Goal: Task Accomplishment & Management: Use online tool/utility

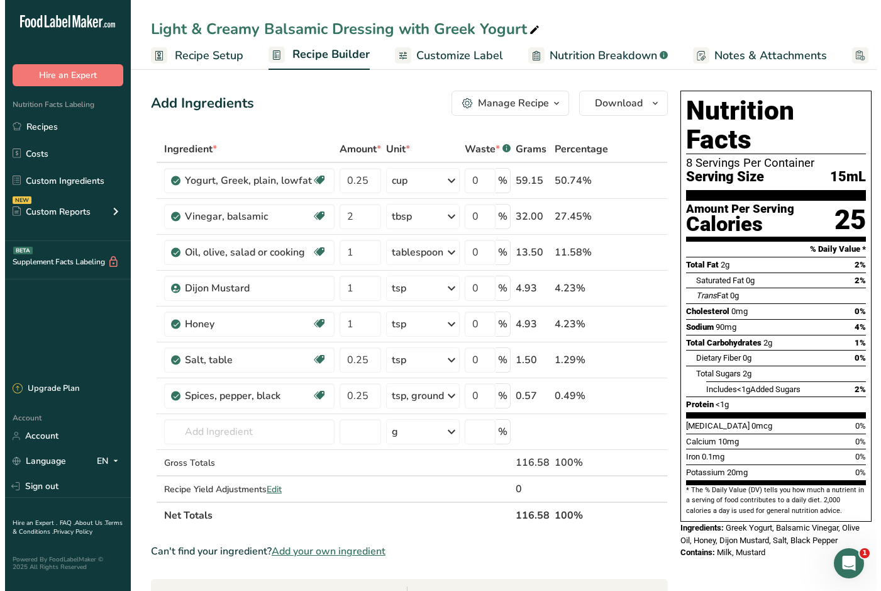
scroll to position [123, 0]
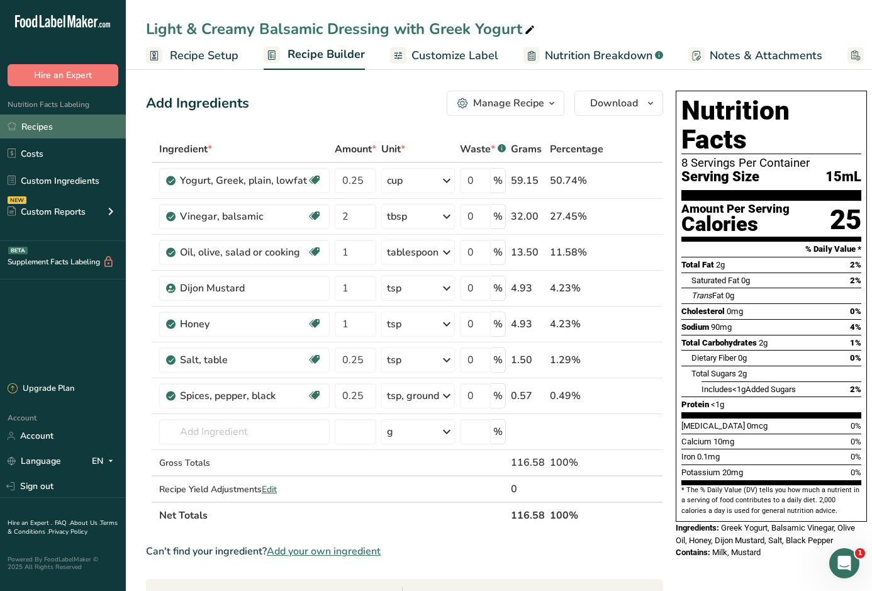
click at [66, 130] on link "Recipes" at bounding box center [63, 126] width 126 height 24
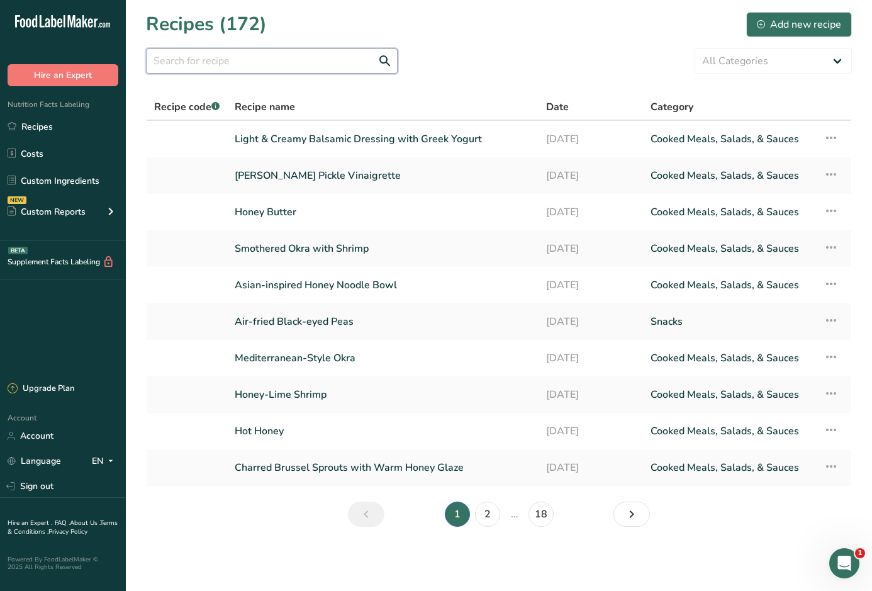
click at [224, 65] on input "text" at bounding box center [272, 60] width 252 height 25
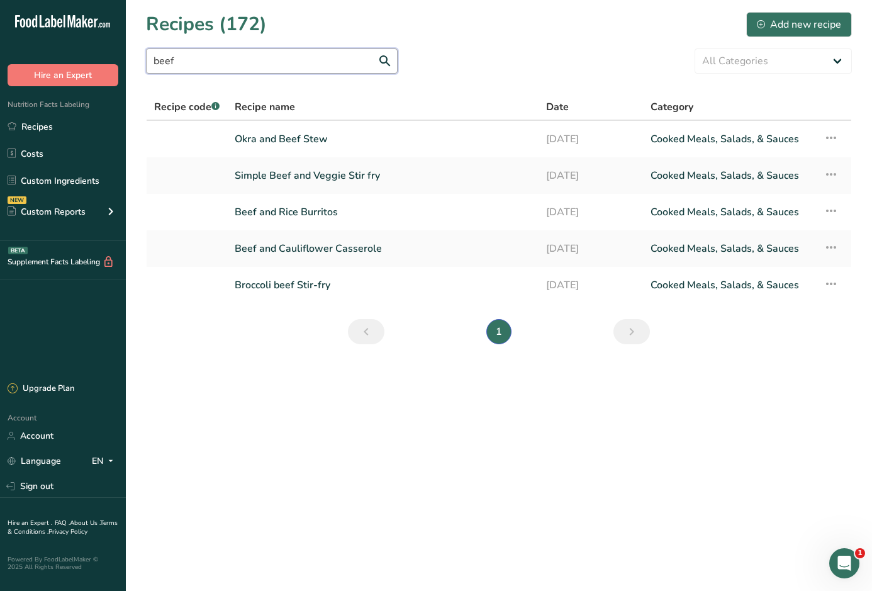
drag, startPoint x: 199, startPoint y: 65, endPoint x: 138, endPoint y: 48, distance: 64.1
click at [138, 48] on section "Recipes (172) Add new recipe beef All Categories Baked Goods [GEOGRAPHIC_DATA] …" at bounding box center [499, 182] width 746 height 364
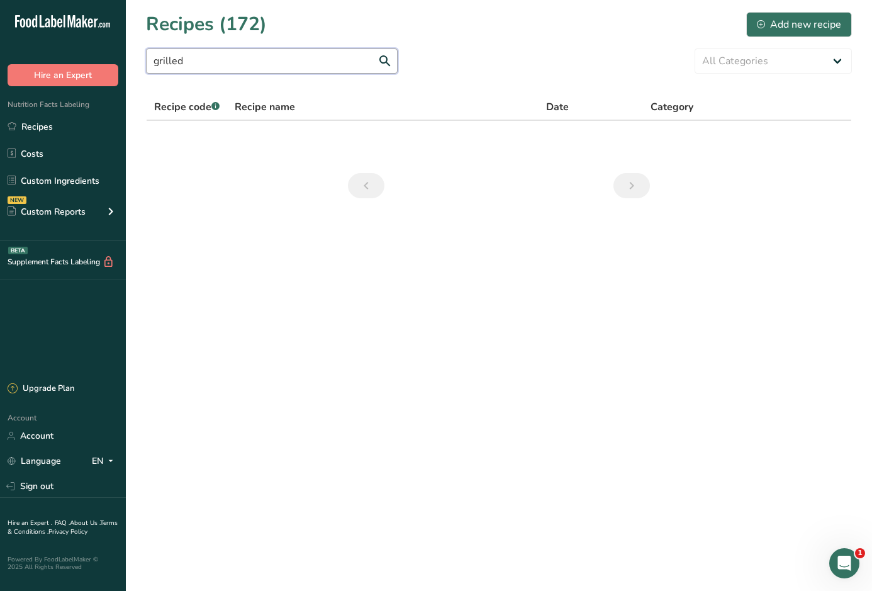
drag, startPoint x: 209, startPoint y: 61, endPoint x: 24, endPoint y: 37, distance: 187.0
click at [24, 37] on div ".a-20{fill:#fff;} Hire an Expert Nutrition Facts Labeling Recipes Costs Custom …" at bounding box center [436, 295] width 872 height 591
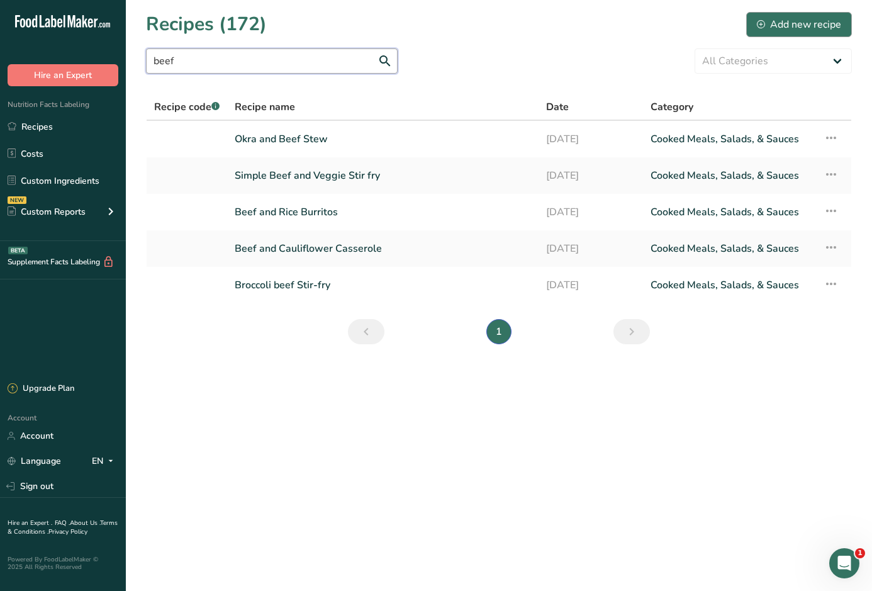
type input "beef"
click at [811, 18] on div "Add new recipe" at bounding box center [799, 24] width 84 height 15
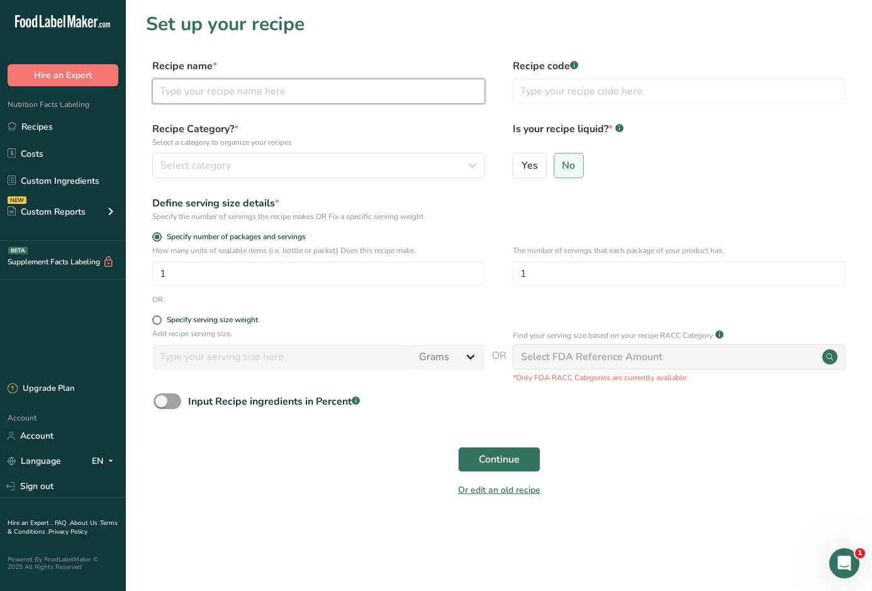
click at [365, 96] on input "text" at bounding box center [318, 91] width 333 height 25
type input "Grilled Beef Cubes"
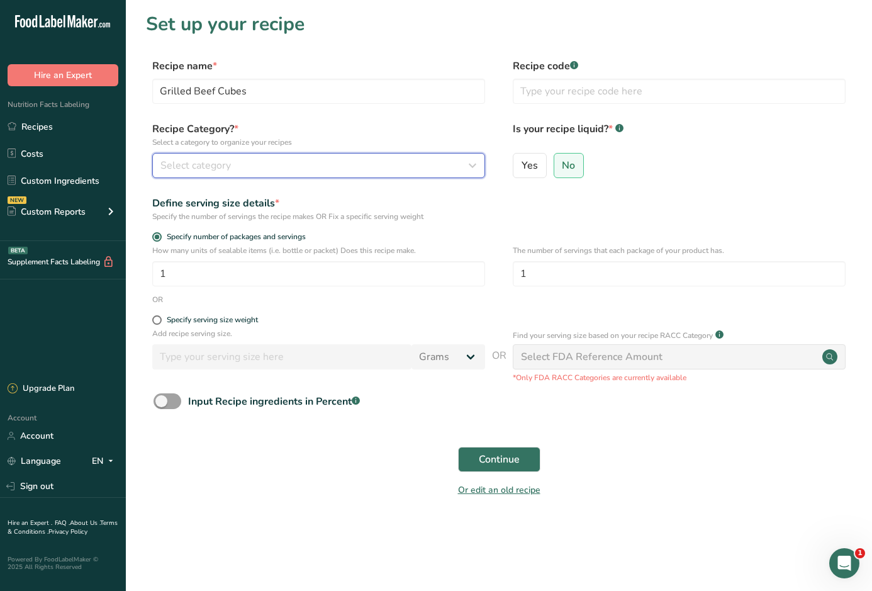
click at [292, 164] on div "Select category" at bounding box center [314, 165] width 309 height 15
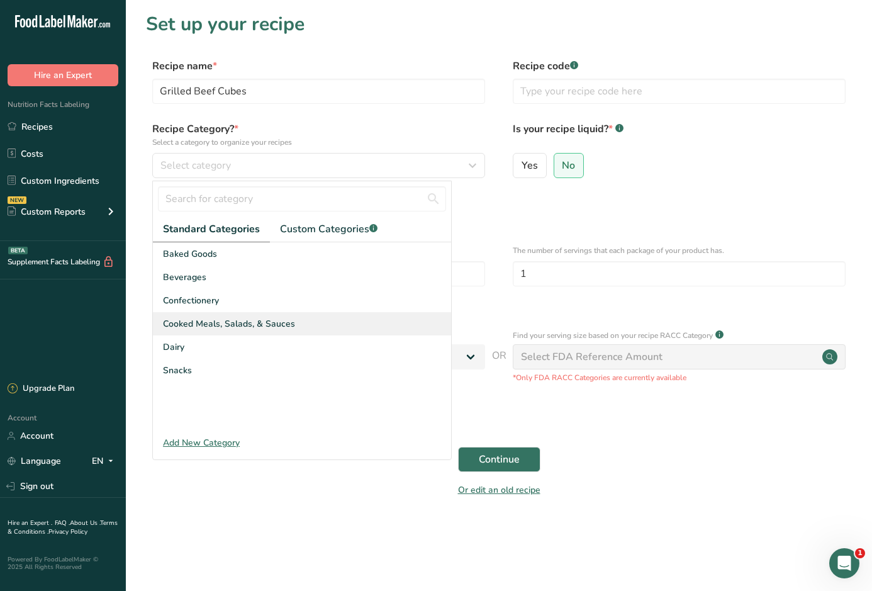
click at [269, 320] on span "Cooked Meals, Salads, & Sauces" at bounding box center [229, 323] width 132 height 13
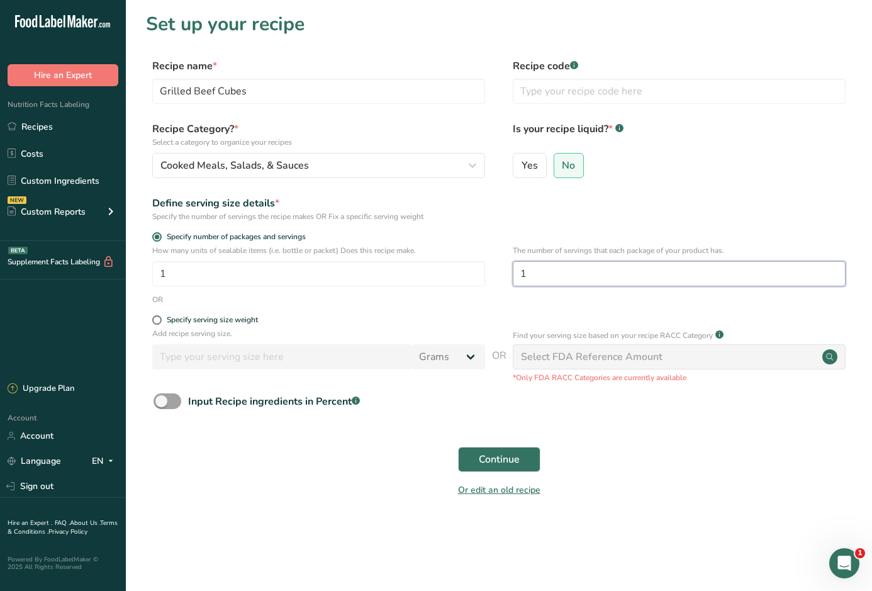
click at [560, 274] on input "1" at bounding box center [679, 273] width 333 height 25
type input "4"
click at [501, 462] on span "Continue" at bounding box center [499, 459] width 41 height 15
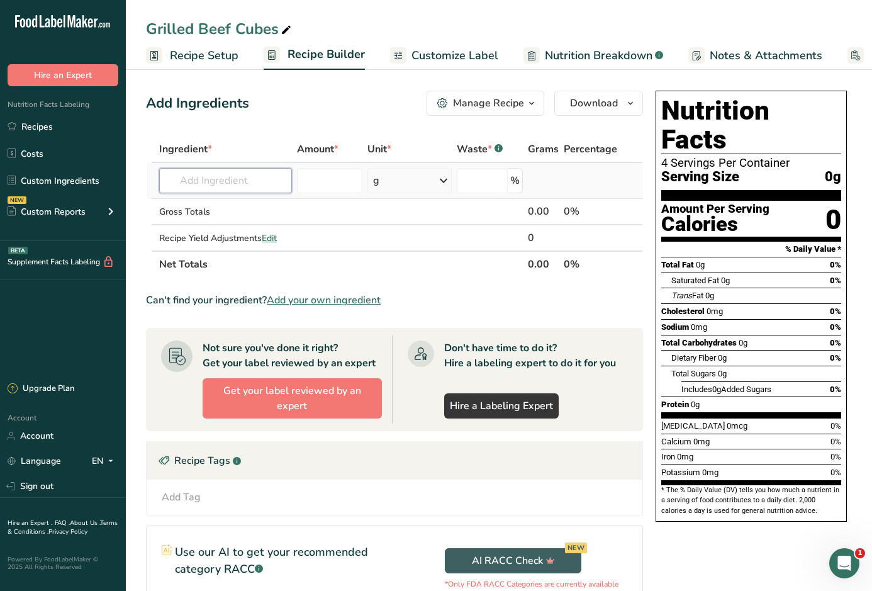
click at [224, 179] on input "text" at bounding box center [225, 180] width 133 height 25
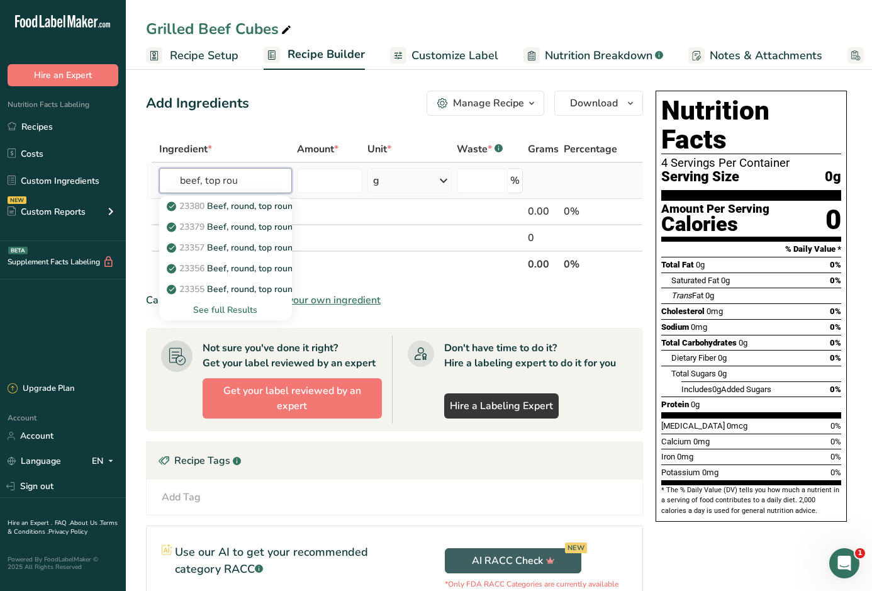
type input "beef, top rou"
click at [219, 311] on div "See full Results" at bounding box center [225, 309] width 113 height 13
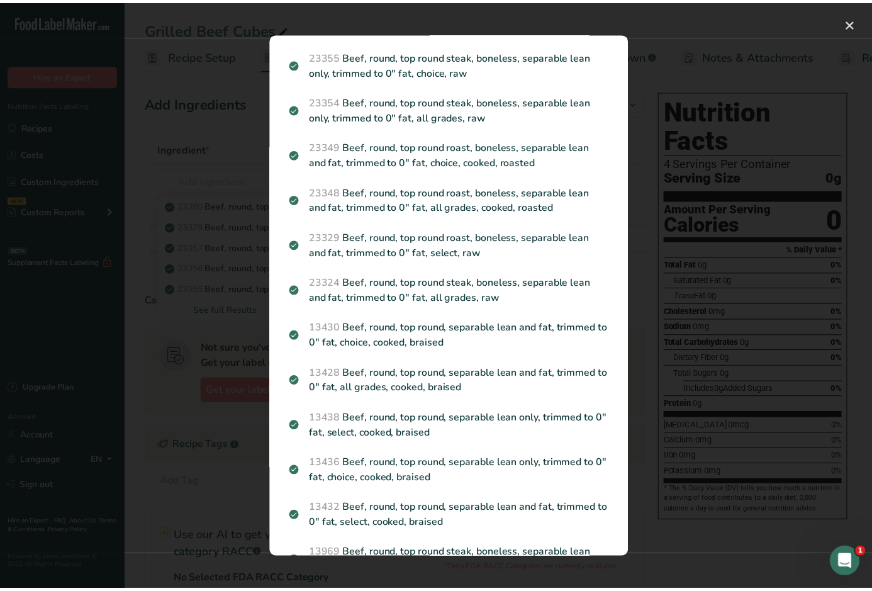
scroll to position [252, 0]
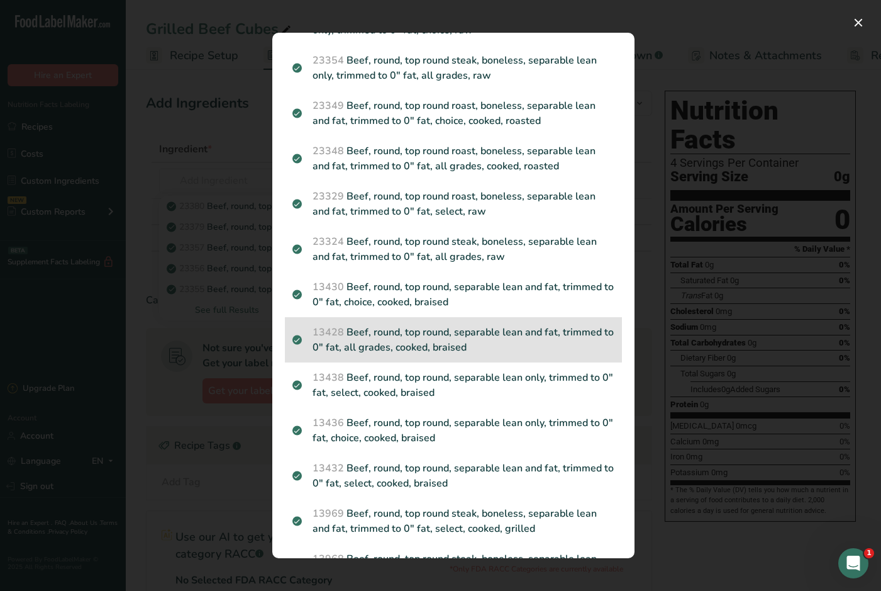
click at [376, 338] on p "13428 Beef, round, top round, separable lean and fat, trimmed to 0" fat, all gr…" at bounding box center [453, 339] width 322 height 30
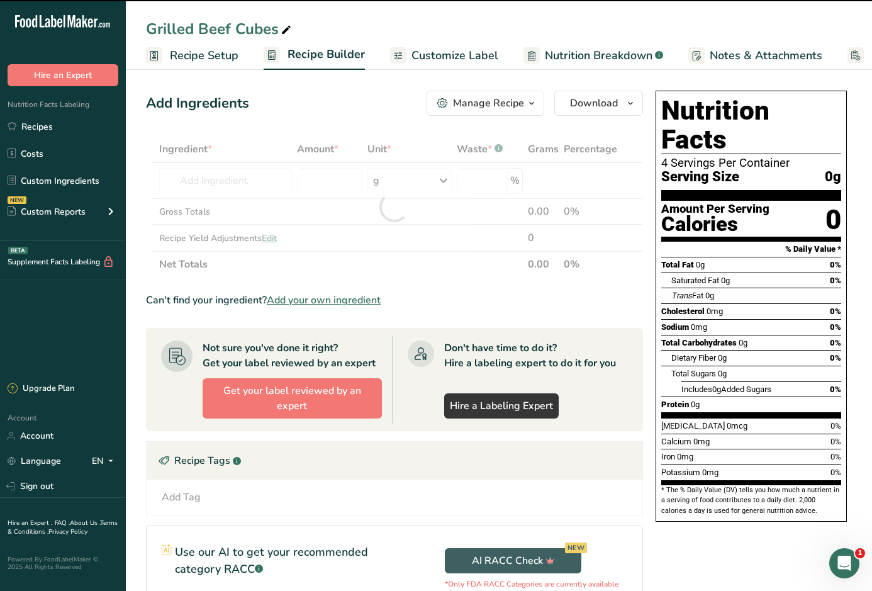
type input "0"
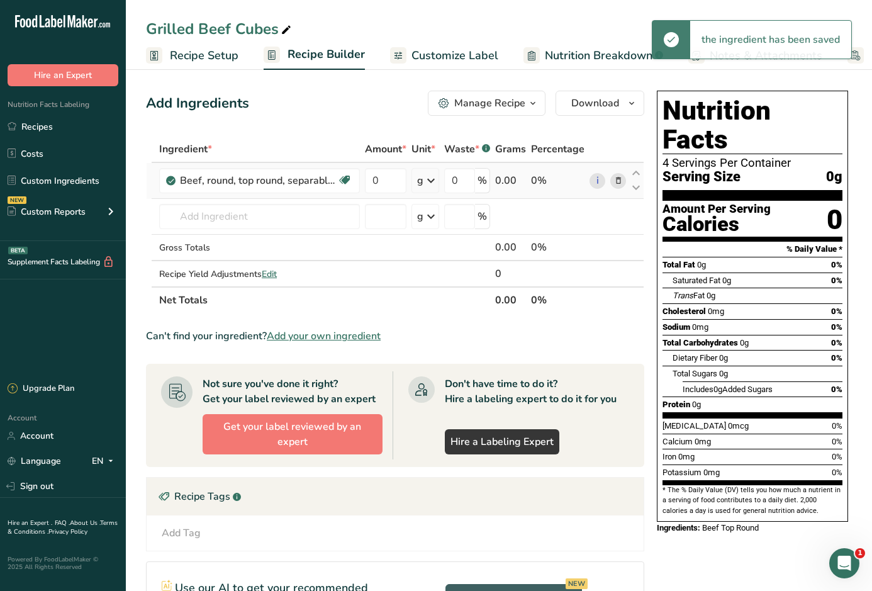
click at [428, 179] on icon at bounding box center [430, 180] width 15 height 23
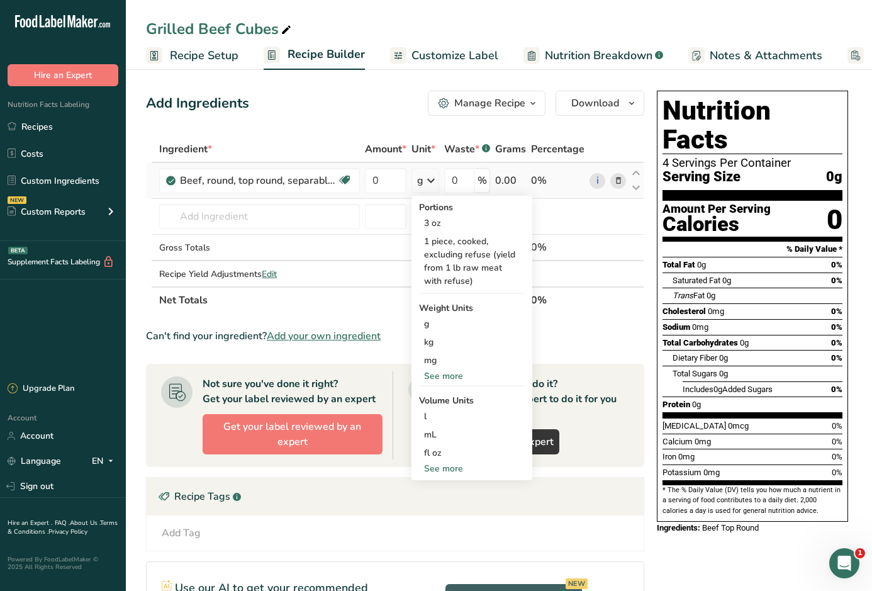
click at [457, 379] on div "See more" at bounding box center [472, 375] width 106 height 13
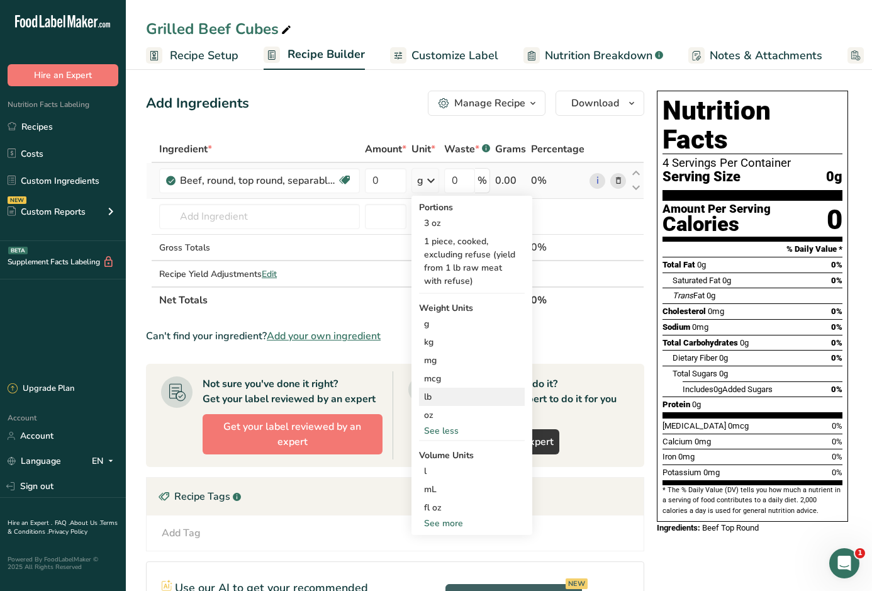
click at [455, 395] on div "lb" at bounding box center [472, 396] width 106 height 18
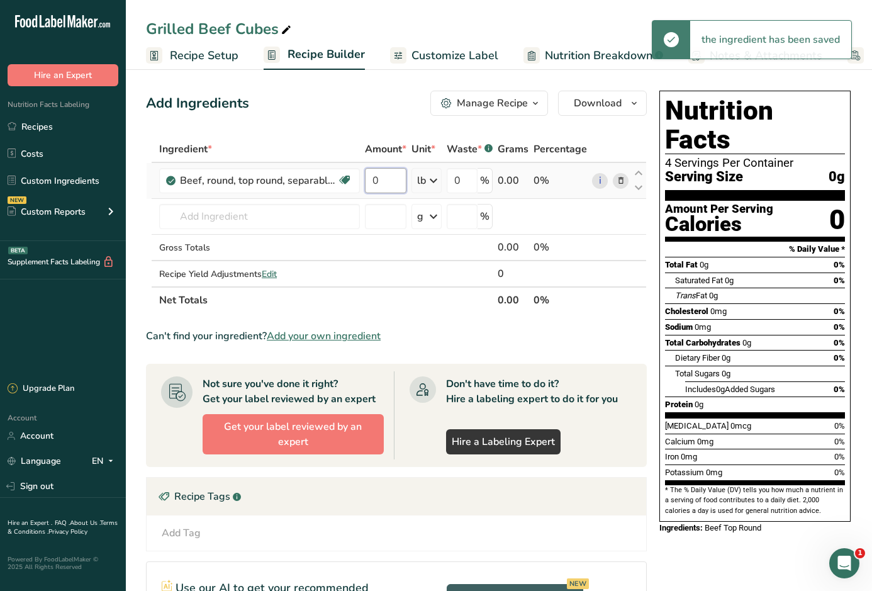
click at [390, 179] on input "0" at bounding box center [386, 180] width 42 height 25
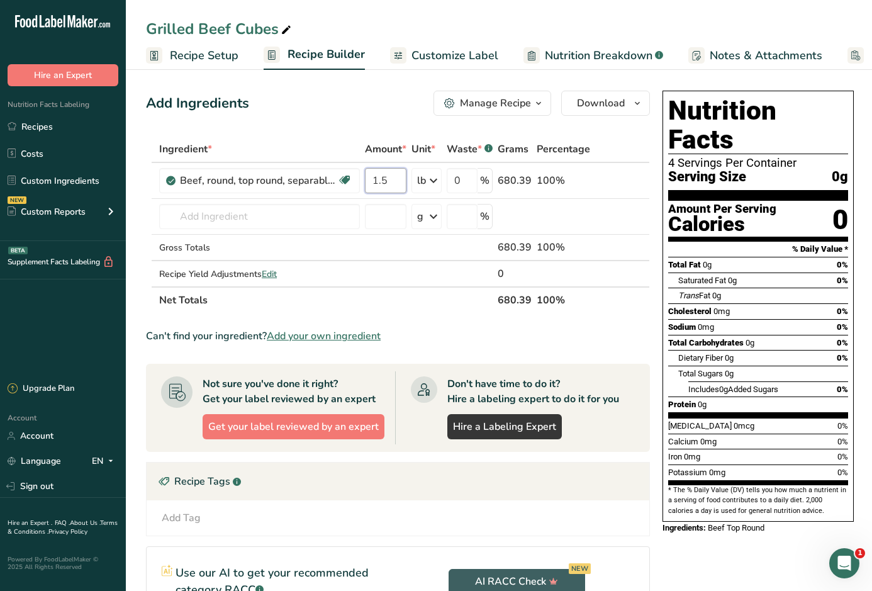
type input "1.5"
click at [346, 131] on div "Add Ingredients Manage Recipe Delete Recipe Duplicate Recipe Scale Recipe Save …" at bounding box center [401, 412] width 511 height 652
click at [467, 179] on input "0" at bounding box center [461, 180] width 31 height 25
type input "20"
click at [391, 119] on div "Add Ingredients Manage Recipe Delete Recipe Duplicate Recipe Scale Recipe Save …" at bounding box center [401, 412] width 511 height 652
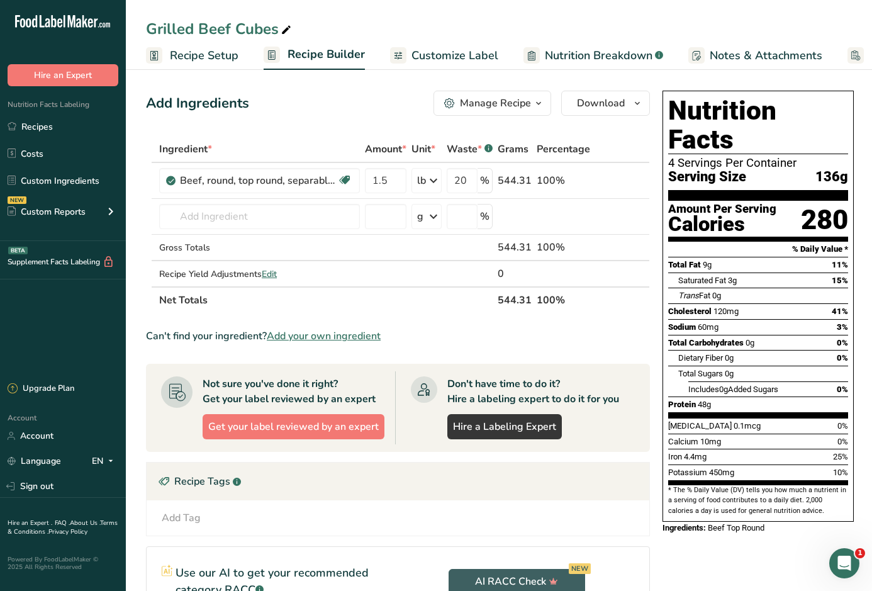
click at [468, 57] on span "Customize Label" at bounding box center [454, 55] width 87 height 17
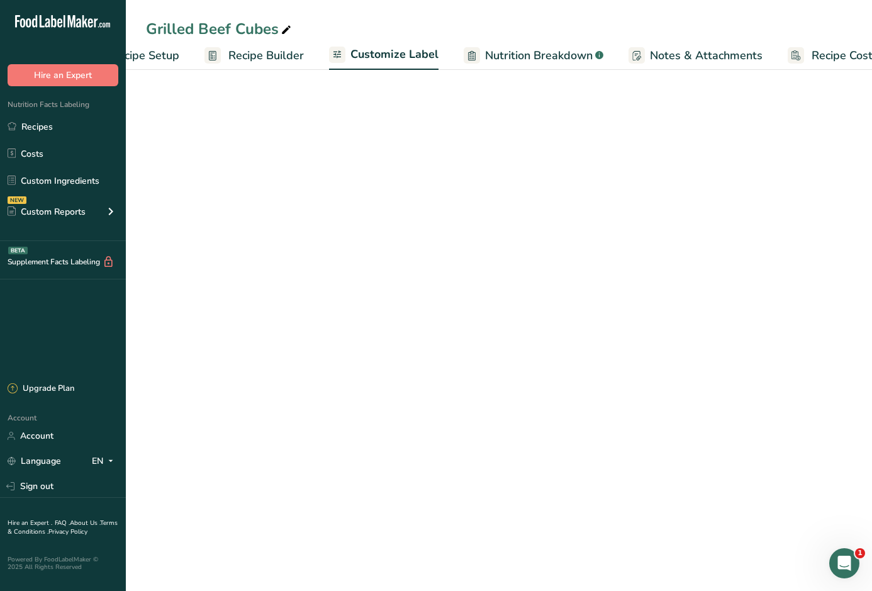
scroll to position [0, 96]
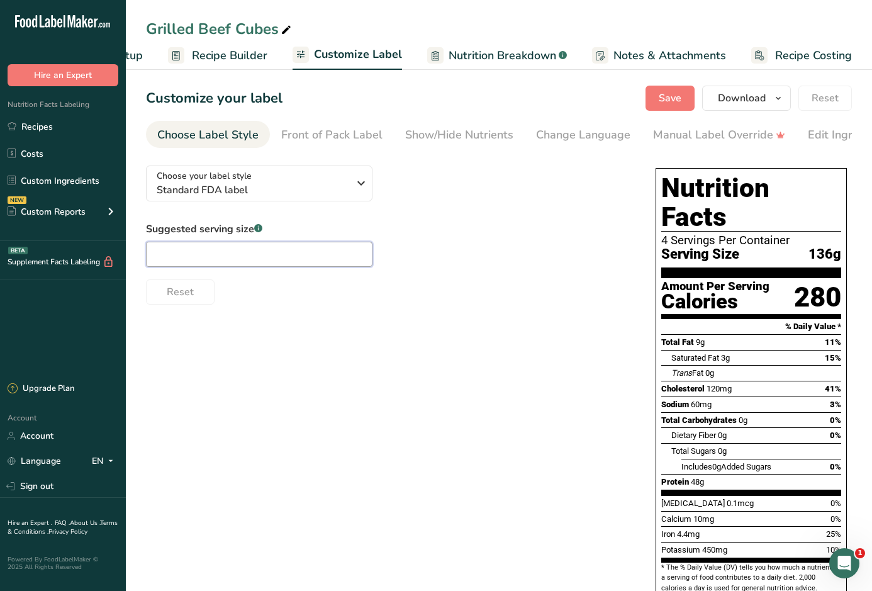
click at [329, 262] on input "text" at bounding box center [259, 253] width 226 height 25
type input "6 oz"
click at [524, 286] on div "Reset" at bounding box center [388, 289] width 484 height 30
click at [660, 99] on button "Save" at bounding box center [669, 98] width 49 height 25
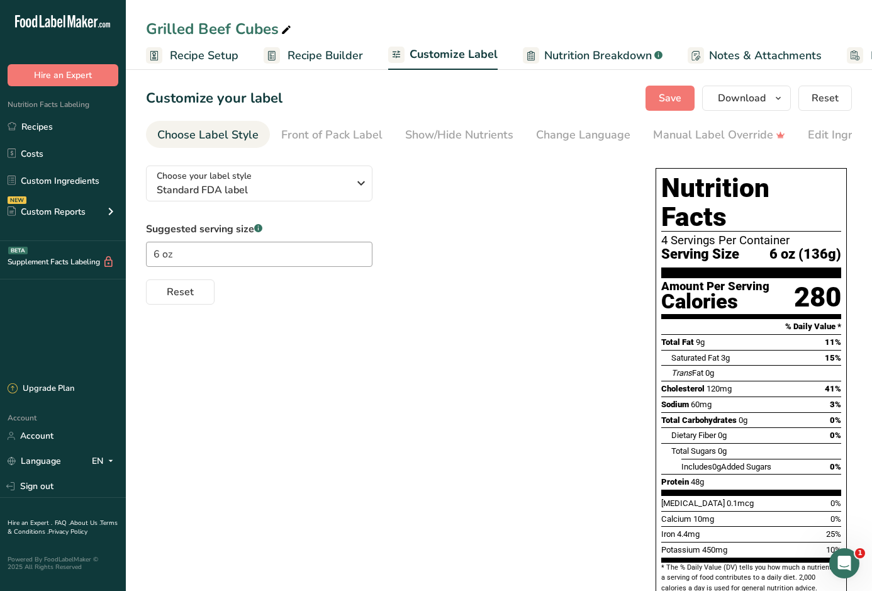
click at [176, 61] on span "Recipe Setup" at bounding box center [204, 55] width 69 height 17
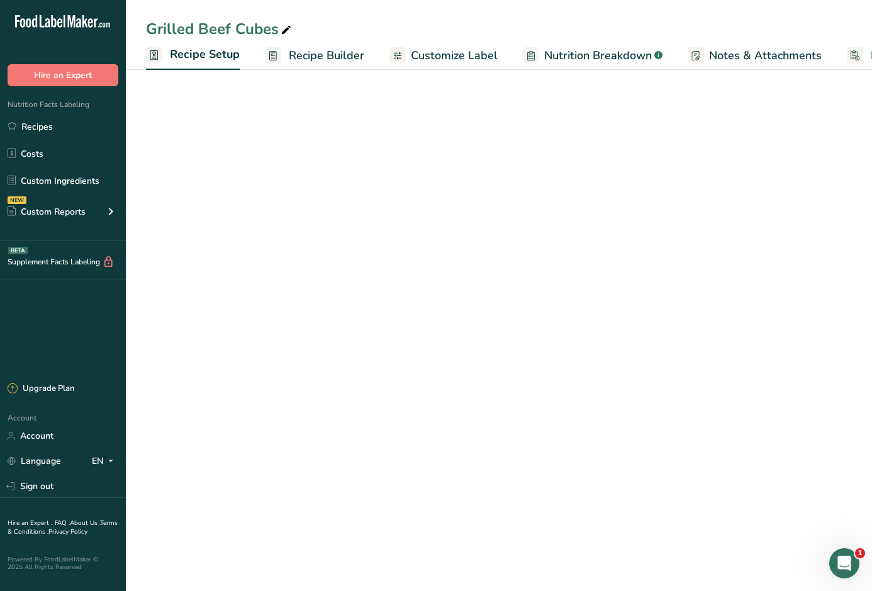
scroll to position [0, 4]
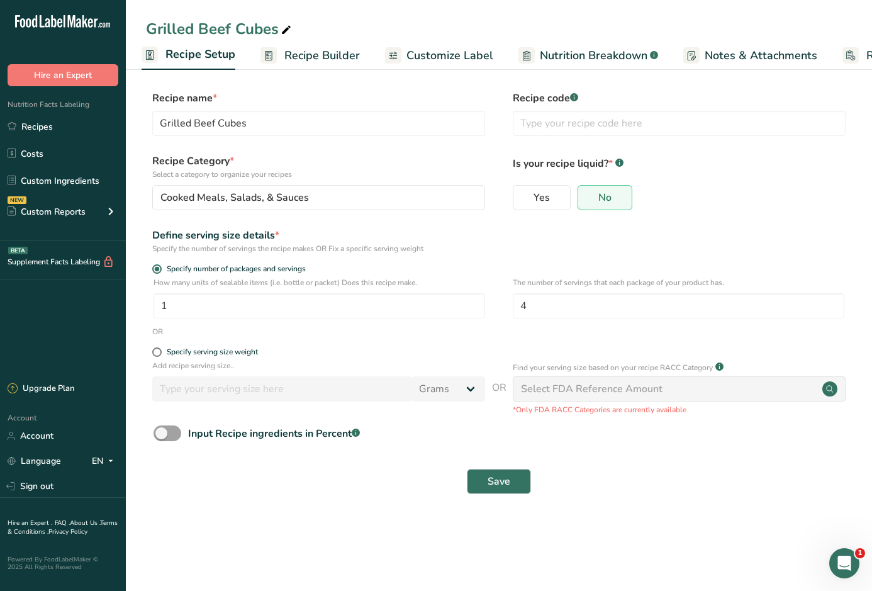
click at [317, 47] on span "Recipe Builder" at bounding box center [321, 55] width 75 height 17
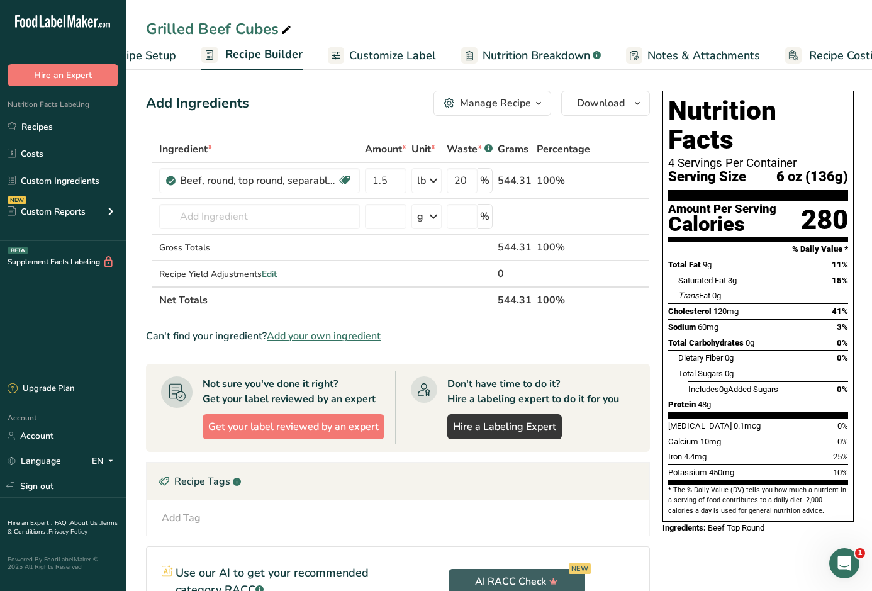
scroll to position [0, 96]
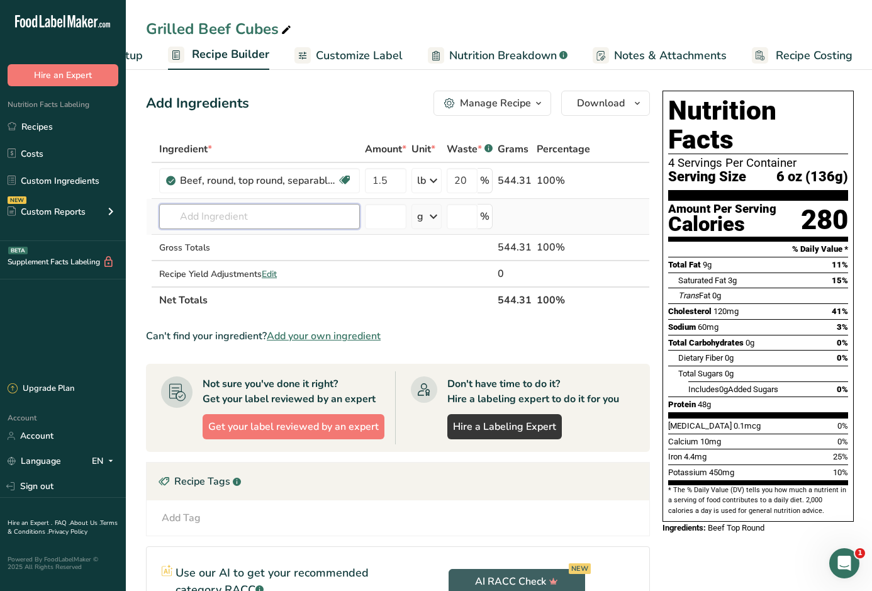
click at [226, 219] on input "text" at bounding box center [259, 216] width 201 height 25
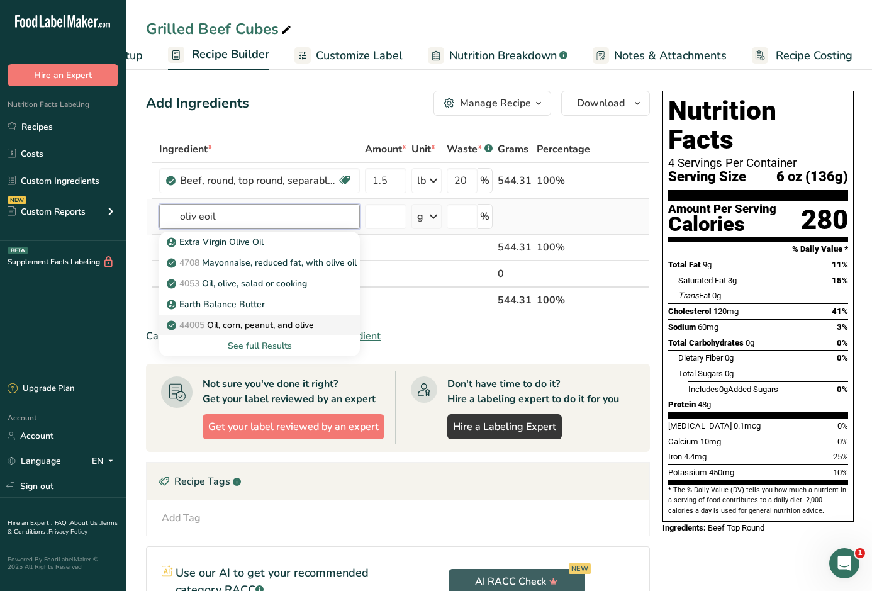
type input "oliv eoil"
click at [225, 329] on p "44005 Oil, corn, peanut, and olive" at bounding box center [241, 324] width 145 height 13
type input "Oil, corn, peanut, and olive"
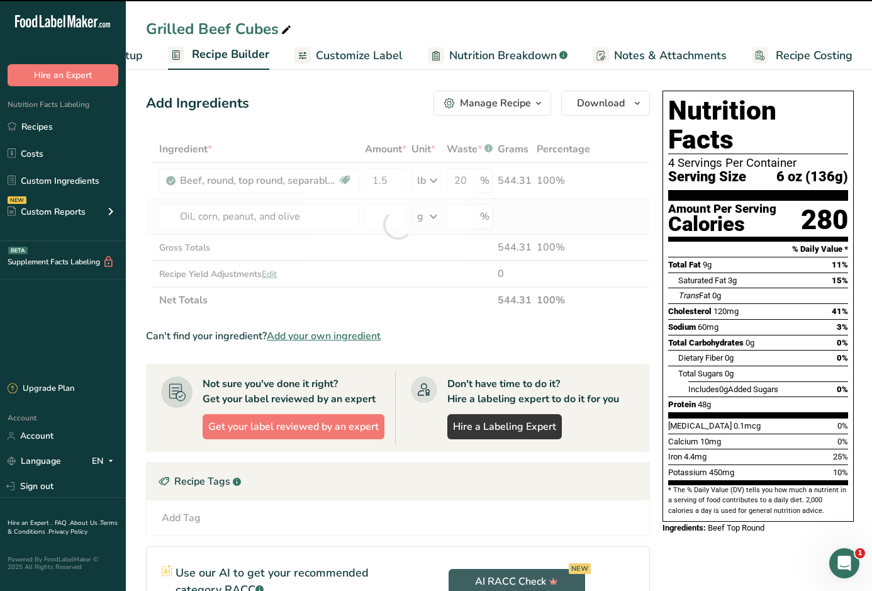
type input "0"
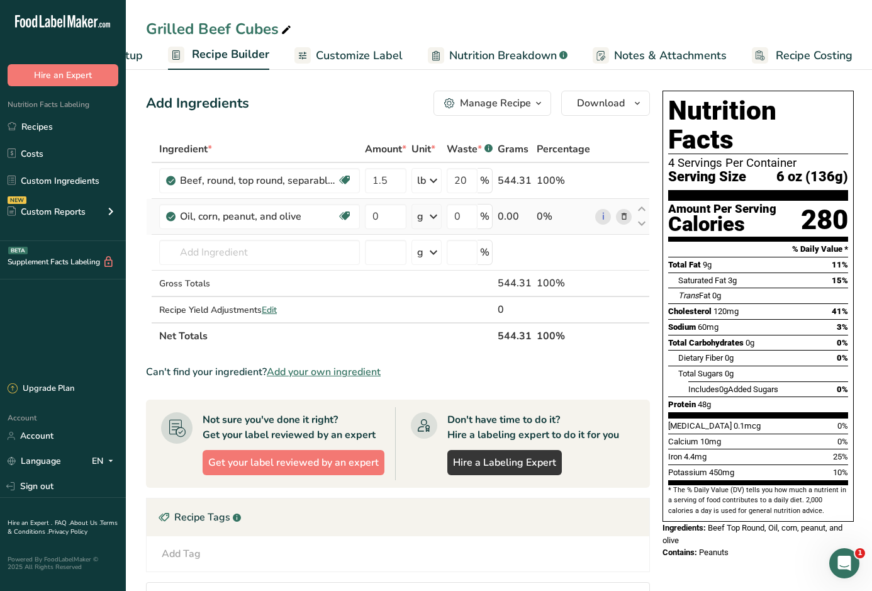
click at [430, 219] on icon at bounding box center [433, 216] width 15 height 23
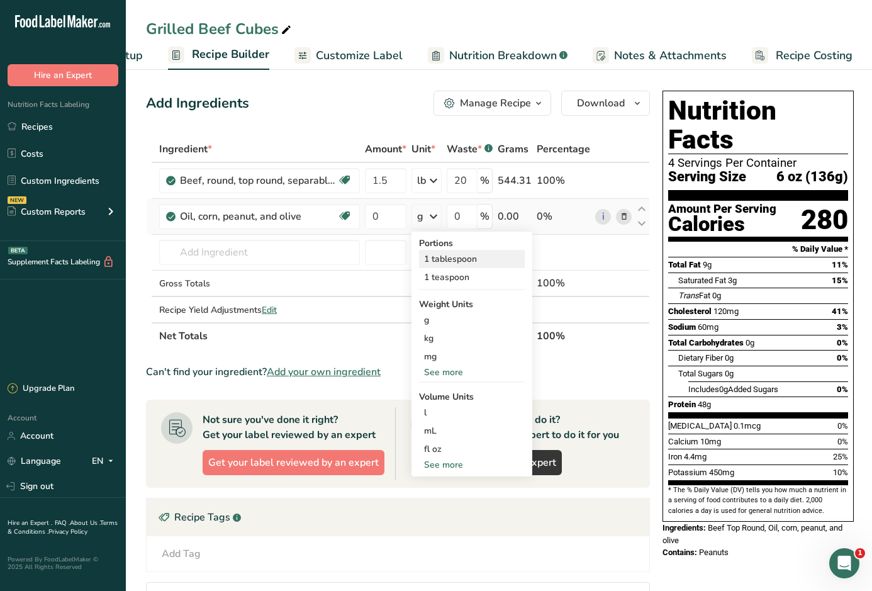
click at [438, 265] on div "1 tablespoon" at bounding box center [472, 259] width 106 height 18
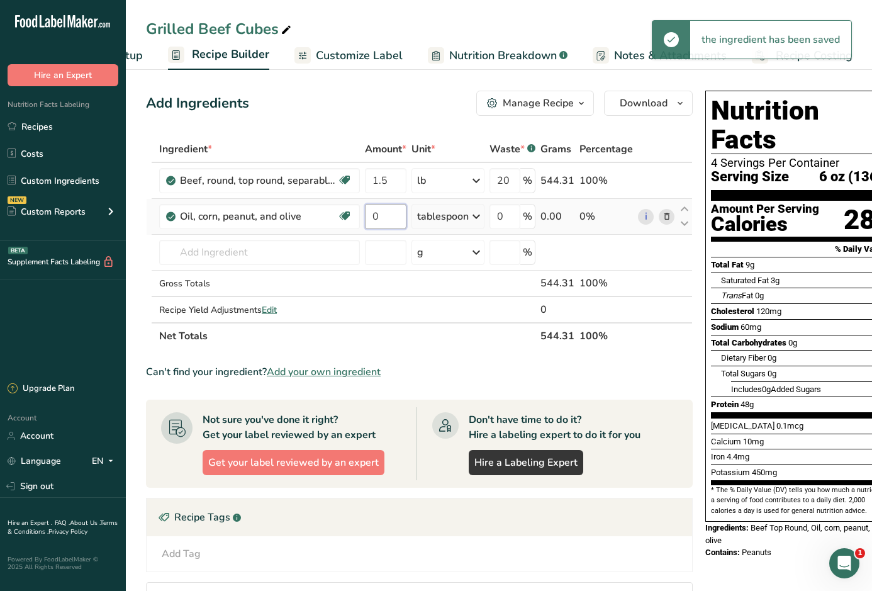
click at [384, 216] on input "0" at bounding box center [386, 216] width 42 height 25
type input "4"
click at [337, 114] on div "Add Ingredients Manage Recipe Delete Recipe Duplicate Recipe Scale Recipe Save …" at bounding box center [419, 103] width 546 height 25
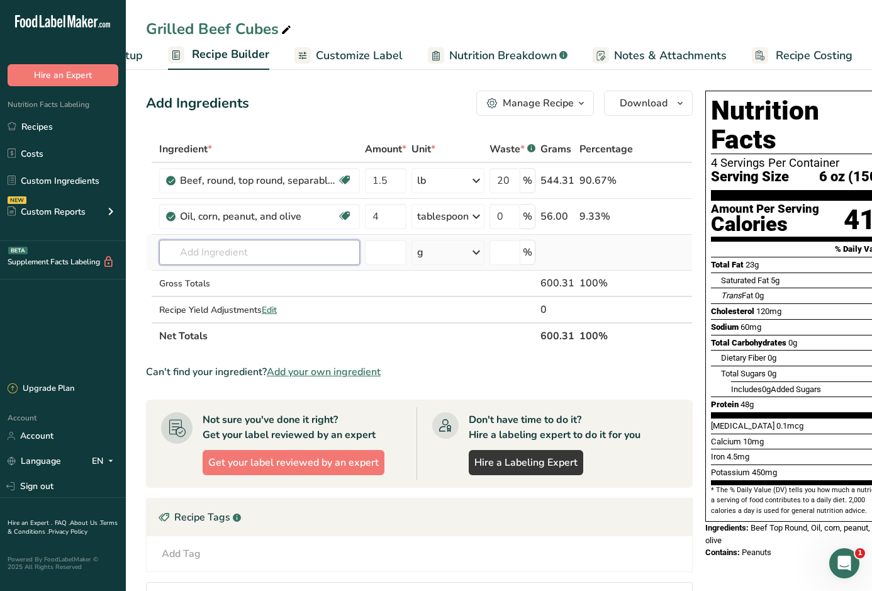
click at [206, 248] on input "text" at bounding box center [259, 252] width 201 height 25
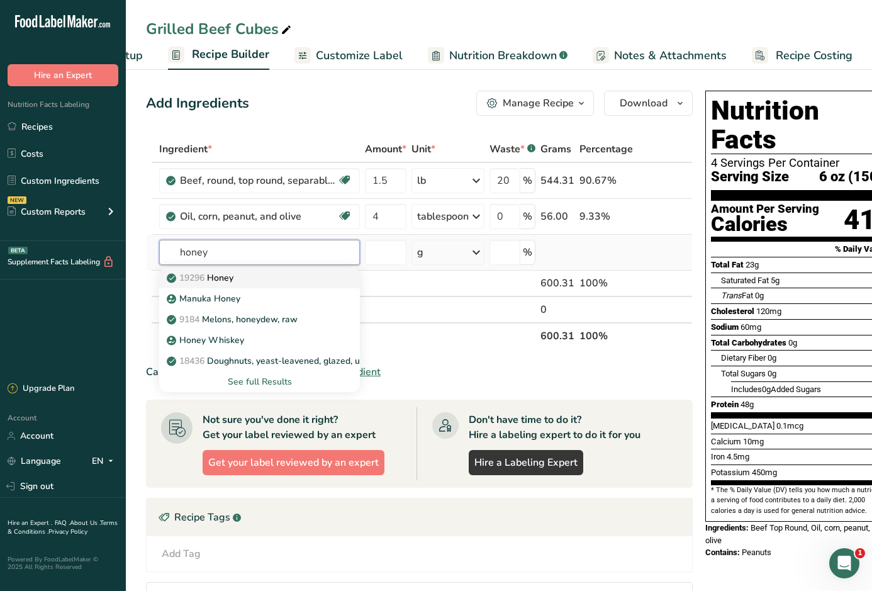
type input "honey"
click at [206, 271] on p "19296 Honey" at bounding box center [201, 277] width 64 height 13
type input "Honey"
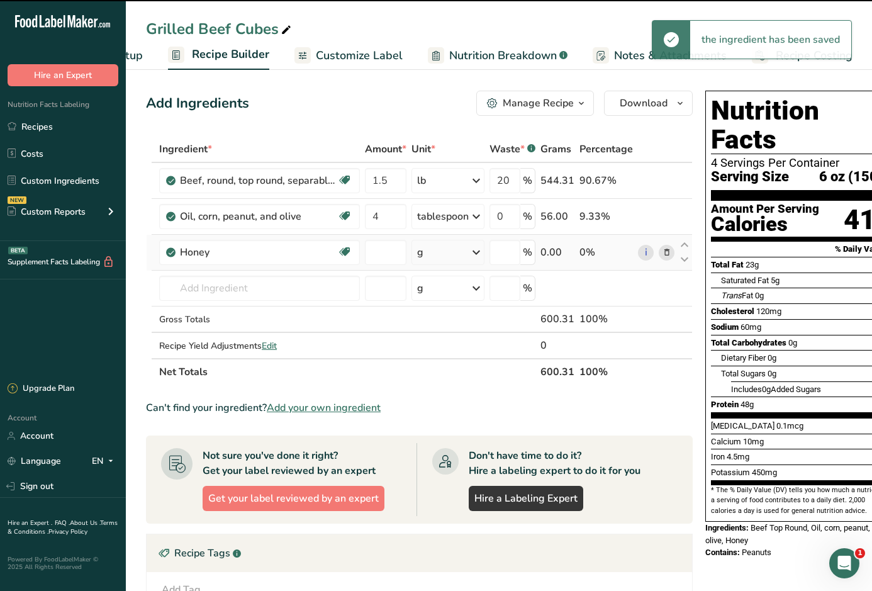
type input "0"
click at [474, 255] on icon at bounding box center [476, 252] width 15 height 23
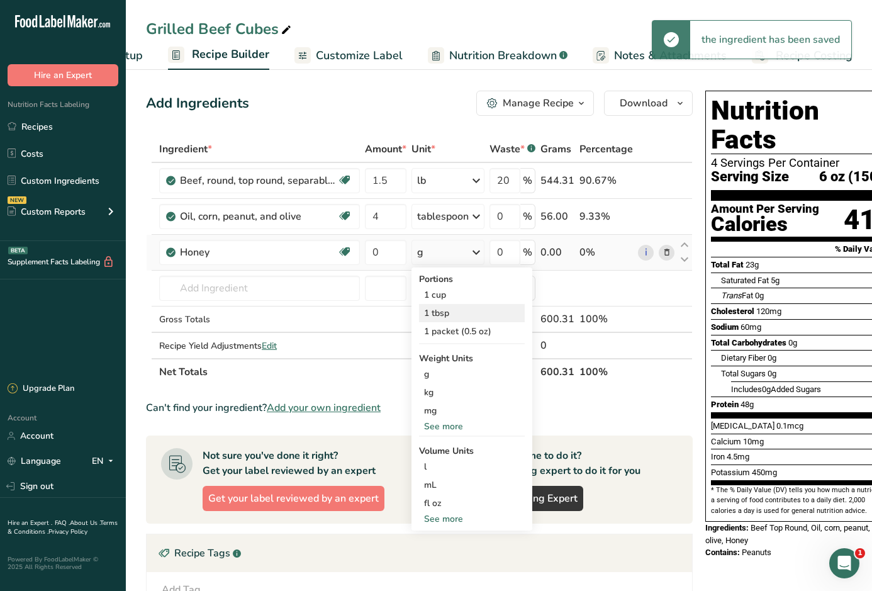
click at [449, 309] on div "1 tbsp" at bounding box center [472, 313] width 106 height 18
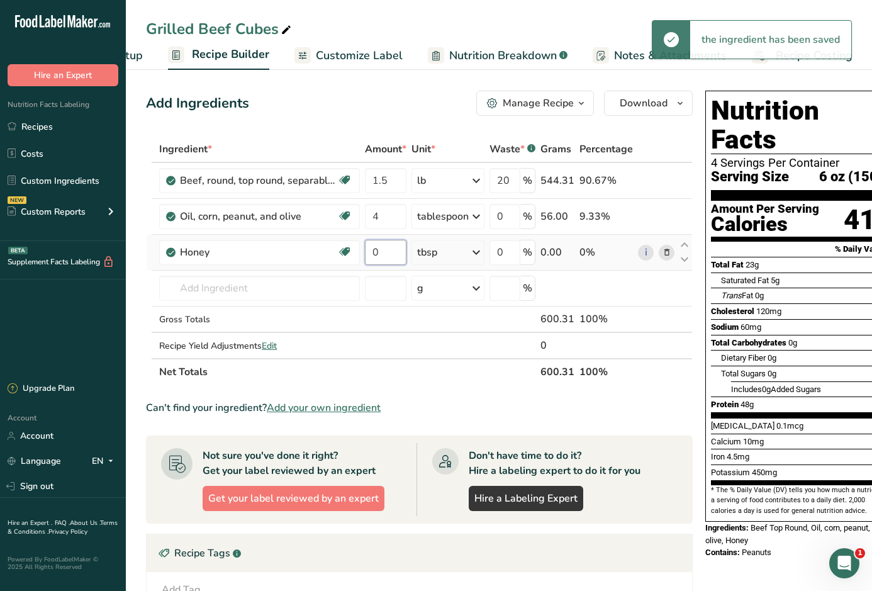
click at [393, 253] on input "0" at bounding box center [386, 252] width 42 height 25
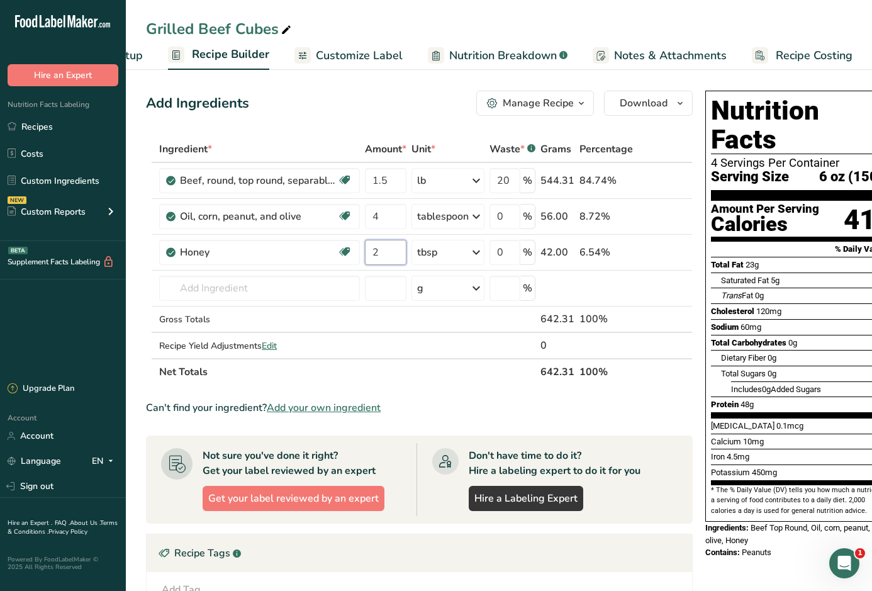
type input "2"
click at [357, 118] on div "Add Ingredients Manage Recipe Delete Recipe Duplicate Recipe Scale Recipe Save …" at bounding box center [423, 448] width 554 height 724
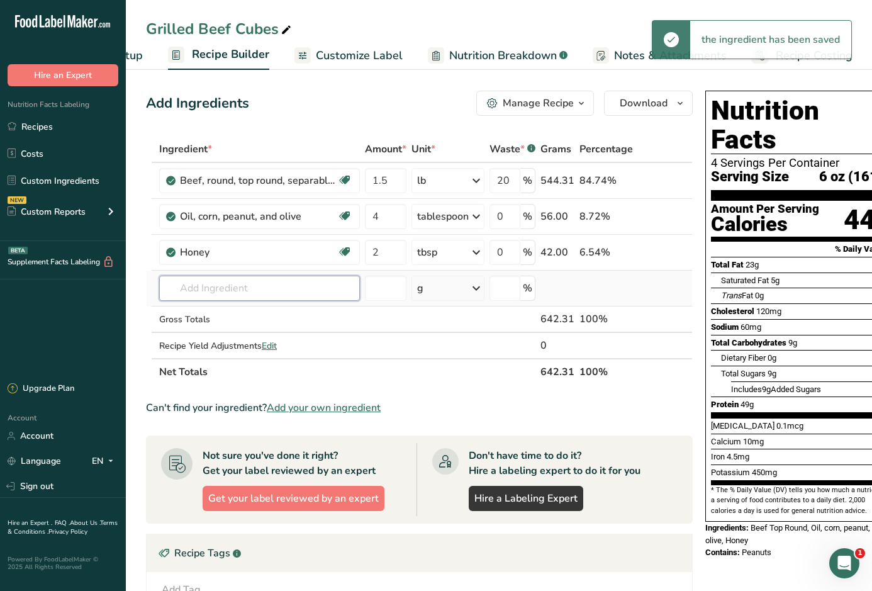
click at [292, 296] on input "text" at bounding box center [259, 287] width 201 height 25
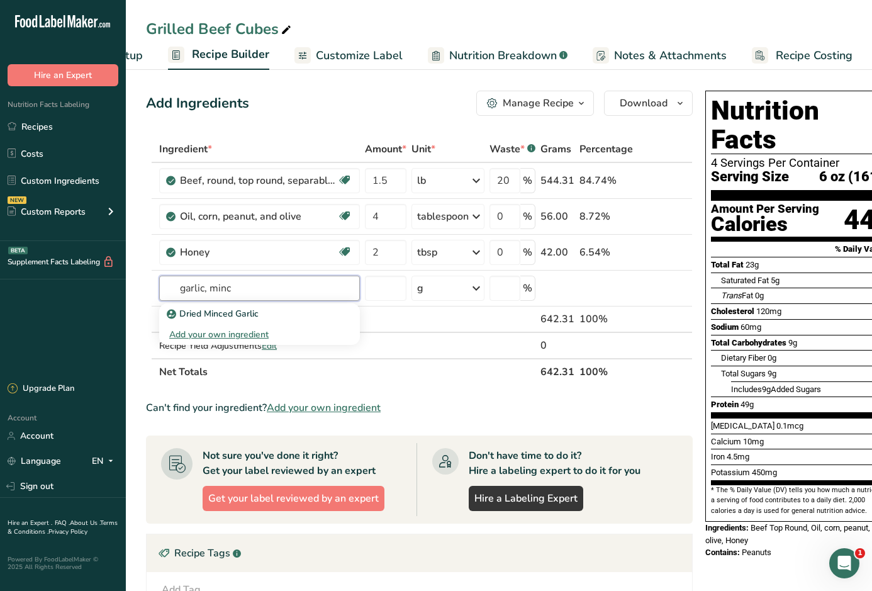
drag, startPoint x: 255, startPoint y: 288, endPoint x: -4, endPoint y: 287, distance: 259.1
click at [0, 287] on html ".a-20{fill:#fff;} Hire an Expert Nutrition Facts Labeling Recipes Costs Custom …" at bounding box center [436, 414] width 872 height 829
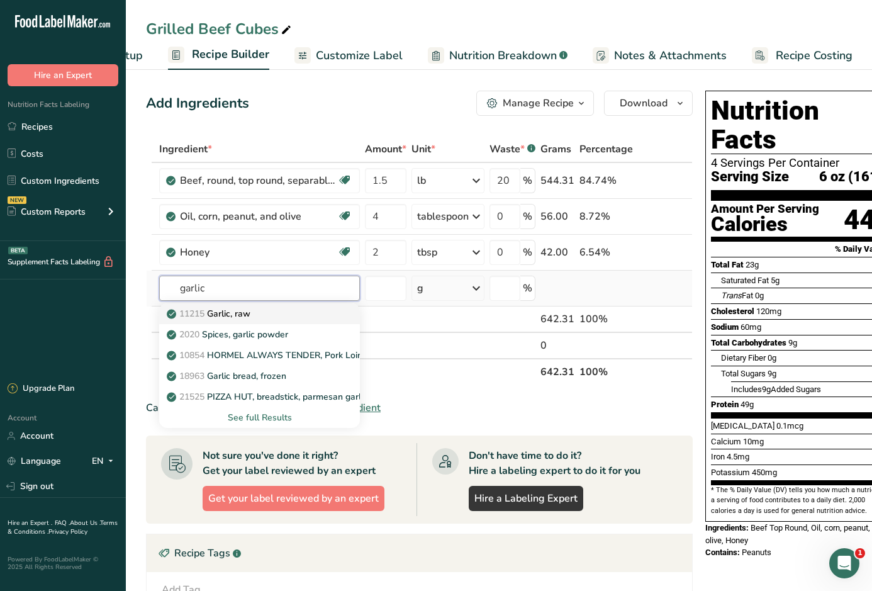
type input "garlic"
click at [194, 320] on link "11215 Garlic, raw" at bounding box center [259, 313] width 201 height 21
type input "Garlic, raw"
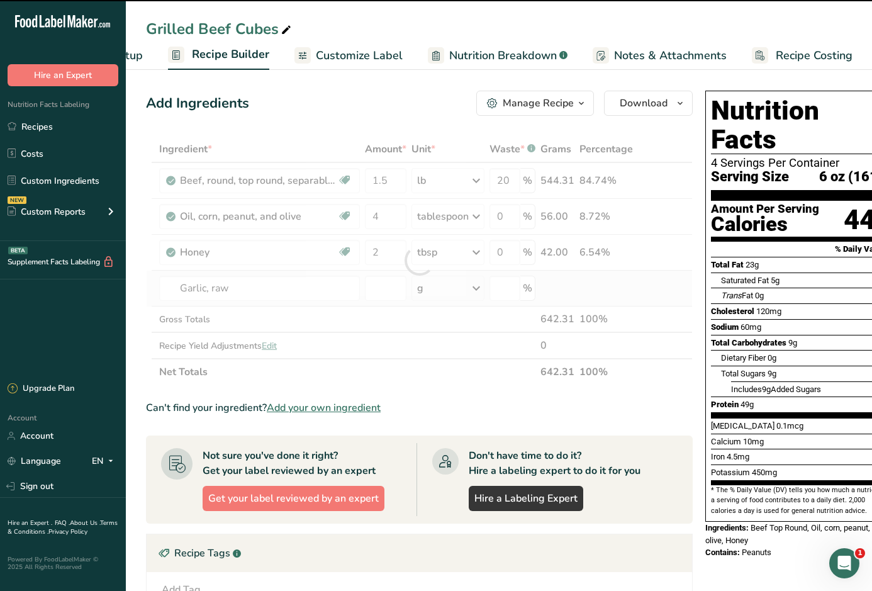
type input "0"
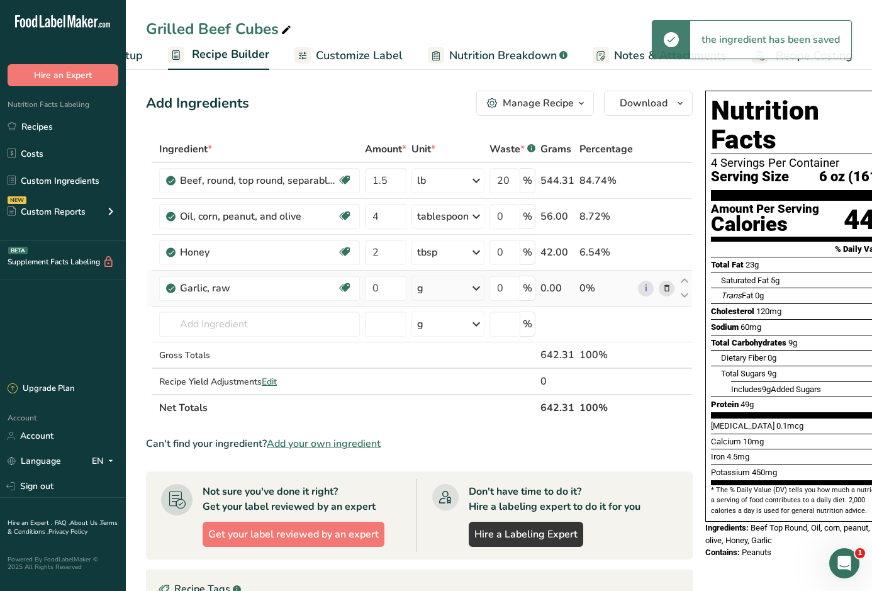
click at [439, 289] on div "g" at bounding box center [447, 287] width 73 height 25
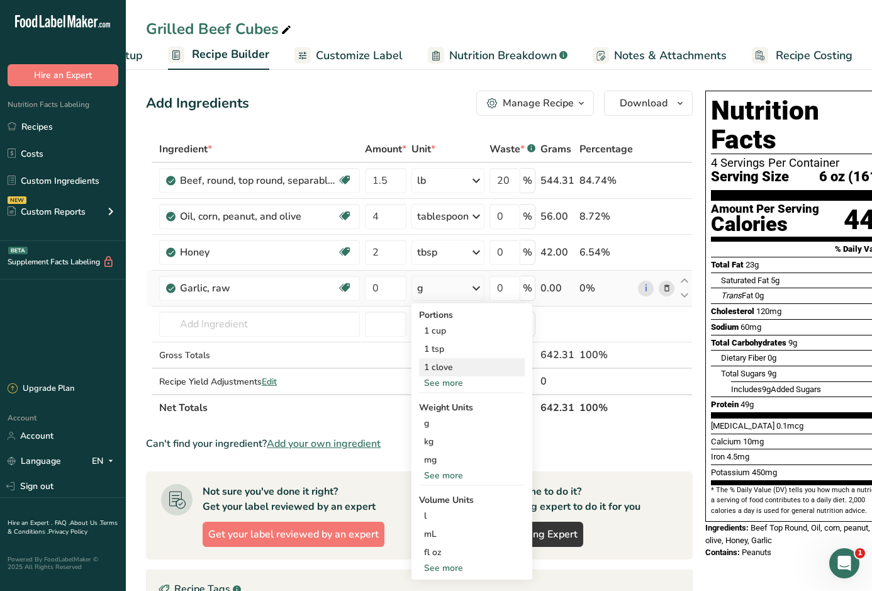
click at [432, 365] on div "1 clove" at bounding box center [472, 367] width 106 height 18
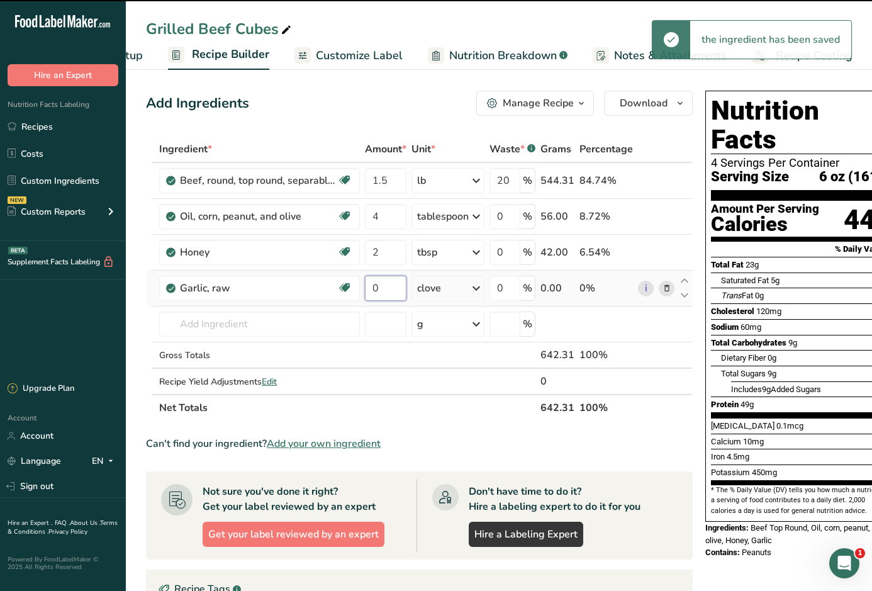
click at [393, 288] on input "0" at bounding box center [386, 287] width 42 height 25
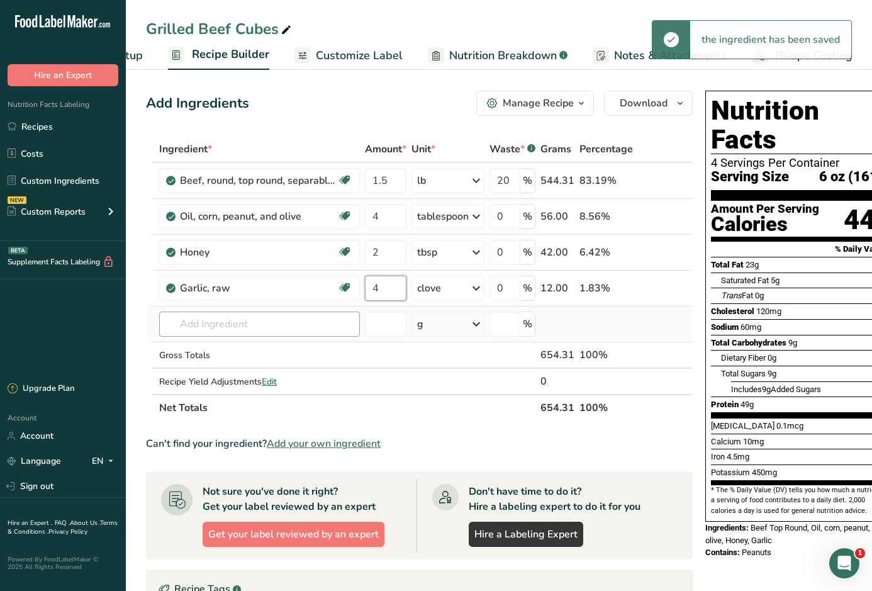
type input "4"
click at [223, 320] on div "Ingredient * Amount * Unit * Waste * .a-a{fill:#347362;}.b-a{fill:#fff;} Grams …" at bounding box center [419, 278] width 546 height 285
click at [274, 330] on input "text" at bounding box center [259, 323] width 201 height 25
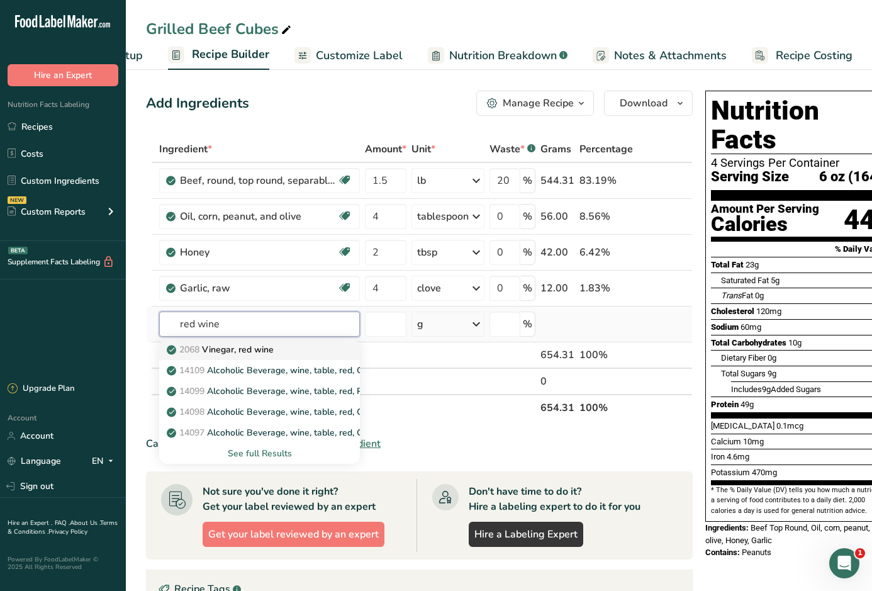
type input "red wine"
click at [254, 348] on p "2068 Vinegar, red wine" at bounding box center [221, 349] width 104 height 13
type input "Vinegar, red wine"
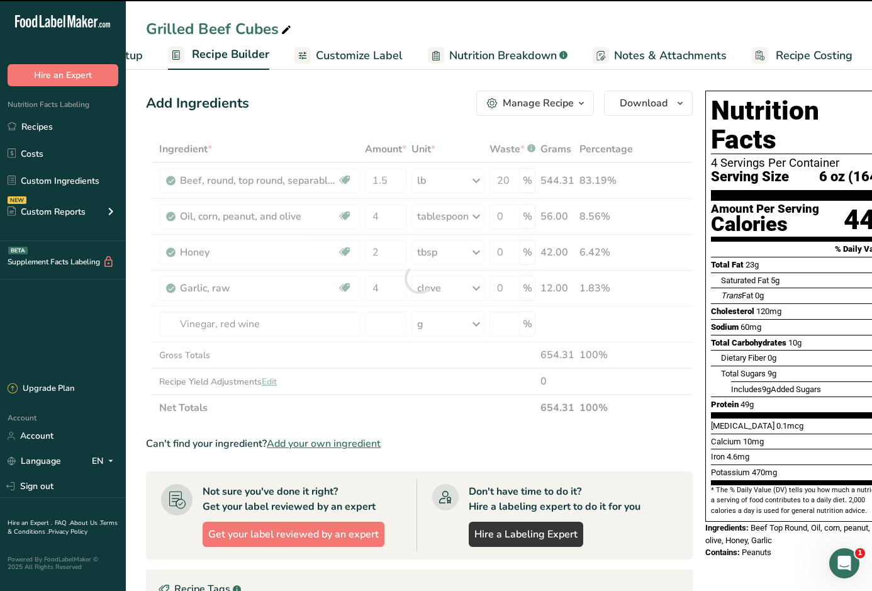
type input "0"
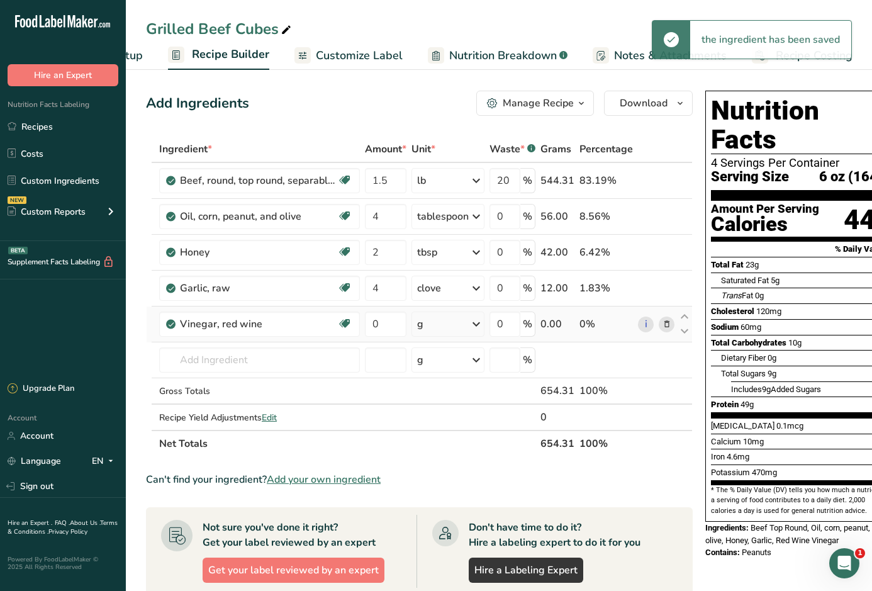
click at [437, 329] on div "g" at bounding box center [447, 323] width 73 height 25
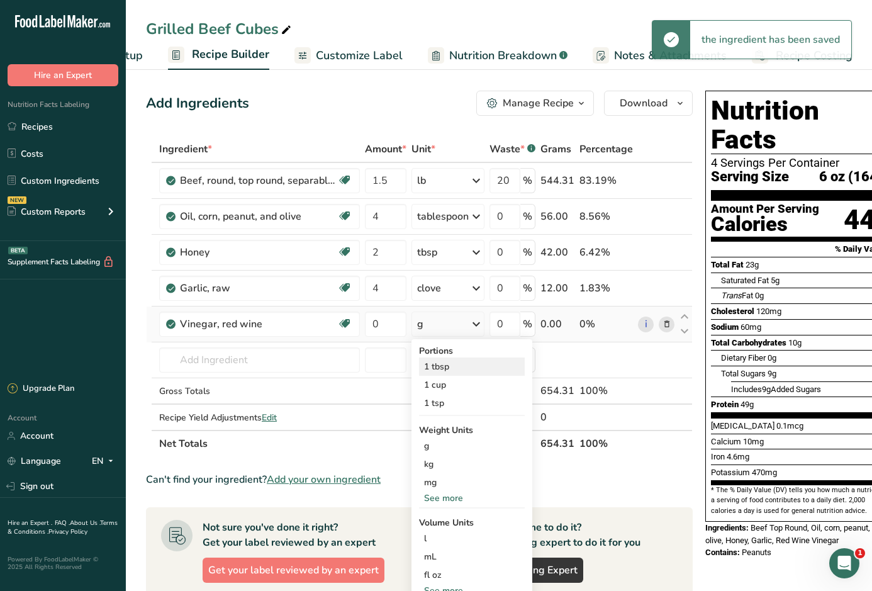
click at [445, 365] on div "1 tbsp" at bounding box center [472, 366] width 106 height 18
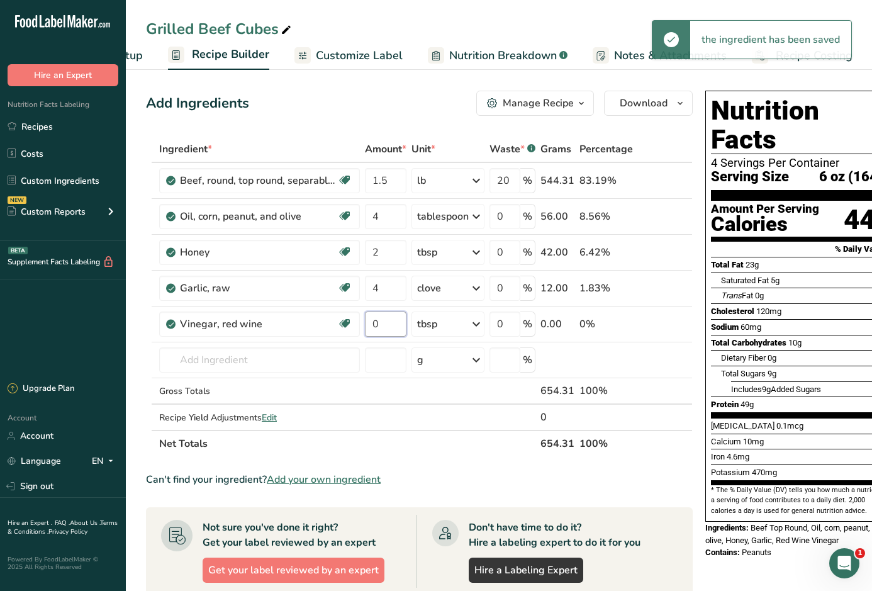
click at [389, 324] on input "0" at bounding box center [386, 323] width 42 height 25
type input "2"
click at [247, 359] on div "Ingredient * Amount * Unit * Waste * .a-a{fill:#347362;}.b-a{fill:#fff;} Grams …" at bounding box center [419, 296] width 546 height 321
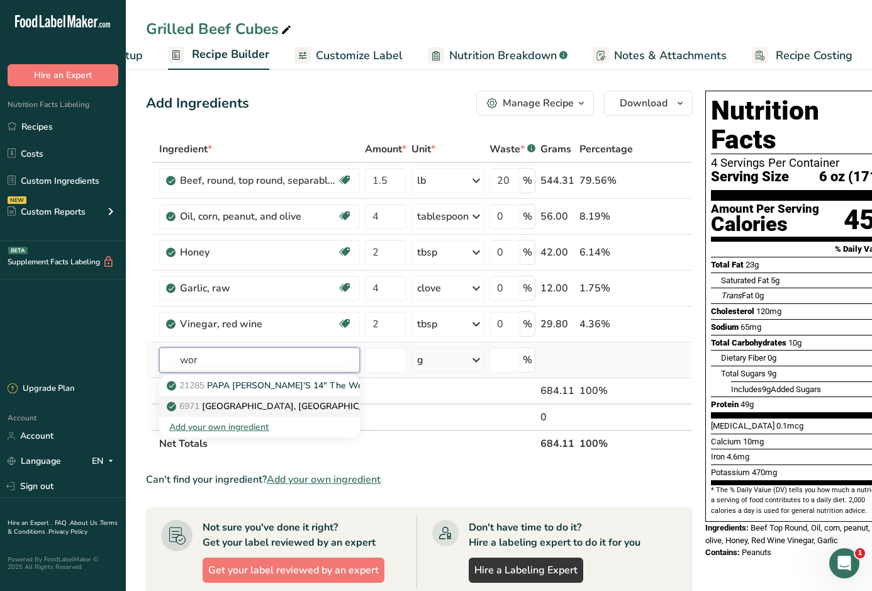
type input "wor"
click at [272, 406] on p "6971 [GEOGRAPHIC_DATA], [GEOGRAPHIC_DATA]" at bounding box center [279, 405] width 221 height 13
type input "[GEOGRAPHIC_DATA], [GEOGRAPHIC_DATA]"
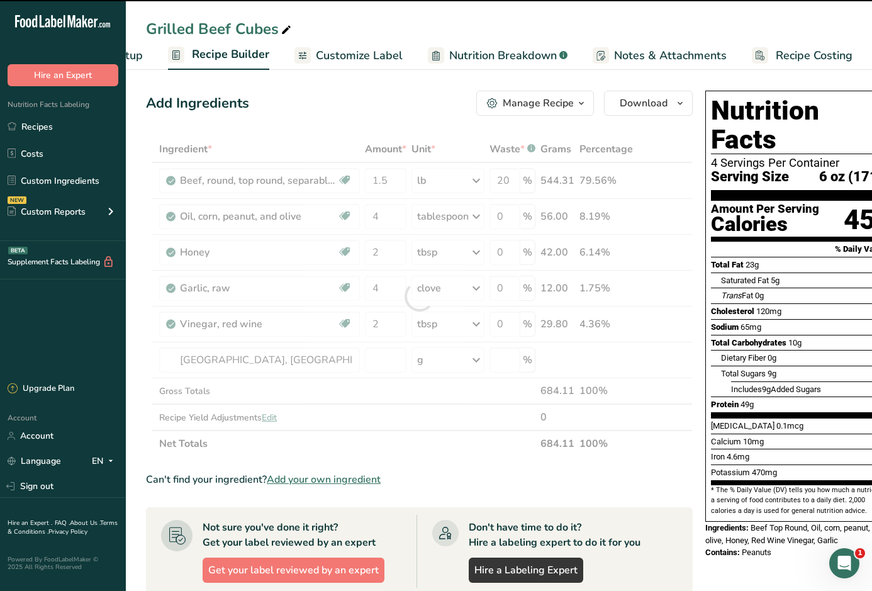
type input "0"
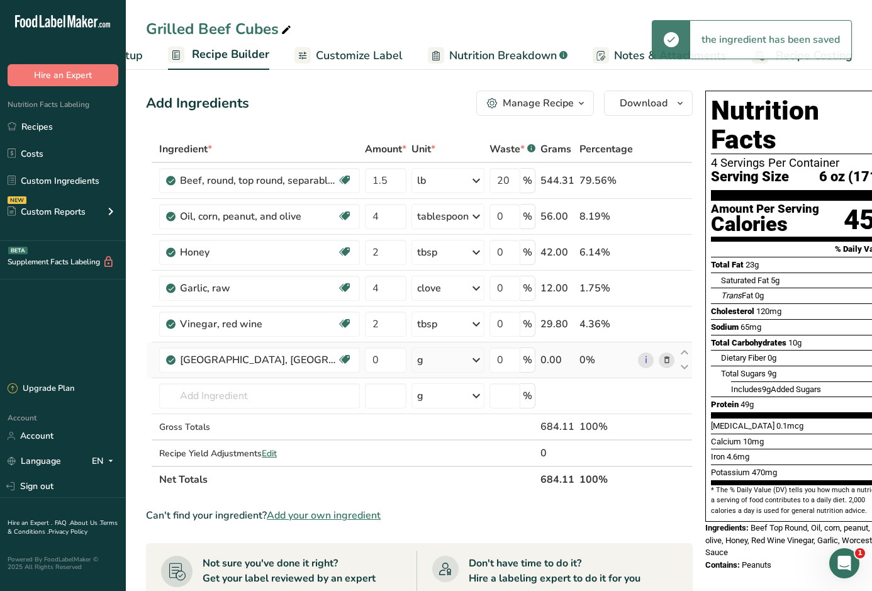
click at [428, 365] on div "g" at bounding box center [447, 359] width 73 height 25
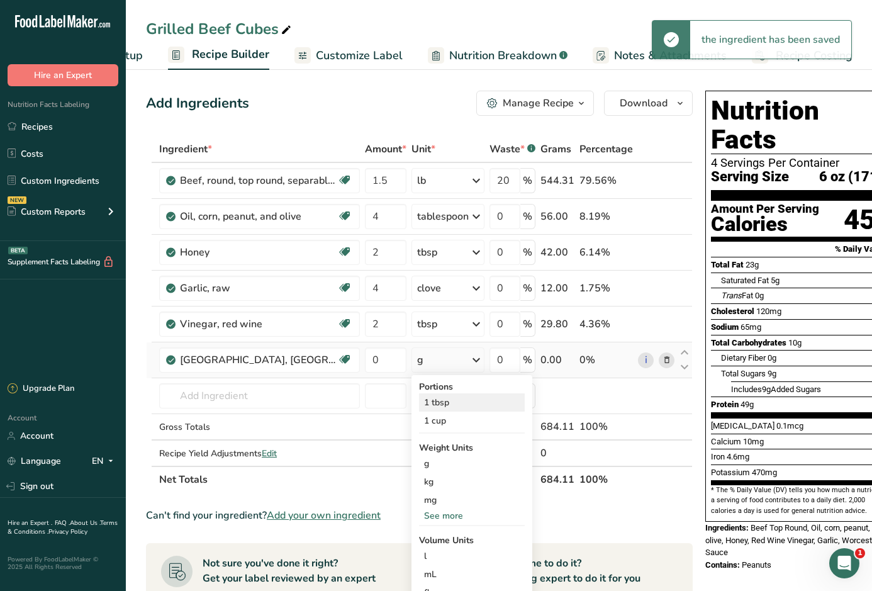
click at [434, 399] on div "1 tbsp" at bounding box center [472, 402] width 106 height 18
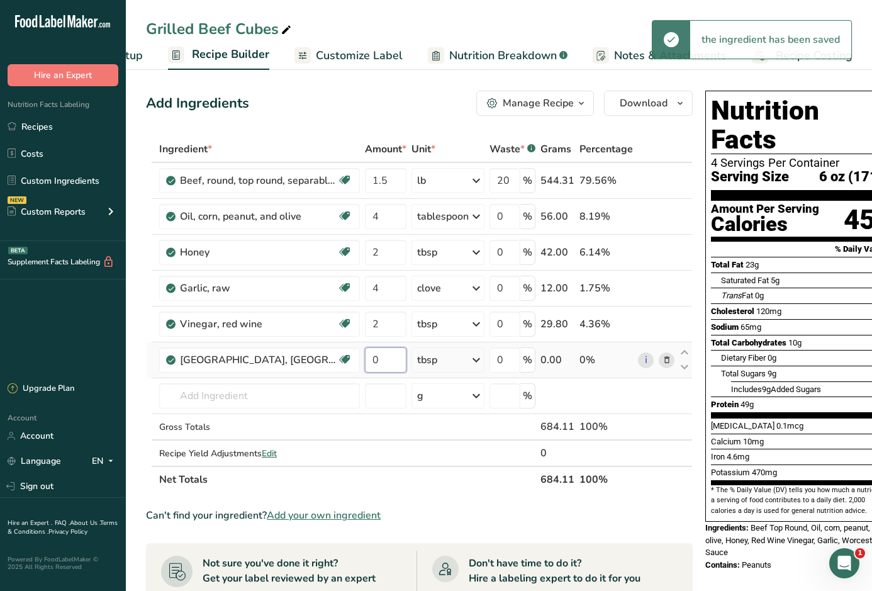
click at [394, 364] on input "0" at bounding box center [386, 359] width 42 height 25
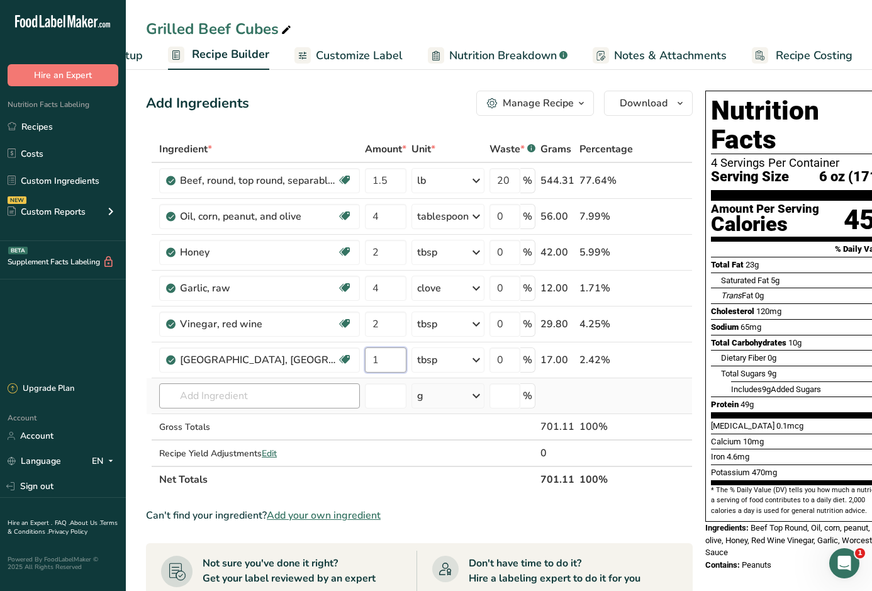
type input "1"
click at [207, 390] on div "Ingredient * Amount * Unit * Waste * .a-a{fill:#347362;}.b-a{fill:#fff;} Grams …" at bounding box center [419, 314] width 546 height 357
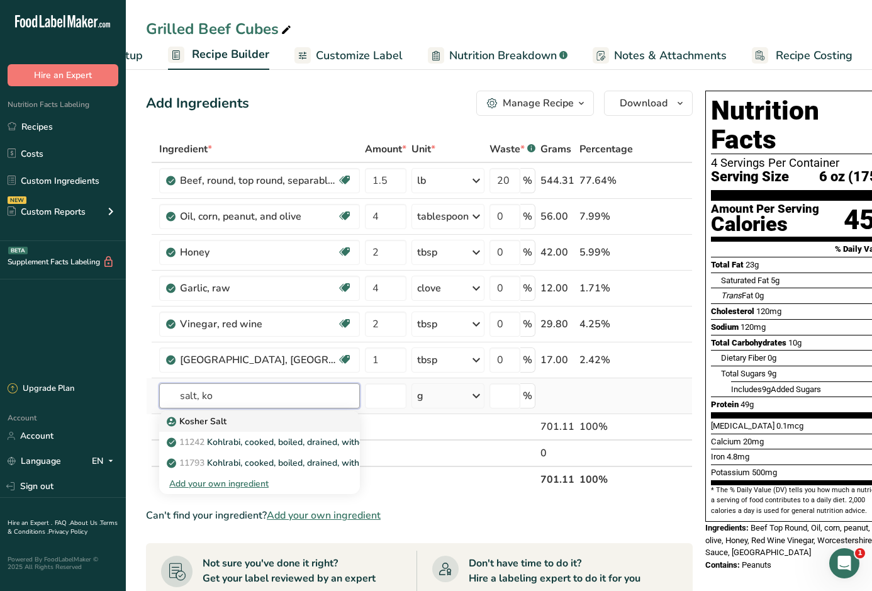
type input "salt, ko"
click at [204, 421] on p "Kosher Salt" at bounding box center [197, 420] width 57 height 13
type input "Kosher Salt"
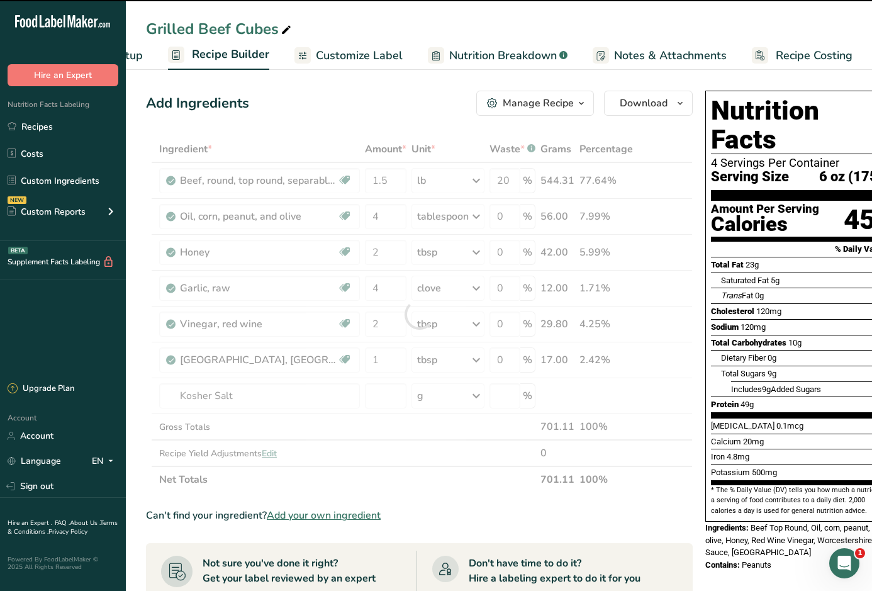
type input "0"
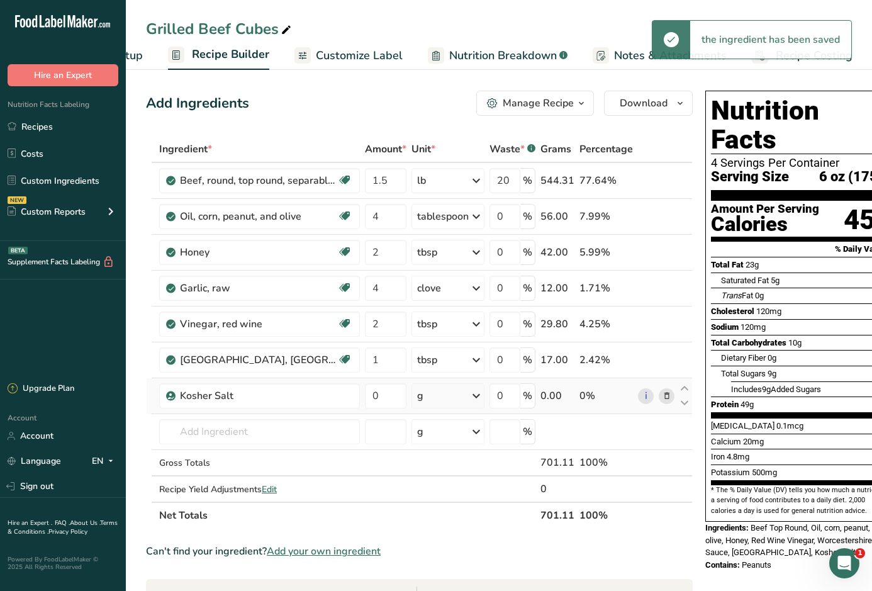
click at [452, 391] on div "g" at bounding box center [447, 395] width 73 height 25
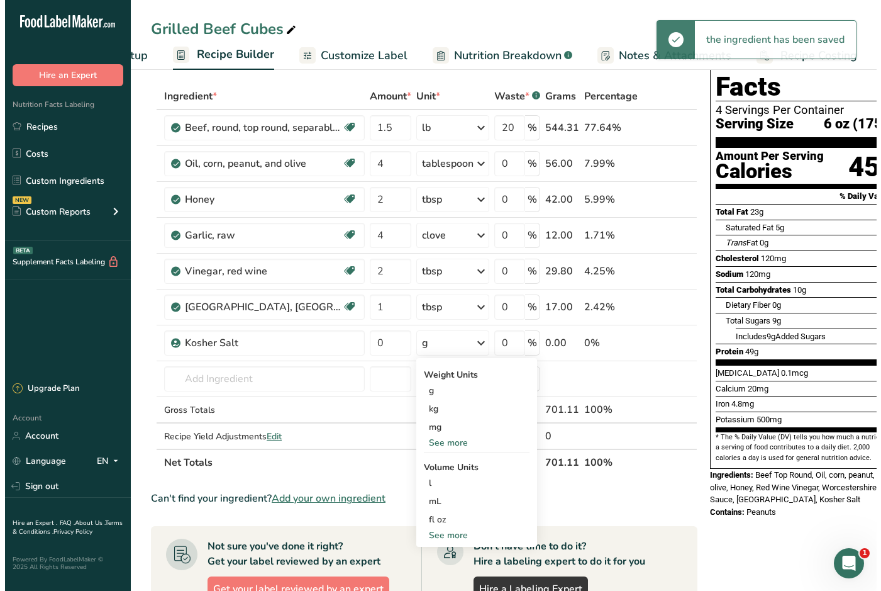
scroll to position [189, 0]
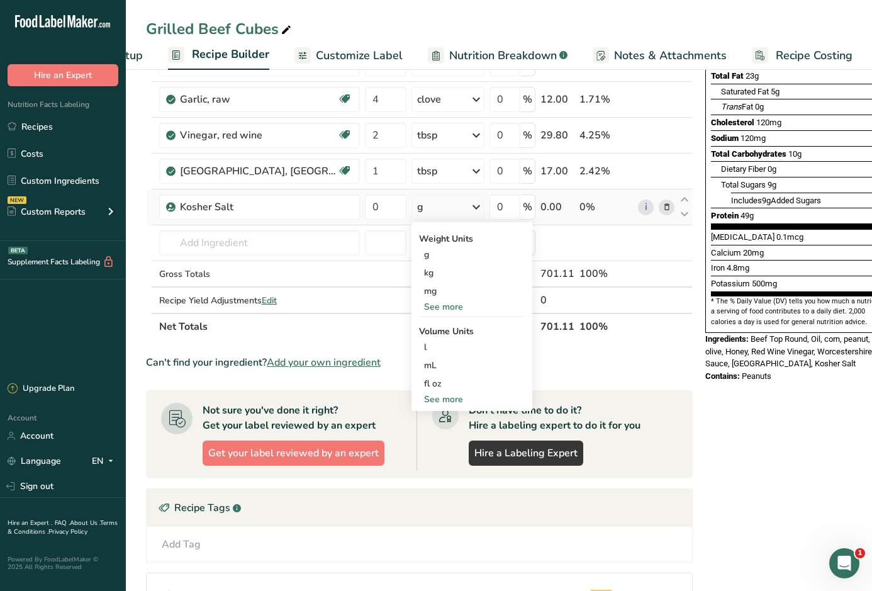
click at [437, 305] on div "See more" at bounding box center [472, 306] width 106 height 13
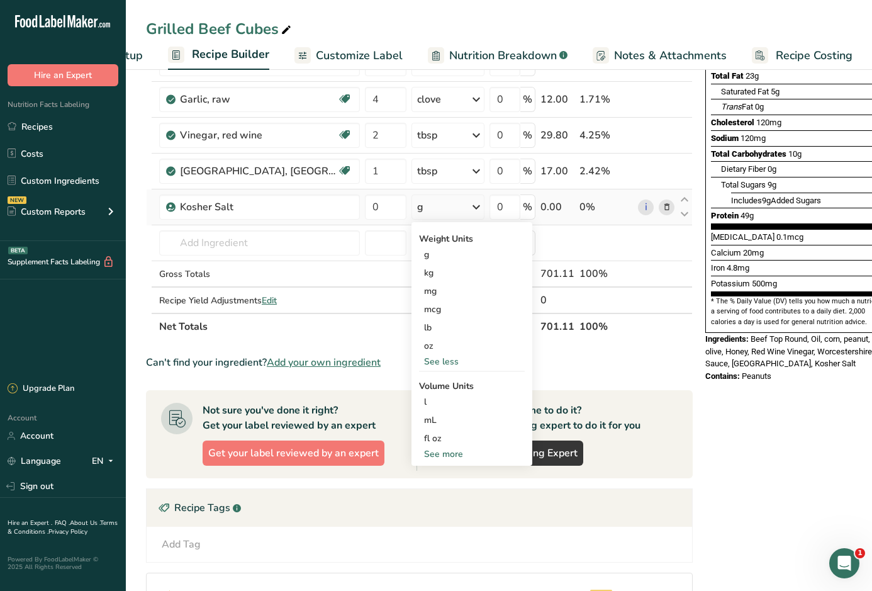
click at [449, 453] on div "See more" at bounding box center [472, 453] width 106 height 13
select select "22"
click at [453, 470] on div "tsp" at bounding box center [472, 474] width 96 height 13
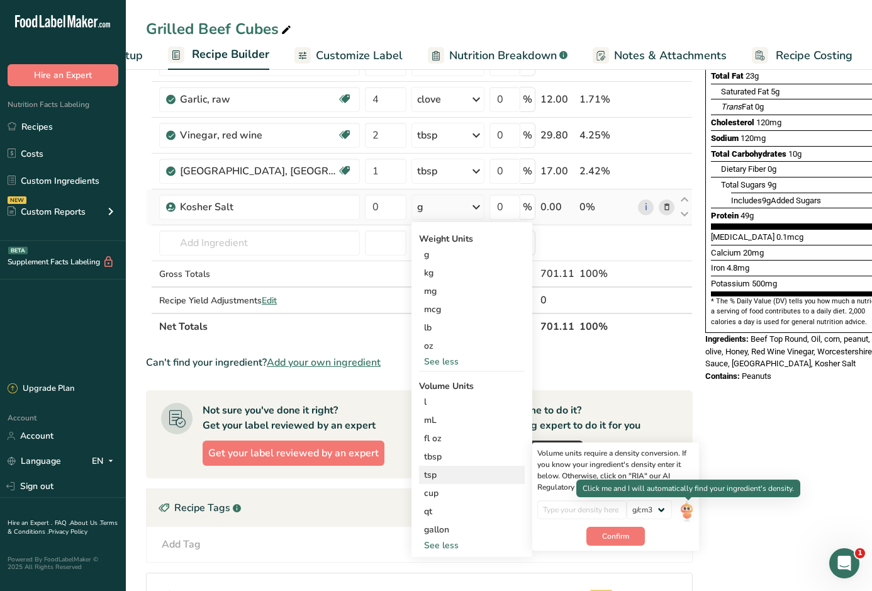
click at [690, 514] on img at bounding box center [686, 511] width 14 height 22
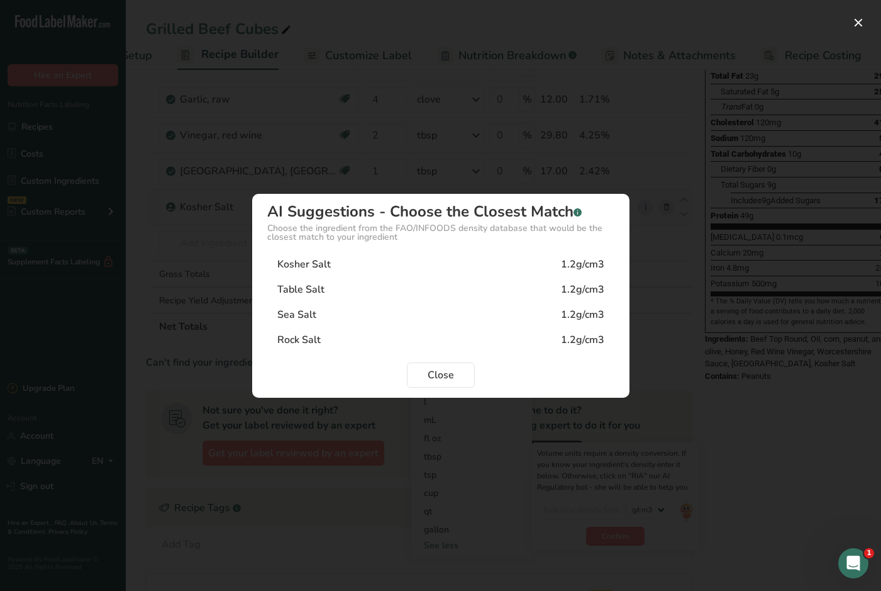
click at [318, 270] on div "Kosher Salt" at bounding box center [303, 264] width 53 height 15
type input "1.2"
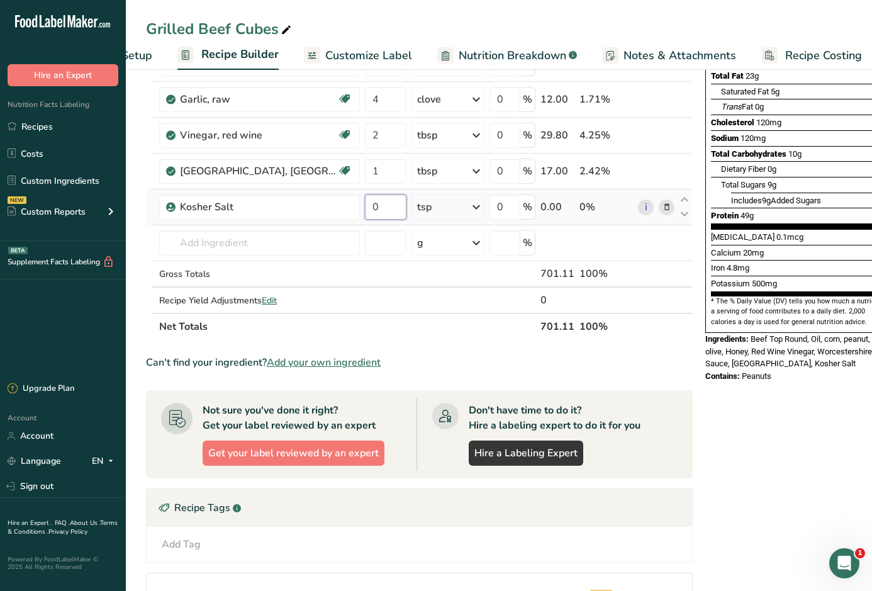
click at [388, 208] on input "0" at bounding box center [386, 206] width 42 height 25
type input "1"
click at [284, 247] on div "Ingredient * Amount * Unit * Waste * .a-a{fill:#347362;}.b-a{fill:#fff;} Grams …" at bounding box center [419, 143] width 546 height 392
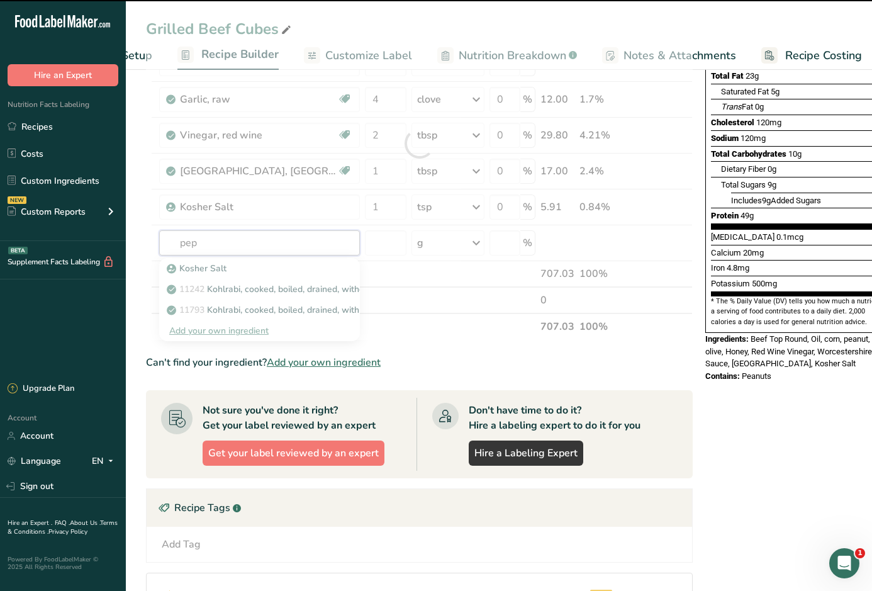
type input "pepp"
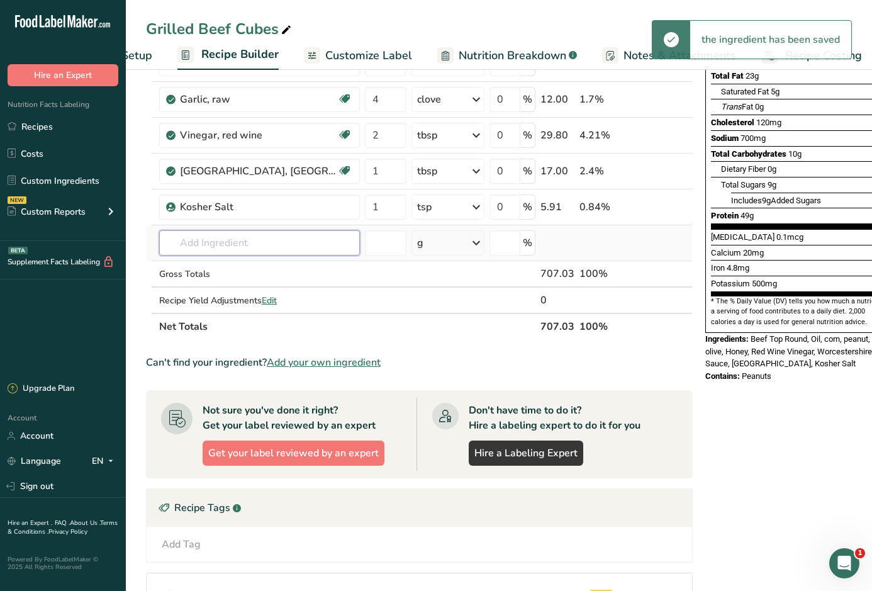
click at [283, 245] on input "text" at bounding box center [259, 242] width 201 height 25
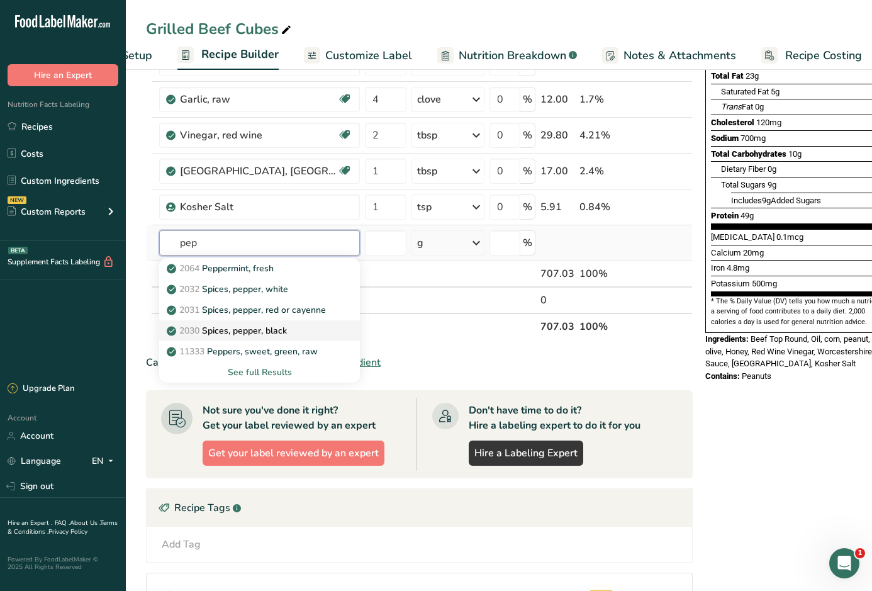
type input "pep"
click at [252, 327] on p "2030 Spices, pepper, black" at bounding box center [228, 330] width 118 height 13
type input "Spices, pepper, black"
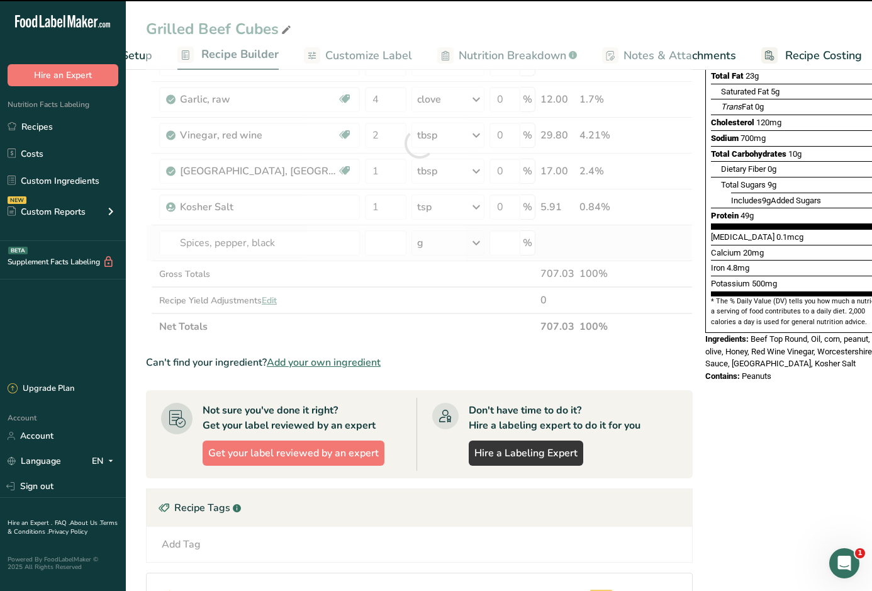
type input "0"
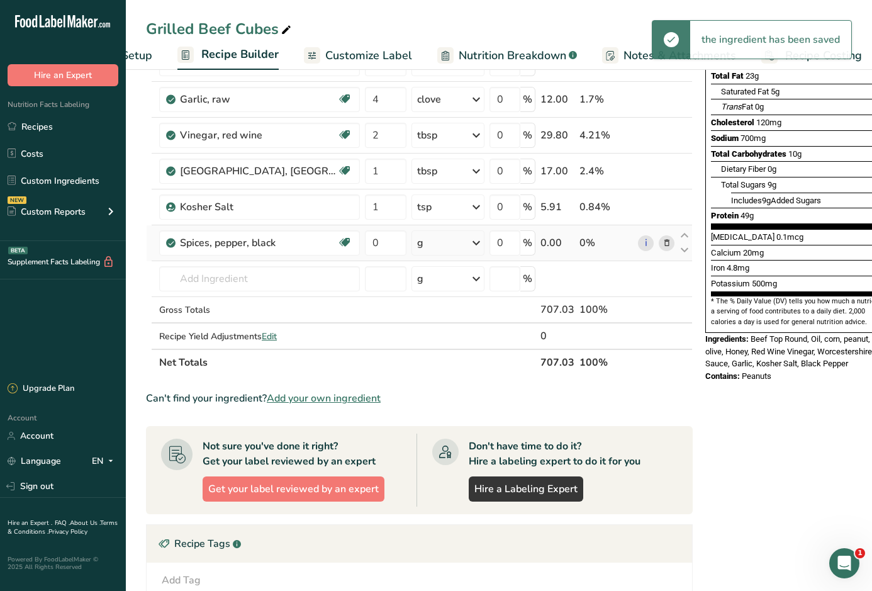
click at [458, 246] on div "g" at bounding box center [447, 242] width 73 height 25
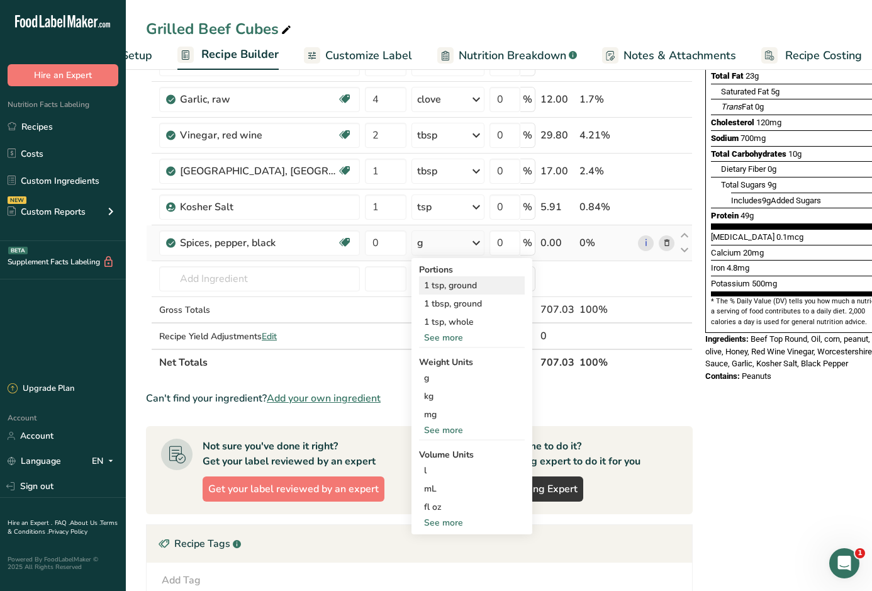
click at [453, 281] on div "1 tsp, ground" at bounding box center [472, 285] width 106 height 18
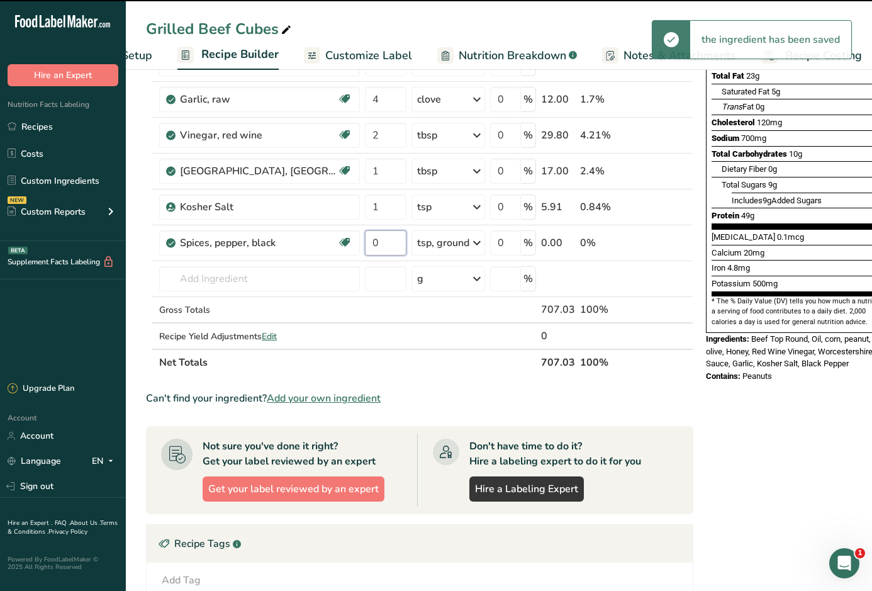
click at [389, 245] on input "0" at bounding box center [386, 242] width 42 height 25
type input "0.5"
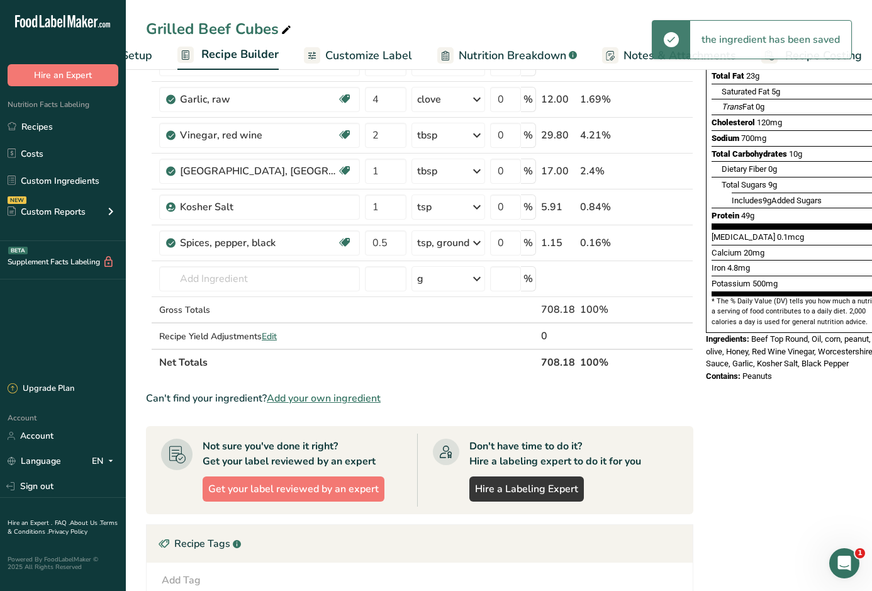
click at [728, 423] on div "Nutrition Facts 4 Servings Per Container Serving Size 6 oz (177g) Amount Per Se…" at bounding box center [801, 348] width 201 height 903
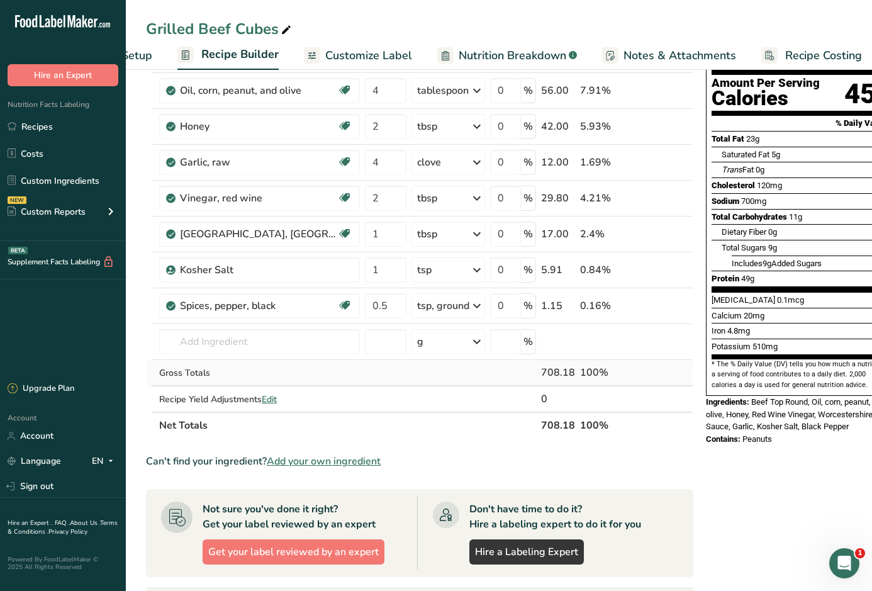
scroll to position [0, 0]
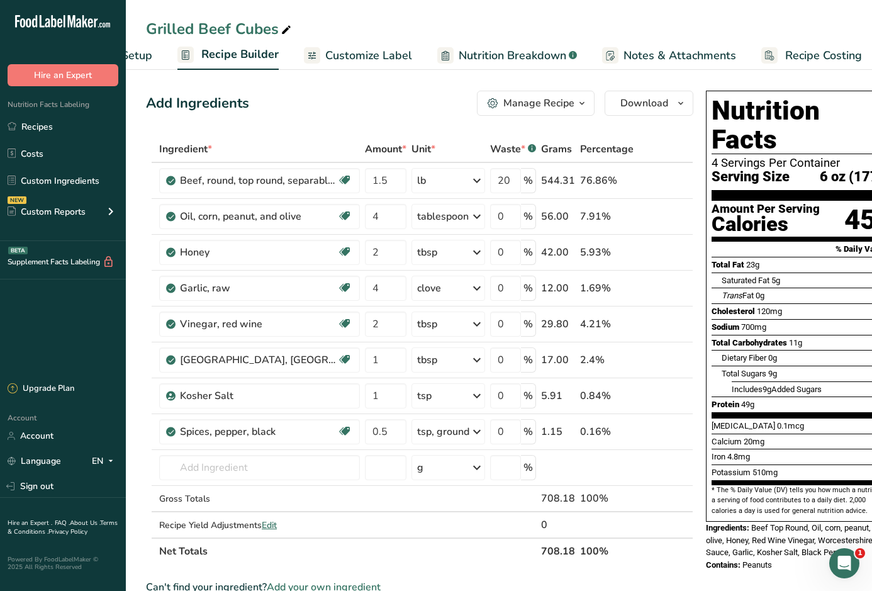
click at [635, 52] on span "Notes & Attachments" at bounding box center [679, 55] width 113 height 17
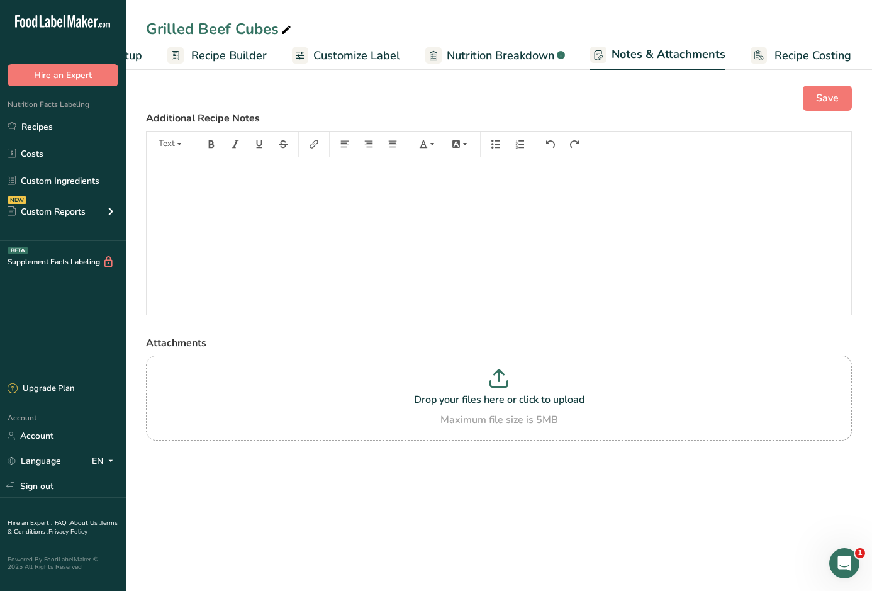
click at [364, 50] on span "Customize Label" at bounding box center [356, 55] width 87 height 17
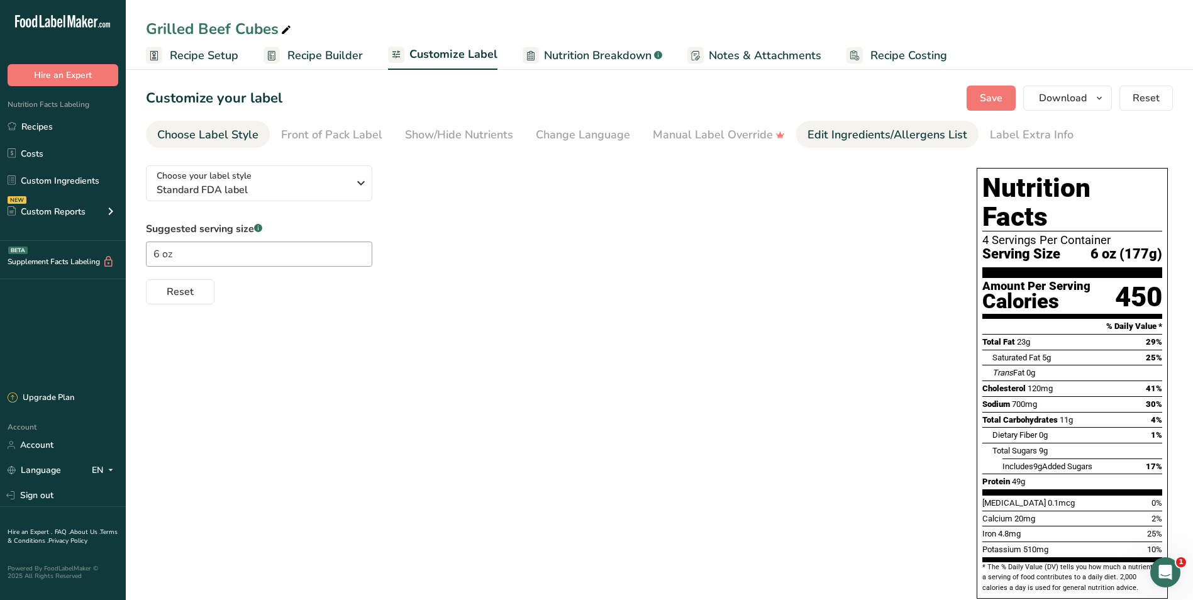
click at [871, 135] on div "Edit Ingredients/Allergens List" at bounding box center [887, 134] width 160 height 17
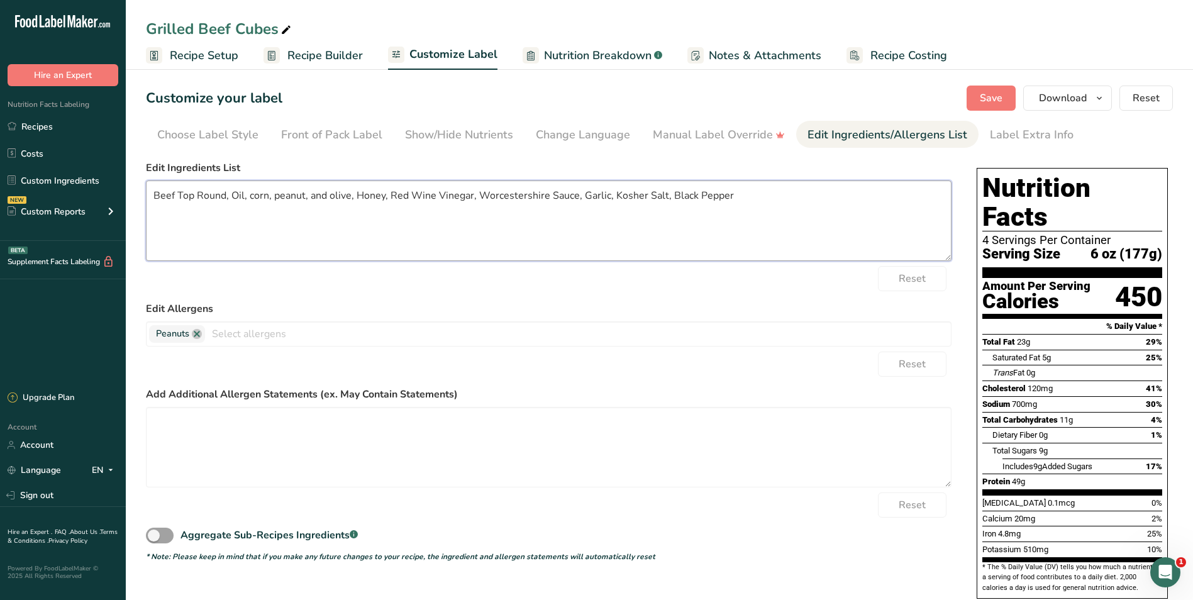
drag, startPoint x: 348, startPoint y: 194, endPoint x: 231, endPoint y: 196, distance: 117.0
click at [231, 196] on textarea "Beef Top Round, Oil, corn, peanut, and olive, Honey, Red Wine Vinegar, Worceste…" at bounding box center [549, 220] width 806 height 80
type textarea "Beef Top Round, Olive Oil, Honey, Red Wine Vinegar, Worcestershire Sauce, Garli…"
click at [196, 334] on link at bounding box center [197, 334] width 10 height 10
click at [362, 299] on form "Edit Ingredients List Beef Top Round, Olive Oil, Honey, Red Wine Vinegar, Worce…" at bounding box center [549, 361] width 806 height 402
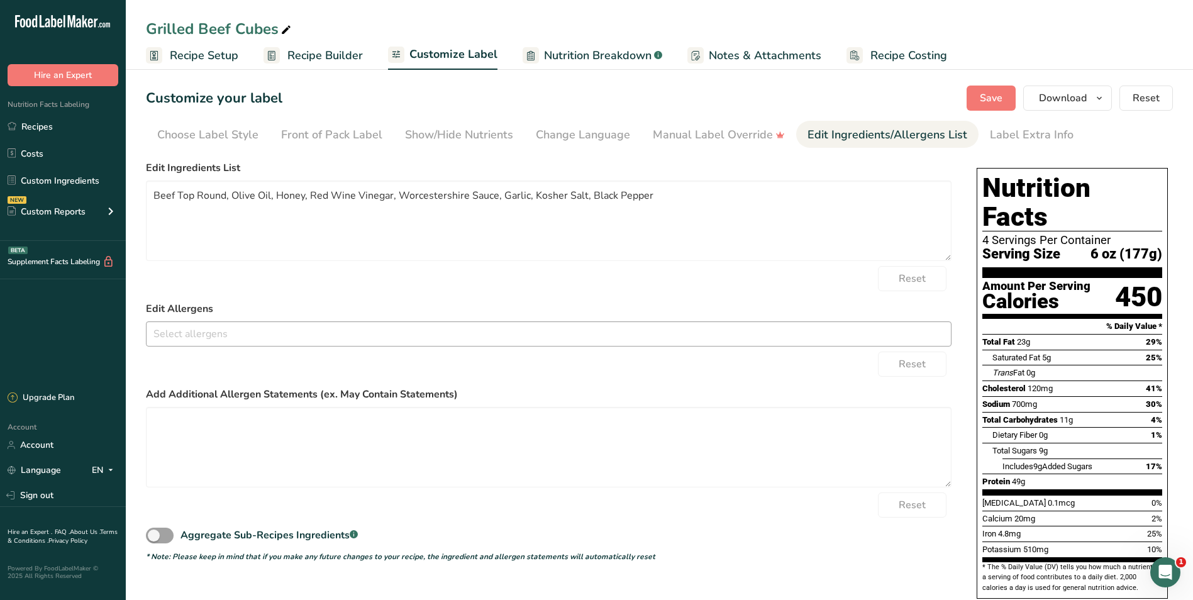
click at [275, 333] on input "text" at bounding box center [549, 333] width 804 height 19
click at [204, 326] on input "fi" at bounding box center [549, 333] width 804 height 19
type input "f"
click at [235, 292] on form "Edit Ingredients List Beef Top Round, Olive Oil, Honey, Red Wine Vinegar, Worce…" at bounding box center [549, 361] width 806 height 402
click at [871, 94] on button "Save" at bounding box center [991, 98] width 49 height 25
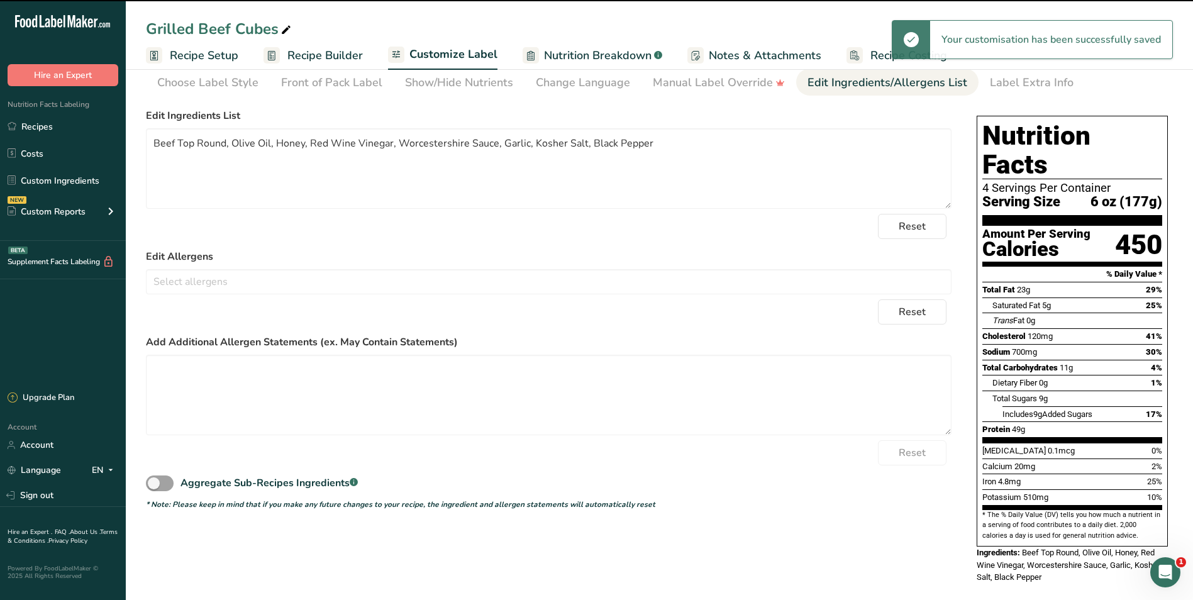
scroll to position [40, 0]
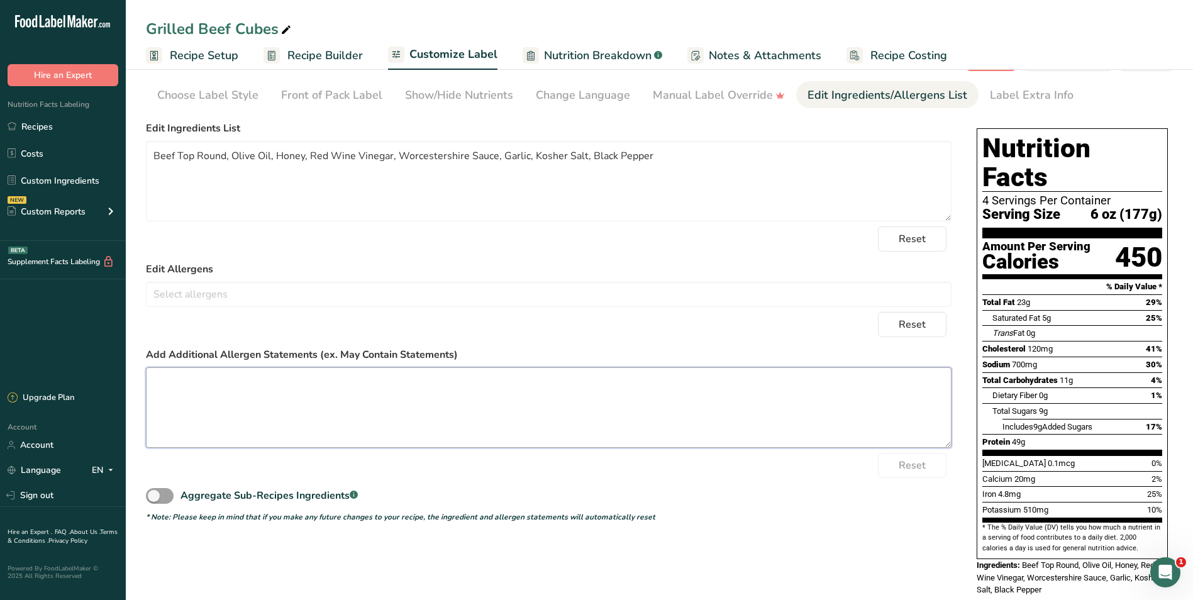
click at [392, 396] on textarea at bounding box center [549, 407] width 806 height 80
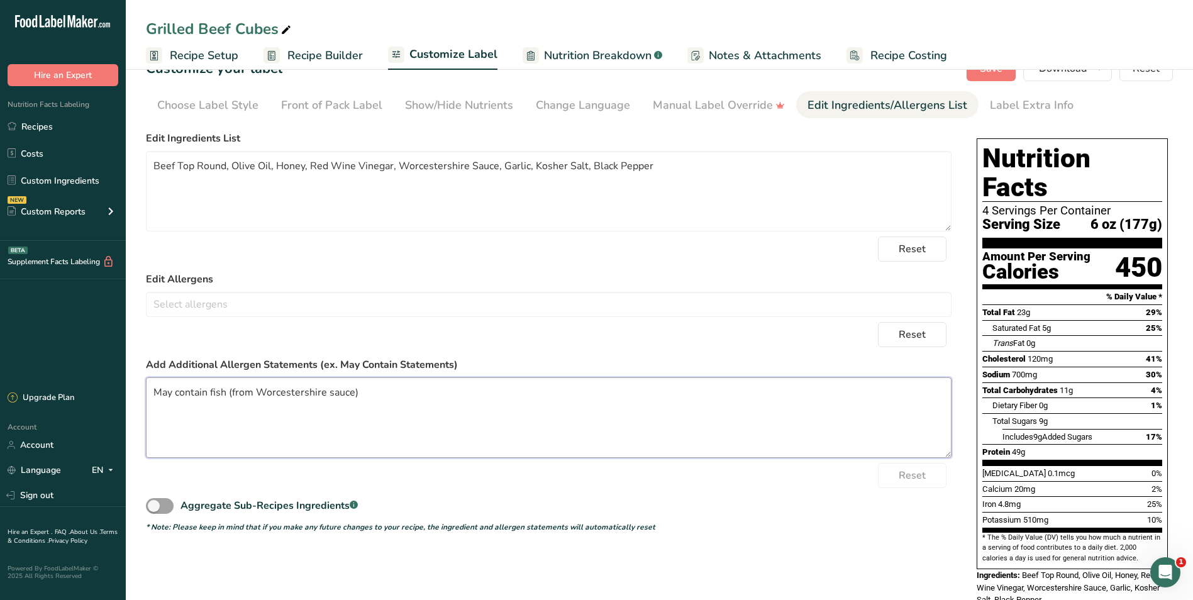
scroll to position [0, 0]
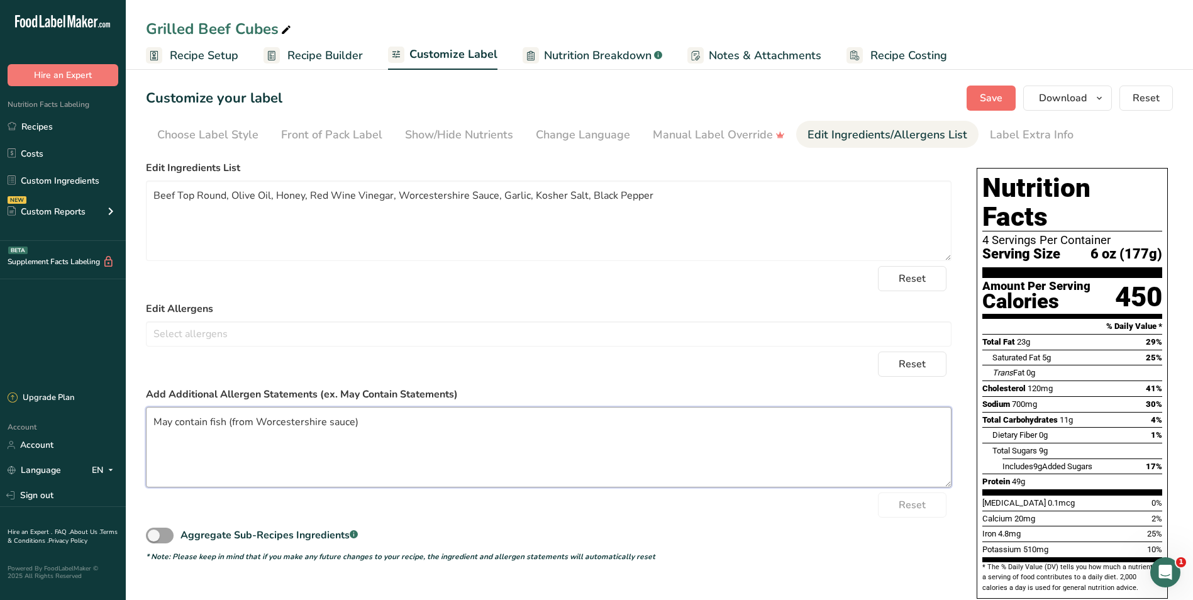
type textarea "May contain fish (from Worcestershire sauce)"
click at [871, 100] on span "Save" at bounding box center [991, 98] width 23 height 15
click at [59, 126] on link "Recipes" at bounding box center [63, 126] width 126 height 24
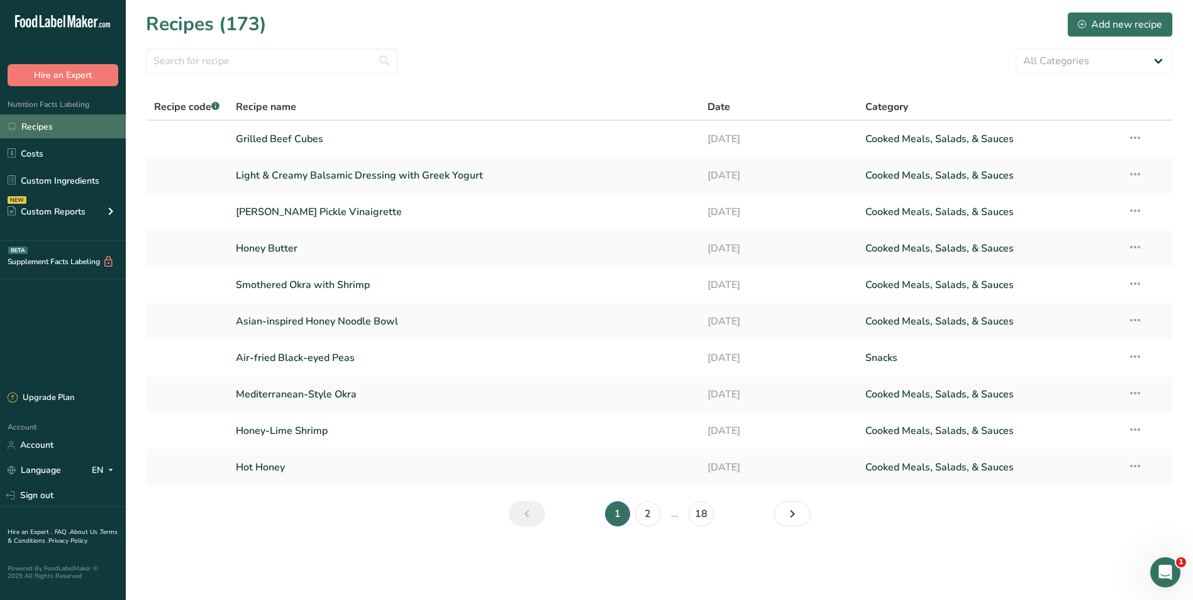
click at [55, 131] on link "Recipes" at bounding box center [63, 126] width 126 height 24
click at [236, 68] on input "text" at bounding box center [272, 60] width 252 height 25
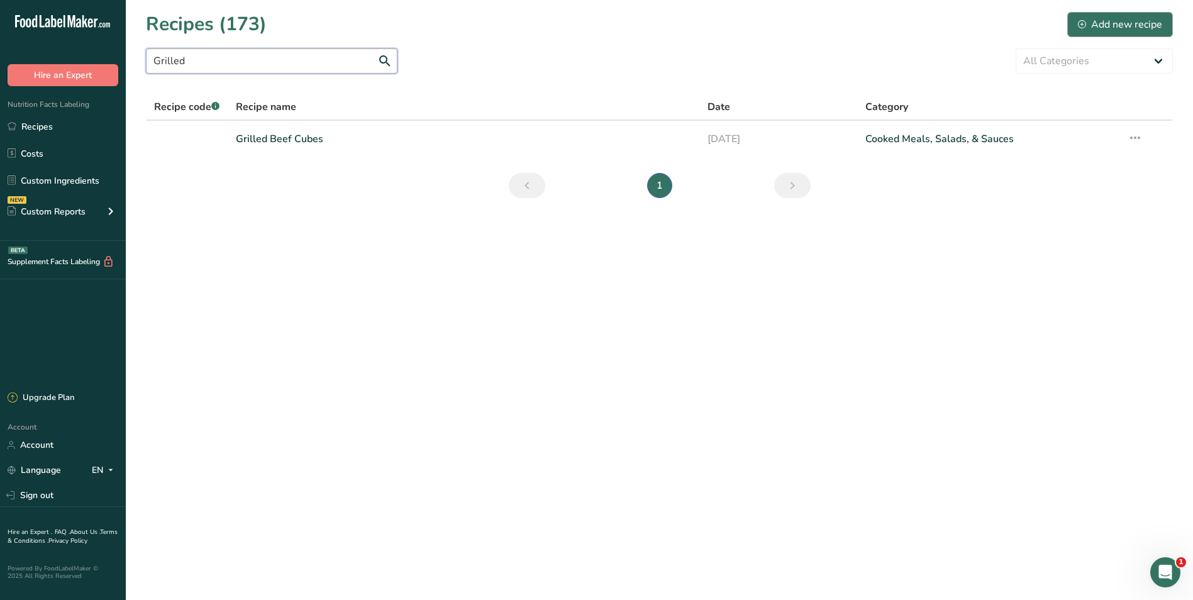
type input "Grilled"
click at [871, 30] on div "Add new recipe" at bounding box center [1120, 24] width 84 height 15
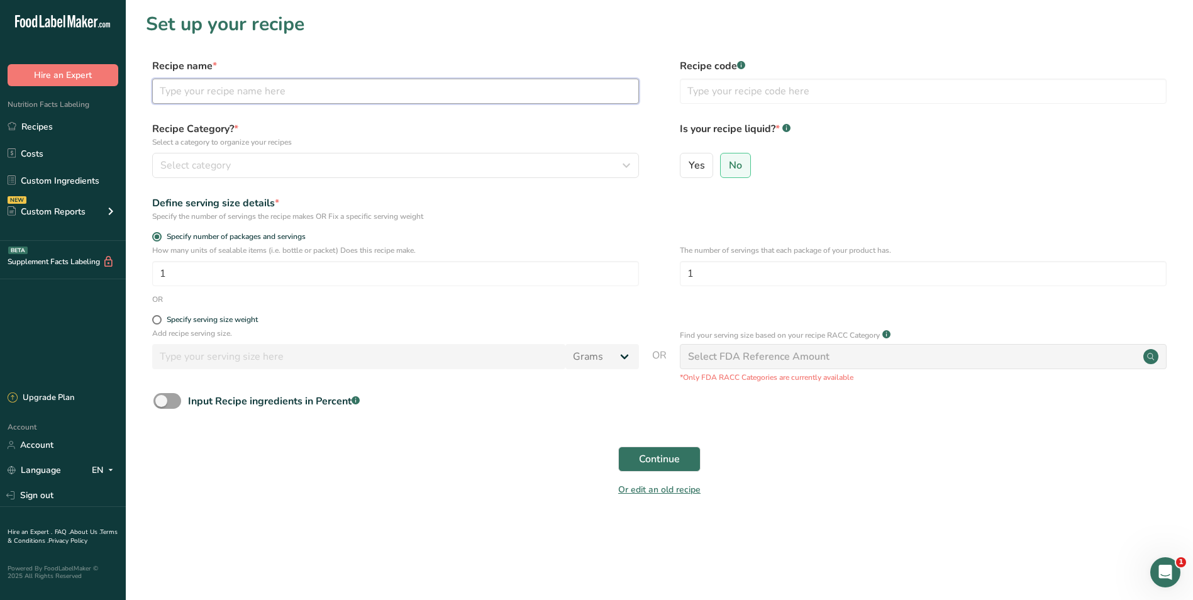
click at [259, 92] on input "text" at bounding box center [395, 91] width 487 height 25
type input "g"
type input "Grilled [MEDICAL_DATA] Steak with Zesty Marinade"
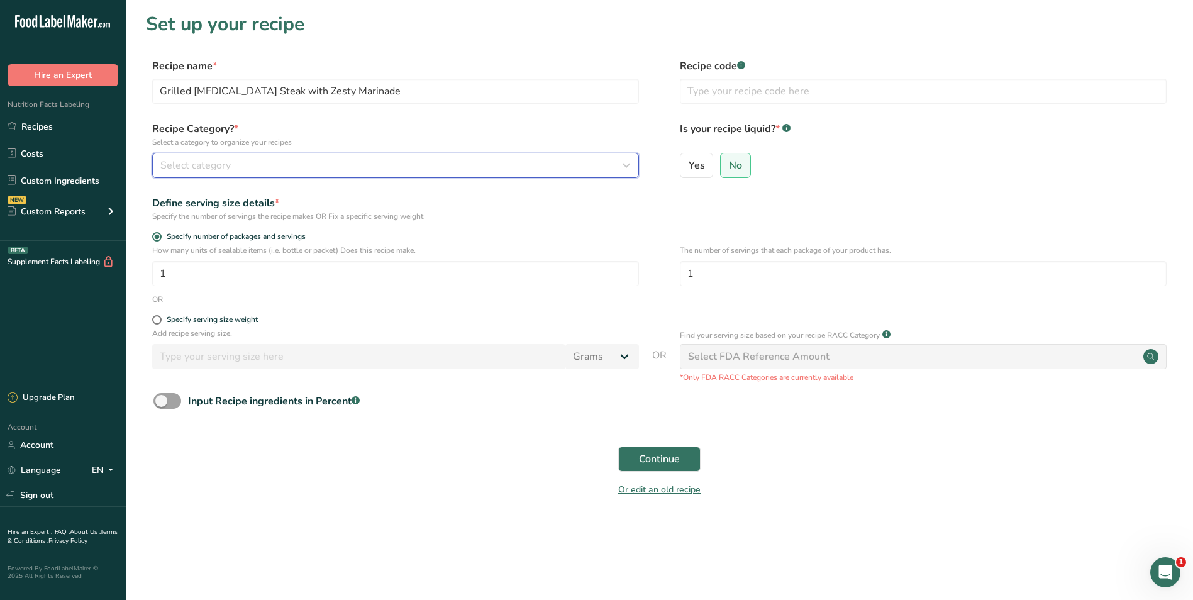
click at [283, 165] on div "Select category" at bounding box center [391, 165] width 463 height 15
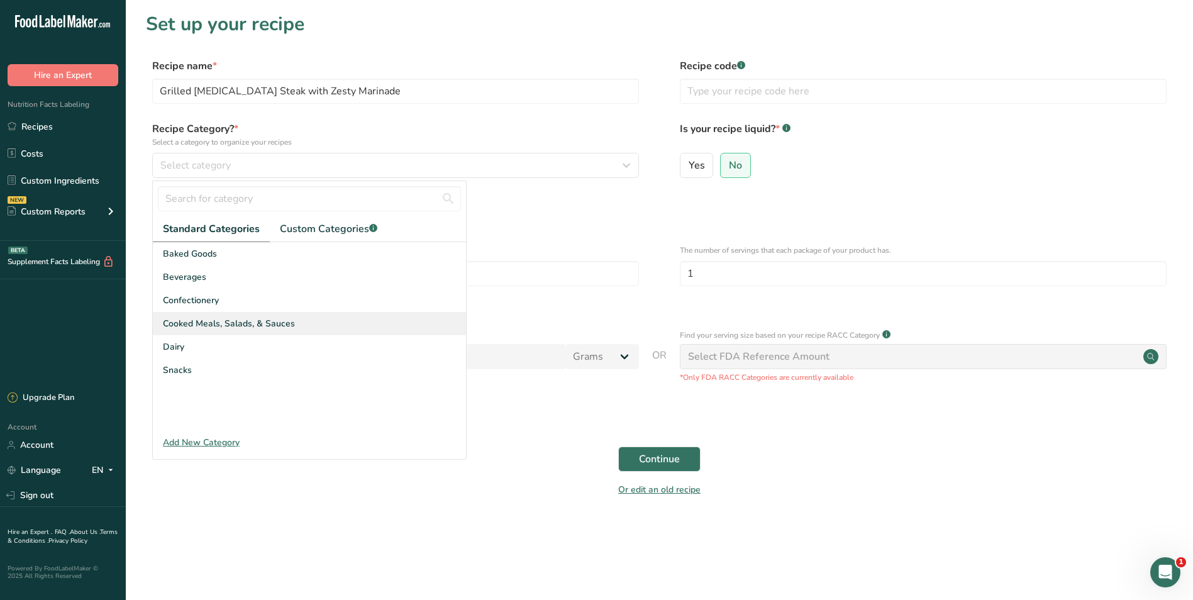
click at [257, 322] on span "Cooked Meals, Salads, & Sauces" at bounding box center [229, 323] width 132 height 13
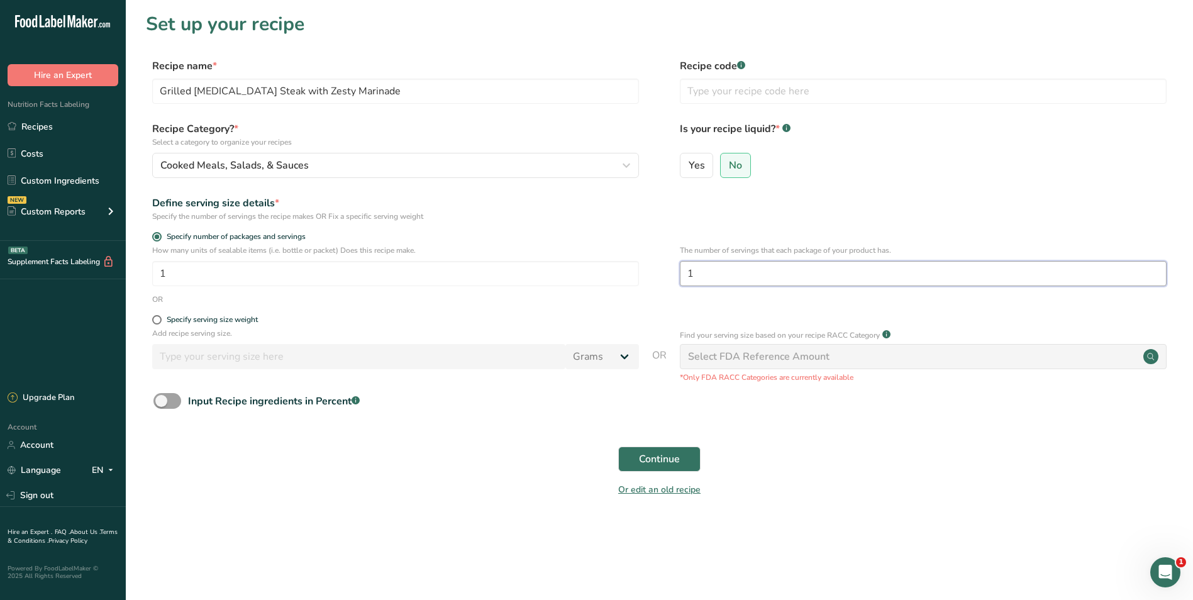
click at [829, 277] on input "1" at bounding box center [923, 273] width 487 height 25
type input "4"
click at [662, 458] on span "Continue" at bounding box center [659, 459] width 41 height 15
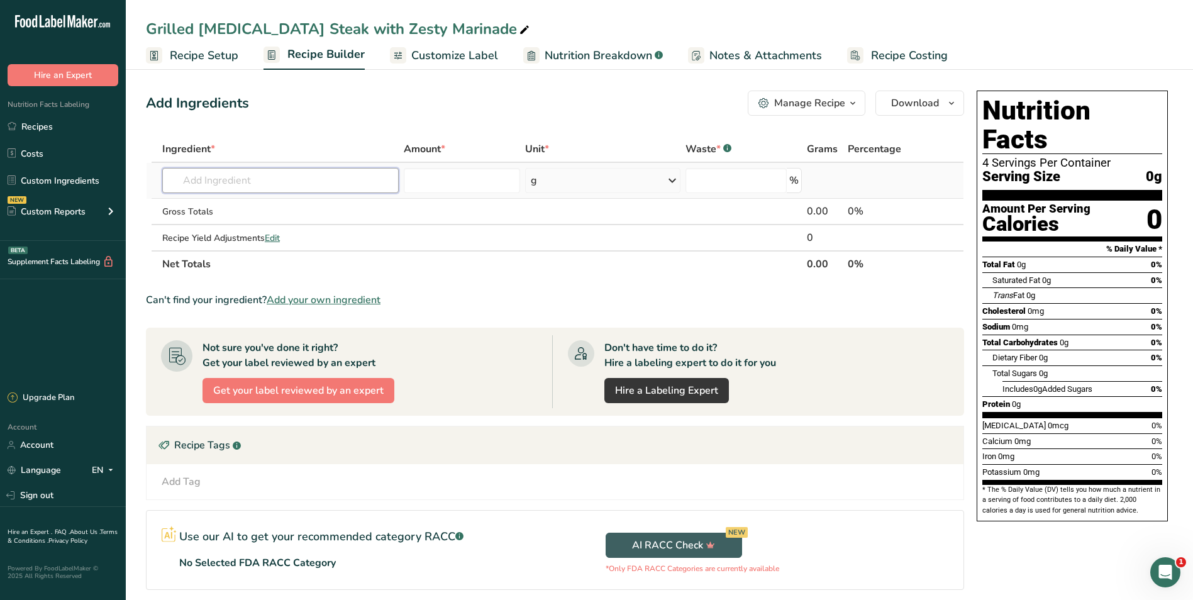
click at [287, 186] on input "text" at bounding box center [280, 180] width 236 height 25
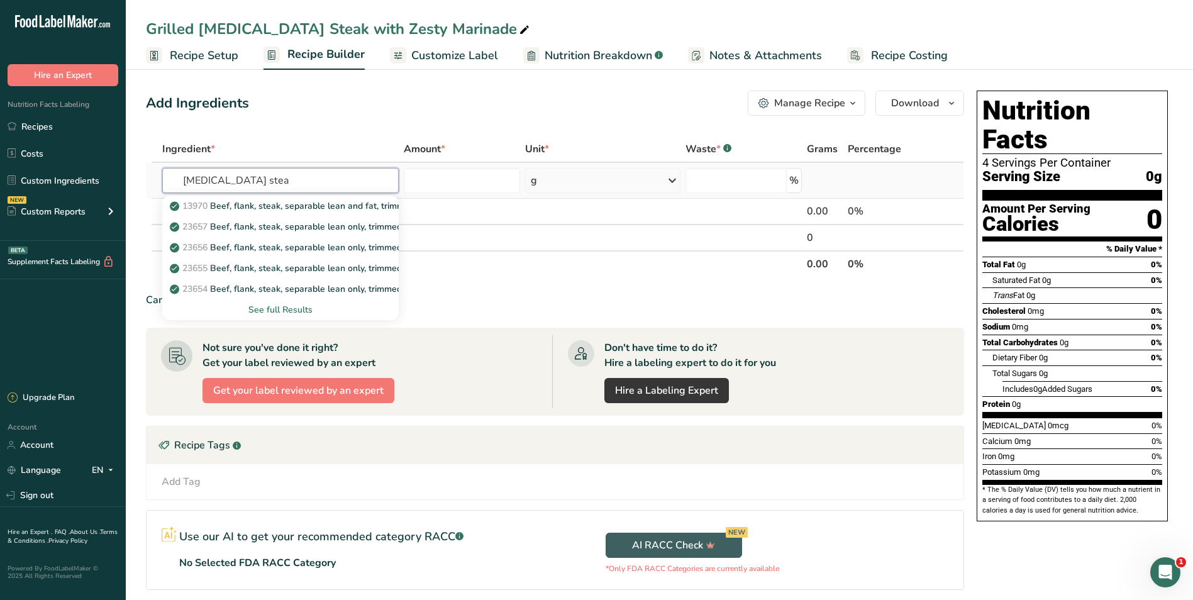
type input "[MEDICAL_DATA] stea"
click at [287, 313] on div "See full Results" at bounding box center [280, 309] width 216 height 13
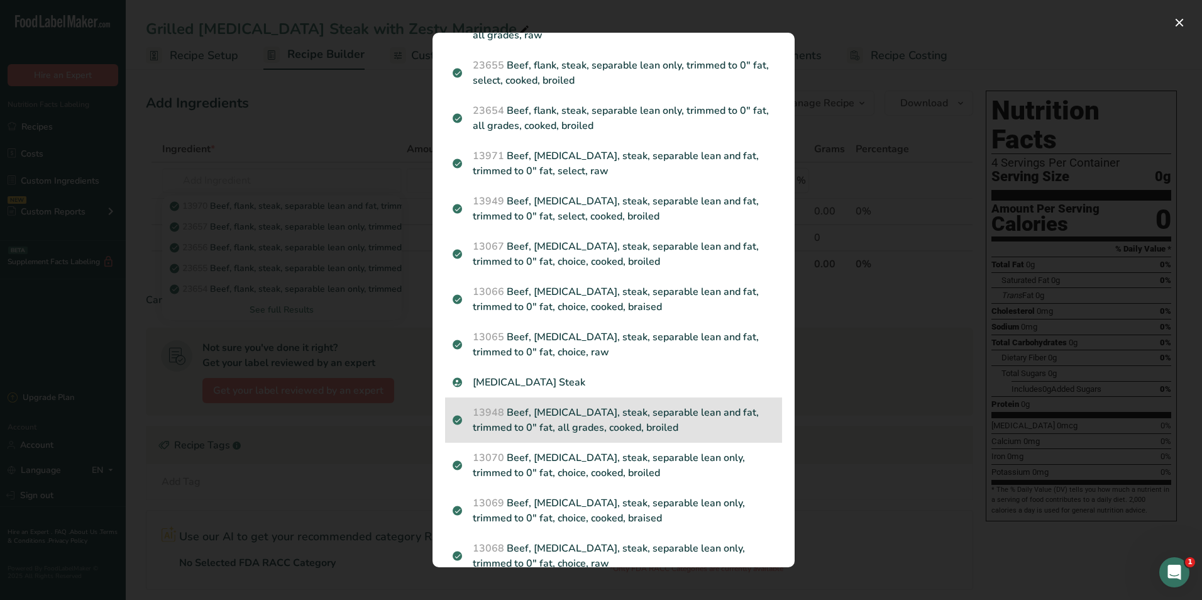
scroll to position [180, 0]
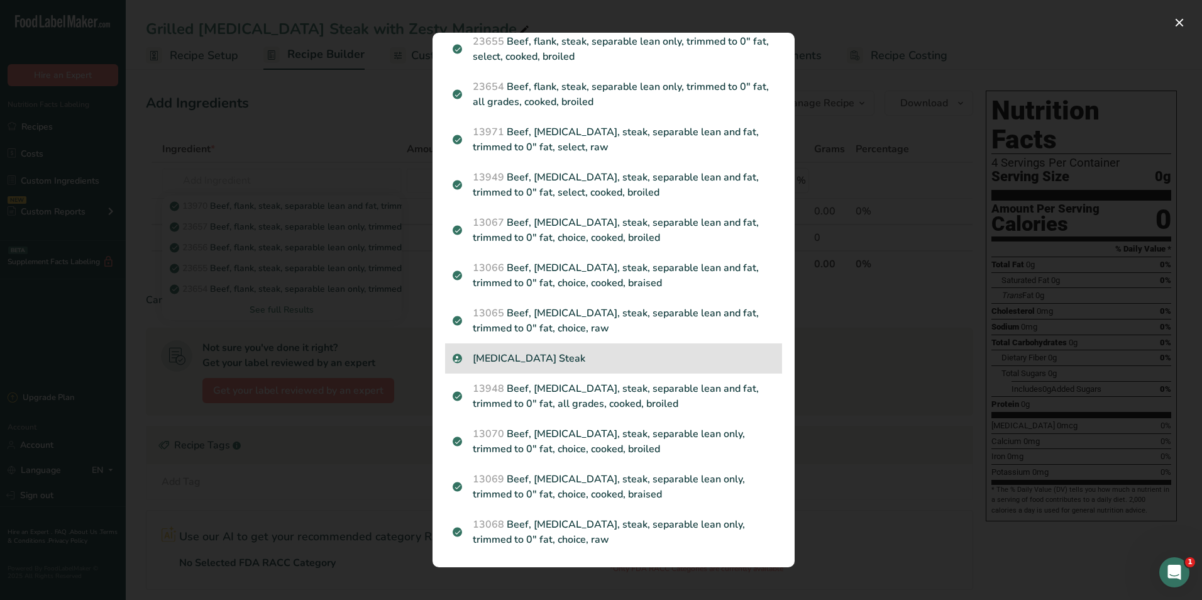
click at [508, 362] on p "[MEDICAL_DATA] Steak" at bounding box center [614, 358] width 322 height 15
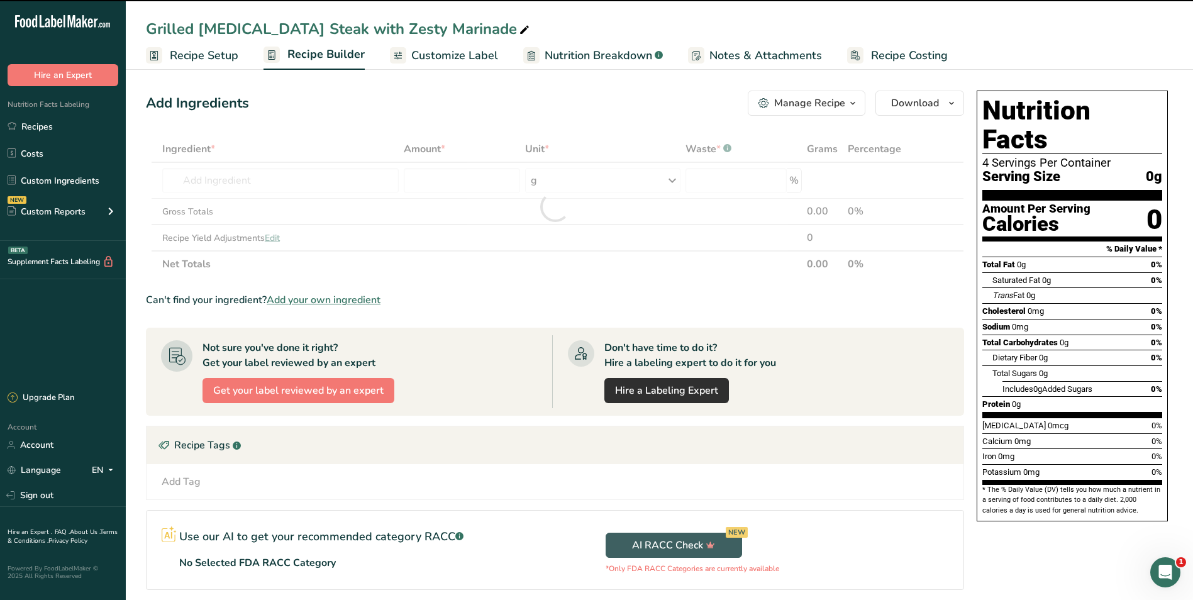
type input "0"
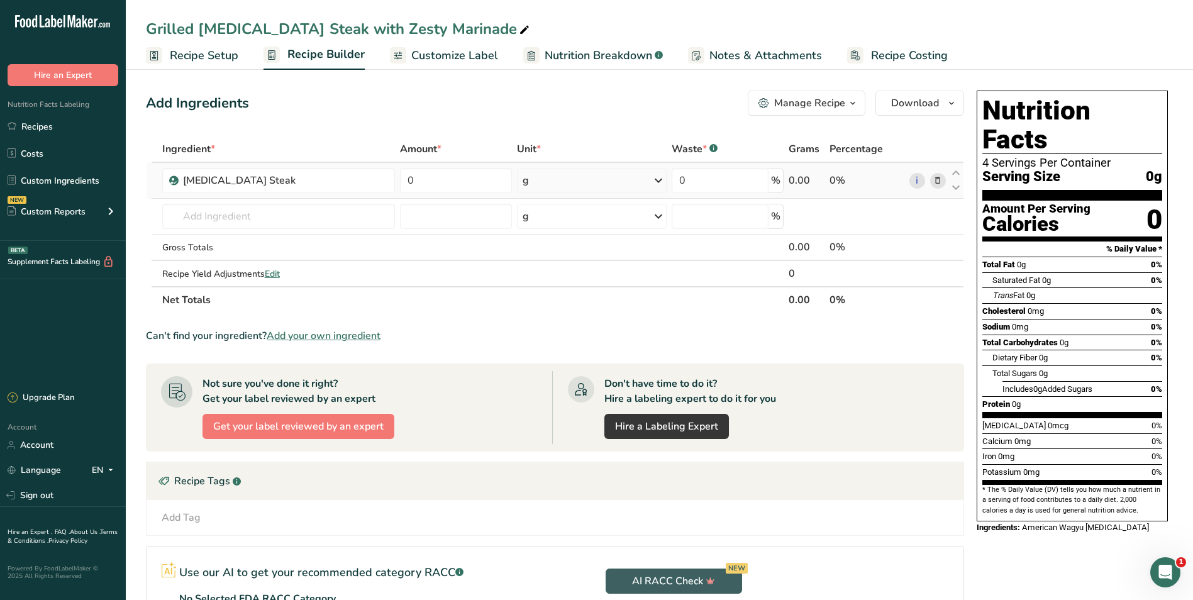
click at [646, 182] on div "g" at bounding box center [591, 180] width 149 height 25
click at [567, 275] on div "See more" at bounding box center [577, 280] width 106 height 13
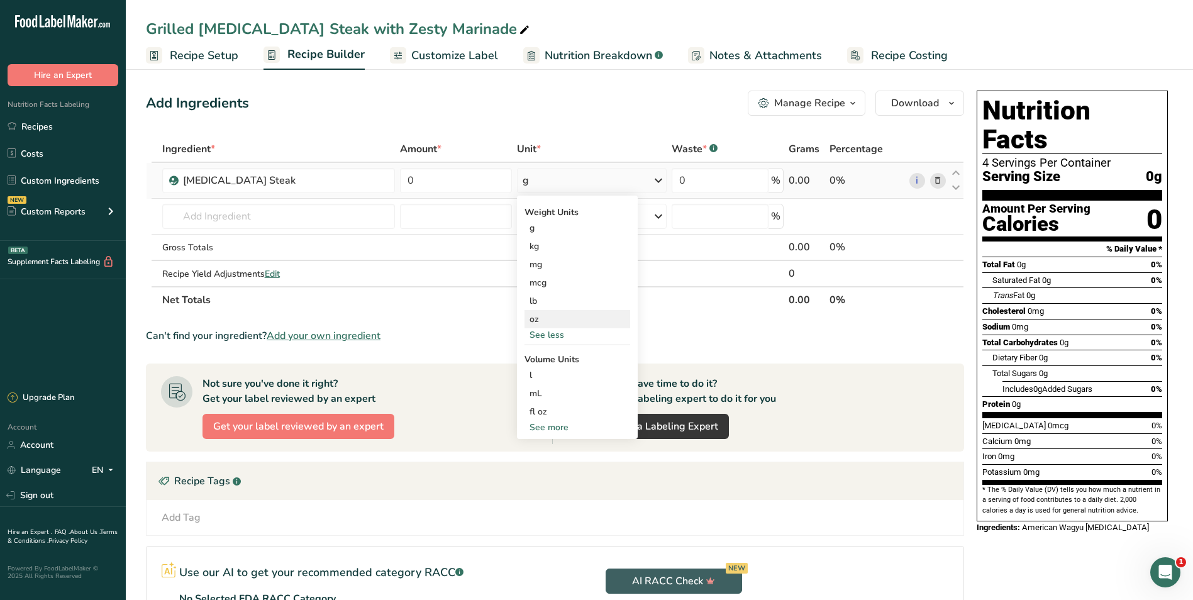
click at [540, 324] on div "oz" at bounding box center [577, 319] width 106 height 18
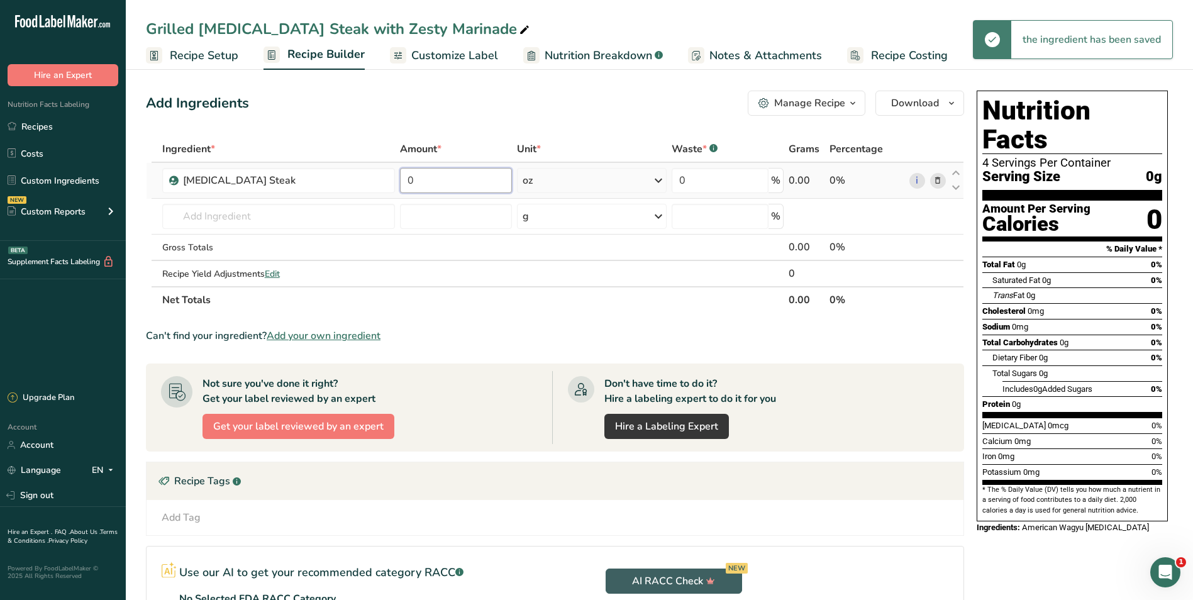
click at [468, 180] on input "0" at bounding box center [456, 180] width 112 height 25
click at [434, 182] on input "0" at bounding box center [456, 180] width 112 height 25
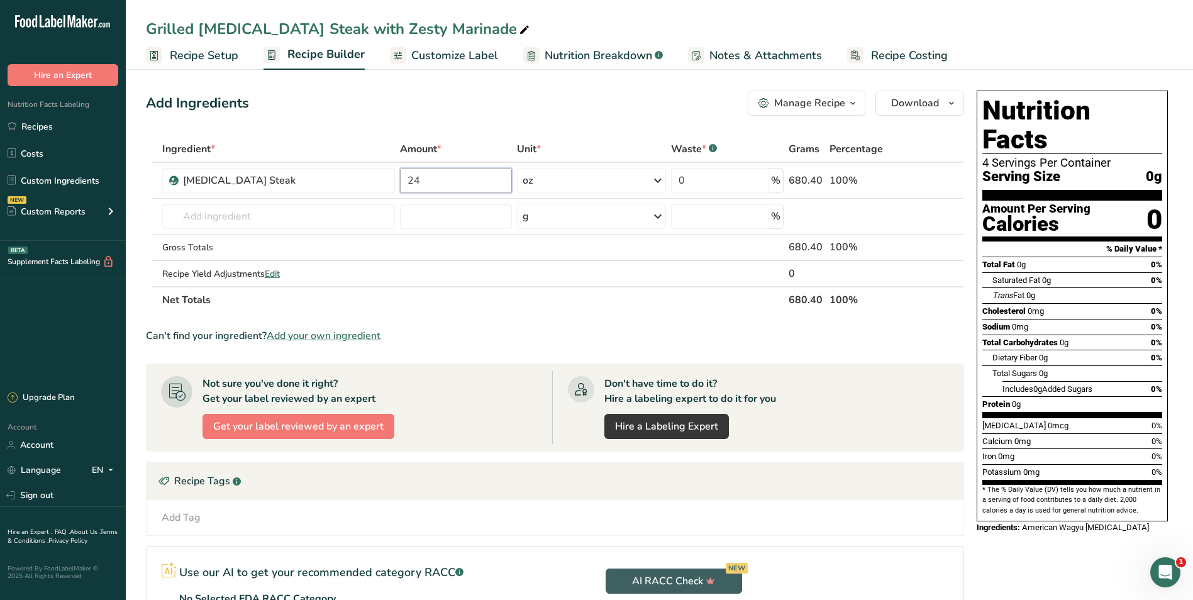
type input "24"
click at [528, 97] on div "Add Ingredients Manage Recipe Delete Recipe Duplicate Recipe Scale Recipe Save …" at bounding box center [555, 103] width 818 height 25
click at [297, 216] on input "text" at bounding box center [278, 216] width 233 height 25
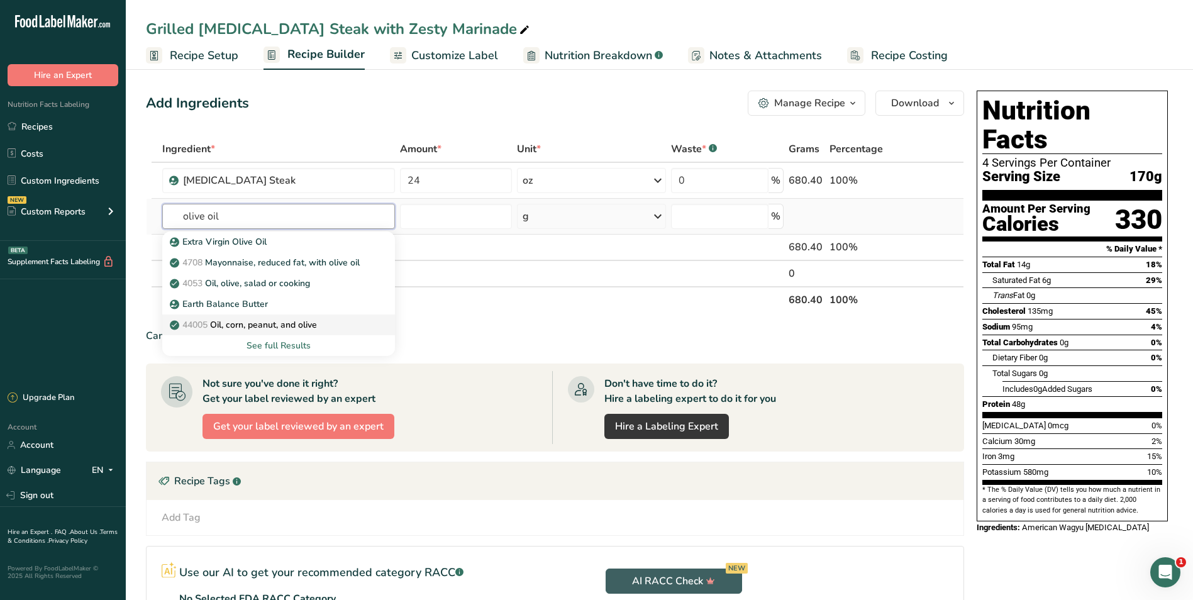
type input "olive oil"
click at [279, 323] on p "44005 Oil, corn, peanut, and olive" at bounding box center [244, 324] width 145 height 13
type input "Oil, corn, peanut, and olive"
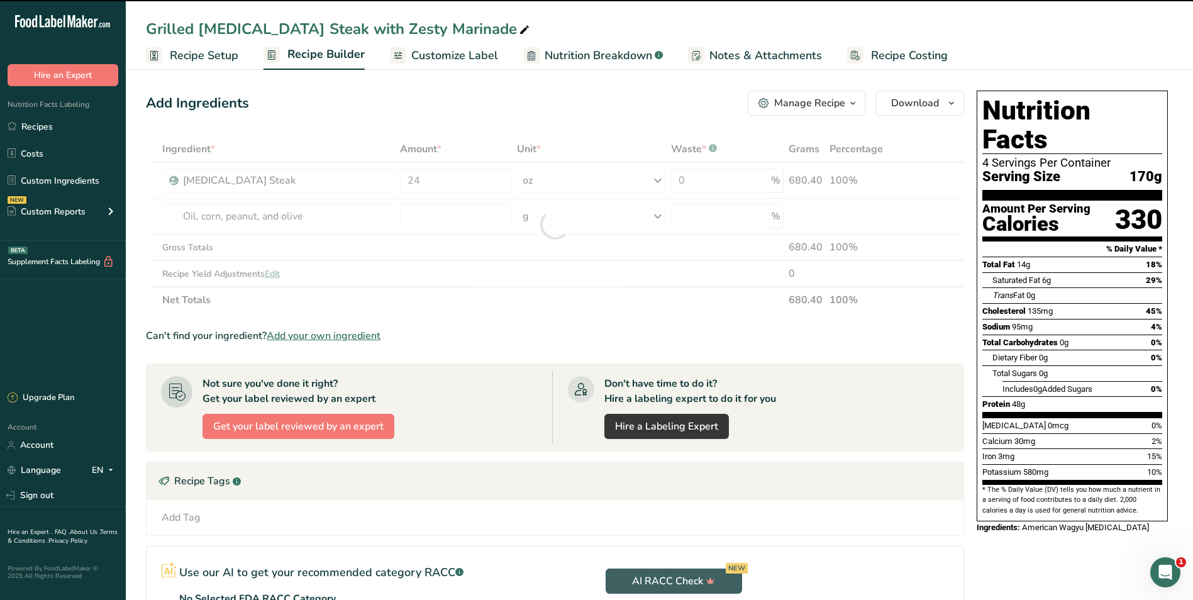
type input "0"
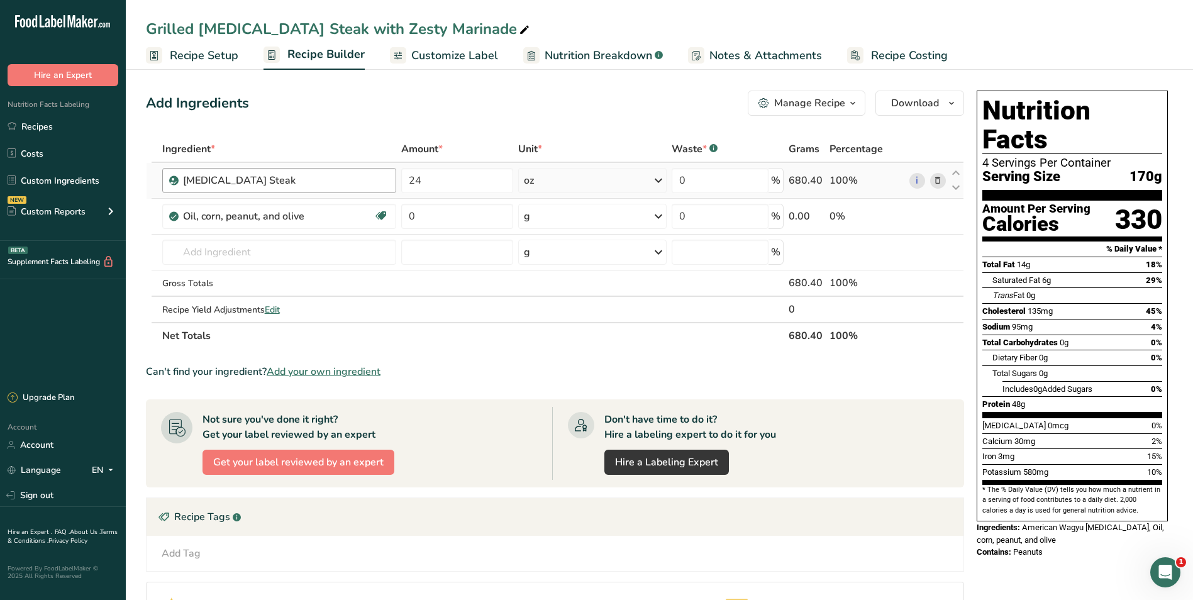
click at [382, 181] on div "[MEDICAL_DATA] Steak" at bounding box center [286, 180] width 206 height 15
click at [280, 181] on div "[MEDICAL_DATA] Steak" at bounding box center [261, 180] width 157 height 15
click at [871, 180] on icon at bounding box center [937, 180] width 9 height 13
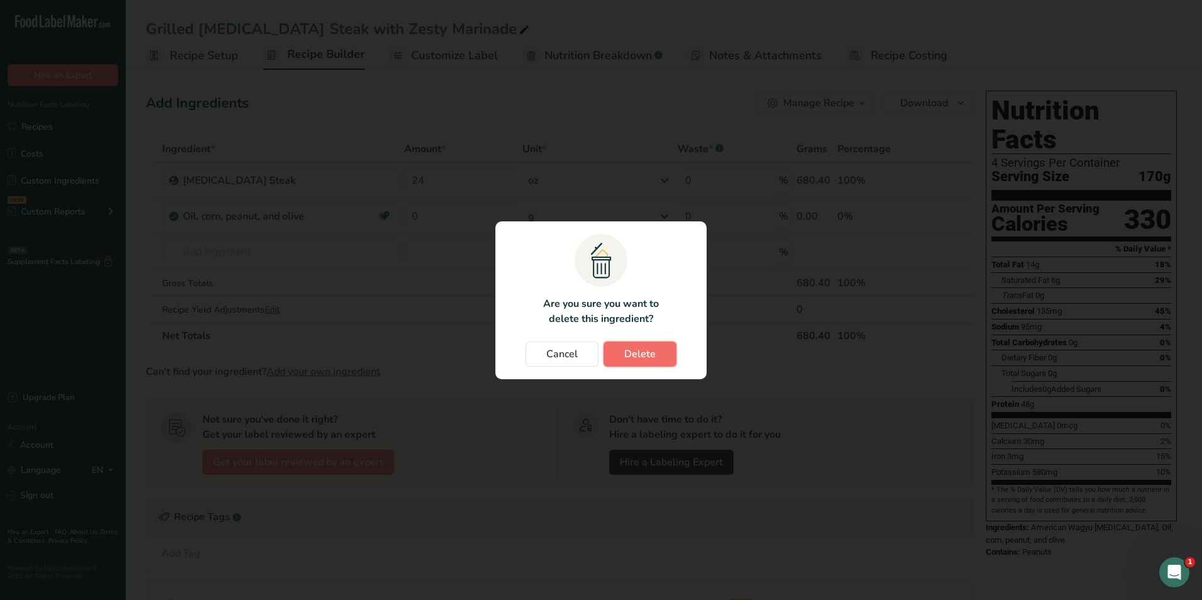
click at [661, 352] on button "Delete" at bounding box center [640, 353] width 73 height 25
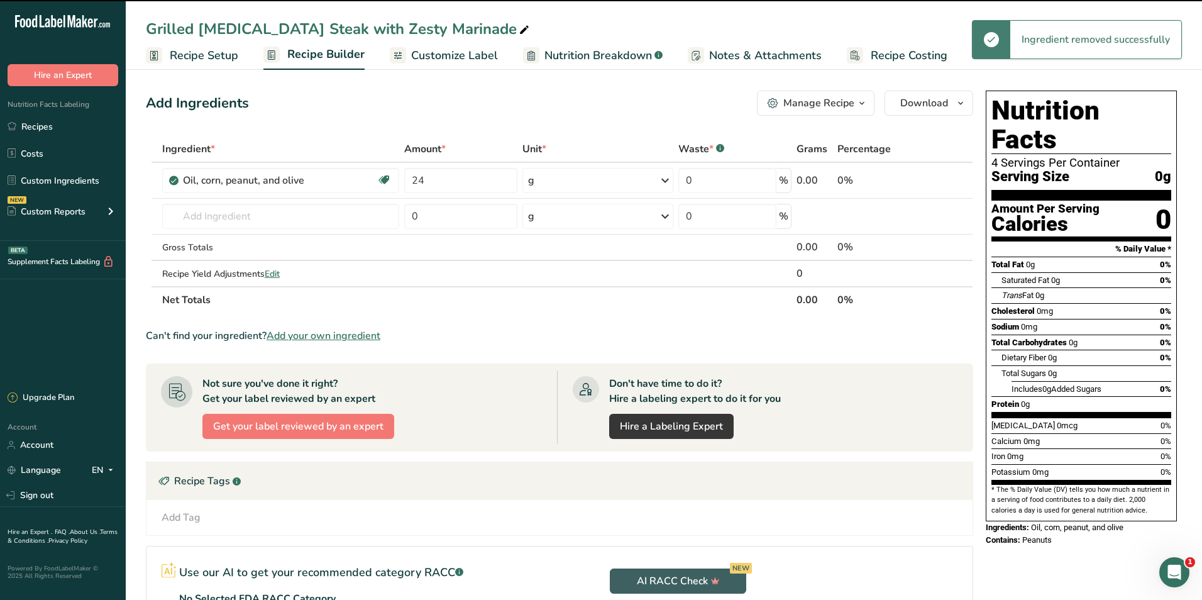
type input "0"
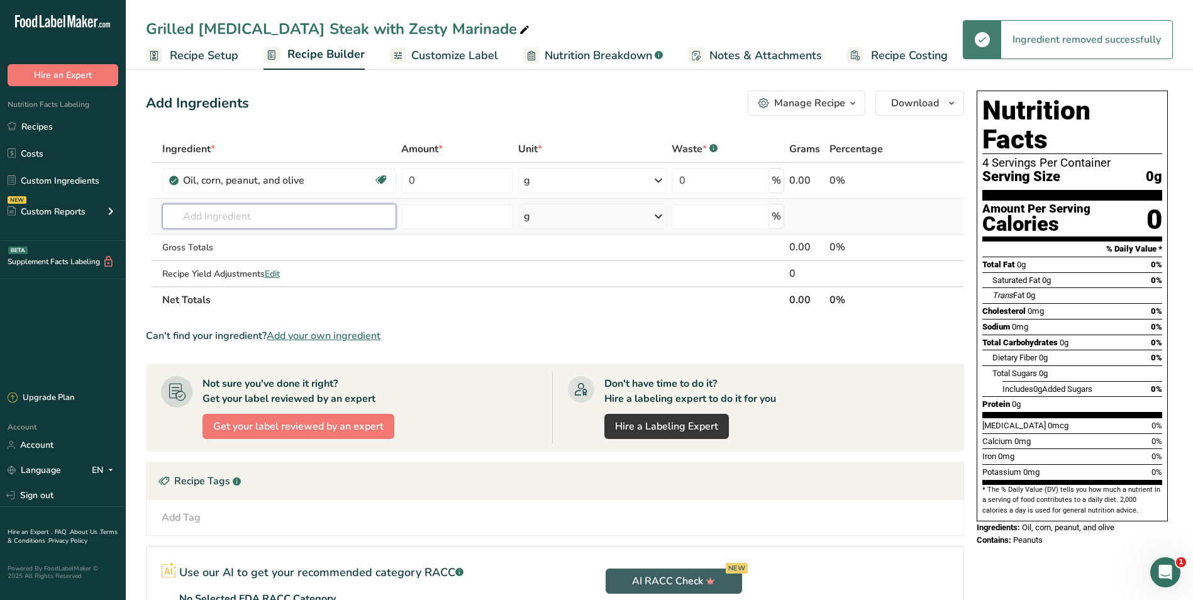
click at [248, 216] on input "text" at bounding box center [279, 216] width 235 height 25
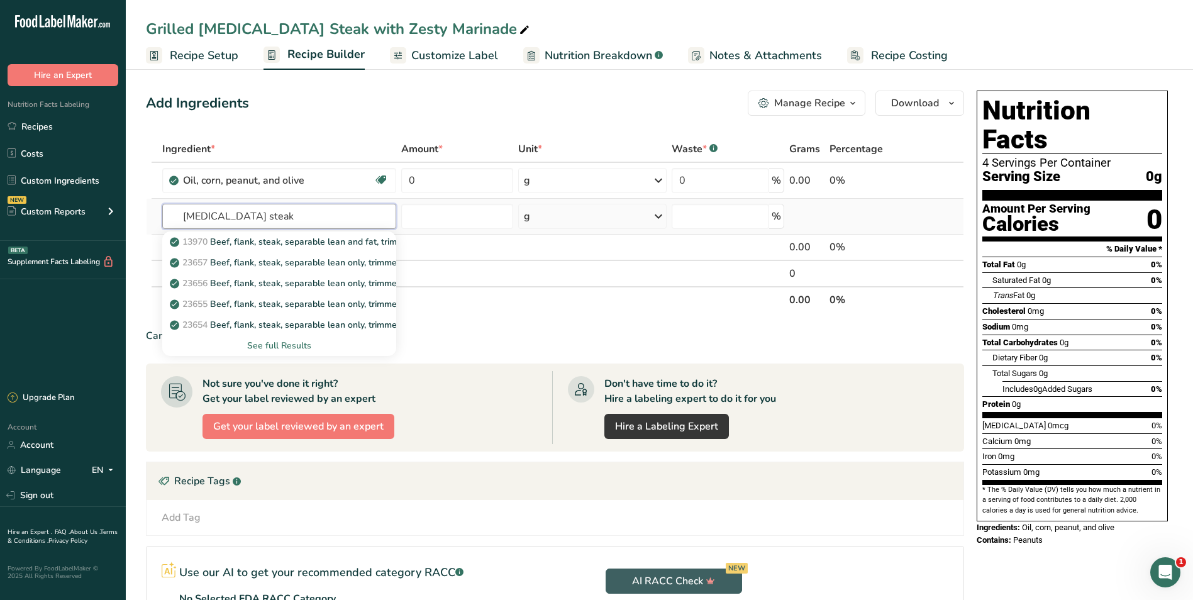
type input "[MEDICAL_DATA] steak"
click at [274, 345] on div "See full Results" at bounding box center [279, 345] width 214 height 13
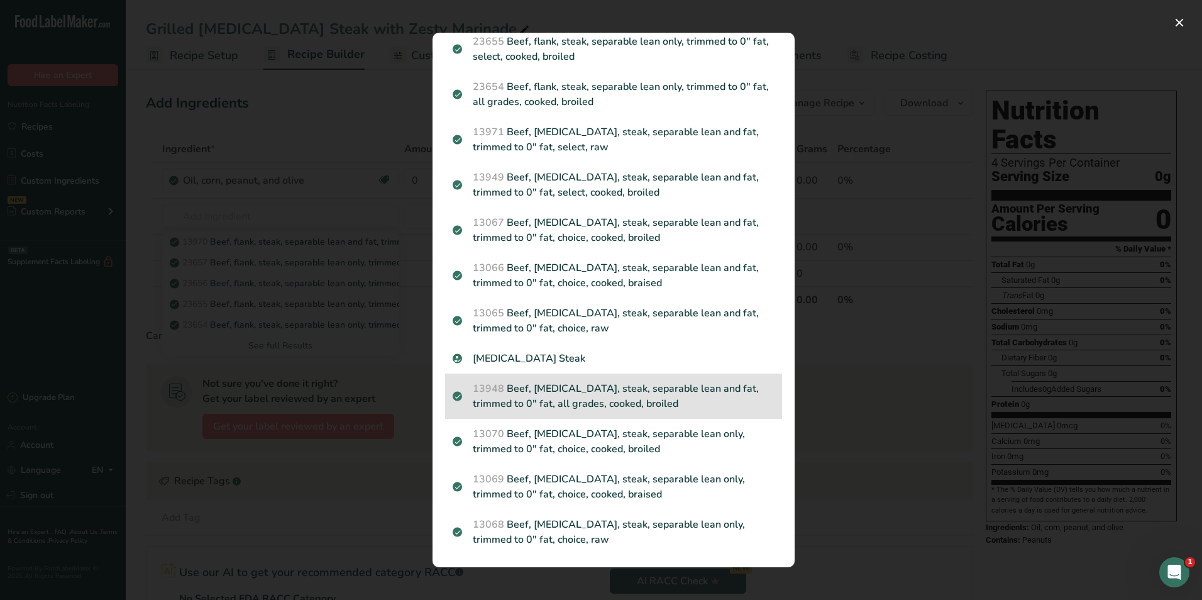
click at [560, 404] on p "13948 Beef, [MEDICAL_DATA], steak, separable lean and fat, trimmed to 0" fat, a…" at bounding box center [614, 396] width 322 height 30
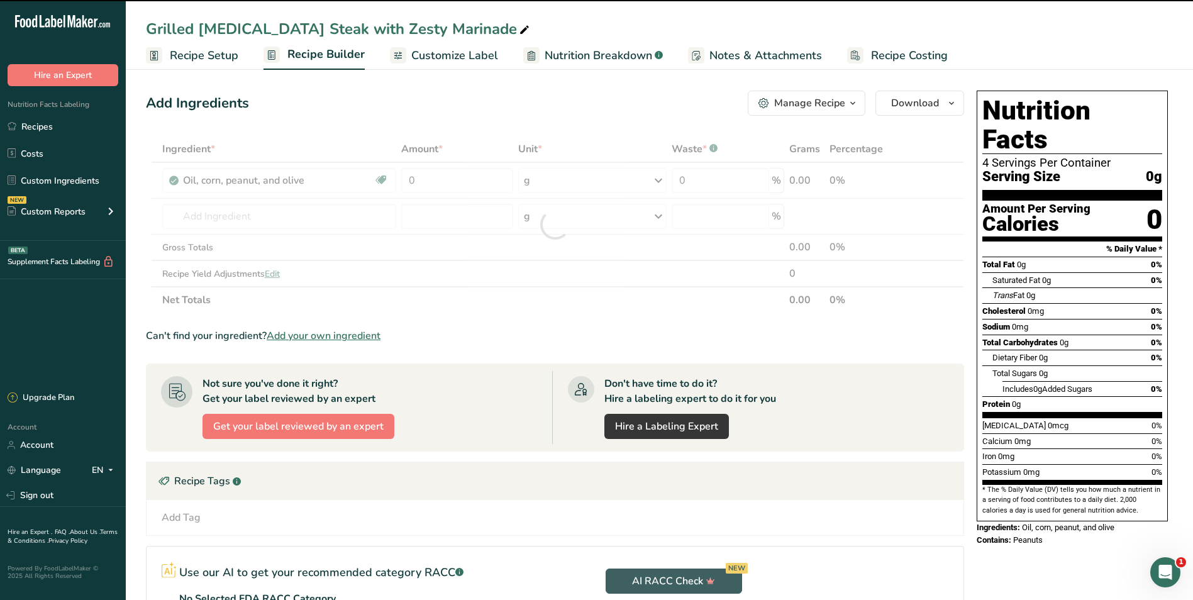
type input "0"
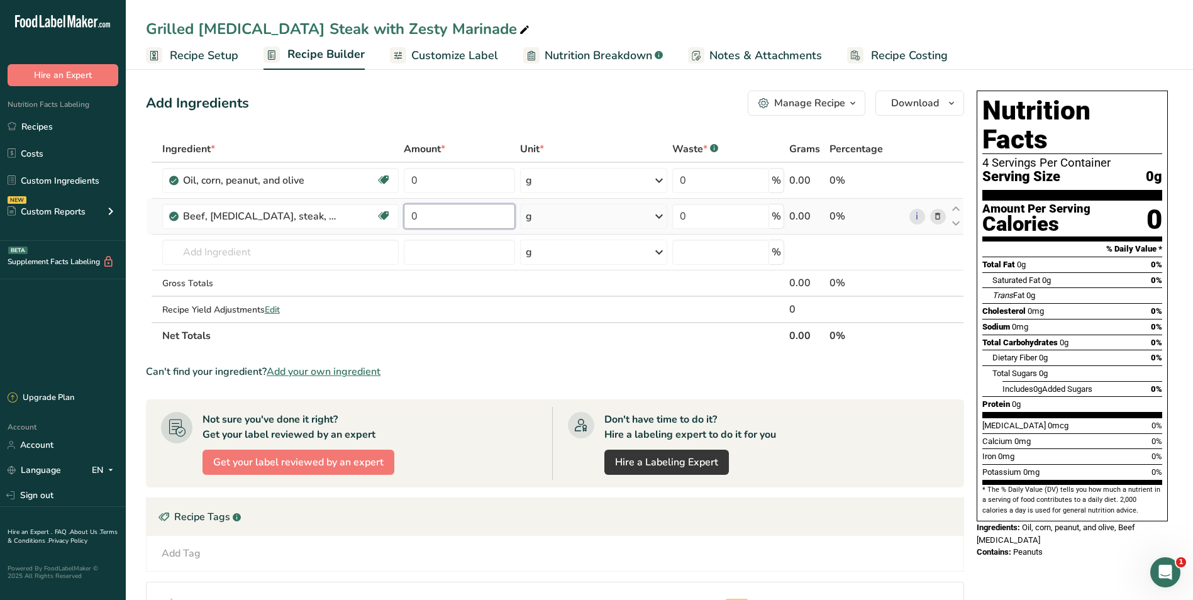
click at [462, 216] on input "0" at bounding box center [459, 216] width 111 height 25
type input "24"
click at [615, 221] on div "Ingredient * Amount * Unit * Waste * .a-a{fill:#347362;}.b-a{fill:#fff;} Grams …" at bounding box center [555, 242] width 818 height 213
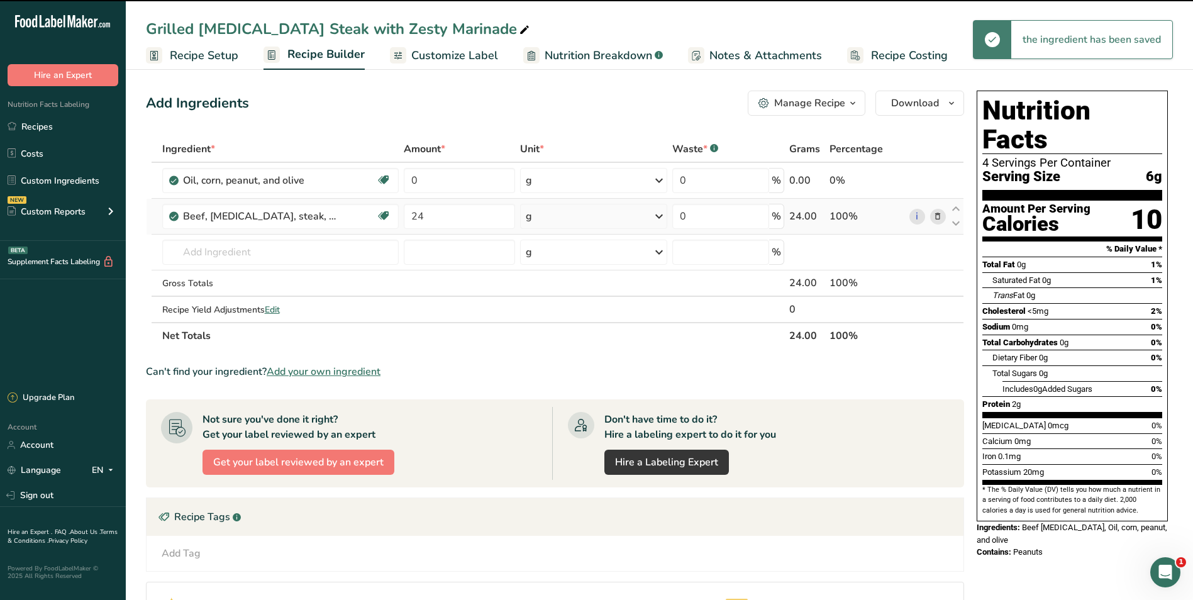
click at [615, 221] on div "g" at bounding box center [594, 216] width 148 height 25
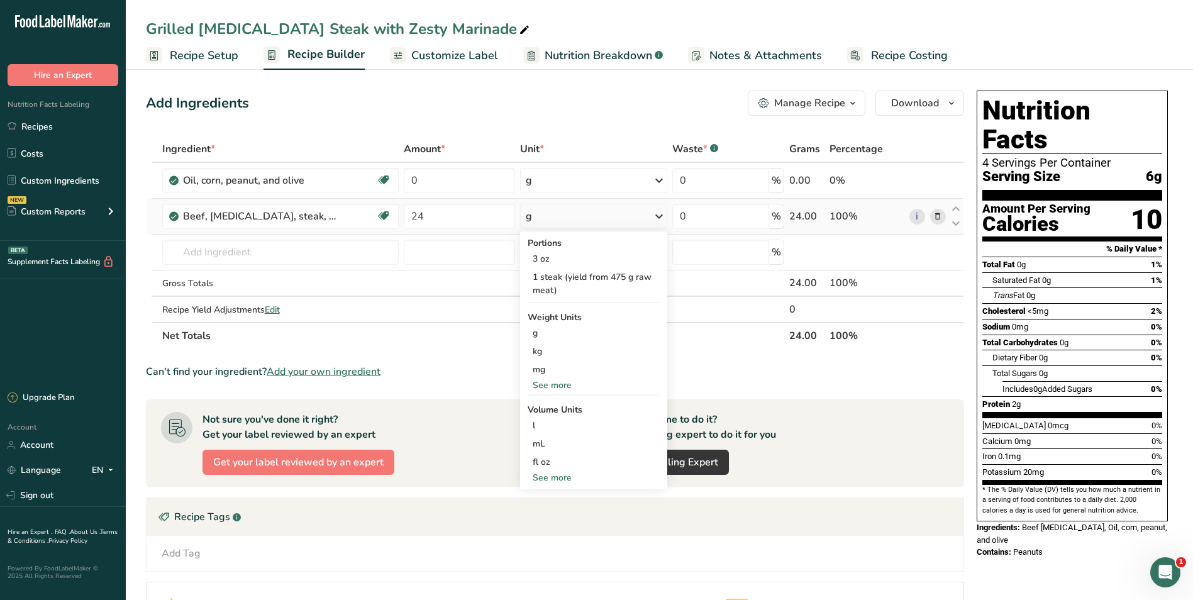
click at [561, 388] on div "See more" at bounding box center [594, 385] width 133 height 13
click at [561, 418] on div "oz" at bounding box center [594, 424] width 133 height 18
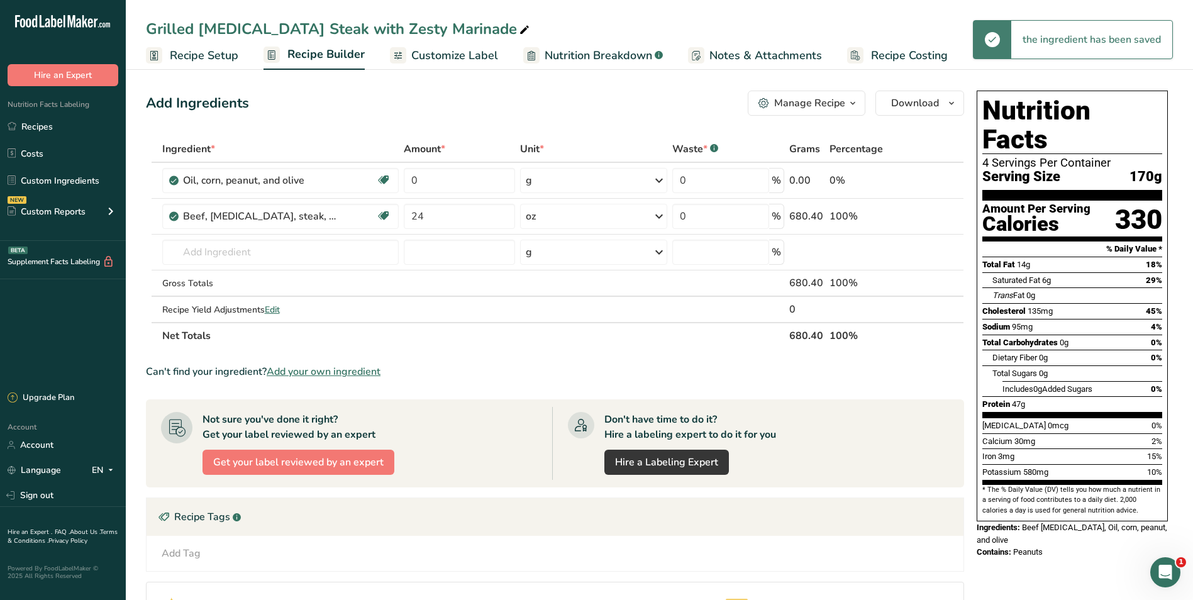
click at [548, 104] on div "Add Ingredients Manage Recipe Delete Recipe Duplicate Recipe Scale Recipe Save …" at bounding box center [555, 103] width 818 height 25
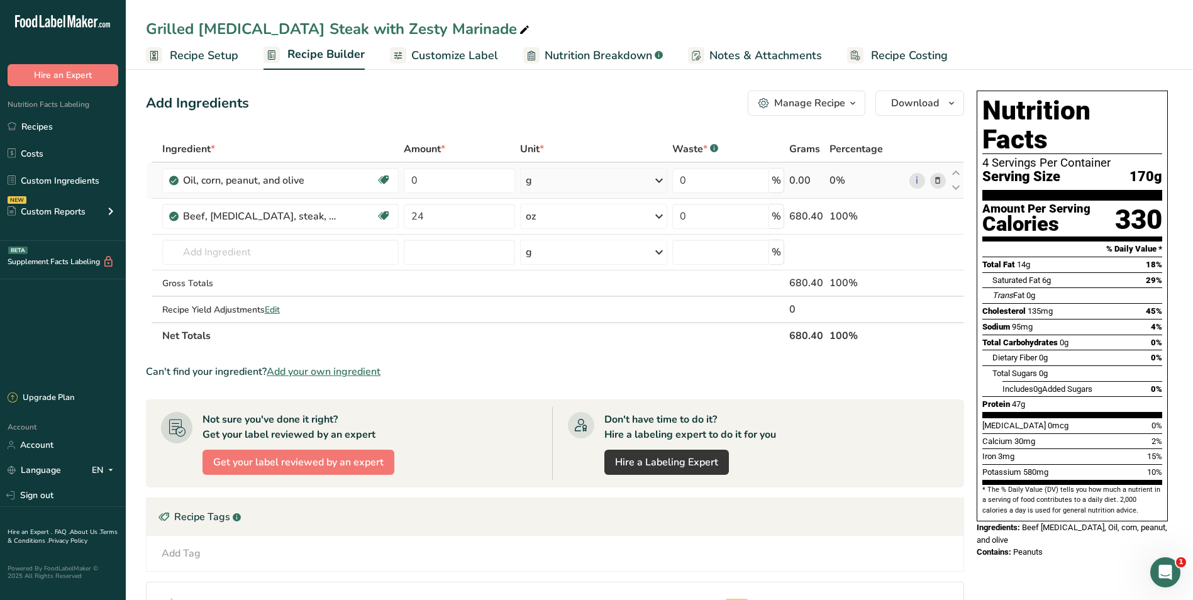
click at [572, 177] on div "g" at bounding box center [594, 180] width 148 height 25
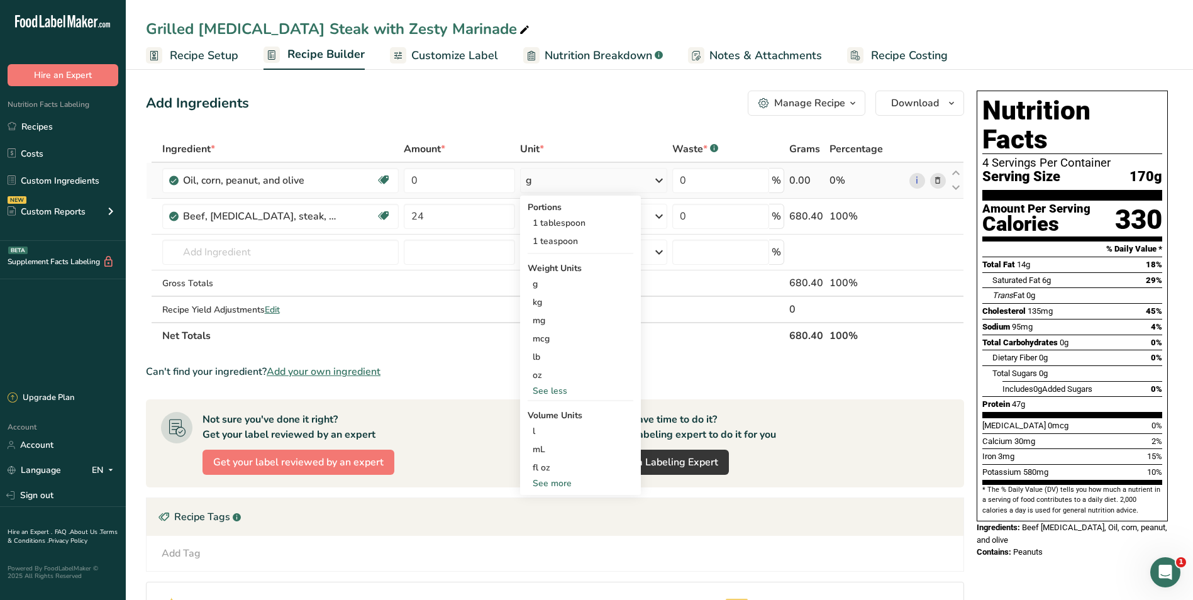
click at [573, 483] on div "See more" at bounding box center [581, 483] width 106 height 13
select select "22"
click at [553, 519] on div "cup" at bounding box center [581, 522] width 96 height 13
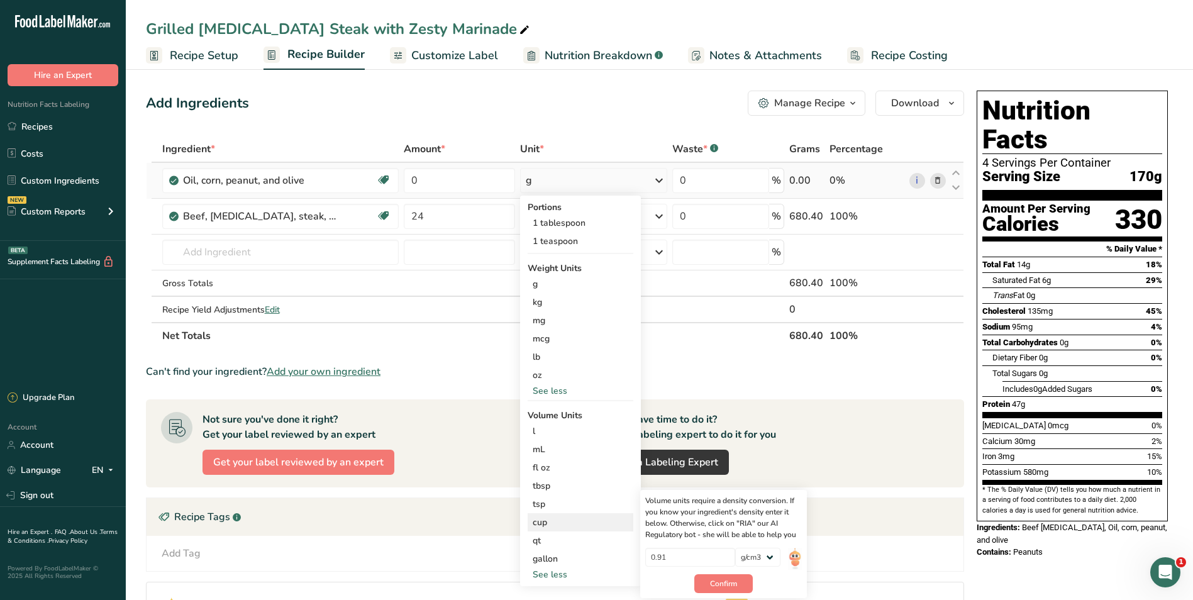
click at [533, 521] on div "cup" at bounding box center [581, 522] width 96 height 13
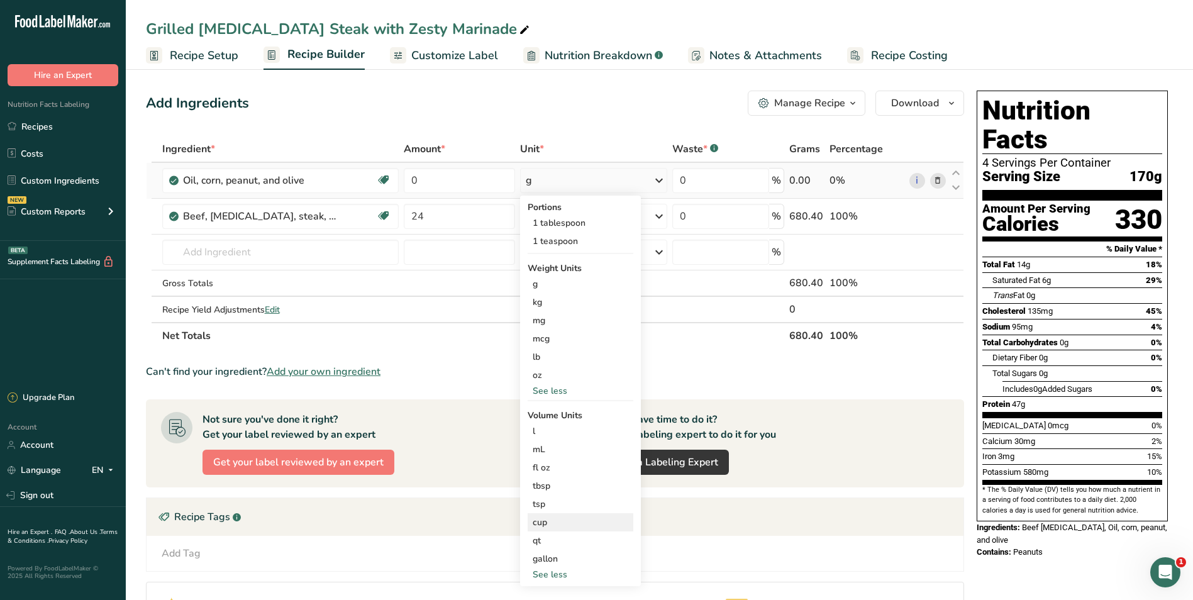
click at [539, 524] on div "cup" at bounding box center [581, 522] width 96 height 13
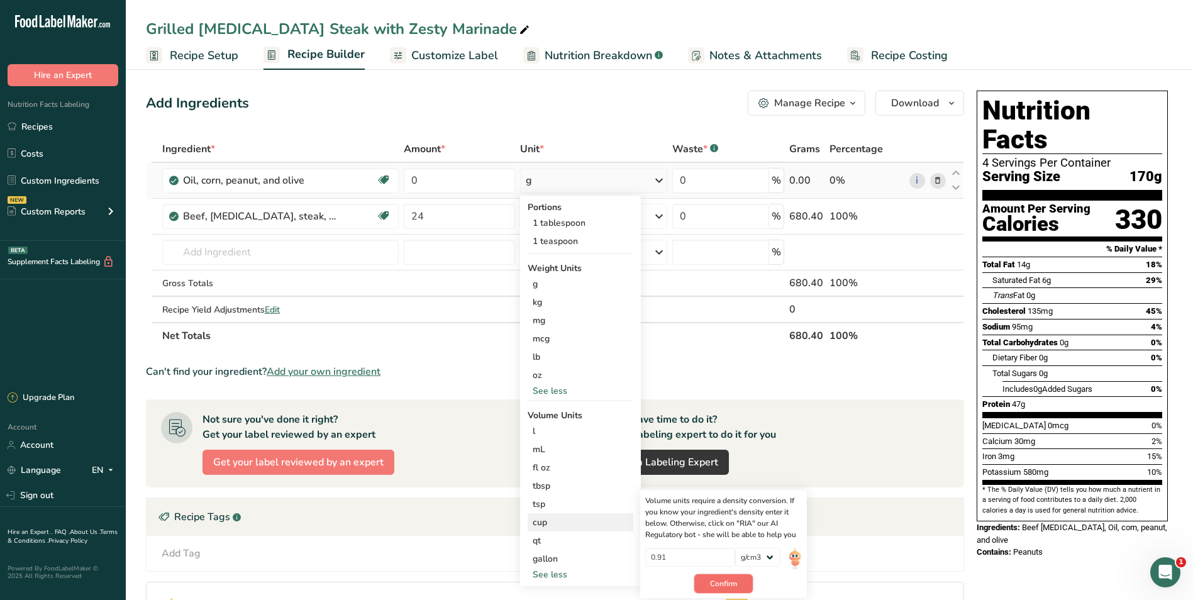
click at [742, 584] on button "Confirm" at bounding box center [723, 583] width 58 height 19
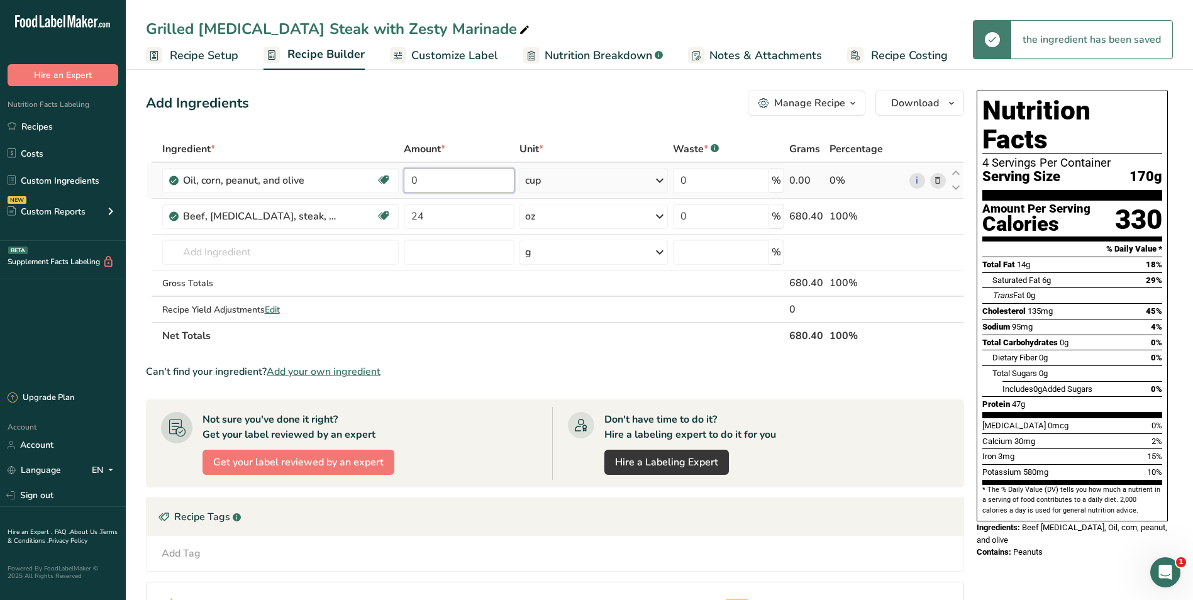
click at [466, 175] on input "0" at bounding box center [459, 180] width 111 height 25
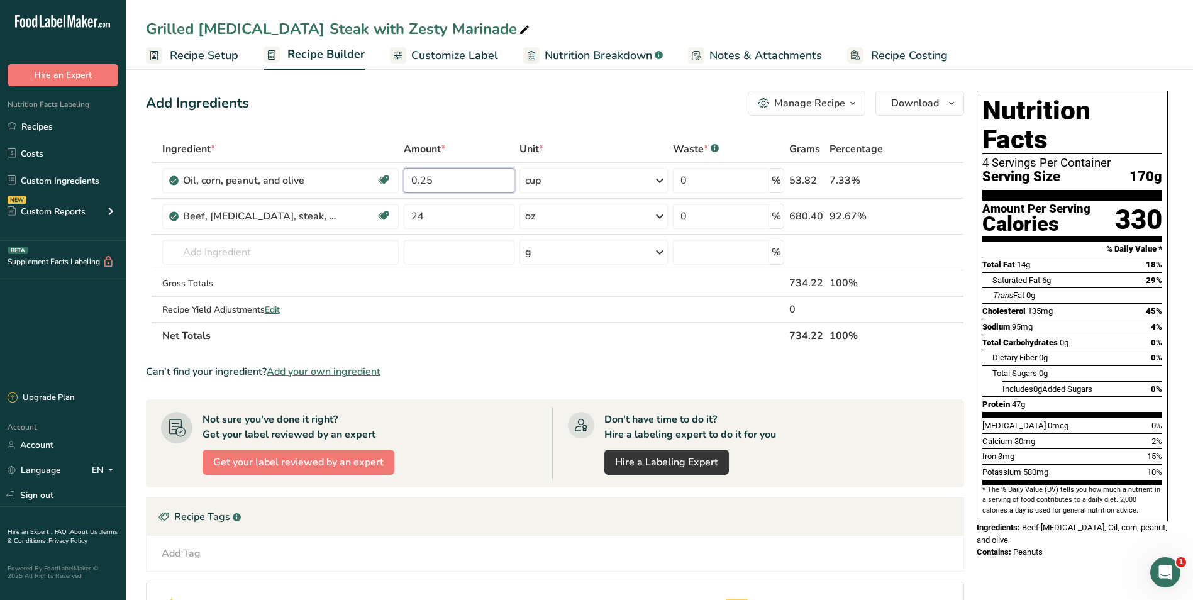
type input "0.25"
click at [491, 123] on div "Add Ingredients Manage Recipe Delete Recipe Duplicate Recipe Scale Recipe Save …" at bounding box center [559, 423] width 826 height 675
click at [278, 252] on input "text" at bounding box center [280, 252] width 236 height 25
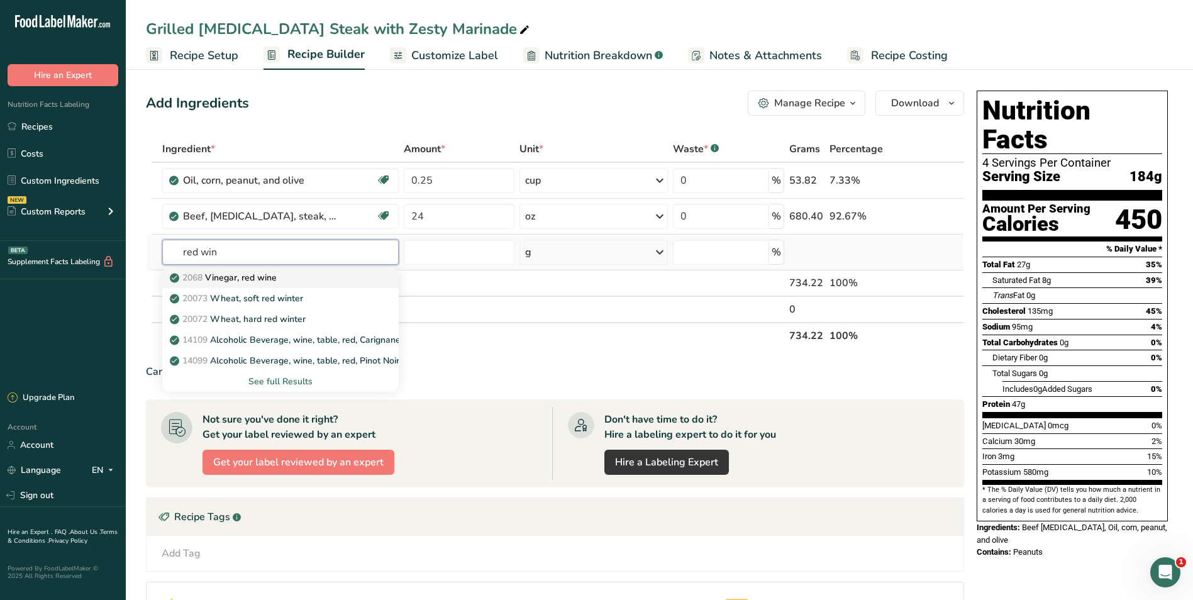
type input "red win"
click at [267, 277] on p "2068 Vinegar, red wine" at bounding box center [224, 277] width 104 height 13
type input "Vinegar, red wine"
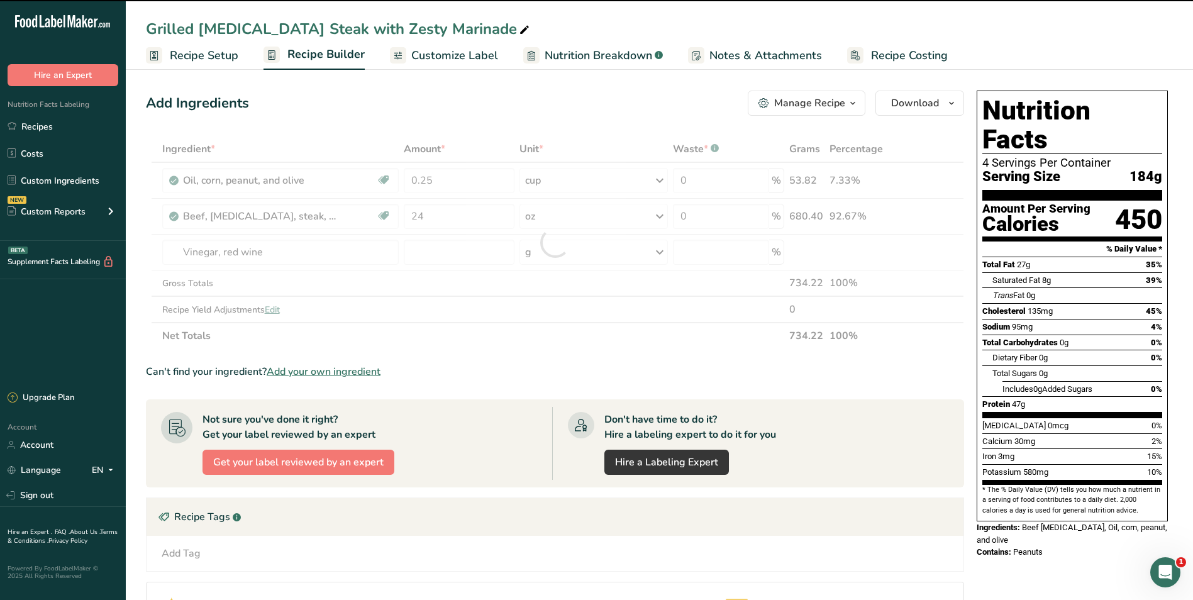
type input "0"
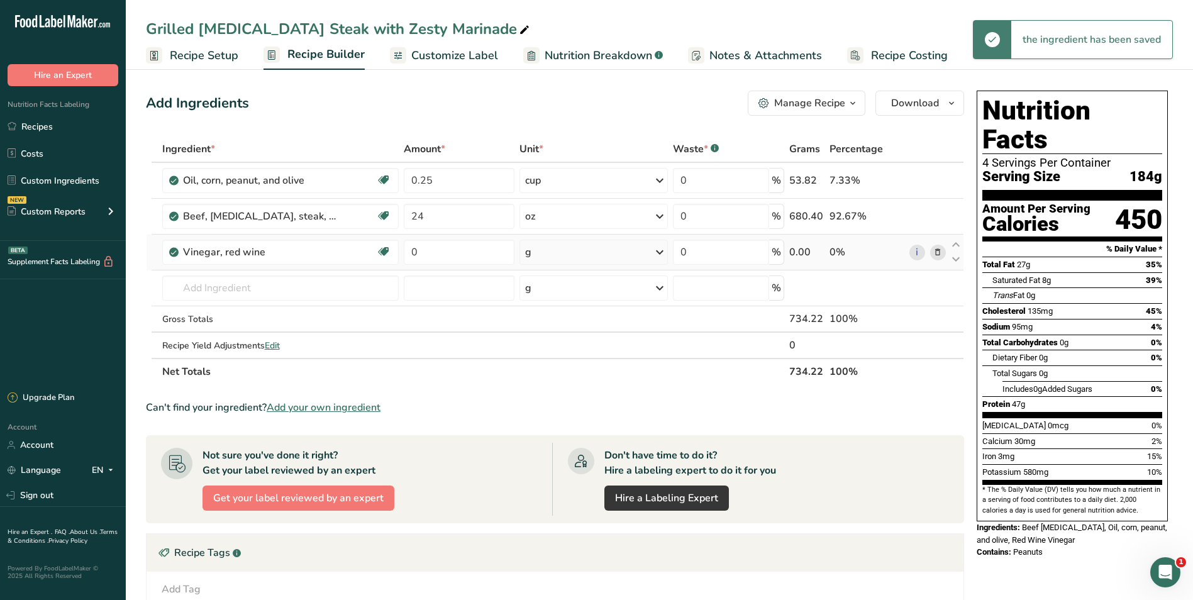
click at [581, 263] on div "g" at bounding box center [593, 252] width 148 height 25
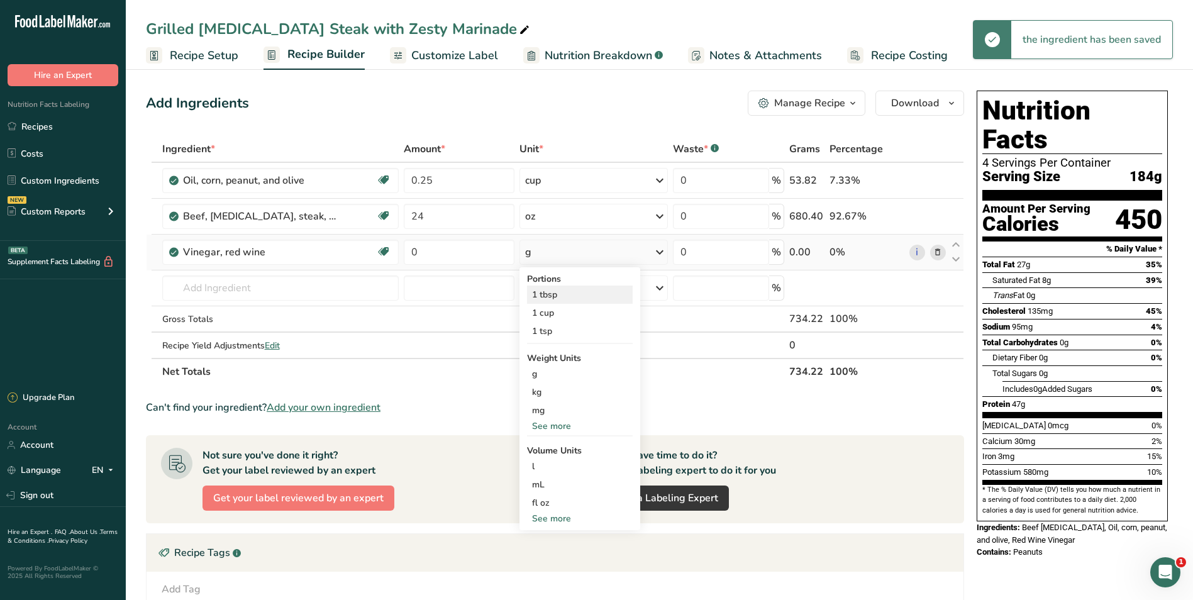
click at [574, 292] on div "1 tbsp" at bounding box center [580, 295] width 106 height 18
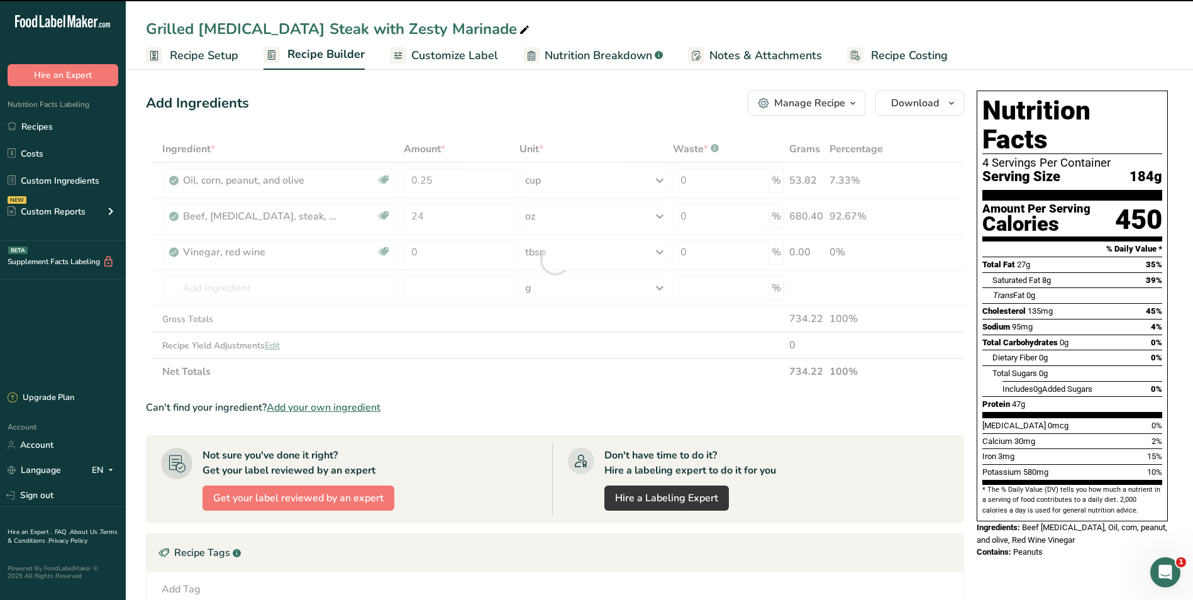
click at [468, 257] on div at bounding box center [555, 260] width 818 height 249
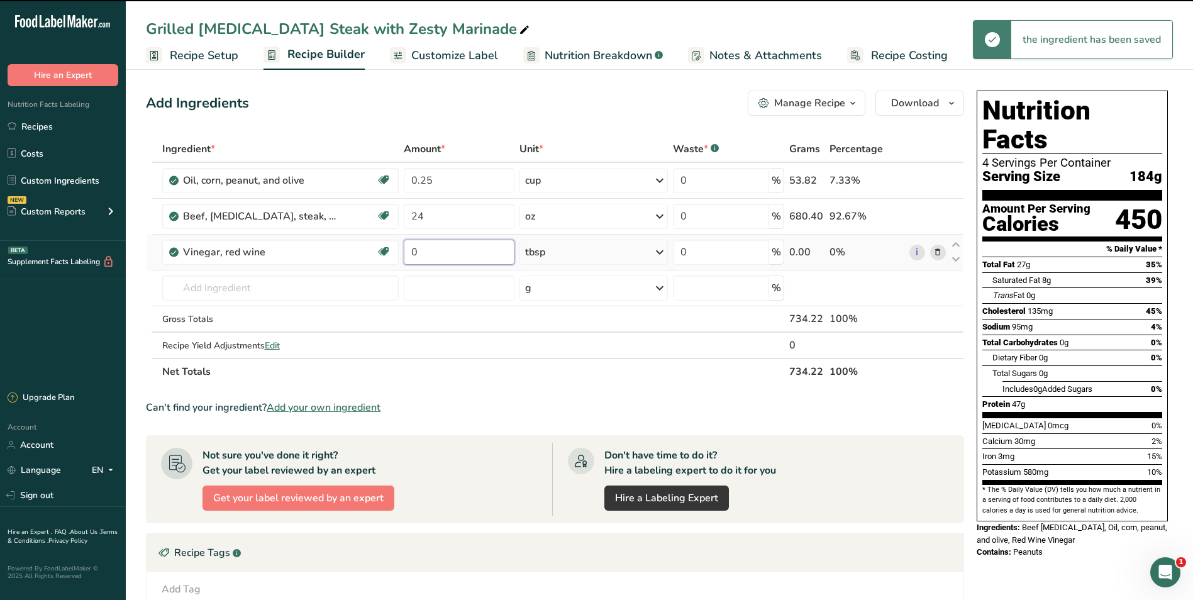
click at [467, 254] on input "0" at bounding box center [459, 252] width 111 height 25
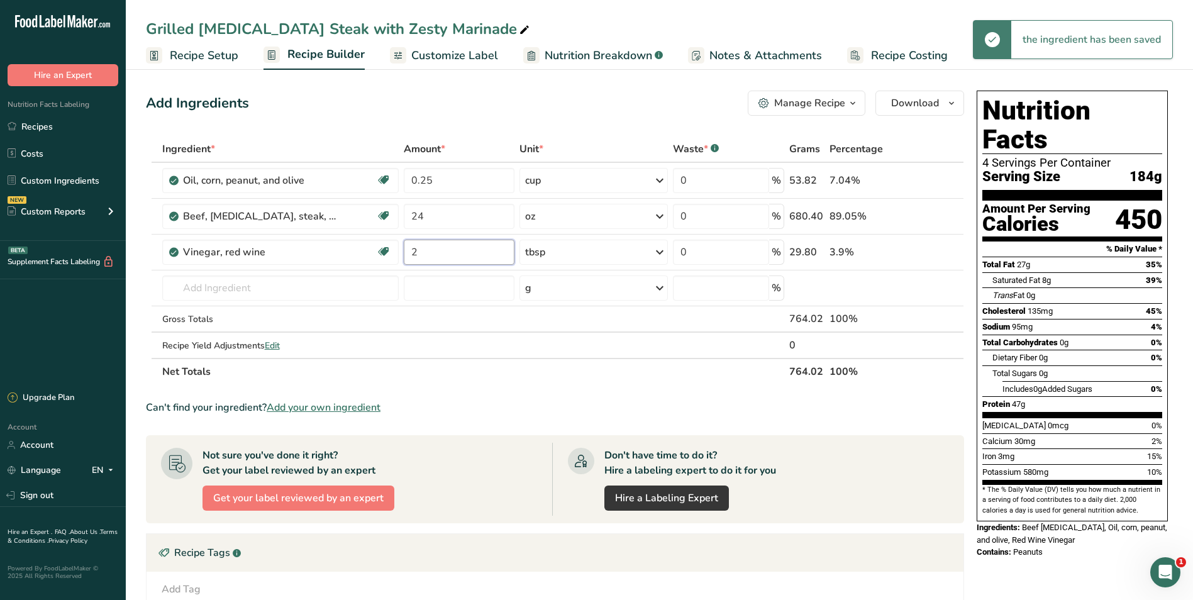
type input "2"
click at [474, 111] on div "Add Ingredients Manage Recipe Delete Recipe Duplicate Recipe Scale Recipe Save …" at bounding box center [555, 103] width 818 height 25
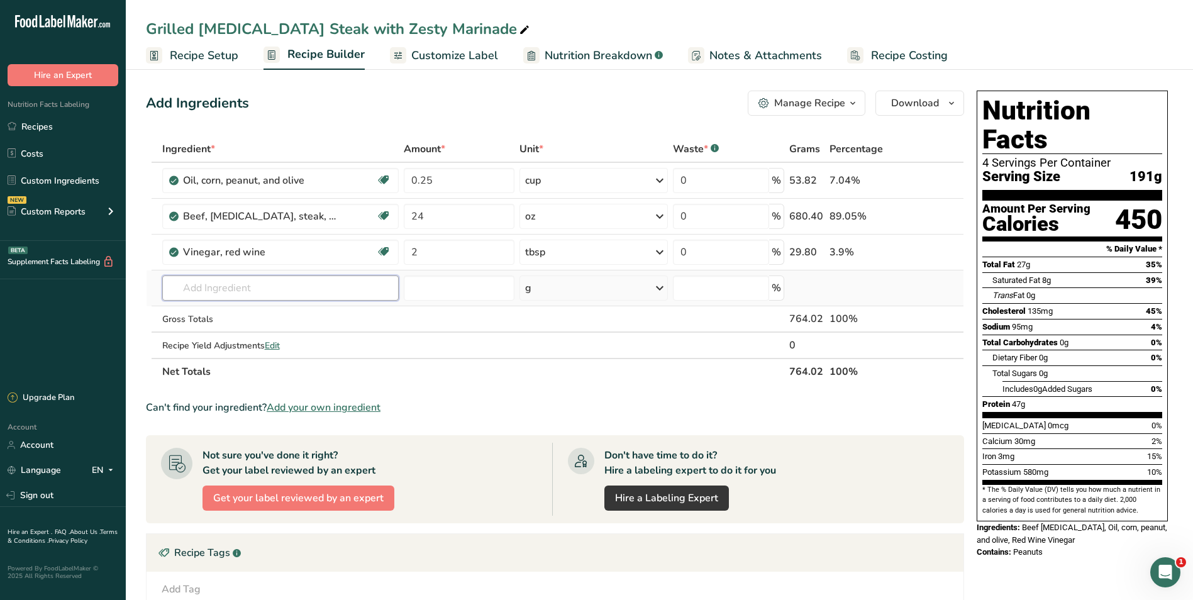
click at [255, 286] on input "text" at bounding box center [280, 287] width 236 height 25
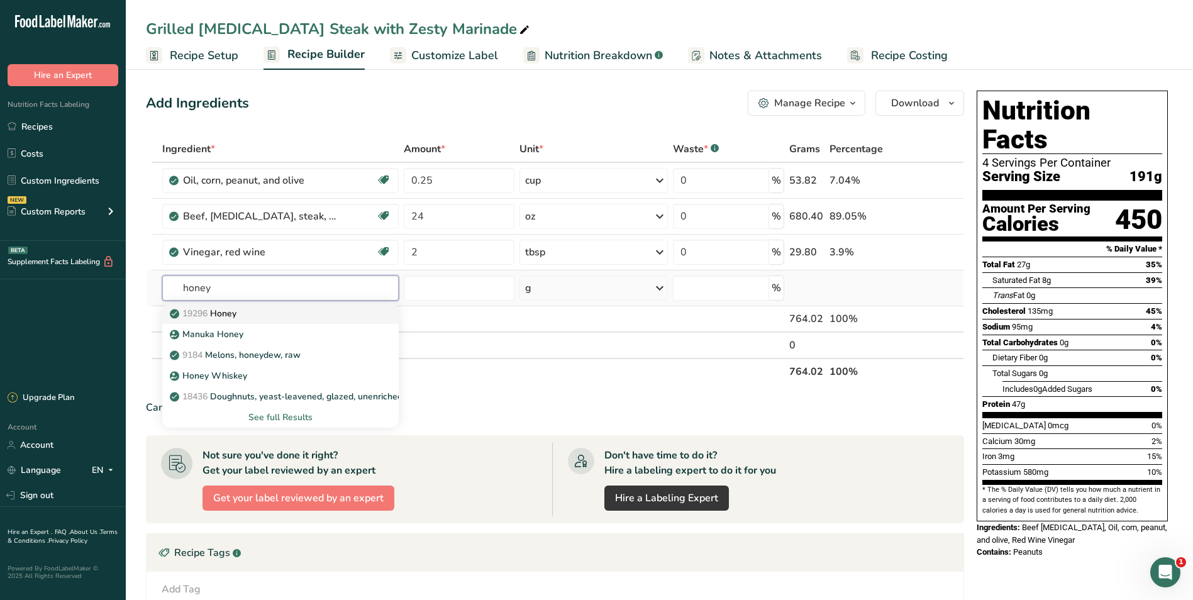
type input "honey"
click at [208, 317] on span "19296" at bounding box center [194, 314] width 25 height 12
type input "Honey"
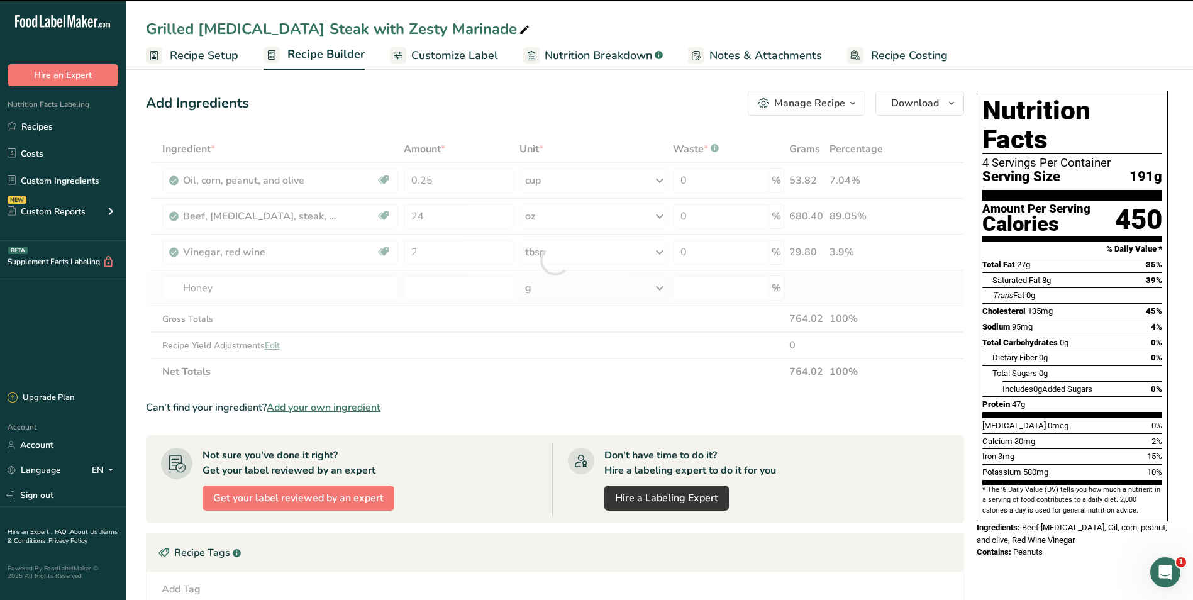
type input "0"
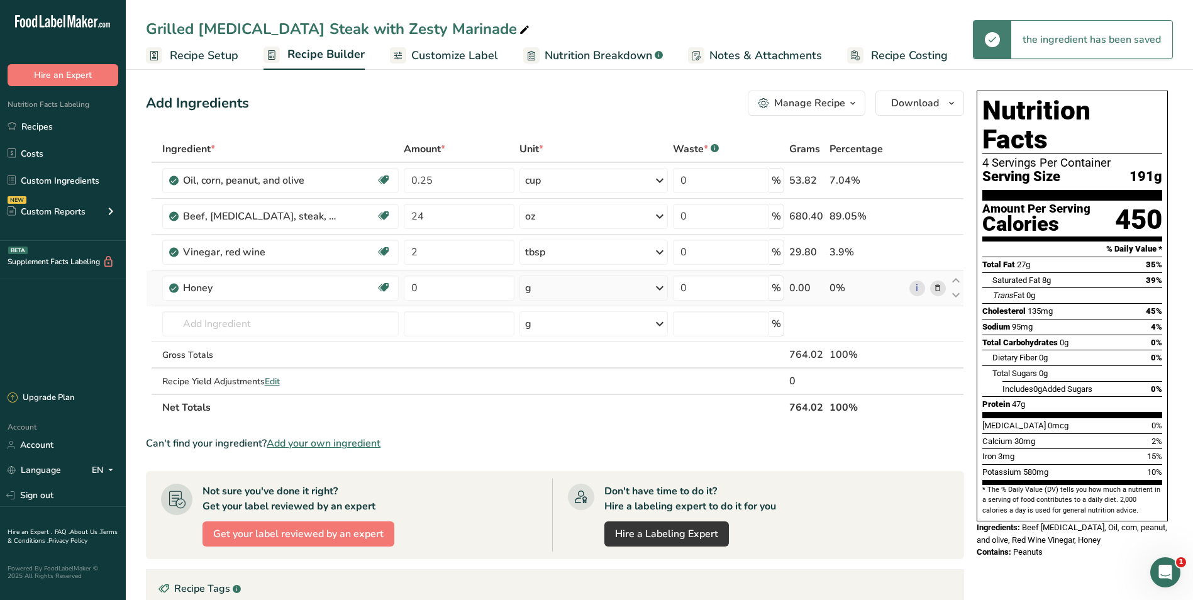
click at [568, 294] on div "g" at bounding box center [593, 287] width 148 height 25
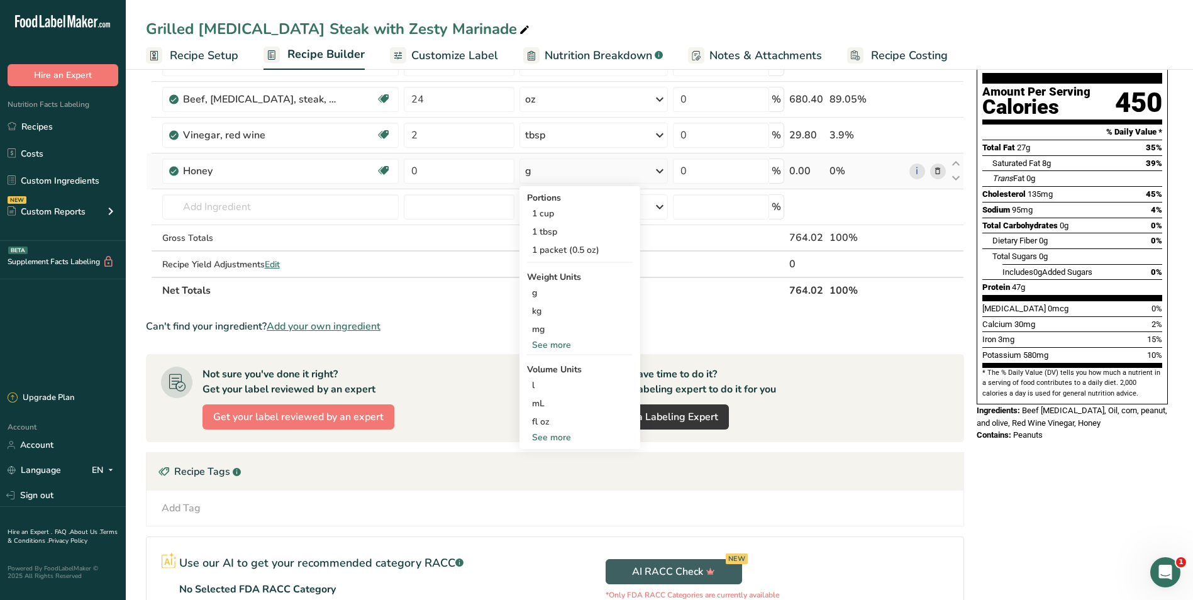
scroll to position [126, 0]
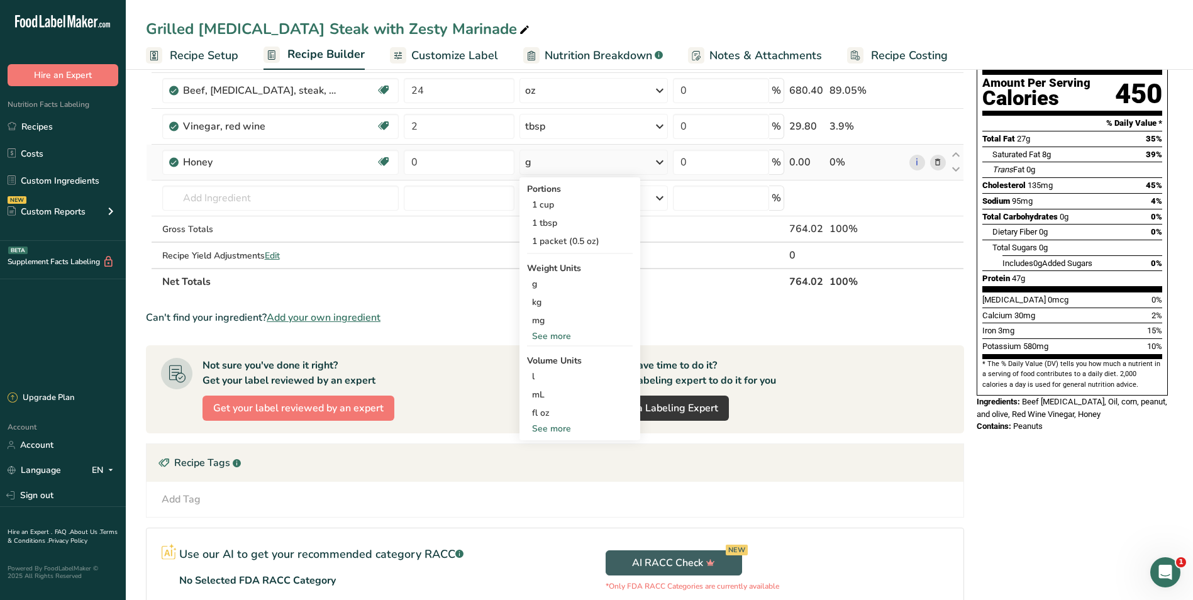
click at [562, 426] on div "See more" at bounding box center [580, 428] width 106 height 13
click at [567, 431] on div "tbsp" at bounding box center [580, 430] width 96 height 13
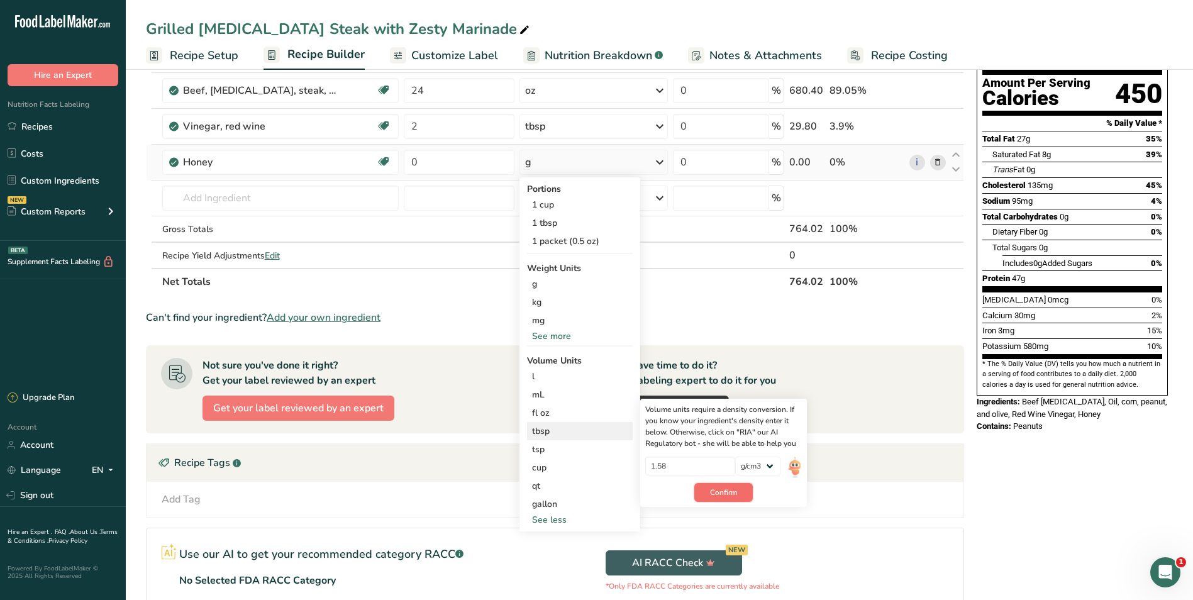
click at [724, 497] on span "Confirm" at bounding box center [723, 492] width 27 height 11
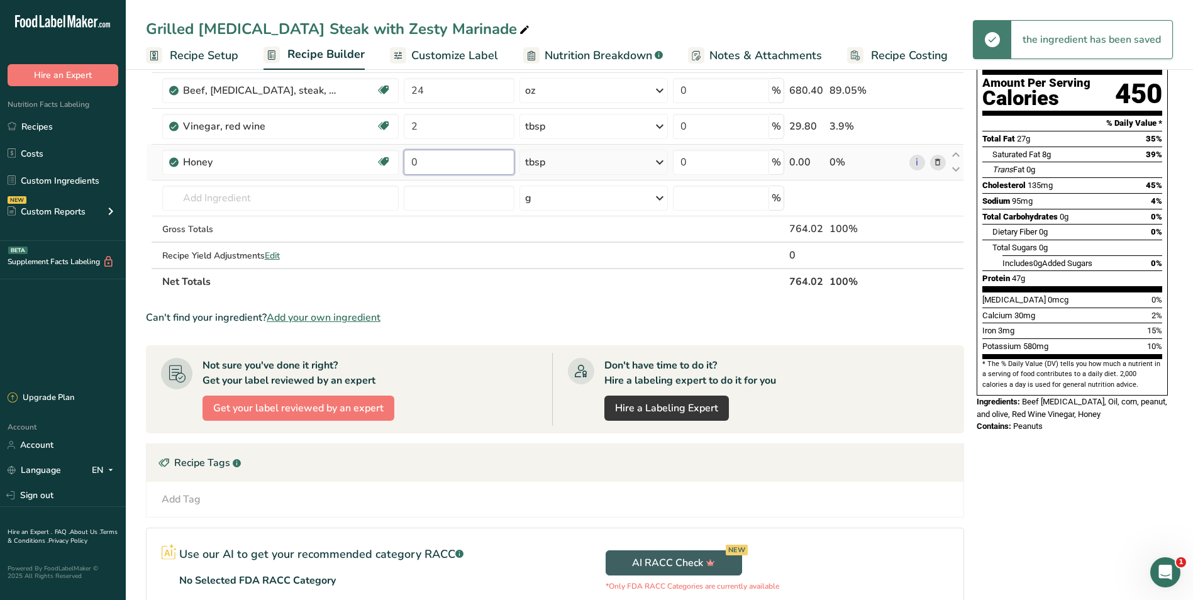
click at [465, 164] on input "0" at bounding box center [459, 162] width 111 height 25
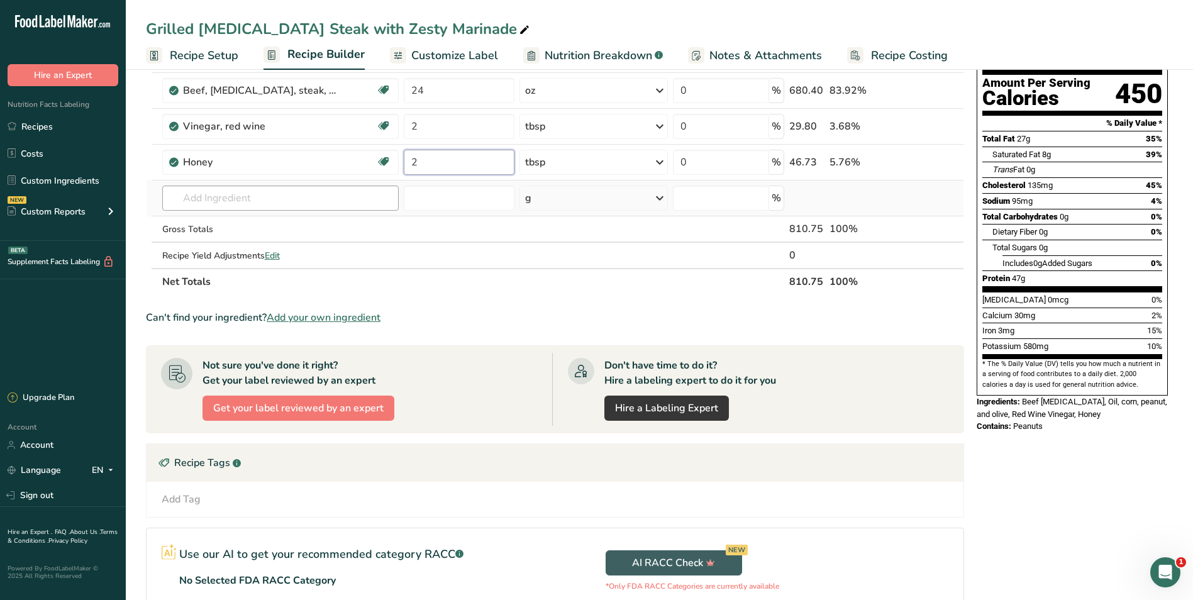
type input "2"
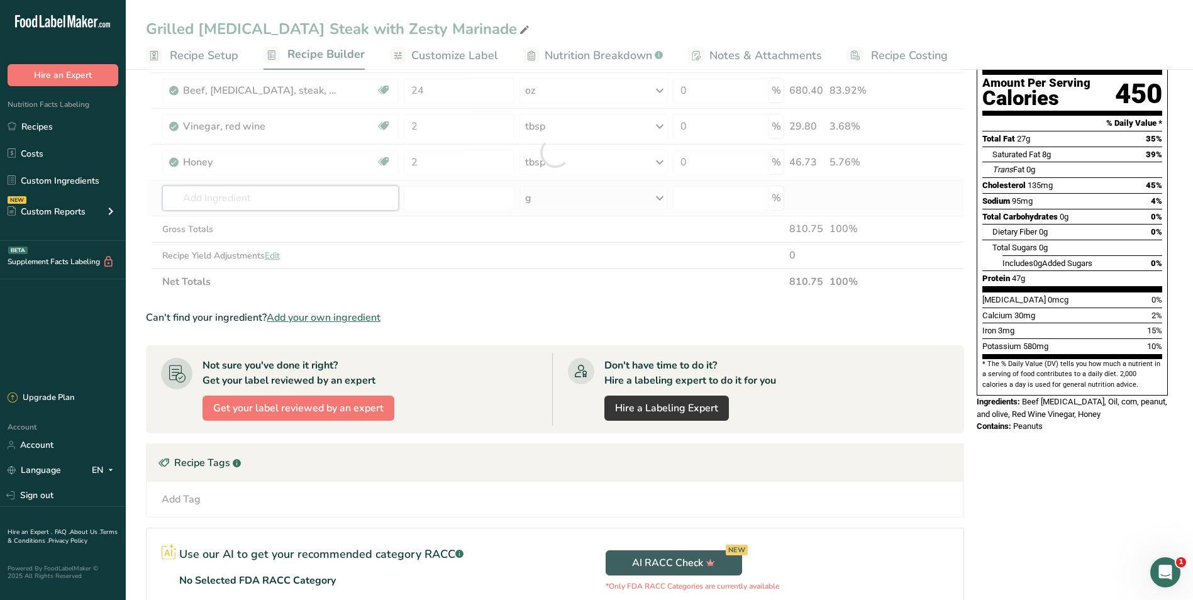
click at [311, 199] on div "Ingredient * Amount * Unit * Waste * .a-a{fill:#347362;}.b-a{fill:#fff;} Grams …" at bounding box center [555, 152] width 818 height 285
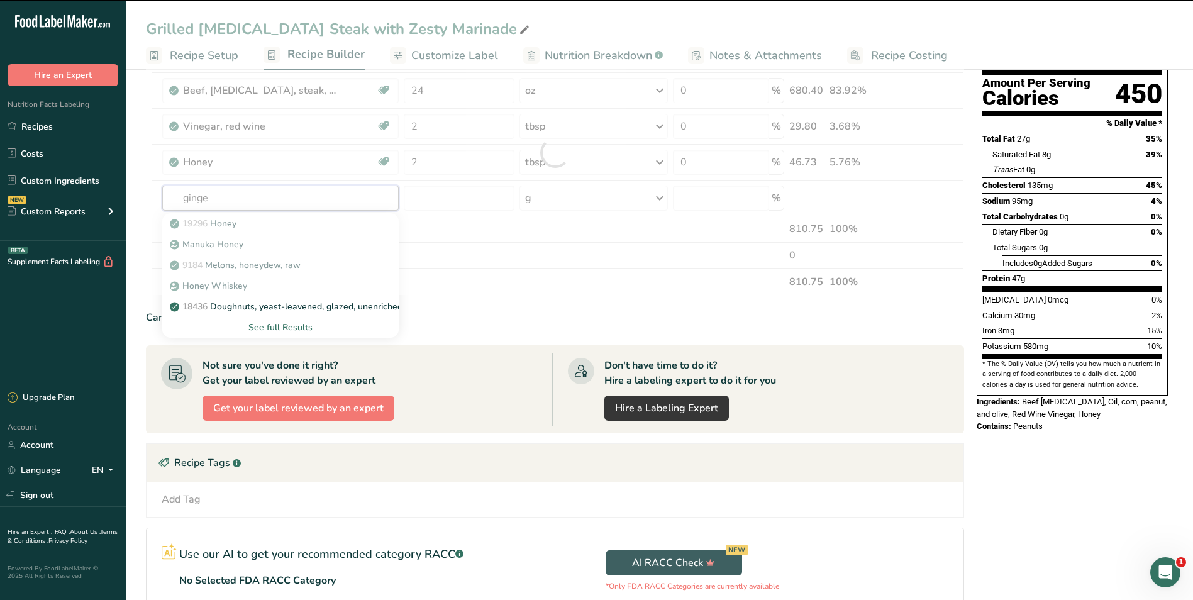
type input "ginger"
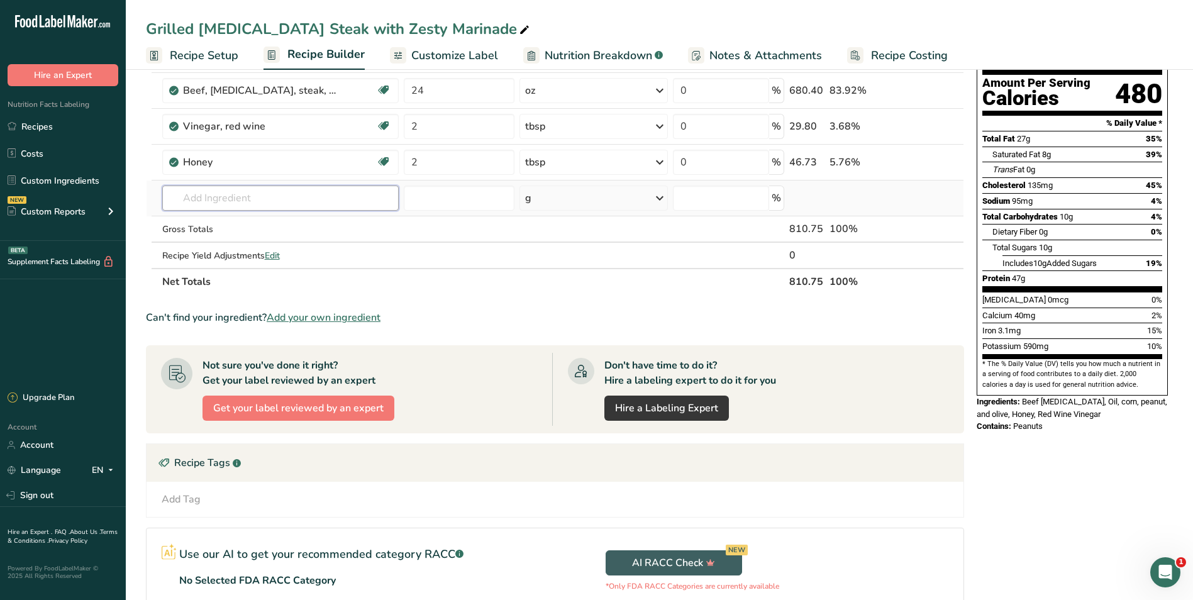
click at [277, 203] on input "text" at bounding box center [280, 198] width 236 height 25
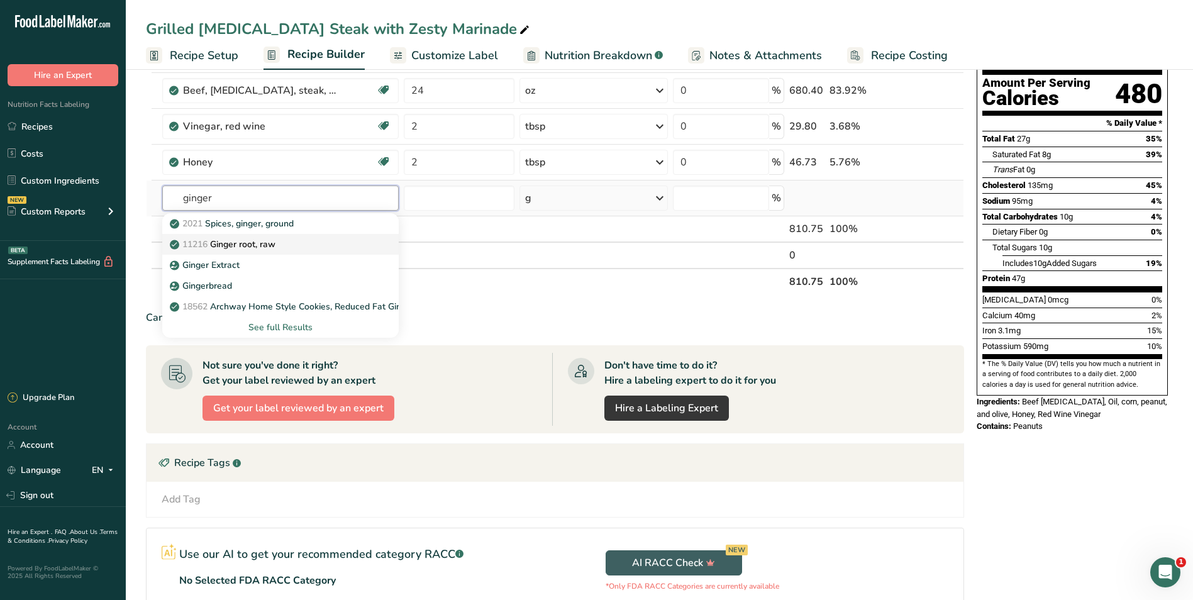
type input "ginger"
click at [263, 247] on p "11216 [PERSON_NAME], raw" at bounding box center [223, 244] width 103 height 13
type input "Ginger root, raw"
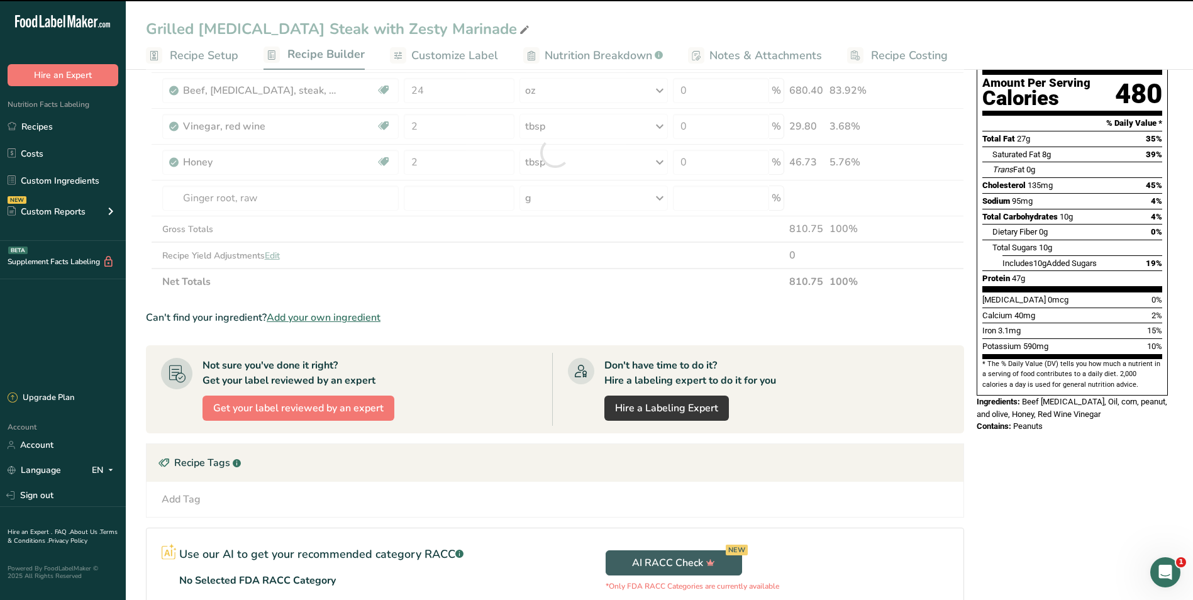
type input "0"
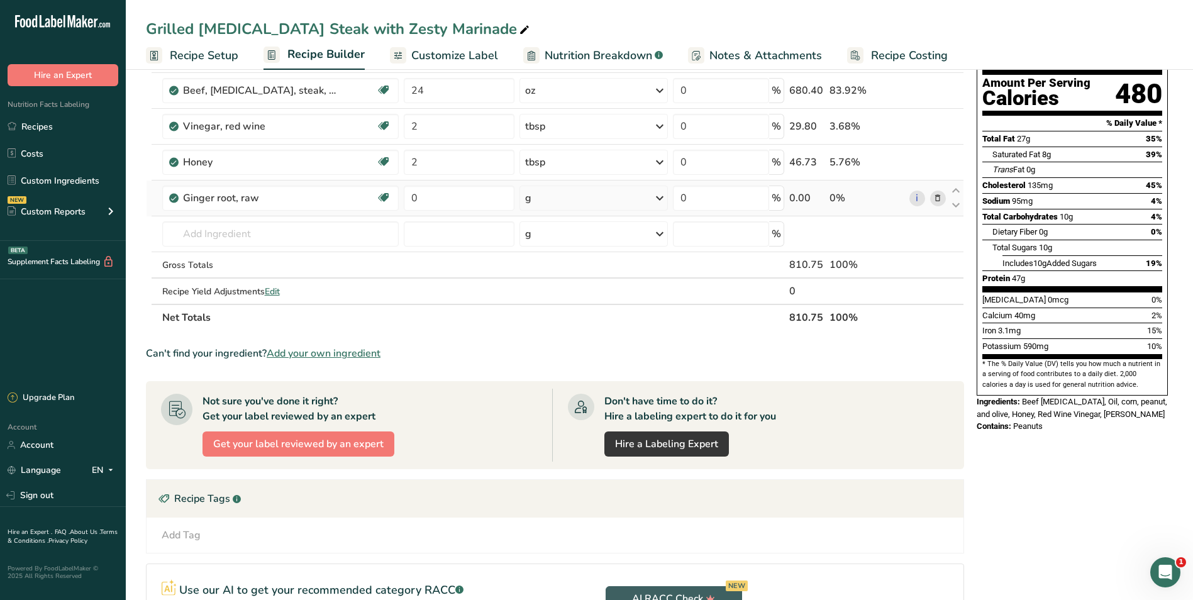
click at [591, 193] on div "g" at bounding box center [593, 198] width 148 height 25
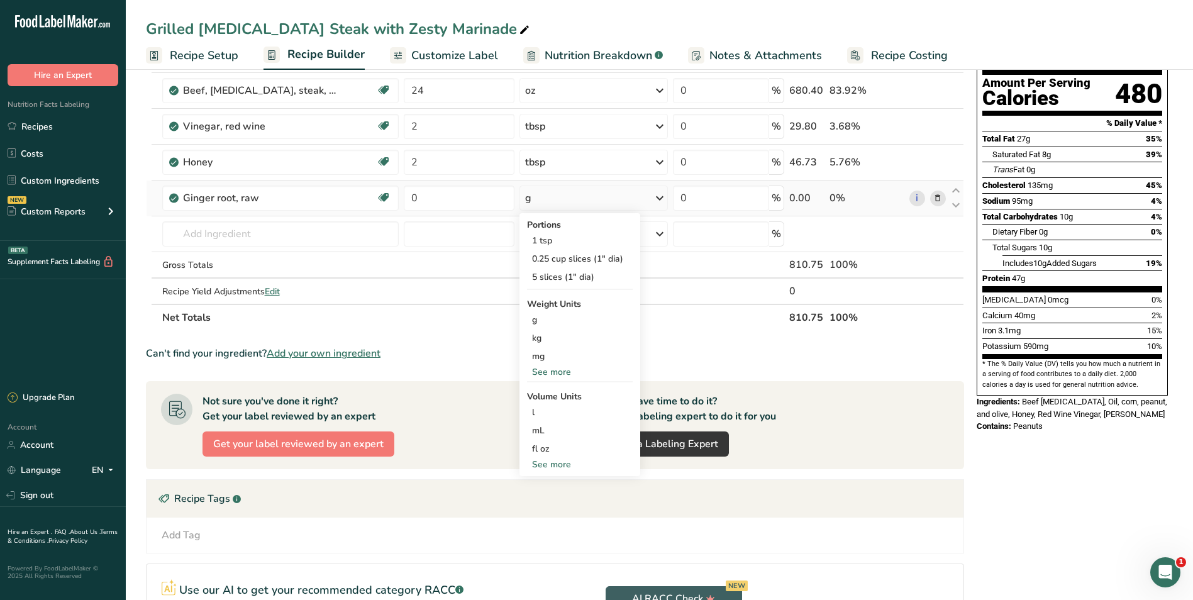
click at [560, 465] on div "See more" at bounding box center [580, 464] width 106 height 13
select select "22"
click at [557, 470] on div "tbsp" at bounding box center [580, 466] width 96 height 13
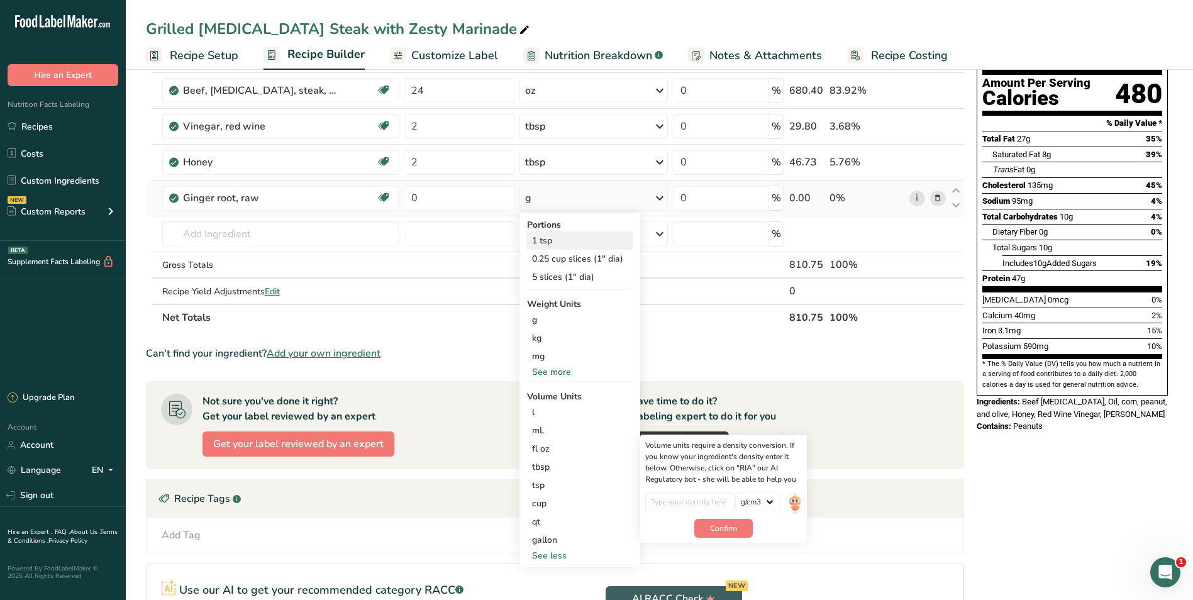
click at [572, 241] on div "1 tsp" at bounding box center [580, 240] width 106 height 18
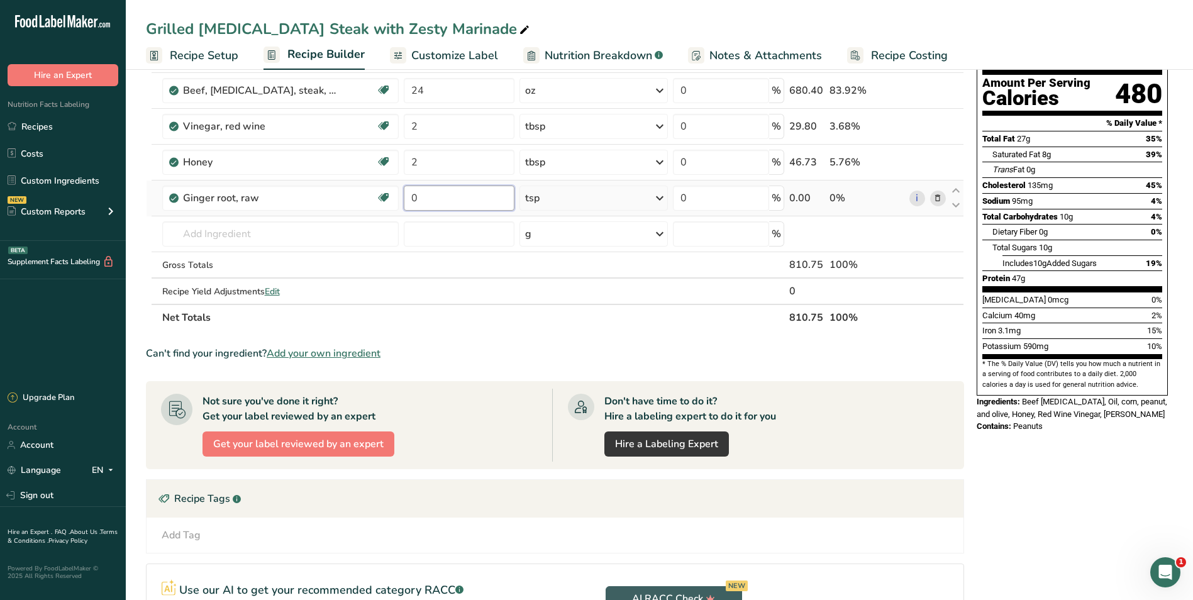
click at [452, 196] on input "0" at bounding box center [459, 198] width 111 height 25
type input "3"
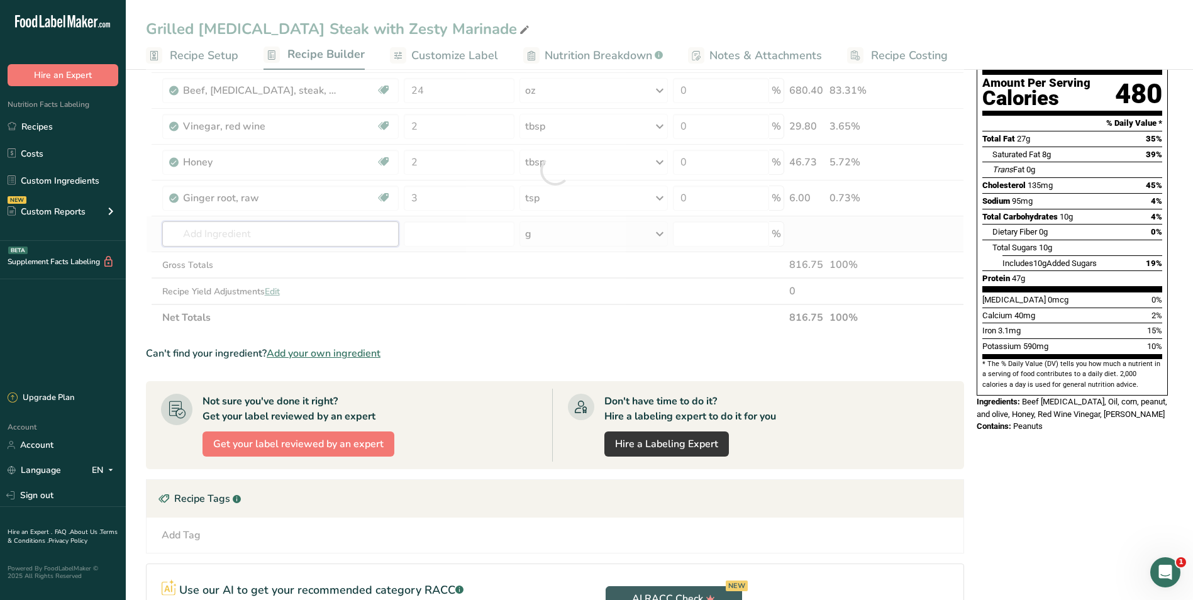
click at [240, 231] on div "Ingredient * Amount * Unit * Waste * .a-a{fill:#347362;}.b-a{fill:#fff;} Grams …" at bounding box center [555, 170] width 818 height 321
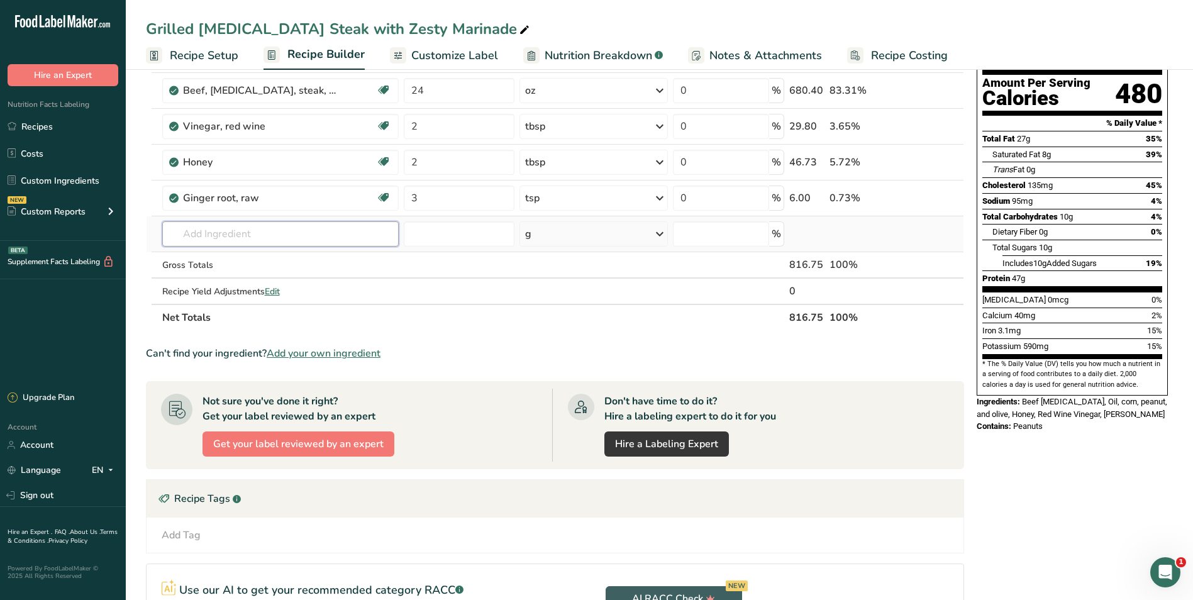
click at [234, 233] on input "text" at bounding box center [280, 233] width 236 height 25
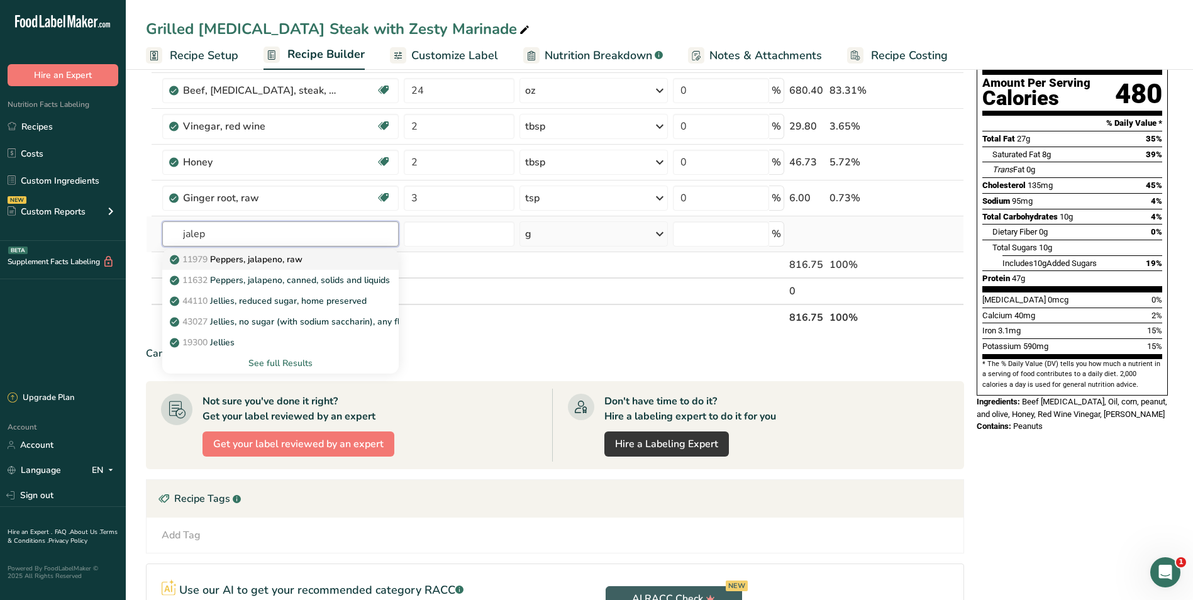
type input "jalep"
click at [283, 259] on p "11979 [PERSON_NAME], jalapeno, raw" at bounding box center [237, 259] width 130 height 13
type input "Peppers, jalapeno, raw"
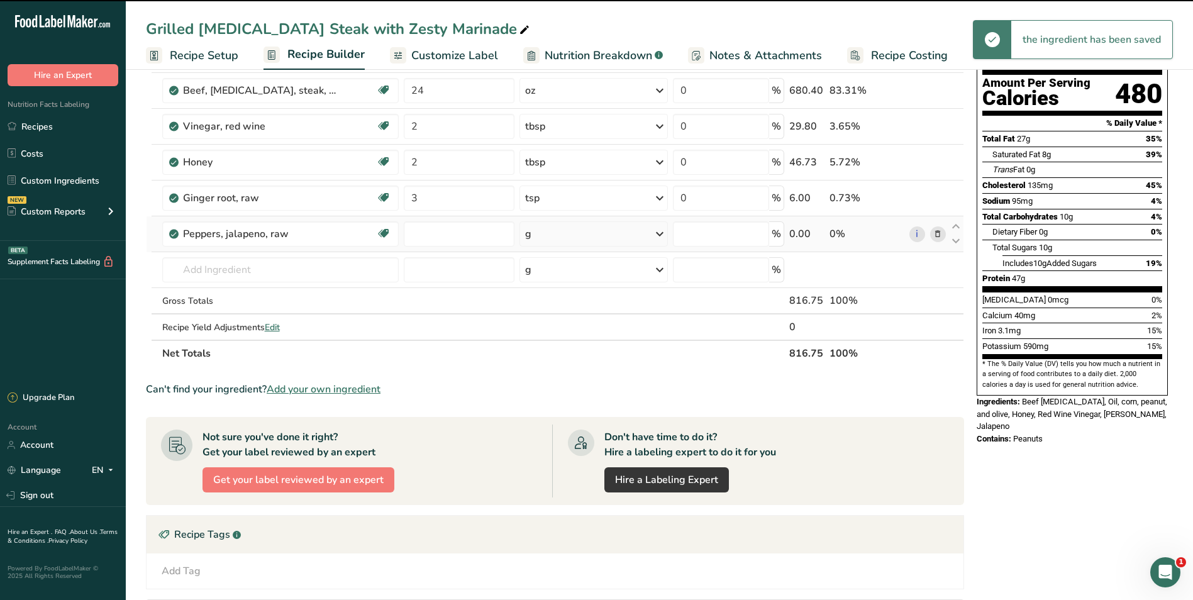
type input "0"
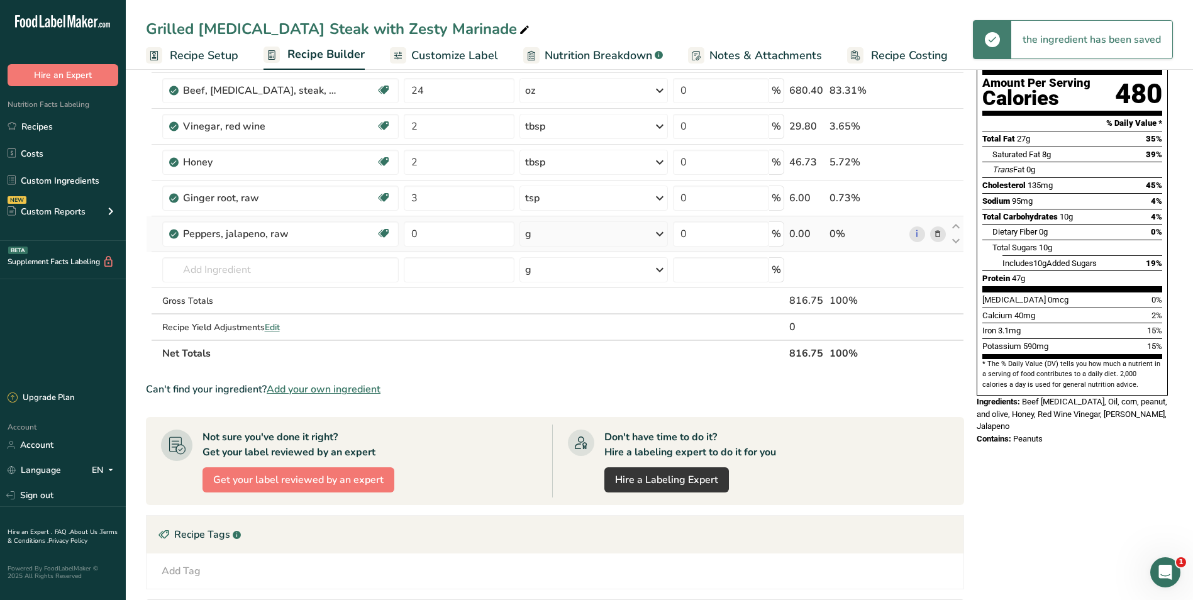
click at [641, 235] on div "g" at bounding box center [593, 233] width 148 height 25
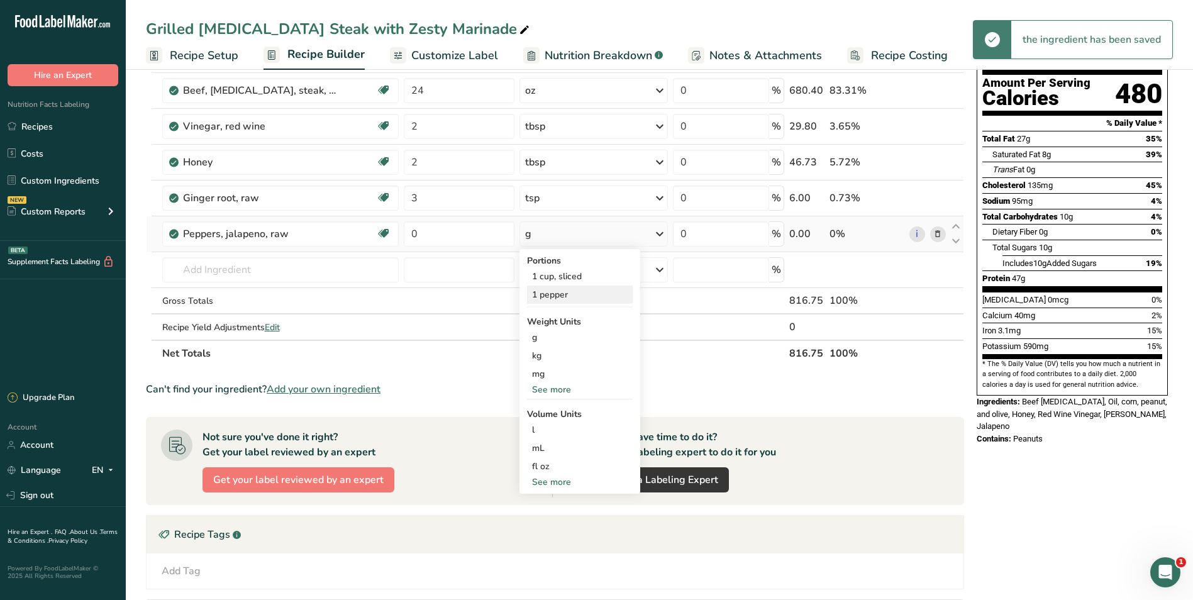
click at [565, 293] on div "1 pepper" at bounding box center [580, 295] width 106 height 18
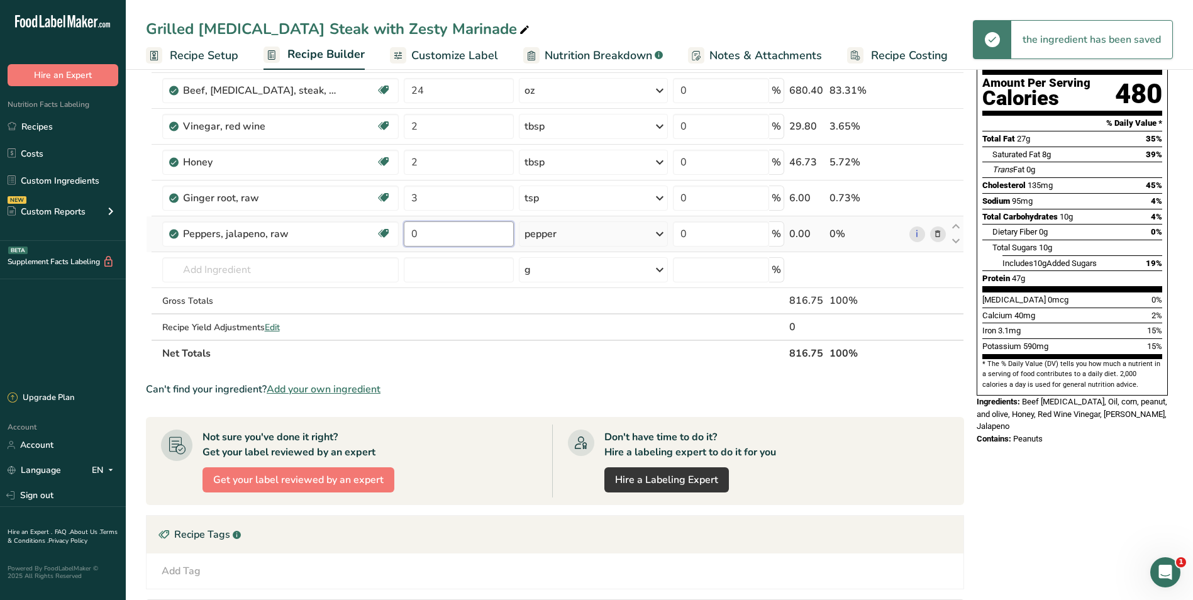
click at [443, 237] on input "0" at bounding box center [459, 233] width 111 height 25
type input "1"
click at [297, 272] on div "Ingredient * Amount * Unit * Waste * .a-a{fill:#347362;}.b-a{fill:#fff;} Grams …" at bounding box center [555, 188] width 818 height 357
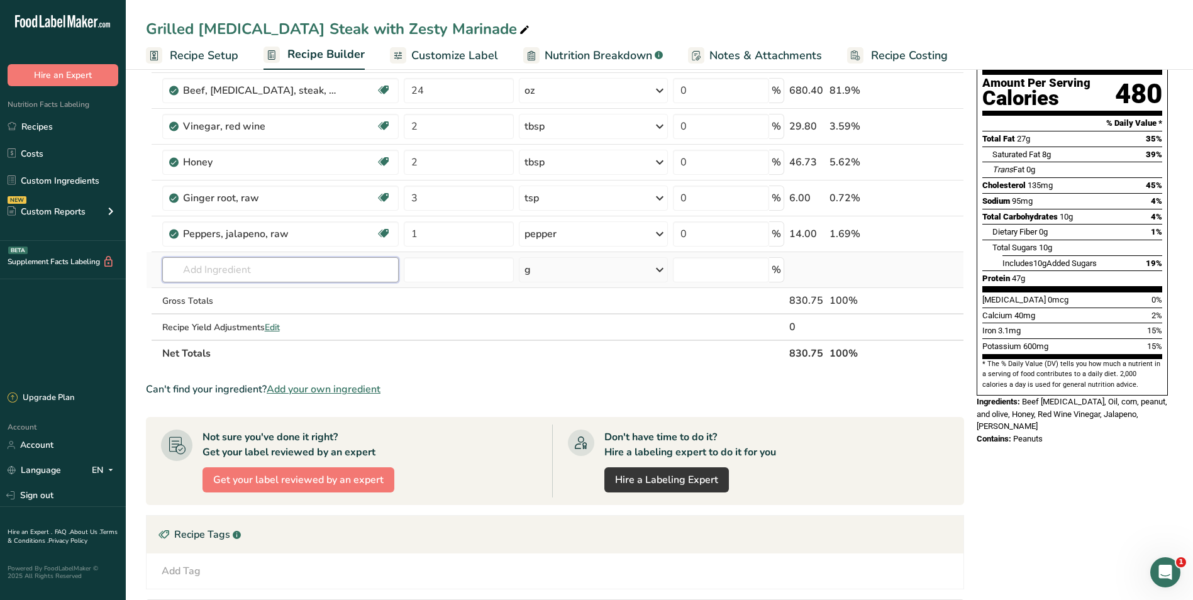
click at [221, 267] on input "text" at bounding box center [280, 269] width 236 height 25
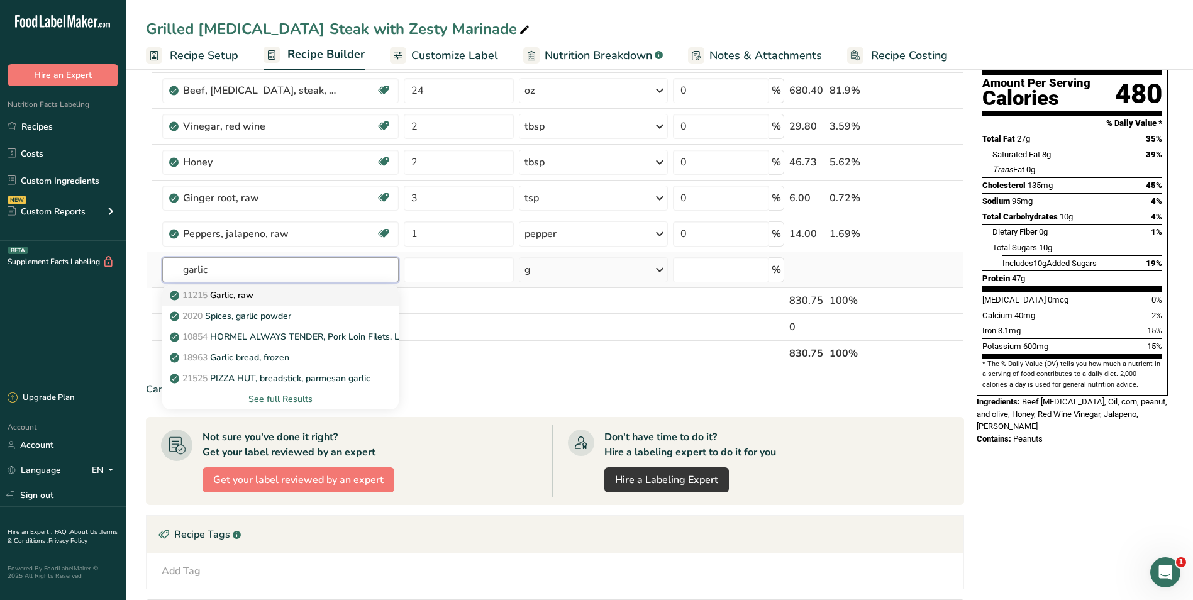
type input "garlic"
click at [230, 297] on p "11215 Garlic, raw" at bounding box center [212, 295] width 81 height 13
type input "Garlic, raw"
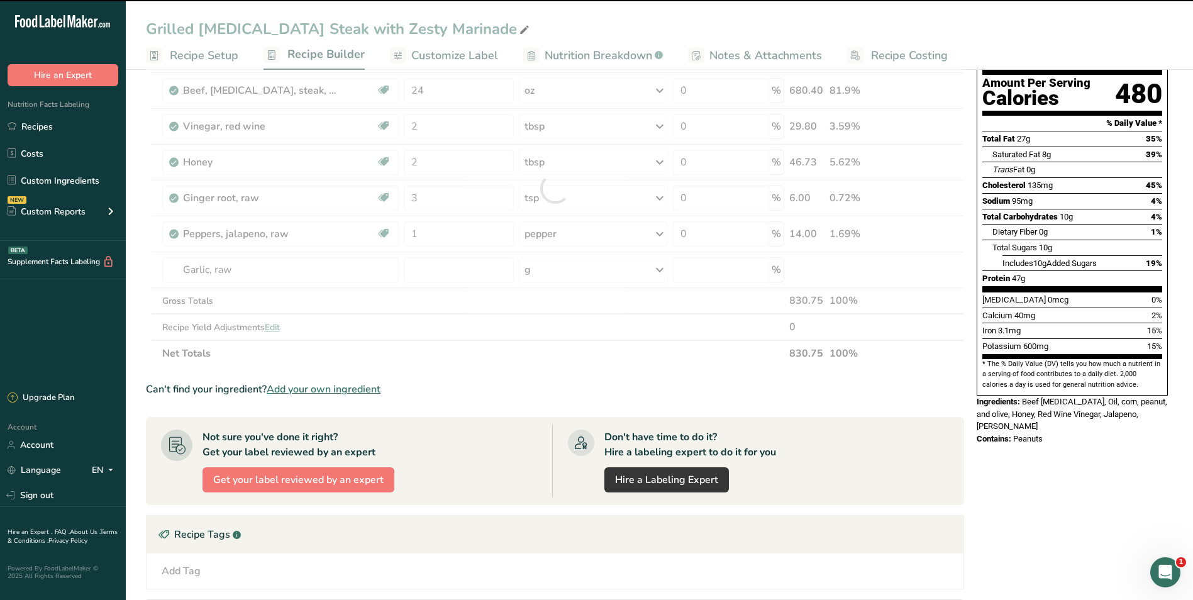
type input "0"
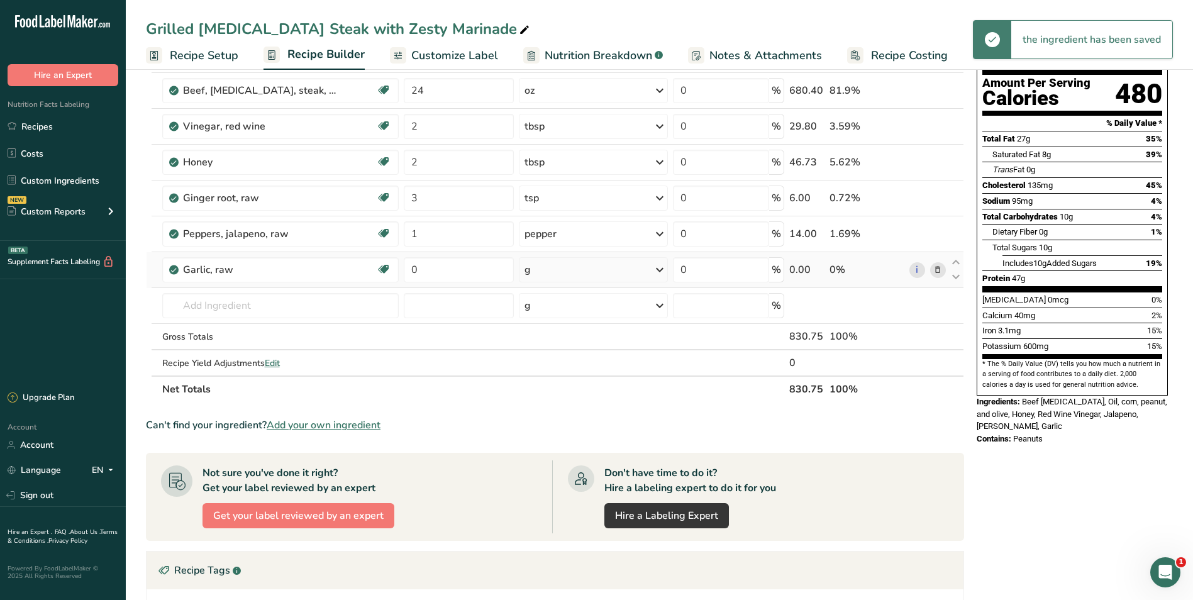
click at [549, 278] on div "g" at bounding box center [593, 269] width 149 height 25
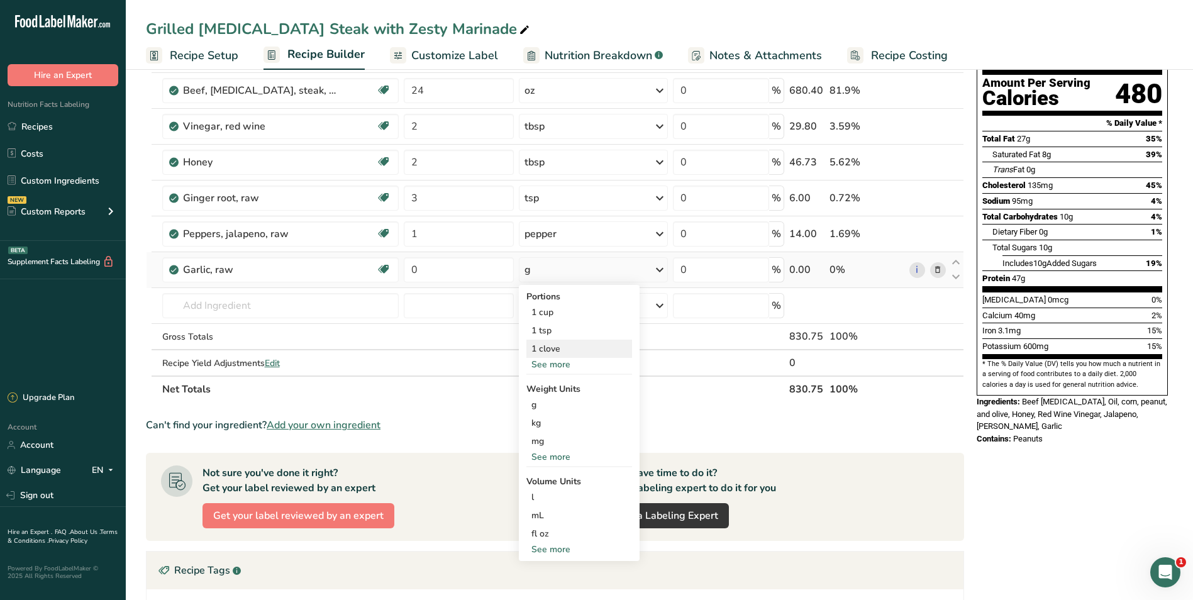
click at [562, 353] on div "1 clove" at bounding box center [579, 349] width 106 height 18
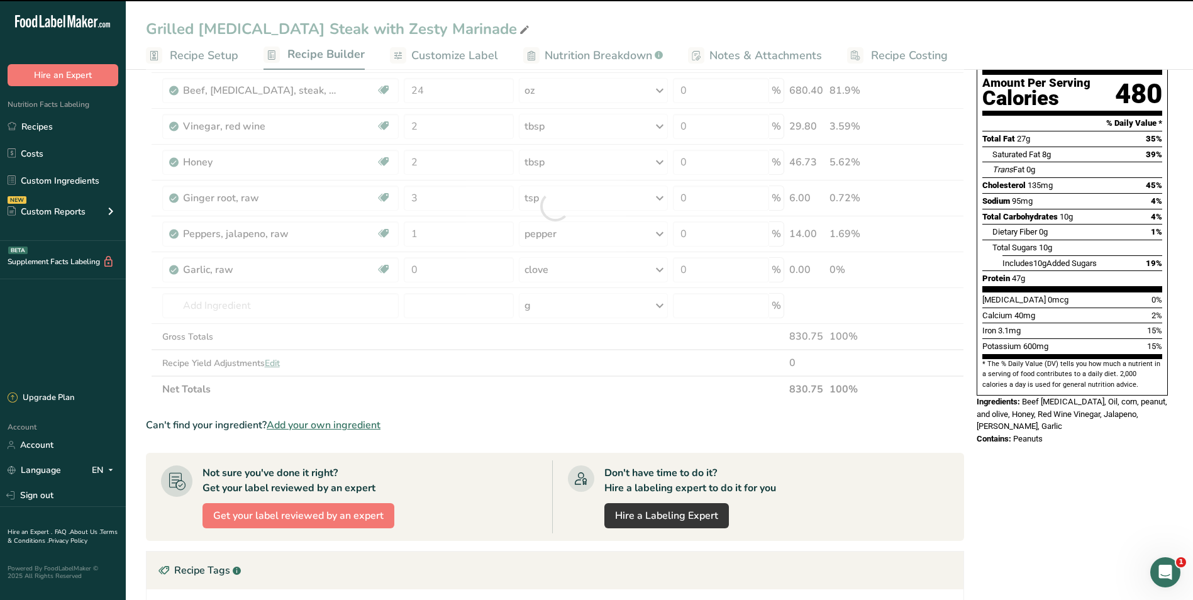
click at [470, 278] on div at bounding box center [555, 206] width 818 height 392
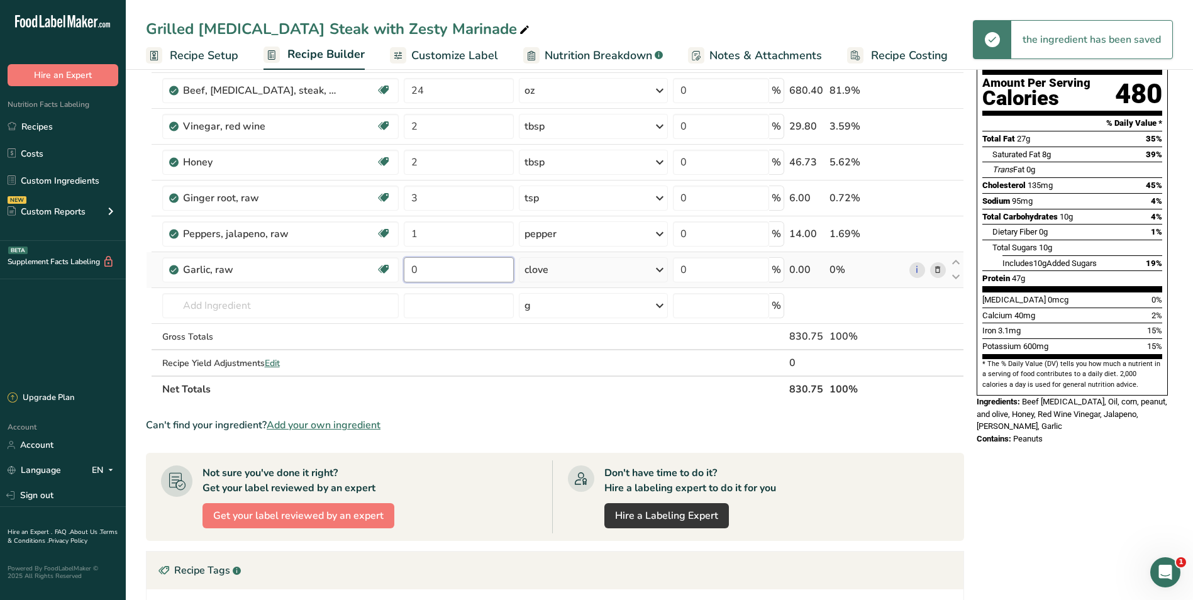
click at [458, 267] on input "0" at bounding box center [459, 269] width 111 height 25
type input "4"
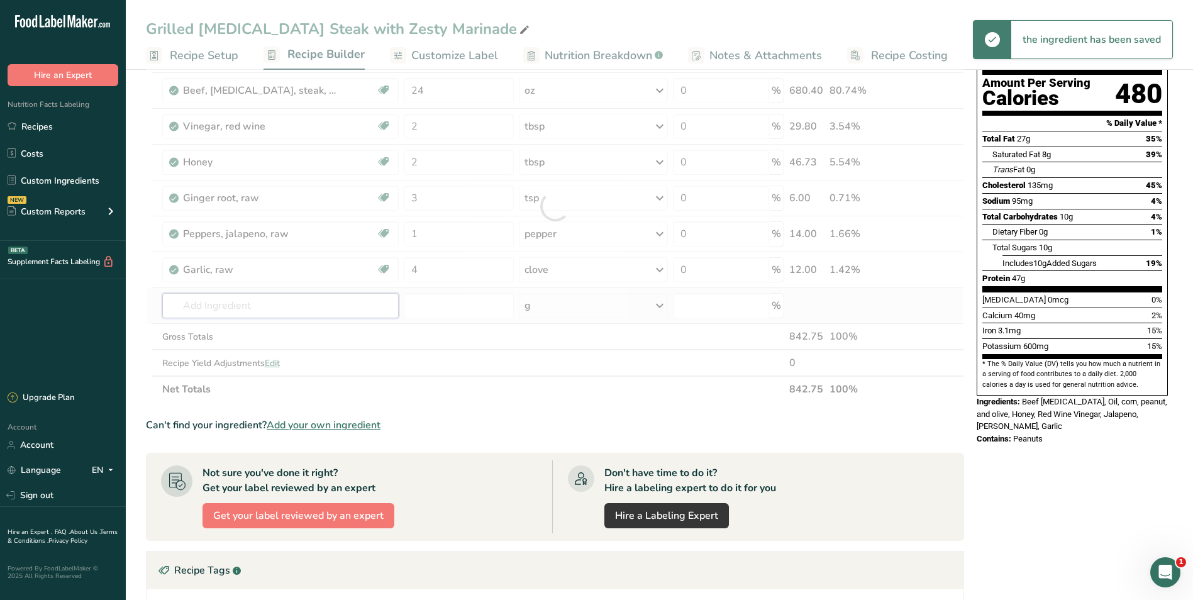
click at [290, 303] on div "Ingredient * Amount * Unit * Waste * .a-a{fill:#347362;}.b-a{fill:#fff;} Grams …" at bounding box center [555, 206] width 818 height 392
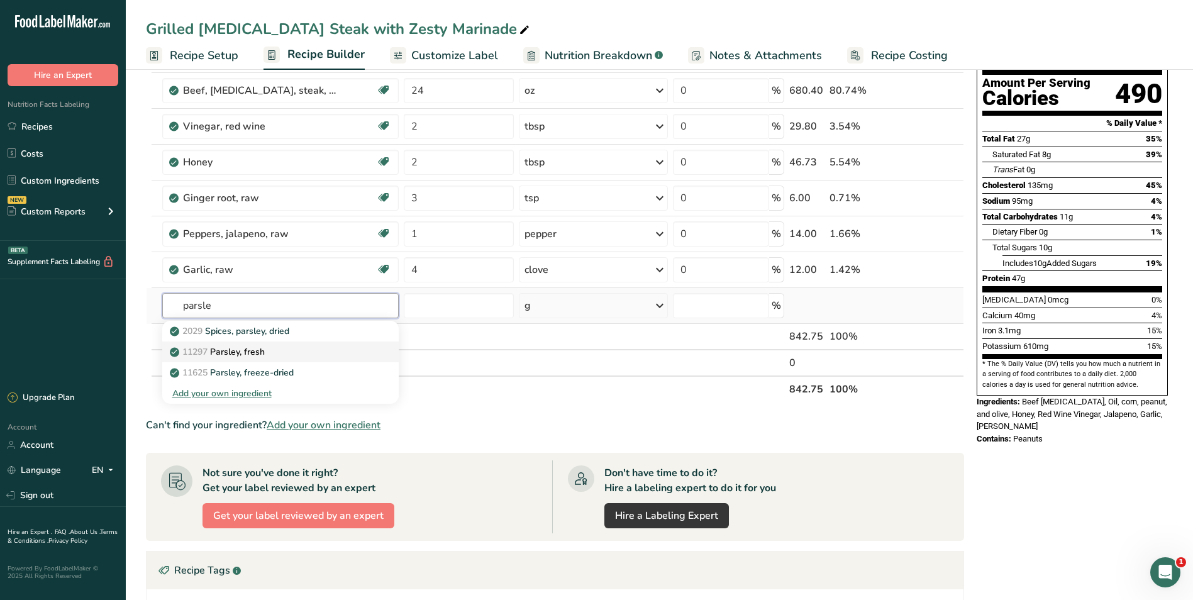
type input "parsle"
click at [249, 355] on p "11297 [GEOGRAPHIC_DATA], fresh" at bounding box center [218, 351] width 92 height 13
type input "Parsley, fresh"
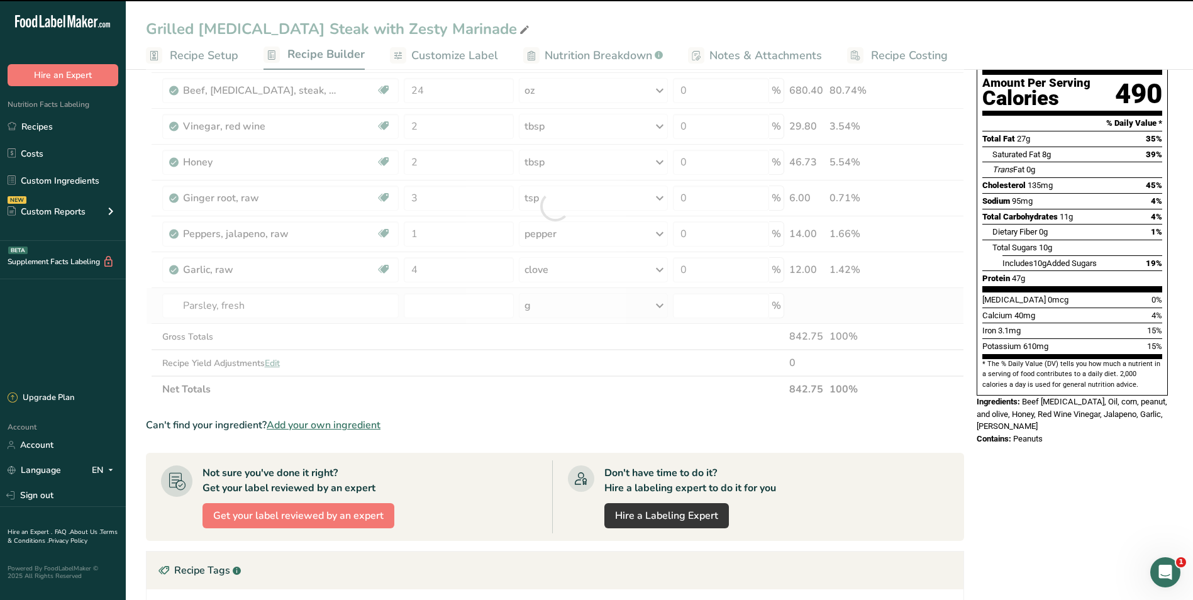
type input "0"
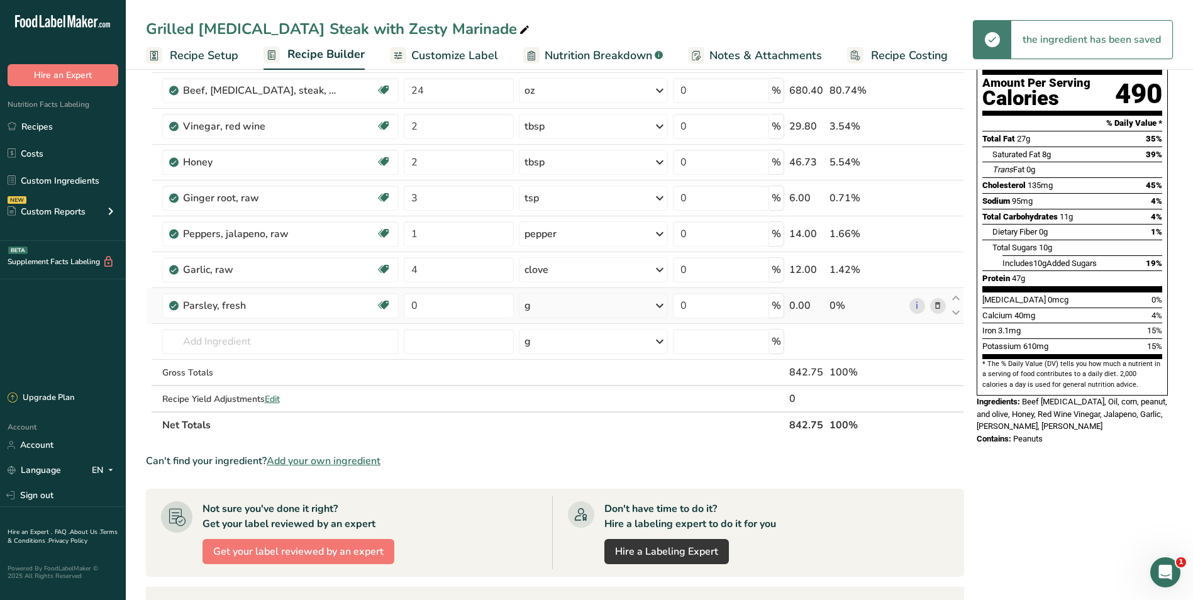
click at [607, 308] on div "g" at bounding box center [593, 305] width 149 height 25
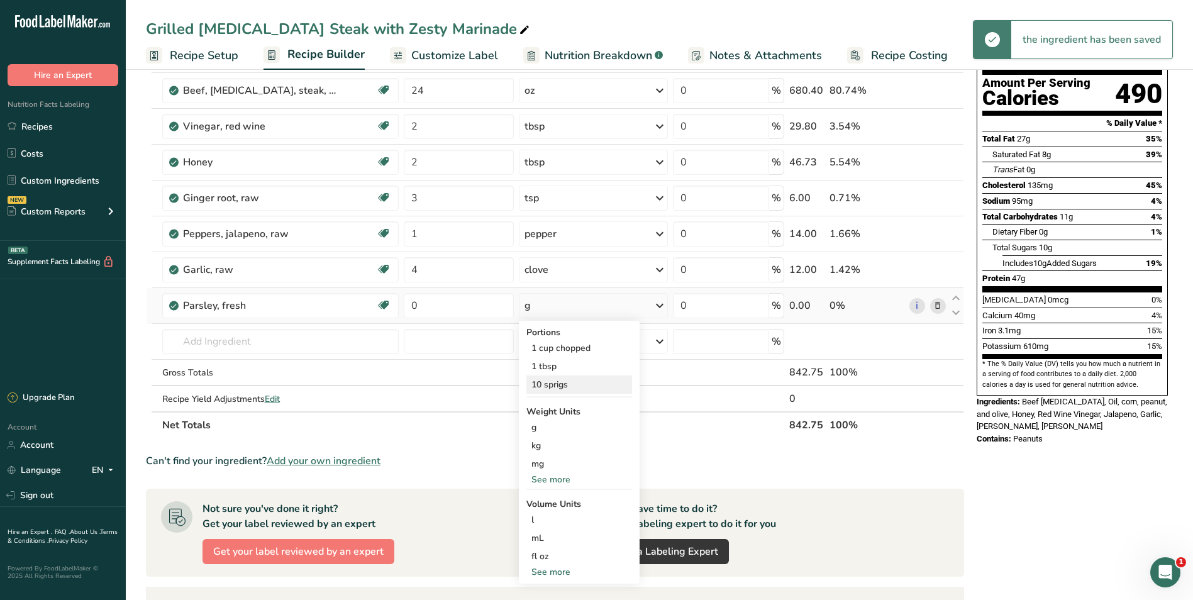
click at [572, 383] on div "10 sprigs" at bounding box center [579, 384] width 106 height 18
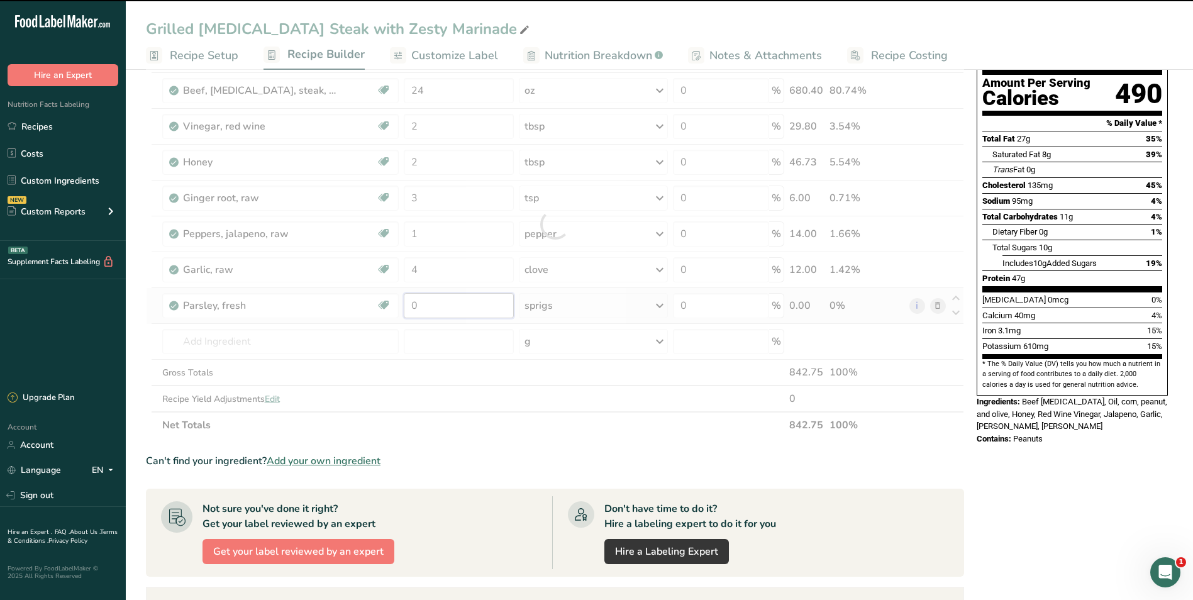
click at [458, 308] on input "0" at bounding box center [459, 305] width 111 height 25
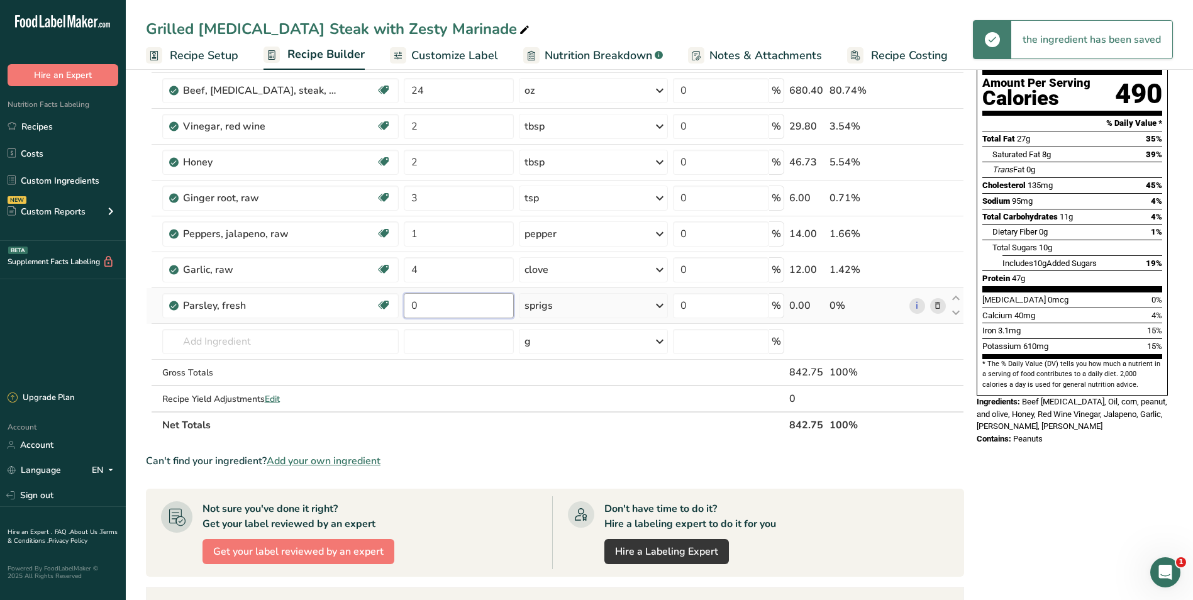
click at [458, 308] on input "0" at bounding box center [459, 305] width 111 height 25
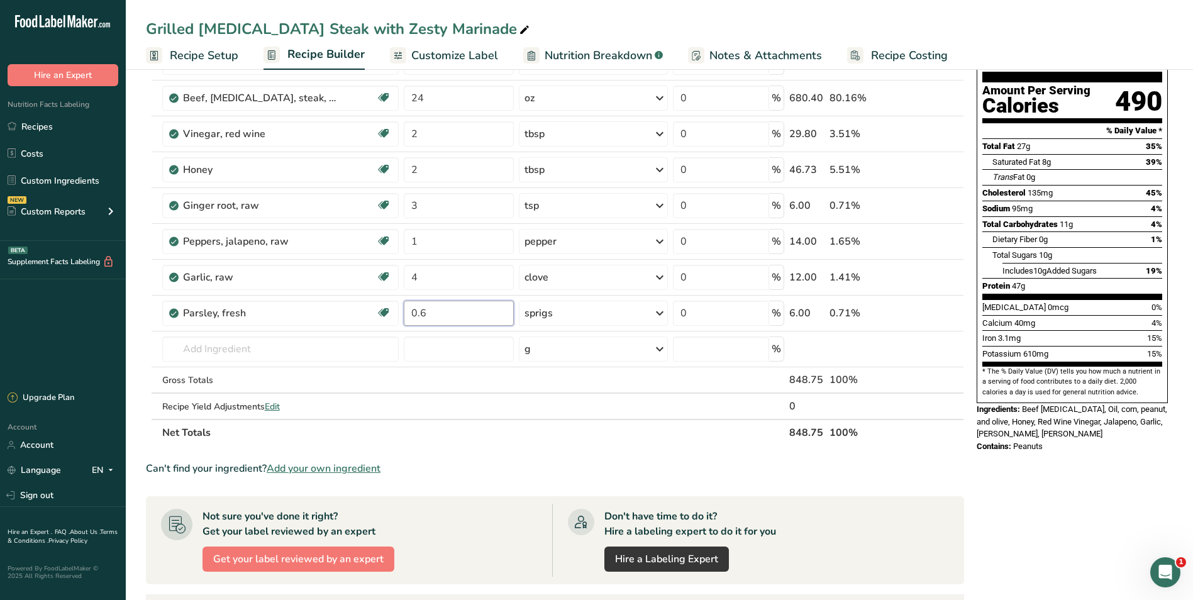
scroll to position [314, 0]
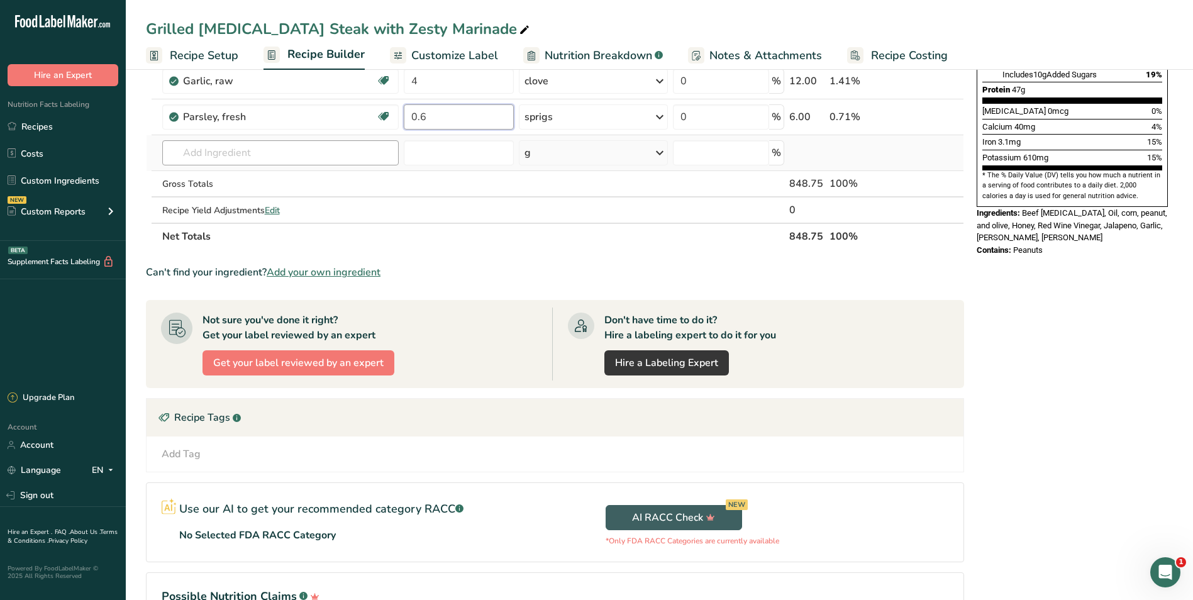
type input "0.6"
click at [297, 153] on div "Ingredient * Amount * Unit * Waste * .a-a{fill:#347362;}.b-a{fill:#fff;} Grams …" at bounding box center [555, 35] width 818 height 428
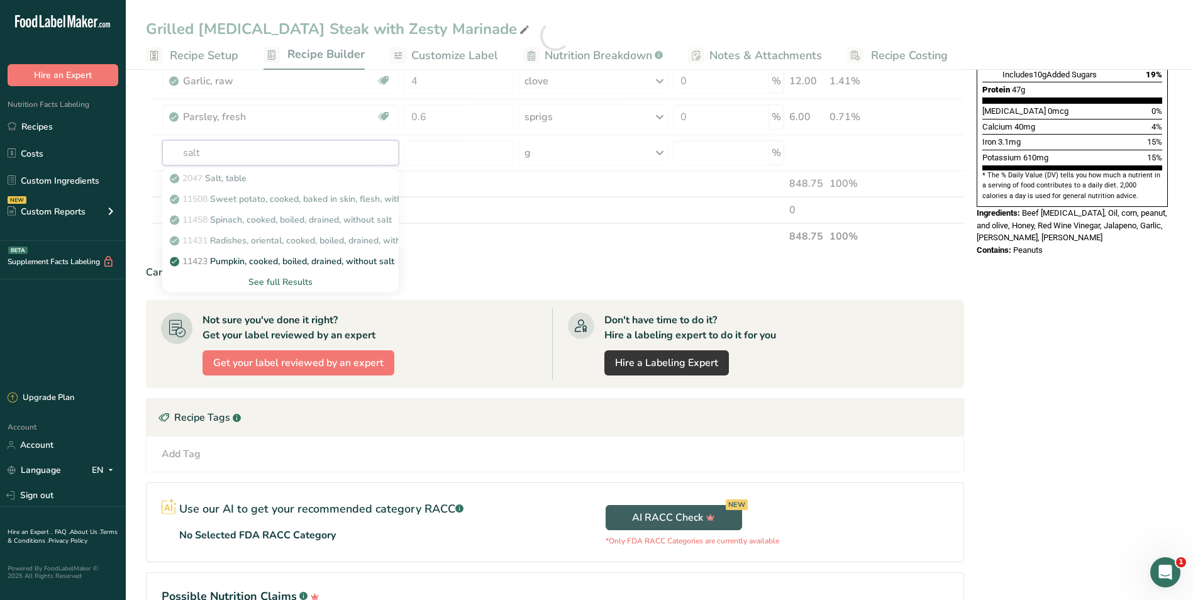
type input "salt"
click at [281, 158] on div at bounding box center [555, 35] width 818 height 428
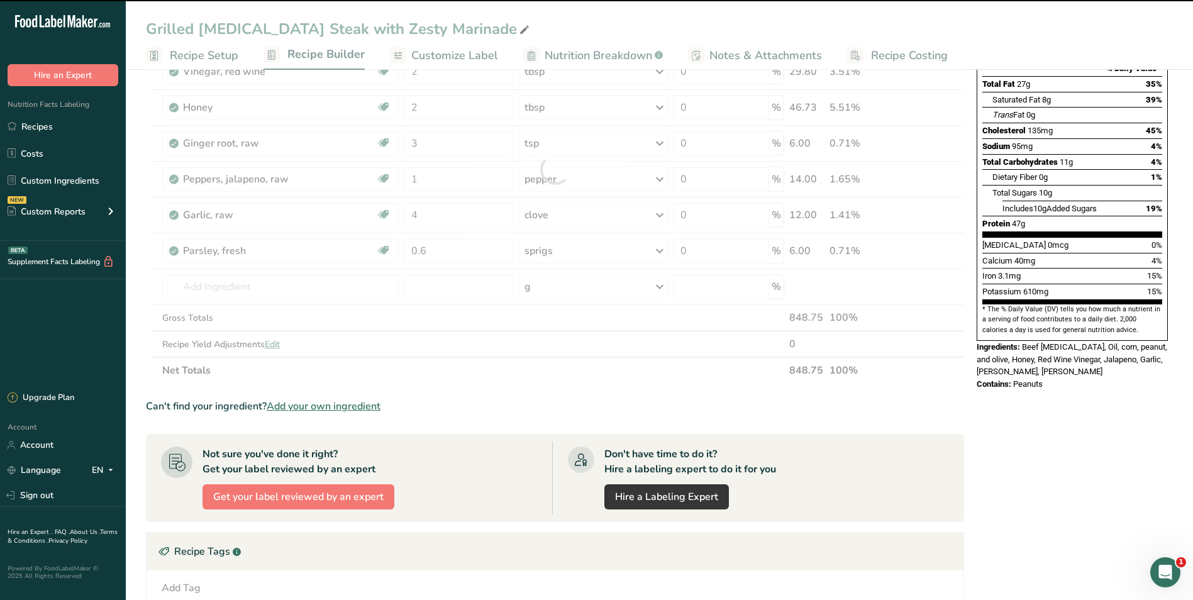
scroll to position [0, 0]
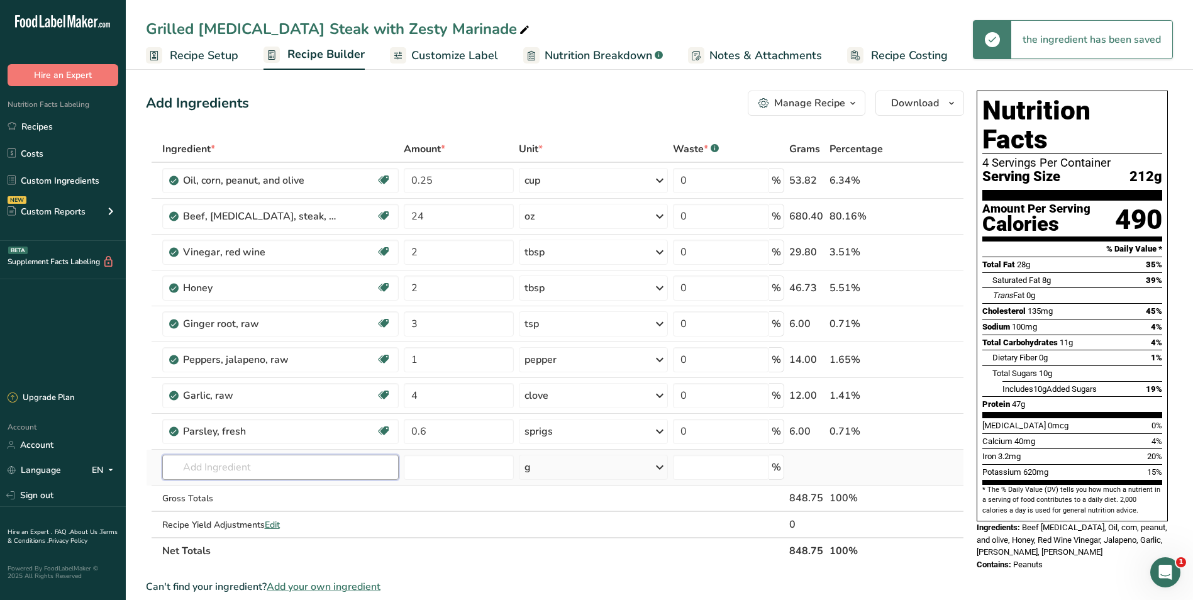
click at [248, 469] on input "text" at bounding box center [280, 467] width 236 height 25
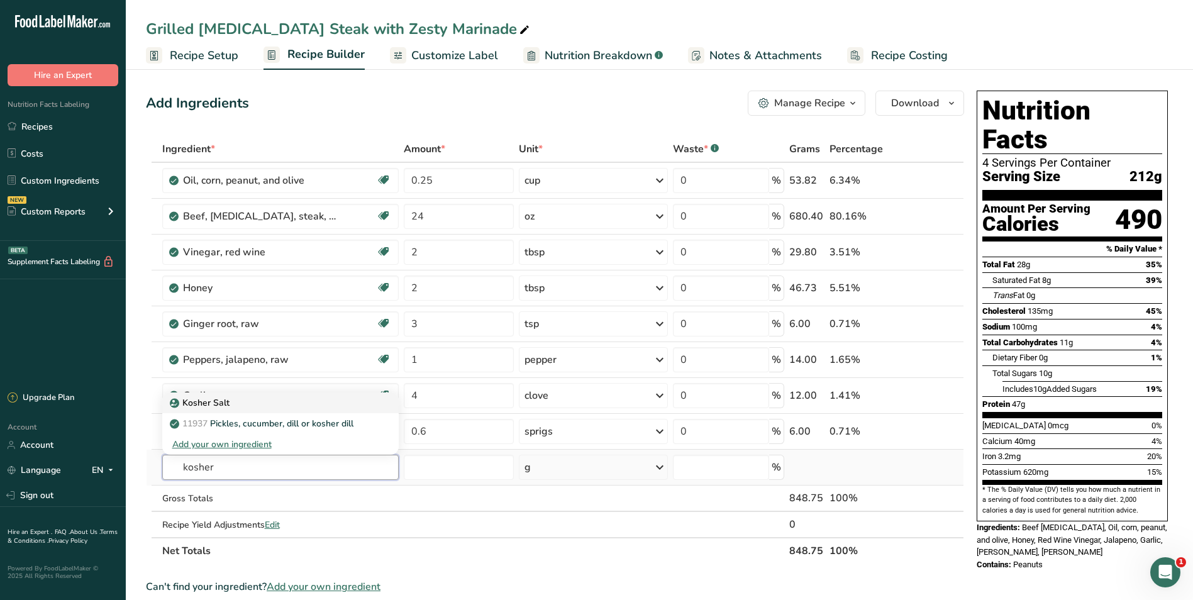
type input "kosher"
click at [225, 405] on p "Kosher Salt" at bounding box center [200, 402] width 57 height 13
type input "Kosher Salt"
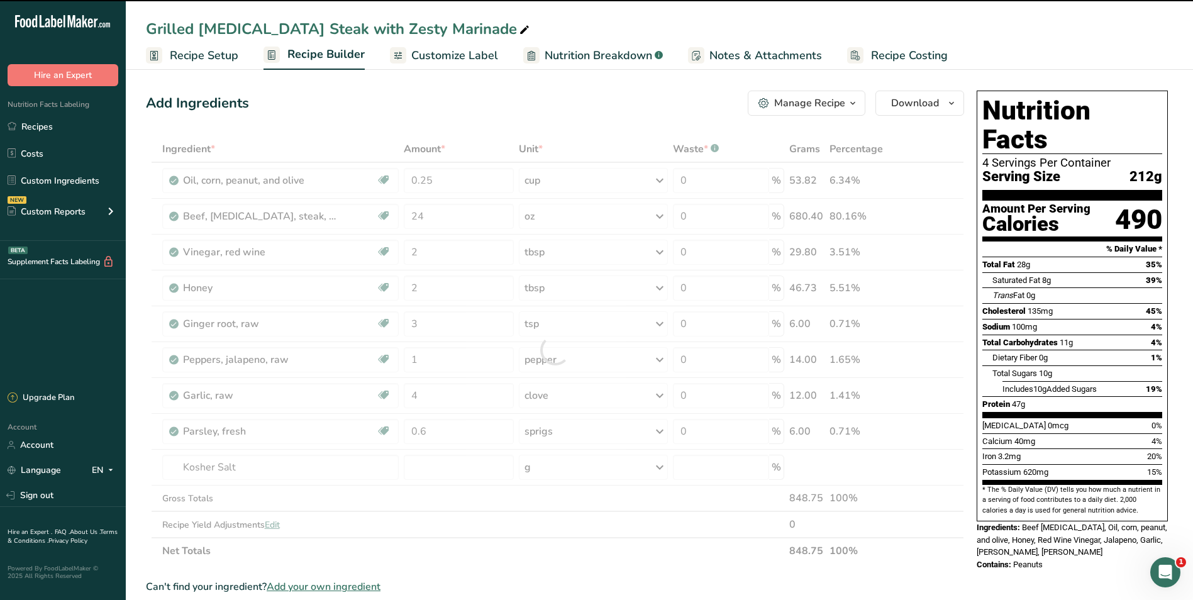
type input "0"
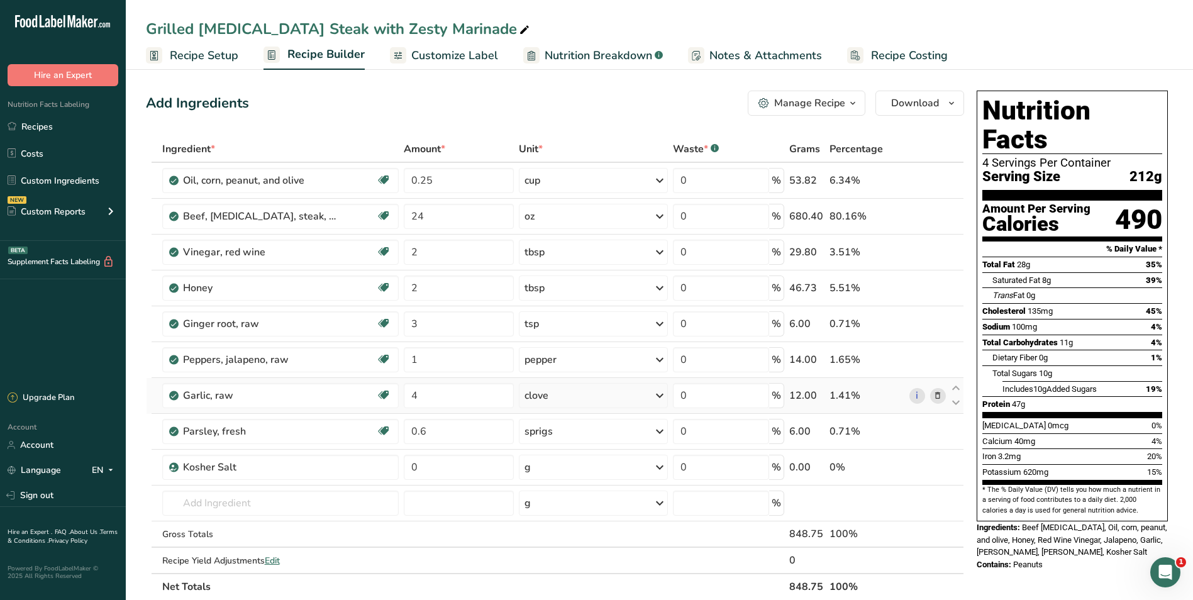
scroll to position [123, 0]
click at [562, 474] on div "g" at bounding box center [593, 467] width 149 height 25
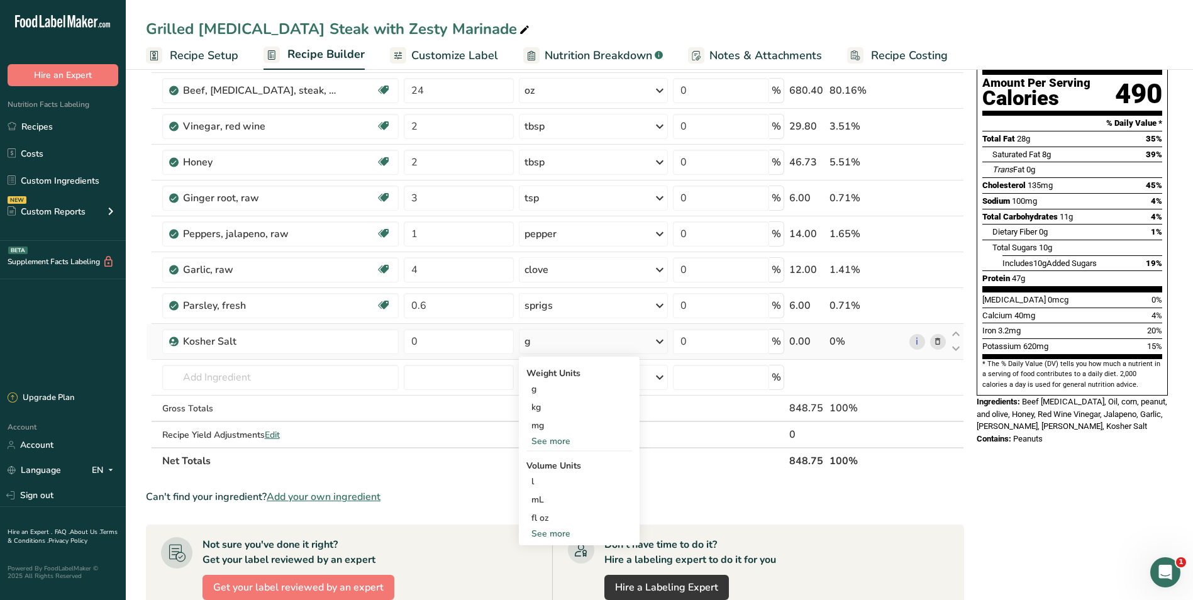
scroll to position [155, 0]
click at [546, 441] on div "See more" at bounding box center [579, 441] width 106 height 13
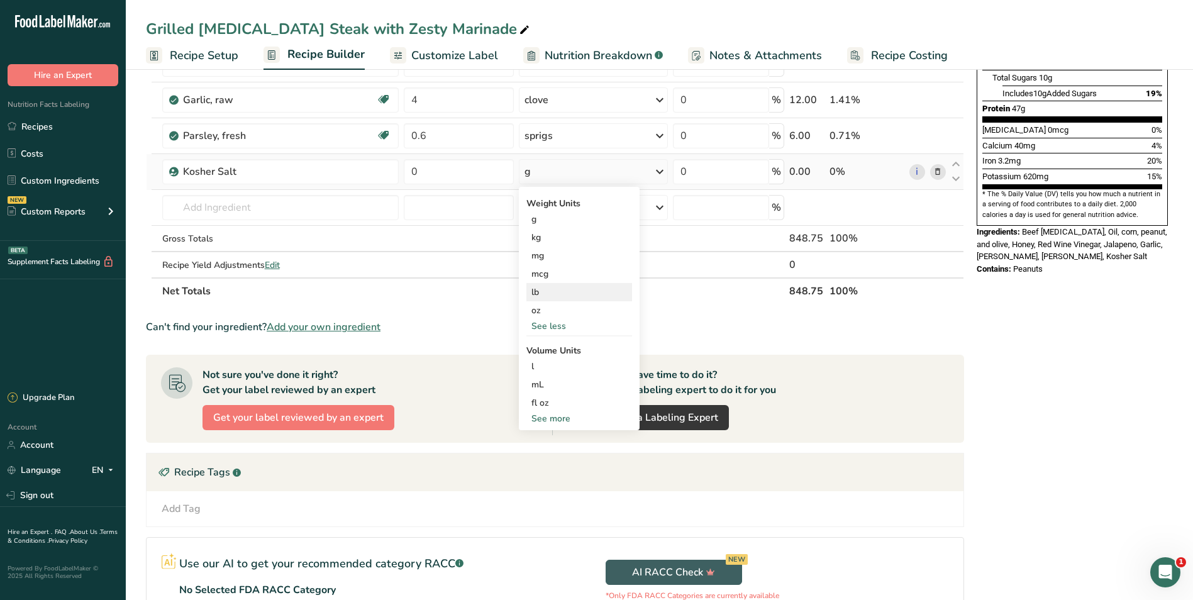
scroll to position [314, 0]
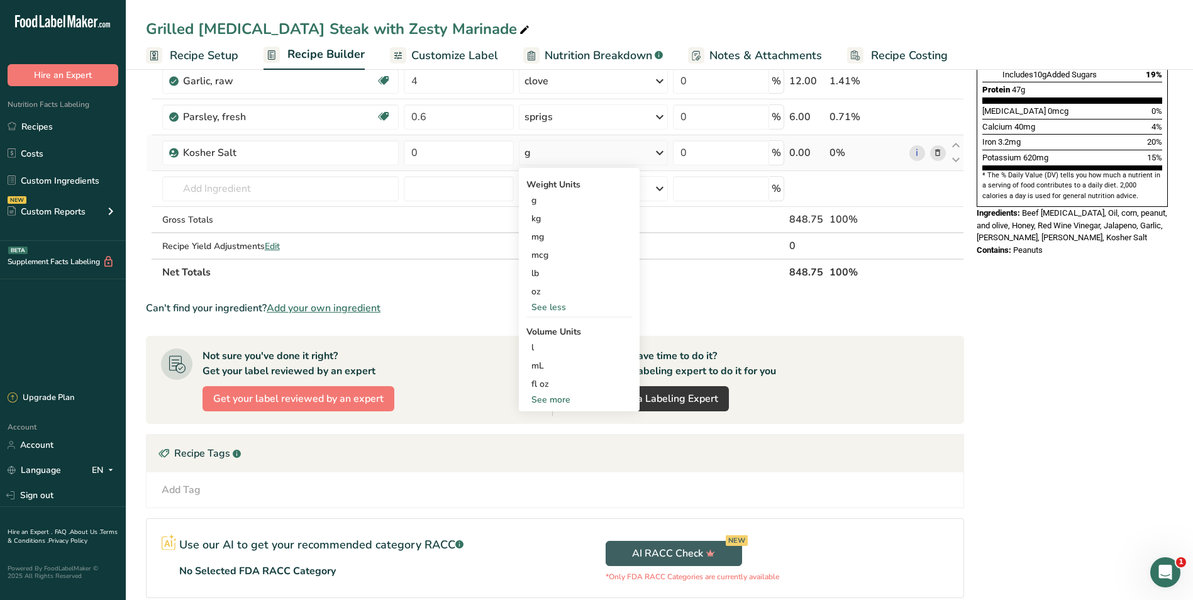
click at [562, 404] on div "See more" at bounding box center [579, 399] width 106 height 13
click at [558, 416] on div "tsp" at bounding box center [579, 420] width 96 height 13
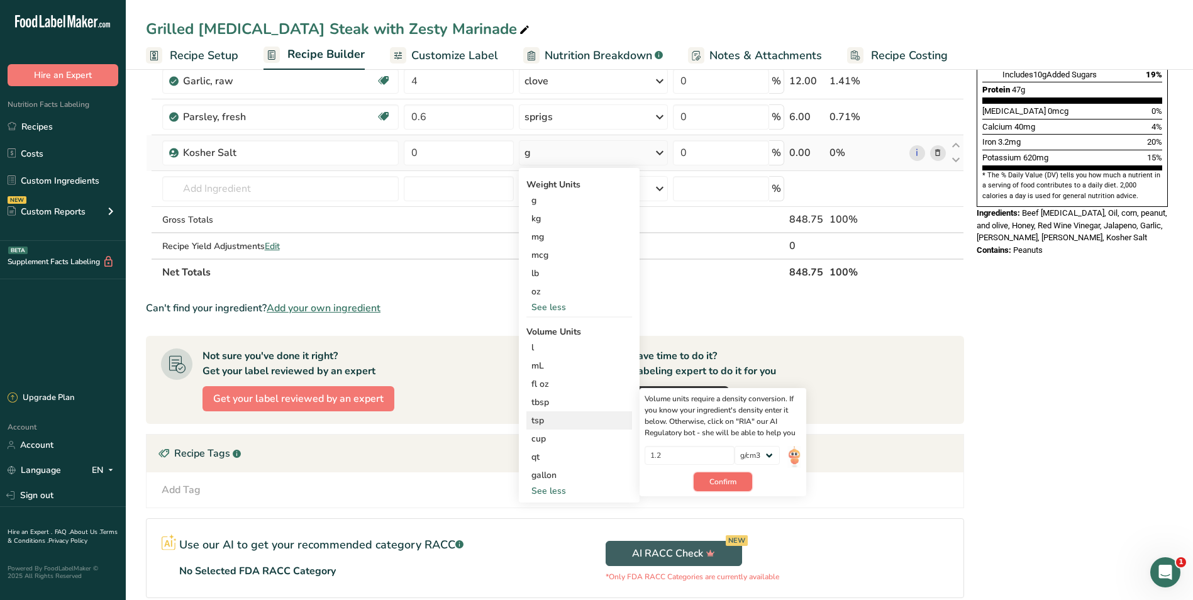
click at [729, 477] on span "Confirm" at bounding box center [722, 481] width 27 height 11
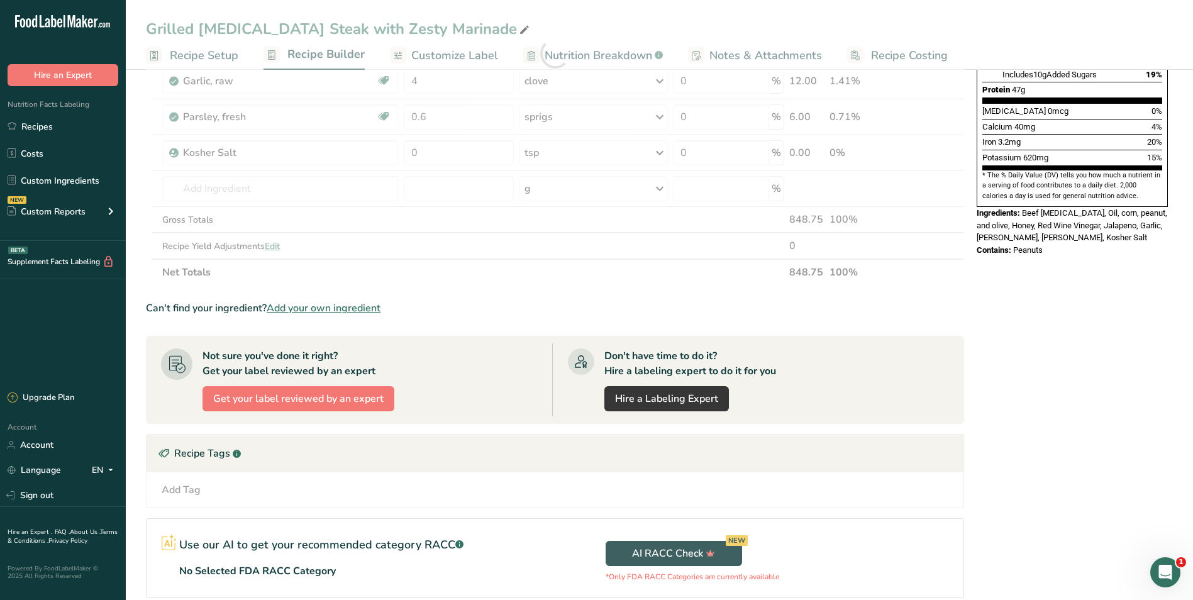
click at [458, 147] on div at bounding box center [555, 53] width 818 height 464
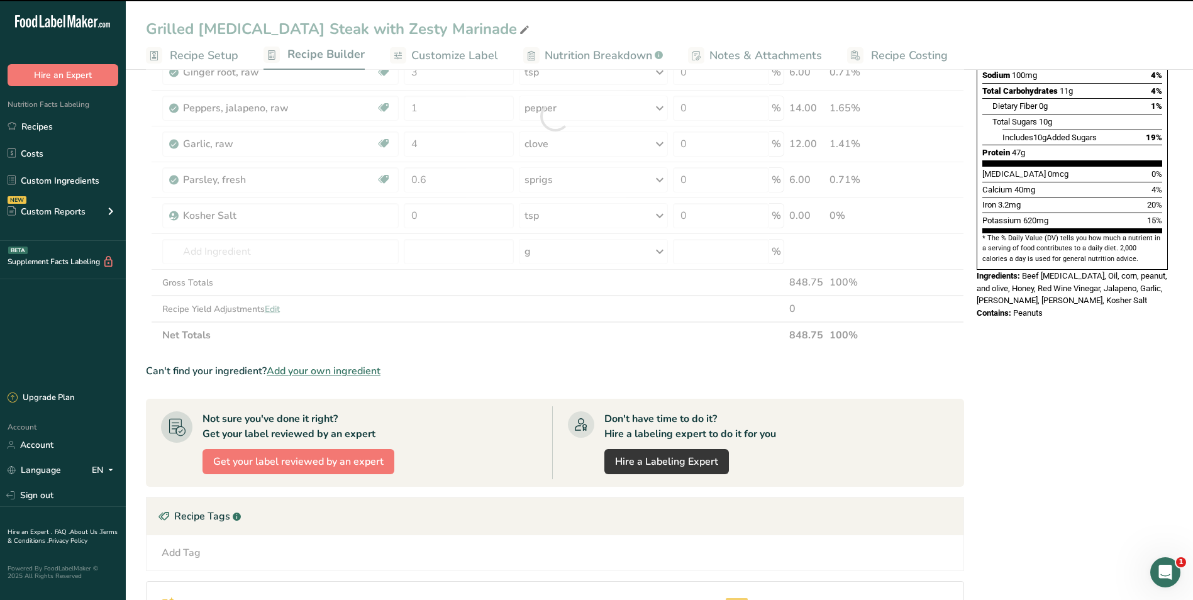
scroll to position [123, 0]
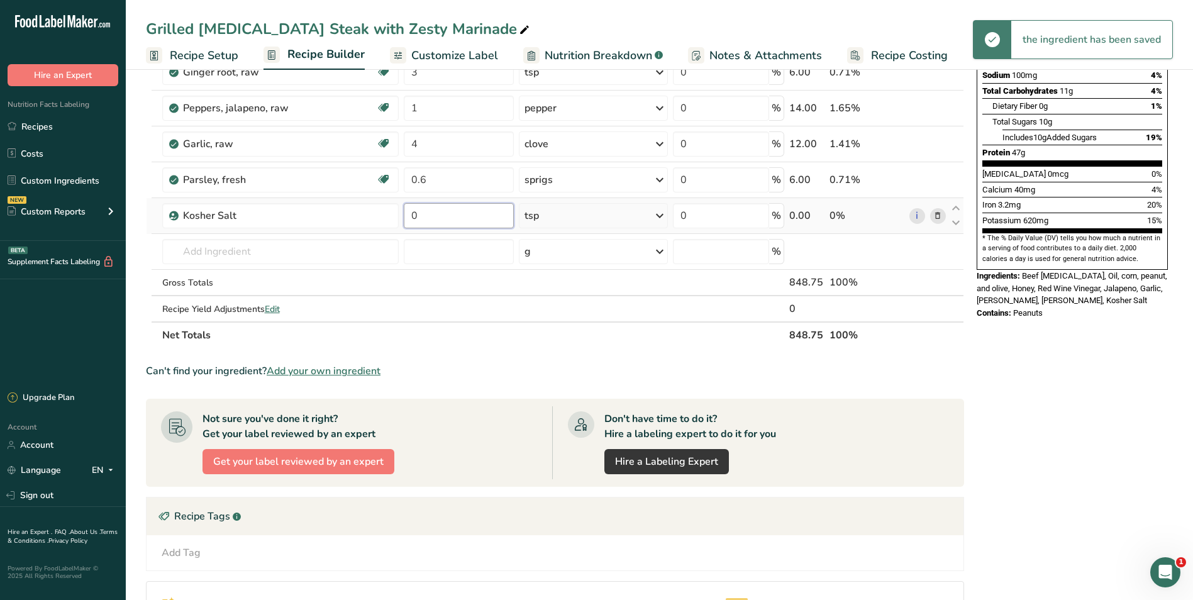
click at [444, 209] on input "0" at bounding box center [459, 215] width 111 height 25
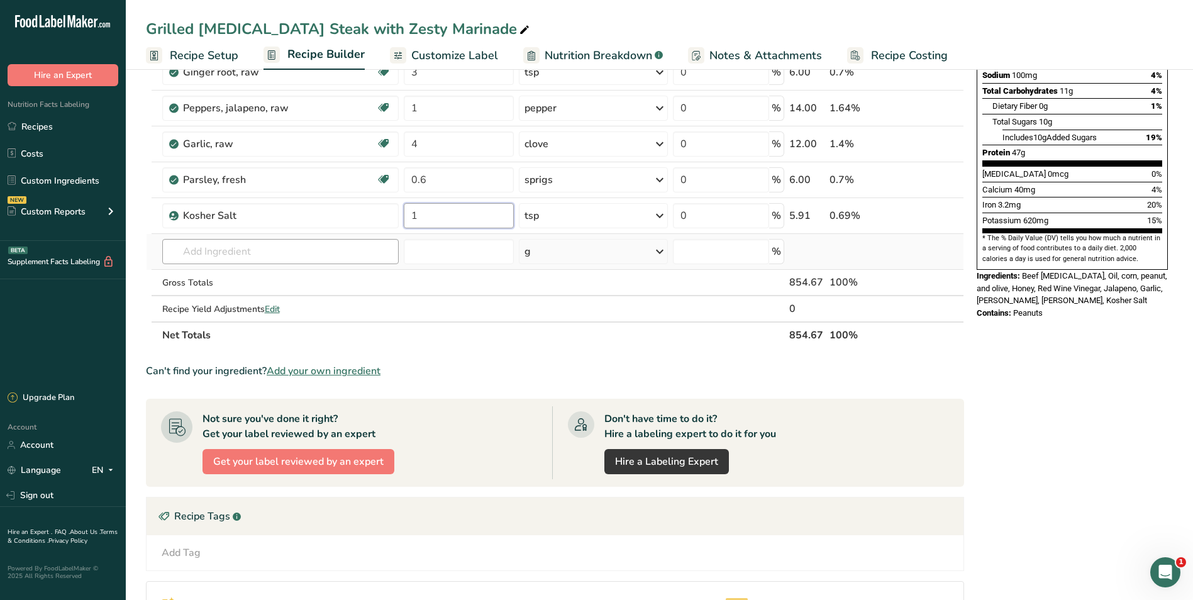
type input "1"
click at [282, 257] on div "Ingredient * Amount * Unit * Waste * .a-a{fill:#347362;}.b-a{fill:#fff;} Grams …" at bounding box center [555, 116] width 818 height 464
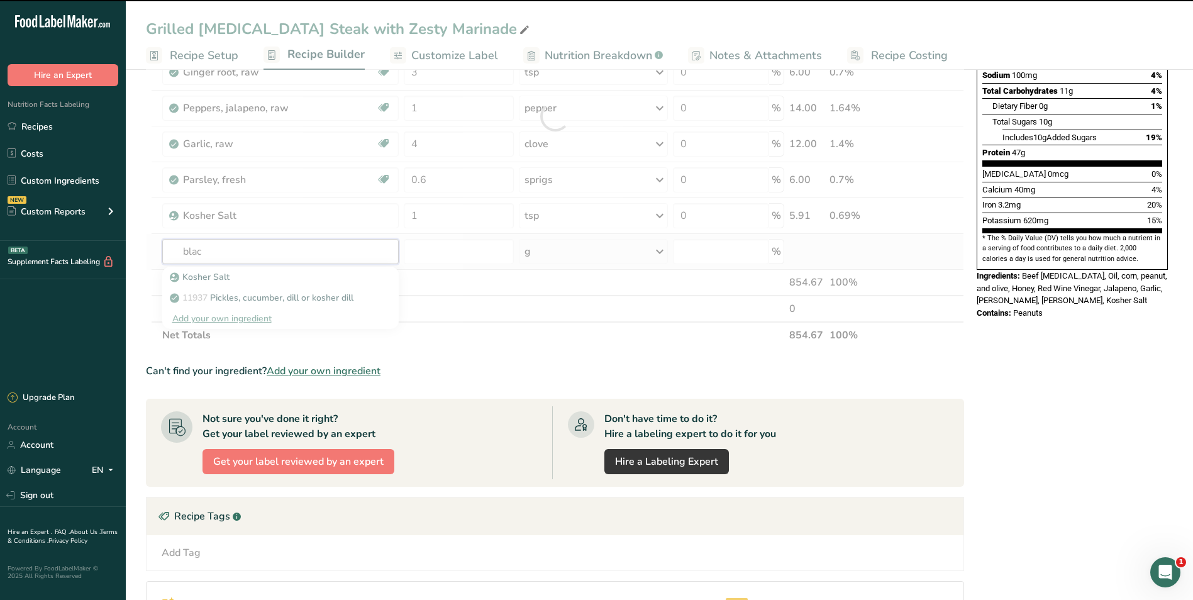
type input "black"
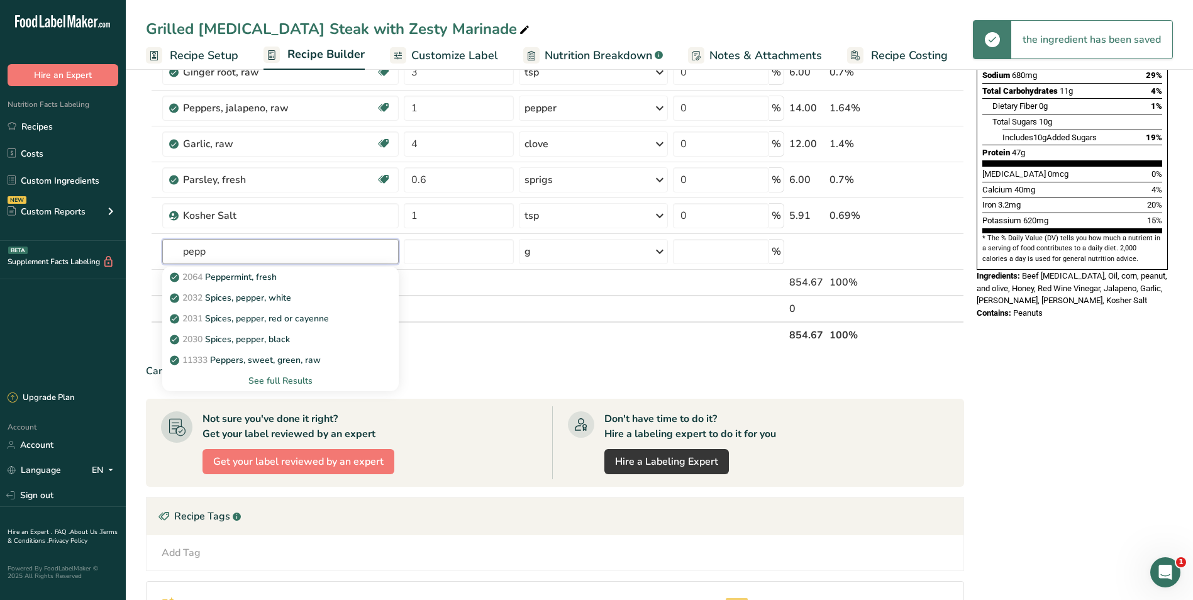
drag, startPoint x: 282, startPoint y: 257, endPoint x: 88, endPoint y: 240, distance: 195.1
click at [91, 238] on div ".a-20{fill:#fff;} Hire an Expert Nutrition Facts Labeling Recipes Costs Custom …" at bounding box center [596, 263] width 1193 height 1031
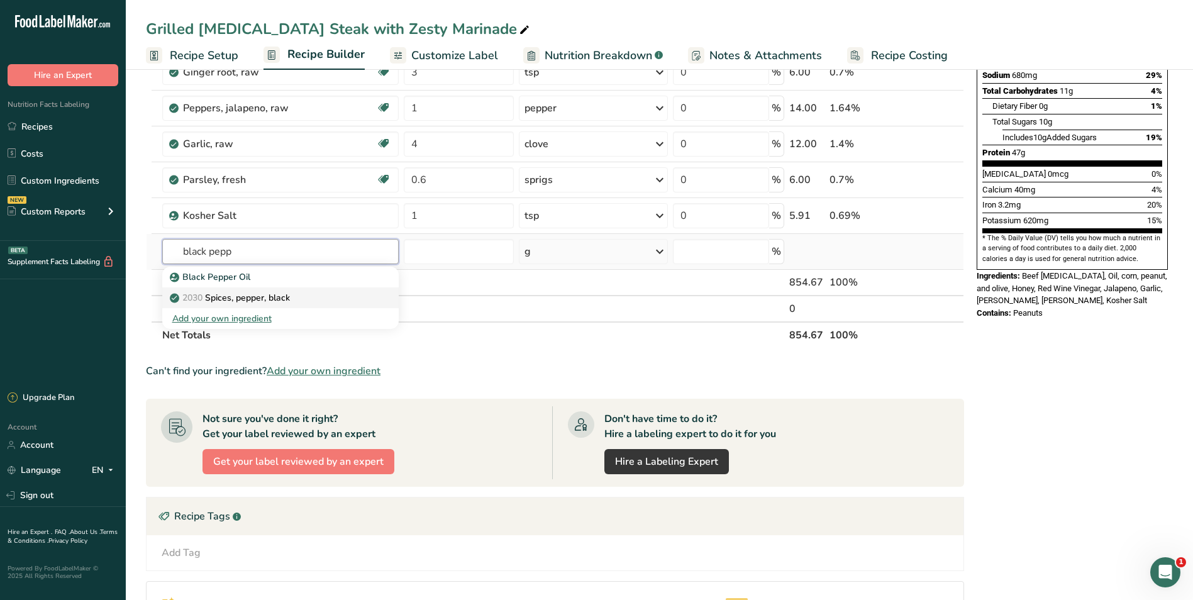
type input "black pepp"
click at [249, 294] on p "2030 Spices, pepper, black" at bounding box center [231, 297] width 118 height 13
type input "Spices, pepper, black"
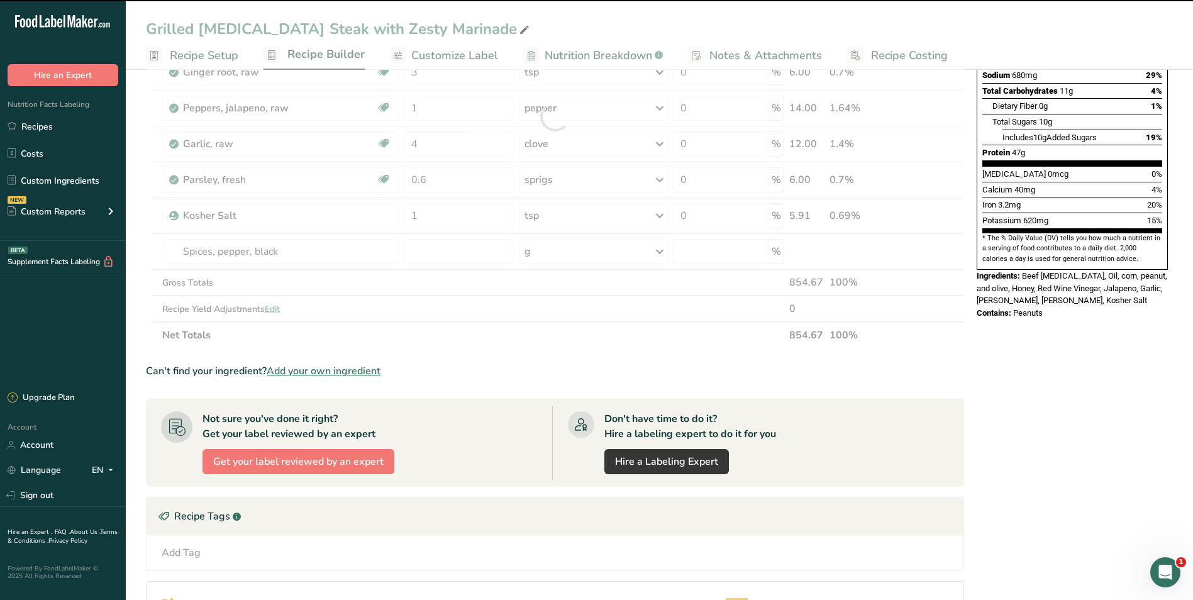
type input "0"
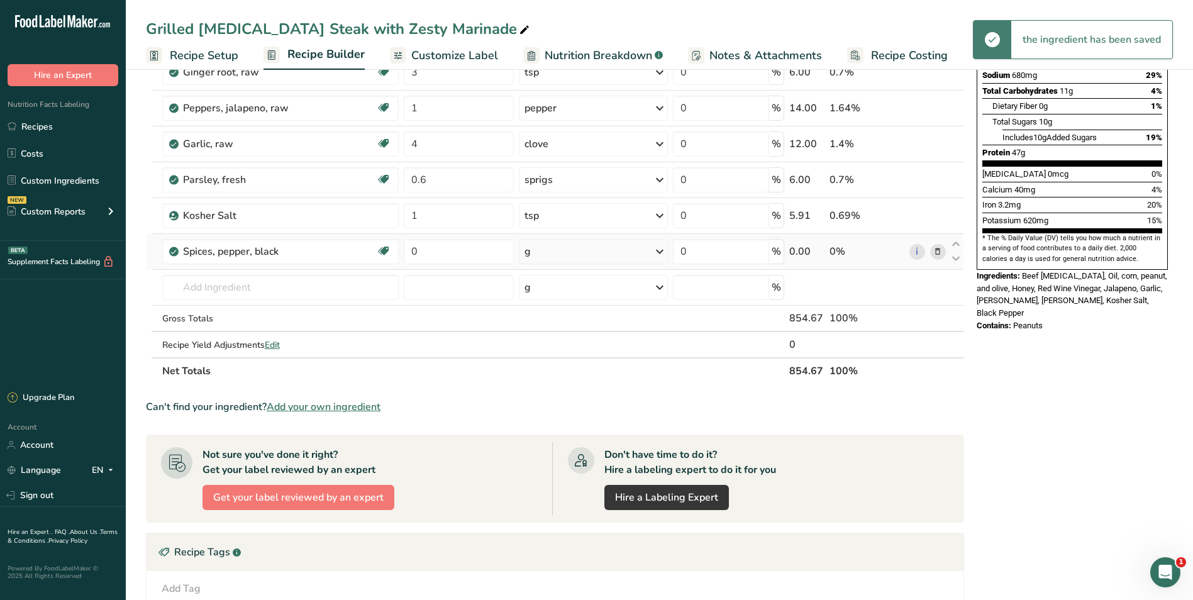
click at [586, 262] on div "g" at bounding box center [593, 251] width 149 height 25
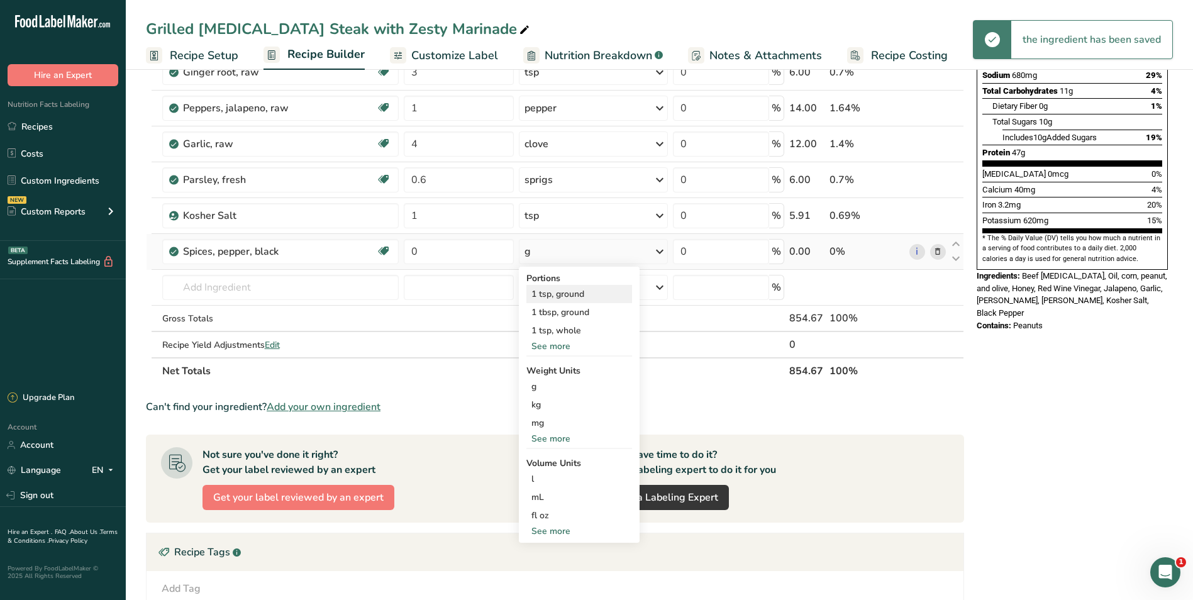
click at [590, 292] on div "1 tsp, ground" at bounding box center [579, 294] width 106 height 18
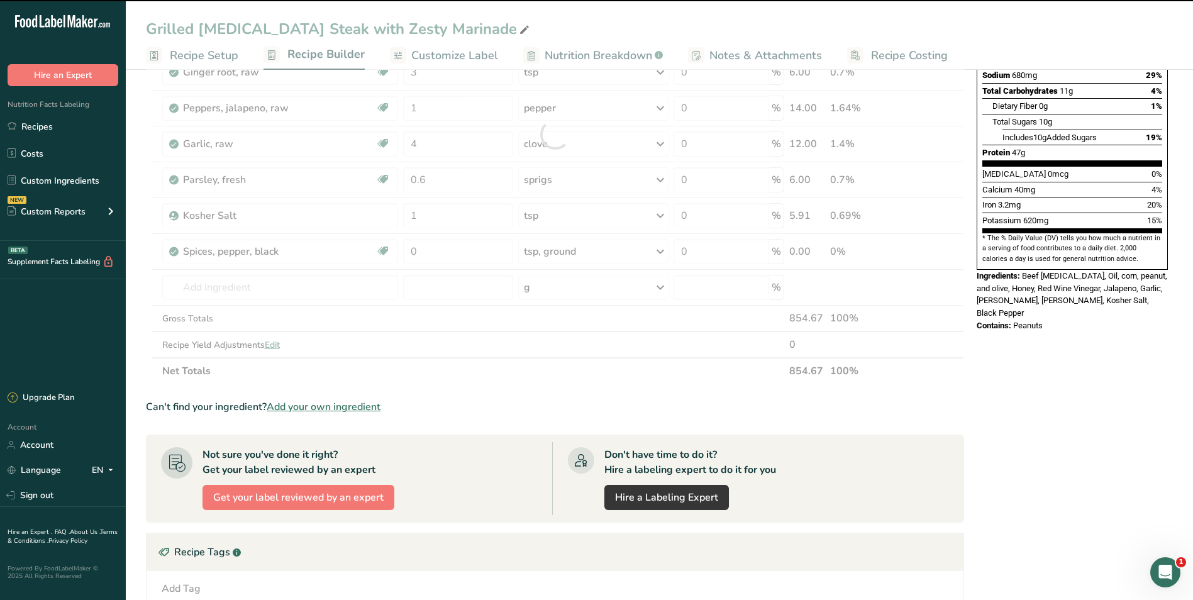
click at [487, 255] on div at bounding box center [555, 134] width 818 height 500
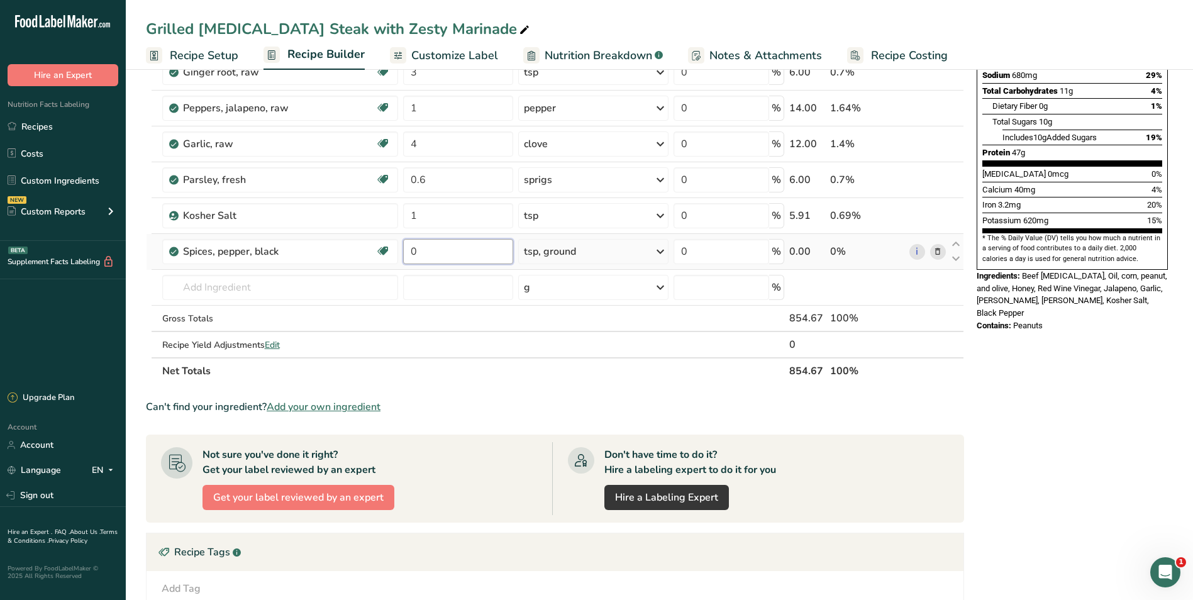
click at [431, 261] on input "0" at bounding box center [458, 251] width 110 height 25
type input "1"
click at [501, 398] on section "Ingredient * Amount * Unit * Waste * .a-a{fill:#347362;}.b-a{fill:#fff;} Grams …" at bounding box center [555, 329] width 818 height 891
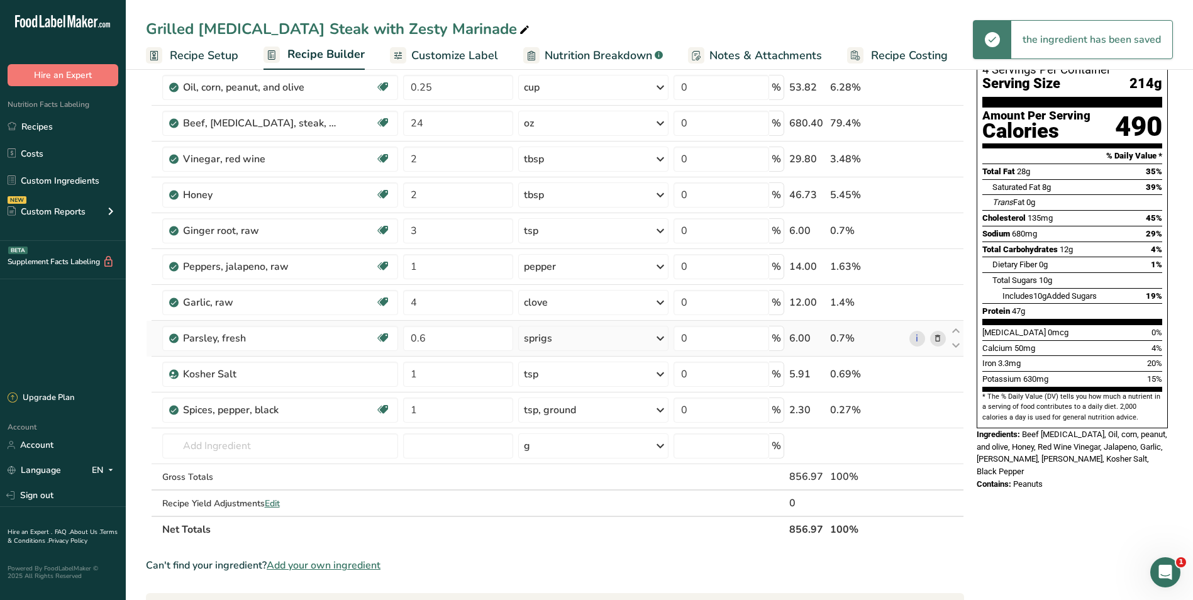
scroll to position [0, 0]
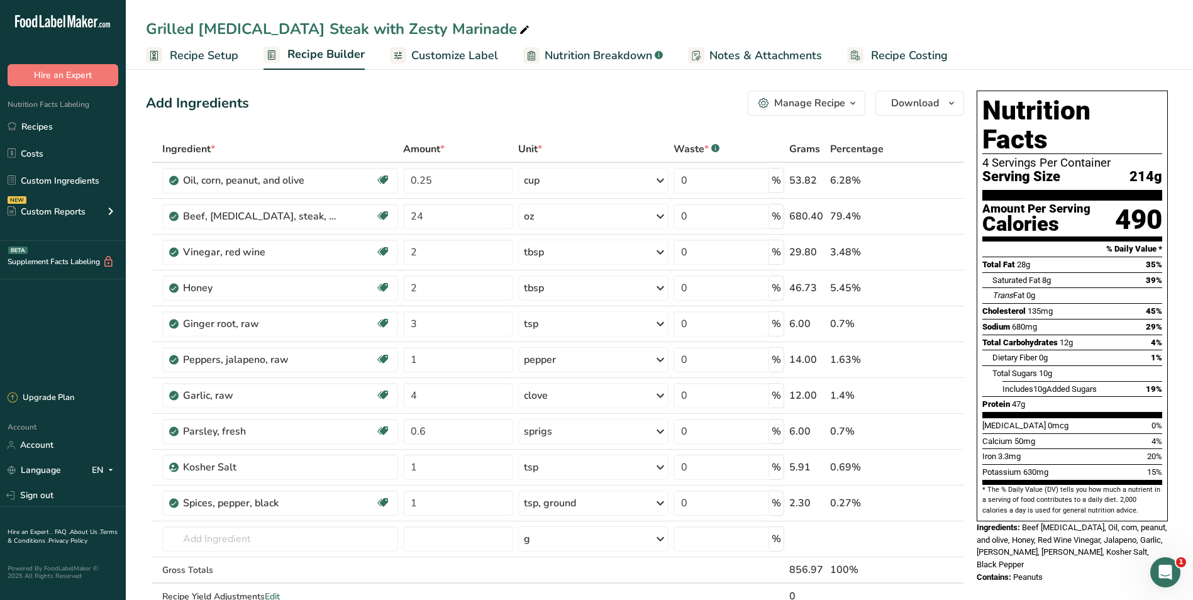
click at [462, 52] on span "Customize Label" at bounding box center [454, 55] width 87 height 17
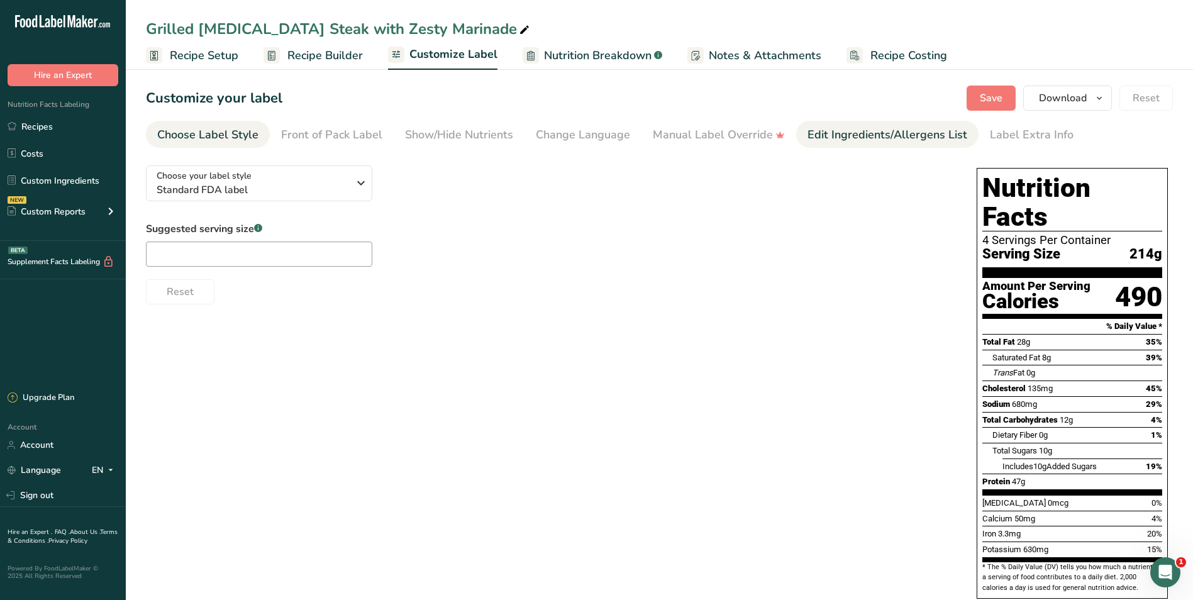
click at [871, 140] on div "Edit Ingredients/Allergens List" at bounding box center [887, 134] width 160 height 17
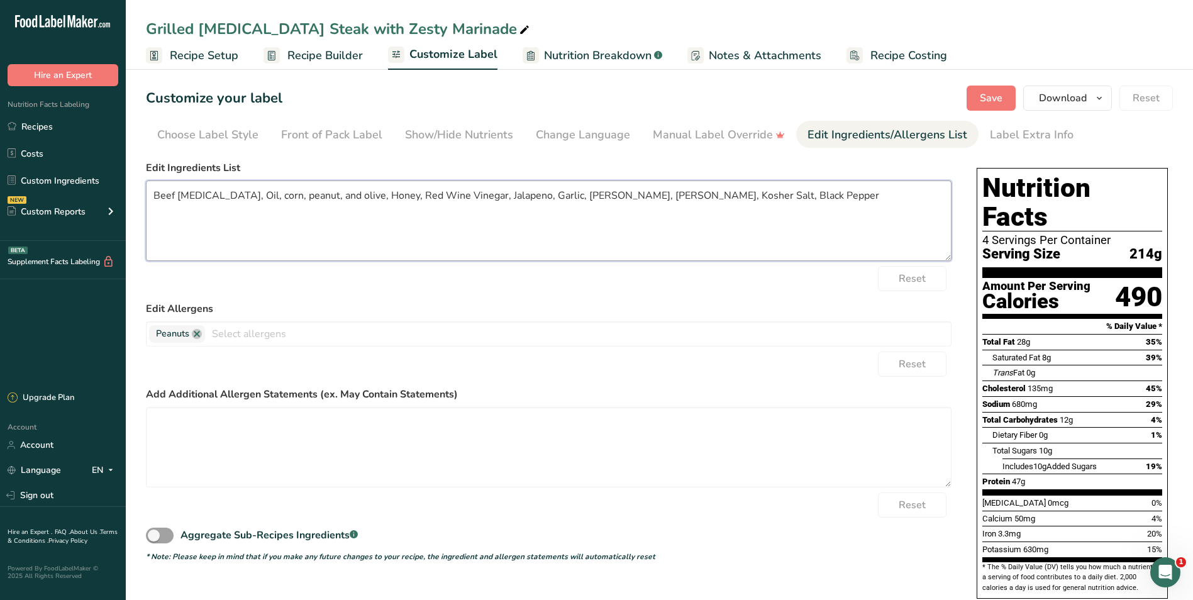
drag, startPoint x: 324, startPoint y: 195, endPoint x: 204, endPoint y: 187, distance: 120.4
click at [206, 192] on textarea "Beef [MEDICAL_DATA], Oil, corn, peanut, and olive, Honey, Red Wine Vinegar, Jal…" at bounding box center [549, 220] width 806 height 80
drag, startPoint x: 480, startPoint y: 193, endPoint x: 485, endPoint y: 204, distance: 12.7
click at [480, 194] on textarea "Beef [MEDICAL_DATA], Olive Oil, Honey, Red Wine Vinegar, Jalapeno, Garlic, [PER…" at bounding box center [549, 220] width 806 height 80
click at [196, 336] on link at bounding box center [197, 334] width 10 height 10
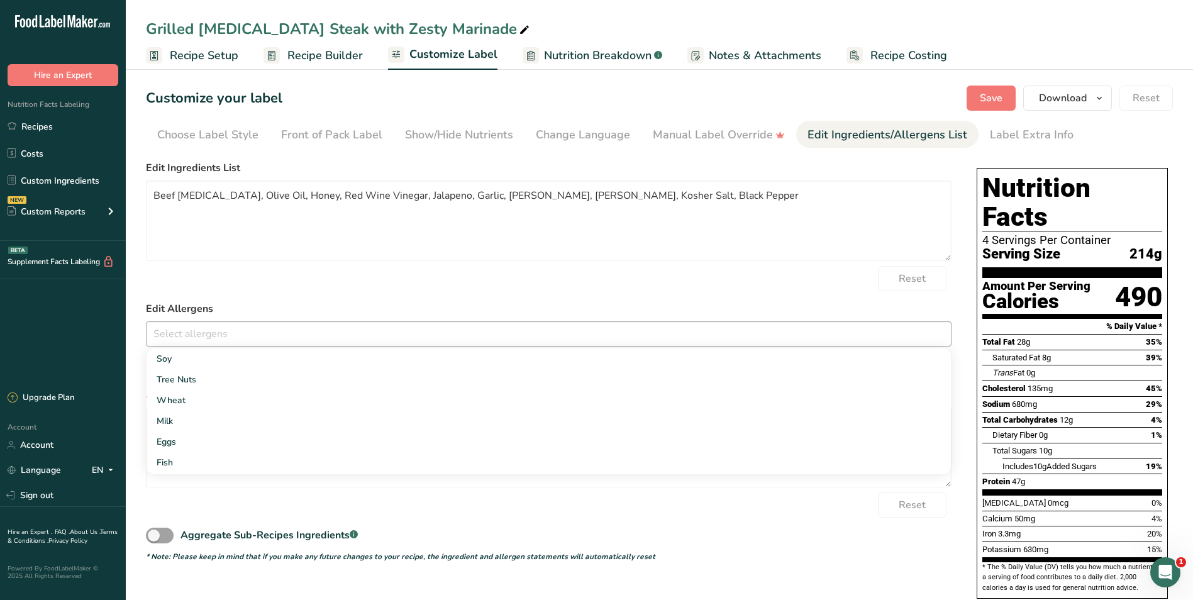
click at [345, 267] on div "Reset" at bounding box center [549, 278] width 806 height 25
click at [871, 93] on button "Save" at bounding box center [991, 98] width 49 height 25
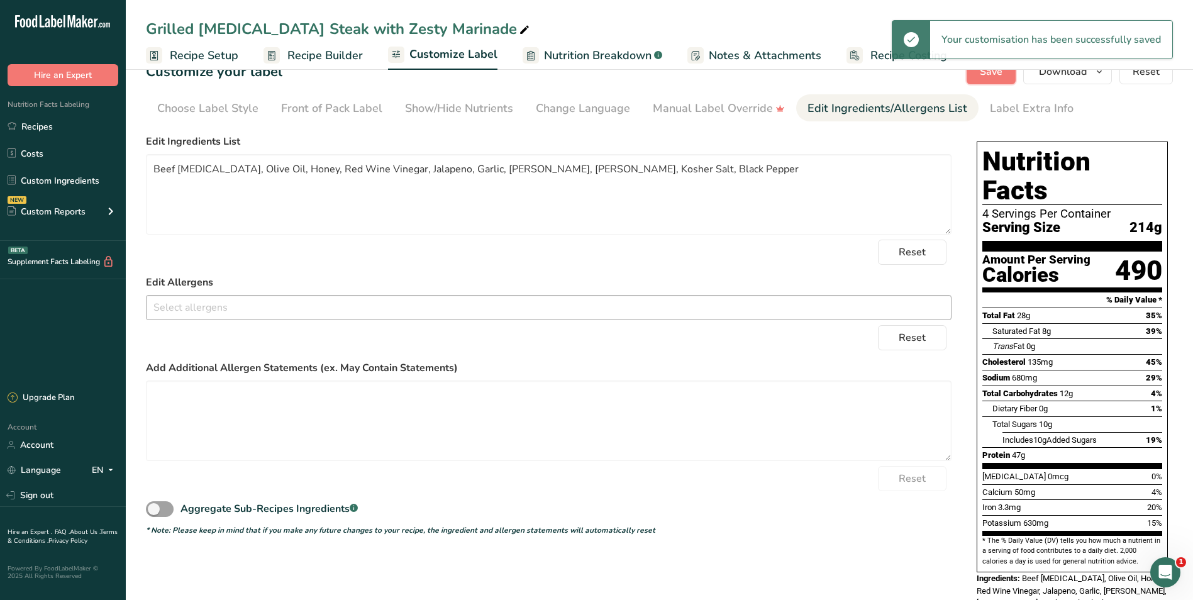
scroll to position [40, 0]
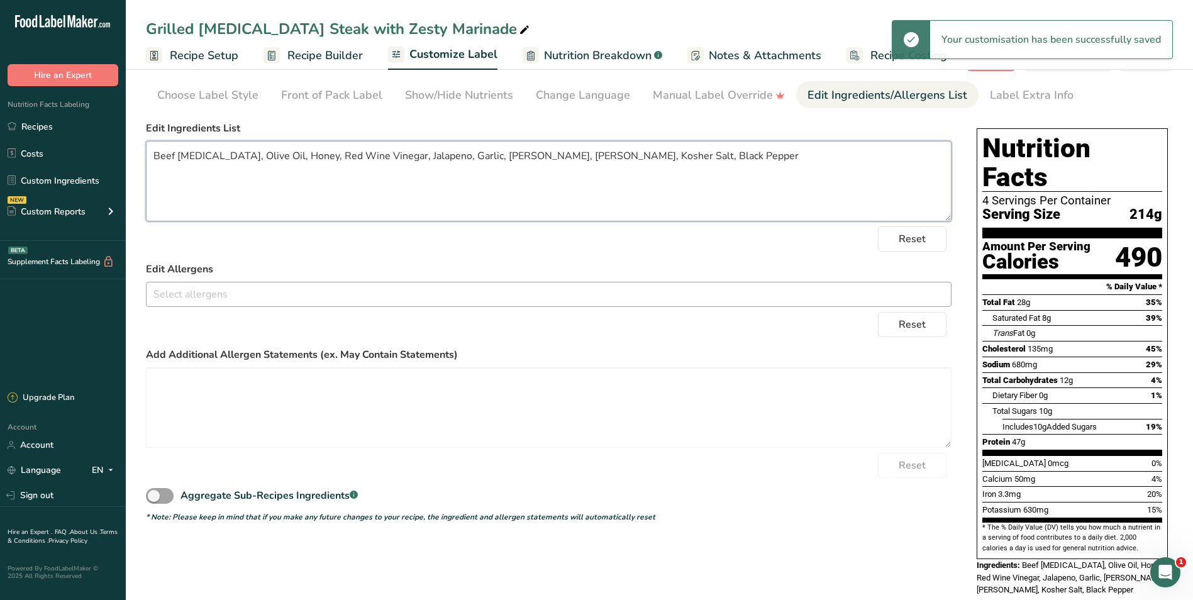
click at [180, 153] on textarea "Beef [MEDICAL_DATA], Olive Oil, Honey, Red Wine Vinegar, Jalapeno, Garlic, [PER…" at bounding box center [549, 181] width 806 height 80
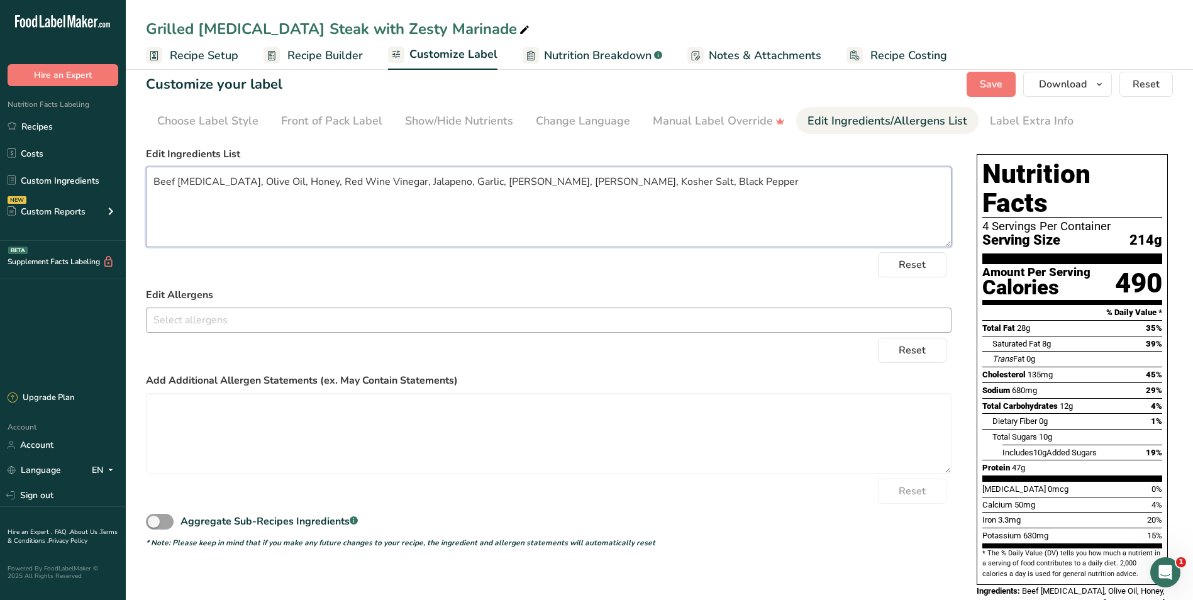
scroll to position [0, 0]
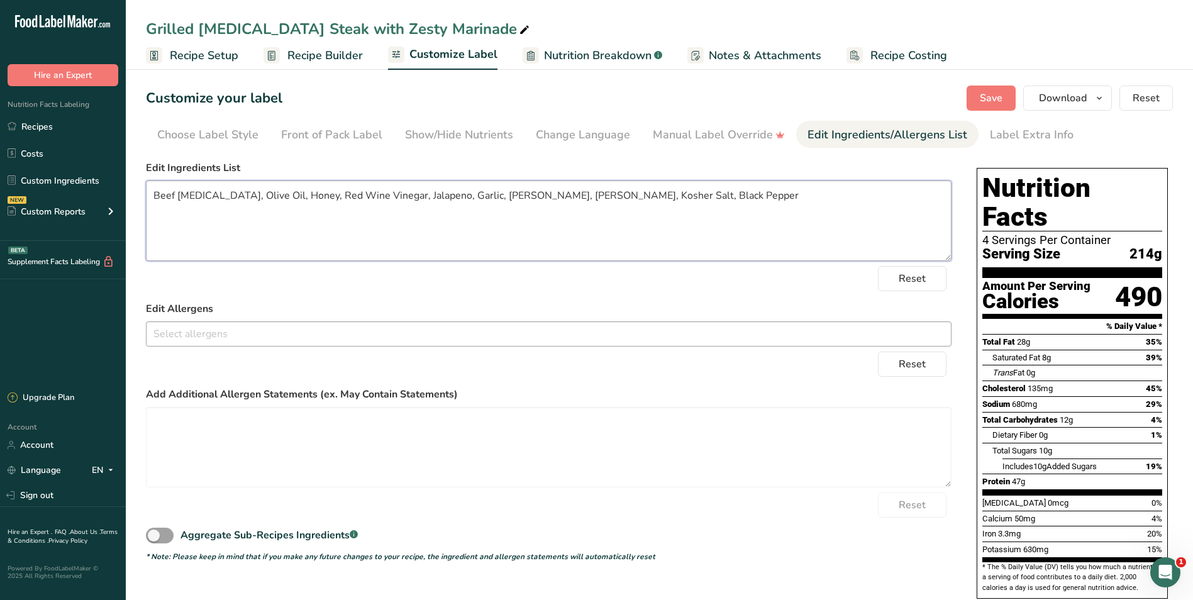
type textarea "Beef [MEDICAL_DATA], Olive Oil, Honey, Red Wine Vinegar, Jalapeno, Garlic, [PER…"
click at [871, 108] on button "Save" at bounding box center [991, 98] width 49 height 25
click at [48, 119] on link "Recipes" at bounding box center [63, 126] width 126 height 24
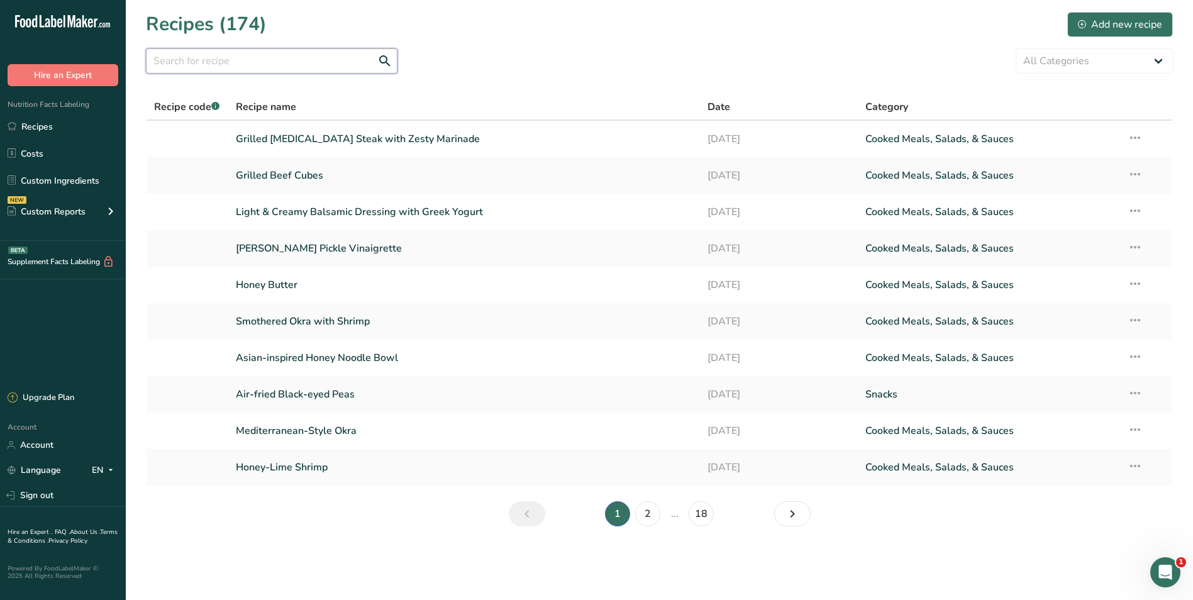
click at [277, 59] on input "text" at bounding box center [272, 60] width 252 height 25
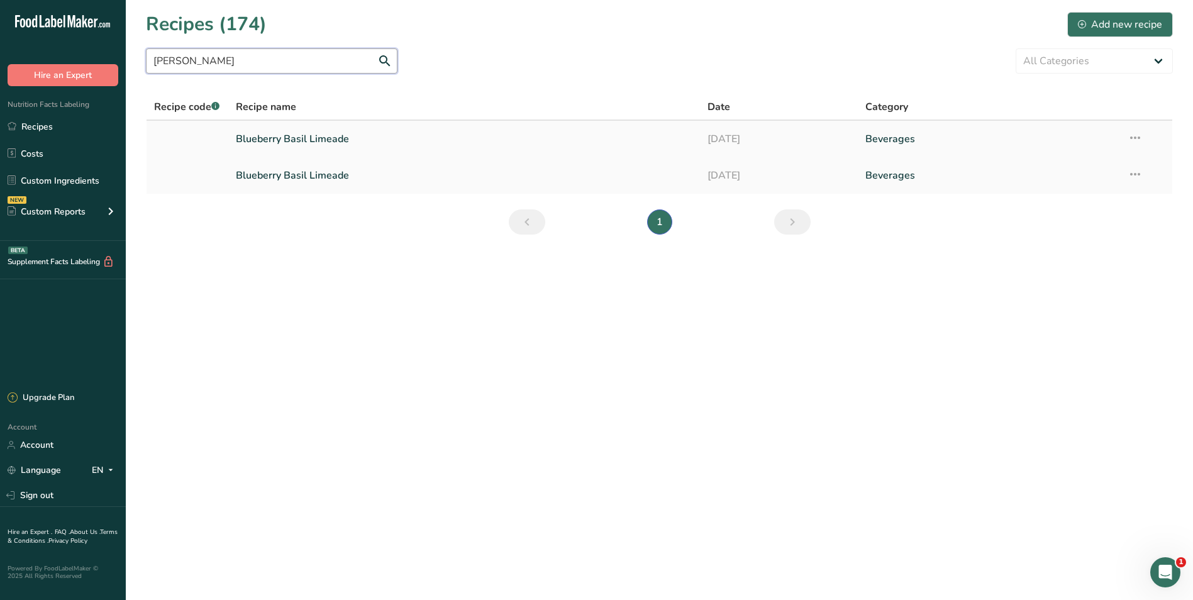
type input "[PERSON_NAME]"
click at [291, 138] on link "Blueberry Basil Limeade" at bounding box center [464, 139] width 457 height 26
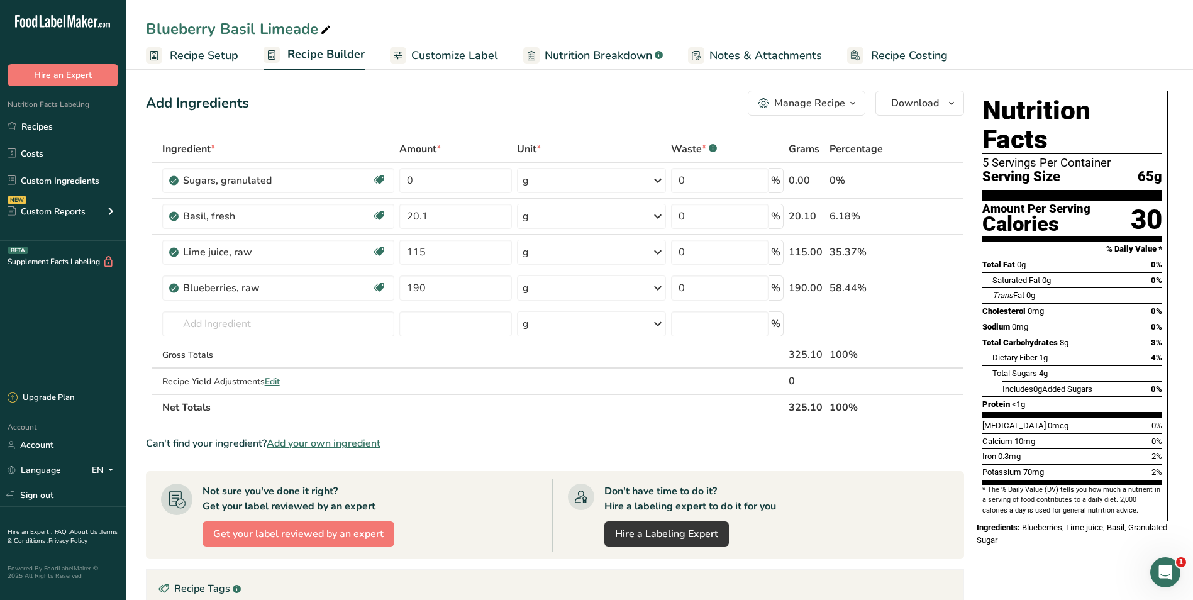
click at [326, 31] on icon at bounding box center [325, 30] width 11 height 18
type input "Blueberry [PERSON_NAME]"
click at [871, 178] on icon at bounding box center [937, 180] width 9 height 13
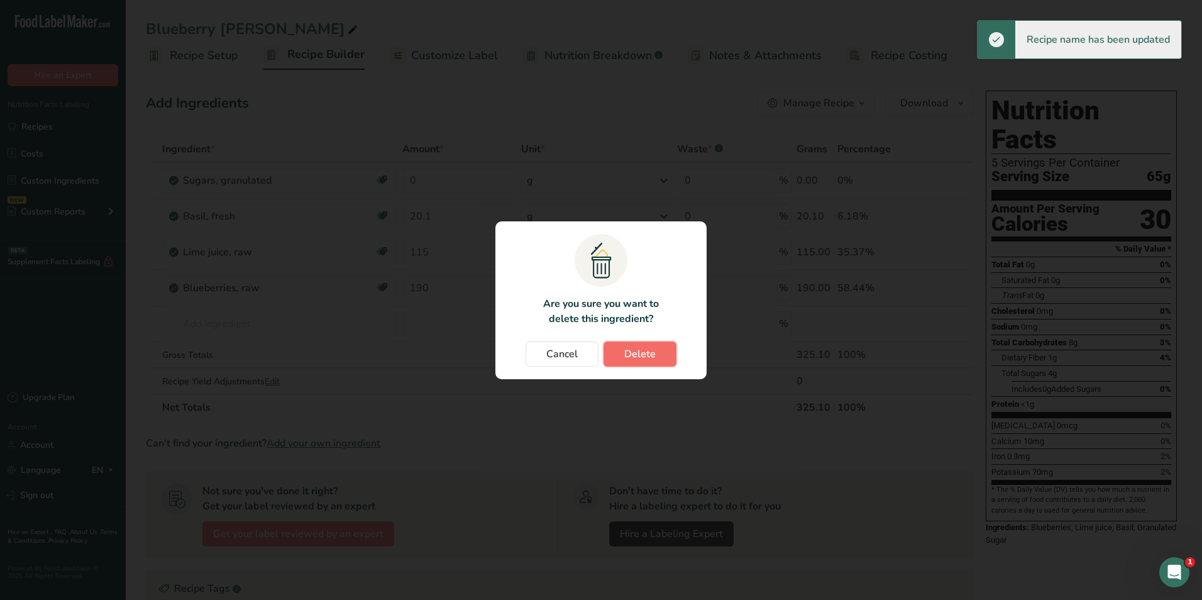
click at [644, 358] on span "Delete" at bounding box center [639, 354] width 31 height 15
type input "20.1"
type input "115"
type input "190"
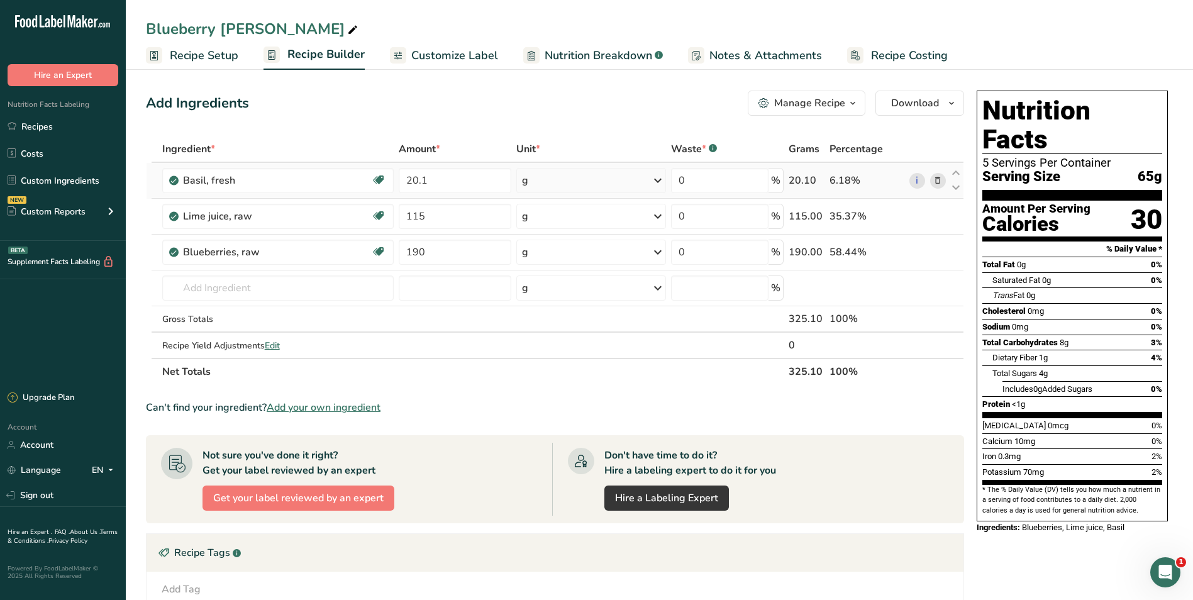
click at [579, 179] on div "g" at bounding box center [591, 180] width 150 height 25
click at [548, 125] on div "Add Ingredients Manage Recipe Delete Recipe Duplicate Recipe Scale Recipe Save …" at bounding box center [559, 441] width 826 height 711
click at [472, 179] on input "20.1" at bounding box center [455, 180] width 113 height 25
type input "20"
click at [478, 114] on div "Add Ingredients Manage Recipe Delete Recipe Duplicate Recipe Scale Recipe Save …" at bounding box center [555, 103] width 818 height 25
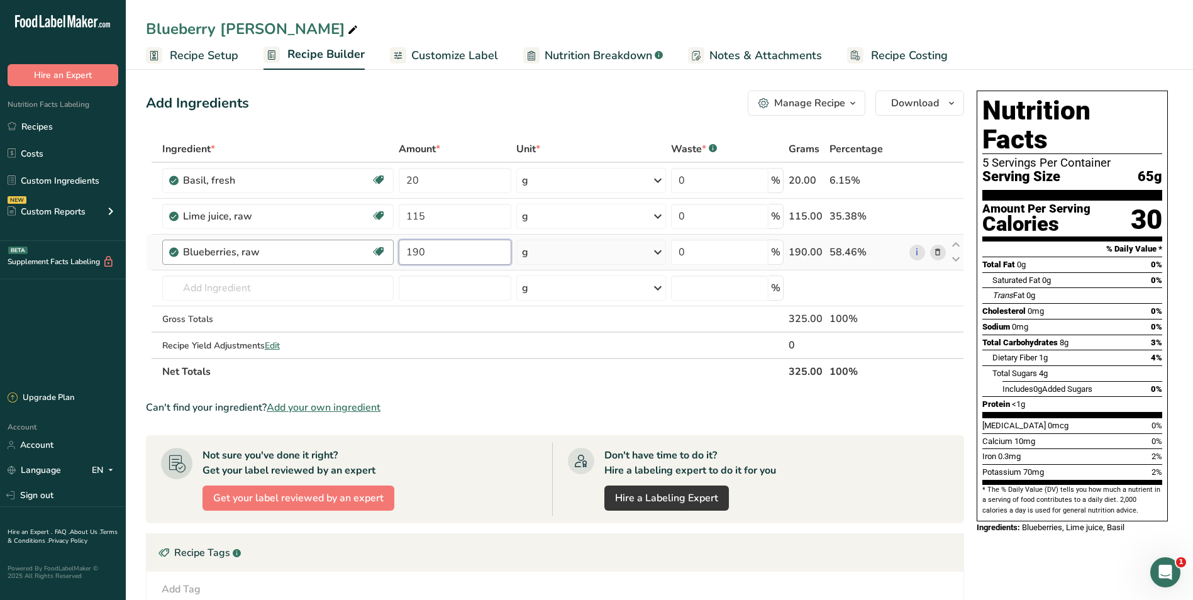
drag, startPoint x: 483, startPoint y: 252, endPoint x: 331, endPoint y: 240, distance: 152.1
click at [332, 241] on tr "Blueberries, raw Source of Antioxidants Dairy free Gluten free Vegan Vegetarian…" at bounding box center [555, 253] width 817 height 36
type input "20"
click at [355, 102] on div "Add Ingredients Manage Recipe Delete Recipe Duplicate Recipe Scale Recipe Save …" at bounding box center [555, 103] width 818 height 25
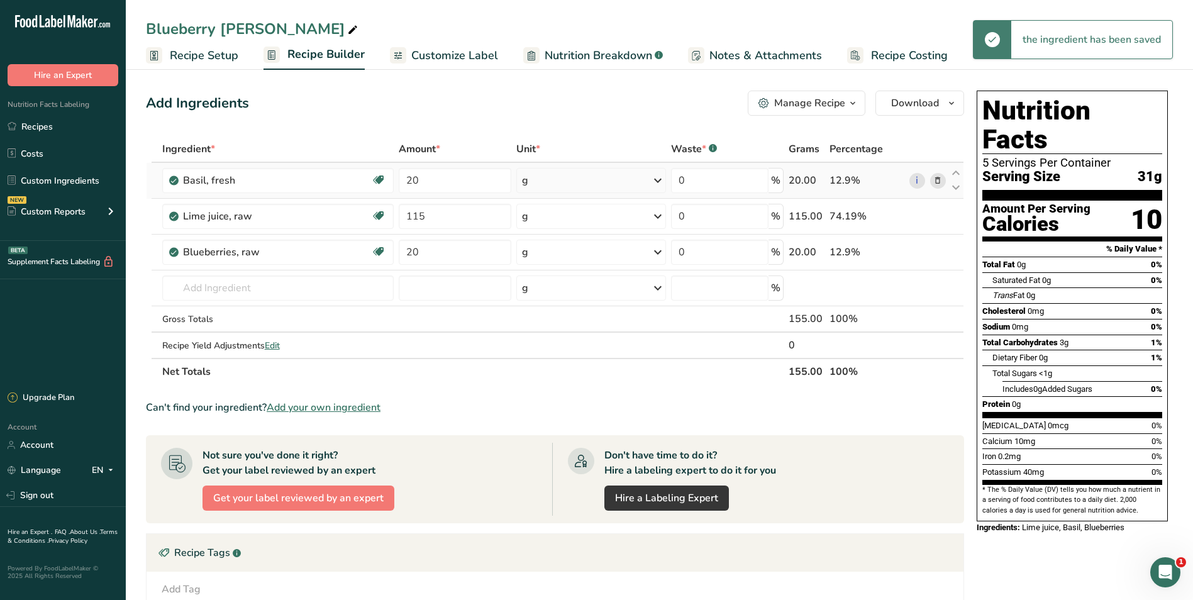
click at [616, 182] on div "g" at bounding box center [591, 180] width 150 height 25
click at [568, 221] on div "5 leaves" at bounding box center [577, 223] width 106 height 18
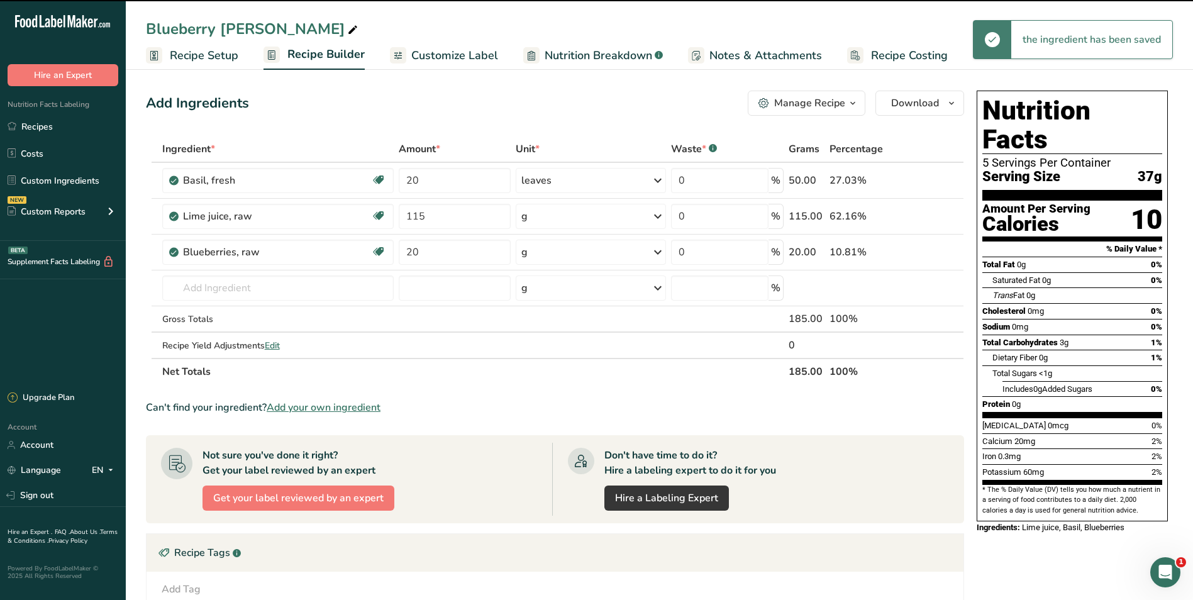
click at [491, 99] on div "Add Ingredients Manage Recipe Delete Recipe Duplicate Recipe Scale Recipe Save …" at bounding box center [555, 103] width 818 height 25
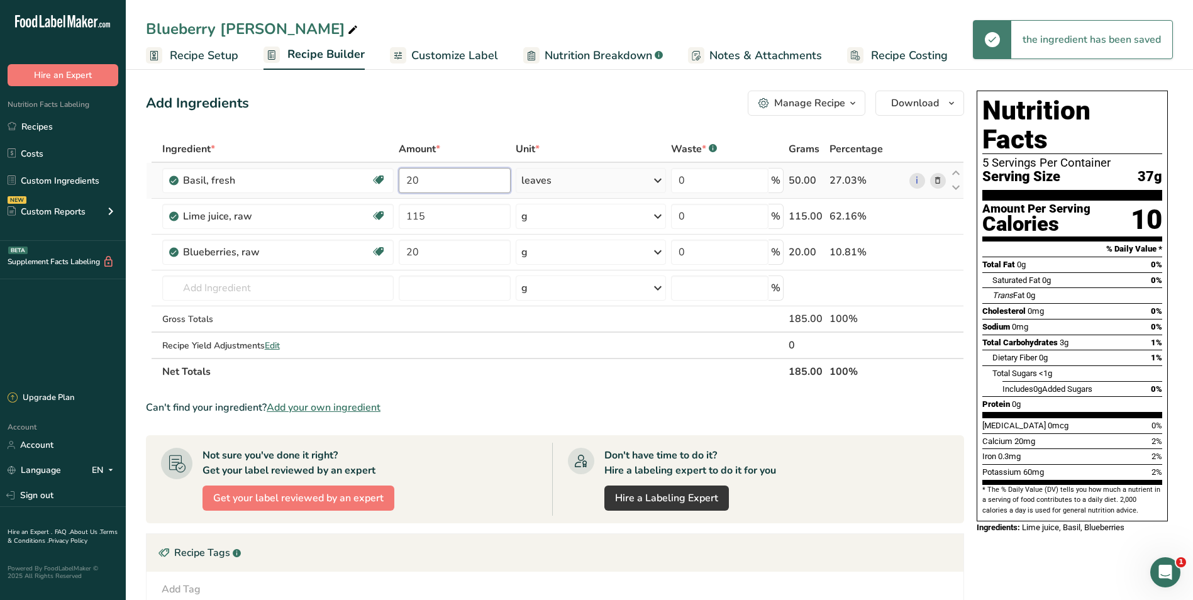
click at [458, 190] on input "20" at bounding box center [455, 180] width 112 height 25
type input "2"
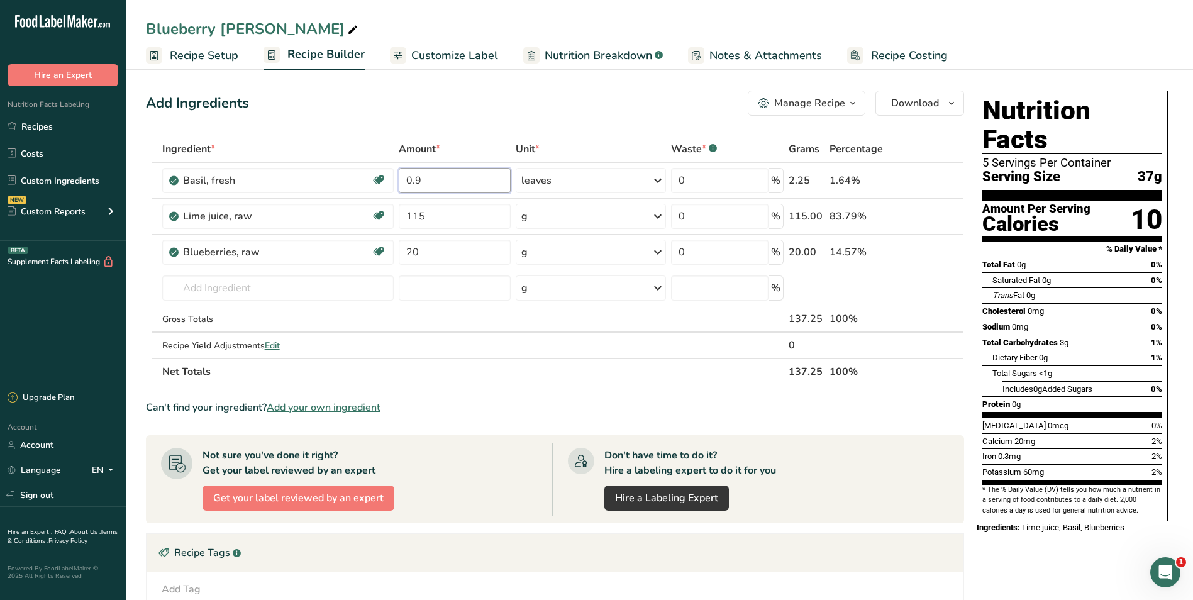
type input "0.9"
click at [469, 86] on div "Add Ingredients Manage Recipe Delete Recipe Duplicate Recipe Scale Recipe Save …" at bounding box center [559, 441] width 826 height 711
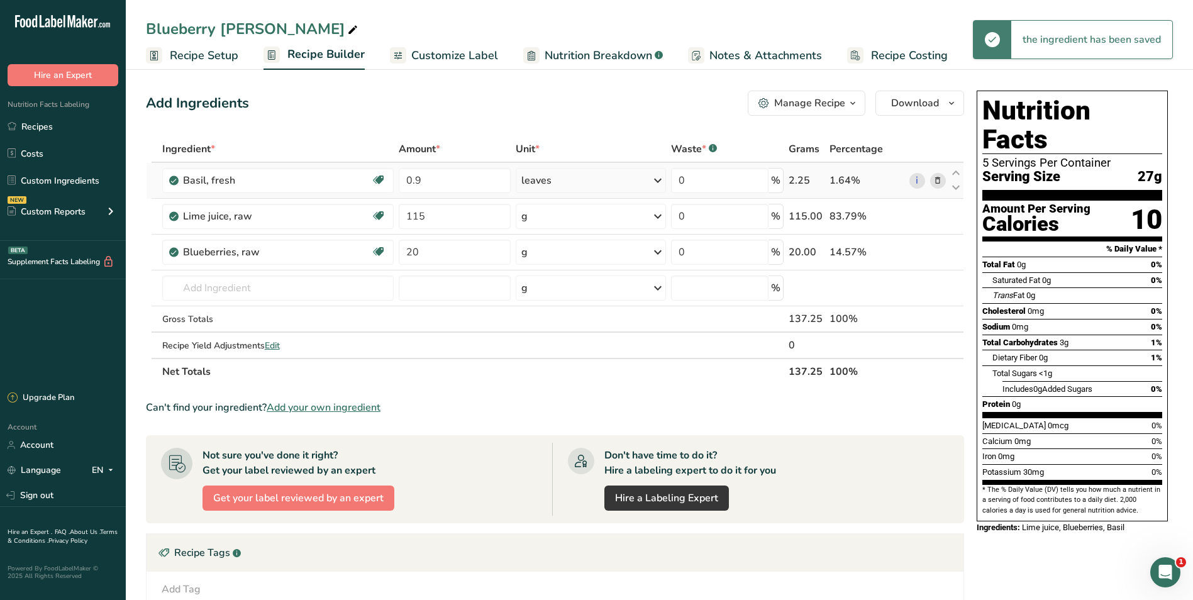
click at [594, 178] on div "leaves" at bounding box center [591, 180] width 151 height 25
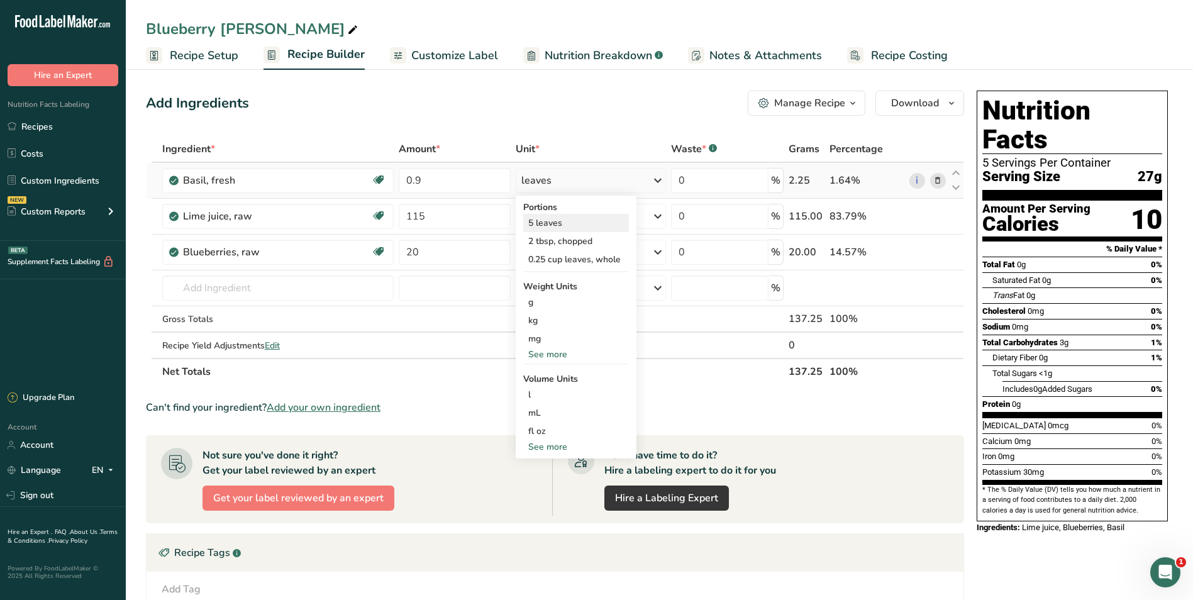
click at [542, 219] on div "5 leaves" at bounding box center [576, 223] width 106 height 18
click at [202, 50] on span "Recipe Setup" at bounding box center [204, 55] width 69 height 17
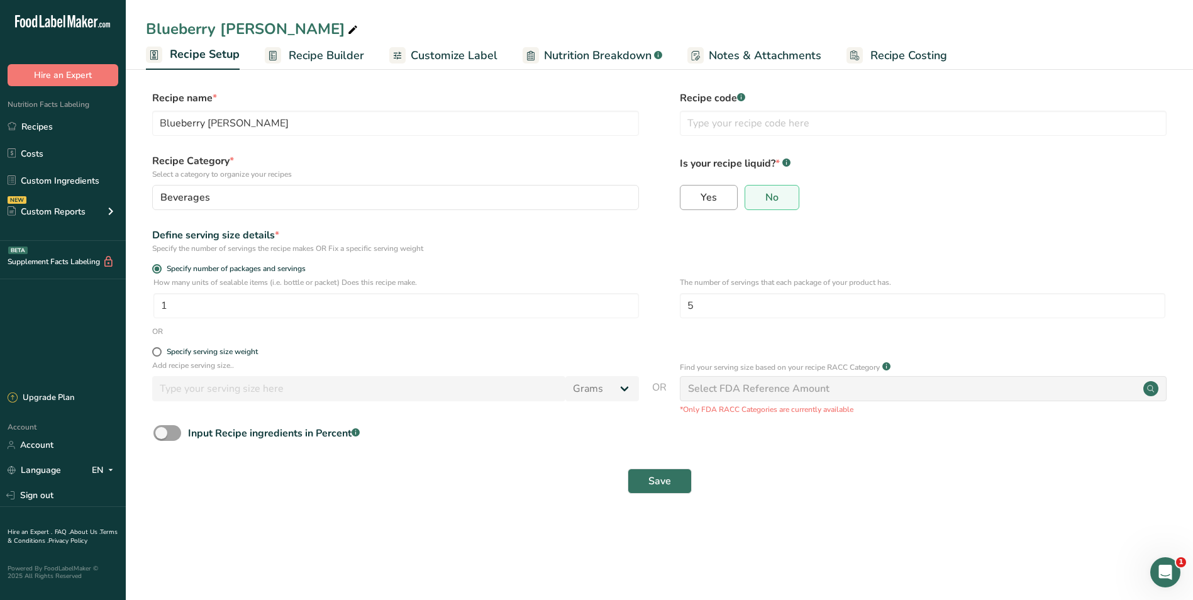
click at [717, 196] on label "Yes" at bounding box center [709, 197] width 58 height 25
click at [689, 196] on input "Yes" at bounding box center [684, 197] width 8 height 8
radio input "true"
radio input "false"
select select "22"
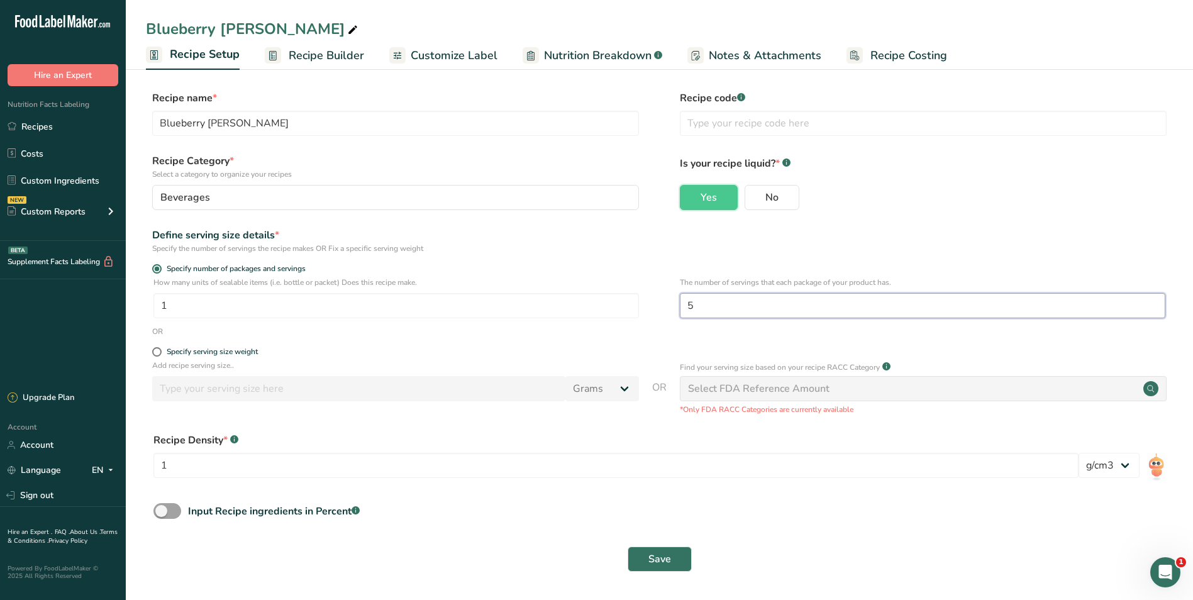
click at [710, 306] on input "5" at bounding box center [922, 305] width 485 height 25
type input "1"
click at [648, 558] on button "Save" at bounding box center [660, 558] width 64 height 25
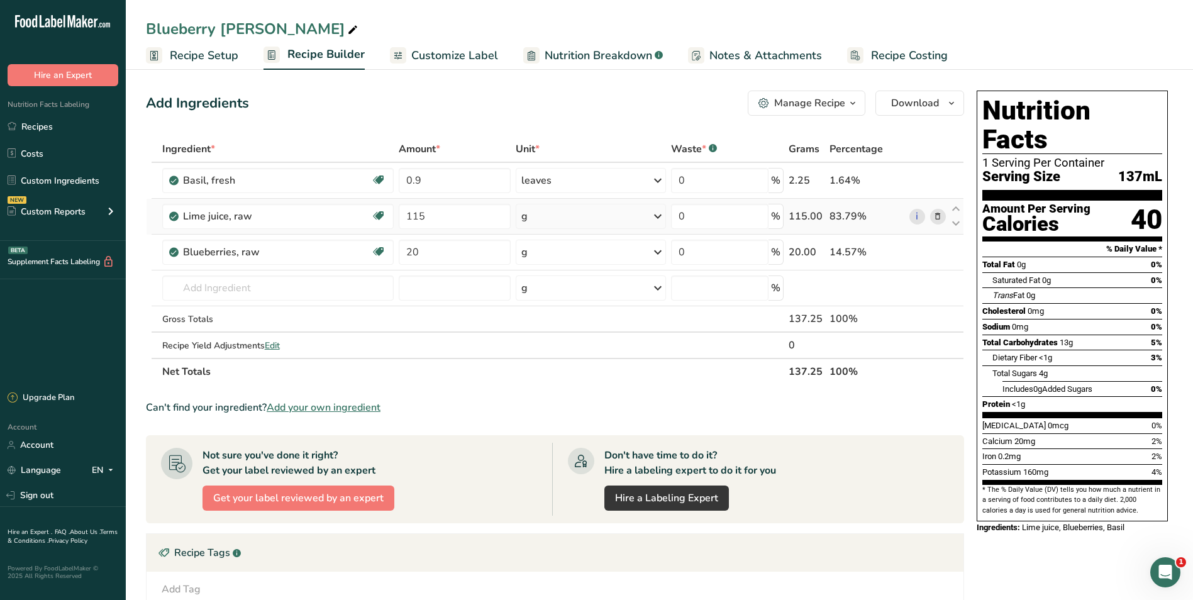
click at [871, 219] on icon at bounding box center [937, 216] width 9 height 13
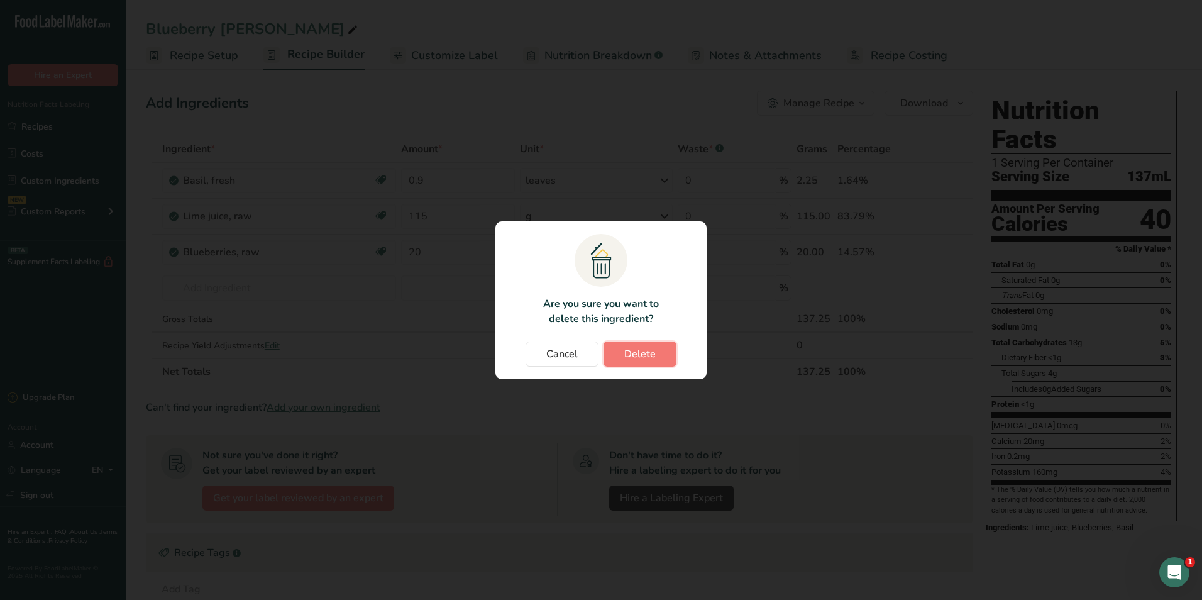
click at [630, 358] on span "Delete" at bounding box center [639, 354] width 31 height 15
type input "20"
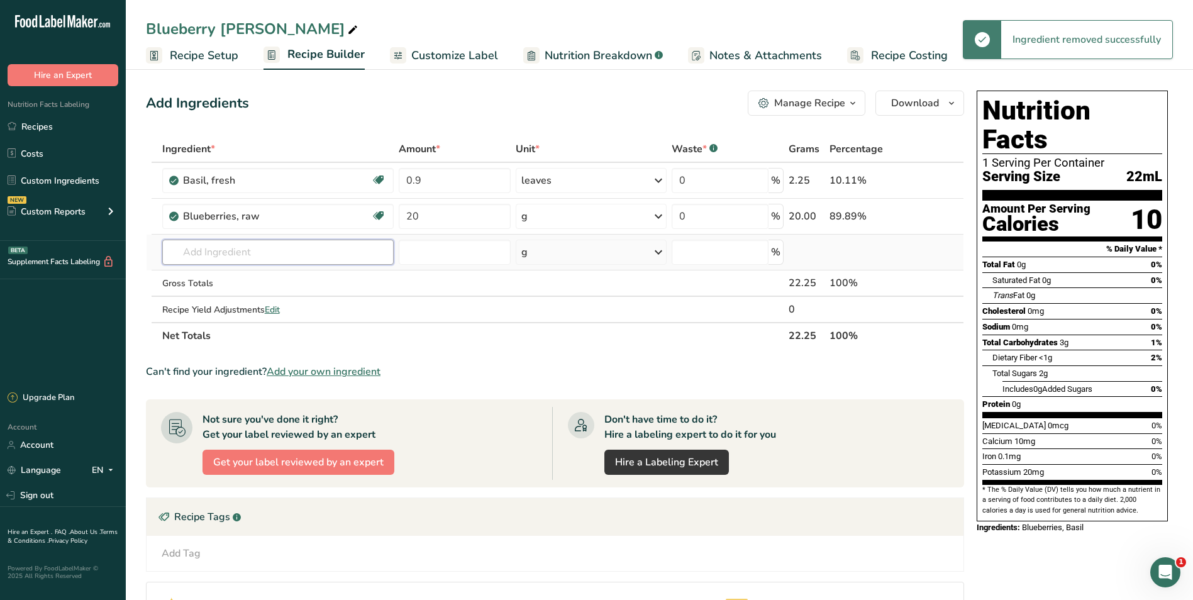
click at [240, 255] on input "text" at bounding box center [277, 252] width 231 height 25
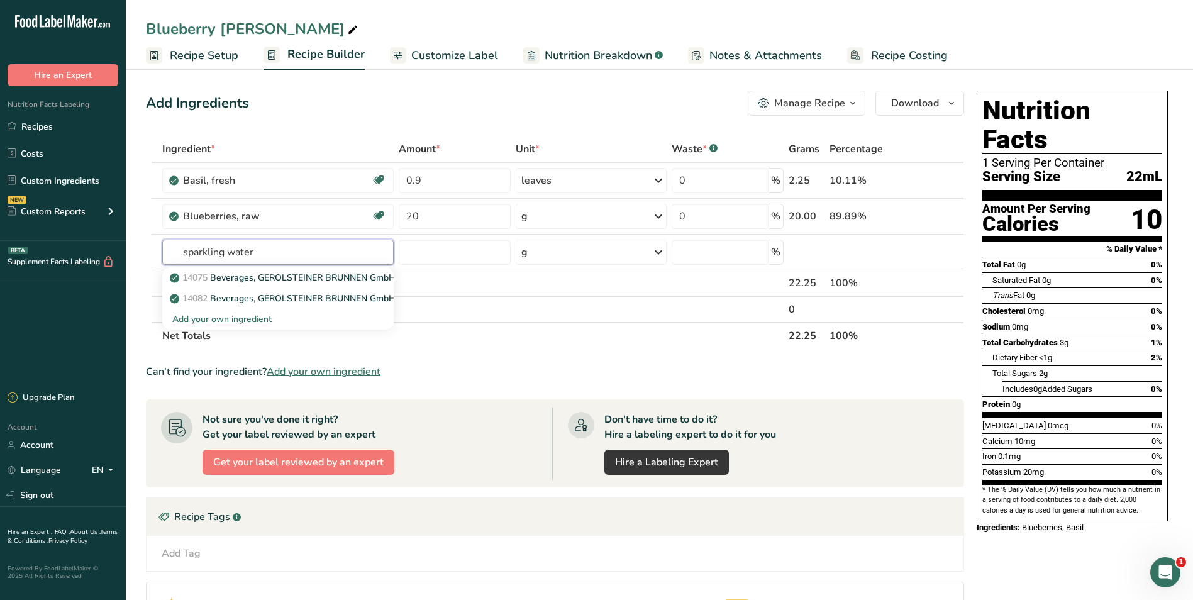
drag, startPoint x: 275, startPoint y: 253, endPoint x: 7, endPoint y: 250, distance: 267.9
click at [2, 252] on div ".a-20{fill:#fff;} Hire an Expert Nutrition Facts Labeling Recipes Costs Custom …" at bounding box center [596, 390] width 1193 height 780
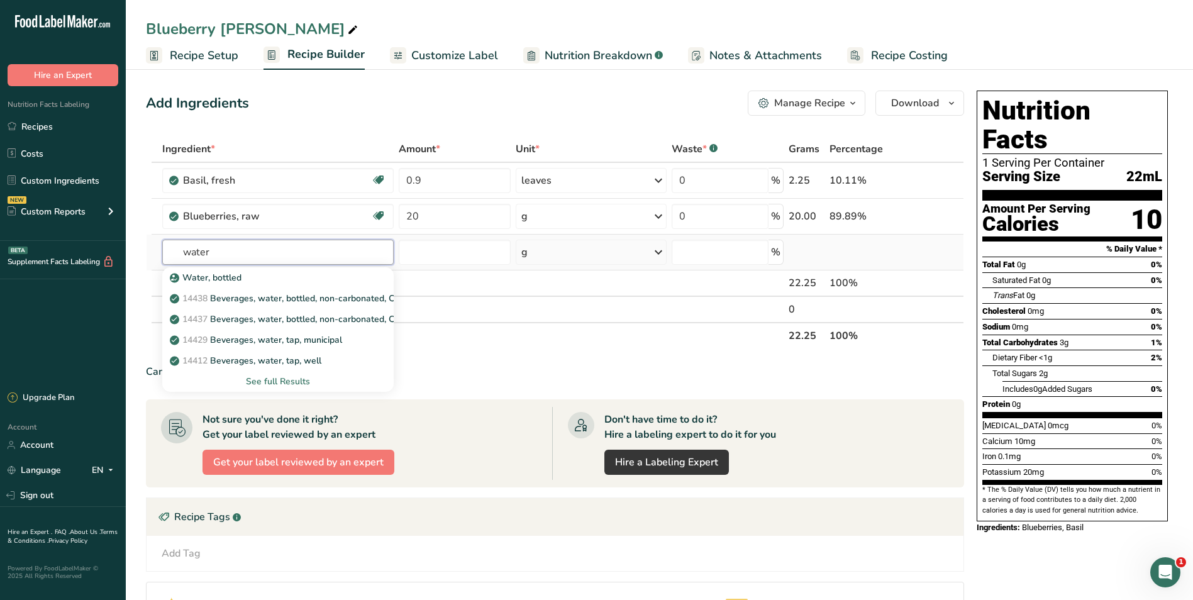
type input "water"
click at [270, 379] on div "See full Results" at bounding box center [277, 381] width 211 height 13
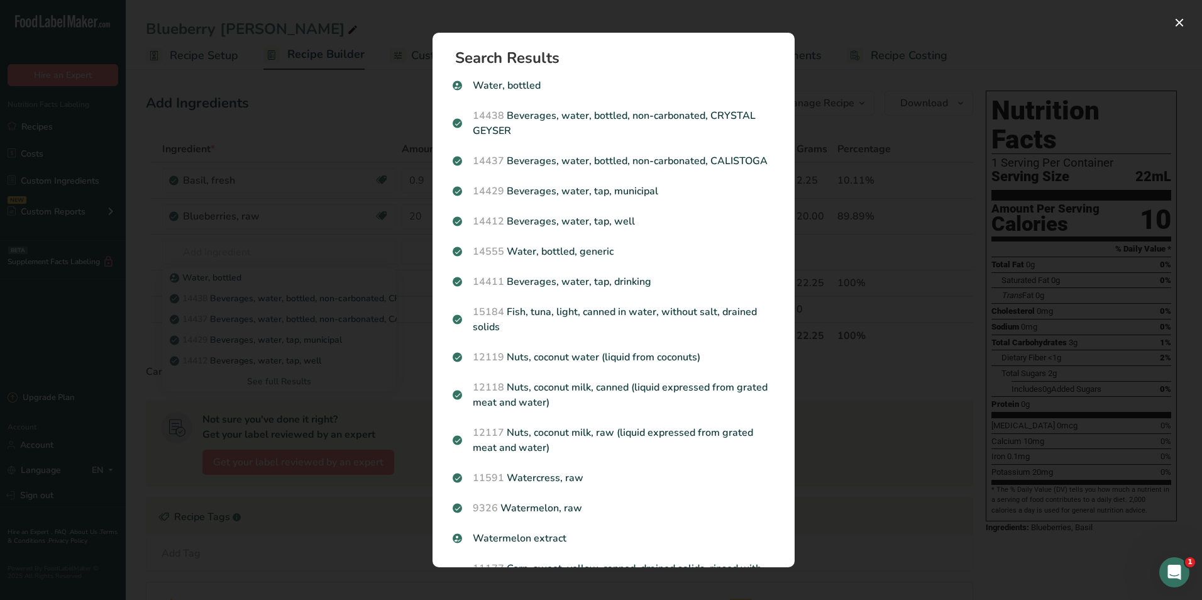
click at [259, 226] on div "Search results modal" at bounding box center [601, 300] width 1202 height 600
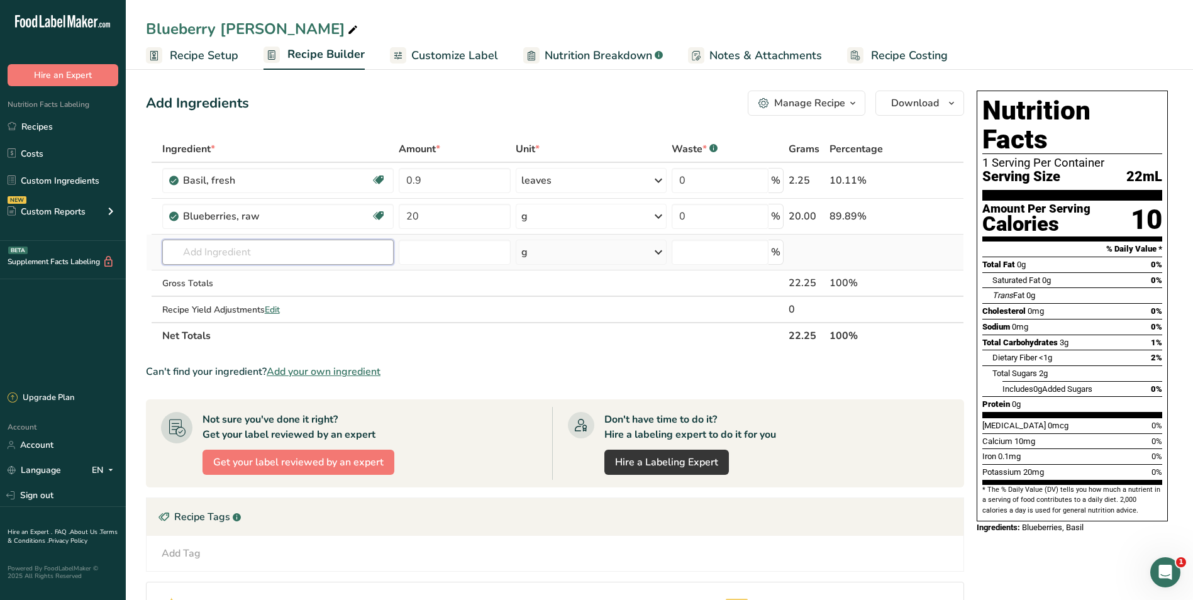
click at [269, 247] on input "text" at bounding box center [277, 252] width 231 height 25
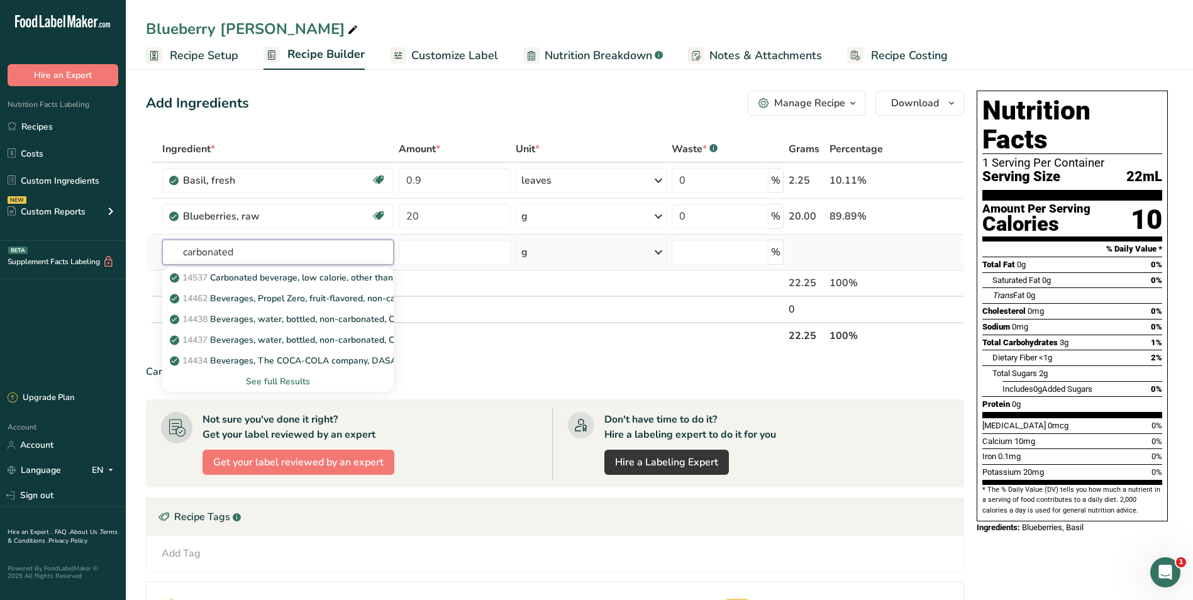
type input "carbonated"
click at [285, 379] on div "See full Results" at bounding box center [277, 381] width 211 height 13
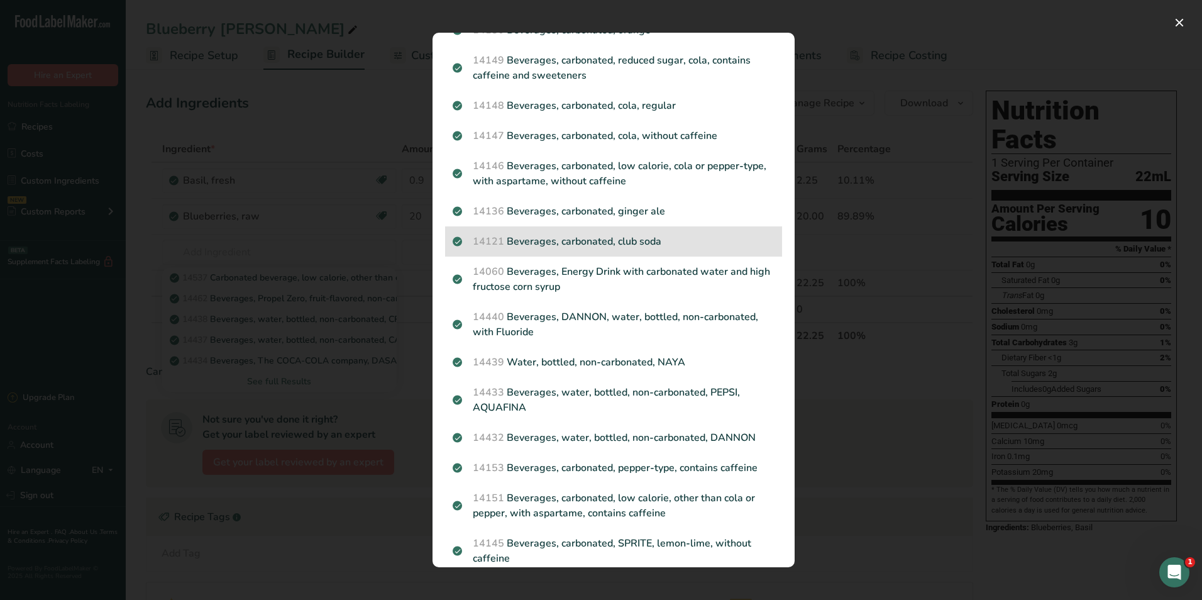
scroll to position [440, 0]
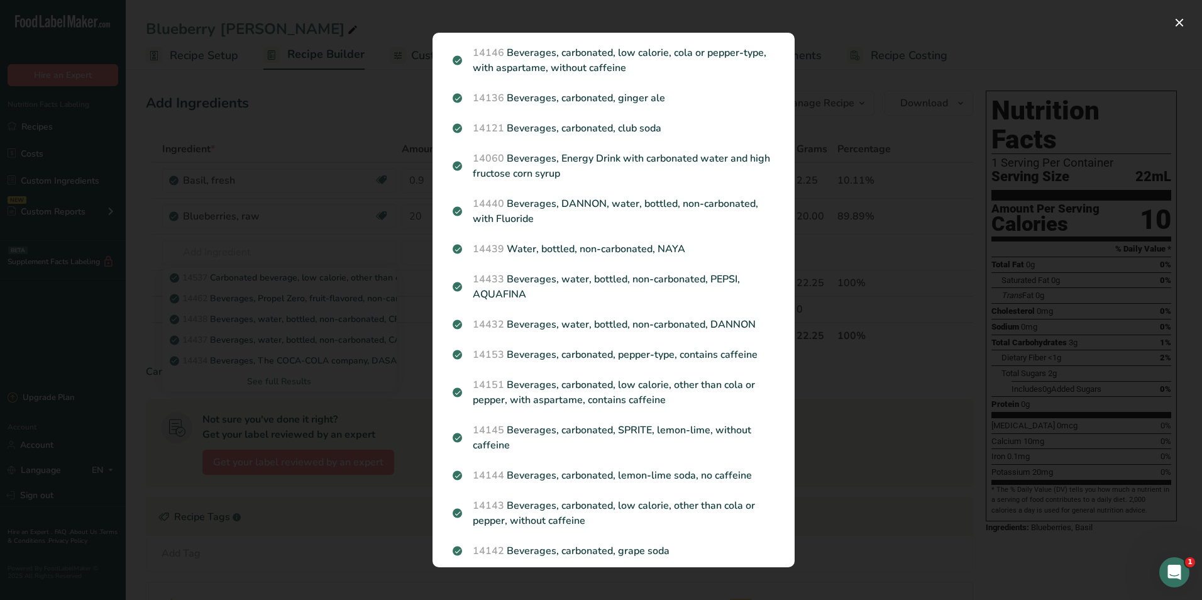
click at [196, 218] on div "Search results modal" at bounding box center [601, 300] width 1202 height 600
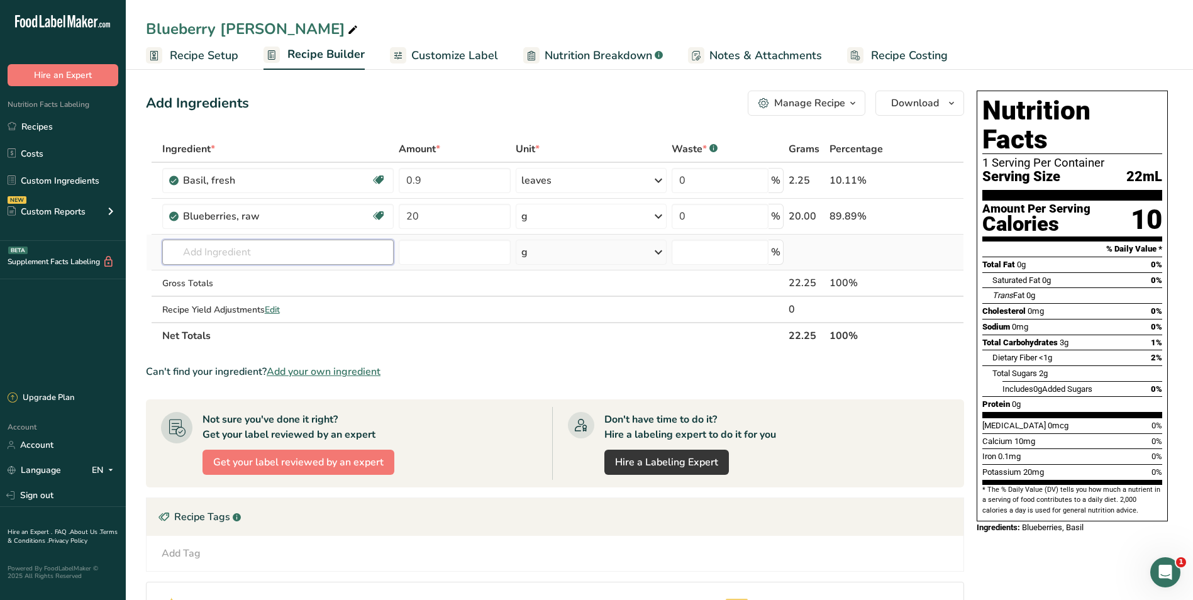
click at [241, 259] on input "text" at bounding box center [277, 252] width 231 height 25
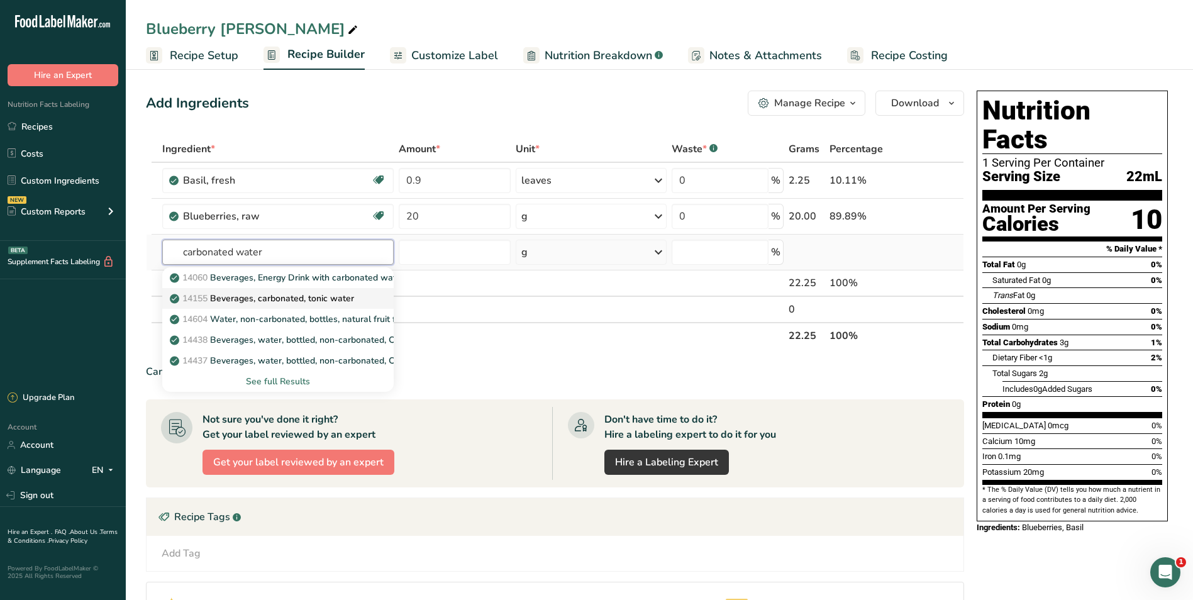
type input "carbonated water"
click at [235, 301] on p "14155 Beverages, carbonated, tonic water" at bounding box center [263, 298] width 182 height 13
type input "Beverages, carbonated, tonic water"
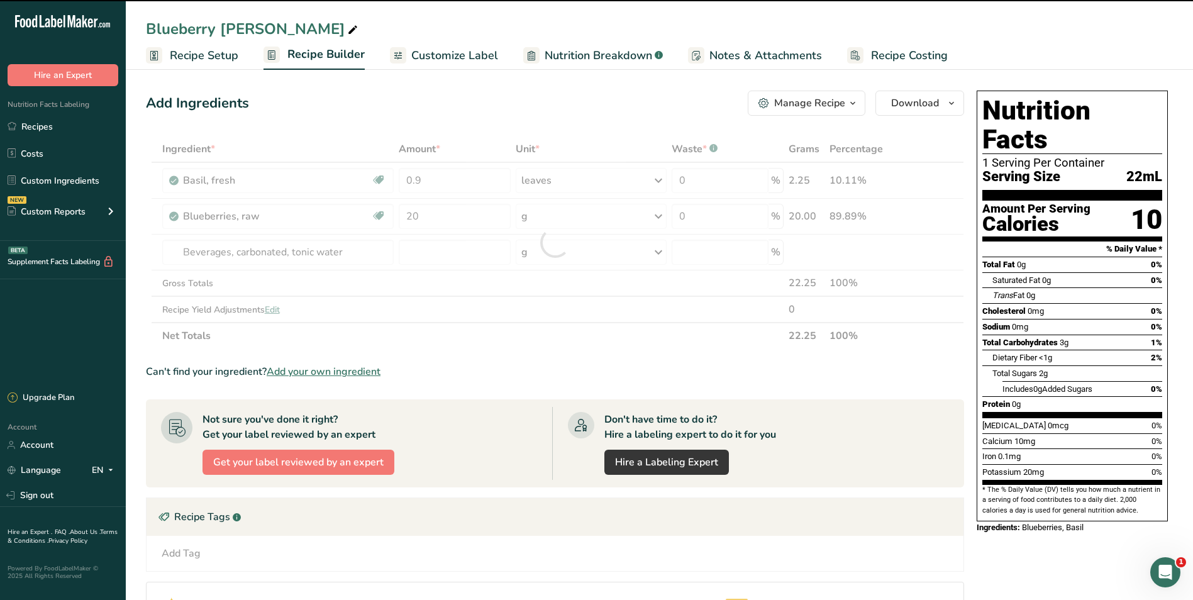
type input "0"
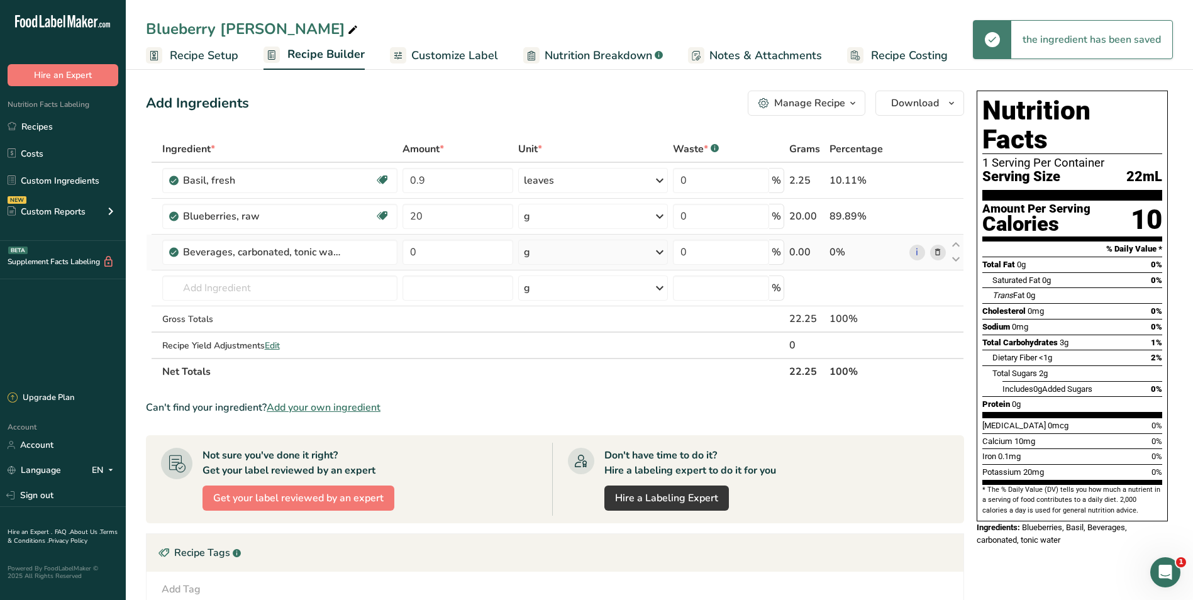
click at [574, 255] on div "g" at bounding box center [592, 252] width 149 height 25
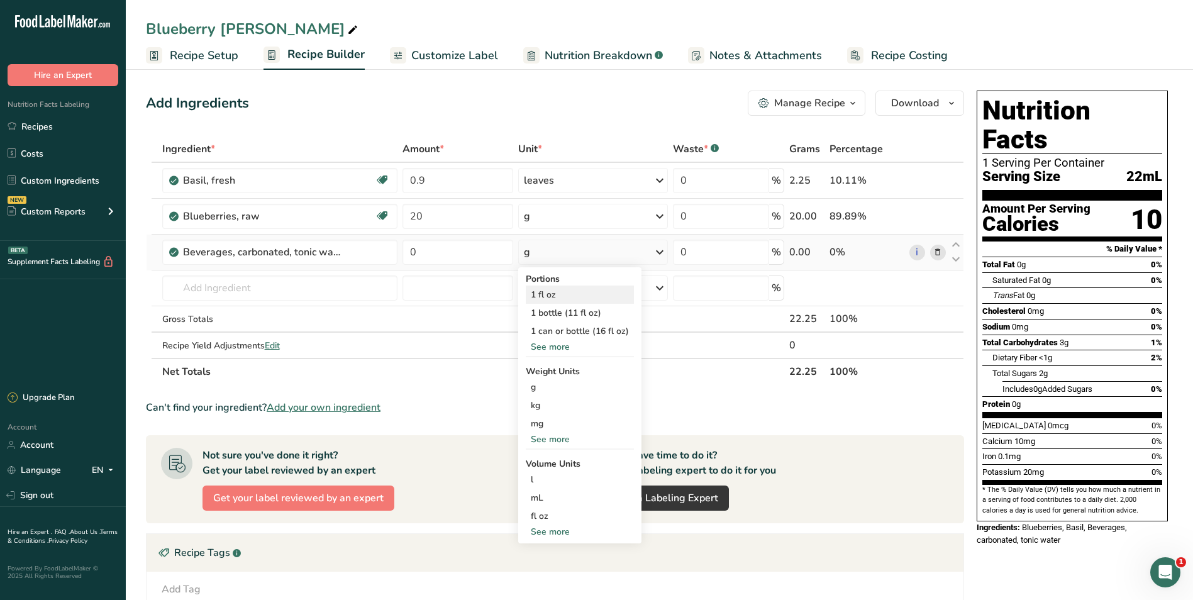
click at [567, 294] on div "1 fl oz" at bounding box center [580, 295] width 108 height 18
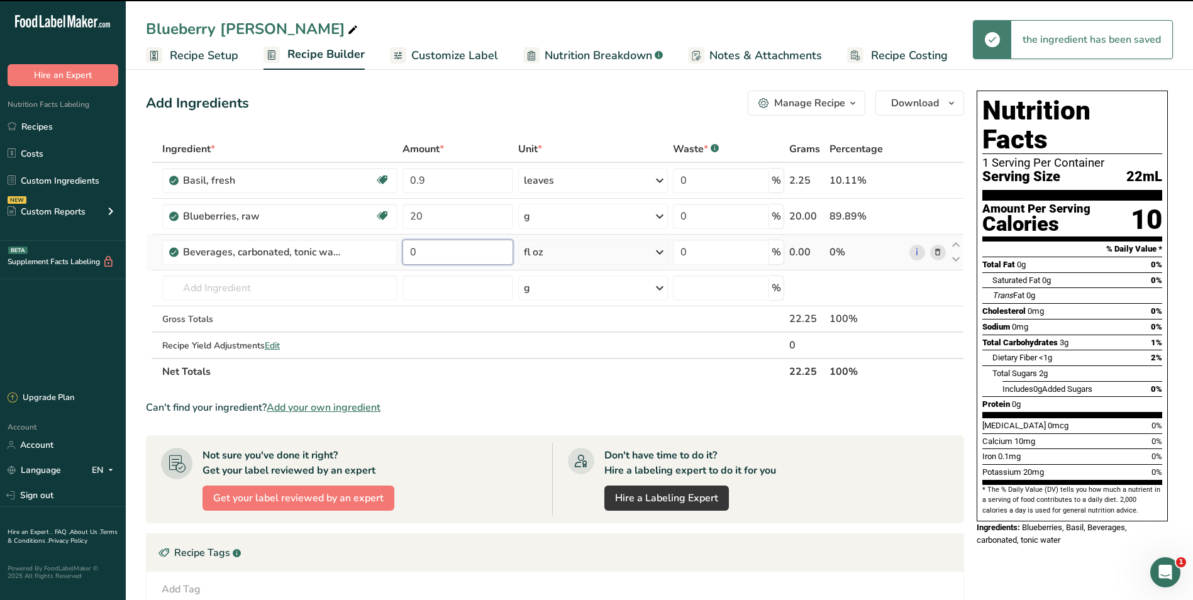
click at [469, 252] on input "0" at bounding box center [457, 252] width 111 height 25
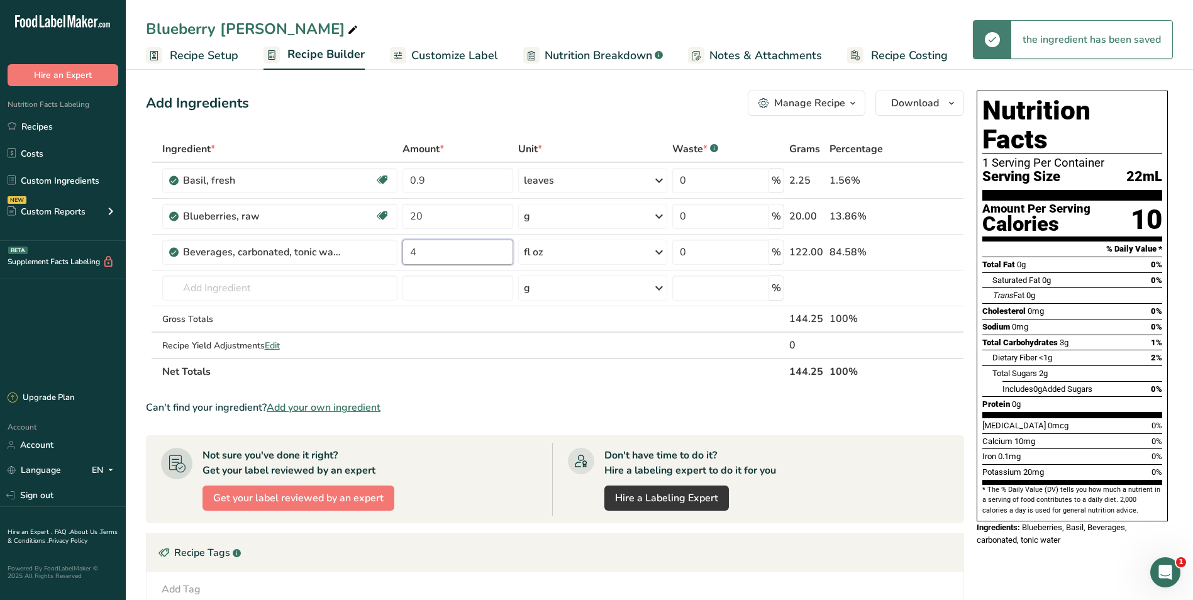
type input "4"
click at [589, 113] on div "Add Ingredients Manage Recipe Delete Recipe Duplicate Recipe Scale Recipe Save …" at bounding box center [555, 103] width 818 height 25
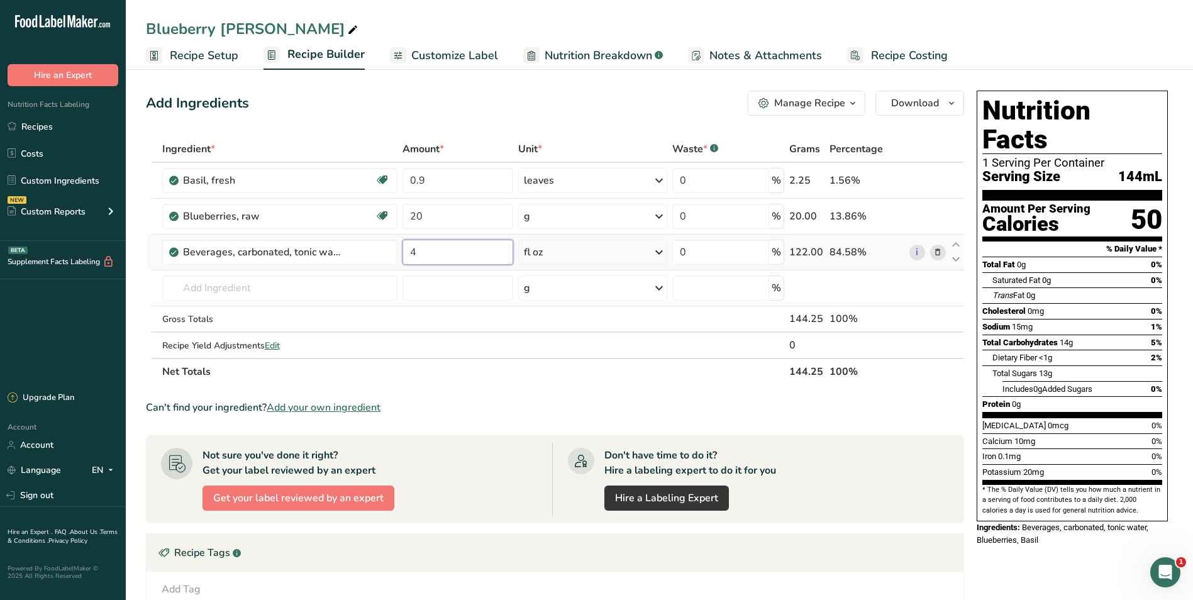
click at [452, 257] on input "4" at bounding box center [457, 252] width 111 height 25
type input "0"
click at [543, 118] on div "Add Ingredients Manage Recipe Delete Recipe Duplicate Recipe Scale Recipe Save …" at bounding box center [559, 441] width 826 height 711
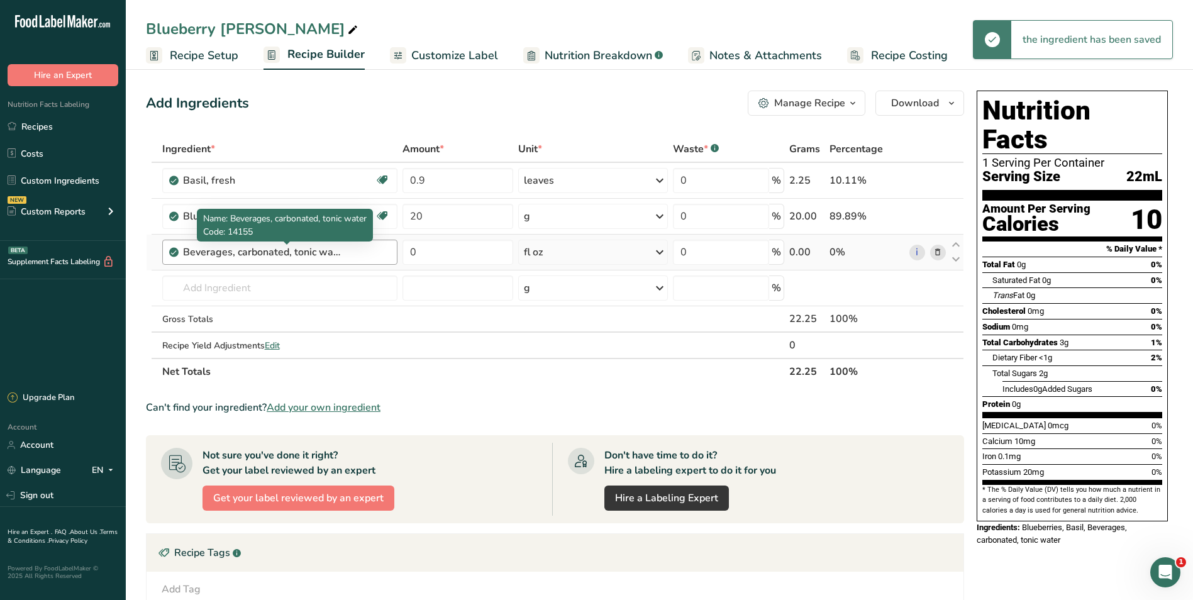
click at [254, 250] on div "Beverages, carbonated, tonic water" at bounding box center [261, 252] width 157 height 15
click at [319, 255] on div "Beverages, carbonated, tonic water" at bounding box center [261, 252] width 157 height 15
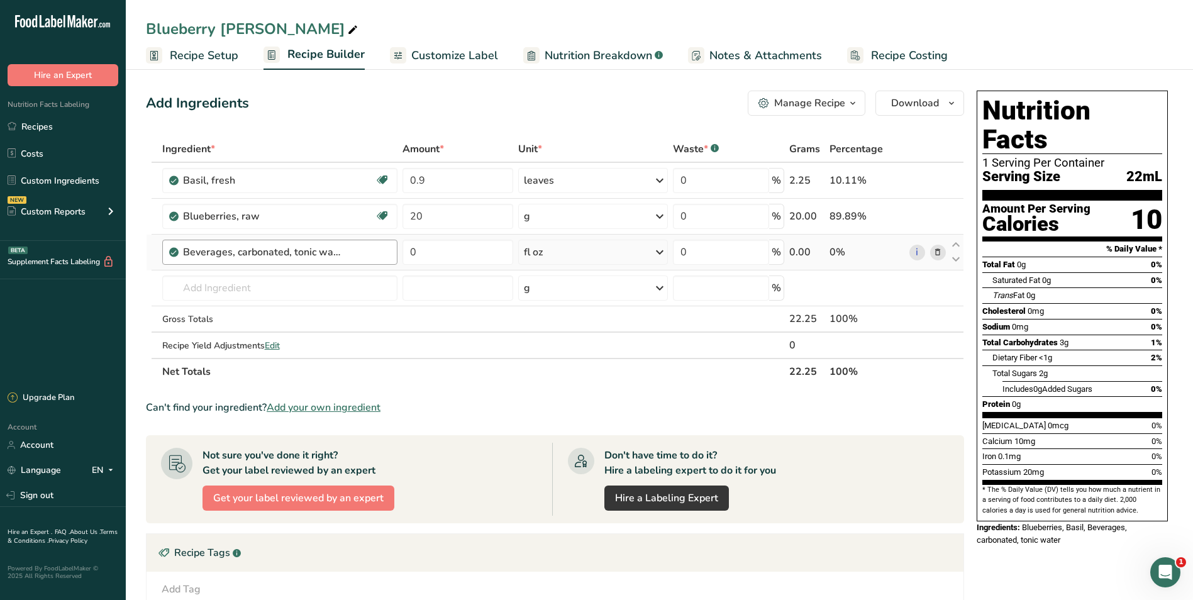
click at [352, 252] on div "Beverages, carbonated, tonic water" at bounding box center [286, 252] width 207 height 15
click at [343, 256] on div "Beverages, carbonated, tonic water" at bounding box center [286, 252] width 207 height 15
click at [311, 250] on div "Beverages, carbonated, tonic water" at bounding box center [261, 252] width 157 height 15
click at [288, 258] on div "Beverages, carbonated, tonic water" at bounding box center [261, 252] width 157 height 15
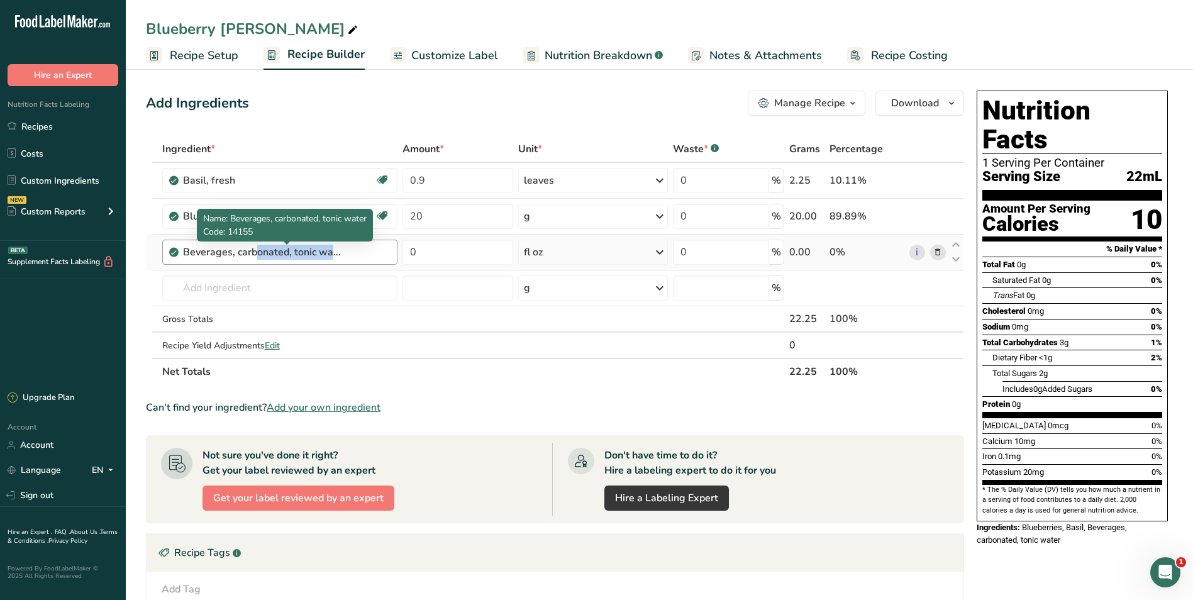
click at [288, 258] on div "Beverages, carbonated, tonic water" at bounding box center [261, 252] width 157 height 15
click at [871, 252] on icon at bounding box center [937, 252] width 9 height 13
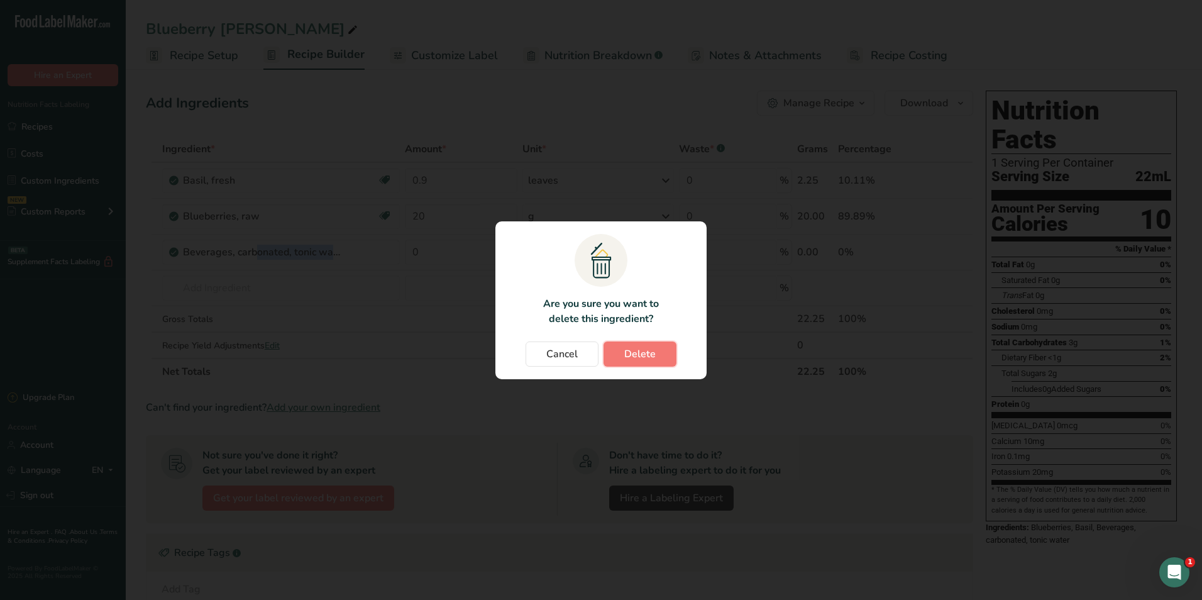
click at [654, 352] on span "Delete" at bounding box center [639, 354] width 31 height 15
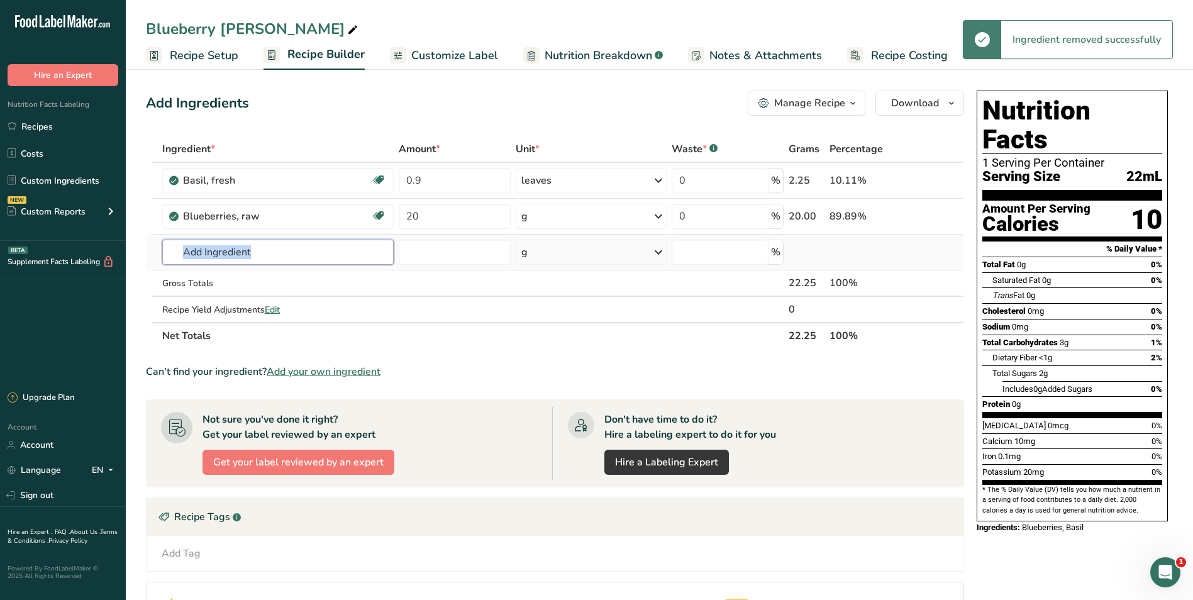
click at [292, 258] on input "text" at bounding box center [277, 252] width 231 height 25
drag, startPoint x: 265, startPoint y: 254, endPoint x: 217, endPoint y: 252, distance: 47.8
click at [217, 252] on input "text" at bounding box center [277, 252] width 231 height 25
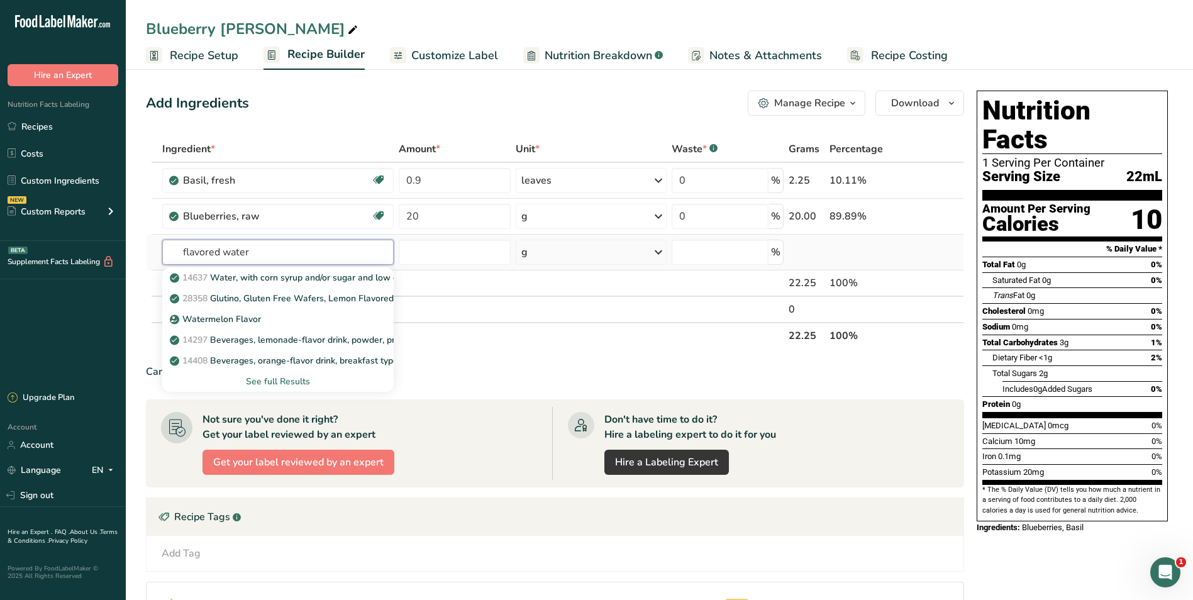
type input "flavored water"
click at [267, 380] on div "See full Results" at bounding box center [277, 381] width 211 height 13
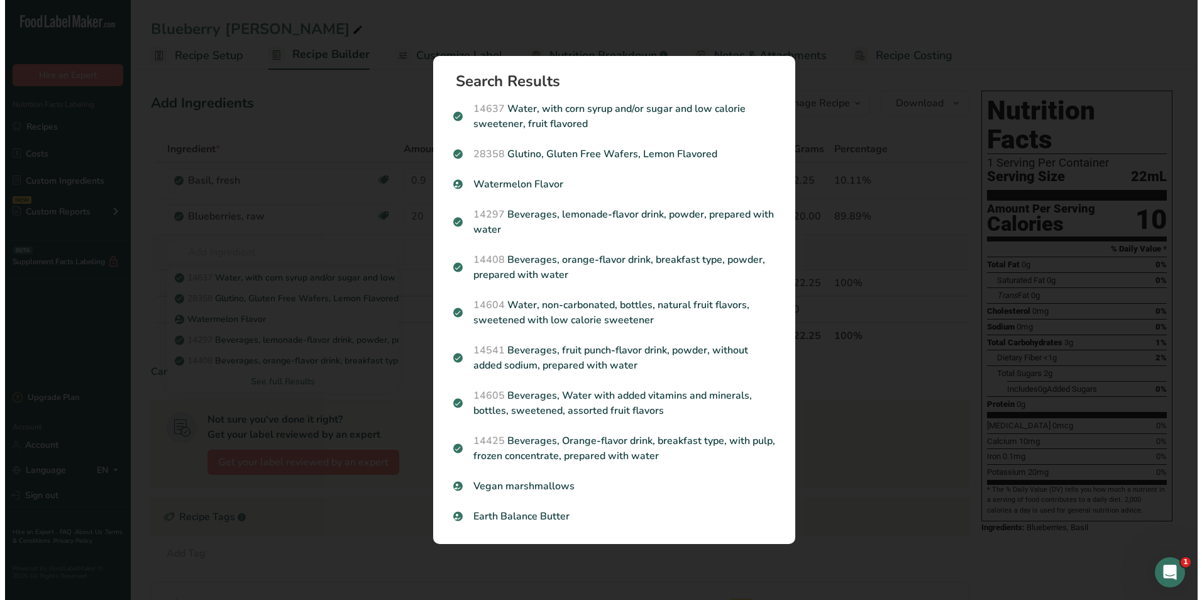
scroll to position [0, 0]
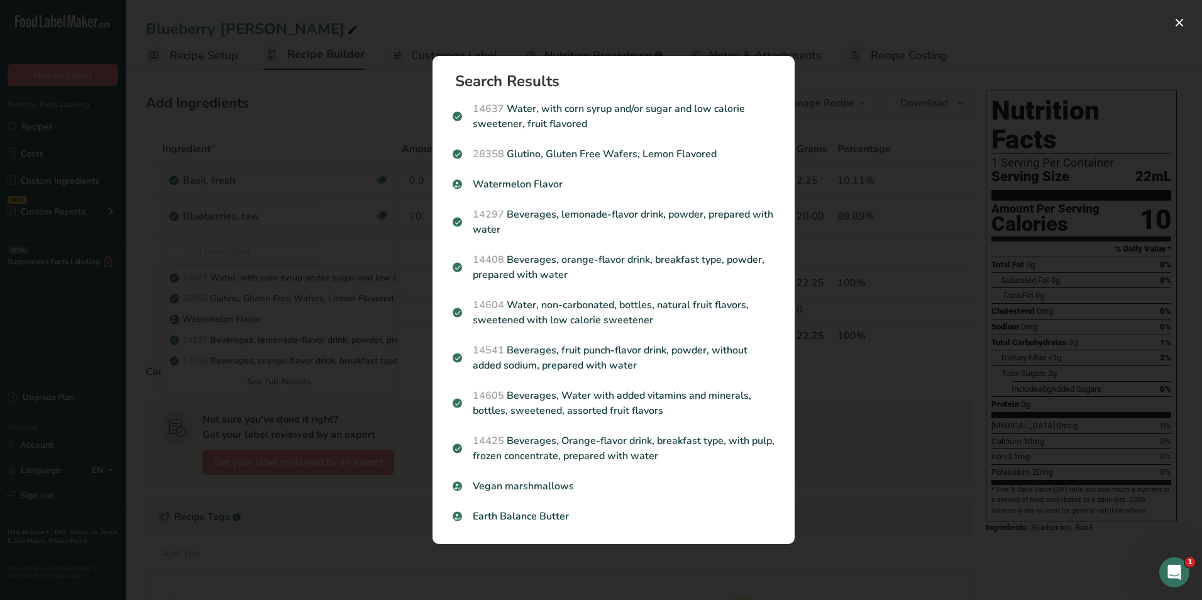
click at [531, 26] on div "Search results modal" at bounding box center [601, 300] width 1202 height 600
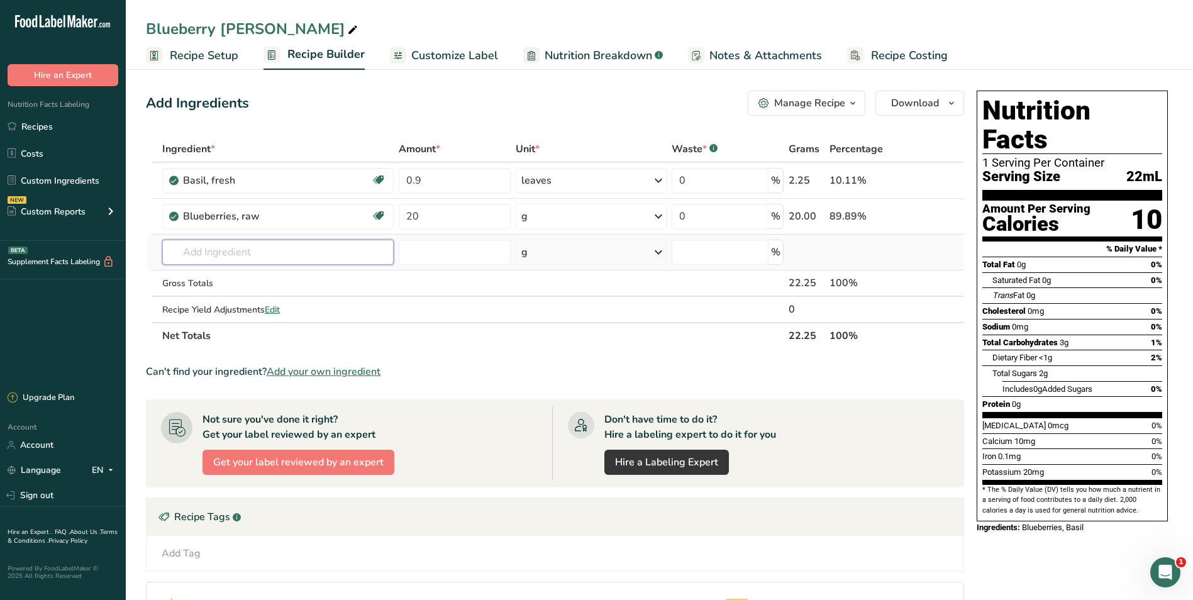
click at [265, 243] on input "text" at bounding box center [277, 252] width 231 height 25
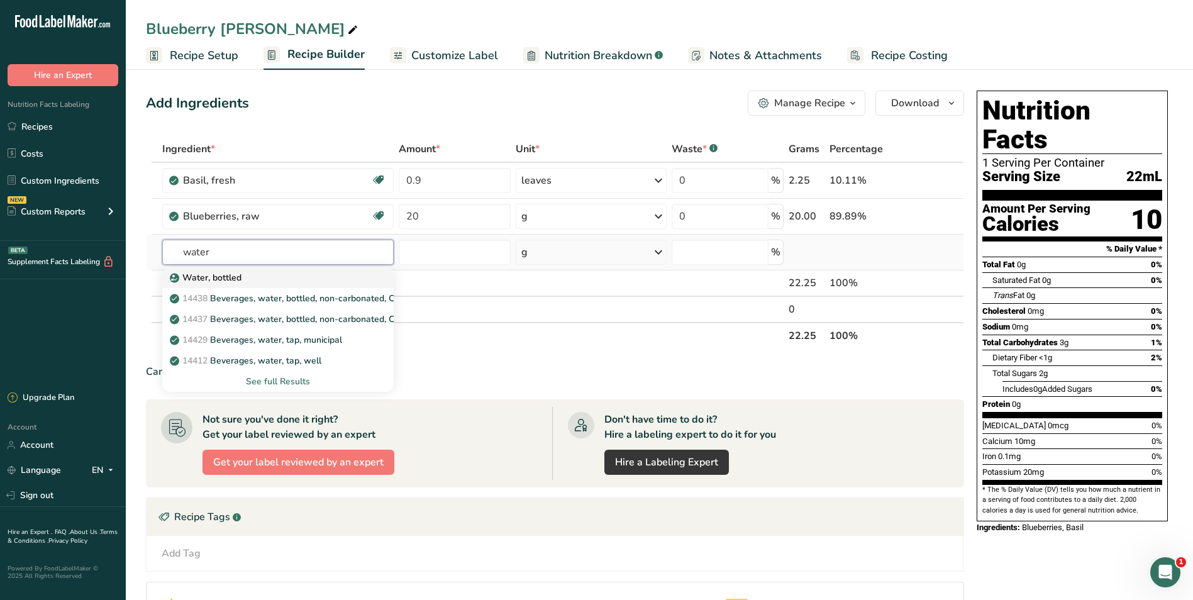
type input "water"
click at [233, 277] on p "Water, bottled" at bounding box center [206, 277] width 69 height 13
type input "Water, bottled"
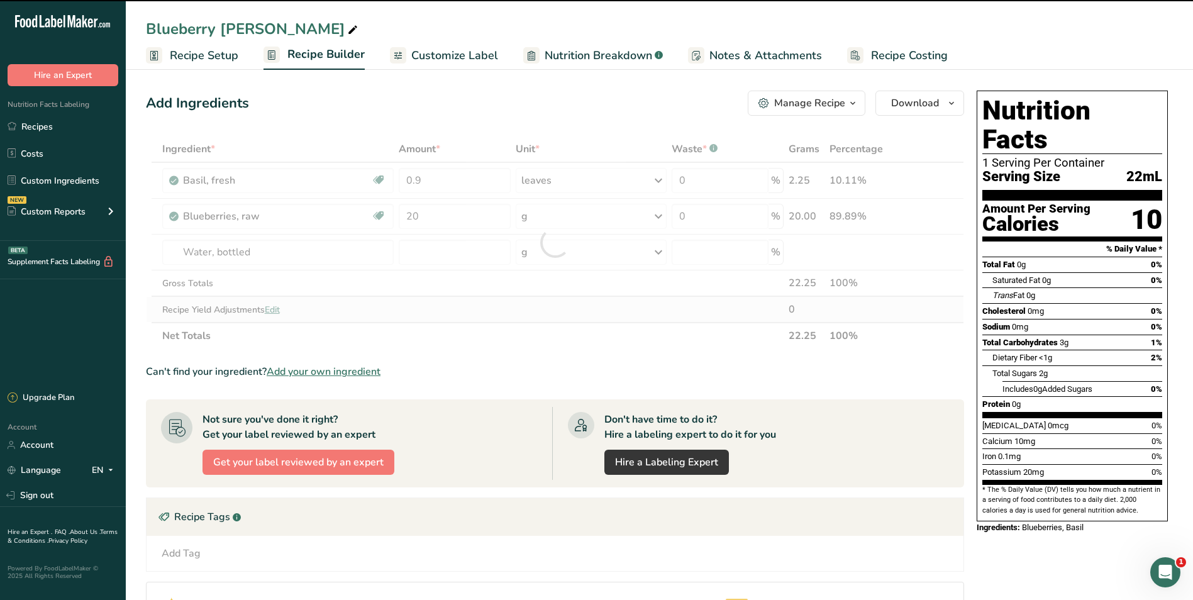
type input "0"
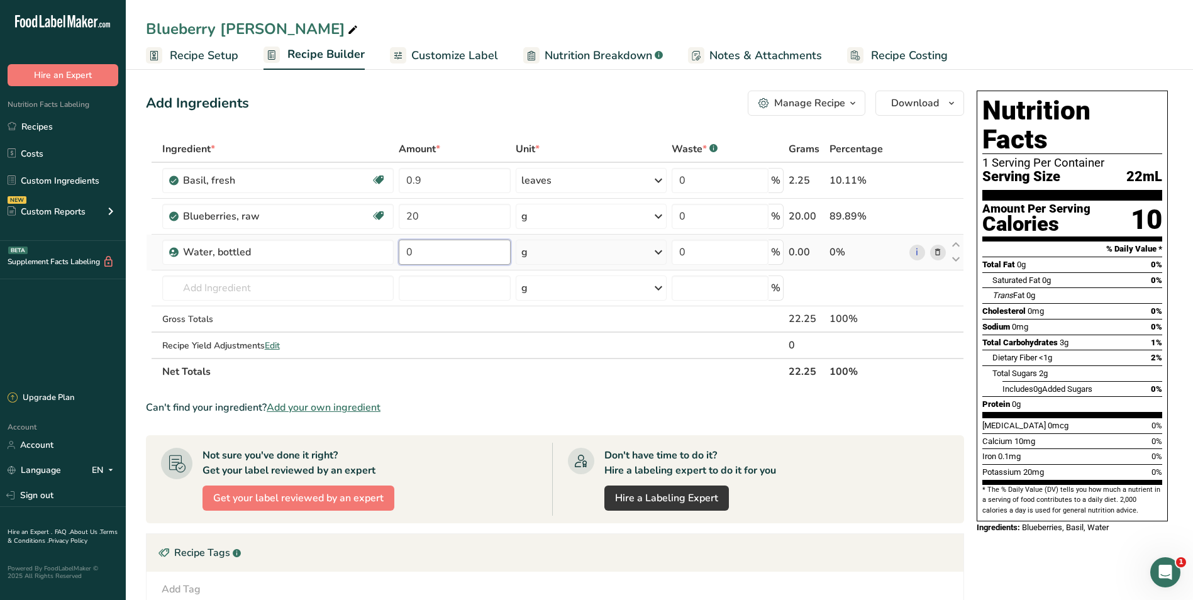
click at [469, 258] on input "0" at bounding box center [455, 252] width 112 height 25
type input "4"
click at [604, 251] on div "Ingredient * Amount * Unit * Waste * .a-a{fill:#347362;}.b-a{fill:#fff;} Grams …" at bounding box center [555, 260] width 818 height 249
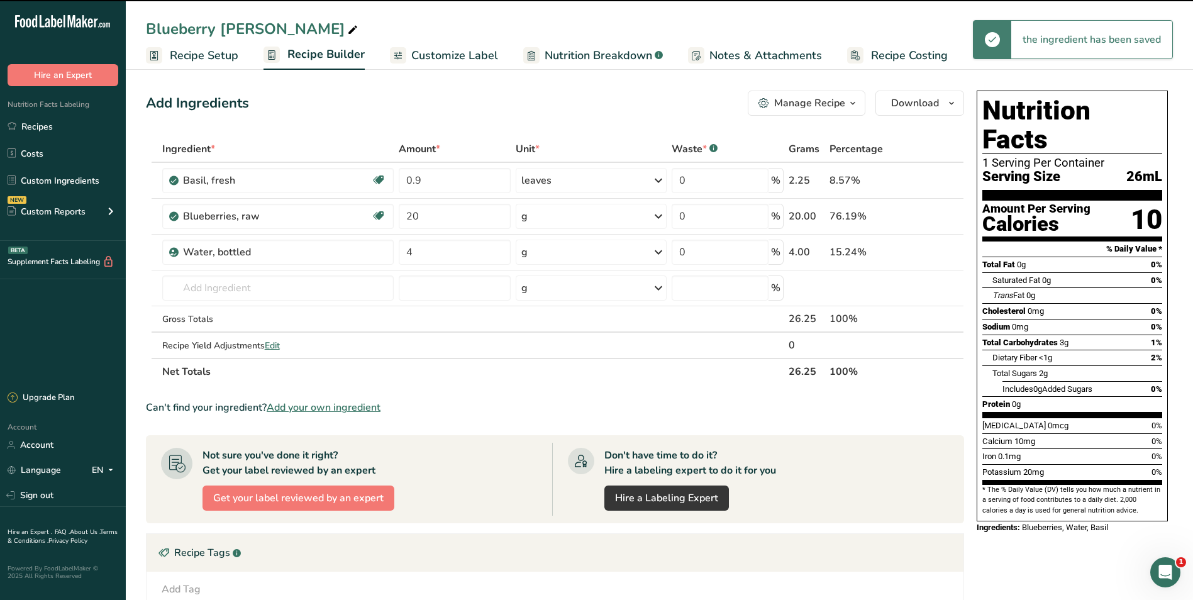
click at [606, 252] on div "g" at bounding box center [591, 252] width 151 height 25
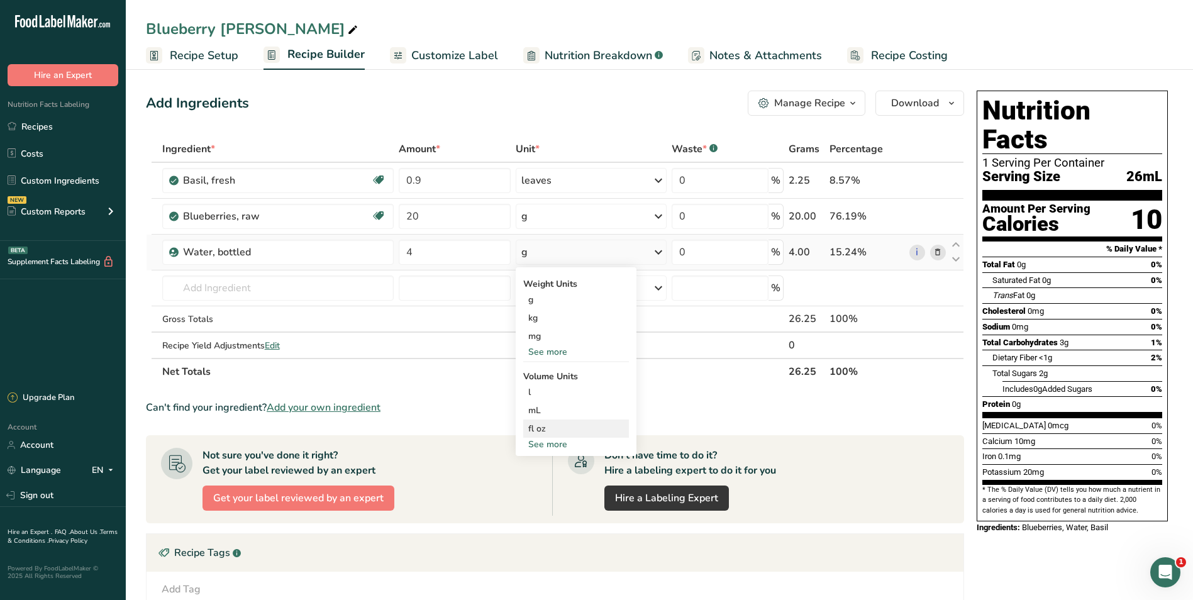
click at [539, 431] on div "fl oz" at bounding box center [576, 428] width 96 height 13
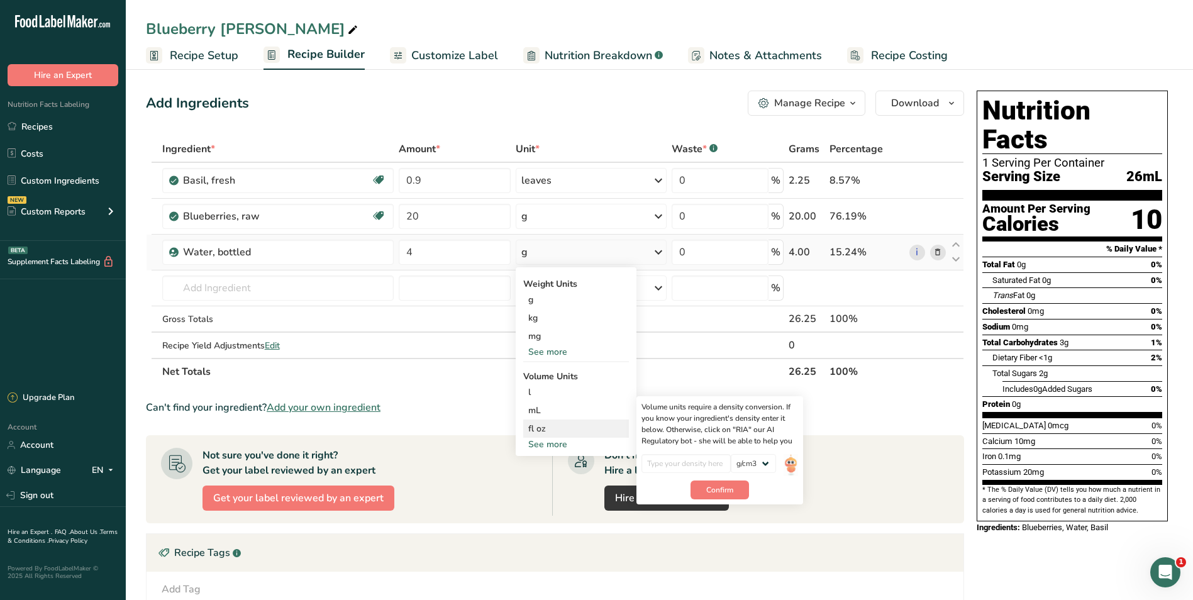
click at [538, 426] on div "fl oz" at bounding box center [576, 428] width 96 height 13
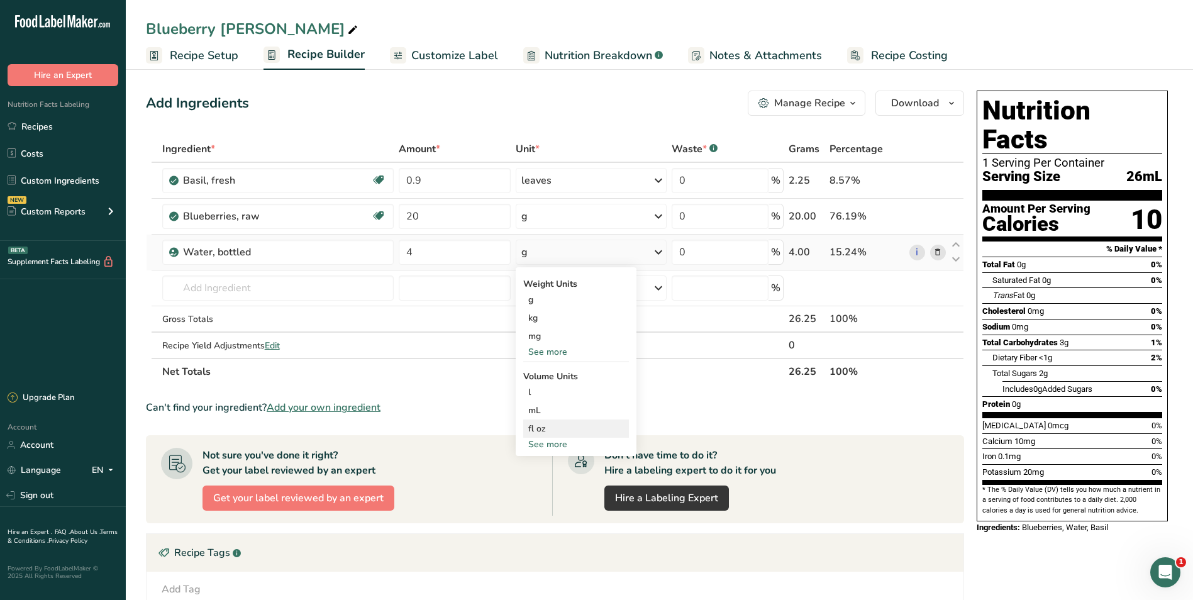
click at [538, 426] on div "fl oz" at bounding box center [576, 428] width 96 height 13
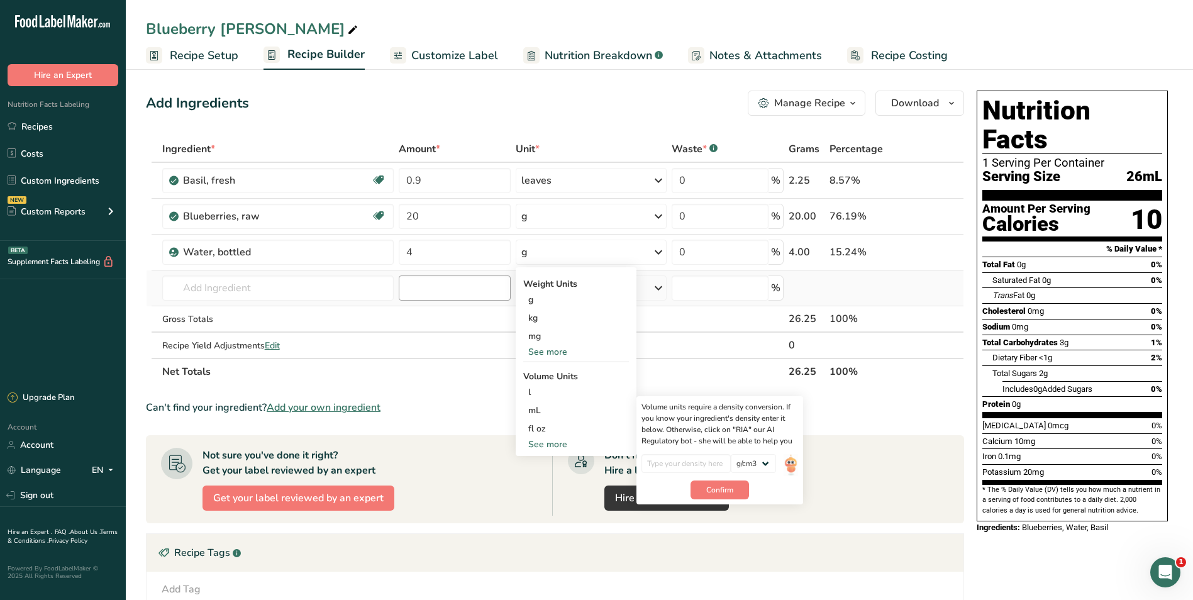
click at [414, 392] on section "Ingredient * Amount * Unit * Waste * .a-a{fill:#347362;}.b-a{fill:#fff;} Grams …" at bounding box center [555, 456] width 818 height 640
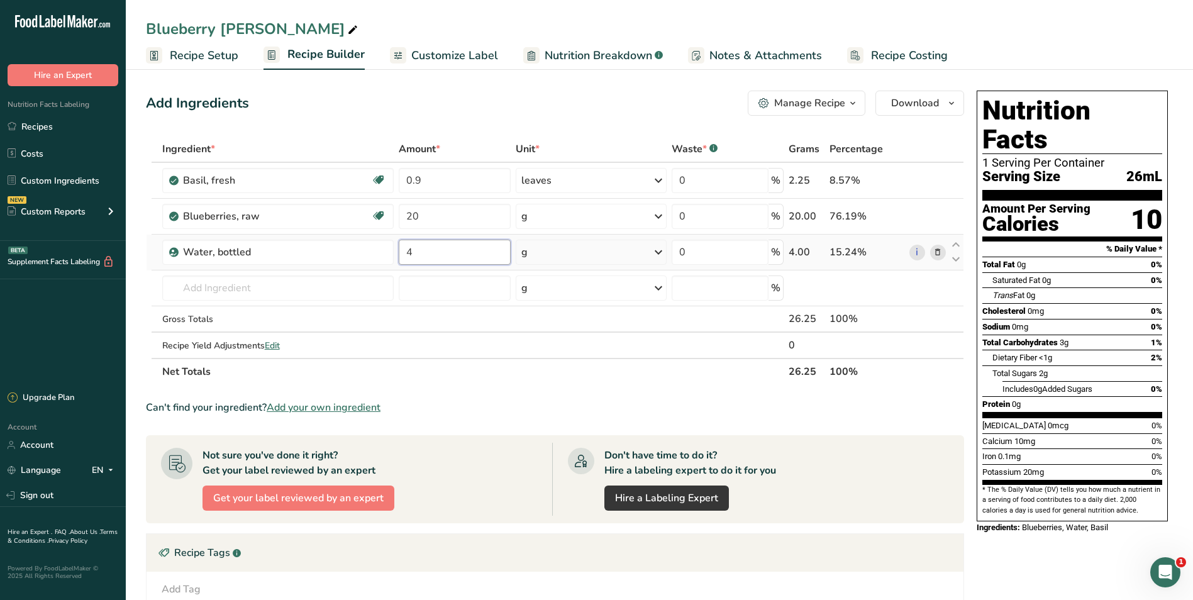
click at [455, 252] on input "4" at bounding box center [455, 252] width 112 height 25
type input "0"
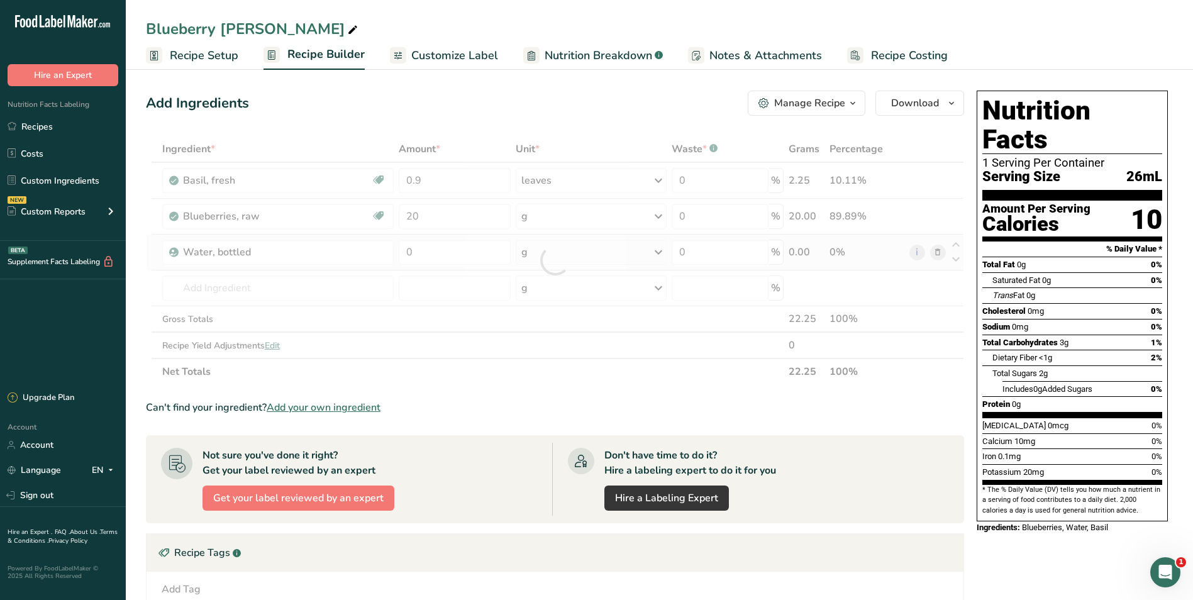
click at [622, 260] on div "Ingredient * Amount * Unit * Waste * .a-a{fill:#347362;}.b-a{fill:#fff;} Grams …" at bounding box center [555, 260] width 818 height 249
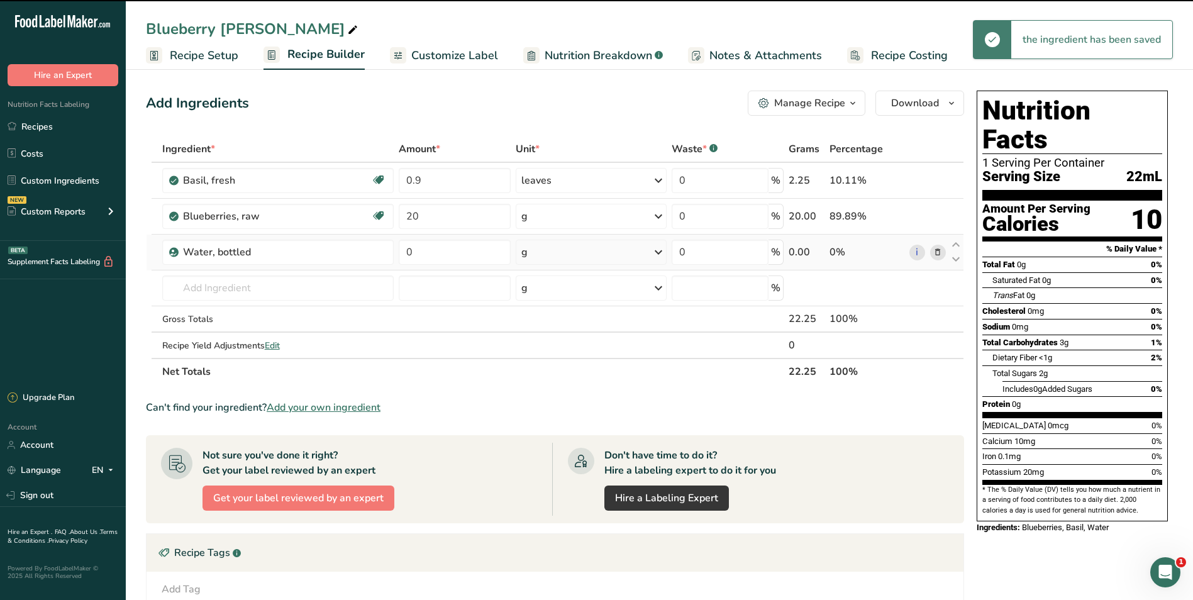
click at [634, 259] on div "g" at bounding box center [591, 252] width 151 height 25
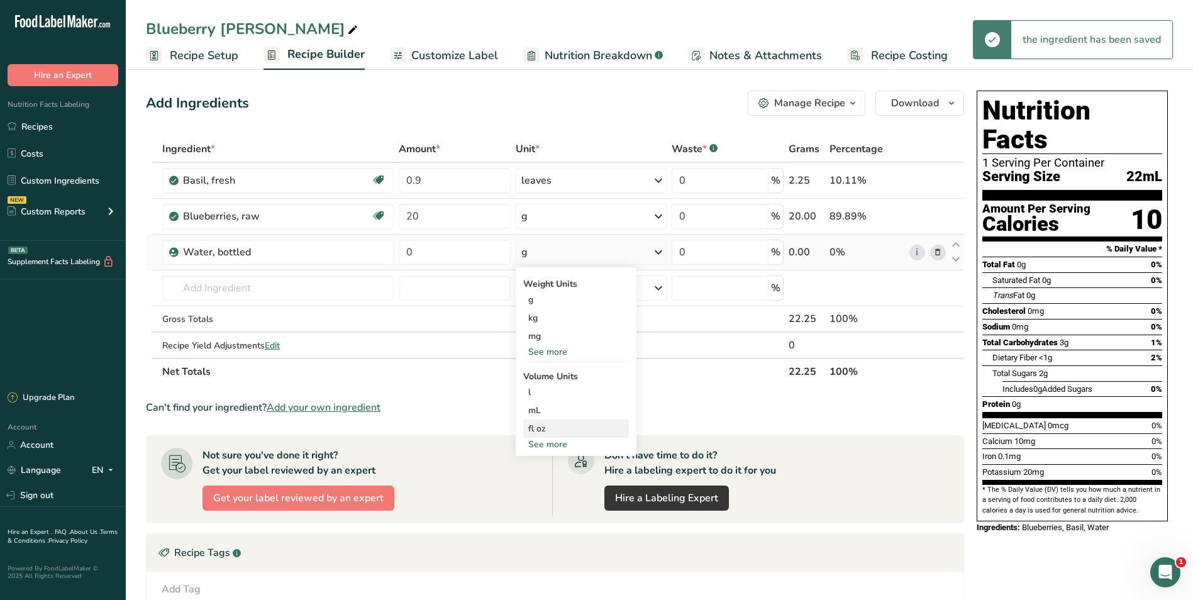
click at [541, 434] on div "fl oz" at bounding box center [576, 428] width 96 height 13
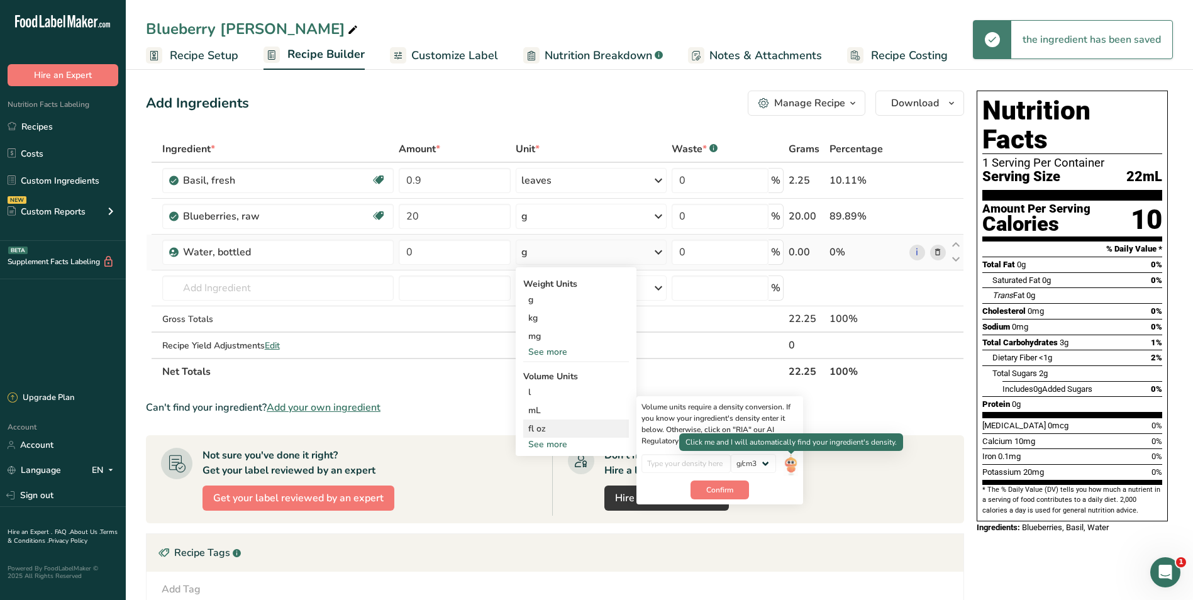
click at [788, 463] on img at bounding box center [791, 465] width 14 height 22
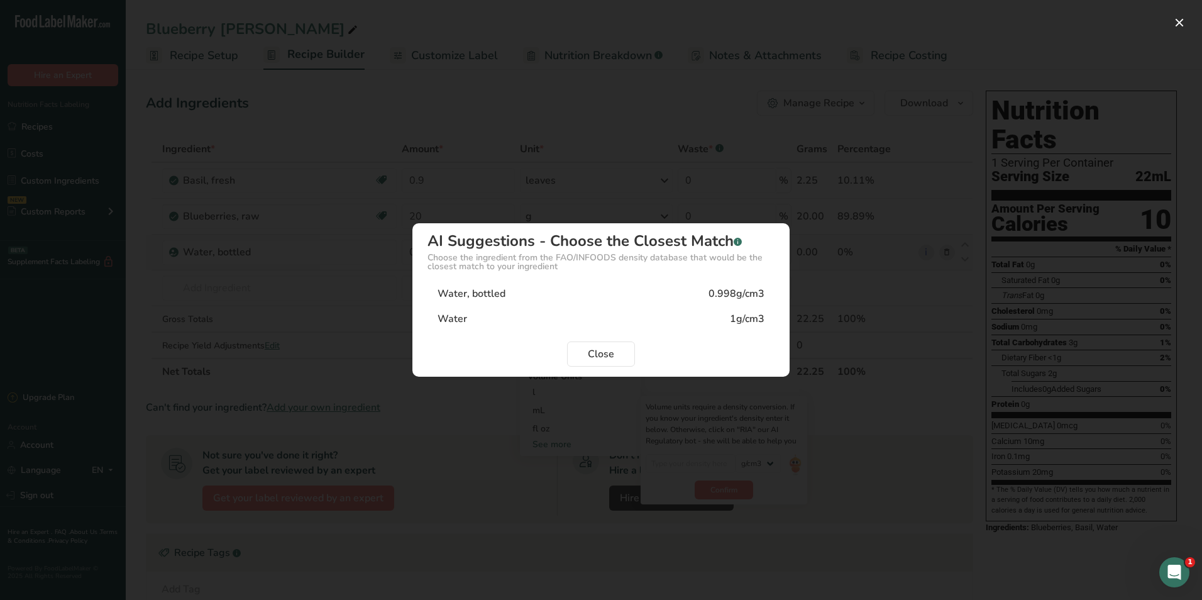
click at [653, 321] on div "Water 1g/cm3" at bounding box center [601, 318] width 347 height 25
type input "1"
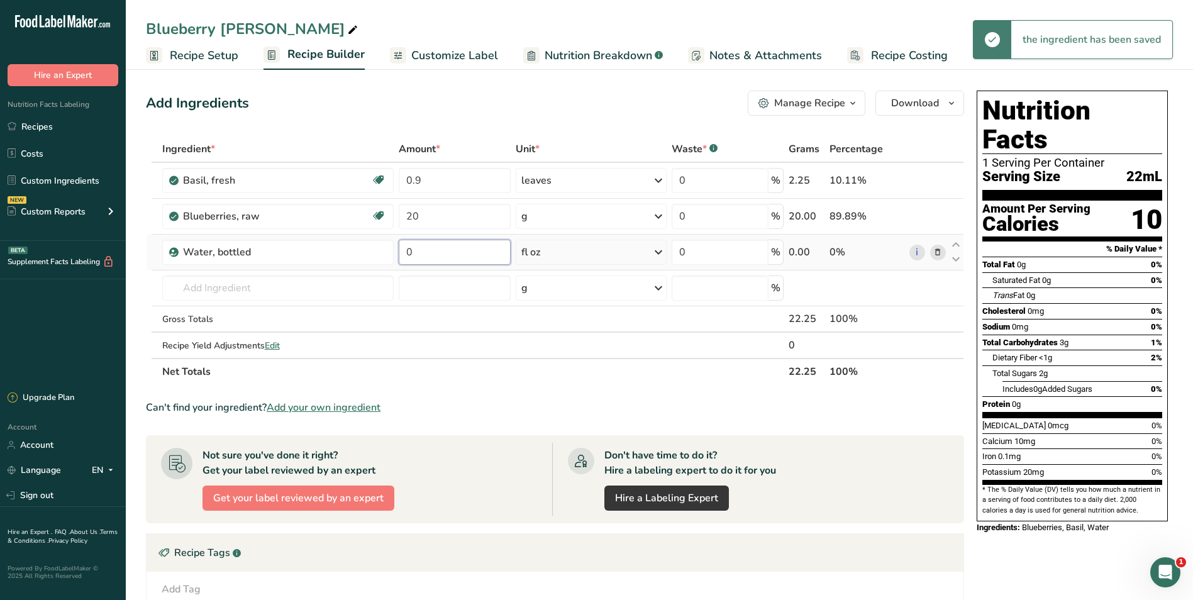
click at [464, 251] on input "0" at bounding box center [455, 252] width 112 height 25
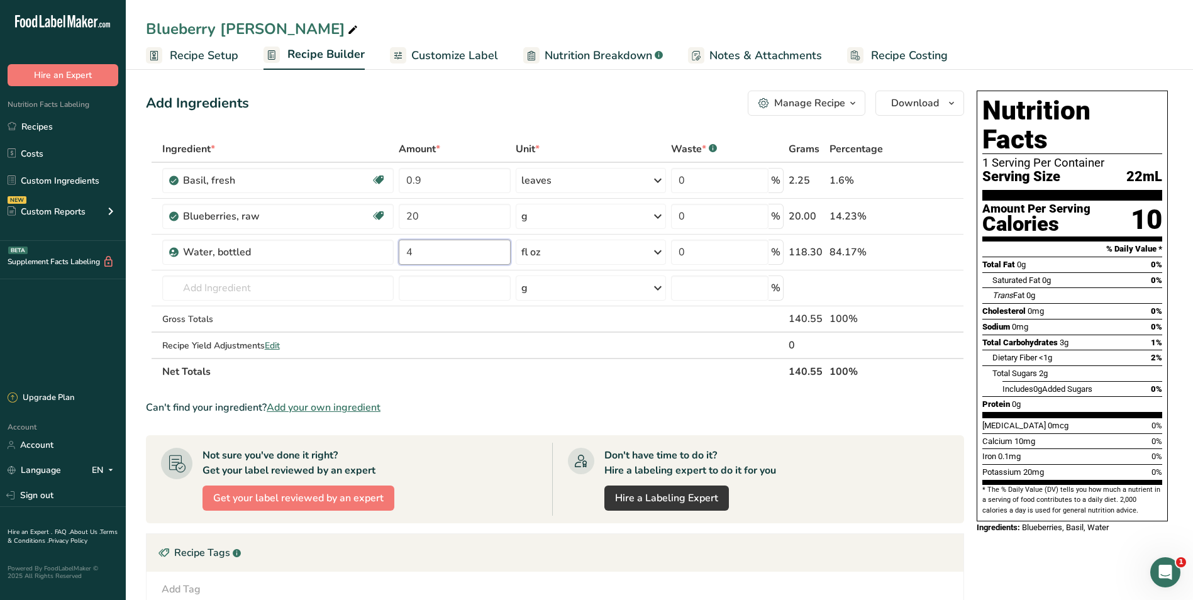
type input "4"
click at [494, 111] on div "Add Ingredients Manage Recipe Delete Recipe Duplicate Recipe Scale Recipe Save …" at bounding box center [555, 103] width 818 height 25
click at [428, 183] on input "0.9" at bounding box center [455, 180] width 112 height 25
type input "1"
click at [483, 123] on div "Add Ingredients Manage Recipe Delete Recipe Duplicate Recipe Scale Recipe Save …" at bounding box center [559, 441] width 826 height 711
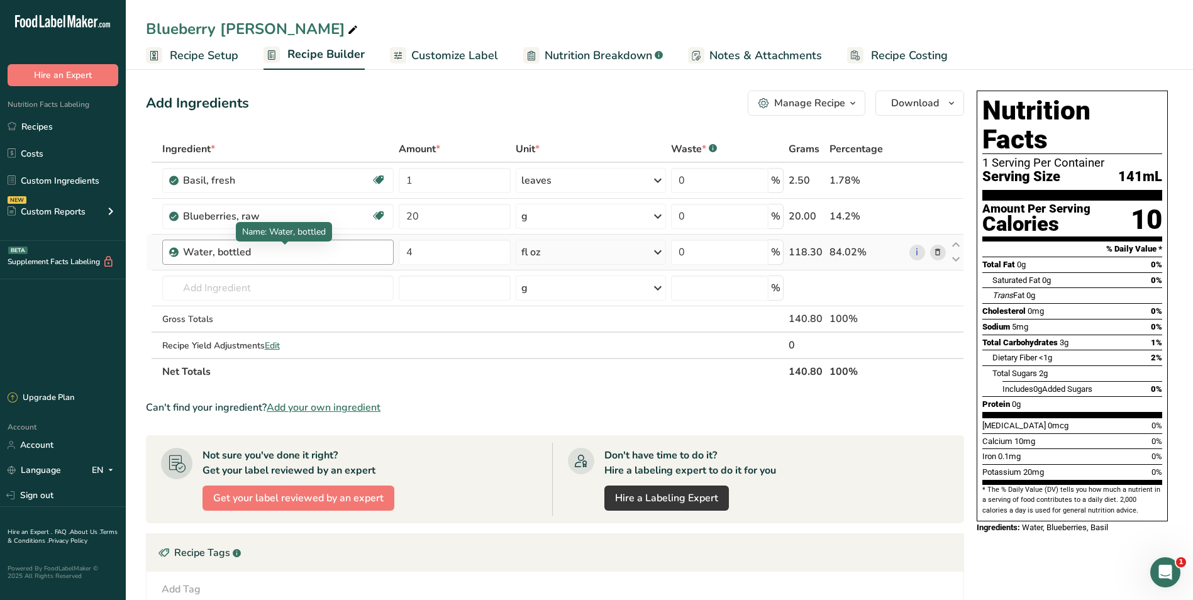
click at [306, 252] on div "Water, bottled" at bounding box center [261, 252] width 157 height 15
click at [284, 249] on div "Water, bottled" at bounding box center [261, 252] width 157 height 15
click at [871, 253] on icon at bounding box center [937, 252] width 9 height 13
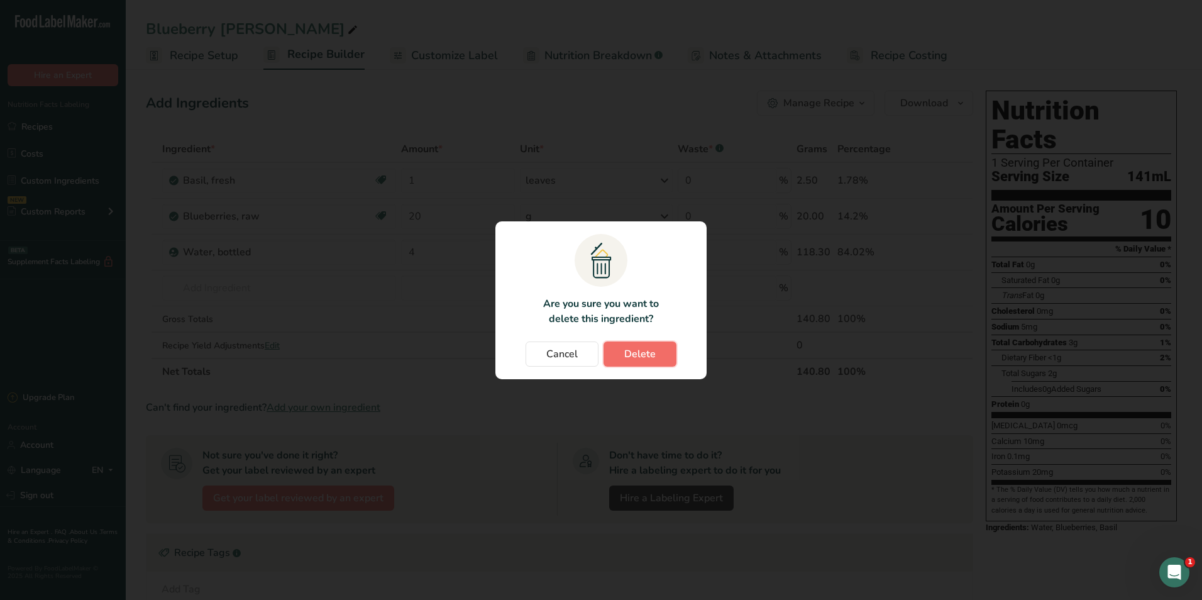
click at [650, 348] on span "Delete" at bounding box center [639, 354] width 31 height 15
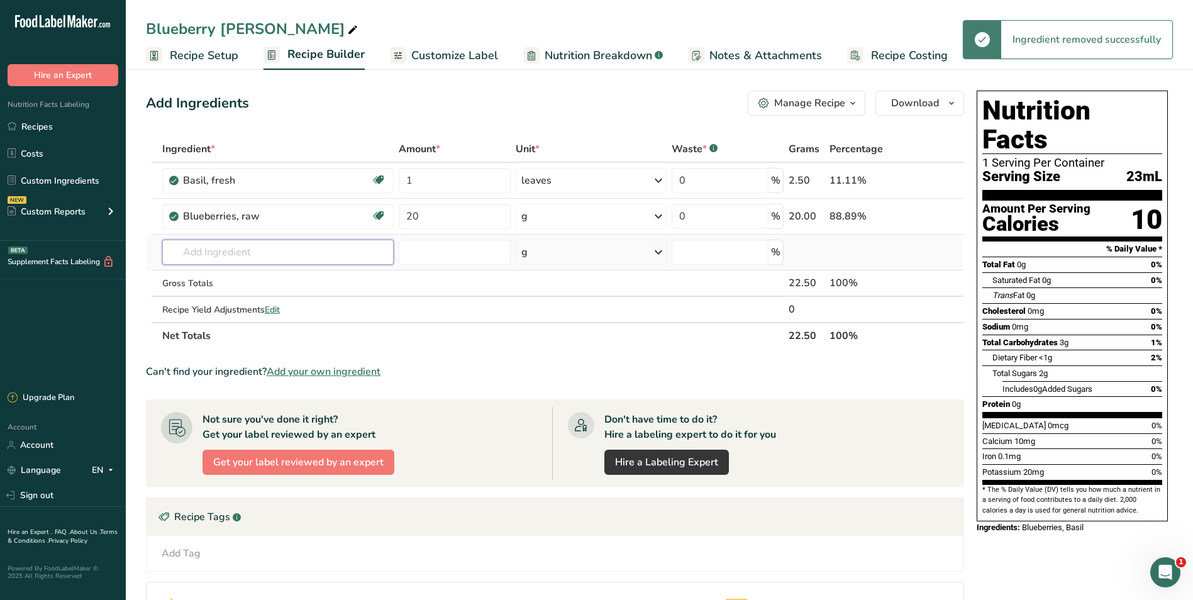
click at [287, 258] on input "text" at bounding box center [277, 252] width 231 height 25
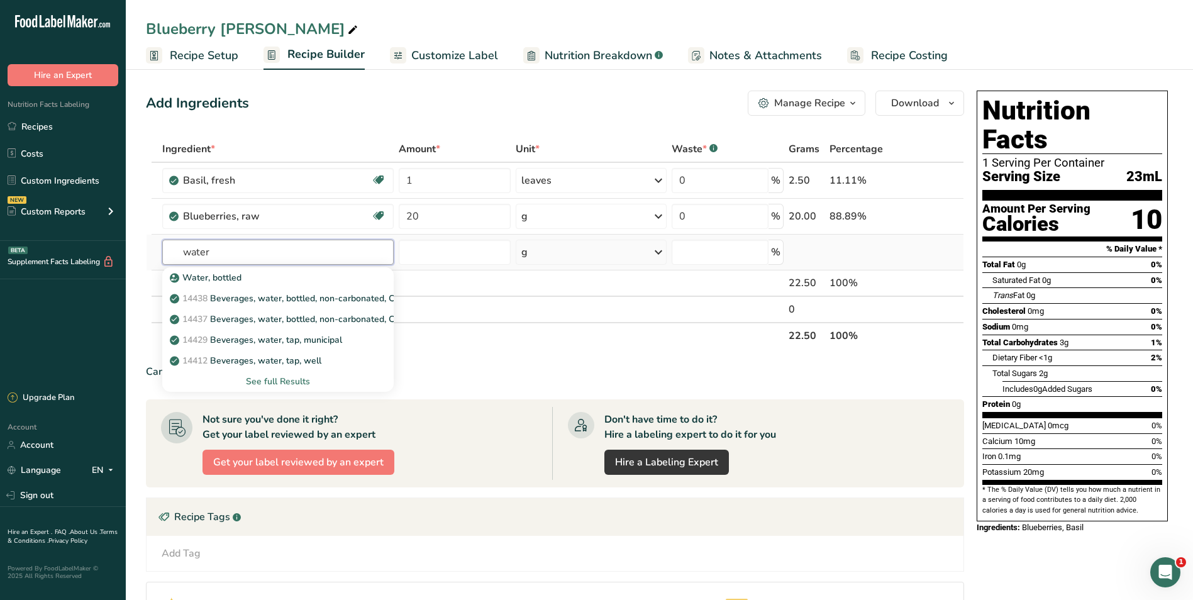
type input "water"
click at [287, 381] on div "See full Results" at bounding box center [277, 381] width 211 height 13
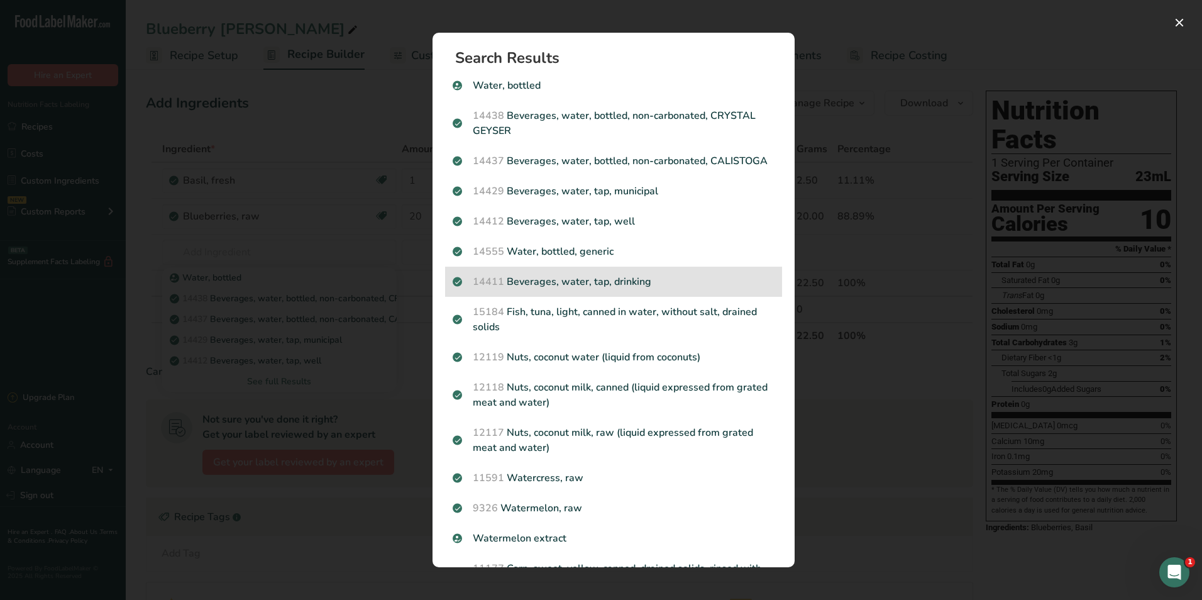
click at [651, 289] on p "14411 Beverages, water, tap, drinking" at bounding box center [614, 281] width 322 height 15
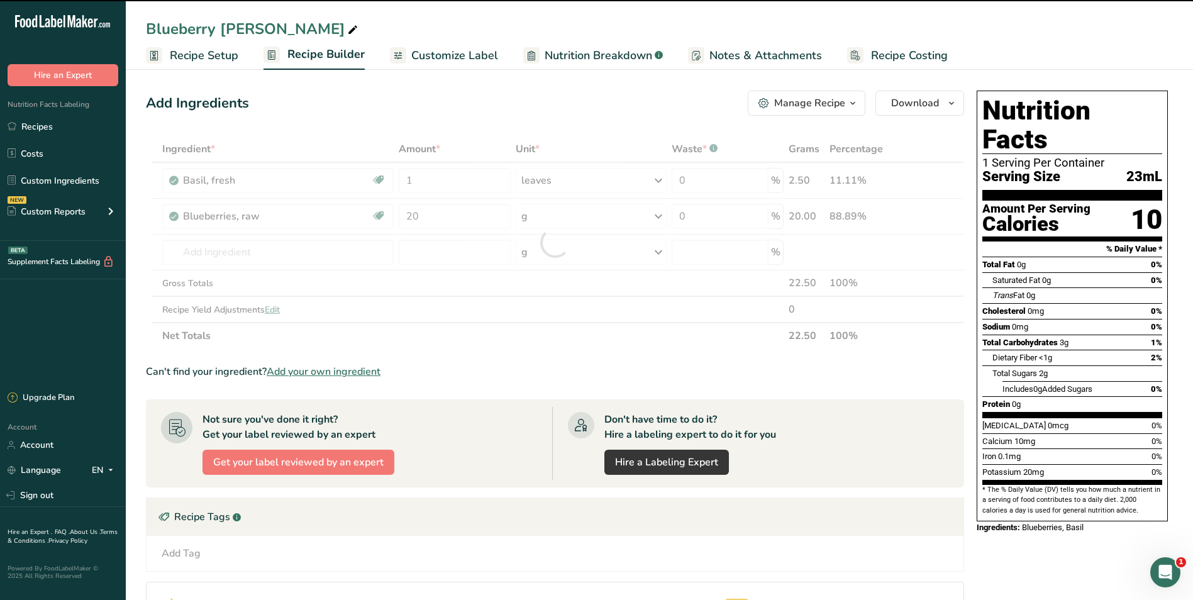
type input "0"
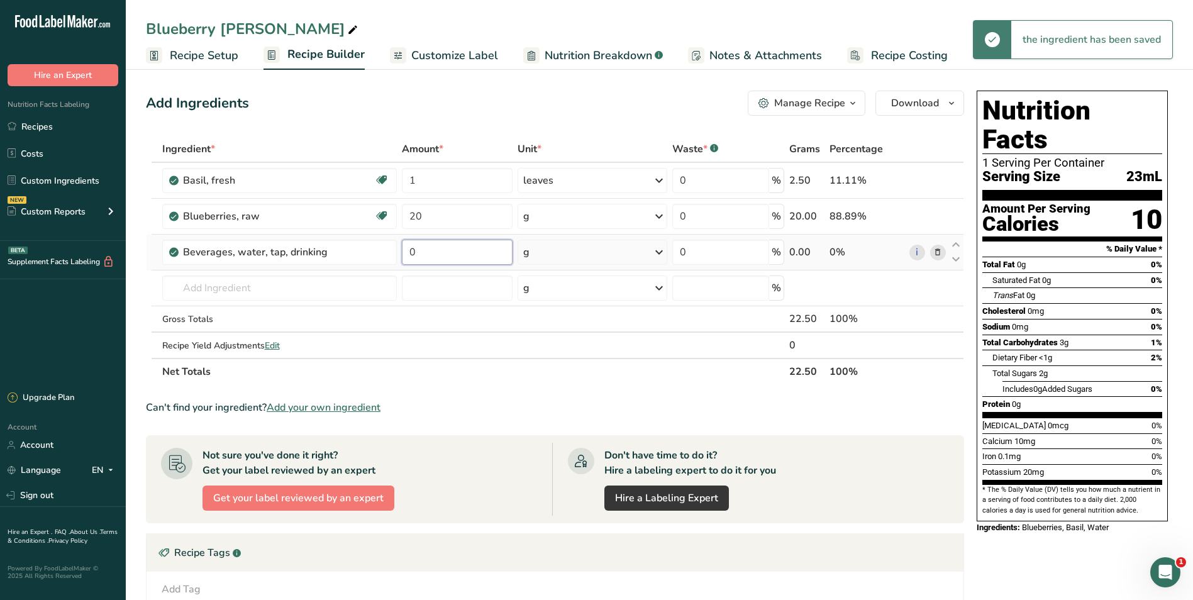
click at [480, 262] on input "0" at bounding box center [457, 252] width 111 height 25
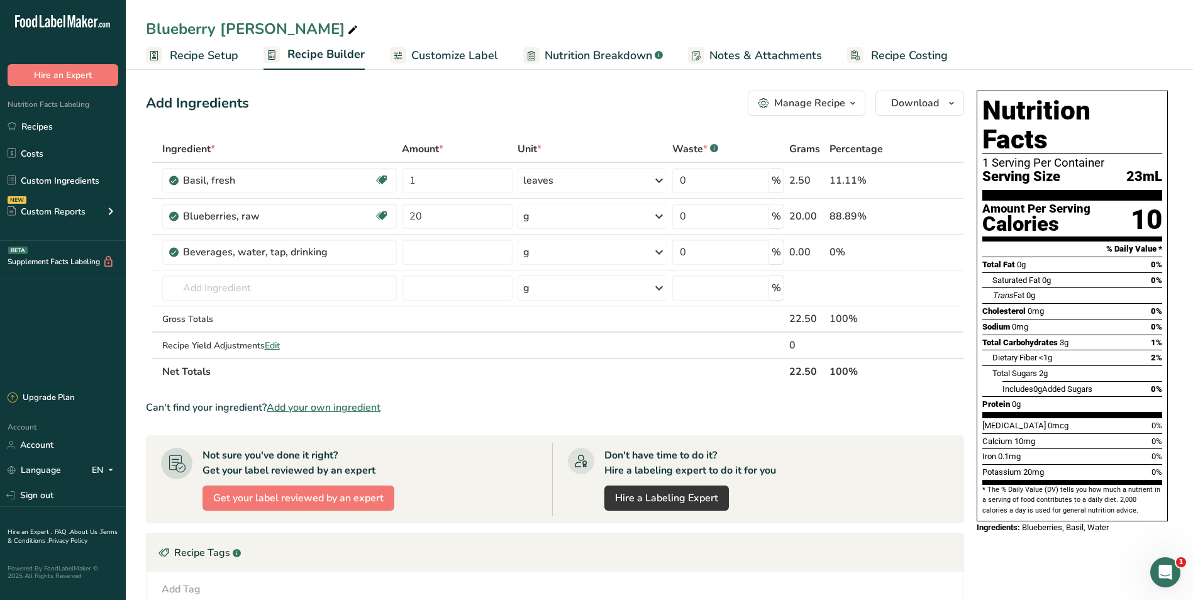
type input "0"
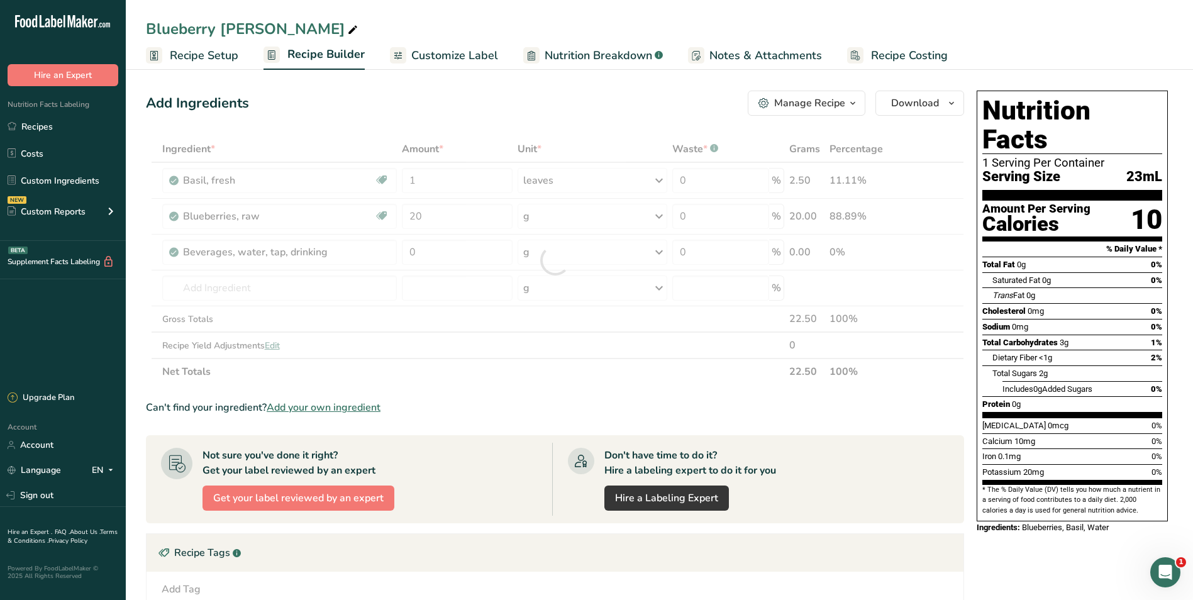
click at [595, 249] on div "Ingredient * Amount * Unit * Waste * .a-a{fill:#347362;}.b-a{fill:#fff;} Grams …" at bounding box center [555, 260] width 818 height 249
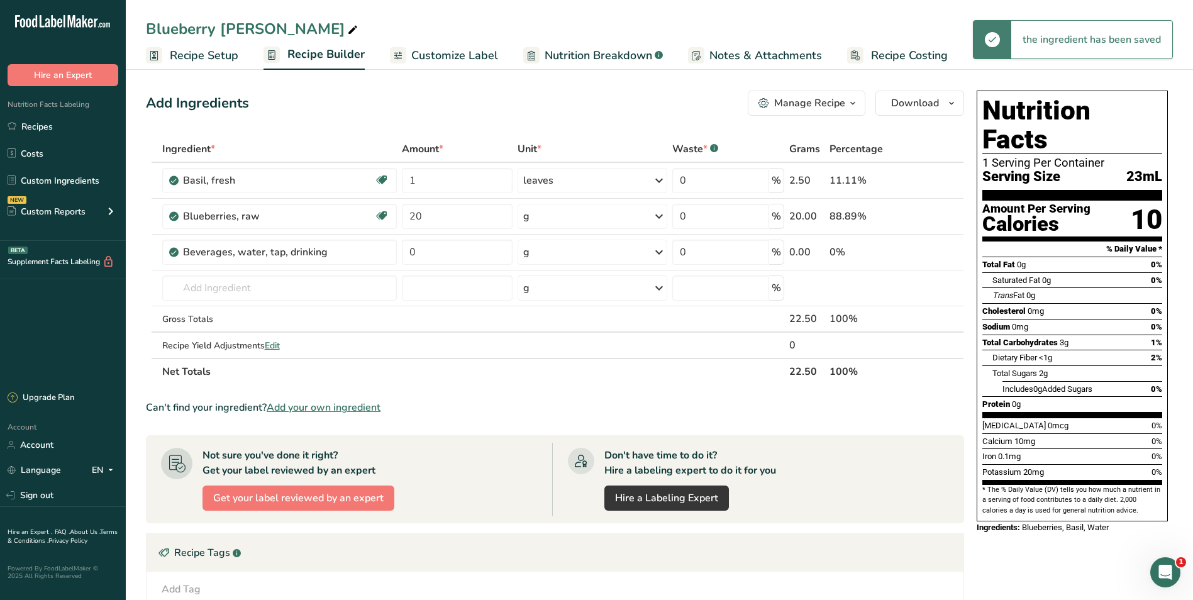
click at [595, 249] on div "g" at bounding box center [593, 252] width 150 height 25
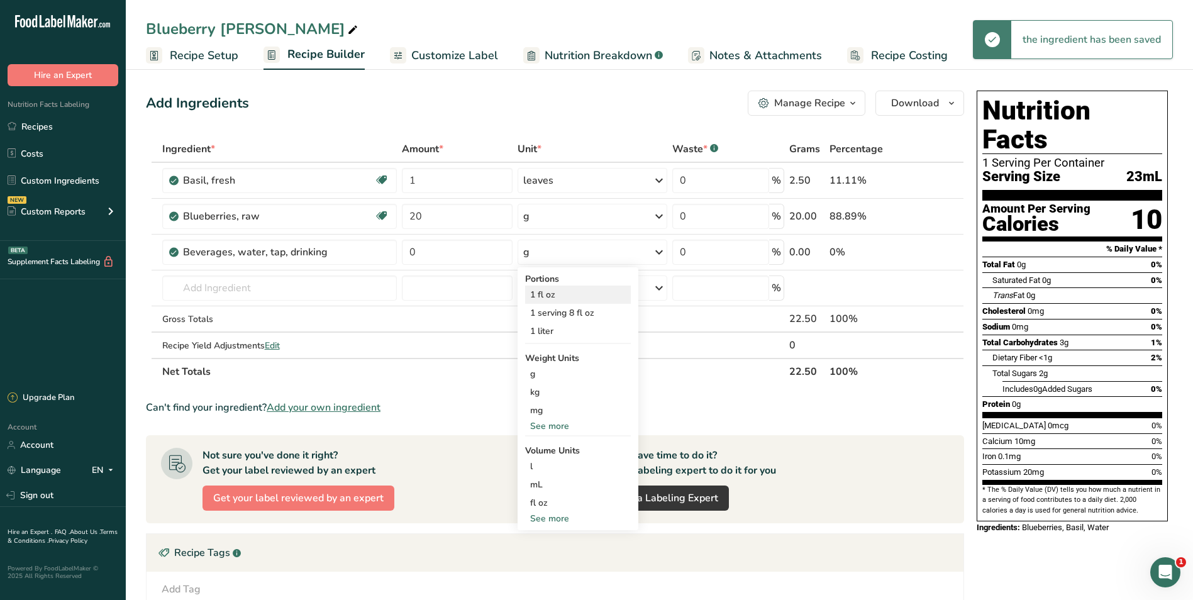
click at [574, 293] on div "1 fl oz" at bounding box center [578, 295] width 106 height 18
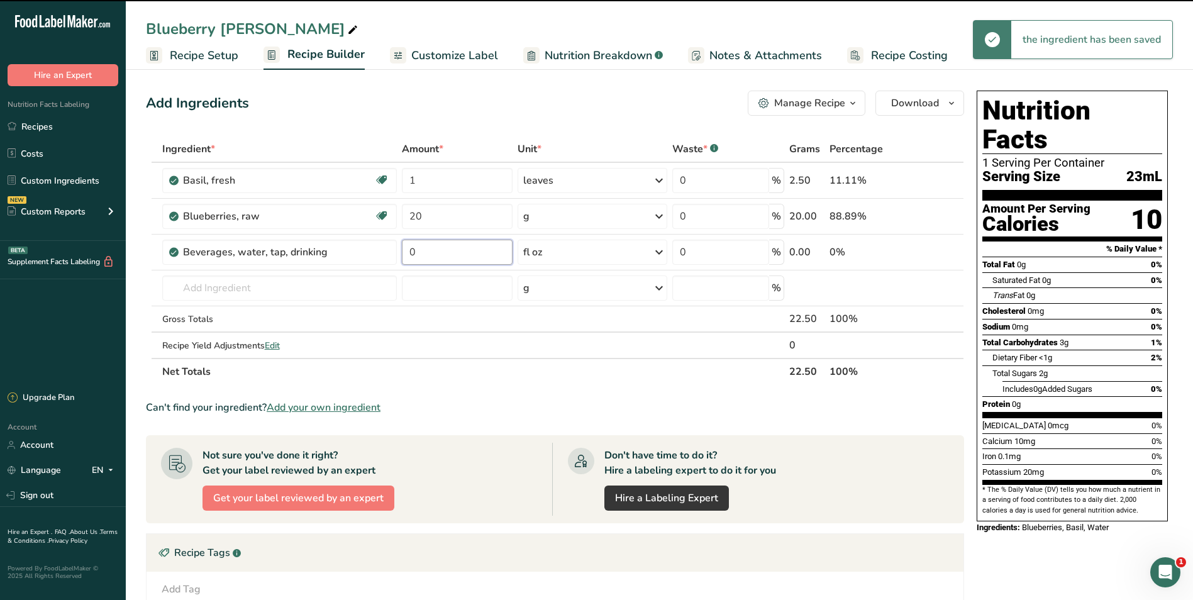
click at [467, 252] on input "0" at bounding box center [457, 252] width 111 height 25
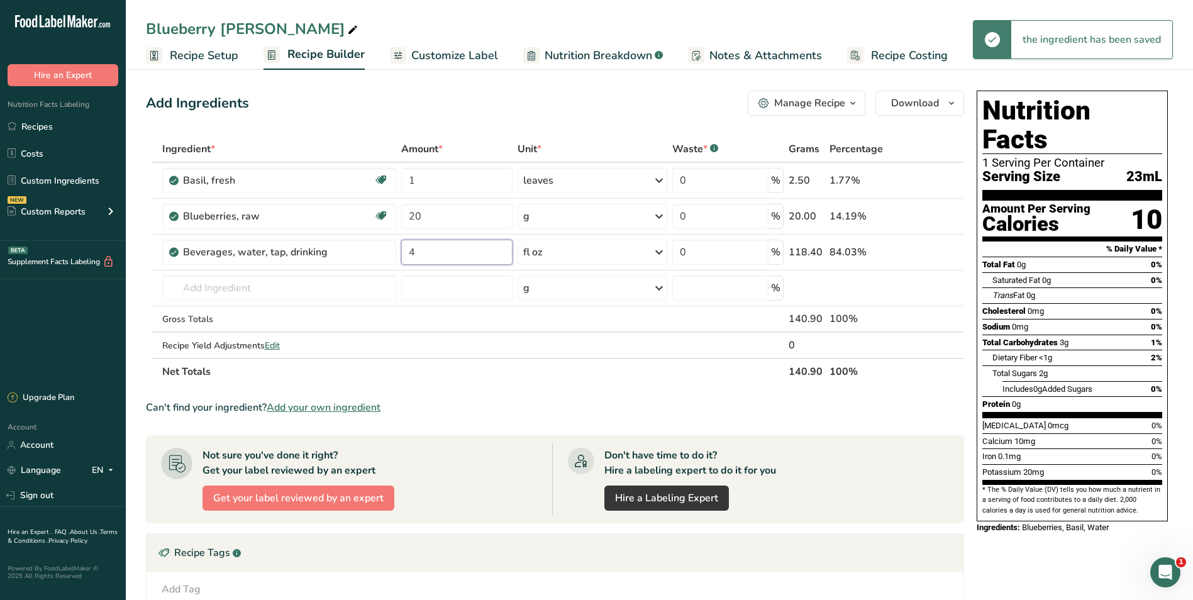
type input "4"
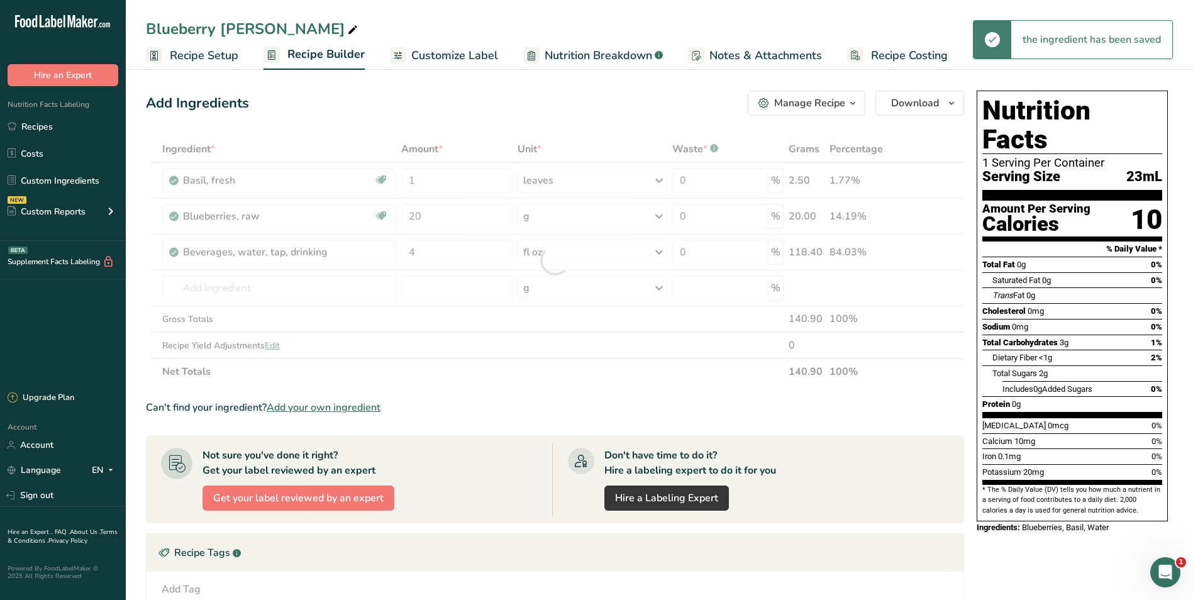
click at [522, 108] on div "Add Ingredients Manage Recipe Delete Recipe Duplicate Recipe Scale Recipe Save …" at bounding box center [555, 103] width 818 height 25
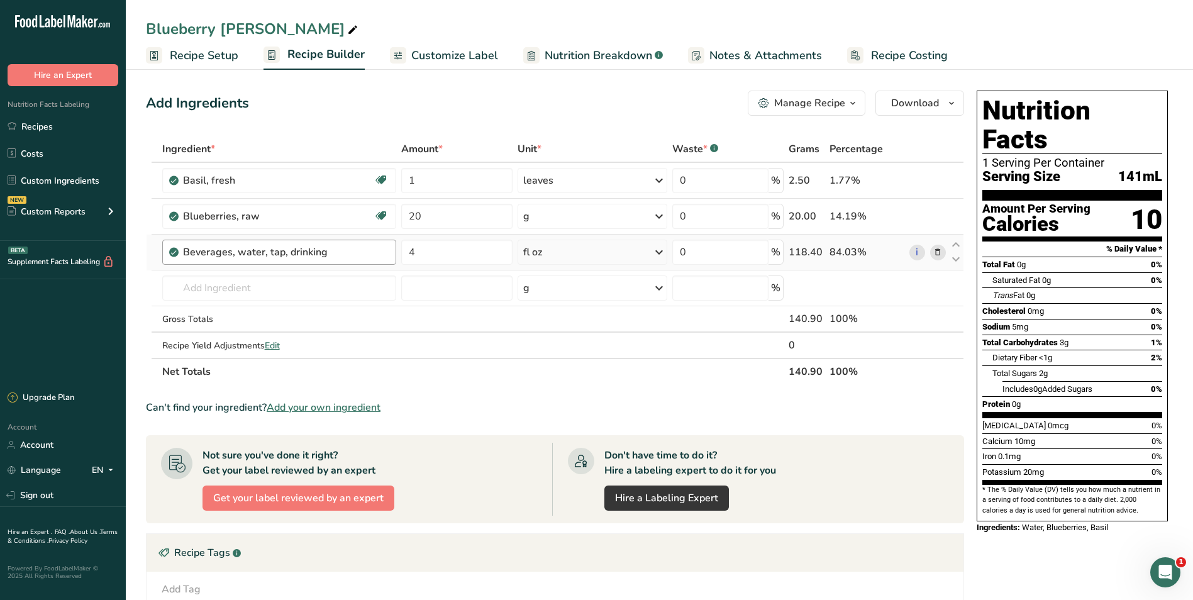
click at [347, 255] on div "Beverages, water, tap, drinking" at bounding box center [286, 252] width 206 height 15
click at [340, 252] on div "Beverages, water, tap, drinking" at bounding box center [286, 252] width 206 height 15
click at [318, 252] on div "Beverages, water, tap, drinking" at bounding box center [261, 252] width 157 height 15
drag, startPoint x: 300, startPoint y: 255, endPoint x: 102, endPoint y: 253, distance: 198.1
click at [102, 253] on div ".a-20{fill:#fff;} Hire an Expert Nutrition Facts Labeling Recipes Costs Custom …" at bounding box center [596, 408] width 1193 height 816
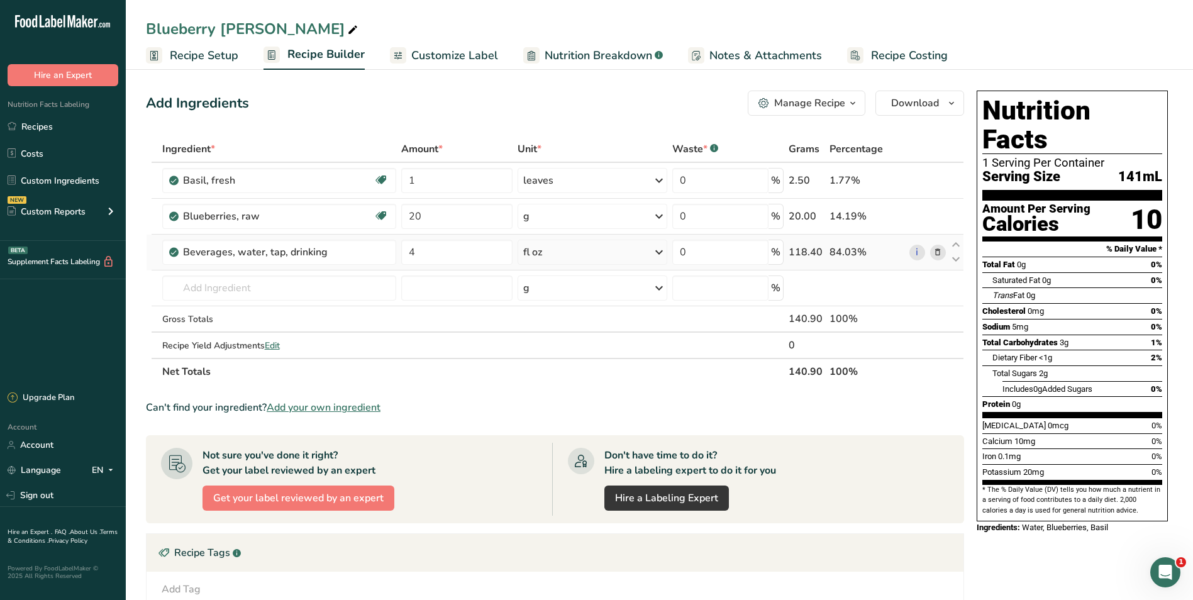
click at [871, 253] on icon at bounding box center [937, 252] width 9 height 13
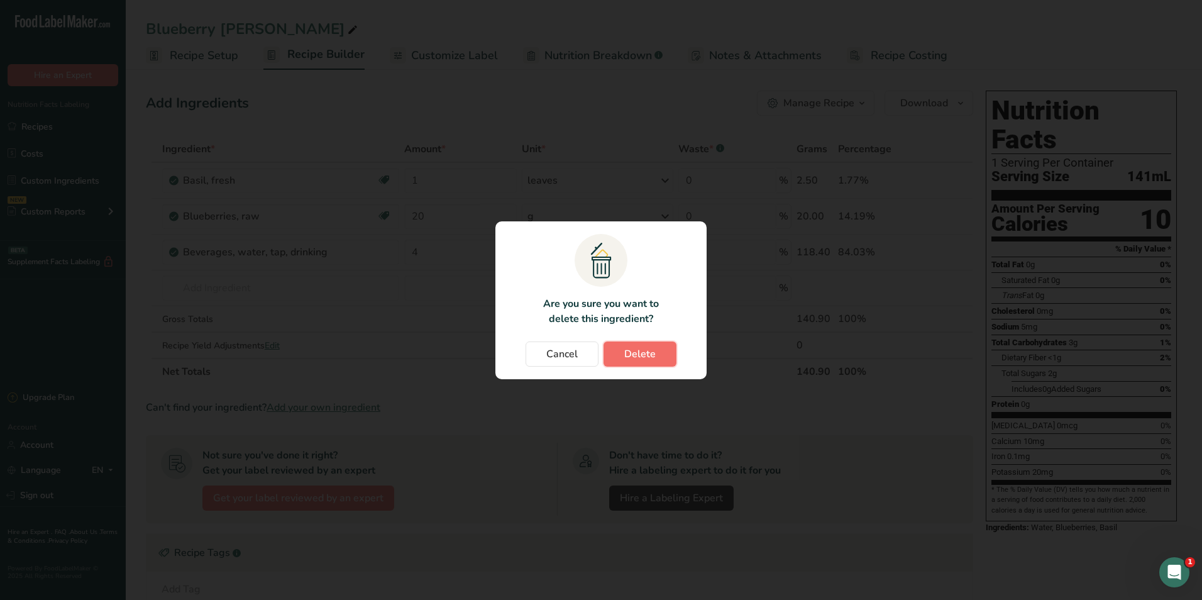
click at [648, 363] on button "Delete" at bounding box center [640, 353] width 73 height 25
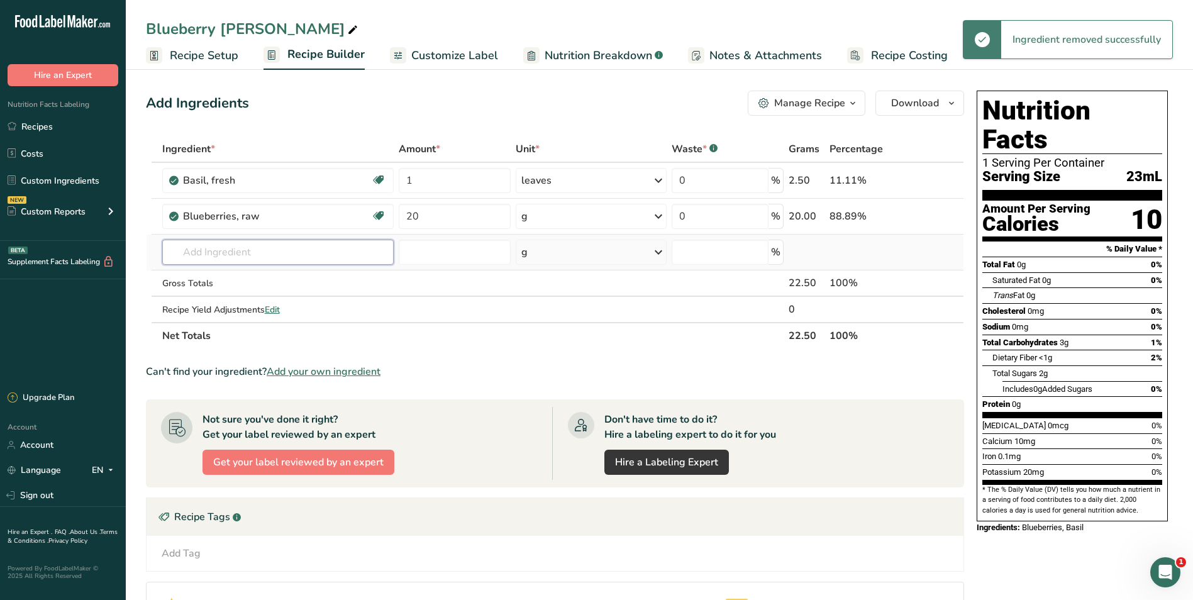
drag, startPoint x: 247, startPoint y: 246, endPoint x: 247, endPoint y: 254, distance: 8.2
click at [247, 247] on input "text" at bounding box center [277, 252] width 231 height 25
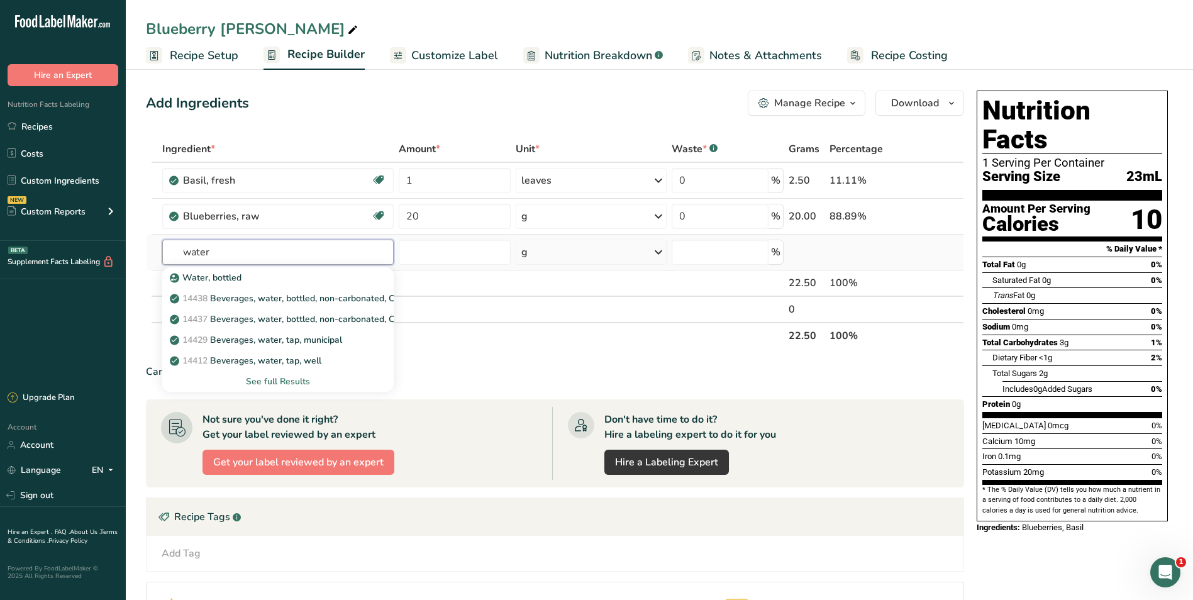
type input "water"
click at [291, 380] on div "See full Results" at bounding box center [277, 381] width 211 height 13
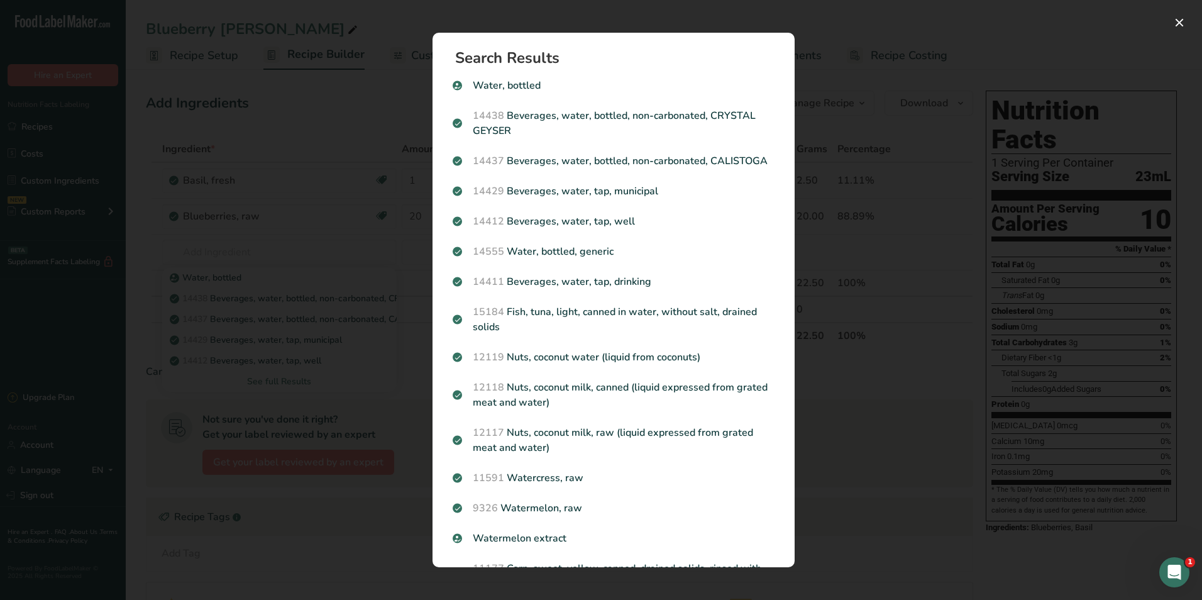
drag, startPoint x: 349, startPoint y: 105, endPoint x: 267, endPoint y: 206, distance: 130.5
click at [348, 108] on div "Search results modal" at bounding box center [601, 300] width 1202 height 600
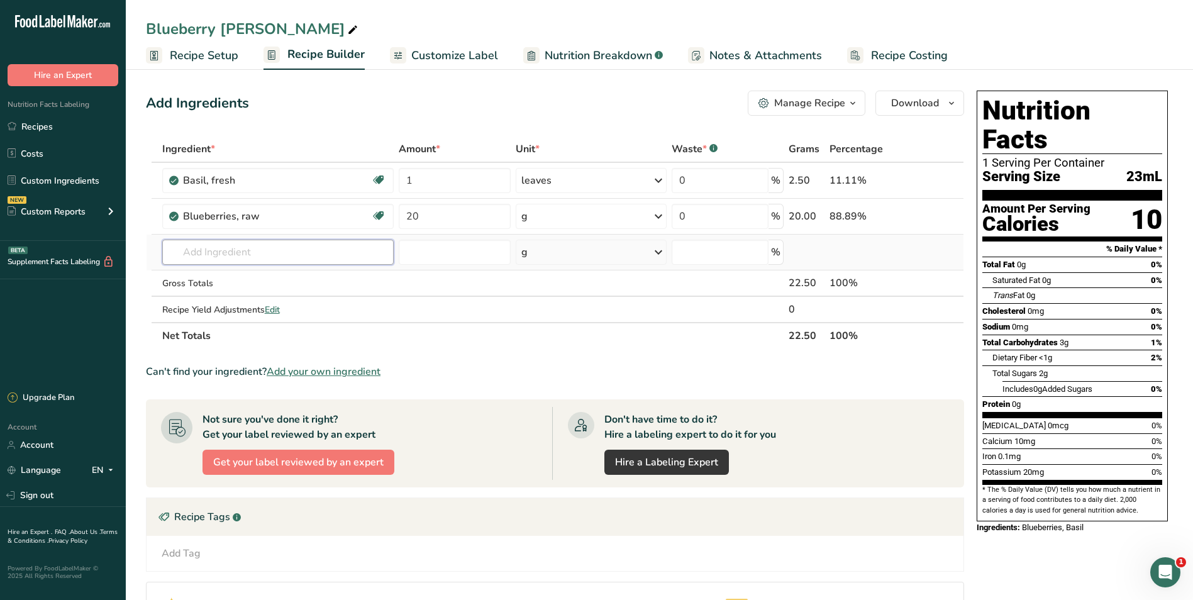
click at [205, 248] on input "text" at bounding box center [277, 252] width 231 height 25
type input "l"
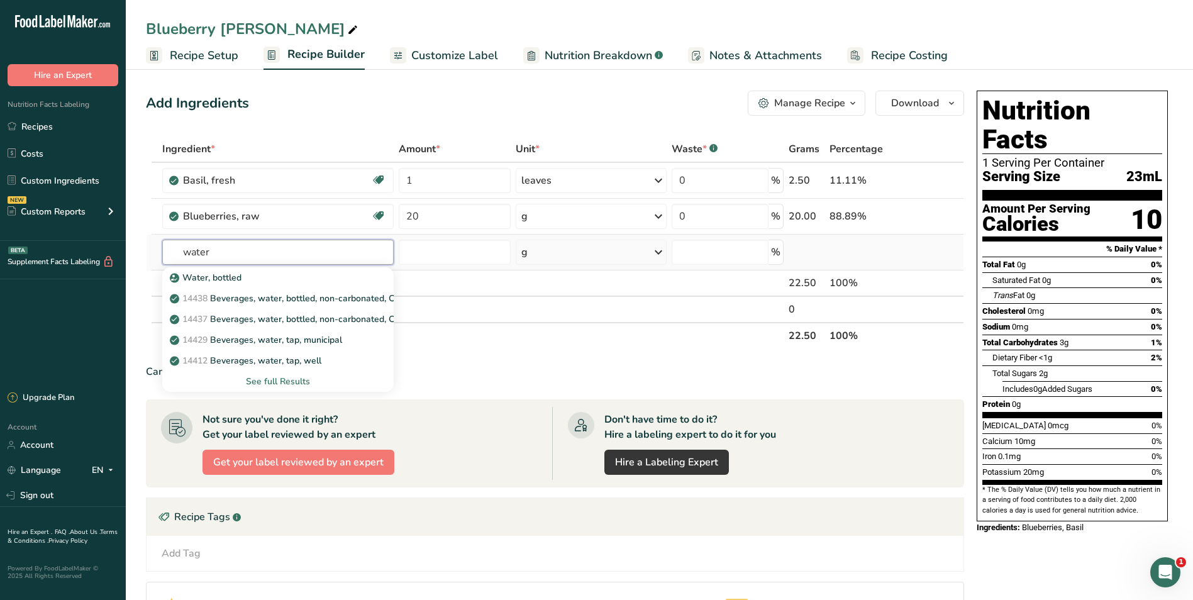
type input "water"
click at [270, 384] on div "See full Results" at bounding box center [277, 381] width 211 height 13
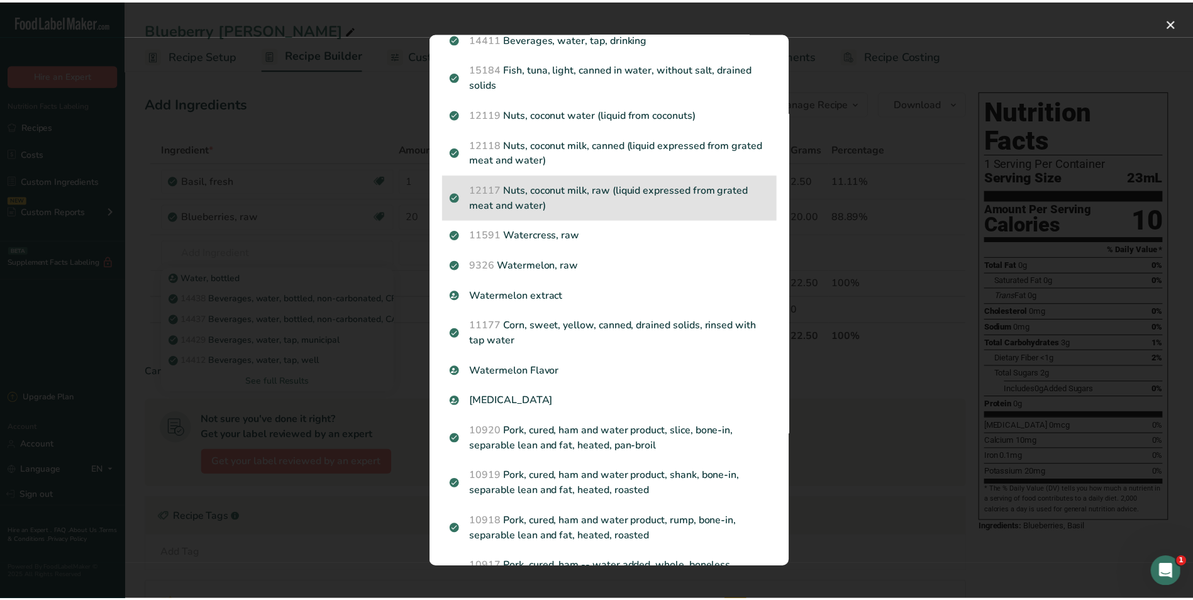
scroll to position [252, 0]
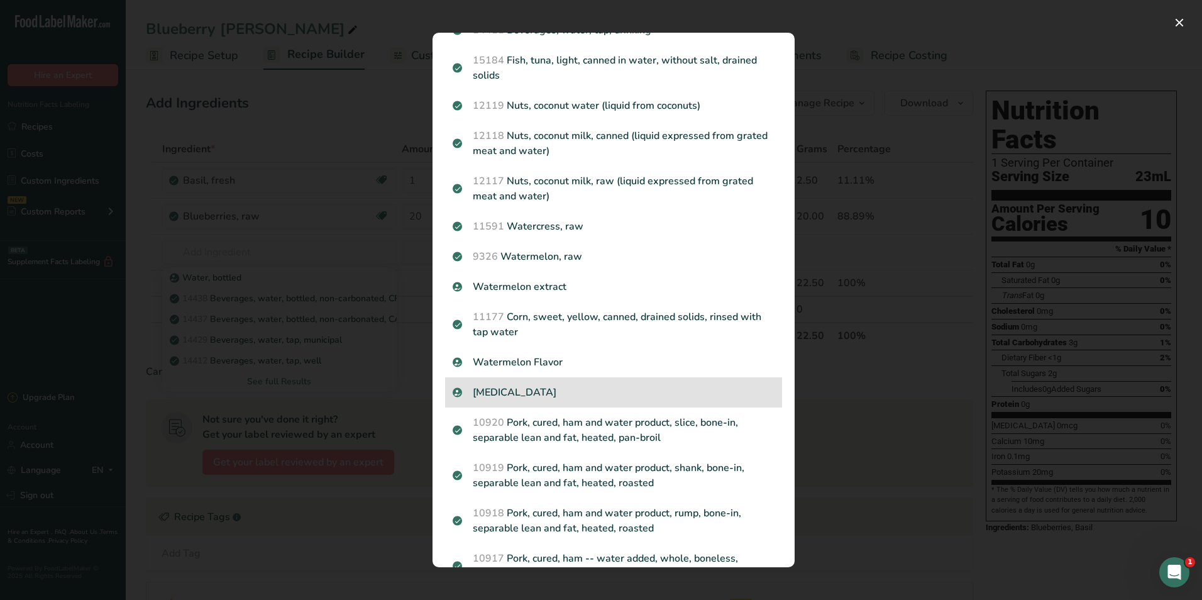
click at [514, 400] on p "[MEDICAL_DATA]" at bounding box center [614, 392] width 322 height 15
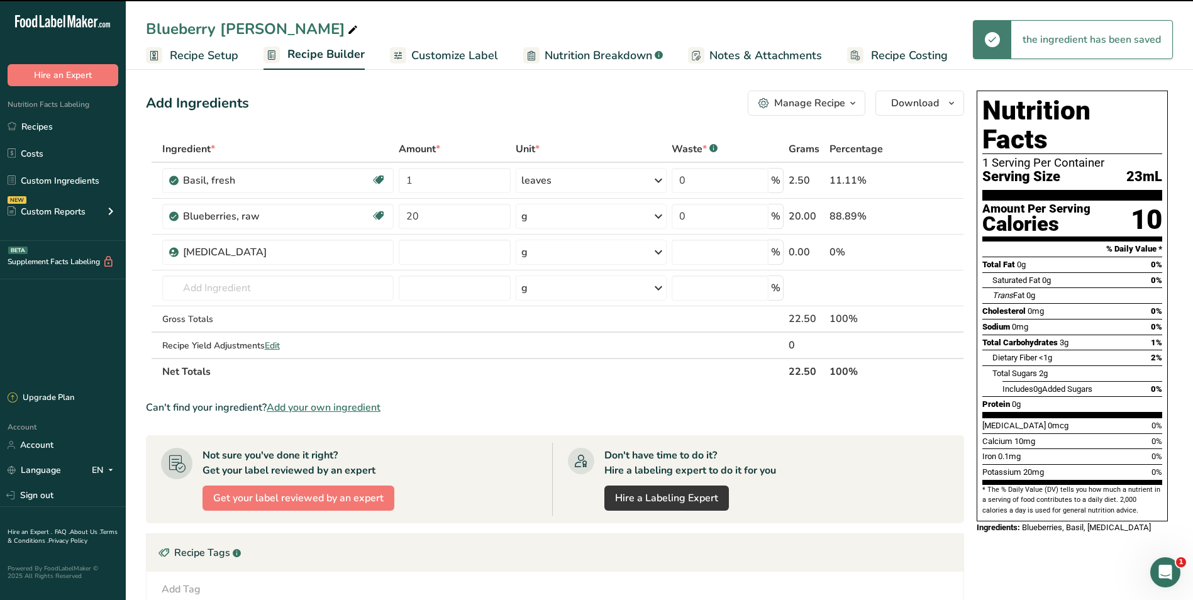
type input "0"
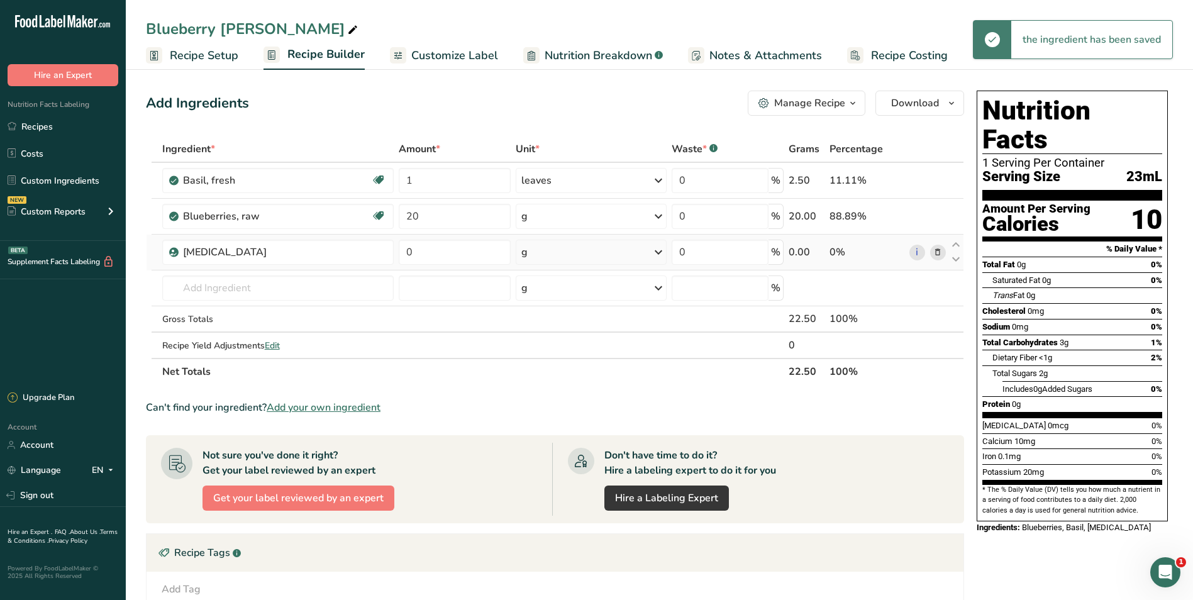
click at [556, 255] on div "g" at bounding box center [591, 252] width 151 height 25
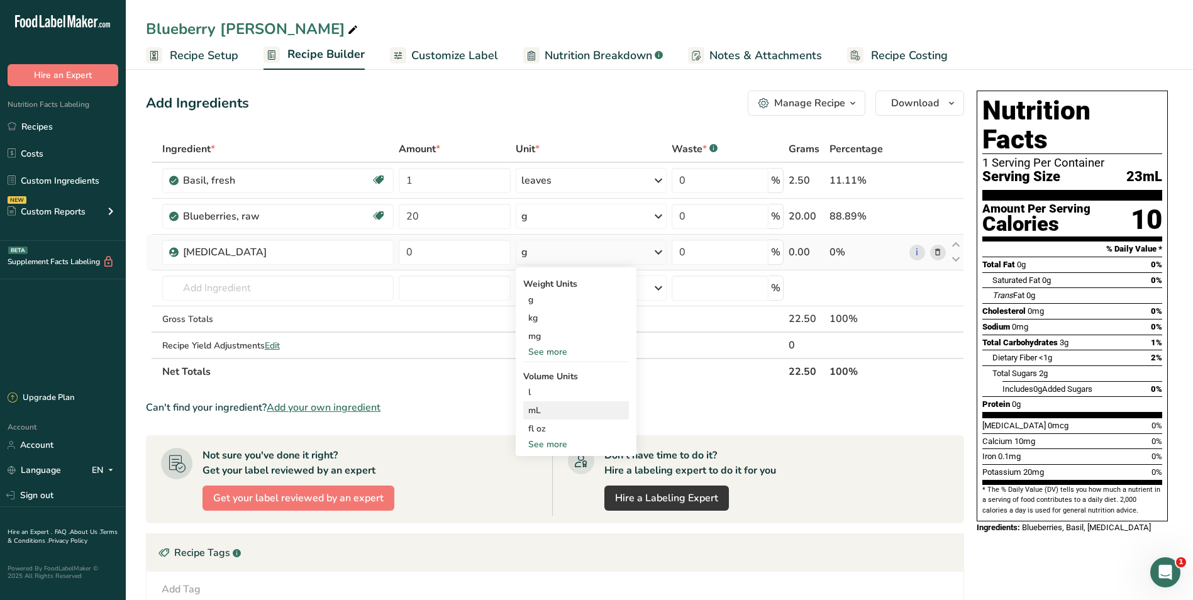
click at [564, 411] on div "mL" at bounding box center [576, 410] width 96 height 13
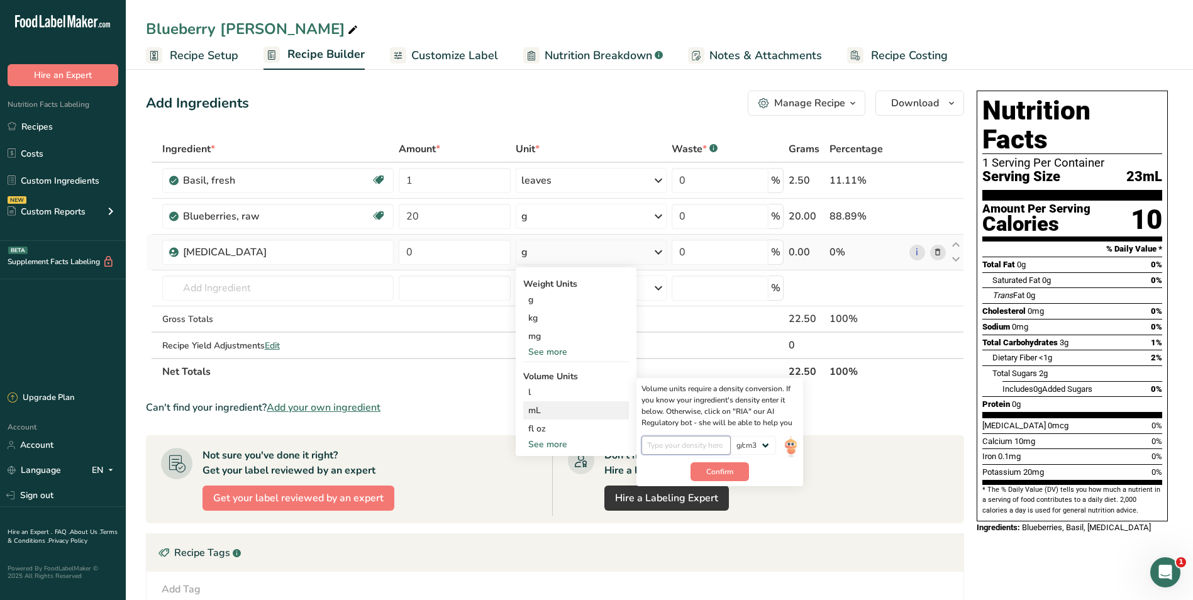
click at [705, 450] on input "number" at bounding box center [686, 445] width 90 height 19
type input "1"
click at [715, 466] on span "Confirm" at bounding box center [719, 471] width 27 height 11
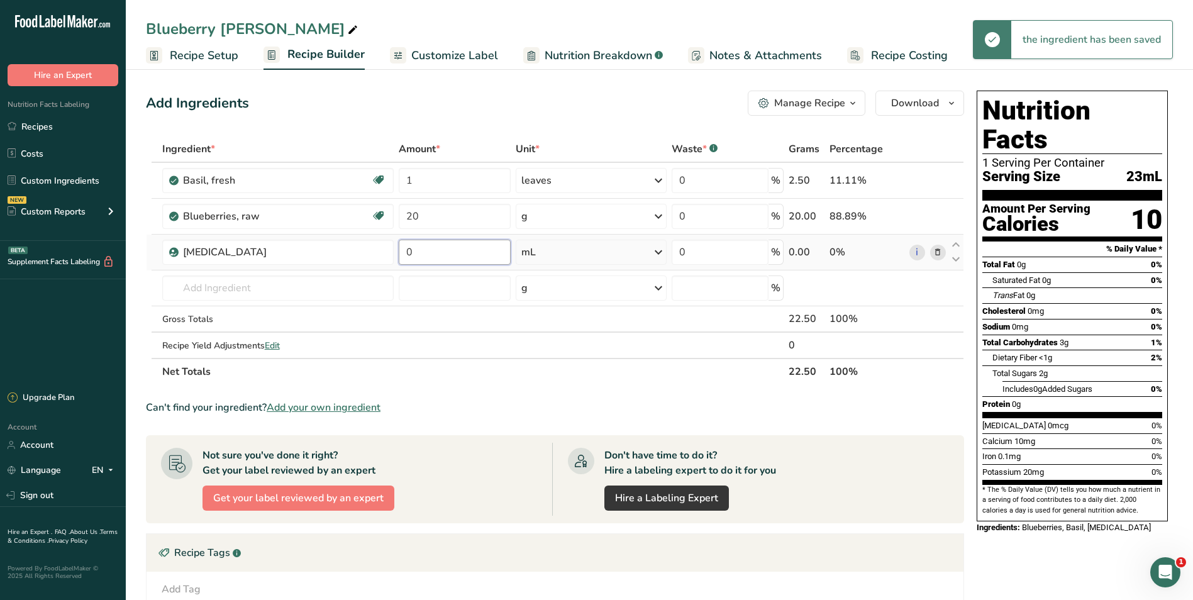
click at [460, 255] on input "0" at bounding box center [455, 252] width 112 height 25
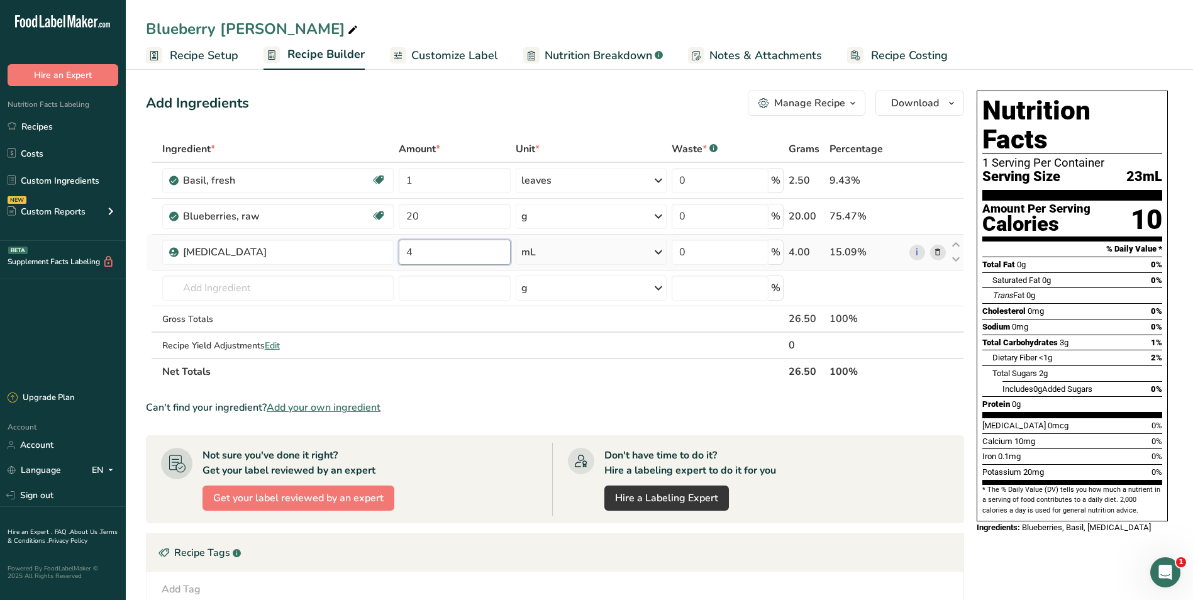
type input "4"
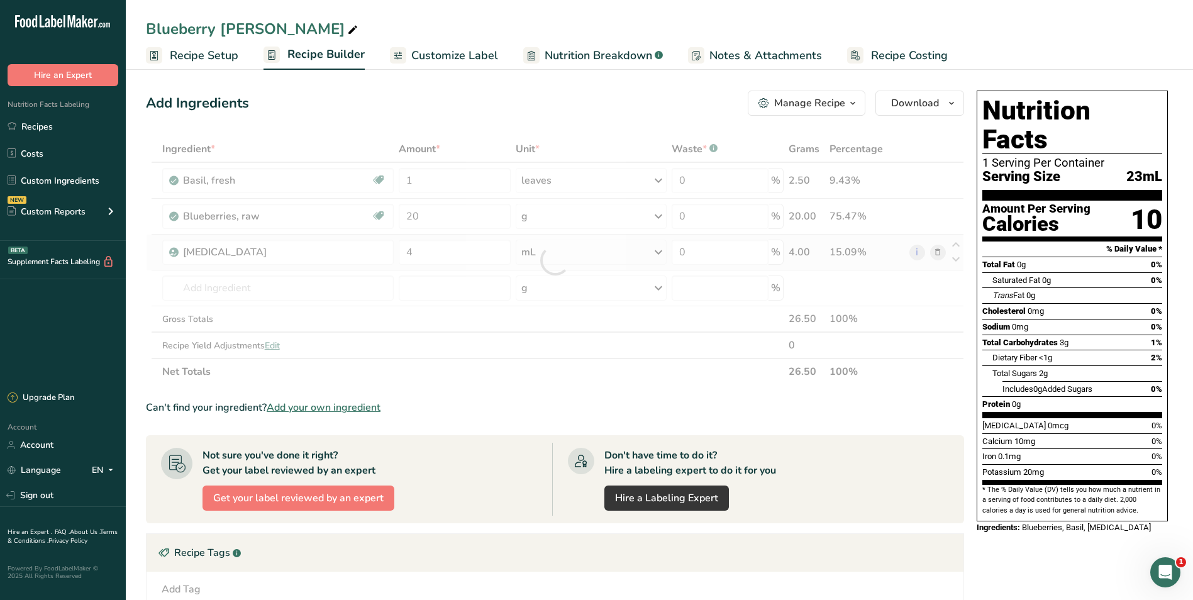
click at [617, 257] on div "Ingredient * Amount * Unit * Waste * .a-a{fill:#347362;}.b-a{fill:#fff;} Grams …" at bounding box center [555, 260] width 818 height 249
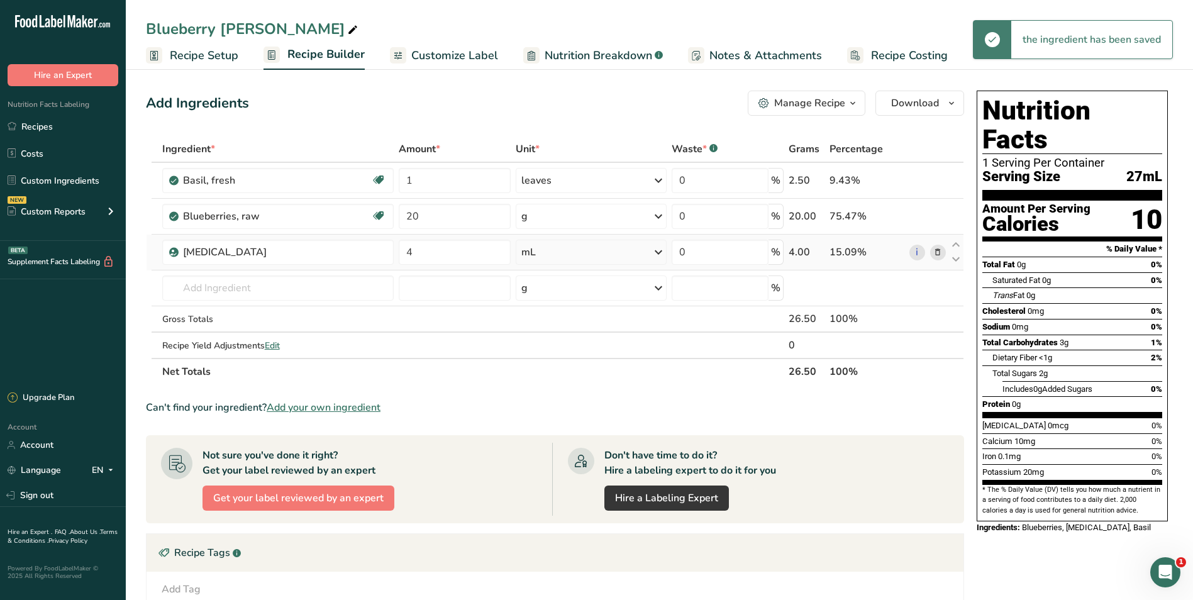
click at [643, 253] on div "mL" at bounding box center [591, 252] width 151 height 25
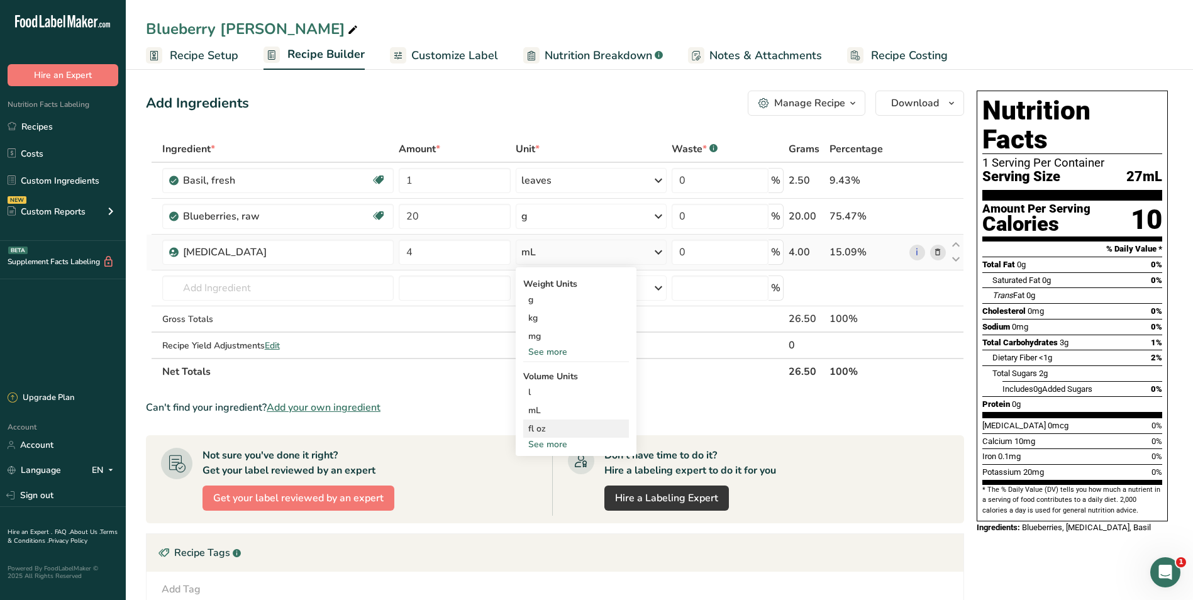
click at [538, 427] on div "fl oz" at bounding box center [576, 428] width 96 height 13
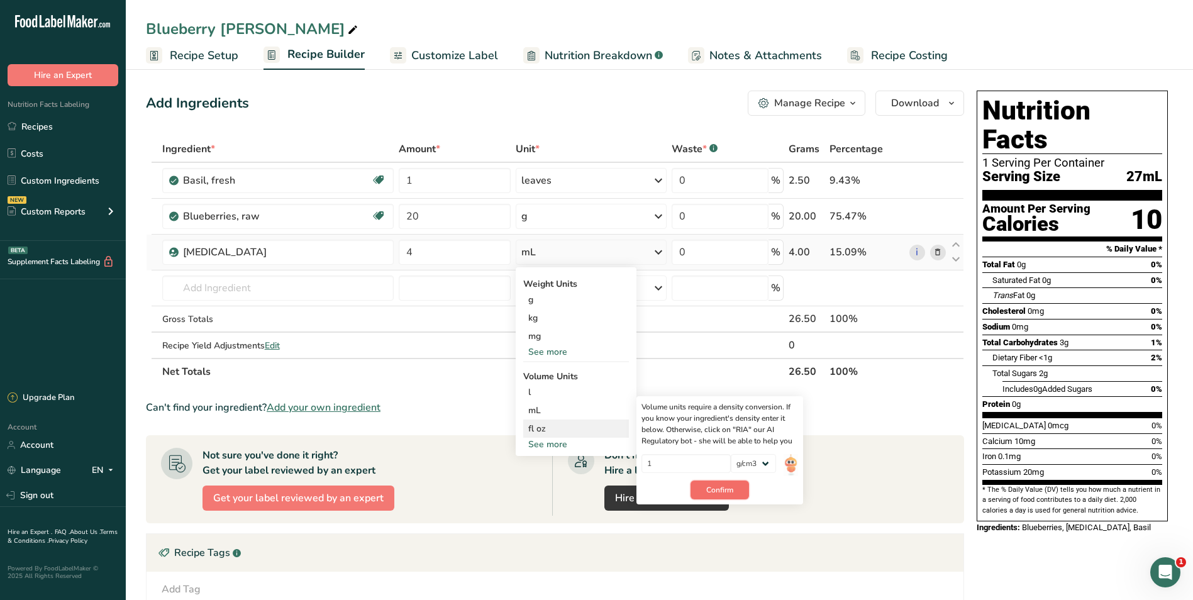
click at [723, 491] on span "Confirm" at bounding box center [719, 489] width 27 height 11
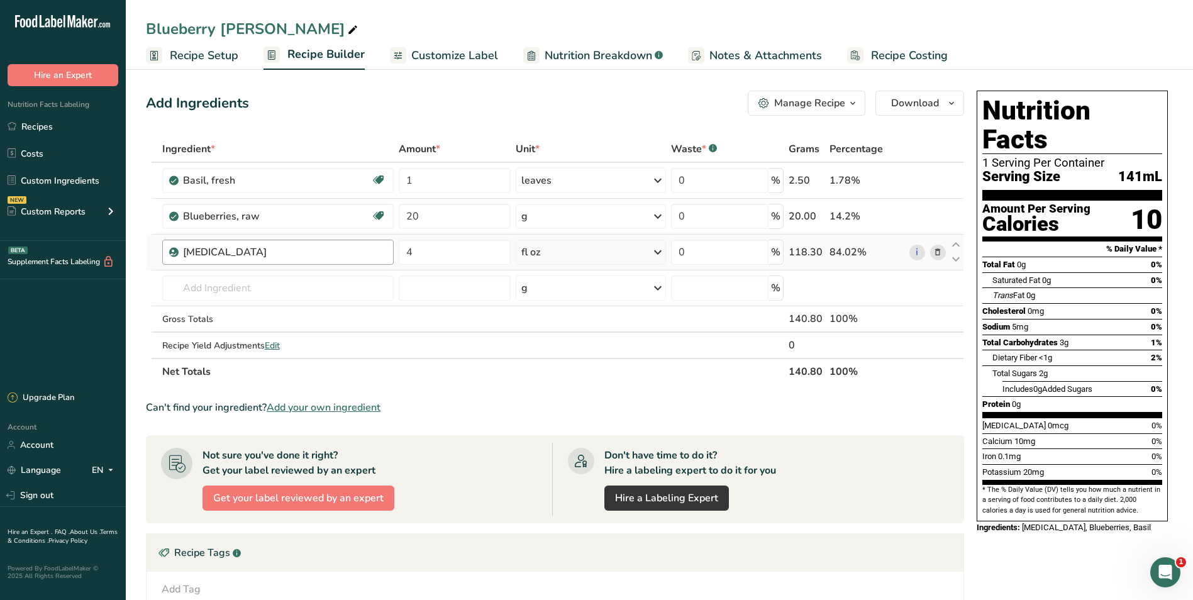
click at [358, 253] on div "[MEDICAL_DATA]" at bounding box center [284, 252] width 203 height 15
click at [296, 255] on div "[MEDICAL_DATA]" at bounding box center [261, 252] width 157 height 15
click at [260, 252] on div "[MEDICAL_DATA]" at bounding box center [261, 252] width 157 height 15
click at [871, 257] on icon at bounding box center [937, 252] width 9 height 13
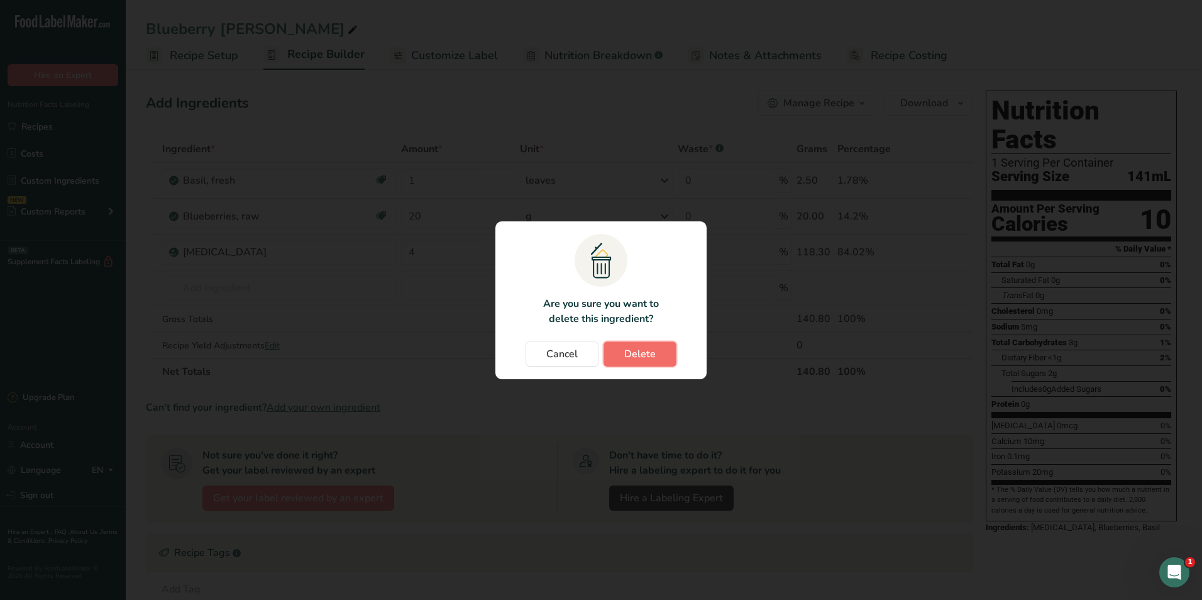
click at [643, 350] on span "Delete" at bounding box center [639, 354] width 31 height 15
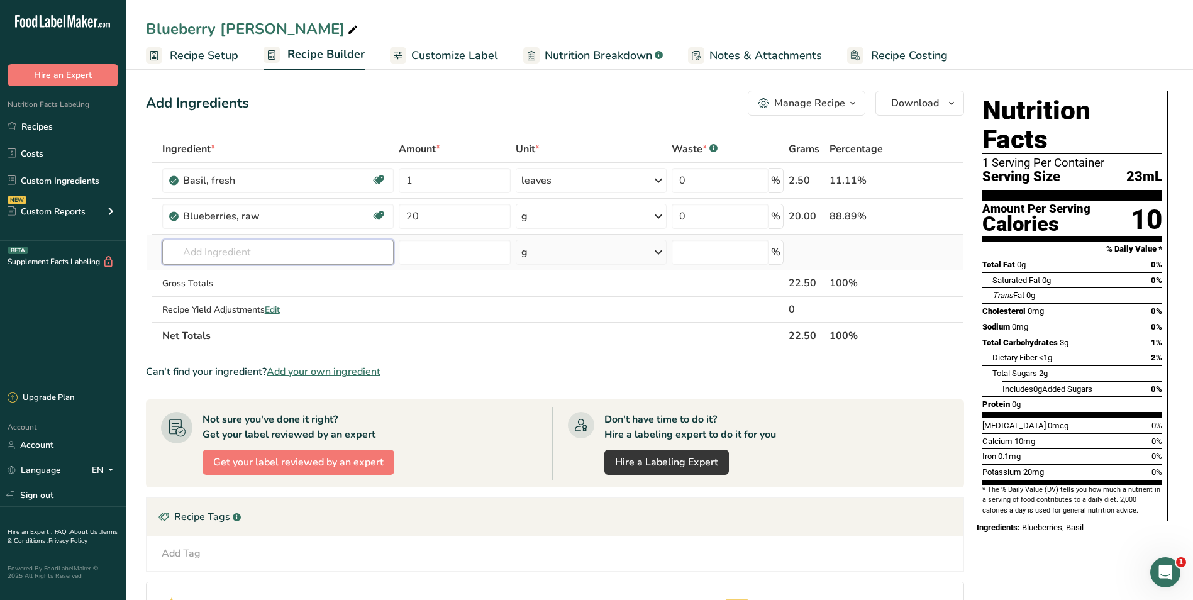
click at [231, 245] on input "text" at bounding box center [277, 252] width 231 height 25
click at [225, 253] on input "text" at bounding box center [277, 252] width 231 height 25
click at [351, 367] on span "Add your own ingredient" at bounding box center [324, 371] width 114 height 15
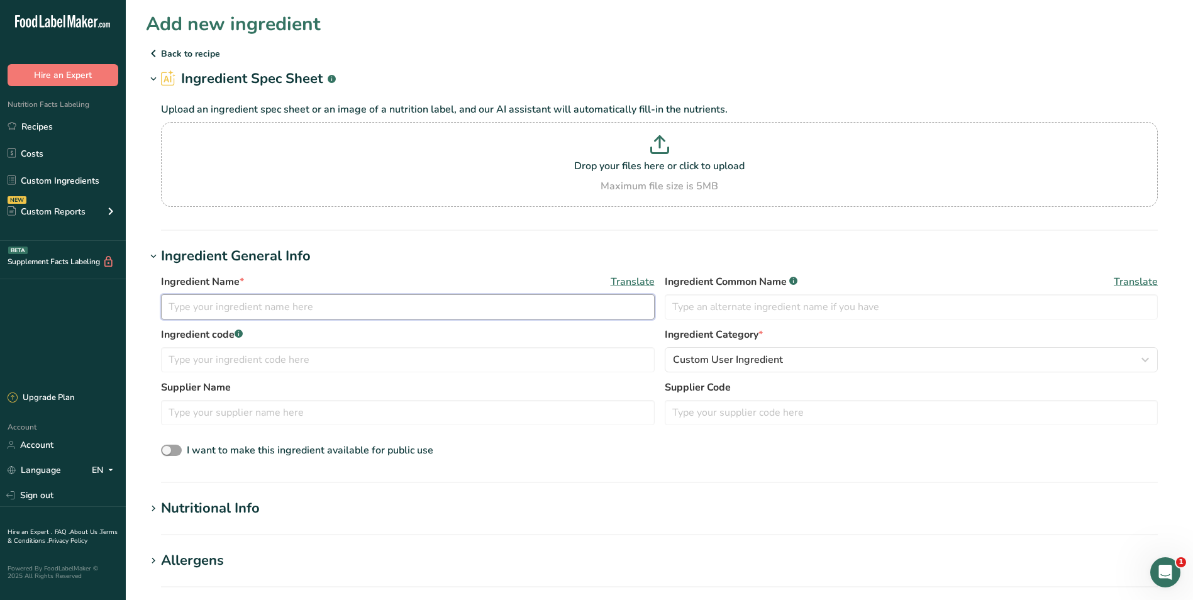
click at [323, 303] on input "text" at bounding box center [408, 306] width 494 height 25
type input "Sparkling Water"
click at [821, 306] on input "text" at bounding box center [912, 306] width 494 height 25
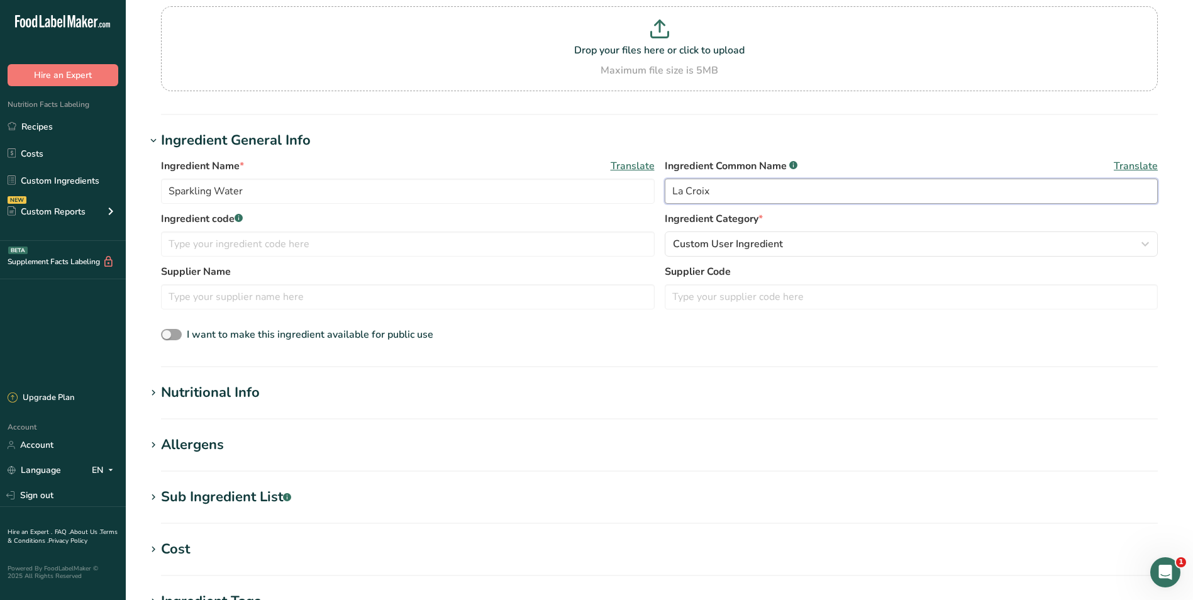
scroll to position [126, 0]
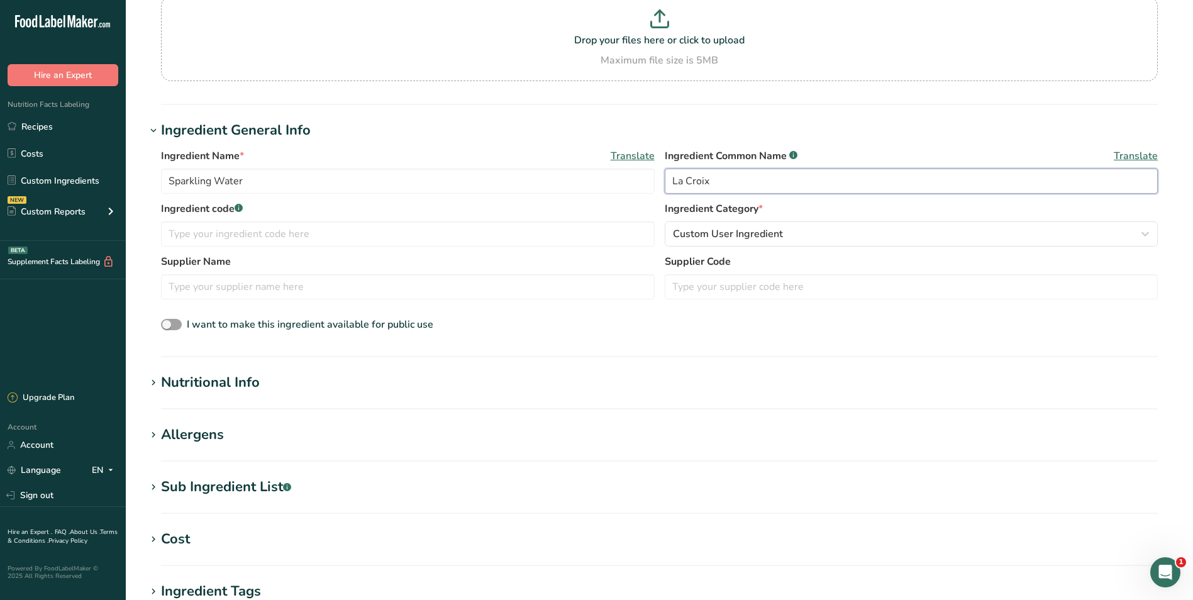
type input "La Croix"
click at [260, 389] on h1 "Nutritional Info" at bounding box center [659, 382] width 1027 height 21
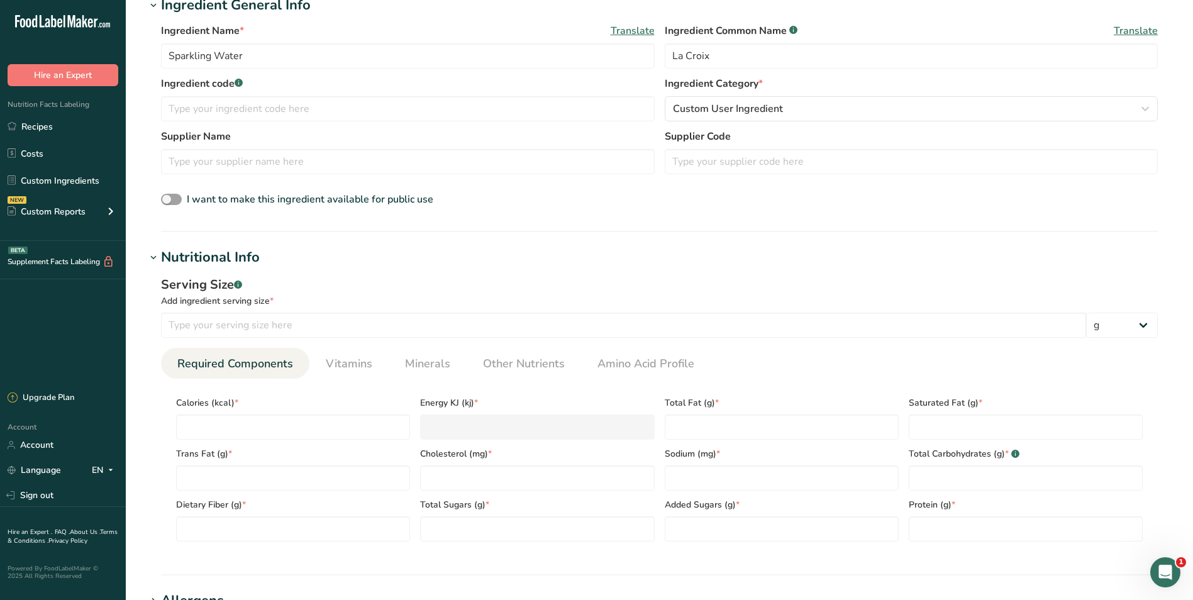
scroll to position [252, 0]
click at [269, 412] on div "Calories (kcal) *" at bounding box center [293, 413] width 244 height 51
click at [269, 419] on input "number" at bounding box center [293, 426] width 234 height 25
type input "0"
type KJ "0"
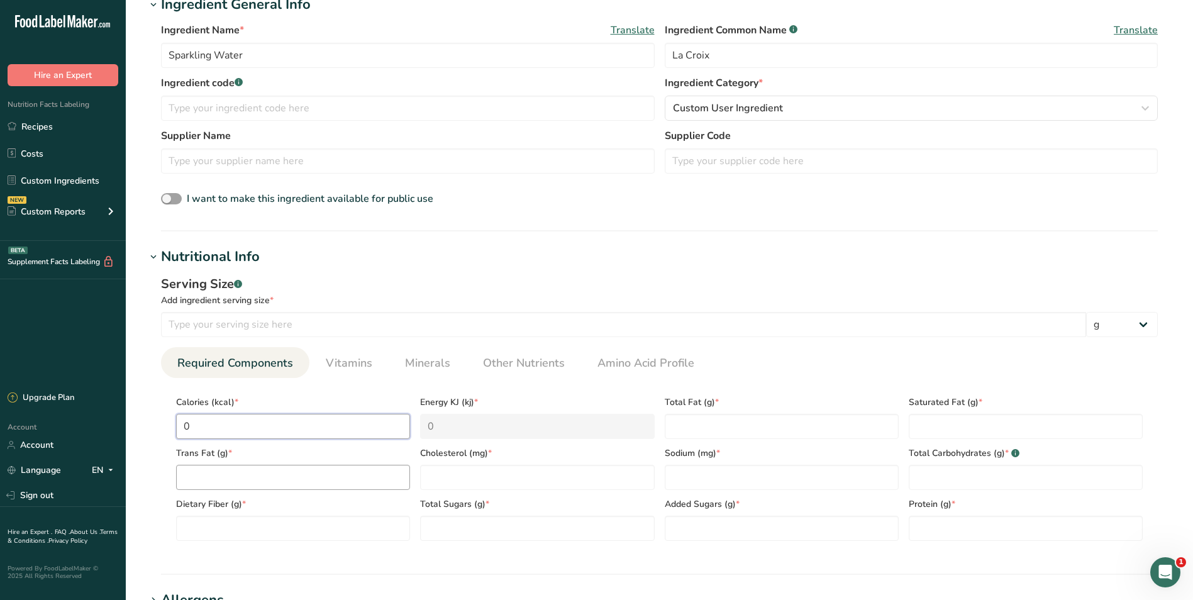
type input "0"
click at [292, 475] on Fat "number" at bounding box center [293, 477] width 234 height 25
type Fat "0"
click at [302, 517] on Fiber "number" at bounding box center [293, 528] width 234 height 25
type Fiber "0"
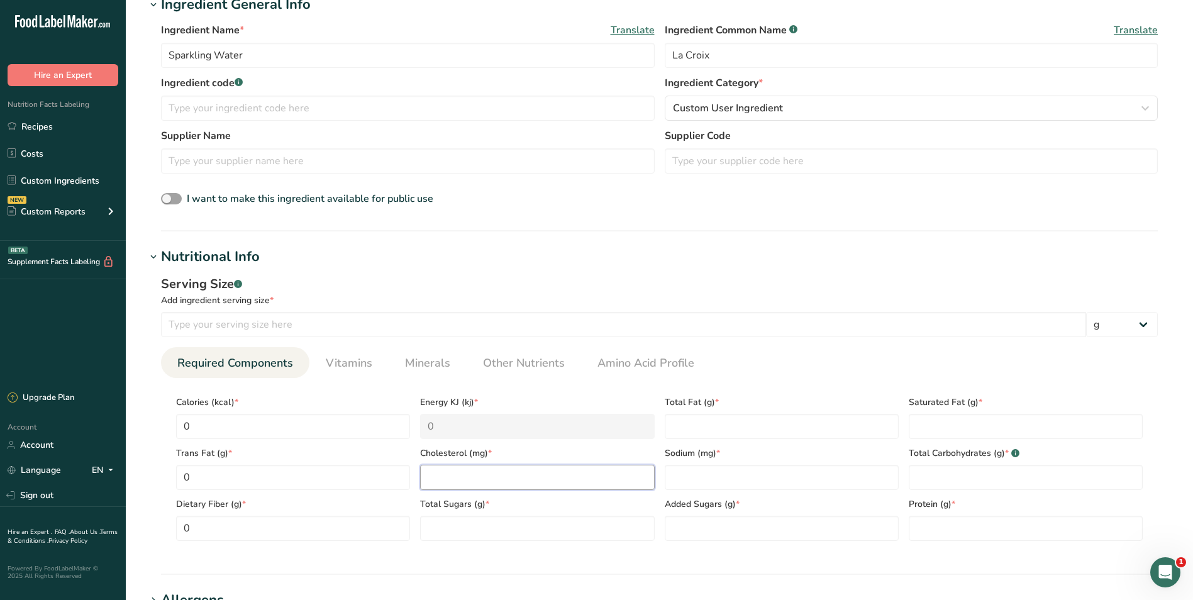
click at [550, 470] on input "number" at bounding box center [537, 477] width 234 height 25
type input "0"
click at [536, 520] on Sugars "number" at bounding box center [537, 528] width 234 height 25
type Sugars "0"
click at [709, 428] on Fat "number" at bounding box center [782, 426] width 234 height 25
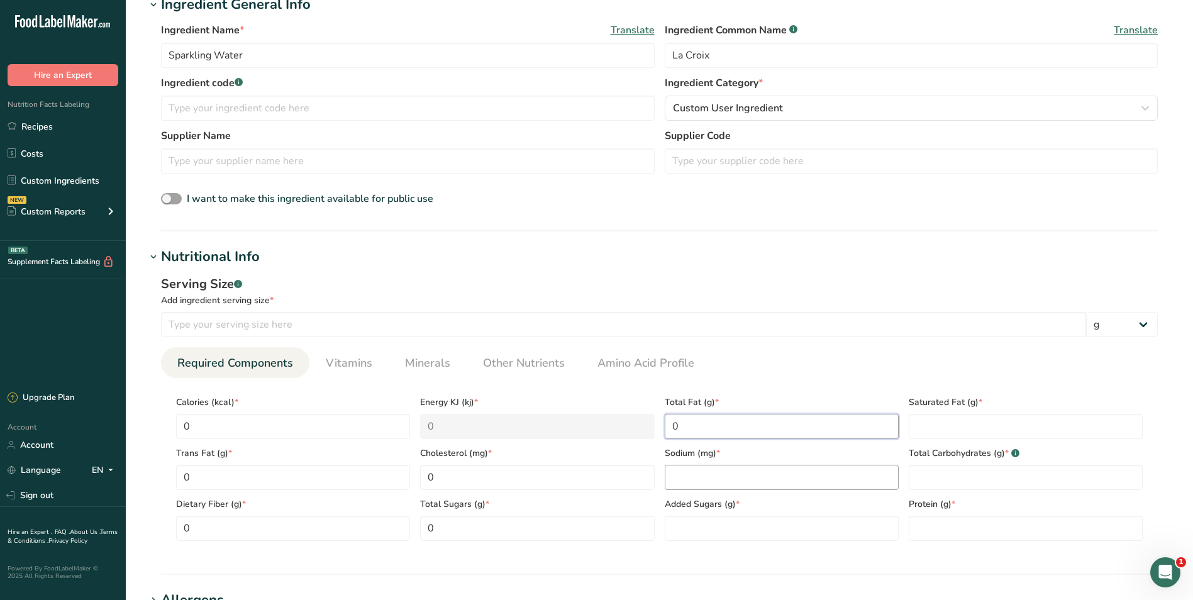
type Fat "0"
click at [719, 472] on input "number" at bounding box center [782, 477] width 234 height 25
type input "0"
click at [730, 523] on Sugars "number" at bounding box center [782, 528] width 234 height 25
type Sugars "0"
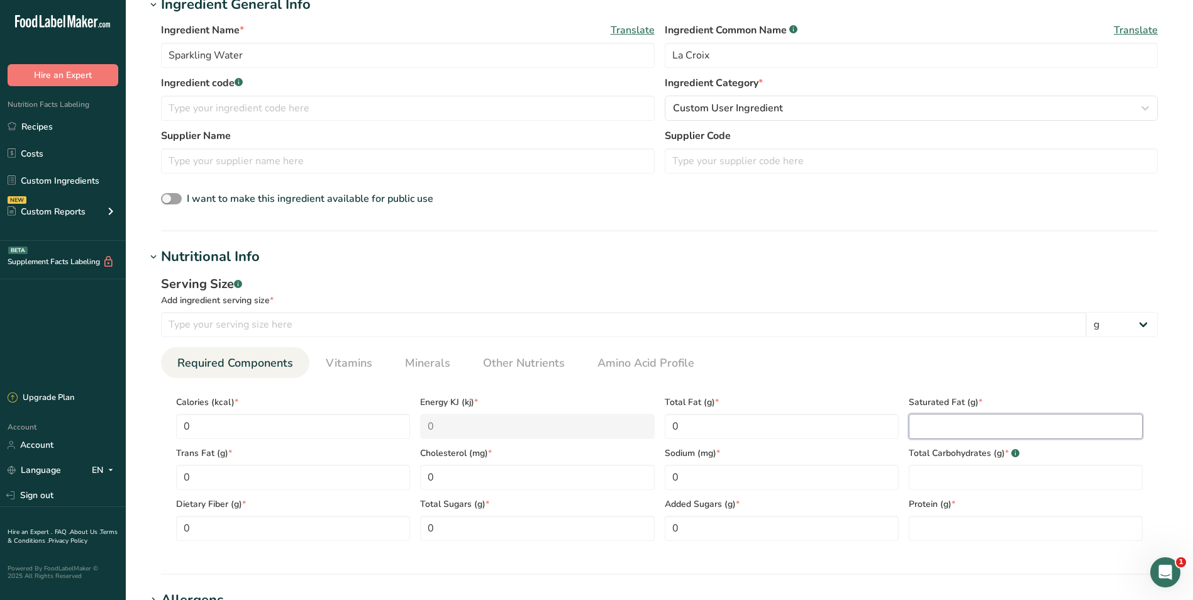
click at [871, 428] on Fat "number" at bounding box center [1026, 426] width 234 height 25
type Fat "0"
click at [871, 480] on Carbohydrates "number" at bounding box center [1026, 477] width 234 height 25
click at [871, 514] on div "Protein (g) *" at bounding box center [1026, 515] width 244 height 51
click at [871, 483] on Carbohydrates "number" at bounding box center [1026, 477] width 234 height 25
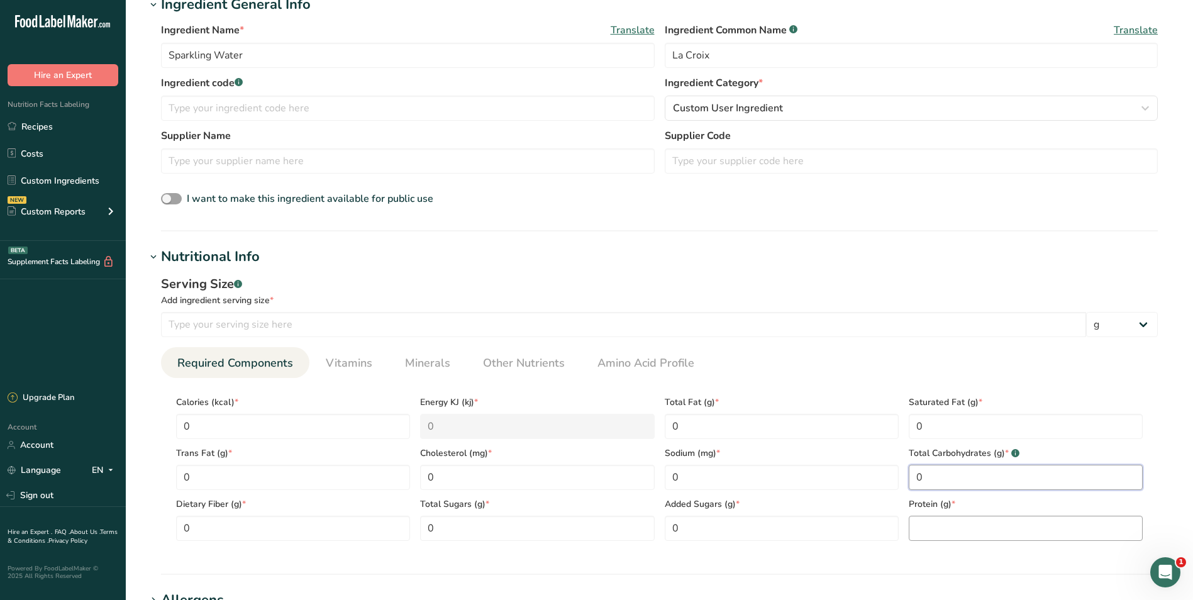
type Carbohydrates "0"
click at [871, 521] on input "number" at bounding box center [1026, 528] width 234 height 25
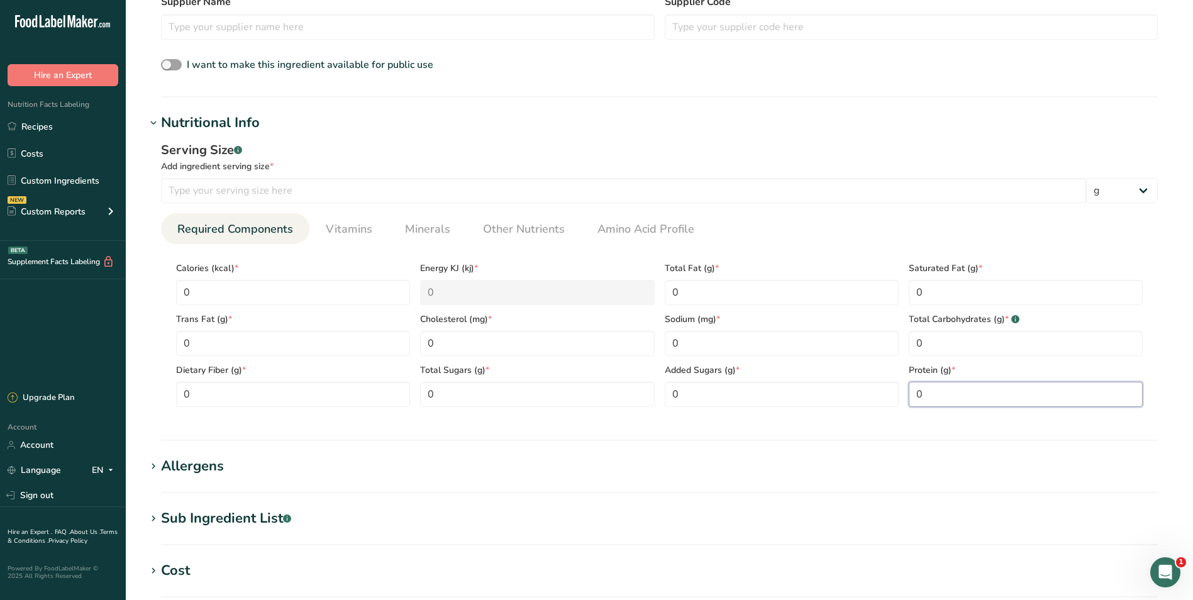
scroll to position [566, 0]
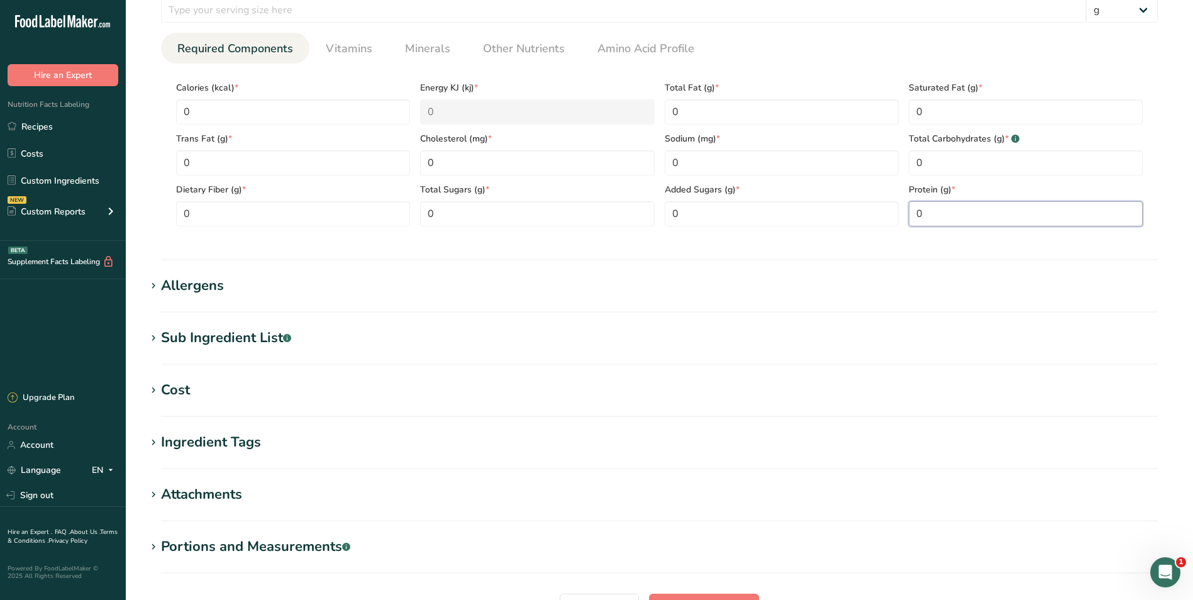
type input "0"
click at [218, 296] on div "Allergens" at bounding box center [192, 285] width 63 height 21
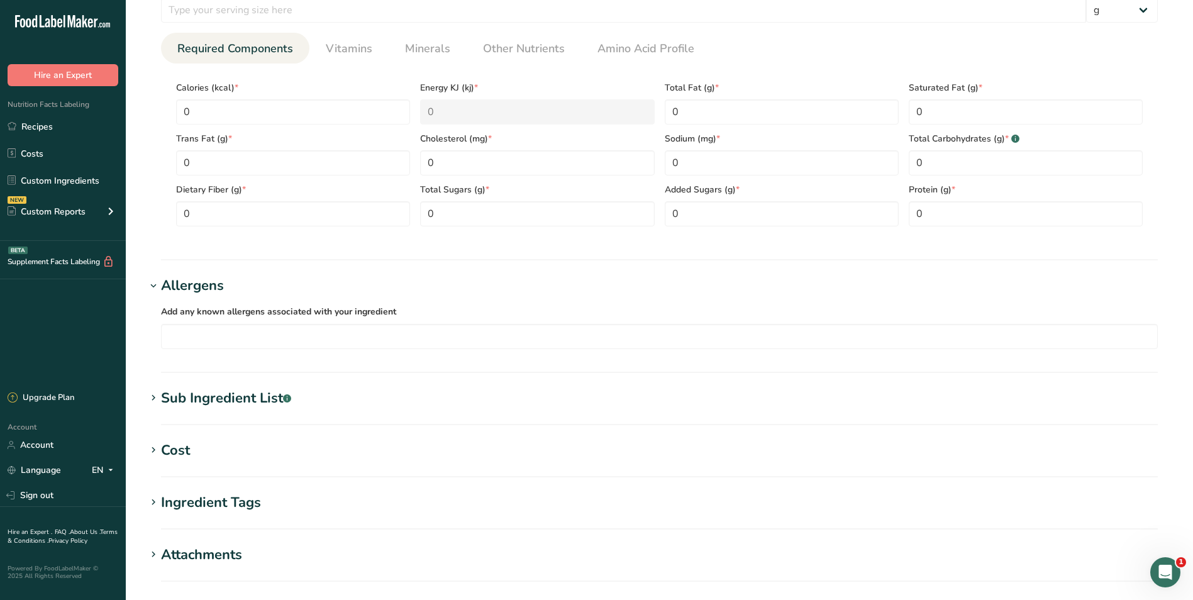
click at [202, 406] on div "Sub Ingredient List .a-a{fill:#347362;}.b-a{fill:#fff;}" at bounding box center [226, 398] width 130 height 21
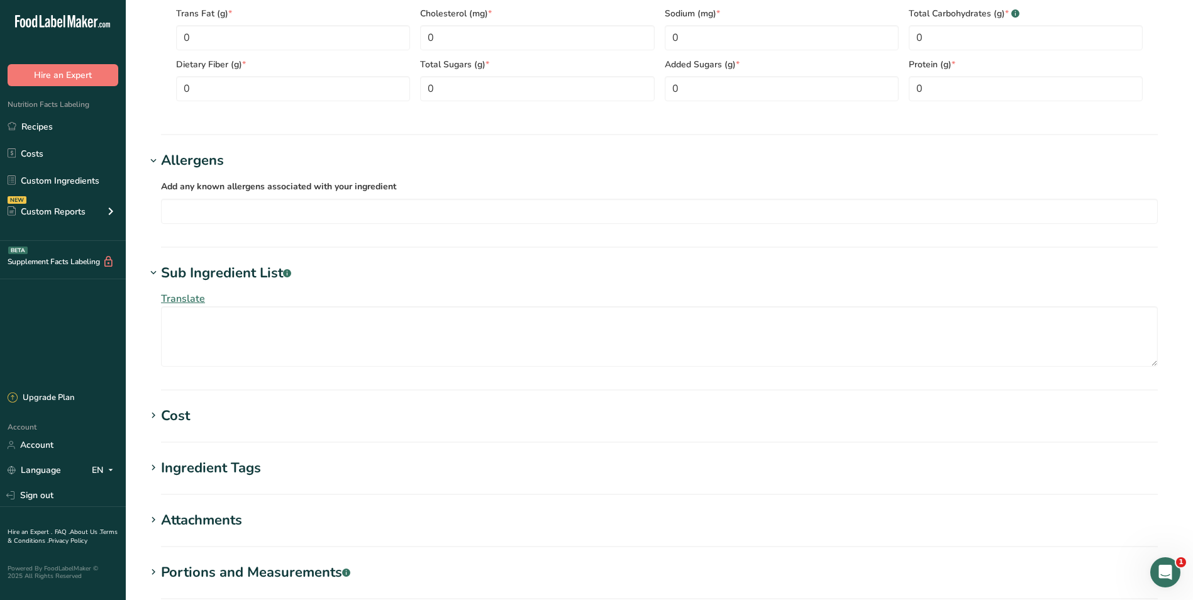
scroll to position [818, 0]
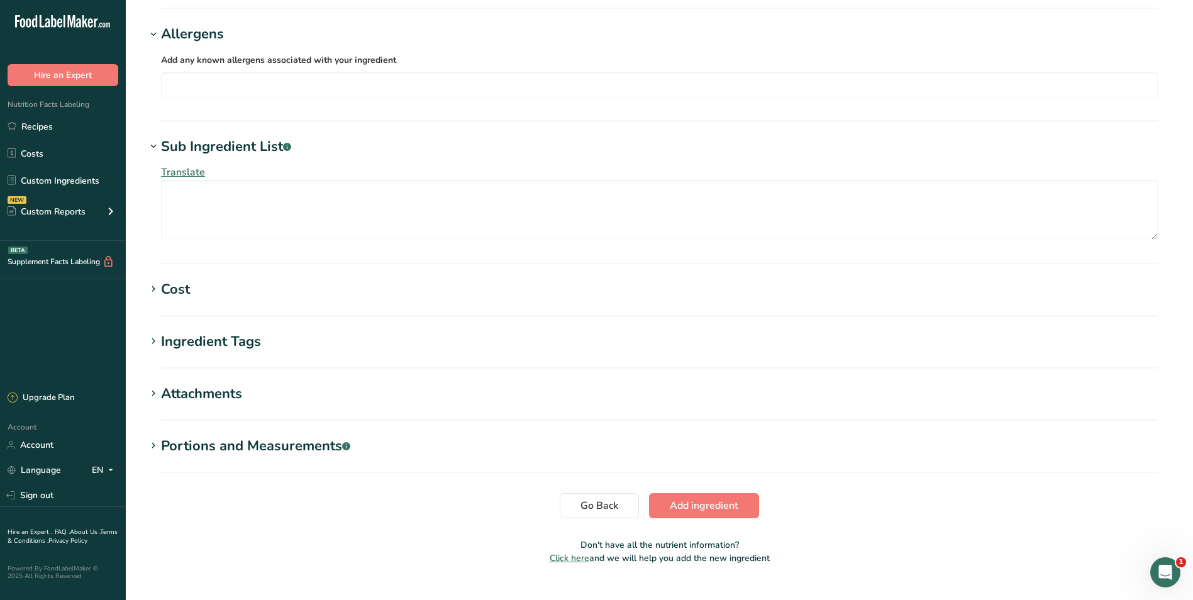
drag, startPoint x: 393, startPoint y: 421, endPoint x: 389, endPoint y: 439, distance: 18.8
click at [385, 443] on h1 "Portions and Measurements .a-a{fill:#347362;}.b-a{fill:#fff;}" at bounding box center [659, 446] width 1027 height 21
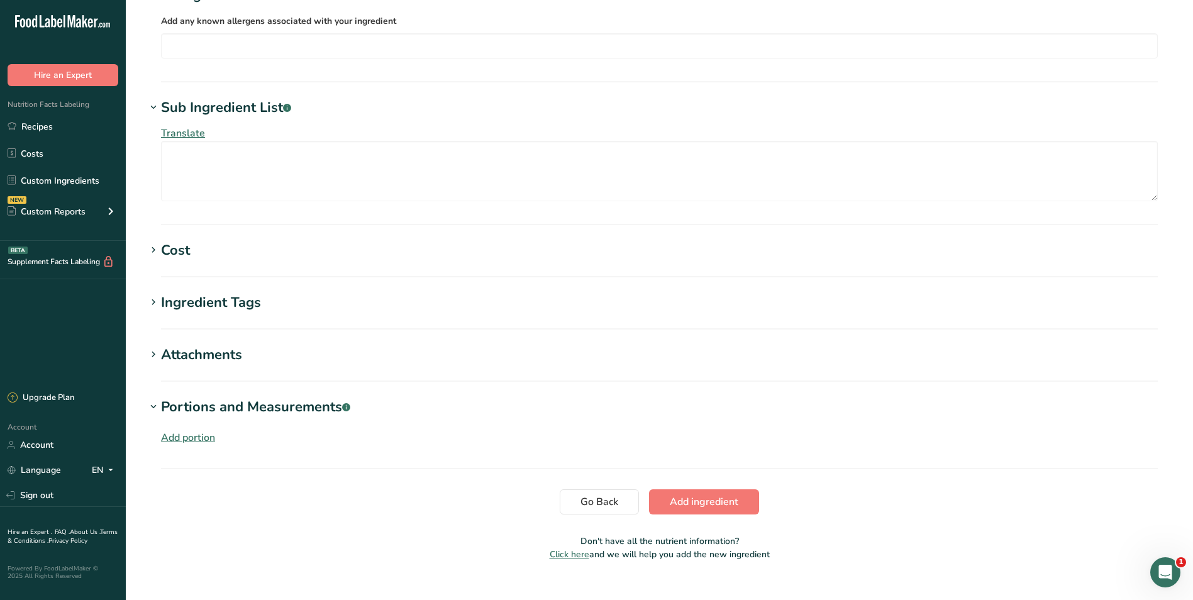
scroll to position [878, 0]
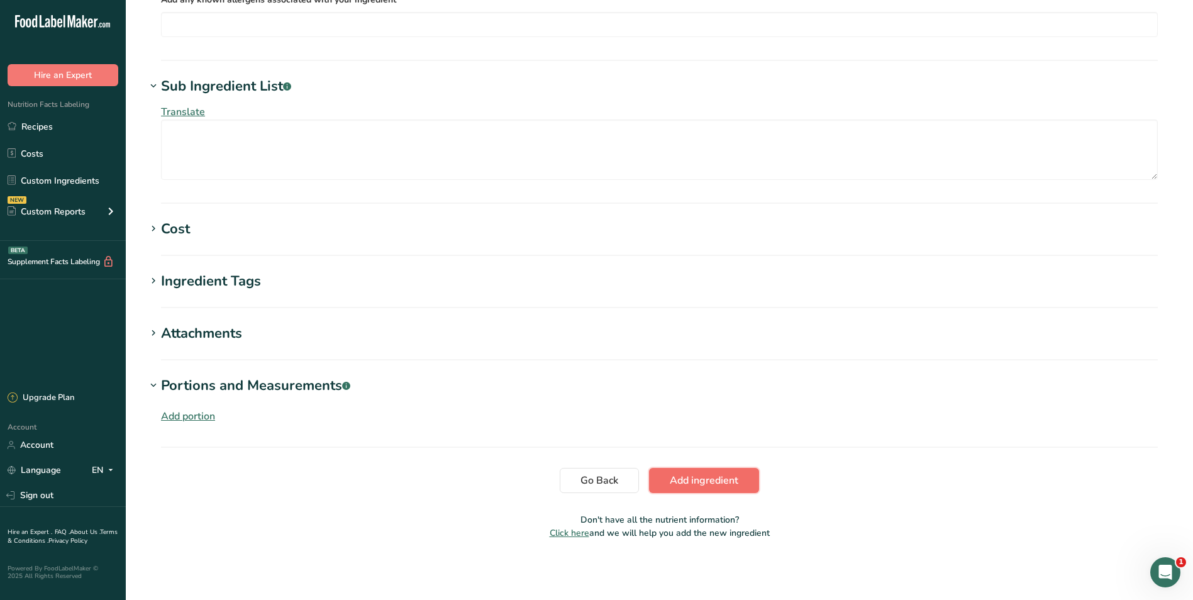
click at [704, 486] on span "Add ingredient" at bounding box center [704, 480] width 69 height 15
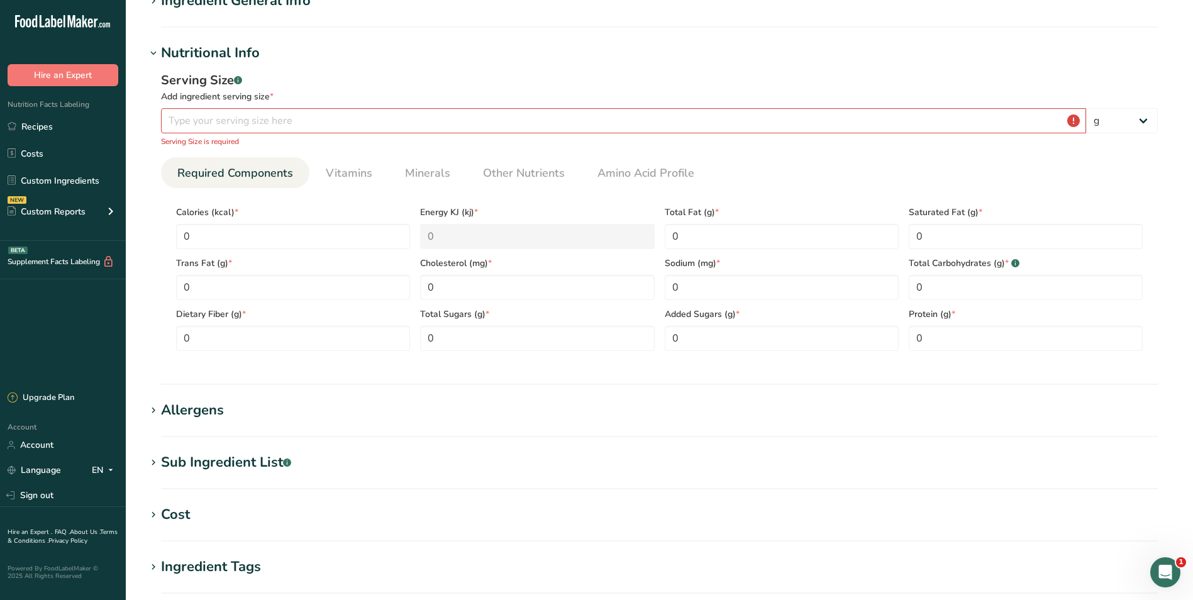
scroll to position [129, 0]
click at [296, 123] on input "number" at bounding box center [623, 121] width 925 height 25
click at [364, 121] on input "number" at bounding box center [623, 121] width 925 height 25
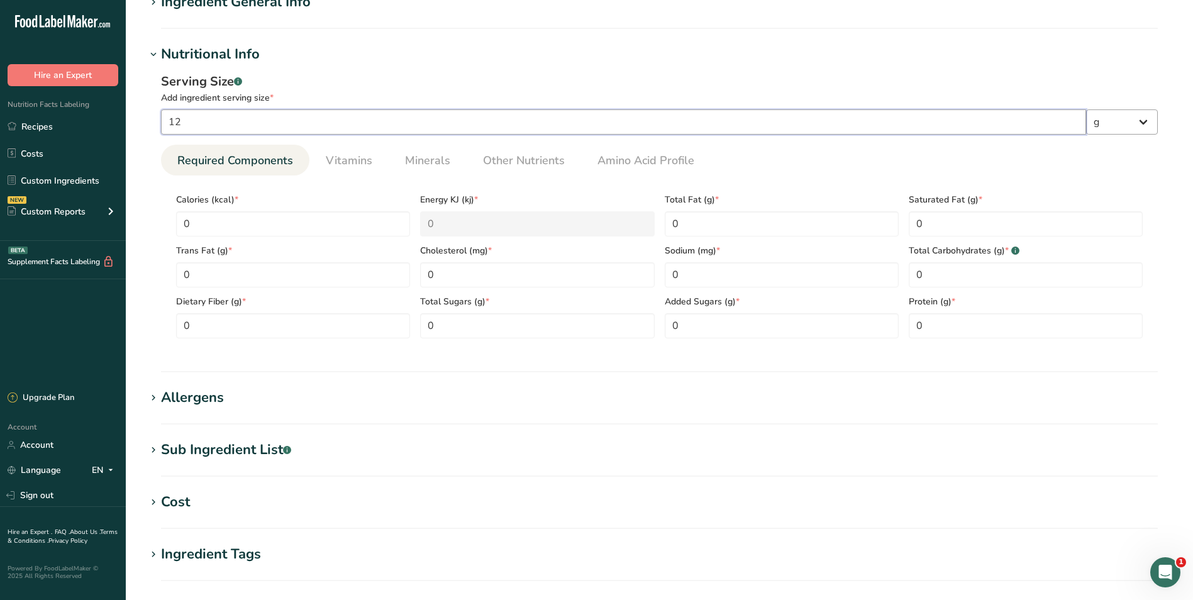
type input "12"
click at [871, 116] on select "g kg mg mcg lb oz l mL fl oz tbsp tsp cup qt gallon" at bounding box center [1122, 121] width 72 height 25
select select "18"
click at [871, 109] on select "g kg mg mcg lb oz l mL fl oz tbsp tsp cup qt gallon" at bounding box center [1122, 121] width 72 height 25
select select "22"
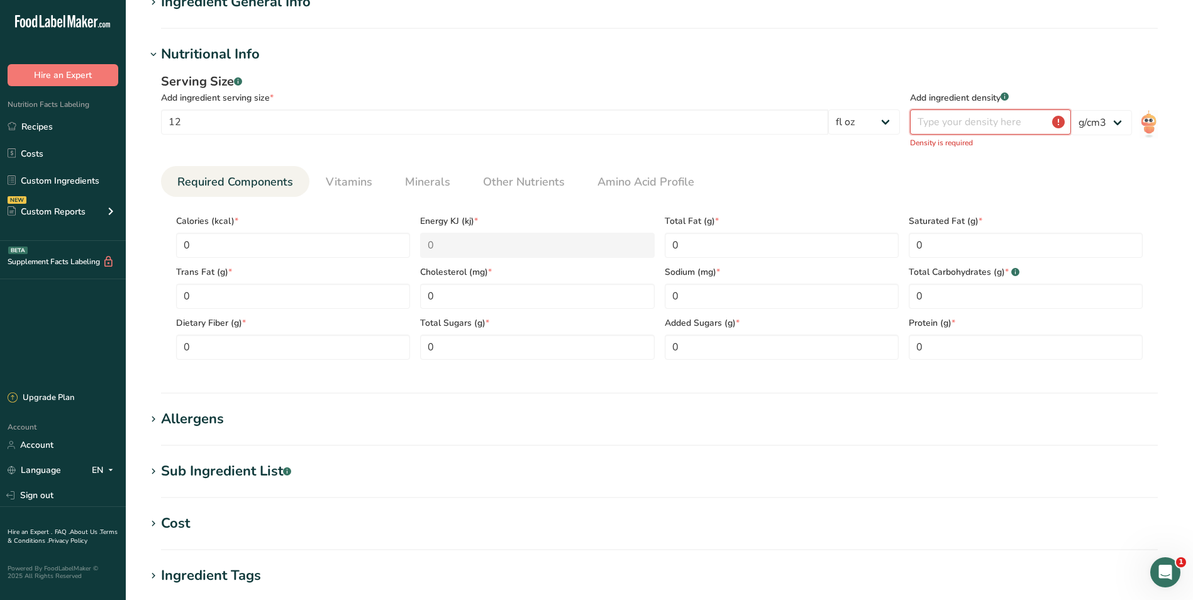
click at [871, 121] on input "number" at bounding box center [990, 121] width 161 height 25
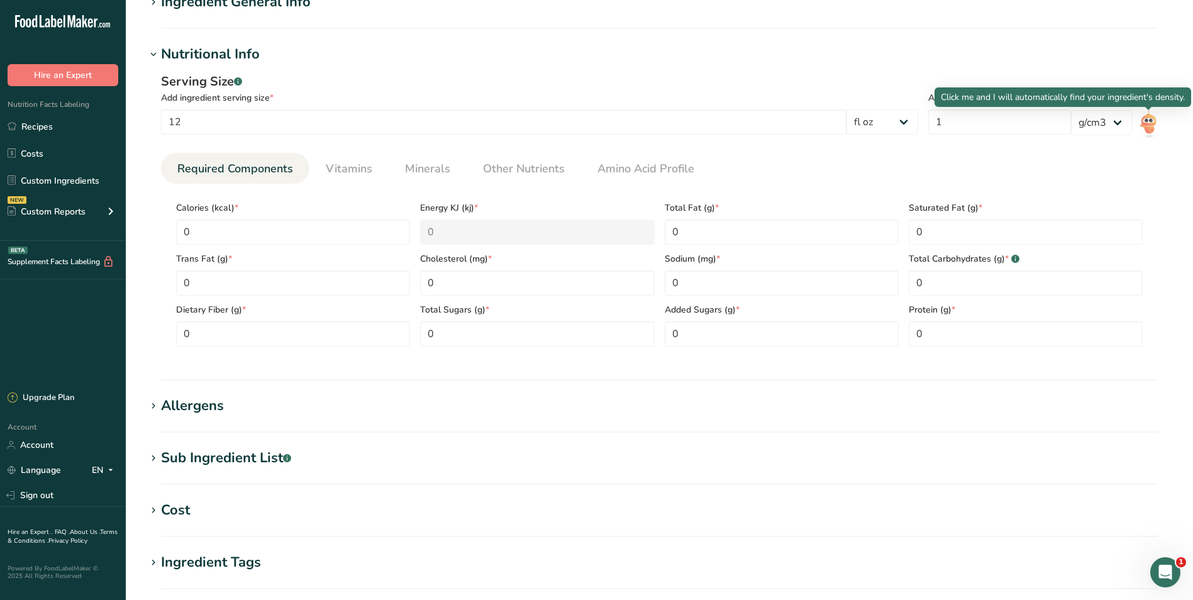
click at [871, 130] on img at bounding box center [1149, 124] width 18 height 28
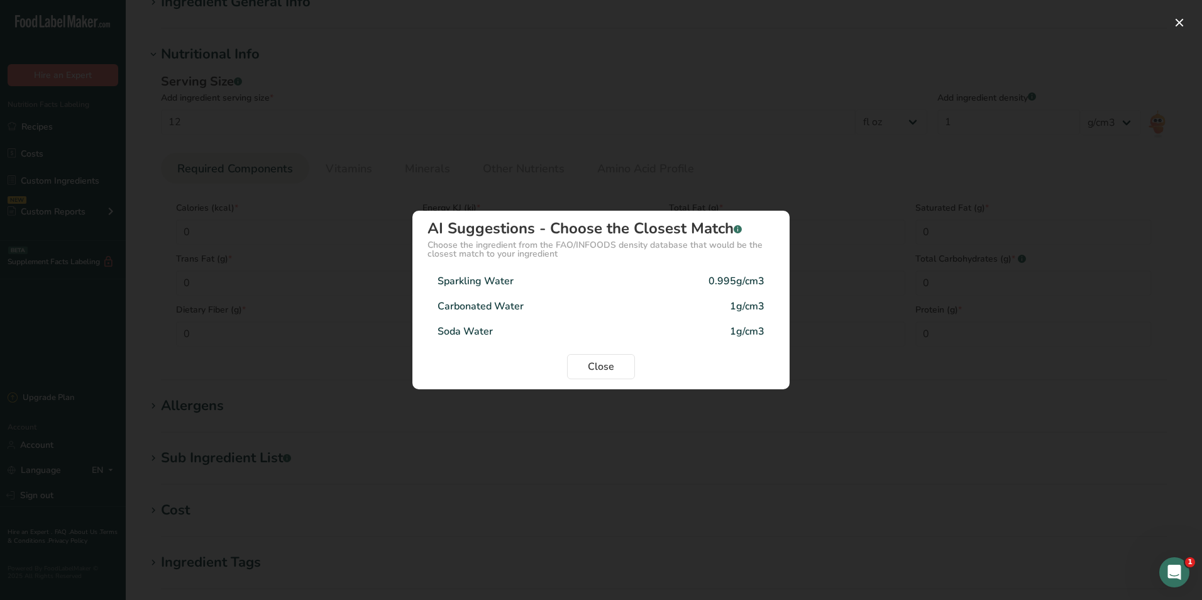
click at [747, 273] on div "Sparkling Water 0.995g/cm3" at bounding box center [601, 281] width 347 height 25
type input "0.995"
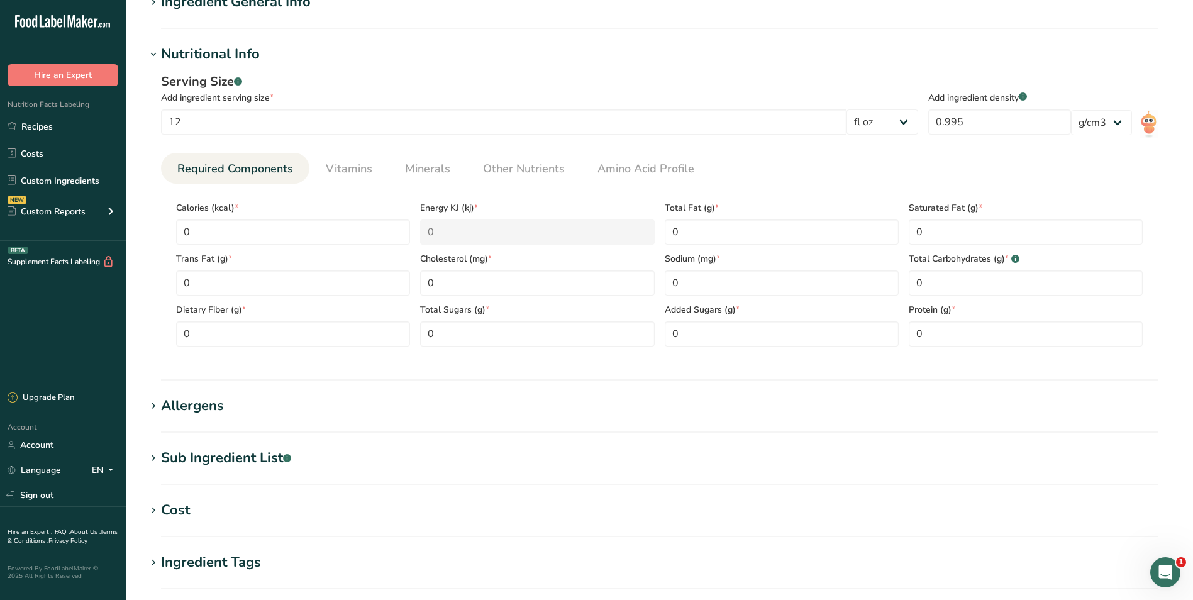
click at [871, 164] on ul "Required Components Vitamins Minerals Other Nutrients Amino Acid Profile" at bounding box center [659, 168] width 997 height 31
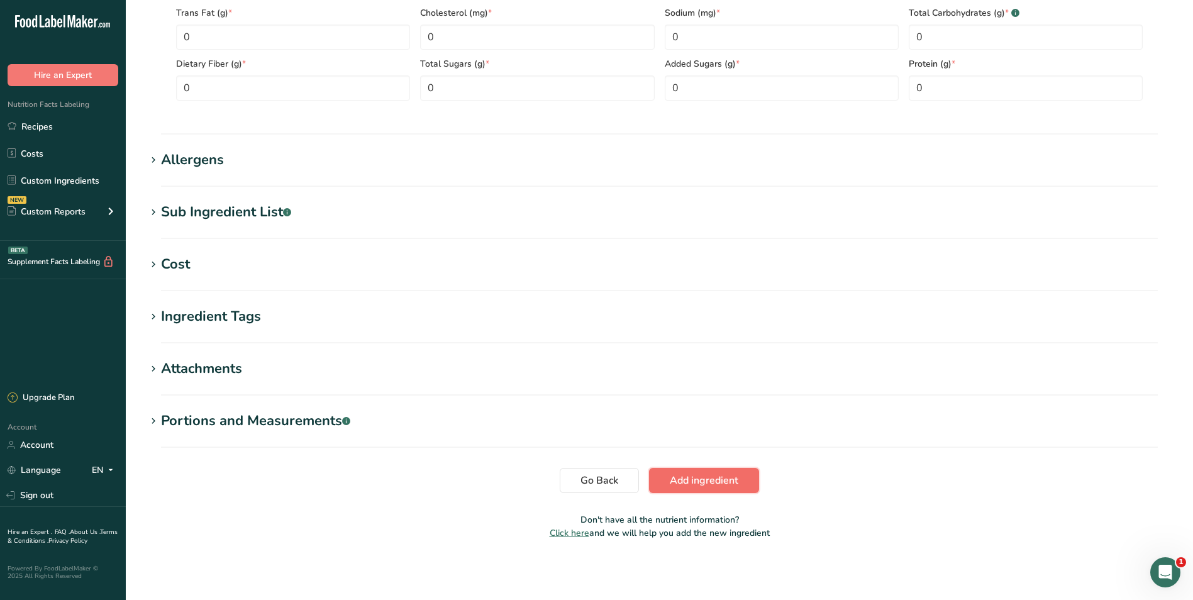
click at [696, 475] on span "Add ingredient" at bounding box center [704, 480] width 69 height 15
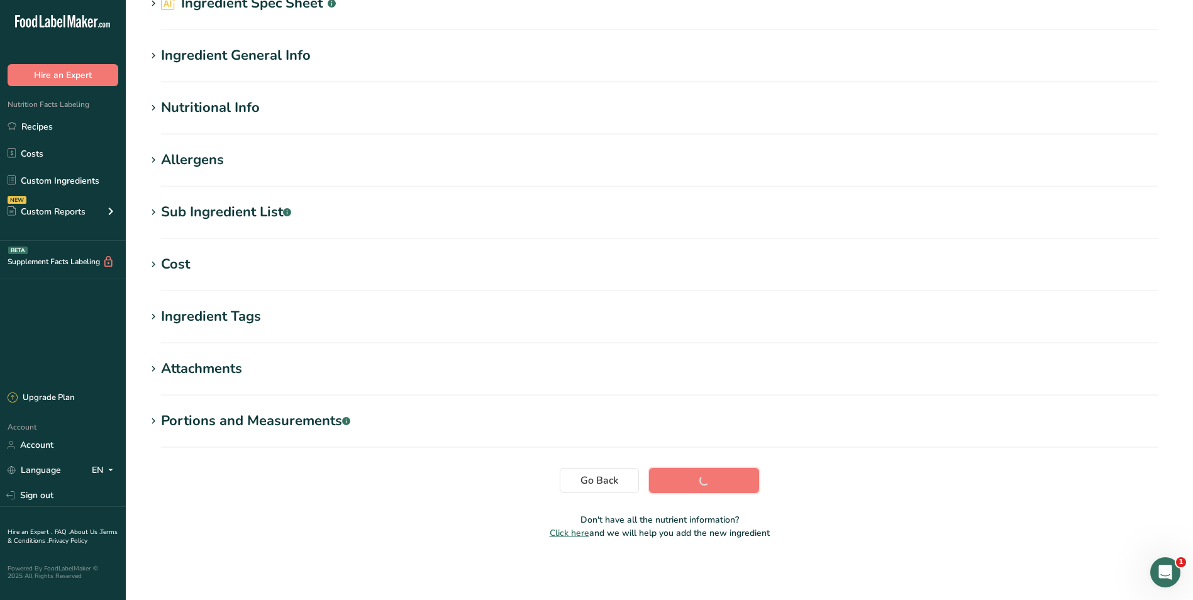
scroll to position [75, 0]
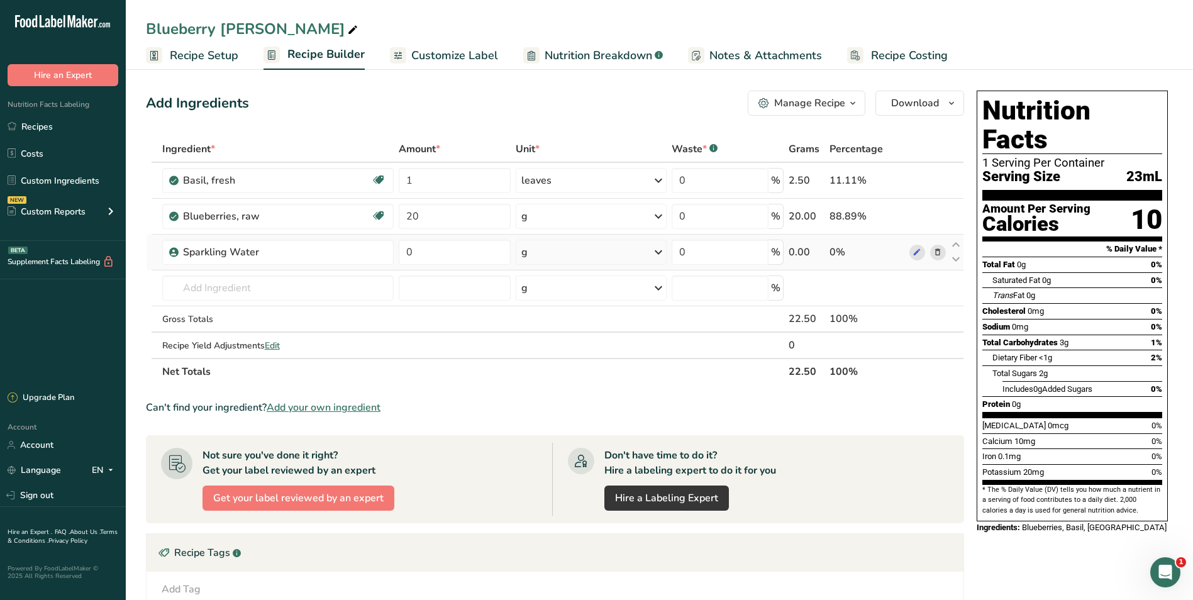
click at [570, 248] on div "g" at bounding box center [591, 252] width 151 height 25
click at [563, 428] on div "fl oz" at bounding box center [576, 428] width 96 height 13
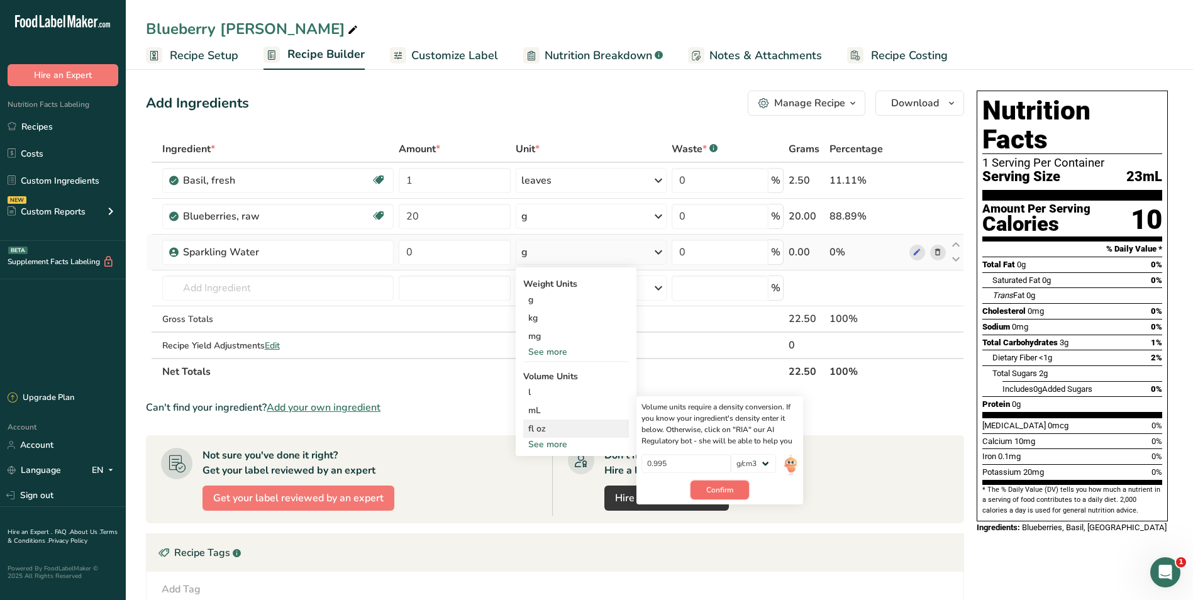
click at [707, 485] on span "Confirm" at bounding box center [719, 489] width 27 height 11
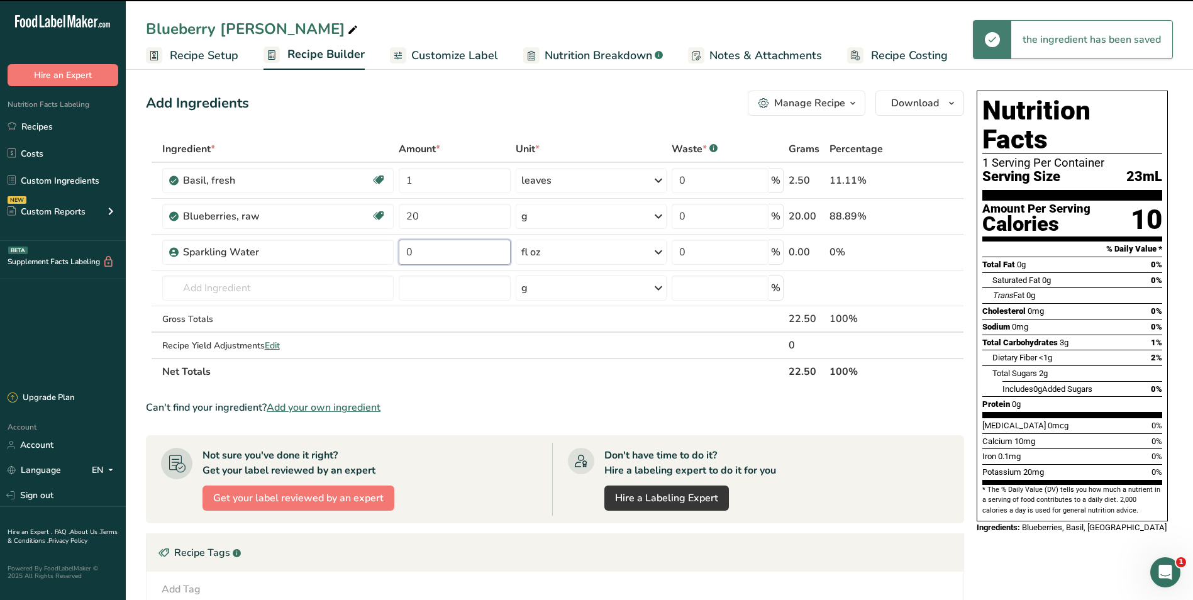
click at [471, 259] on input "0" at bounding box center [455, 252] width 112 height 25
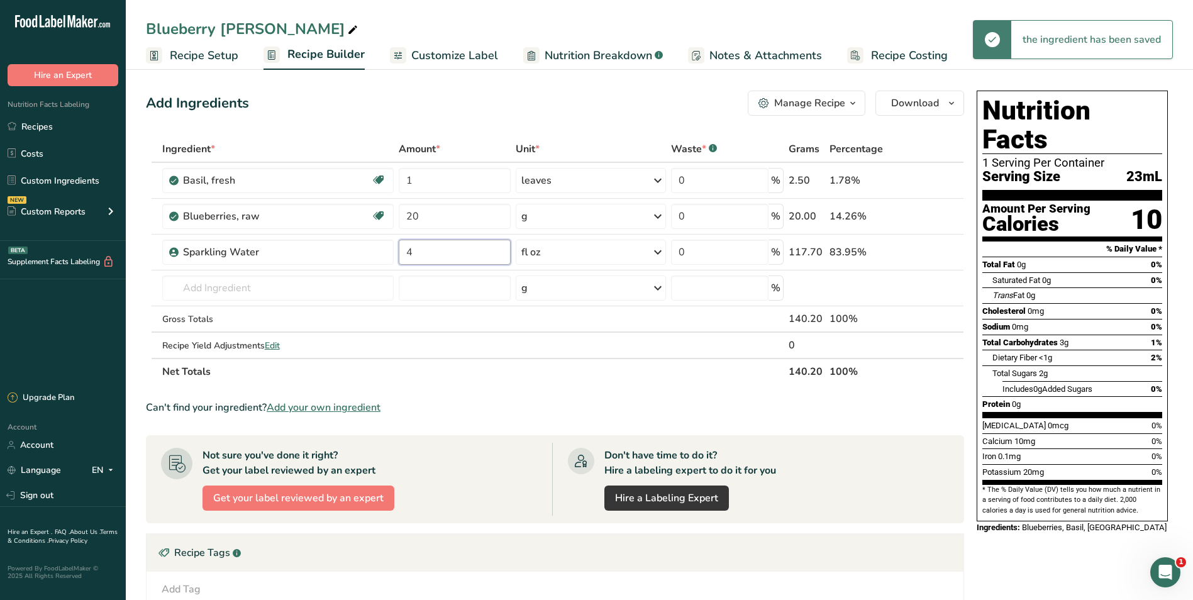
type input "4"
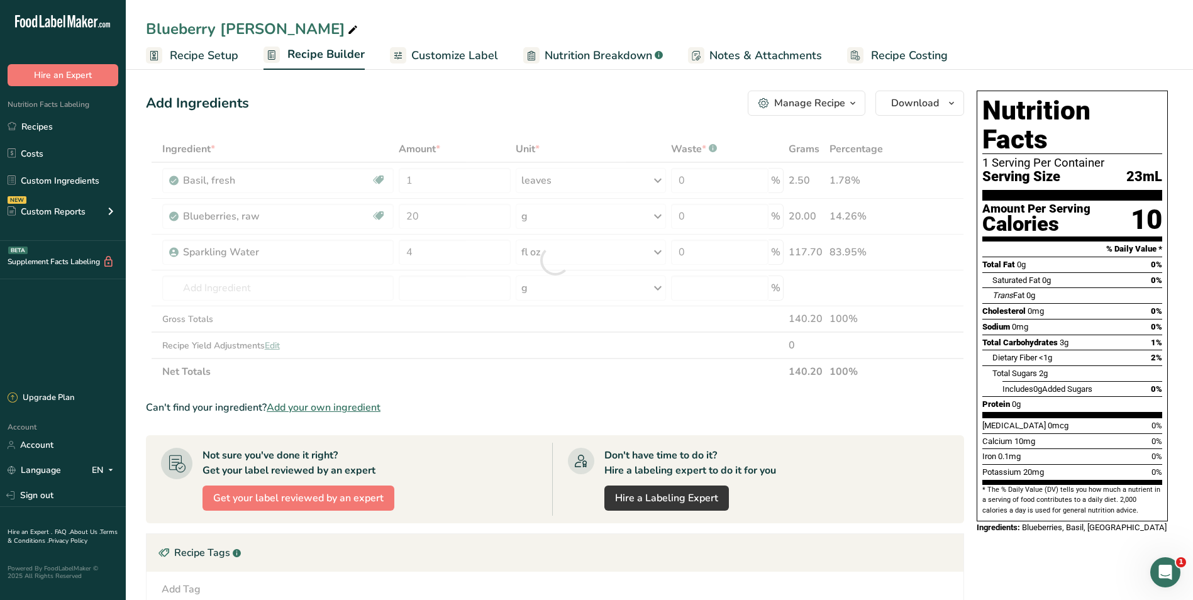
click at [481, 119] on div "Add Ingredients Manage Recipe Delete Recipe Duplicate Recipe Scale Recipe Save …" at bounding box center [559, 441] width 826 height 711
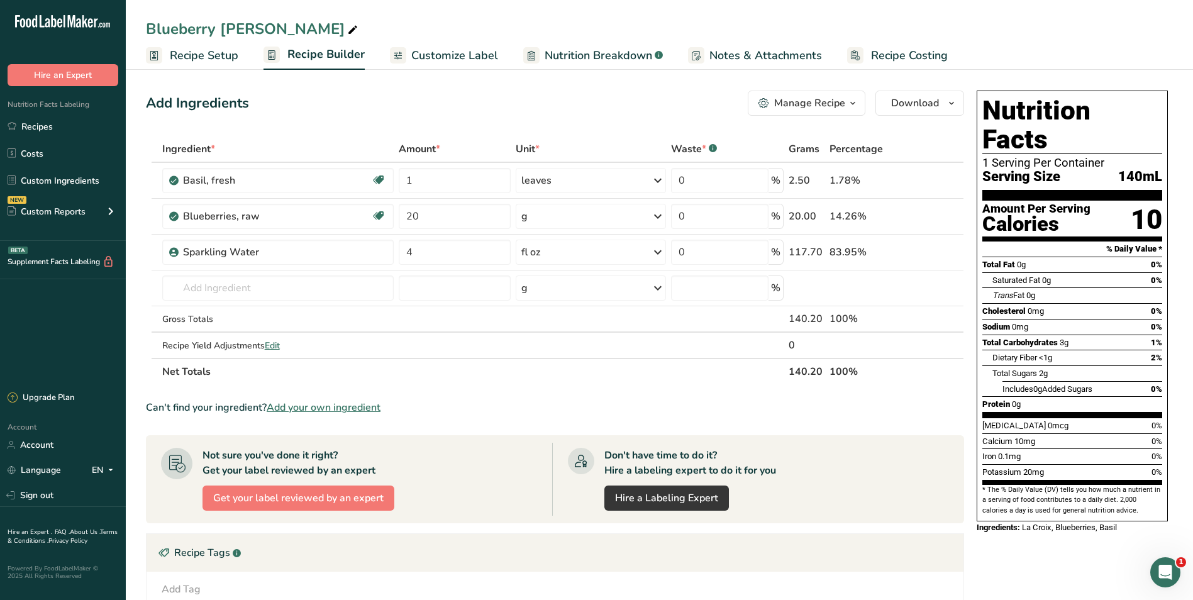
drag, startPoint x: 1036, startPoint y: 500, endPoint x: 963, endPoint y: 448, distance: 88.8
click at [871, 523] on span "La Croix, Blueberries, Basil" at bounding box center [1069, 527] width 95 height 9
click at [456, 58] on span "Customize Label" at bounding box center [454, 55] width 87 height 17
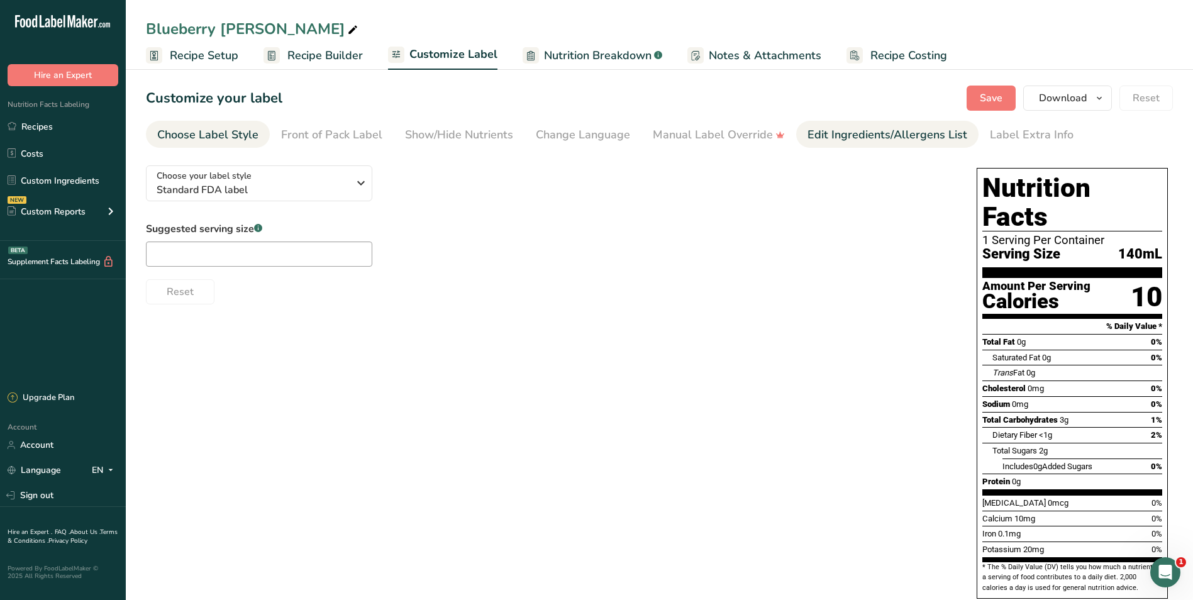
click at [834, 141] on div "Edit Ingredients/Allergens List" at bounding box center [887, 134] width 160 height 17
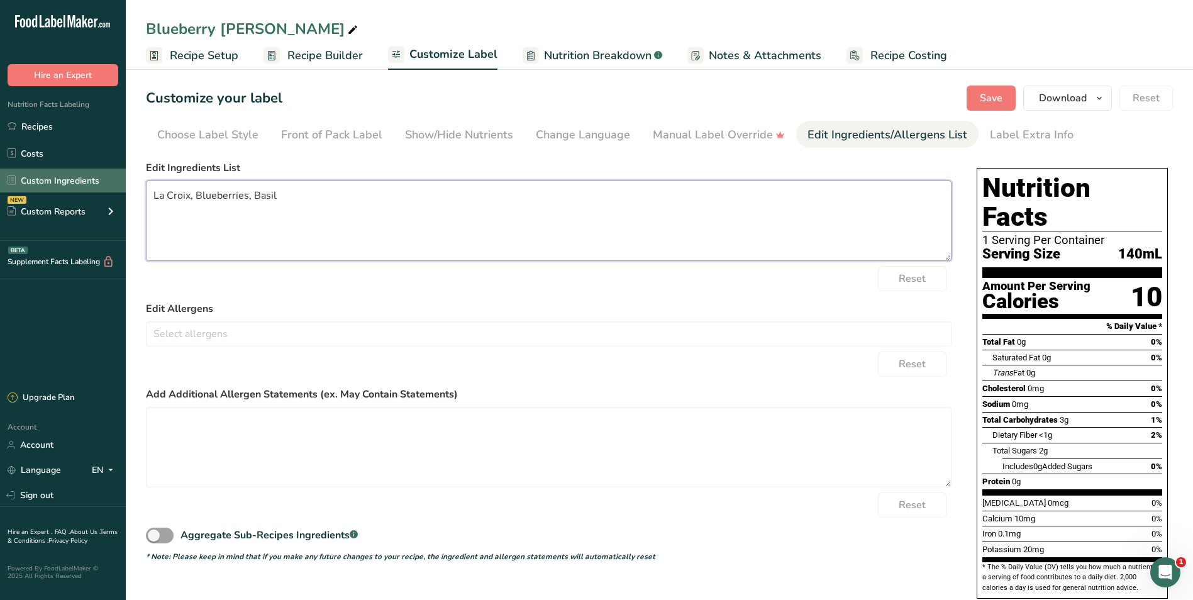
drag, startPoint x: 191, startPoint y: 197, endPoint x: 80, endPoint y: 192, distance: 110.8
click at [80, 192] on div ".a-20{fill:#fff;} Hire an Expert Nutrition Facts Labeling Recipes Costs Custom …" at bounding box center [596, 322] width 1193 height 644
type textarea "Sparkling Water (unsweetened), Blueberries, Basil"
click at [871, 97] on span "Save" at bounding box center [991, 98] width 23 height 15
click at [871, 94] on span "Save" at bounding box center [991, 98] width 23 height 15
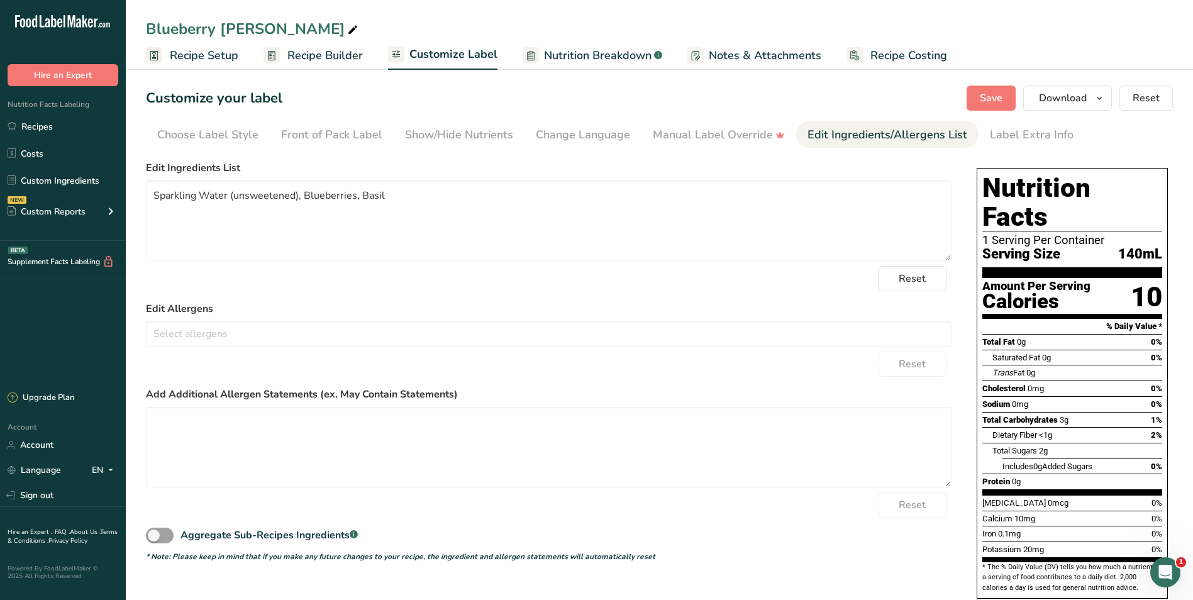
click at [392, 287] on div "Reset" at bounding box center [549, 278] width 806 height 25
click at [40, 126] on link "Recipes" at bounding box center [63, 126] width 126 height 24
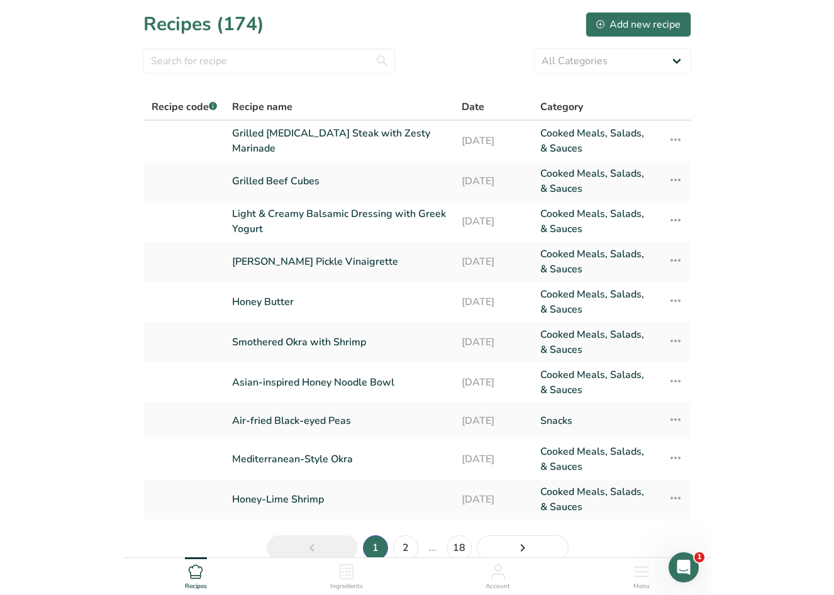
scroll to position [160, 0]
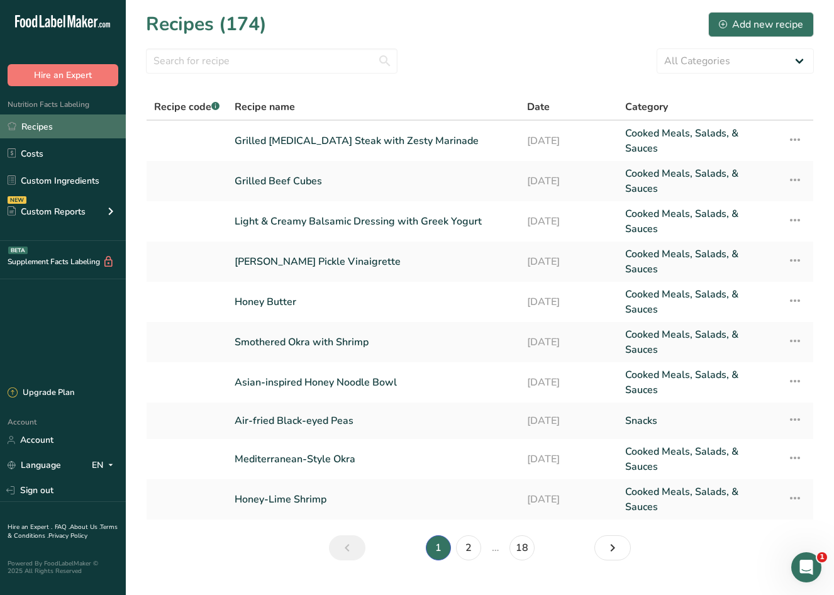
click at [63, 126] on link "Recipes" at bounding box center [63, 126] width 126 height 24
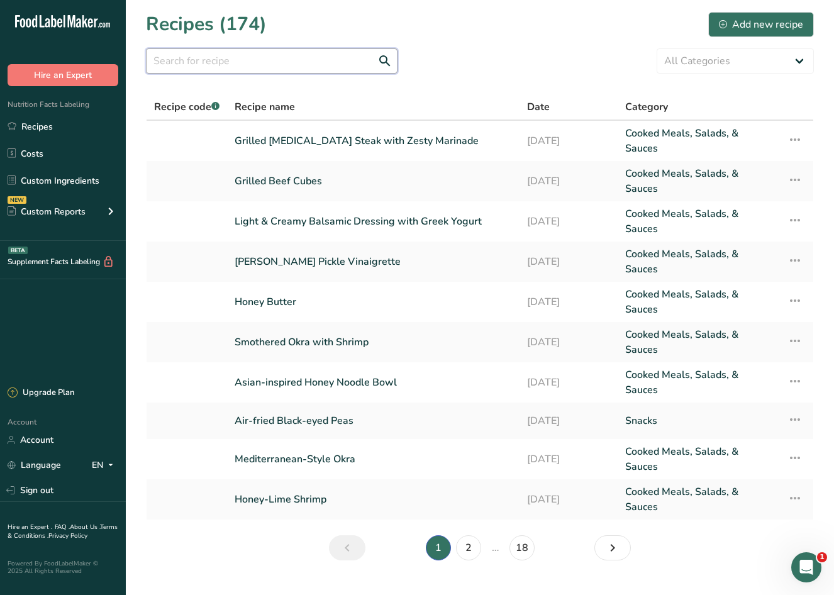
click at [238, 66] on input "text" at bounding box center [272, 60] width 252 height 25
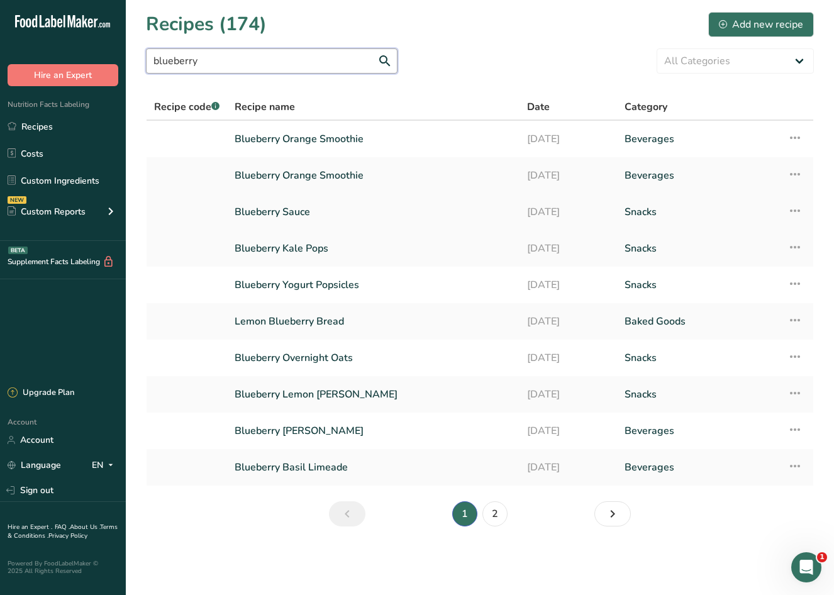
type input "blueberry"
click at [289, 212] on link "Blueberry Sauce" at bounding box center [373, 212] width 277 height 26
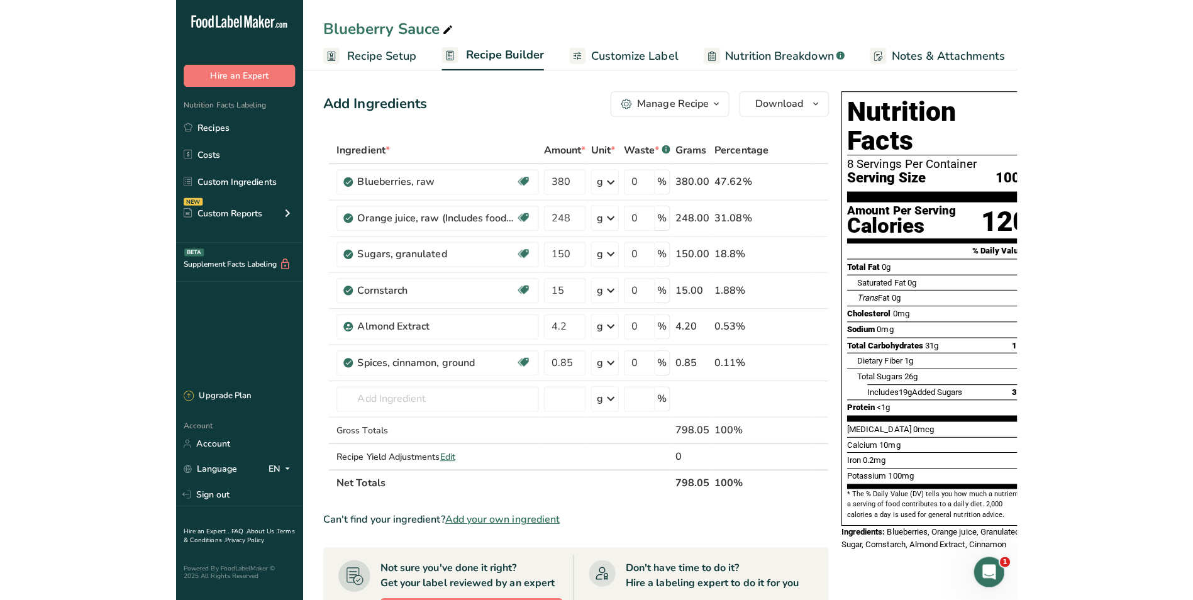
scroll to position [160, 0]
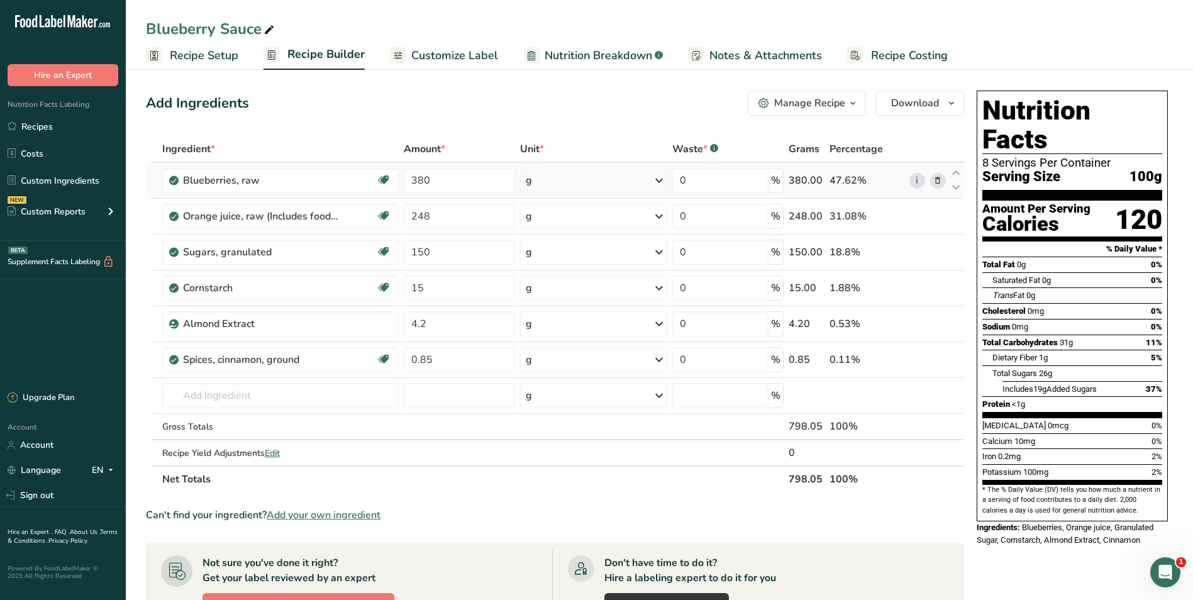
click at [604, 173] on div "g" at bounding box center [593, 180] width 147 height 25
click at [554, 428] on div "See more" at bounding box center [581, 428] width 106 height 13
click at [556, 470] on div "cup" at bounding box center [581, 467] width 96 height 13
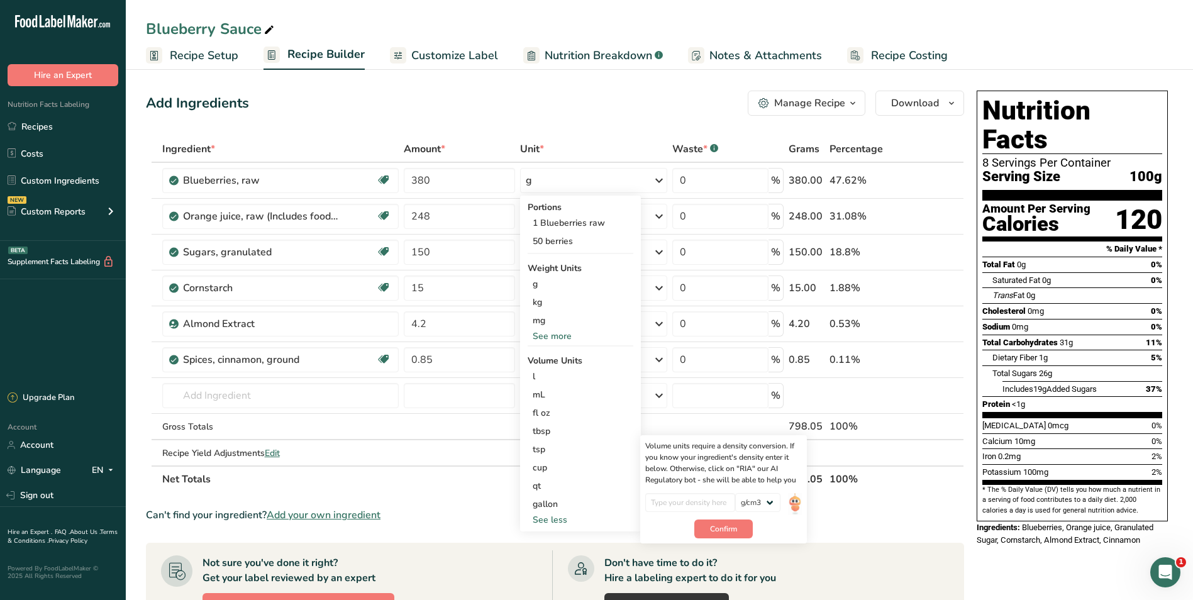
drag, startPoint x: 579, startPoint y: 123, endPoint x: 406, endPoint y: 2, distance: 211.3
click at [580, 123] on div "Add Ingredients Manage Recipe Delete Recipe Duplicate Recipe Scale Recipe Save …" at bounding box center [559, 495] width 826 height 818
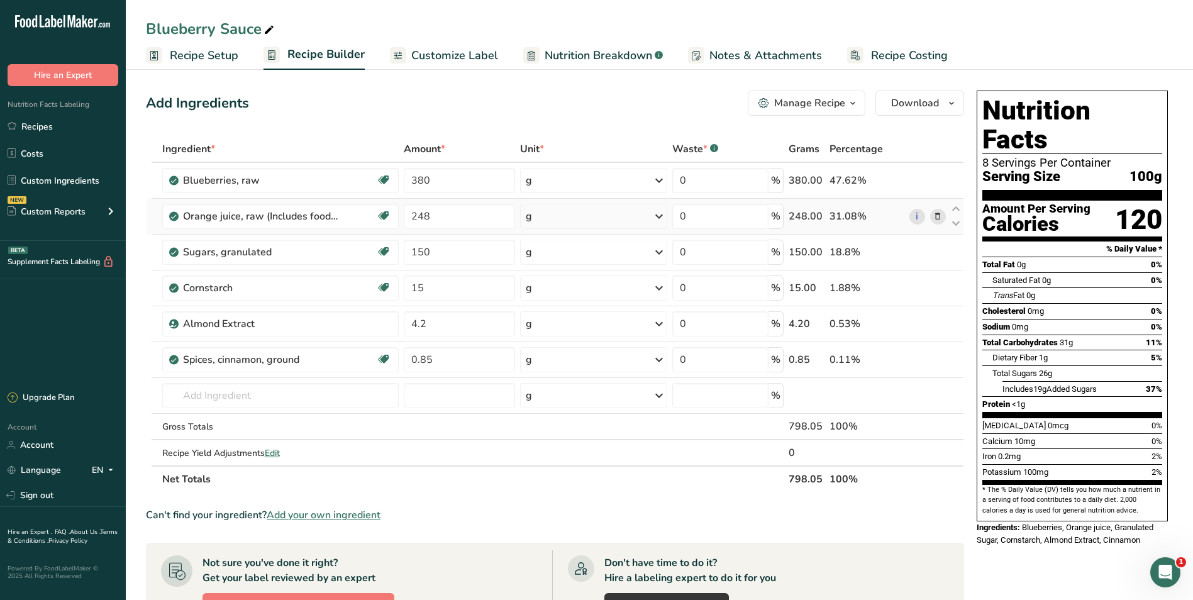
click at [605, 221] on div "g" at bounding box center [593, 216] width 147 height 25
click at [565, 259] on div "1 cup" at bounding box center [581, 259] width 106 height 18
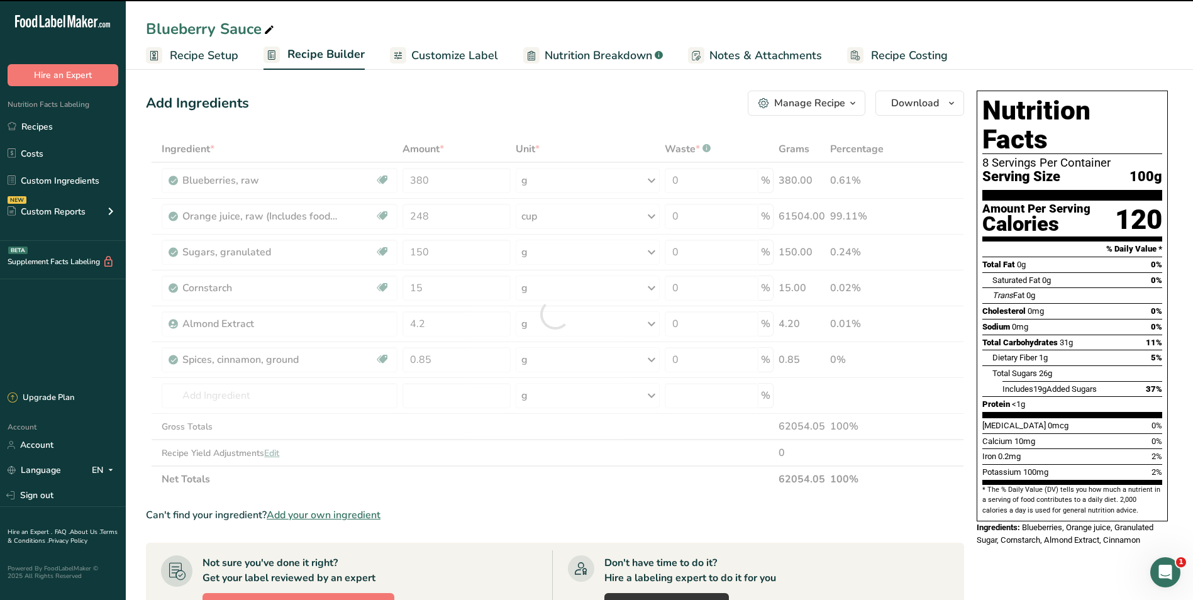
click at [460, 217] on div at bounding box center [555, 314] width 818 height 357
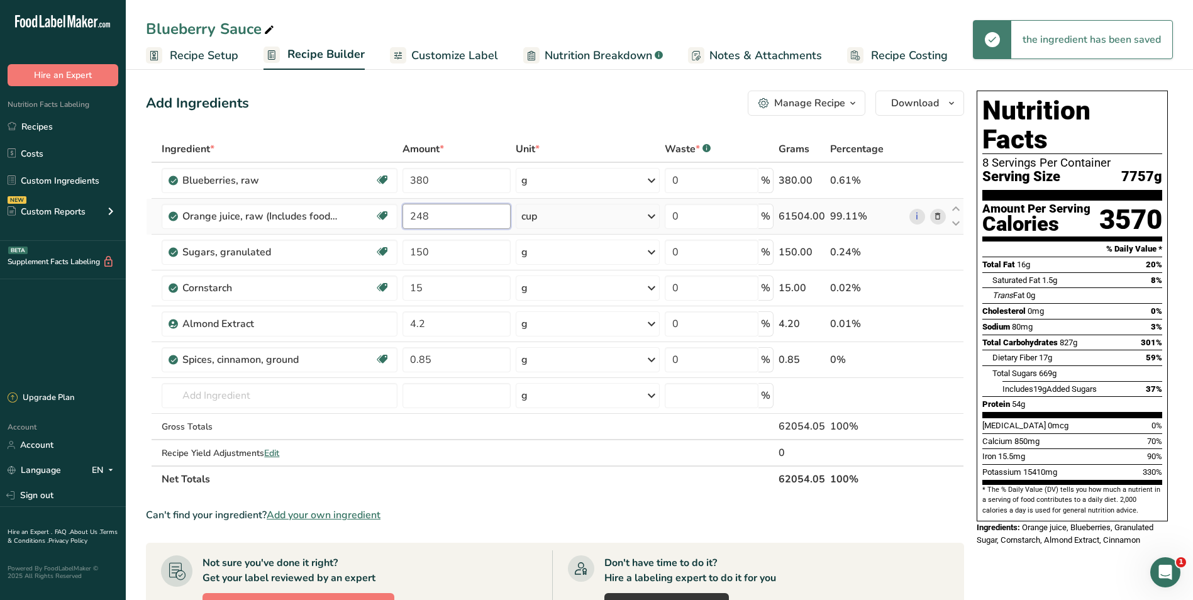
click at [466, 219] on input "248" at bounding box center [456, 216] width 109 height 25
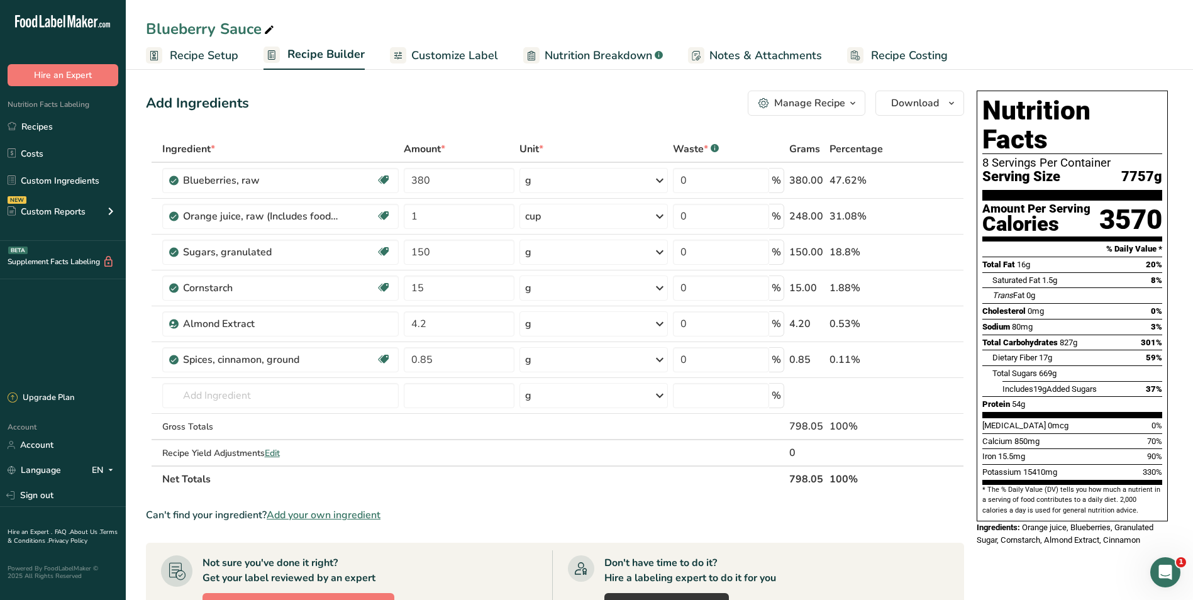
click at [502, 114] on div "Add Ingredients Manage Recipe Delete Recipe Duplicate Recipe Scale Recipe Save …" at bounding box center [555, 103] width 818 height 25
click at [560, 256] on div "g" at bounding box center [593, 252] width 148 height 25
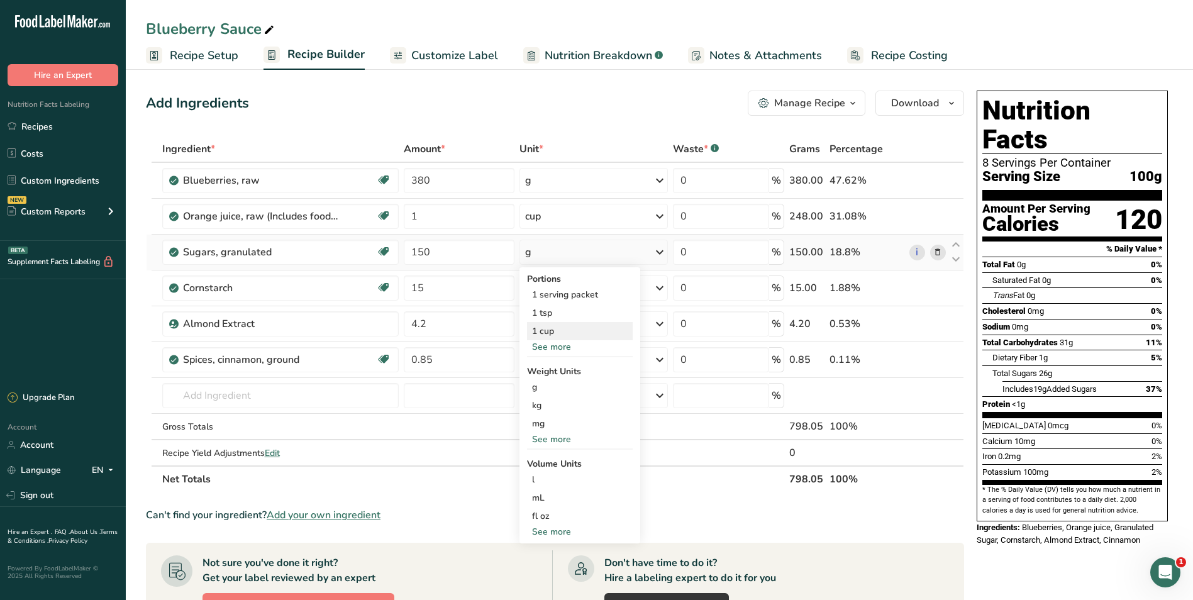
click at [556, 334] on div "1 cup" at bounding box center [580, 331] width 106 height 18
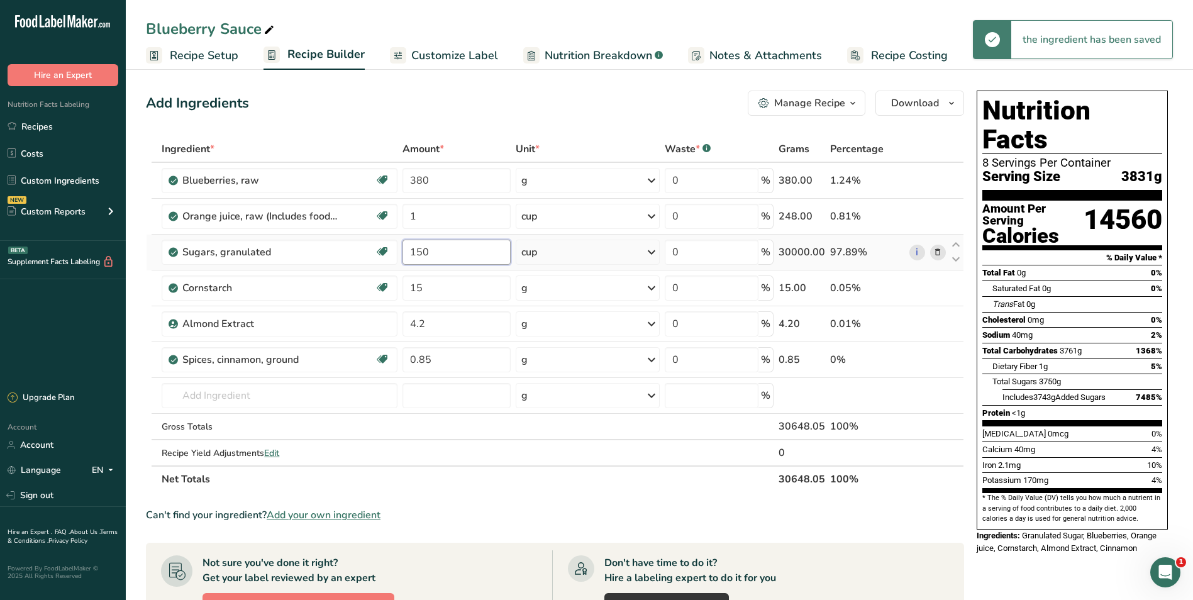
click at [472, 258] on input "150" at bounding box center [456, 252] width 109 height 25
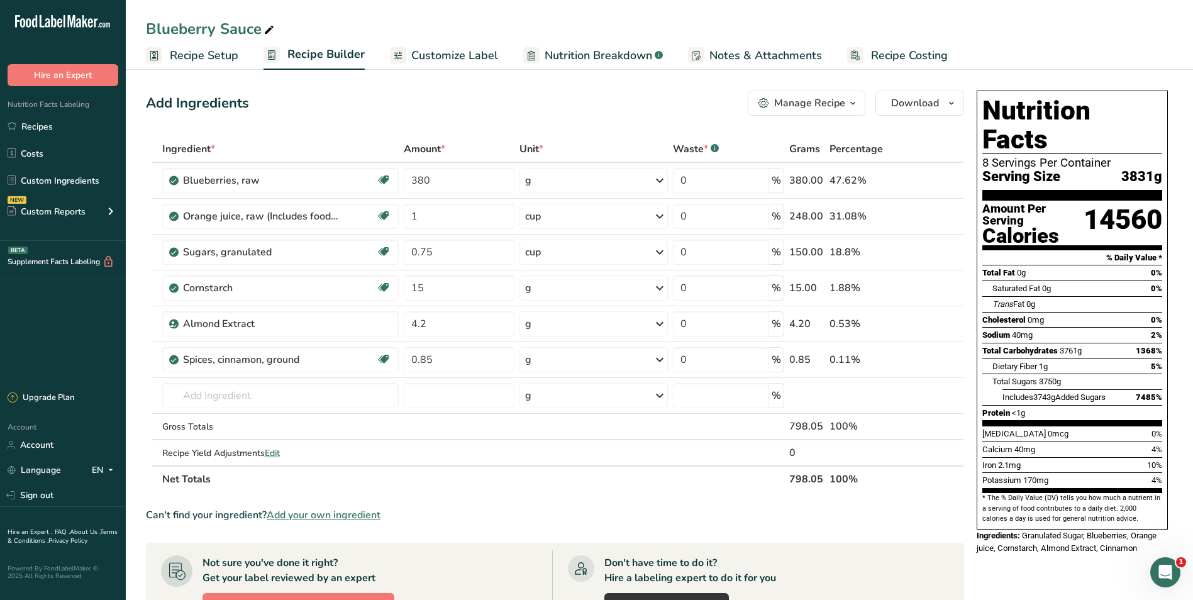
click at [482, 105] on div "Add Ingredients Manage Recipe Delete Recipe Duplicate Recipe Scale Recipe Save …" at bounding box center [555, 103] width 818 height 25
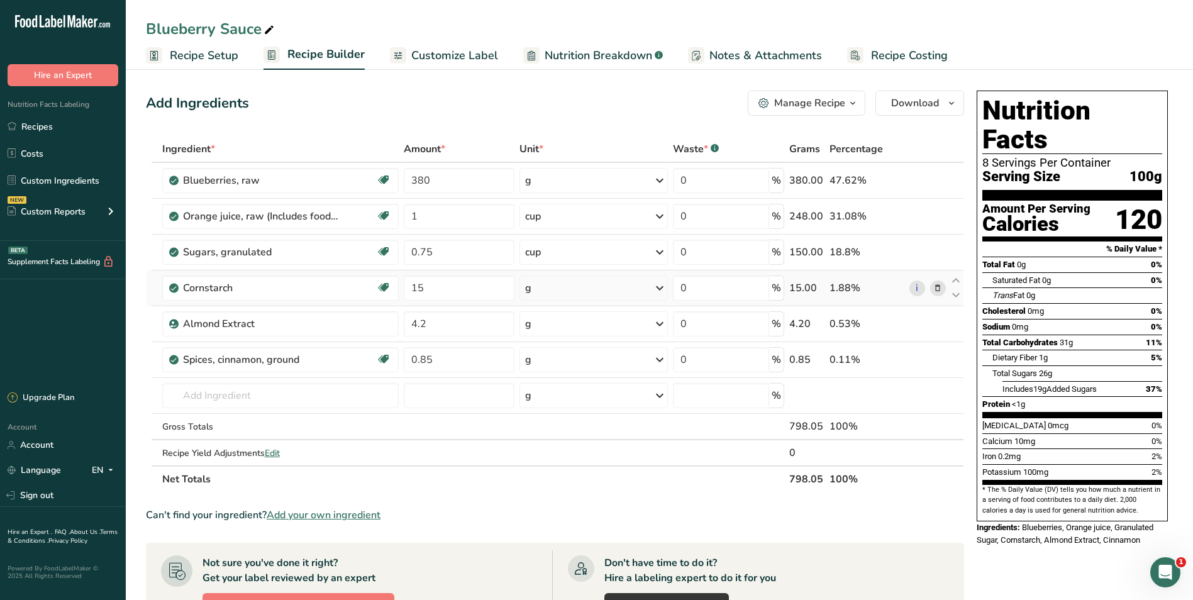
click at [575, 287] on div "g" at bounding box center [593, 287] width 148 height 25
click at [555, 516] on div "See more" at bounding box center [580, 517] width 106 height 13
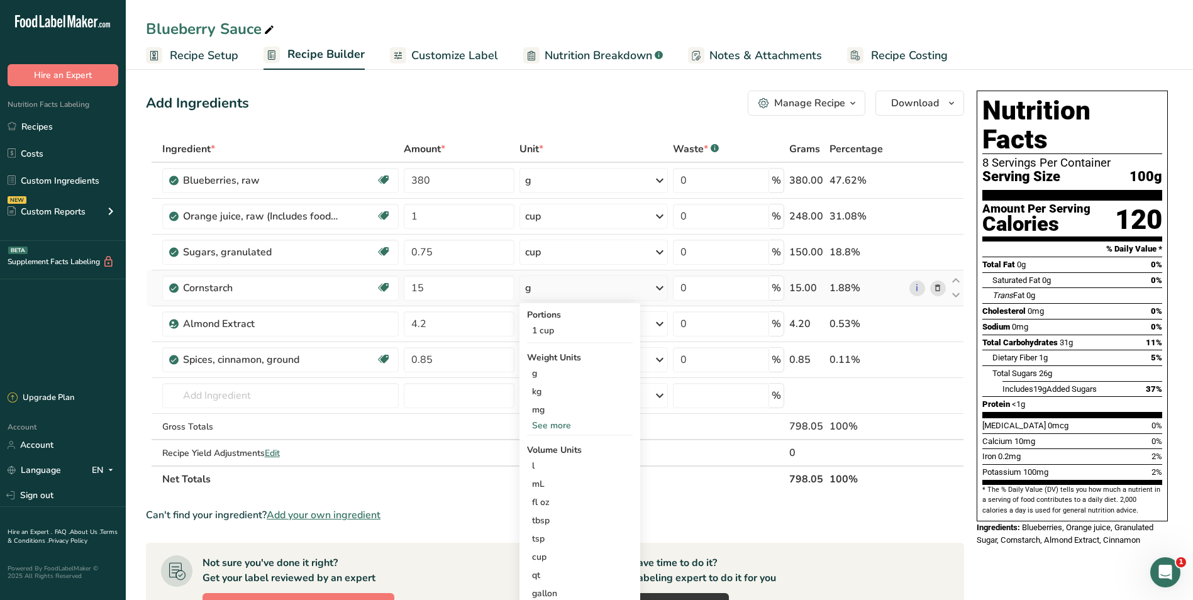
click at [871, 284] on icon at bounding box center [937, 288] width 9 height 13
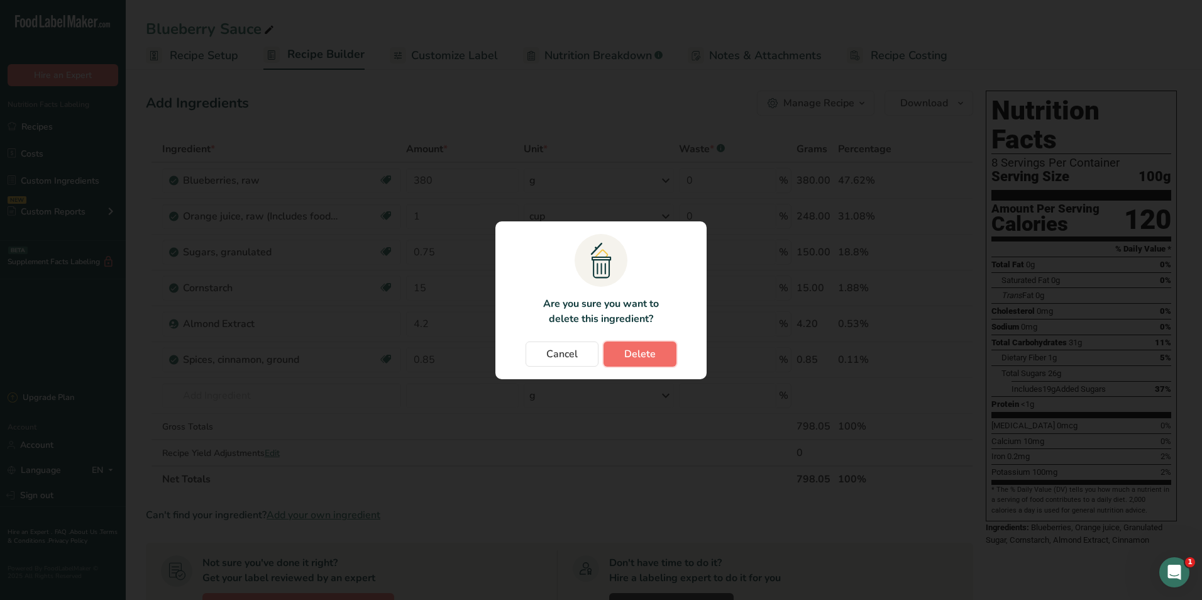
click at [647, 355] on span "Delete" at bounding box center [639, 354] width 31 height 15
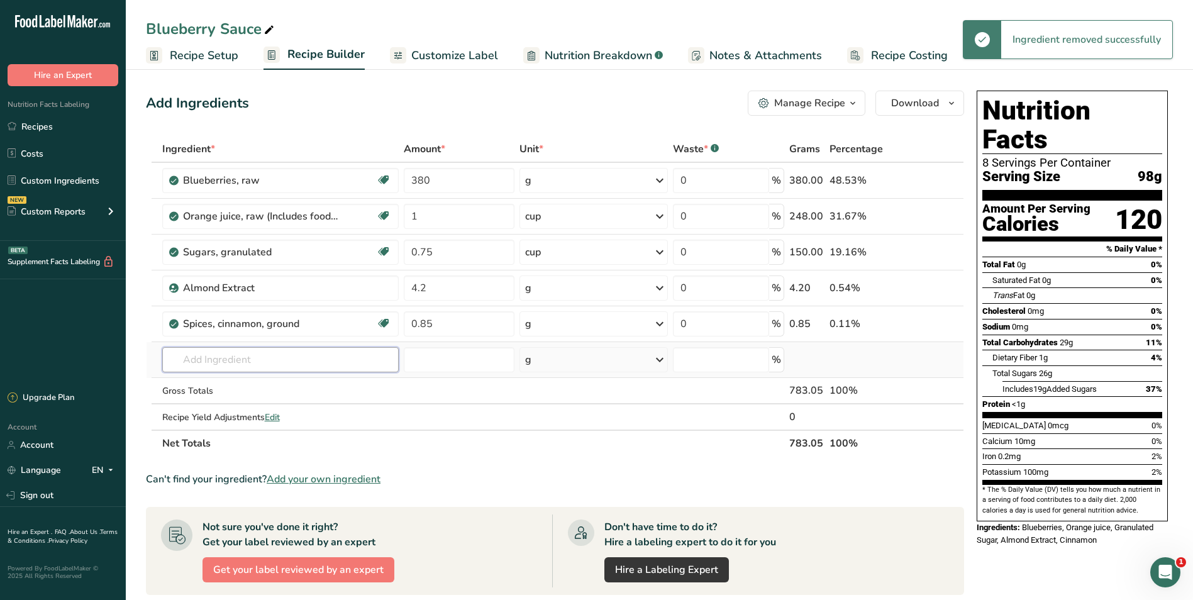
click at [217, 370] on input "text" at bounding box center [280, 359] width 236 height 25
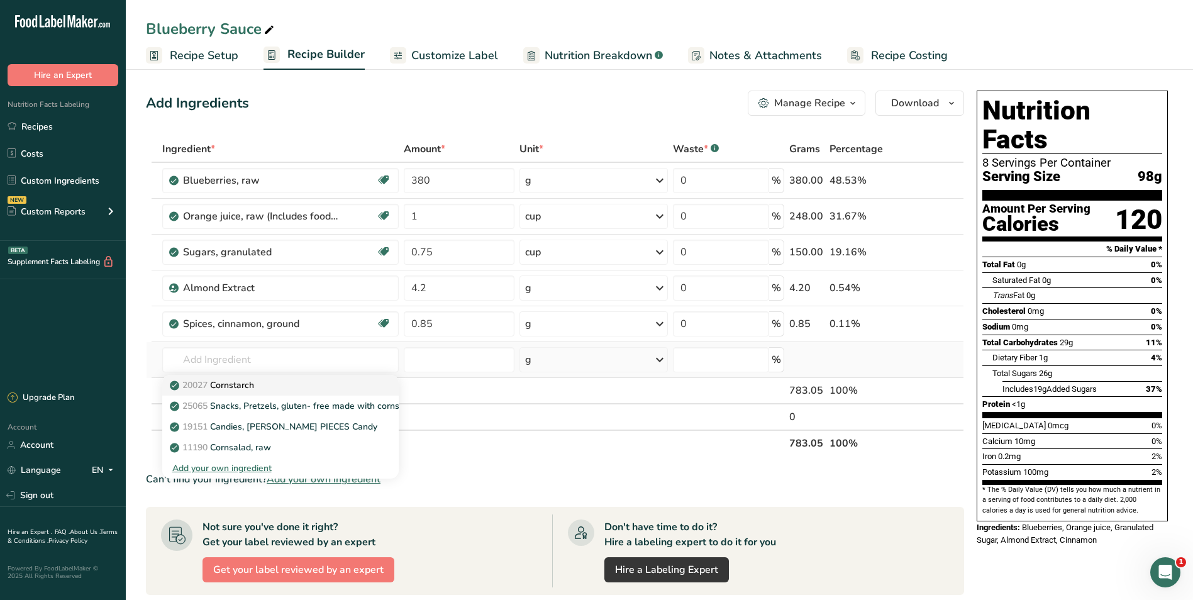
click at [217, 380] on p "20027 [GEOGRAPHIC_DATA]" at bounding box center [213, 385] width 82 height 13
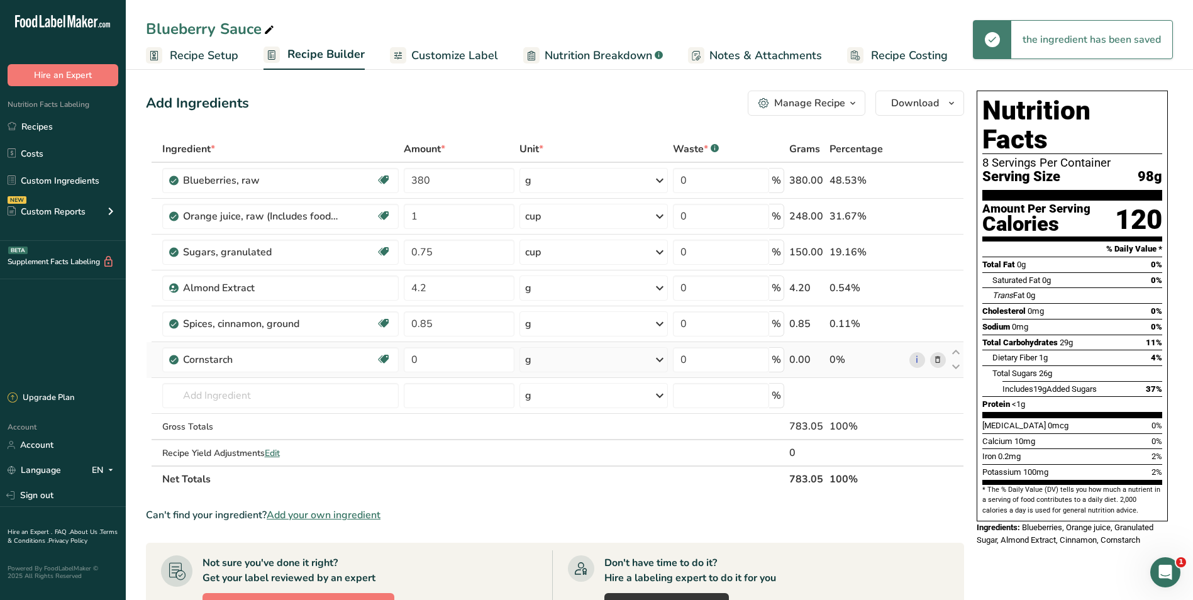
click at [643, 365] on div "g" at bounding box center [593, 359] width 148 height 25
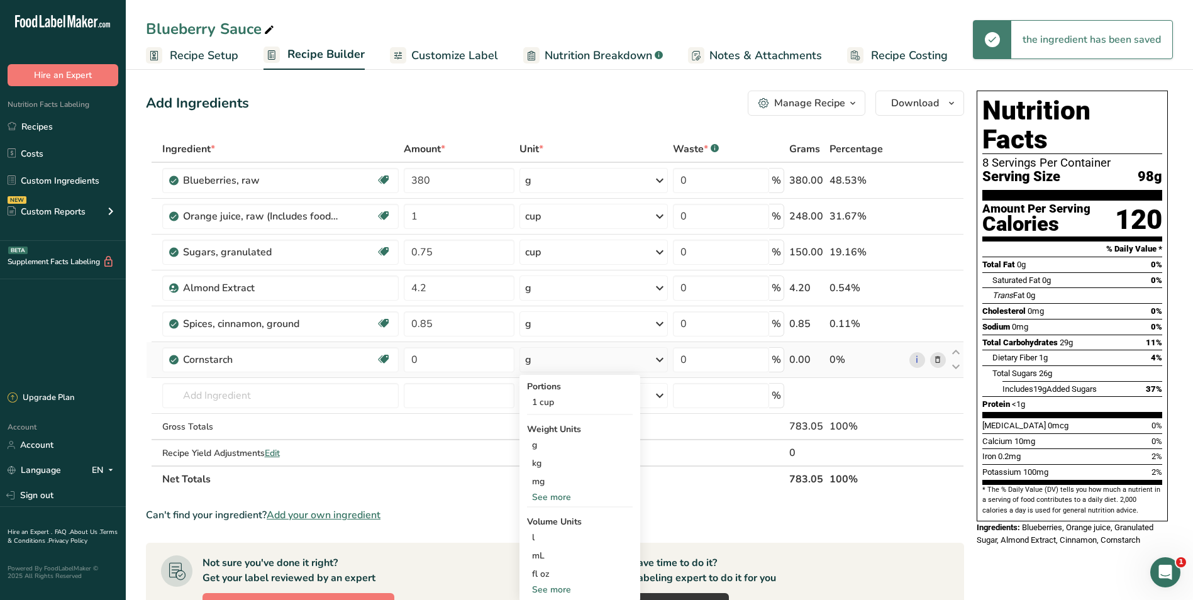
click at [560, 590] on div "See more" at bounding box center [580, 589] width 106 height 13
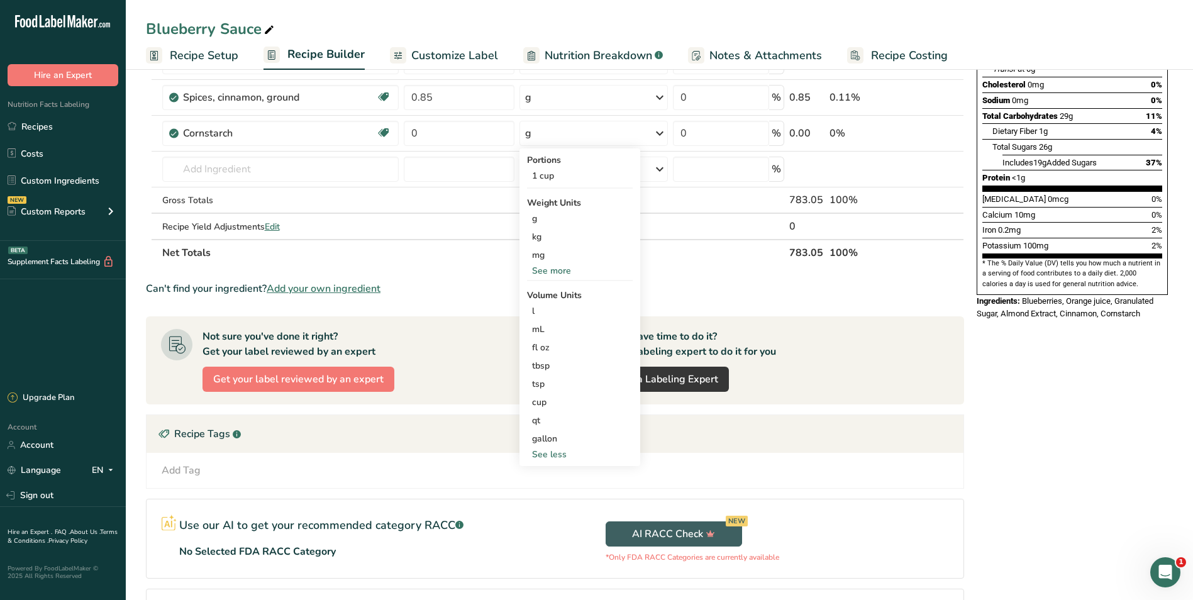
scroll to position [252, 0]
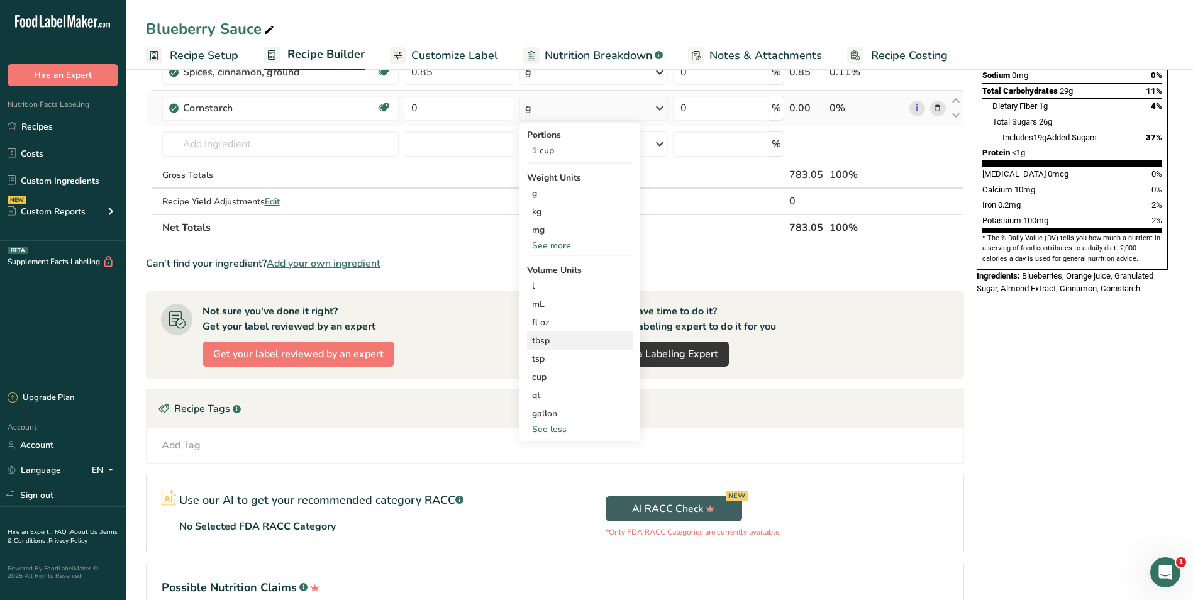
click at [570, 341] on div "tbsp" at bounding box center [580, 340] width 96 height 13
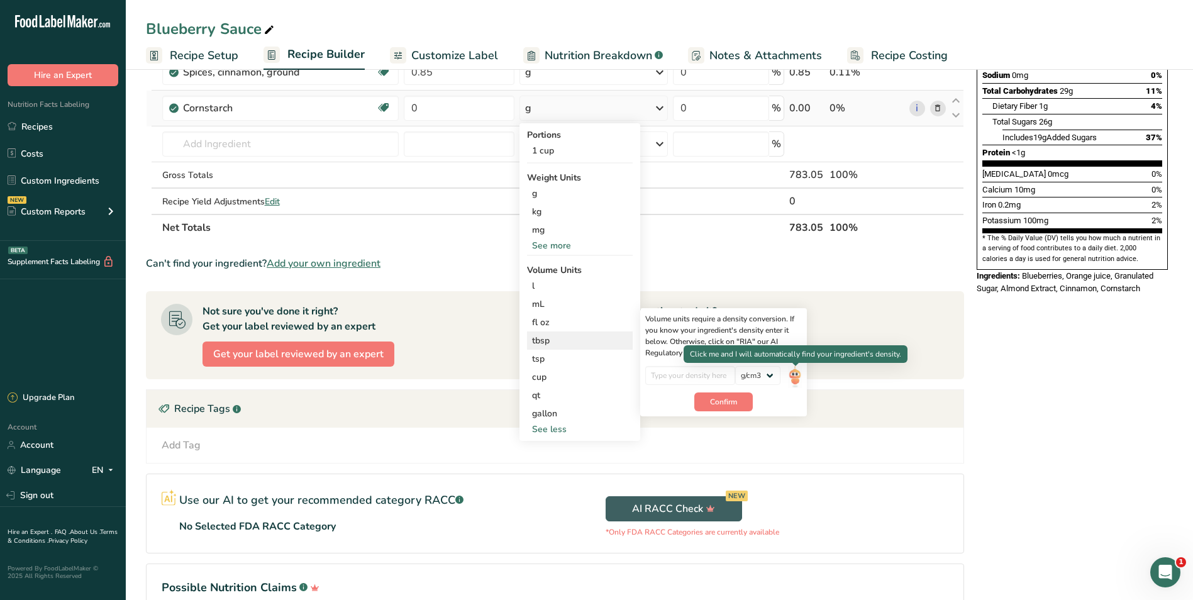
click at [795, 378] on img at bounding box center [795, 377] width 14 height 22
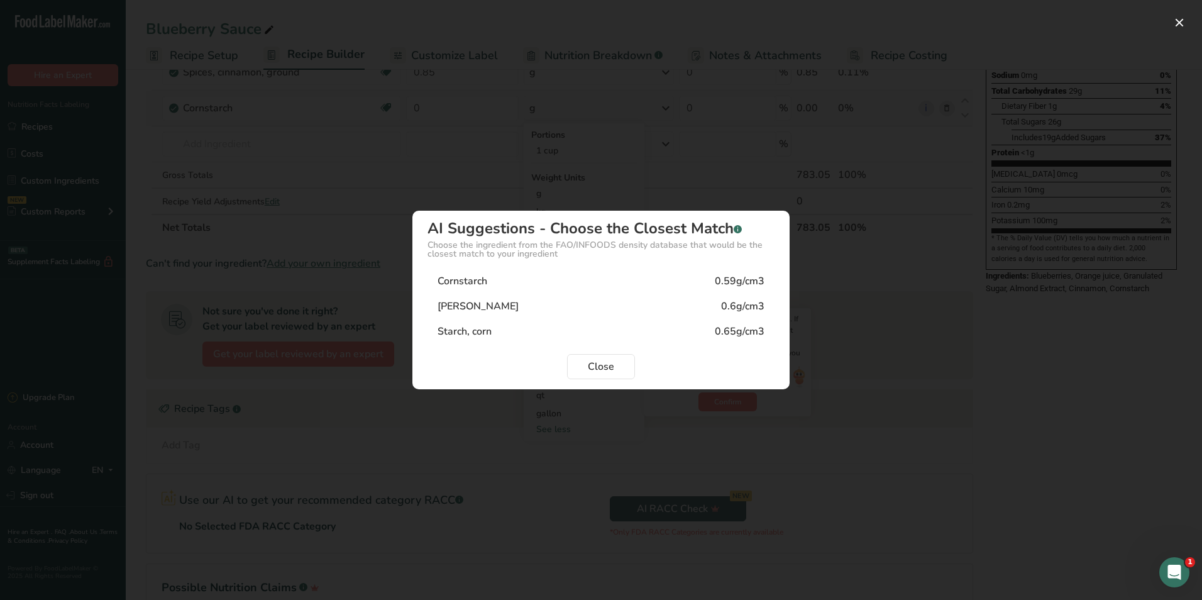
click at [611, 283] on div "Cornstarch 0.59g/cm3" at bounding box center [601, 281] width 347 height 25
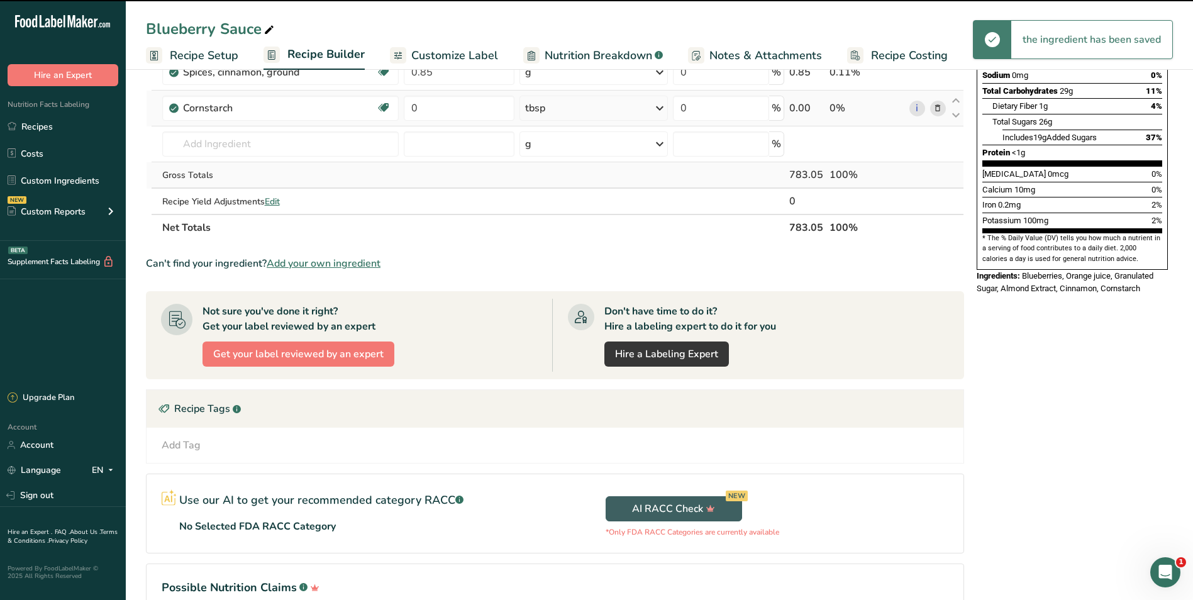
scroll to position [126, 0]
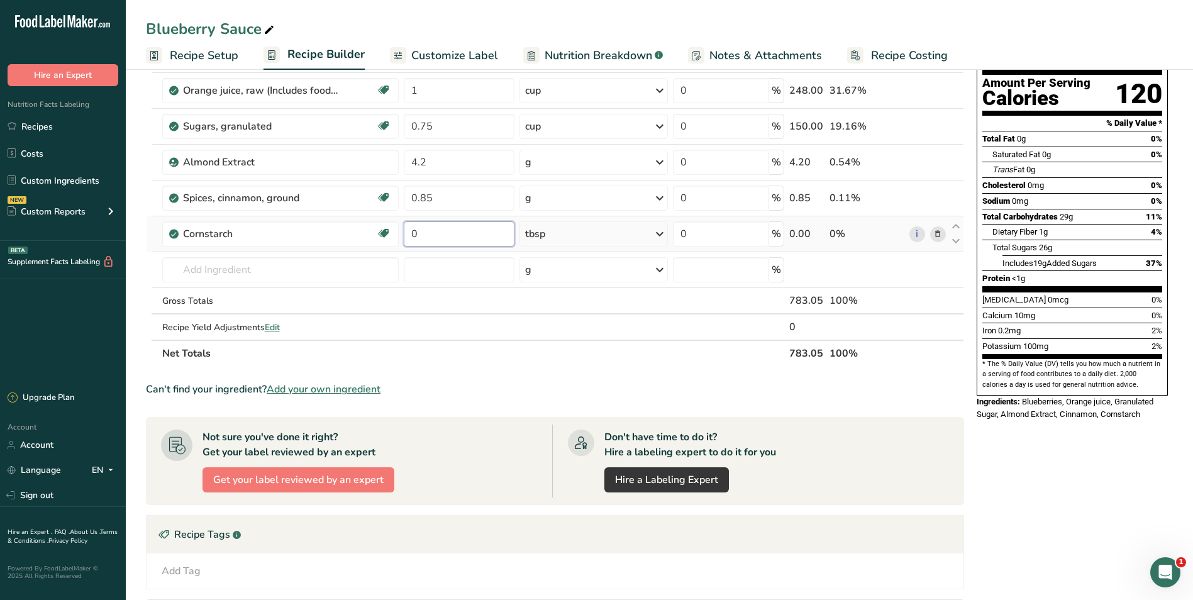
click at [462, 239] on input "0" at bounding box center [459, 233] width 111 height 25
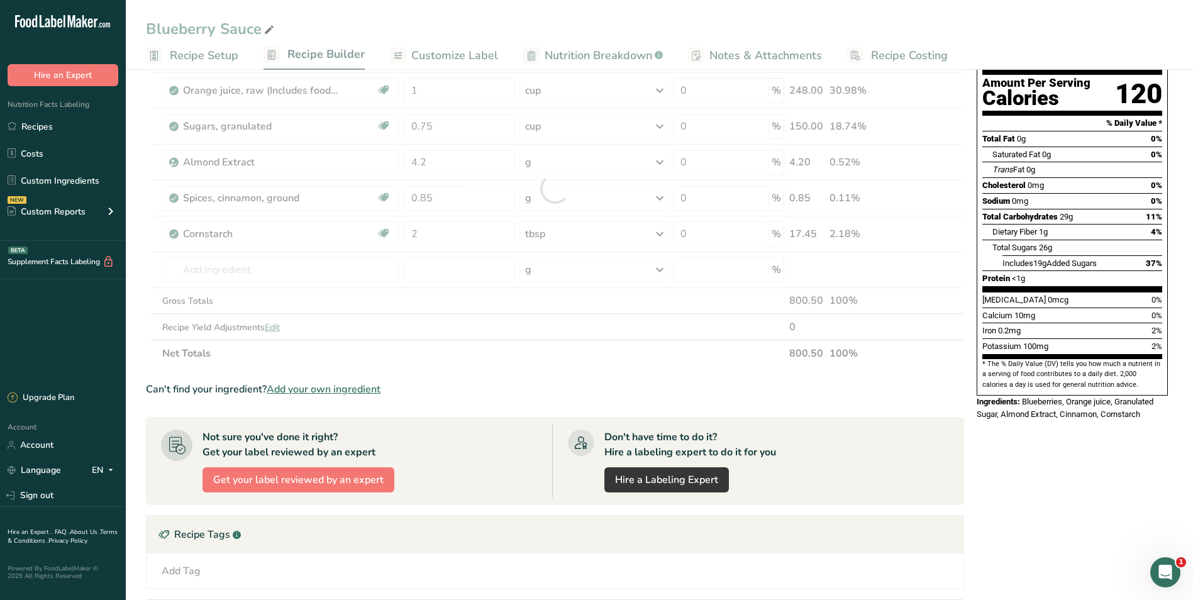
click at [508, 377] on section "Ingredient * Amount * Unit * Waste * .a-a{fill:#347362;}.b-a{fill:#fff;} Grams …" at bounding box center [555, 384] width 818 height 748
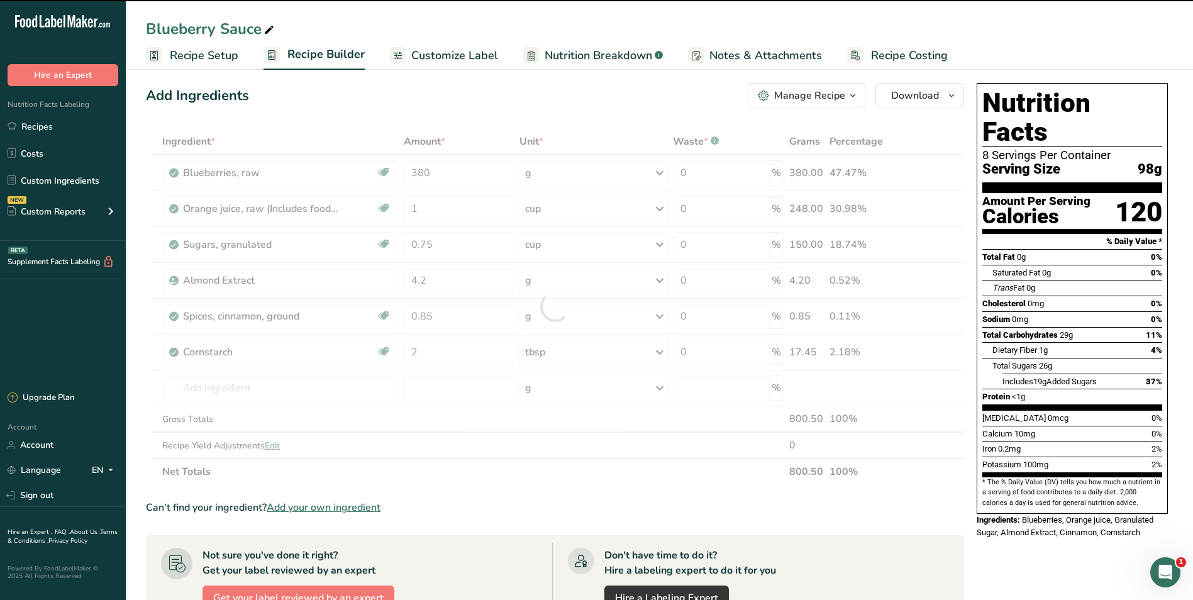
scroll to position [0, 0]
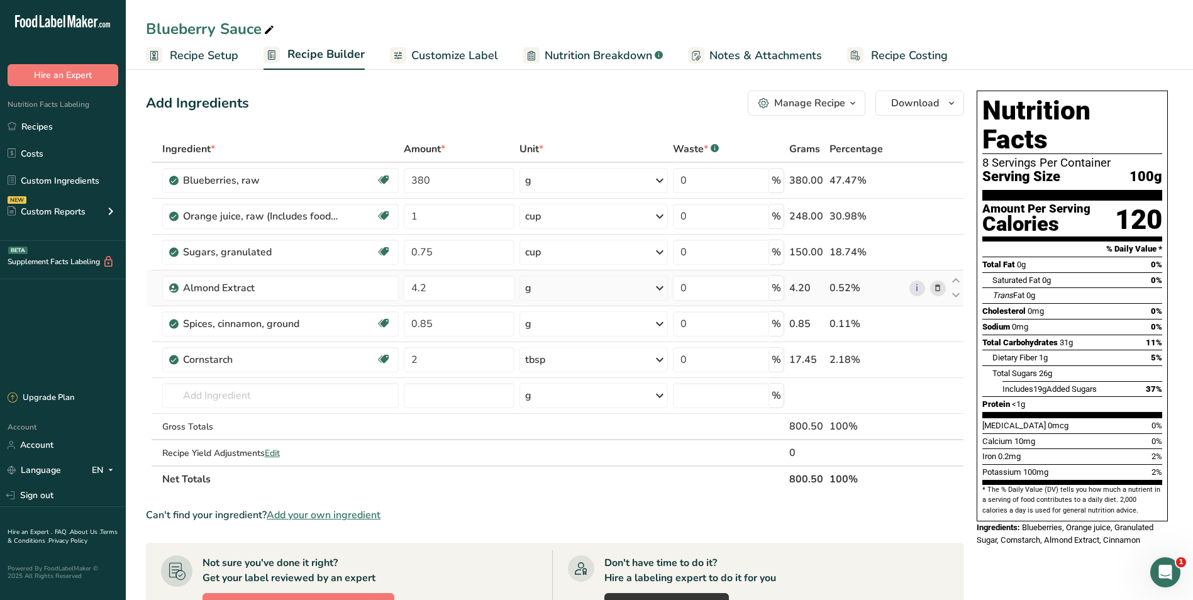
click at [558, 292] on div "g" at bounding box center [593, 287] width 148 height 25
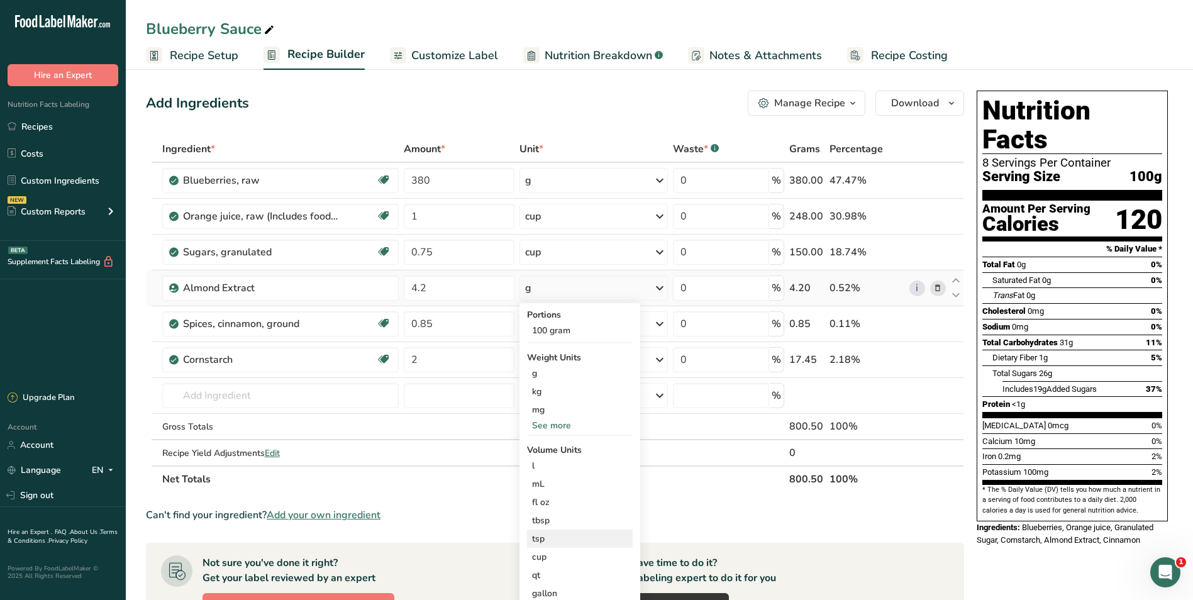
click at [586, 541] on div "tsp" at bounding box center [580, 538] width 96 height 13
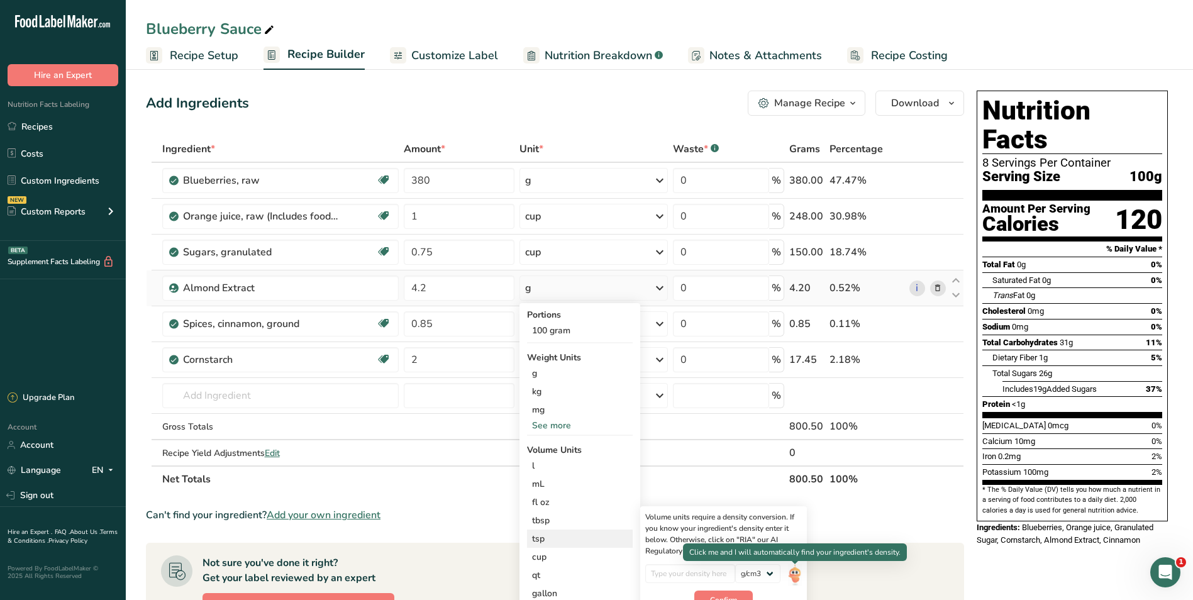
click at [799, 573] on img at bounding box center [795, 575] width 14 height 22
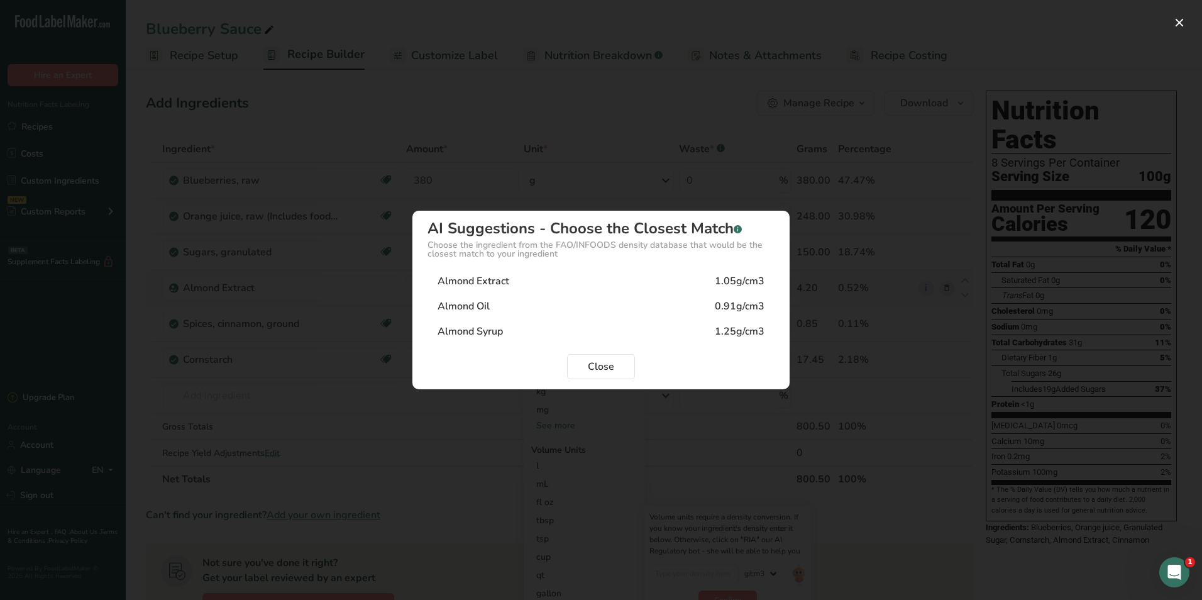
click at [546, 282] on div "Almond Extract 1.05g/cm3" at bounding box center [601, 281] width 347 height 25
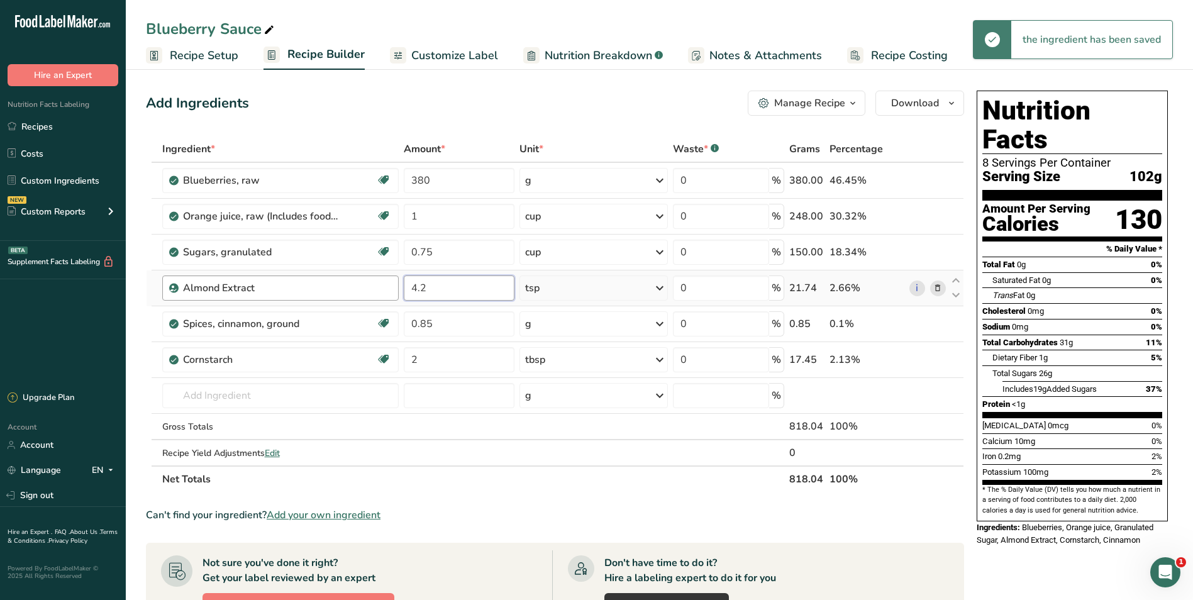
drag, startPoint x: 457, startPoint y: 289, endPoint x: 334, endPoint y: 288, distance: 123.3
click at [334, 288] on tr "Almond Extract 4.2 tsp Portions 100 gram Weight Units g kg mg See more Volume U…" at bounding box center [555, 288] width 817 height 36
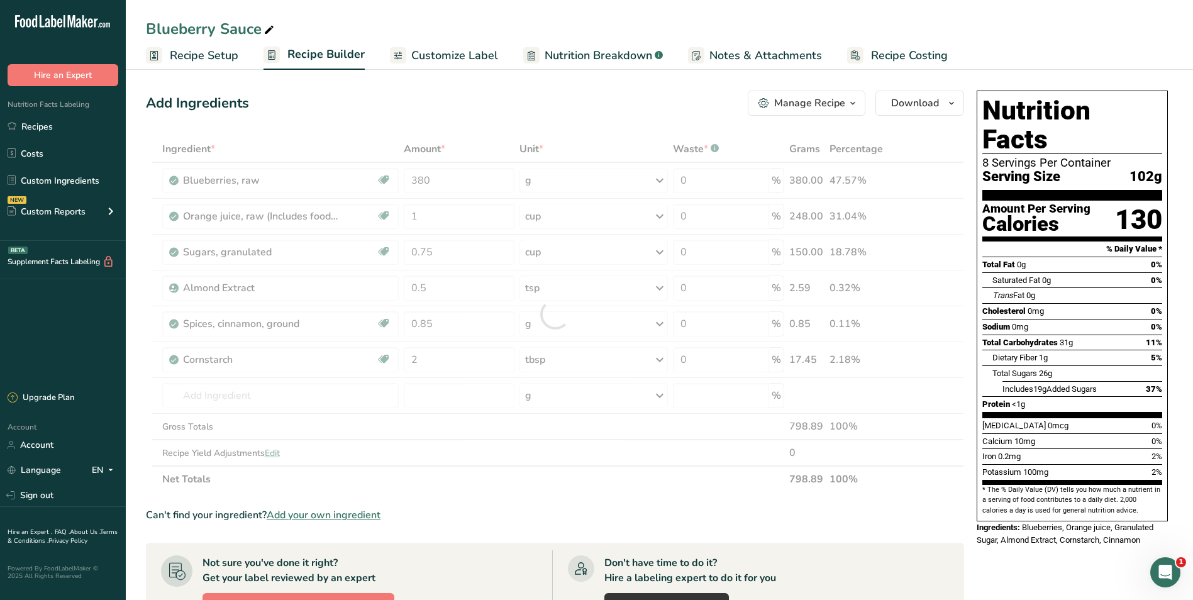
click at [485, 111] on div "Add Ingredients Manage Recipe Delete Recipe Duplicate Recipe Scale Recipe Save …" at bounding box center [555, 103] width 818 height 25
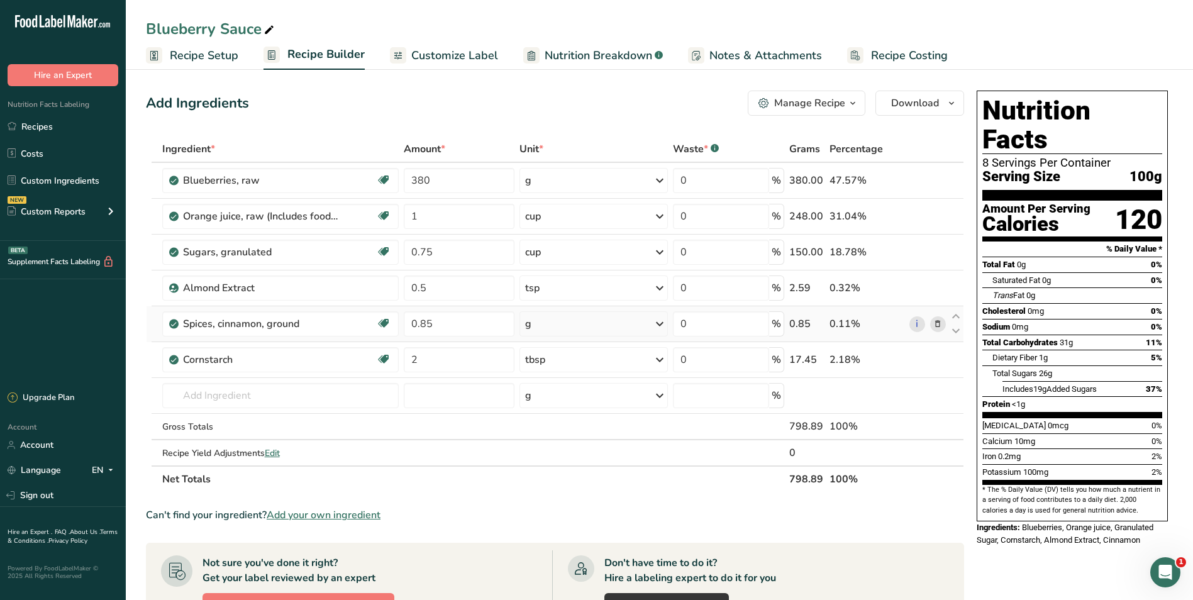
click at [556, 324] on div "g" at bounding box center [593, 323] width 148 height 25
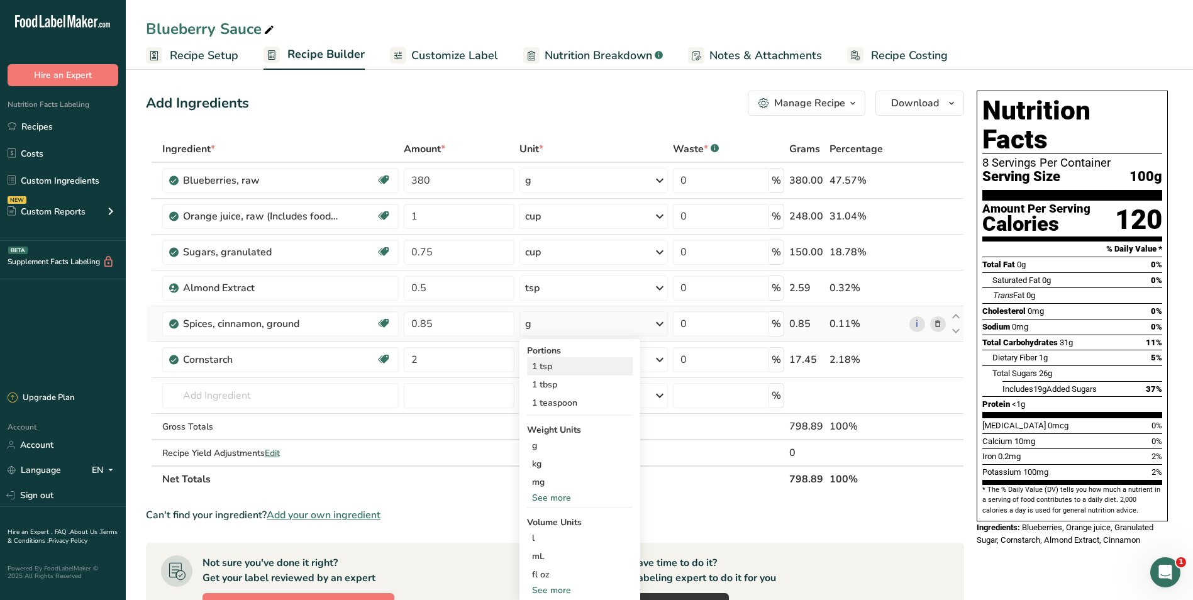
click at [557, 369] on div "1 tsp" at bounding box center [580, 366] width 106 height 18
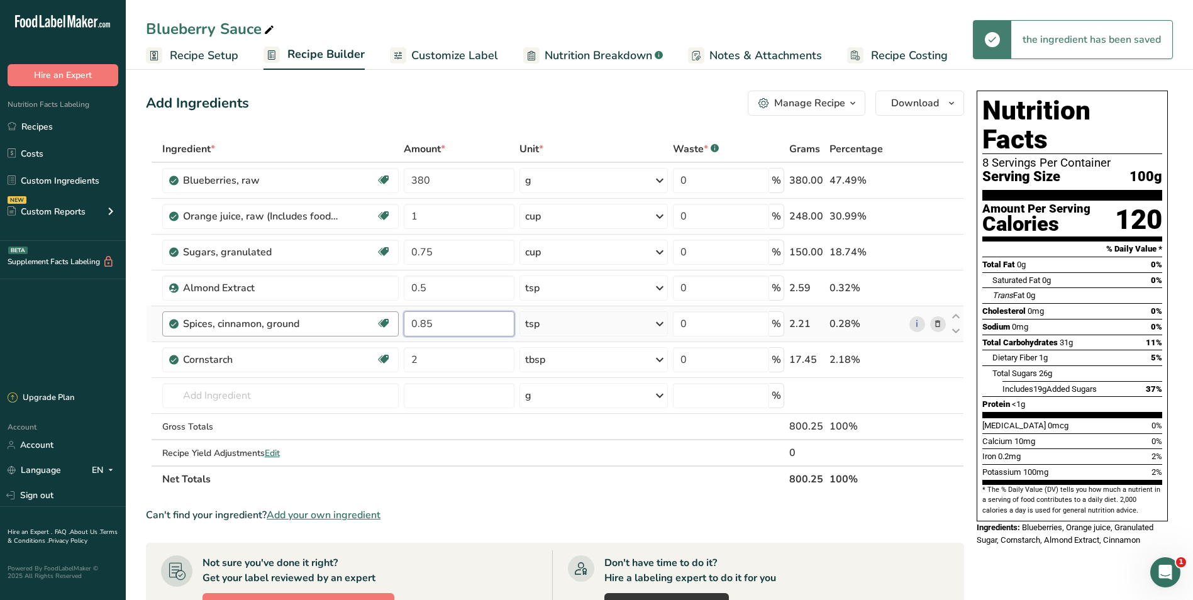
drag, startPoint x: 462, startPoint y: 324, endPoint x: 352, endPoint y: 315, distance: 109.8
click at [352, 315] on tr "Spices, cinnamon, ground Source of Antioxidants Dairy free Gluten free Vegan Ve…" at bounding box center [555, 324] width 817 height 36
drag, startPoint x: 350, startPoint y: 326, endPoint x: 220, endPoint y: 323, distance: 130.2
click at [228, 325] on tr "Spices, cinnamon, ground Source of Antioxidants Dairy free Gluten free Vegan Ve…" at bounding box center [555, 324] width 817 height 36
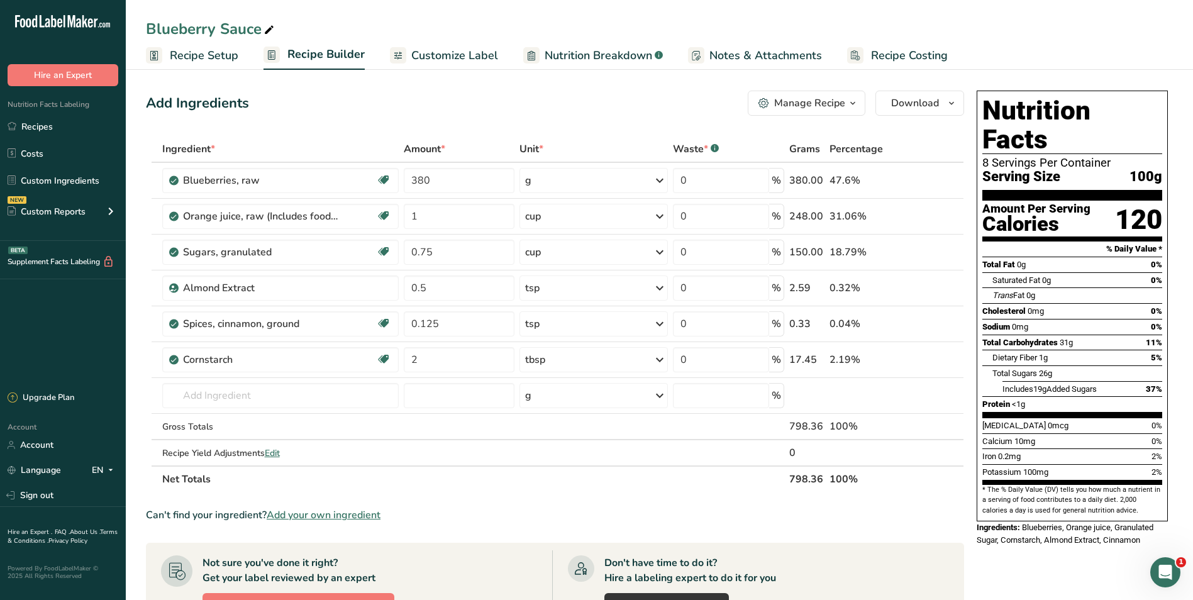
click at [547, 90] on div "Add Ingredients Manage Recipe Delete Recipe Duplicate Recipe Scale Recipe Save …" at bounding box center [559, 495] width 826 height 818
click at [656, 104] on div "Add Ingredients Manage Recipe Delete Recipe Duplicate Recipe Scale Recipe Save …" at bounding box center [555, 103] width 818 height 25
click at [509, 100] on div "Add Ingredients Manage Recipe Delete Recipe Duplicate Recipe Scale Recipe Save …" at bounding box center [555, 103] width 818 height 25
click at [651, 111] on div "Add Ingredients Manage Recipe Delete Recipe Duplicate Recipe Scale Recipe Save …" at bounding box center [555, 103] width 818 height 25
click at [204, 53] on span "Recipe Setup" at bounding box center [204, 55] width 69 height 17
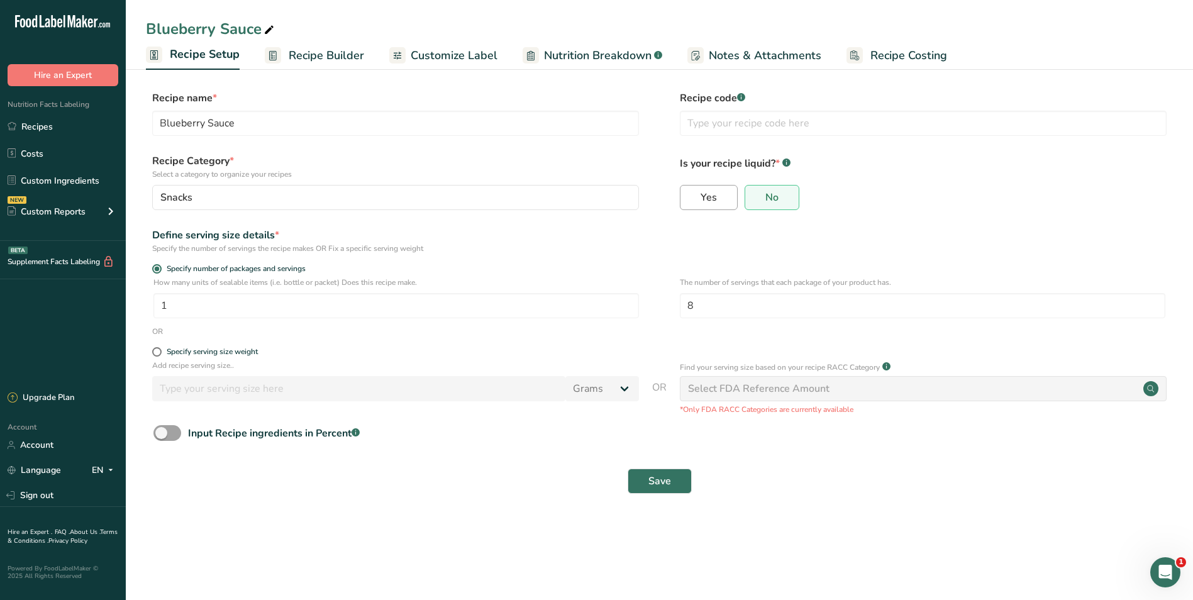
click at [718, 206] on label "Yes" at bounding box center [709, 197] width 58 height 25
click at [689, 201] on input "Yes" at bounding box center [684, 197] width 8 height 8
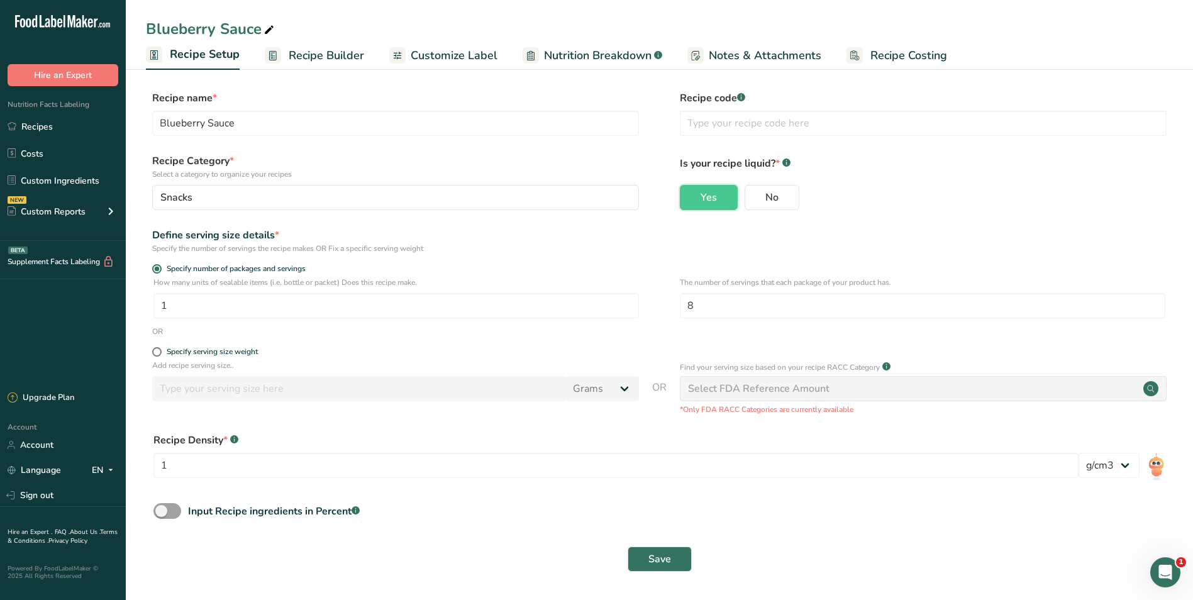
click at [441, 53] on span "Customize Label" at bounding box center [454, 55] width 87 height 17
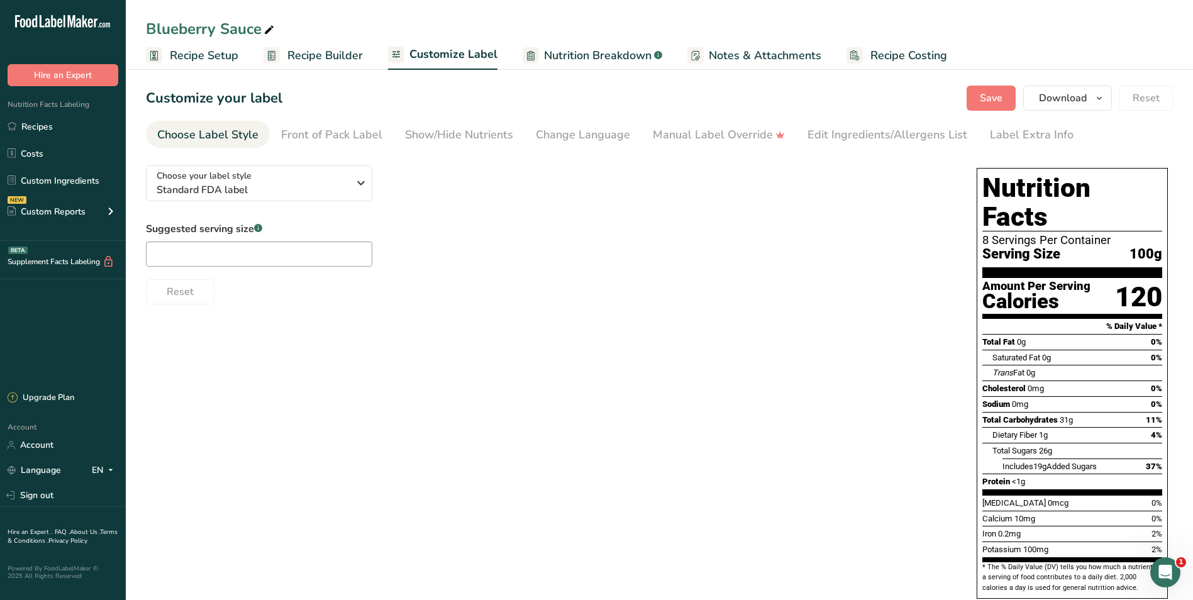
click at [349, 60] on span "Recipe Builder" at bounding box center [324, 55] width 75 height 17
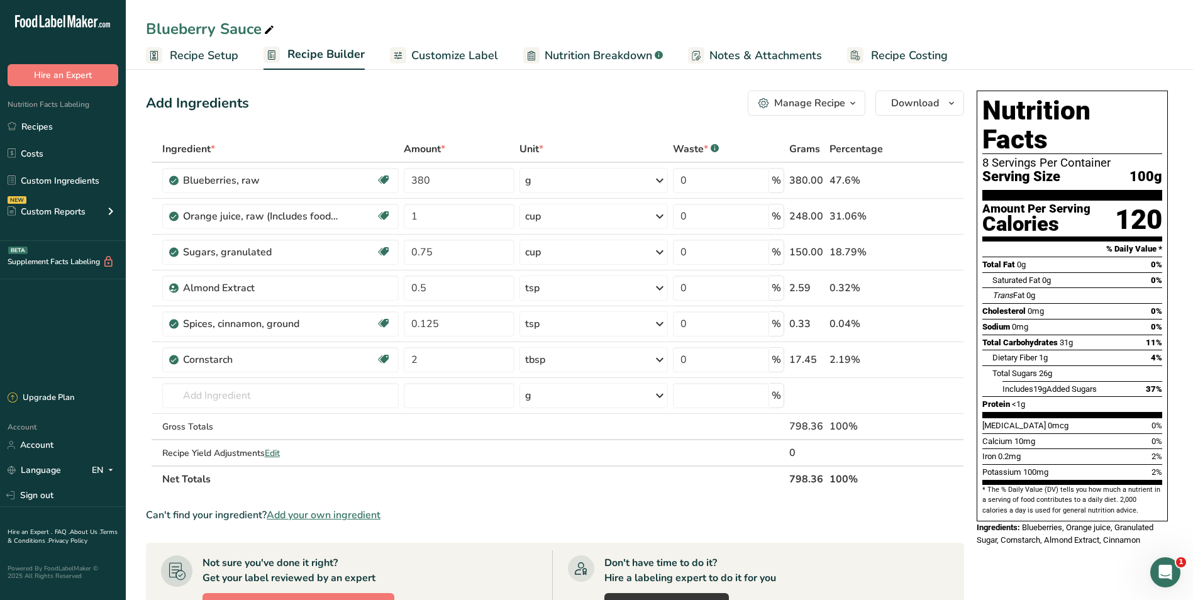
click at [212, 57] on span "Recipe Setup" at bounding box center [204, 55] width 69 height 17
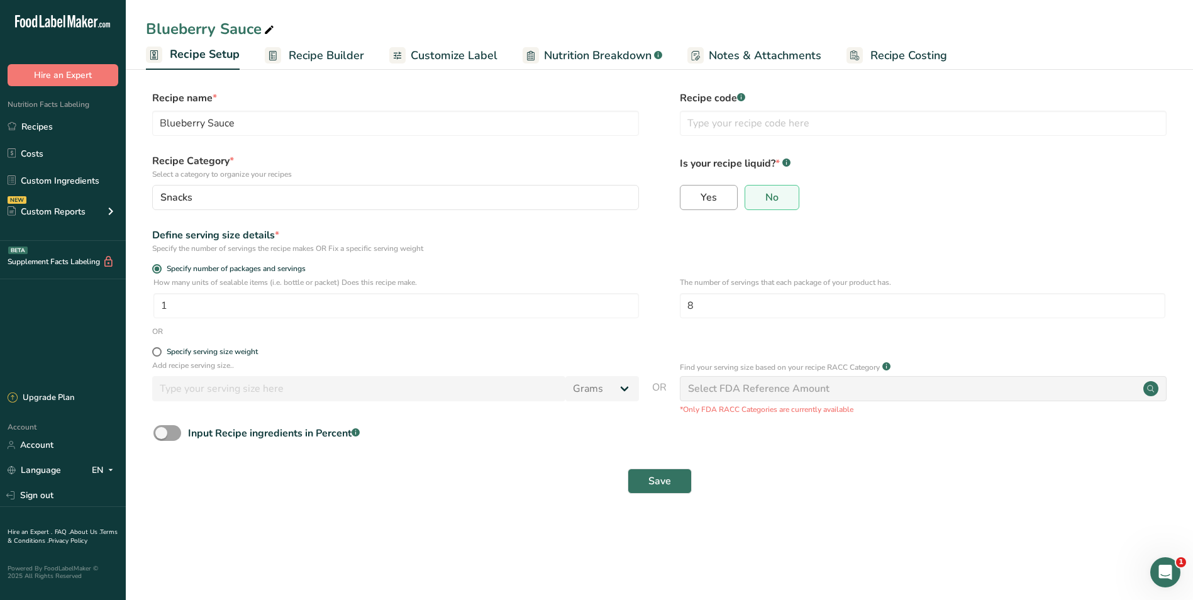
click at [694, 203] on label "Yes" at bounding box center [709, 197] width 58 height 25
click at [689, 201] on input "Yes" at bounding box center [684, 197] width 8 height 8
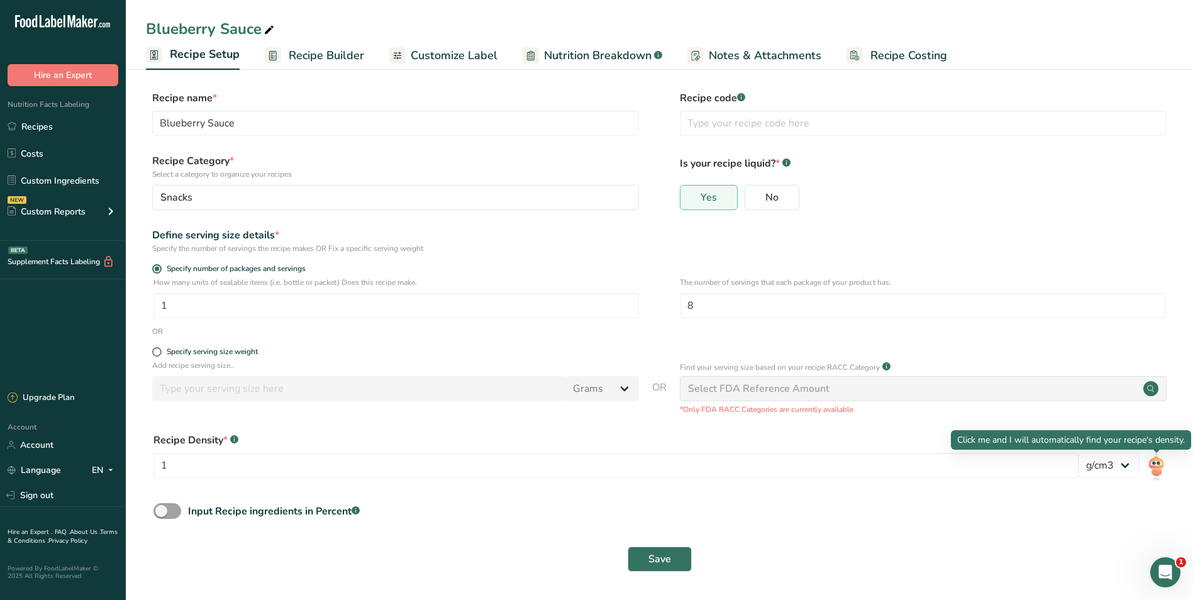
click at [871, 465] on img at bounding box center [1156, 467] width 18 height 28
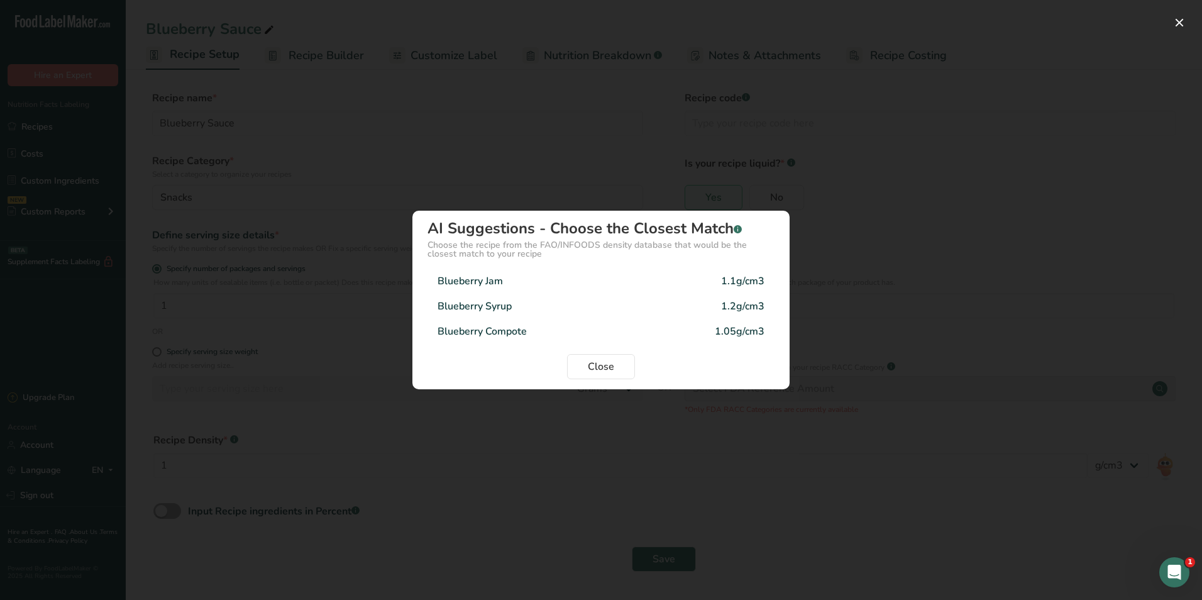
click at [745, 304] on div "1.2g/cm3" at bounding box center [742, 306] width 43 height 15
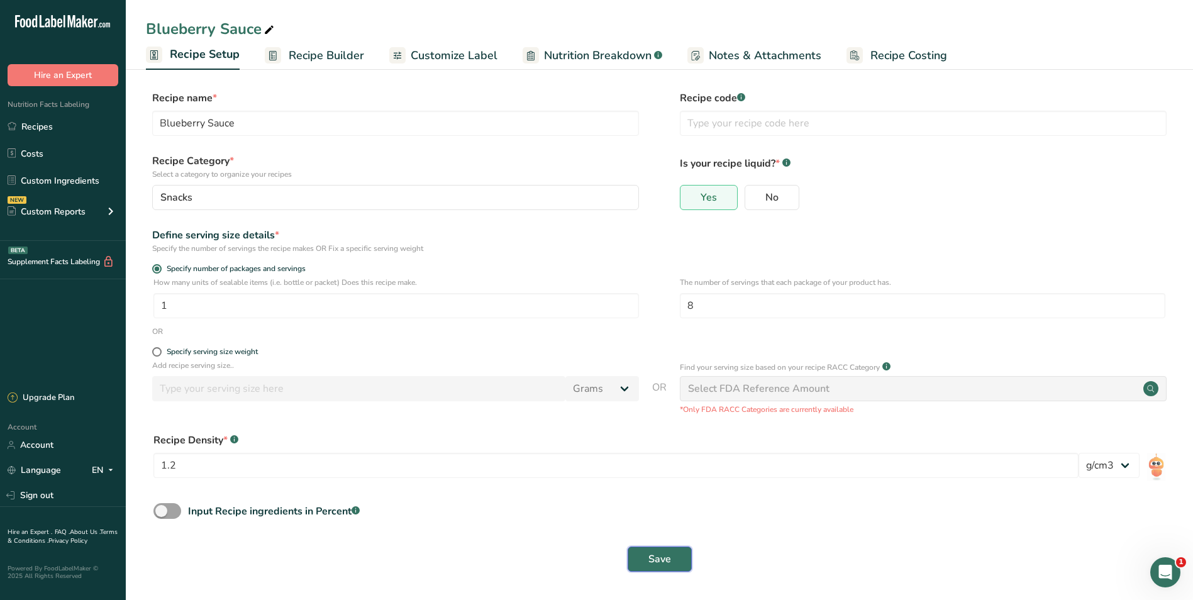
click at [667, 559] on span "Save" at bounding box center [659, 559] width 23 height 15
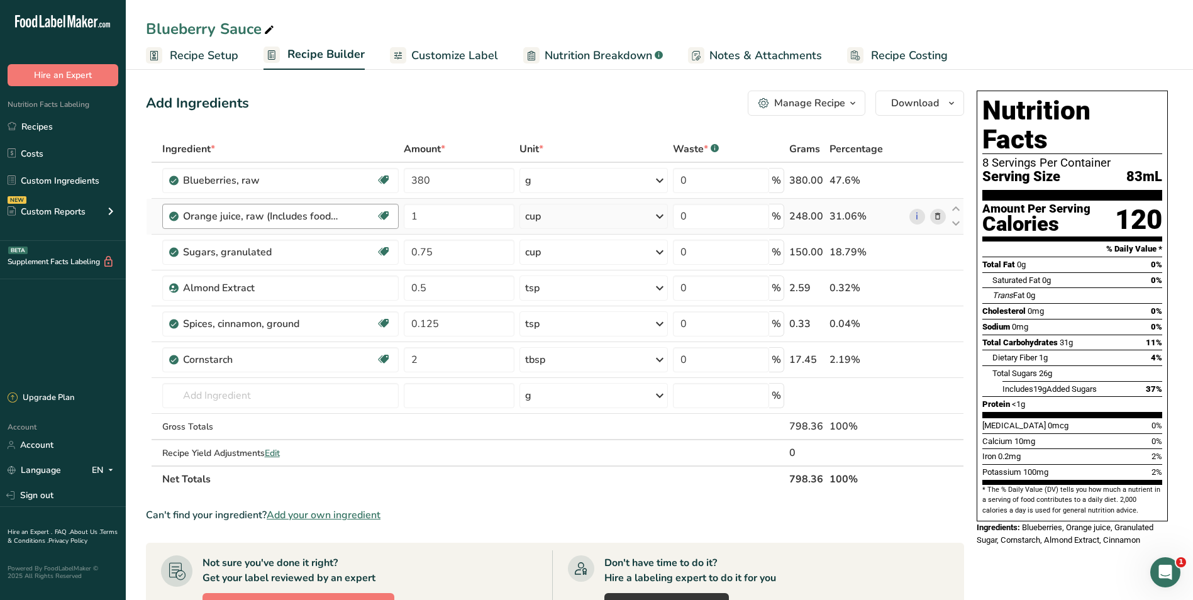
click at [341, 213] on div "Orange juice, raw (Includes foods for USDA's Food Distribution Program)" at bounding box center [279, 216] width 193 height 15
drag, startPoint x: 341, startPoint y: 213, endPoint x: 336, endPoint y: 218, distance: 7.1
click at [340, 213] on div "Orange juice, raw (Includes foods for USDA's Food Distribution Program)" at bounding box center [279, 216] width 193 height 15
click at [328, 222] on div "Orange juice, raw (Includes foods for USDA's Food Distribution Program)" at bounding box center [261, 216] width 157 height 15
click at [871, 181] on icon at bounding box center [937, 180] width 9 height 13
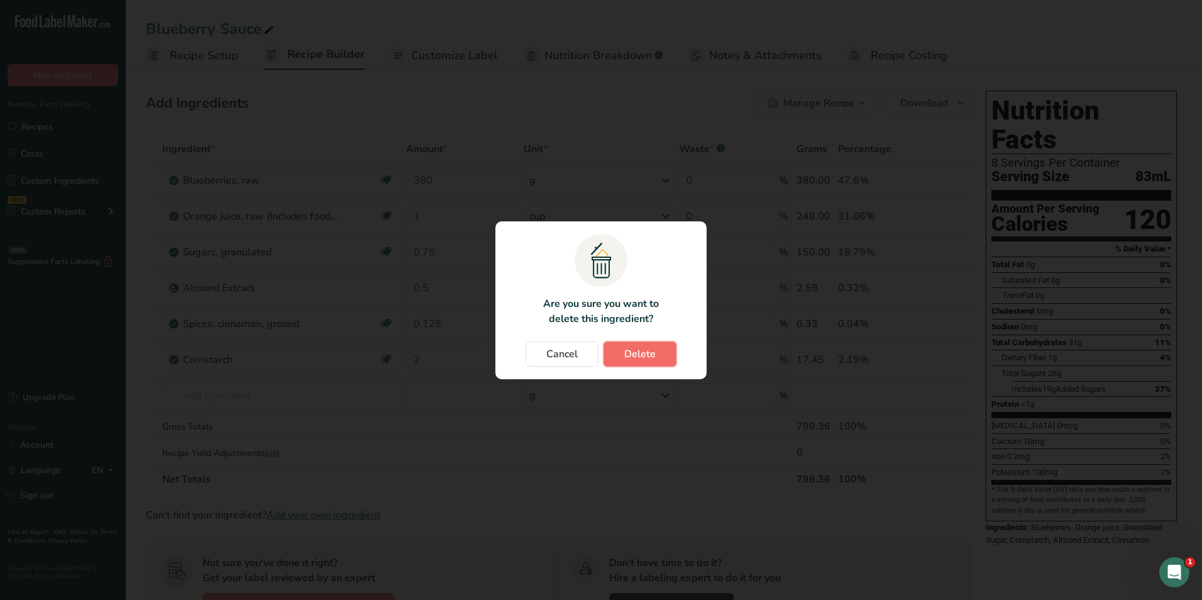
click at [661, 358] on button "Delete" at bounding box center [640, 353] width 73 height 25
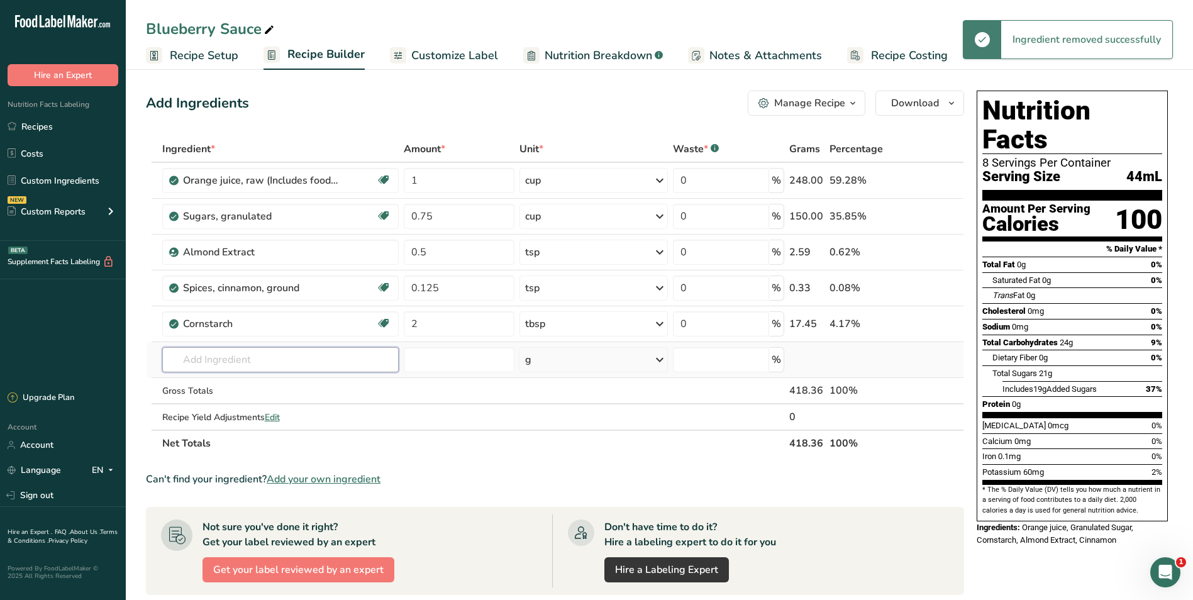
click at [223, 360] on input "text" at bounding box center [280, 359] width 236 height 25
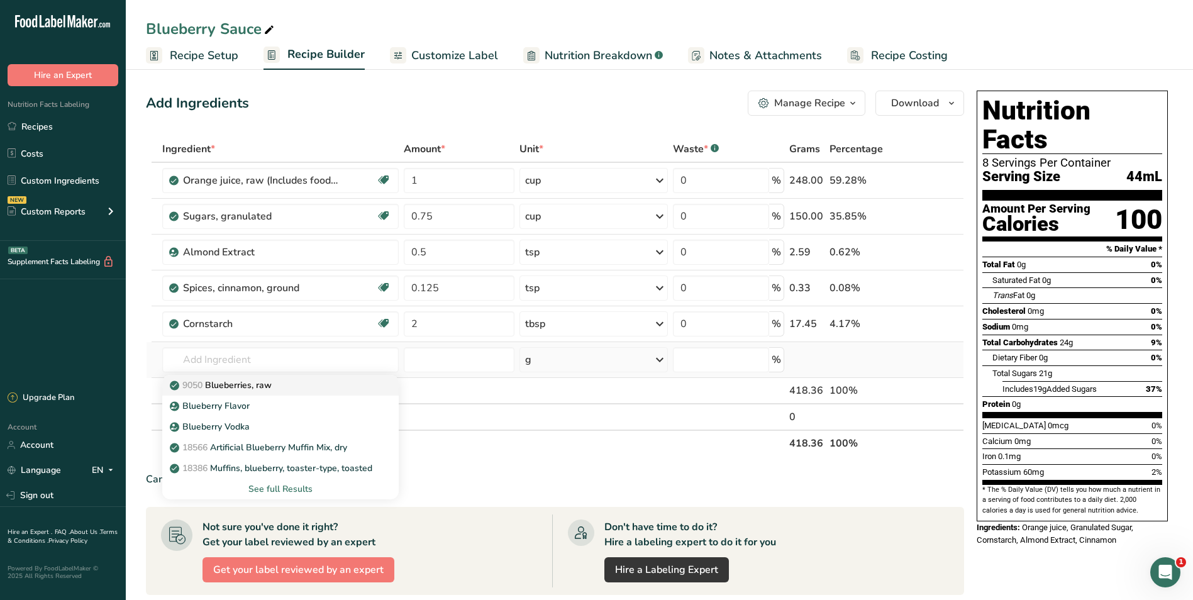
click at [229, 389] on p "9050 Blueberries, raw" at bounding box center [221, 385] width 99 height 13
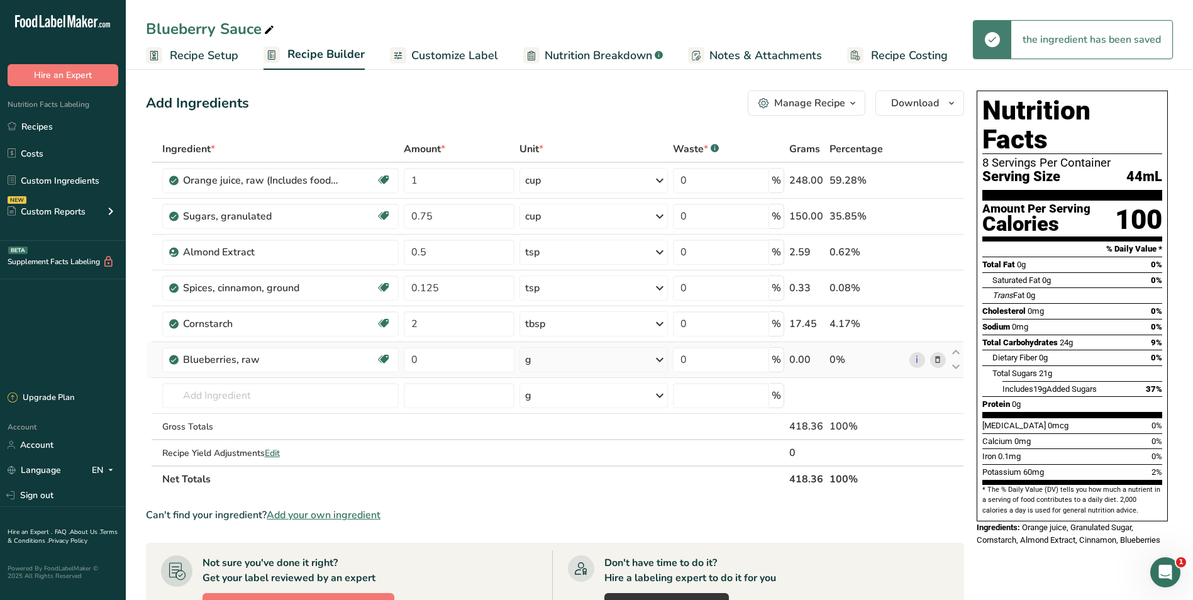
click at [574, 369] on div "g" at bounding box center [593, 359] width 148 height 25
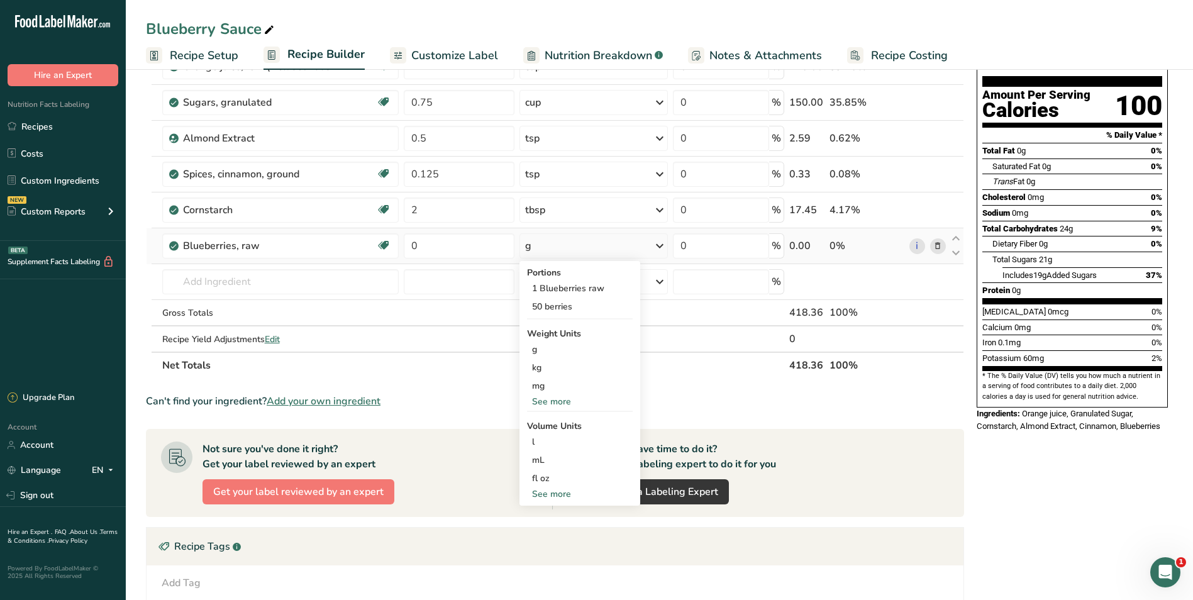
scroll to position [126, 0]
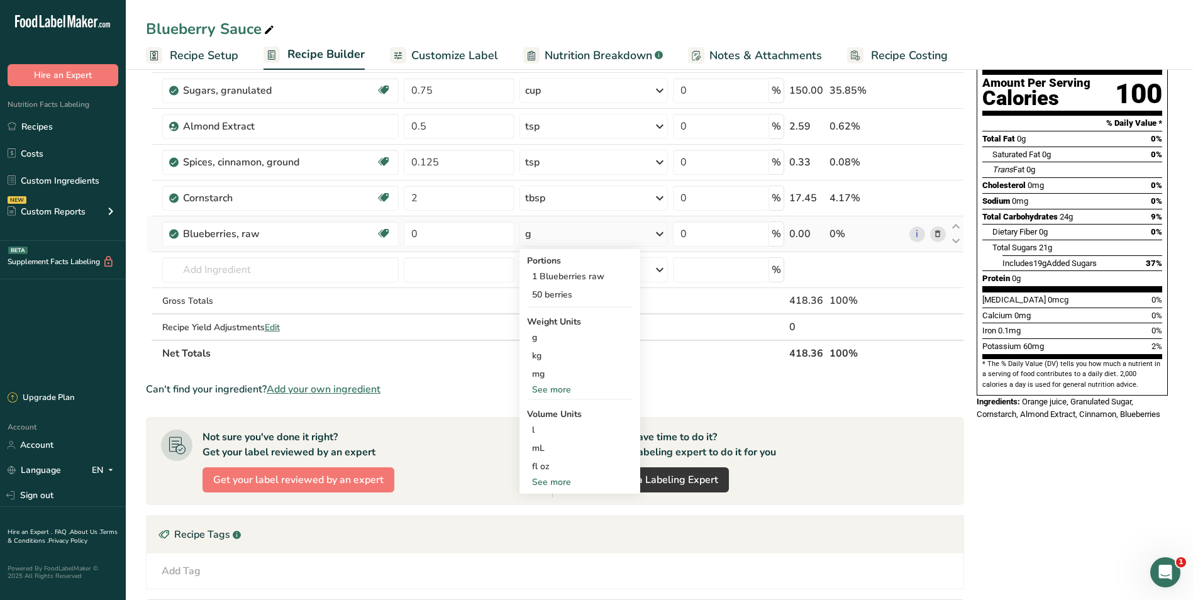
click at [554, 481] on div "See more" at bounding box center [580, 481] width 106 height 13
click at [552, 521] on div "cup" at bounding box center [580, 520] width 96 height 13
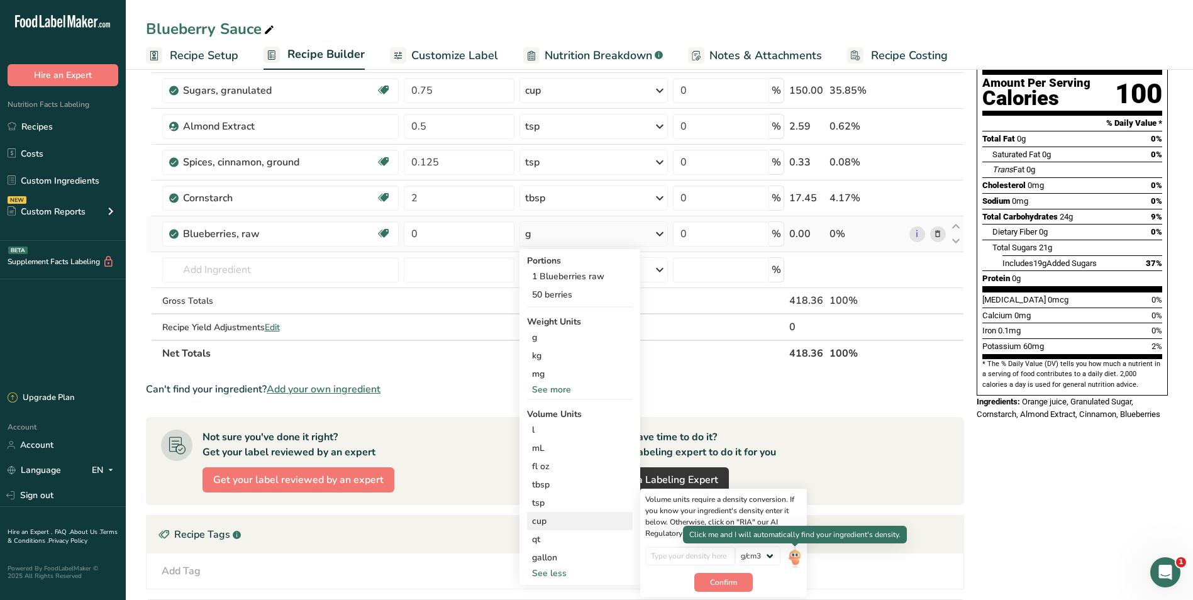
click at [799, 562] on img at bounding box center [795, 557] width 14 height 22
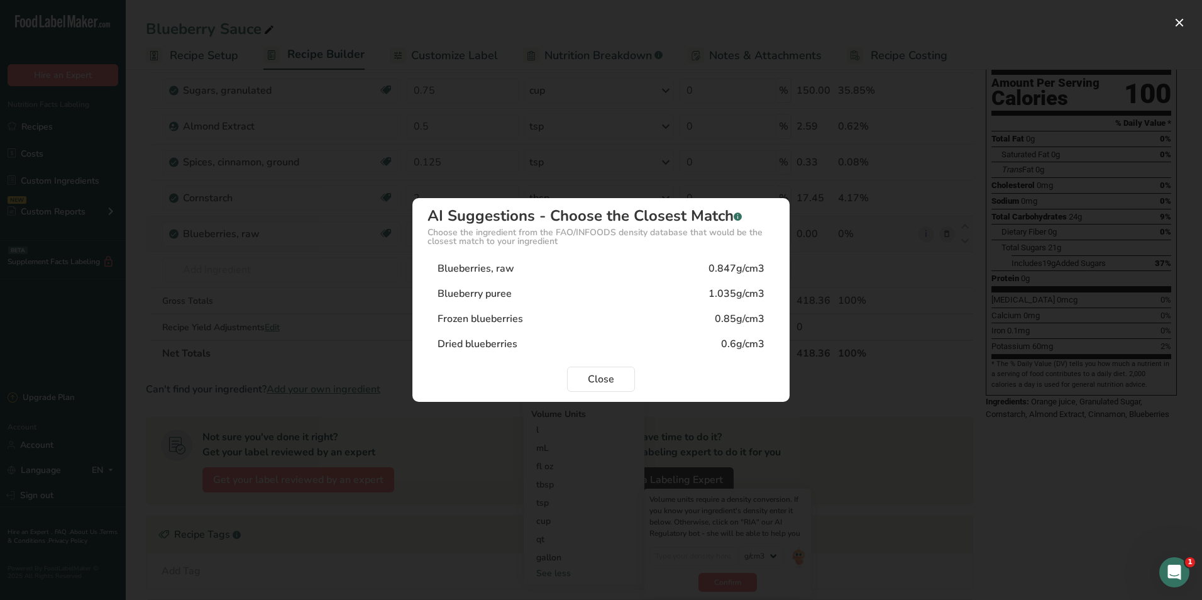
click at [660, 269] on div "Blueberries, raw 0.847g/cm3" at bounding box center [601, 268] width 347 height 25
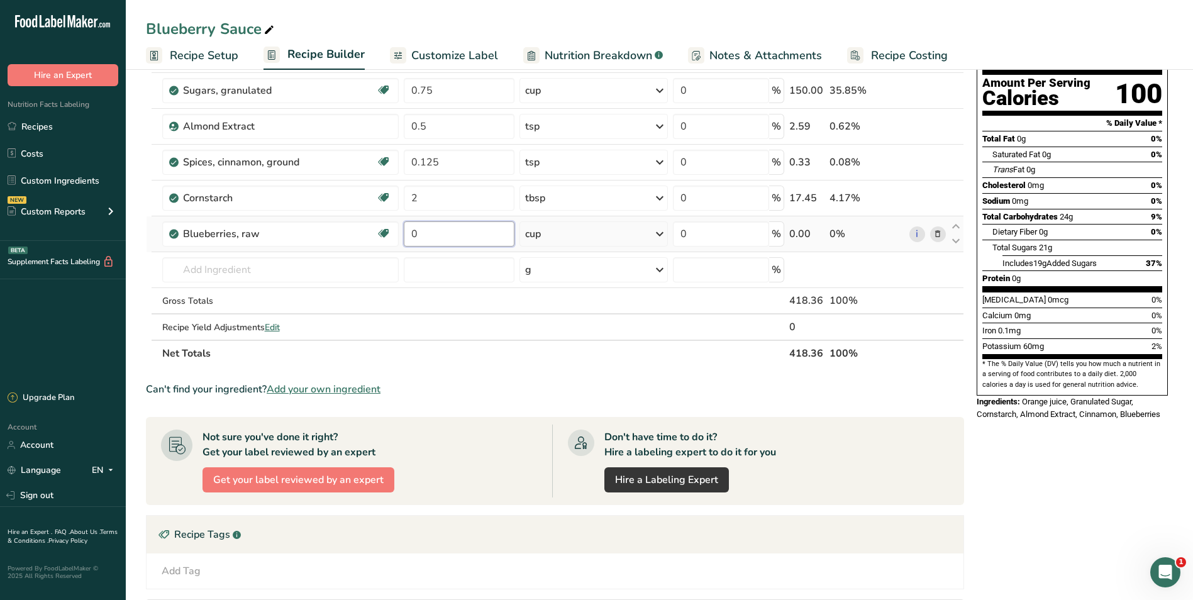
click at [451, 238] on input "0" at bounding box center [459, 233] width 111 height 25
click at [640, 367] on section "Ingredient * Amount * Unit * Waste * .a-a{fill:#347362;}.b-a{fill:#fff;} Grams …" at bounding box center [555, 384] width 818 height 748
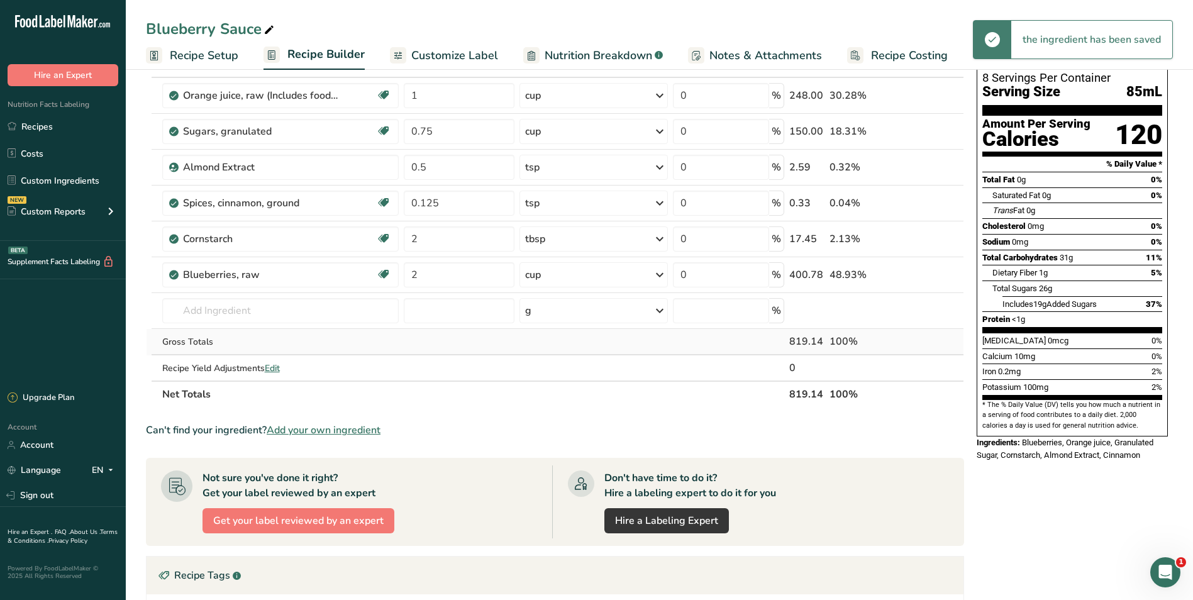
scroll to position [63, 0]
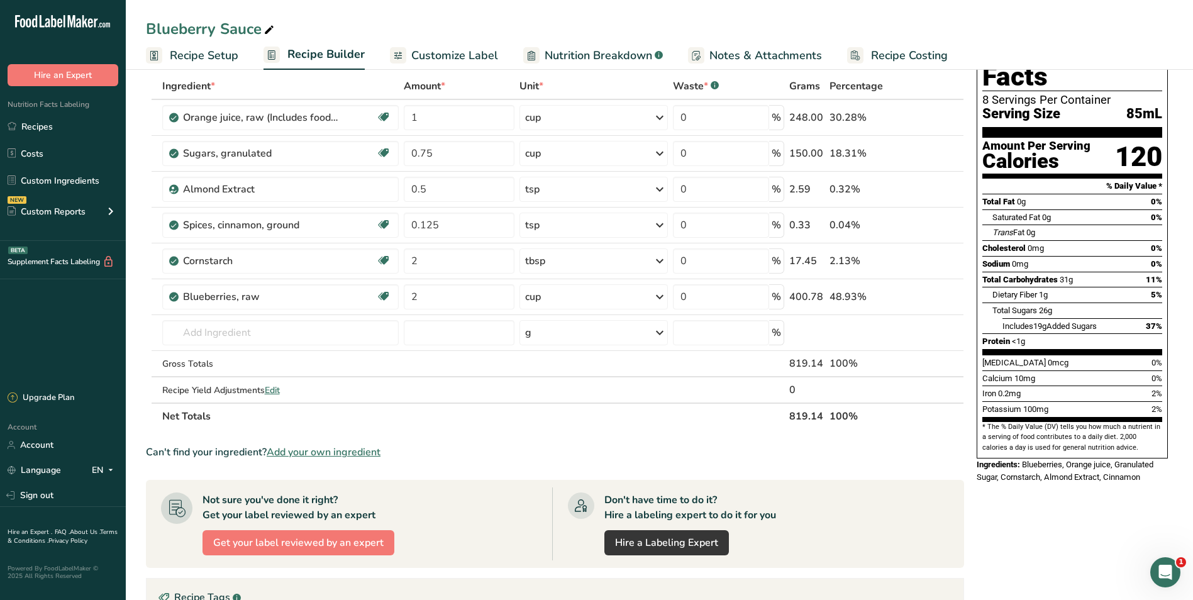
click at [540, 304] on div "cup" at bounding box center [533, 296] width 16 height 15
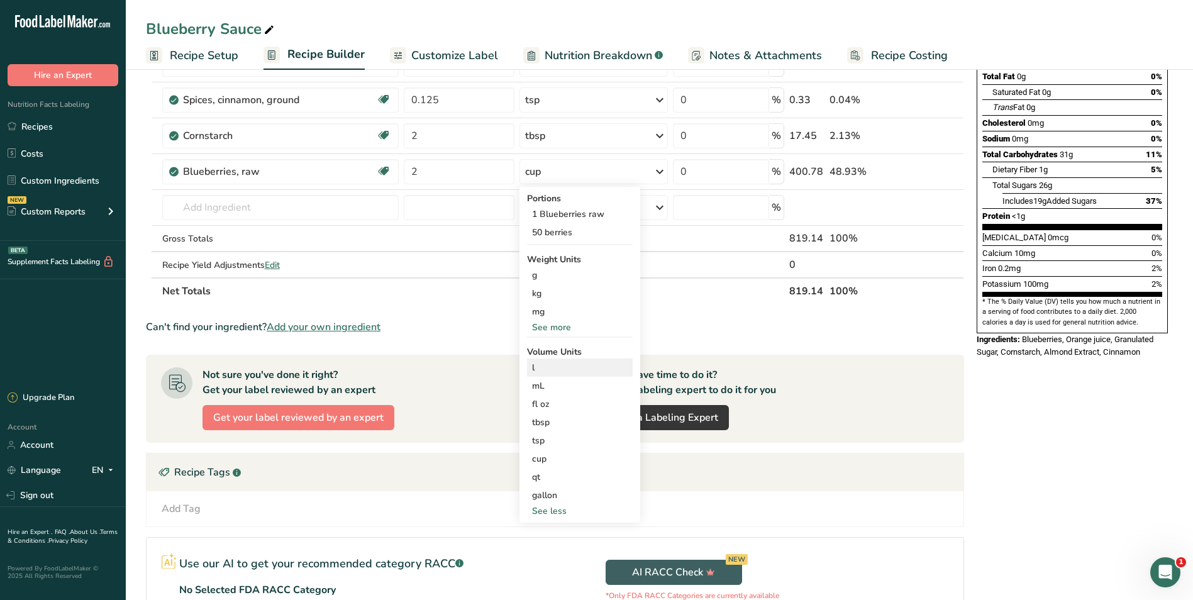
scroll to position [189, 0]
click at [552, 462] on div "cup" at bounding box center [580, 458] width 96 height 13
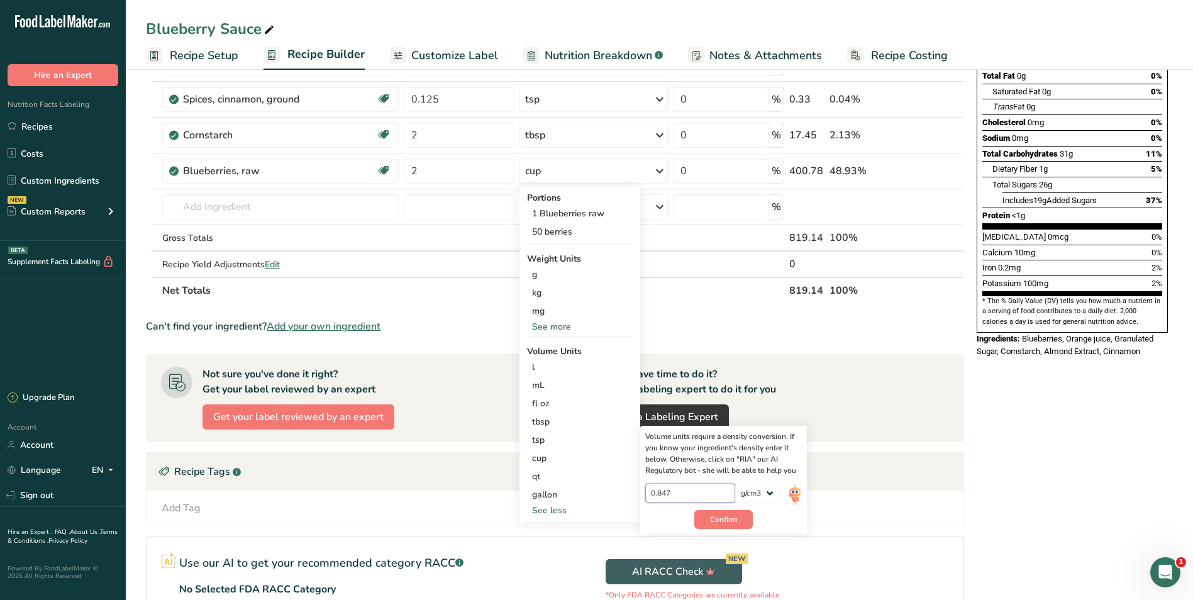
drag, startPoint x: 572, startPoint y: 477, endPoint x: 516, endPoint y: 474, distance: 56.7
click at [516, 469] on section "Ingredient * Amount * Unit * Waste * .a-a{fill:#347362;}.b-a{fill:#fff;} Grams …" at bounding box center [555, 321] width 818 height 748
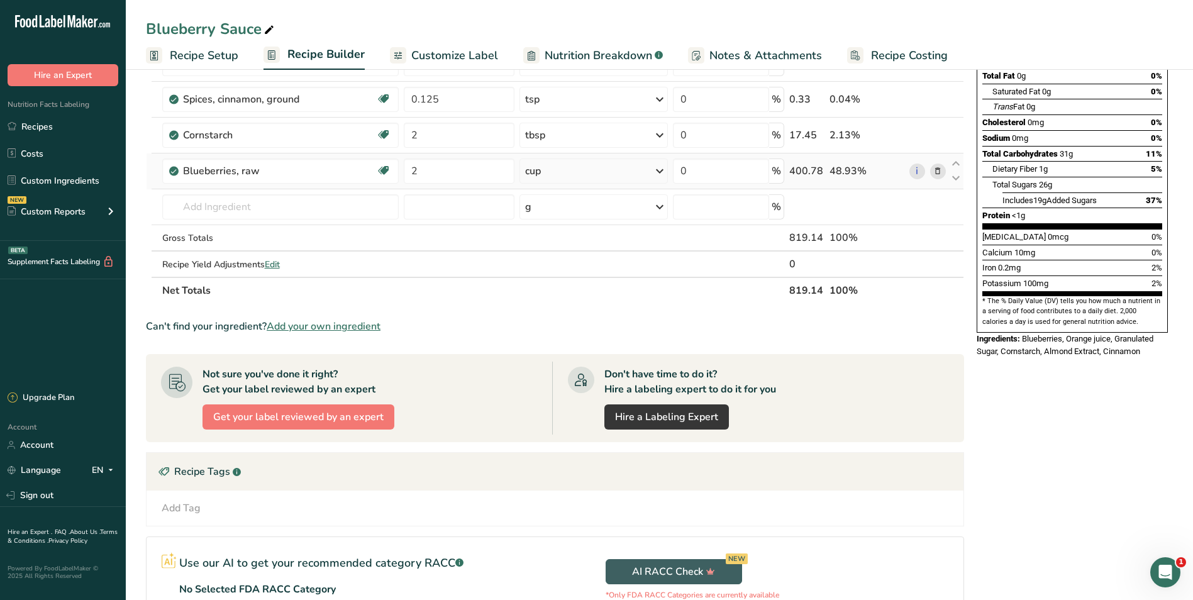
click at [601, 166] on div "cup" at bounding box center [593, 170] width 148 height 25
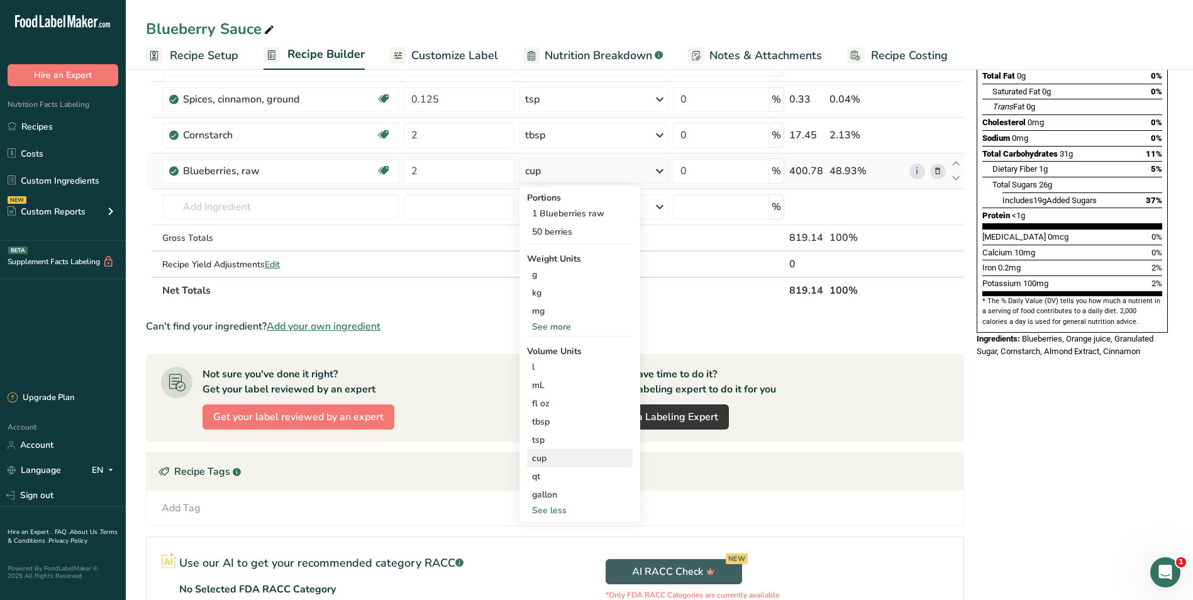
click at [579, 453] on div "cup" at bounding box center [580, 458] width 96 height 13
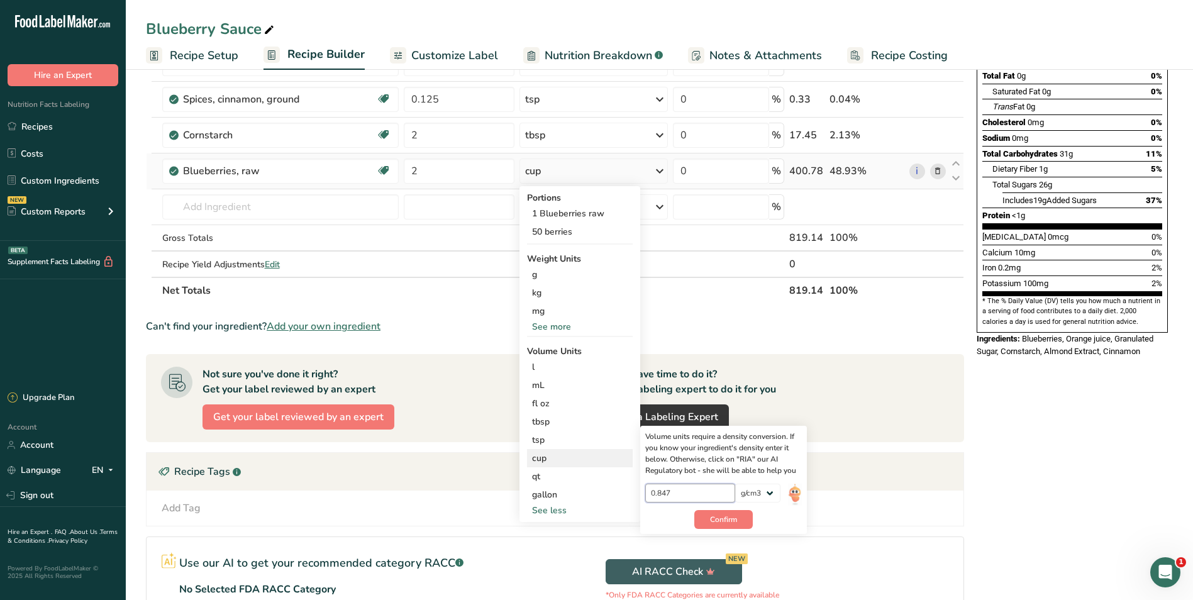
click at [685, 491] on input "0.847" at bounding box center [690, 493] width 90 height 19
click at [731, 516] on span "Confirm" at bounding box center [723, 519] width 27 height 11
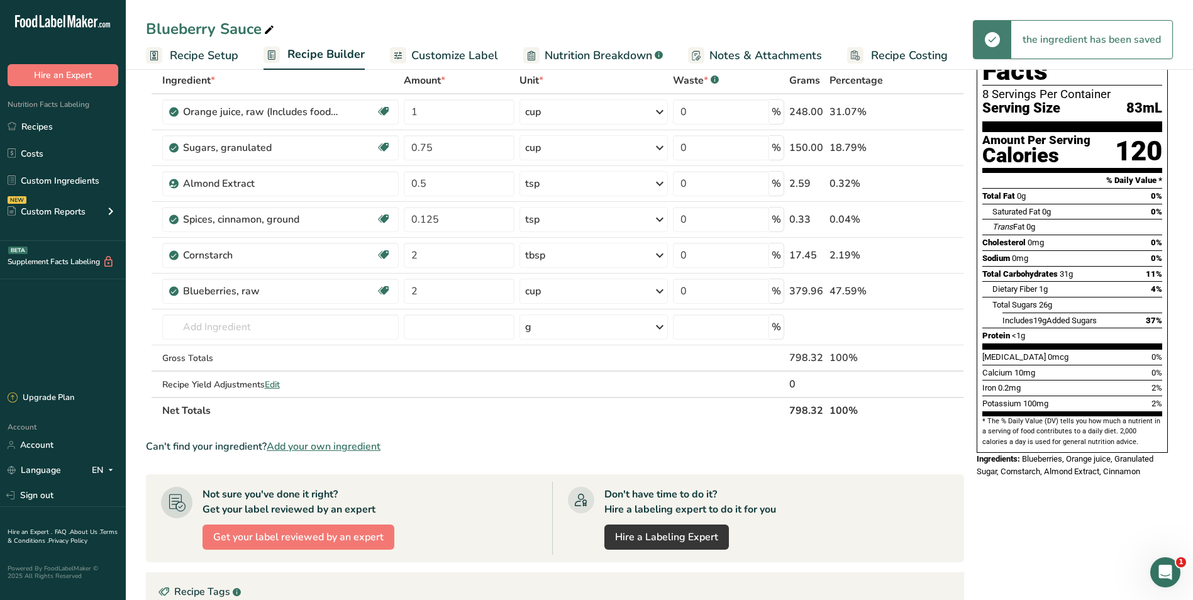
scroll to position [0, 0]
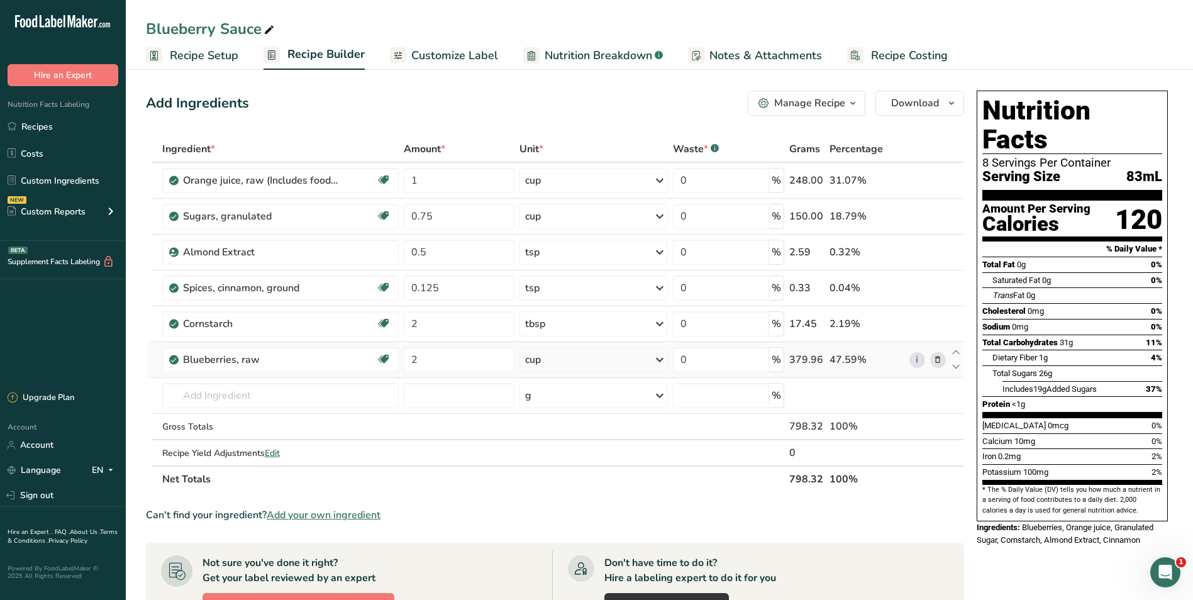
click at [576, 365] on div "cup" at bounding box center [593, 359] width 148 height 25
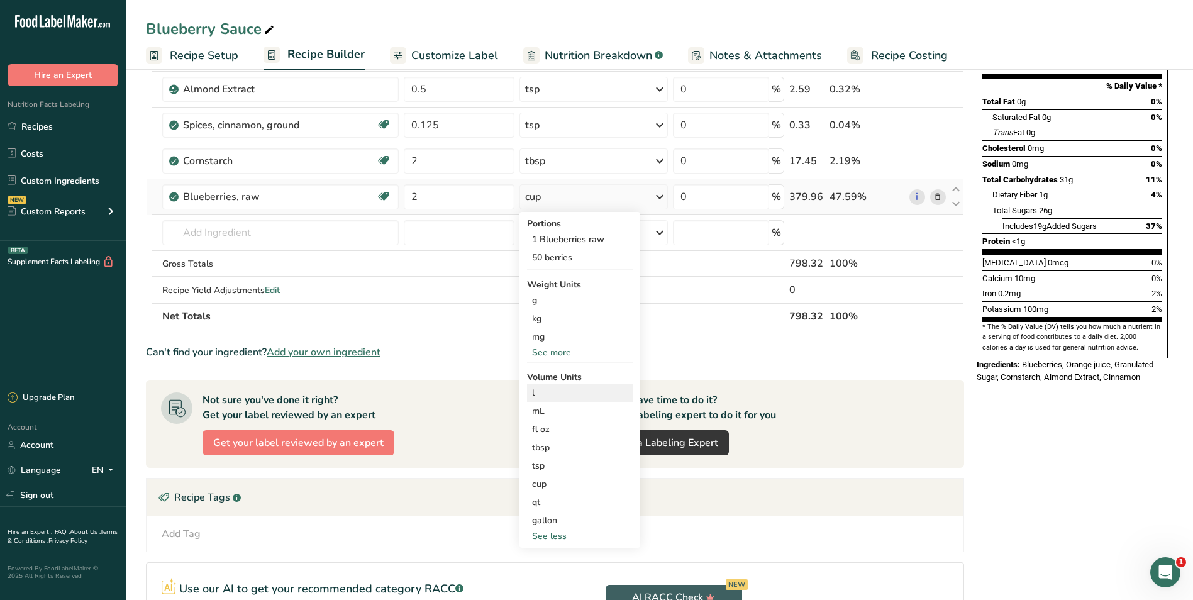
scroll to position [314, 0]
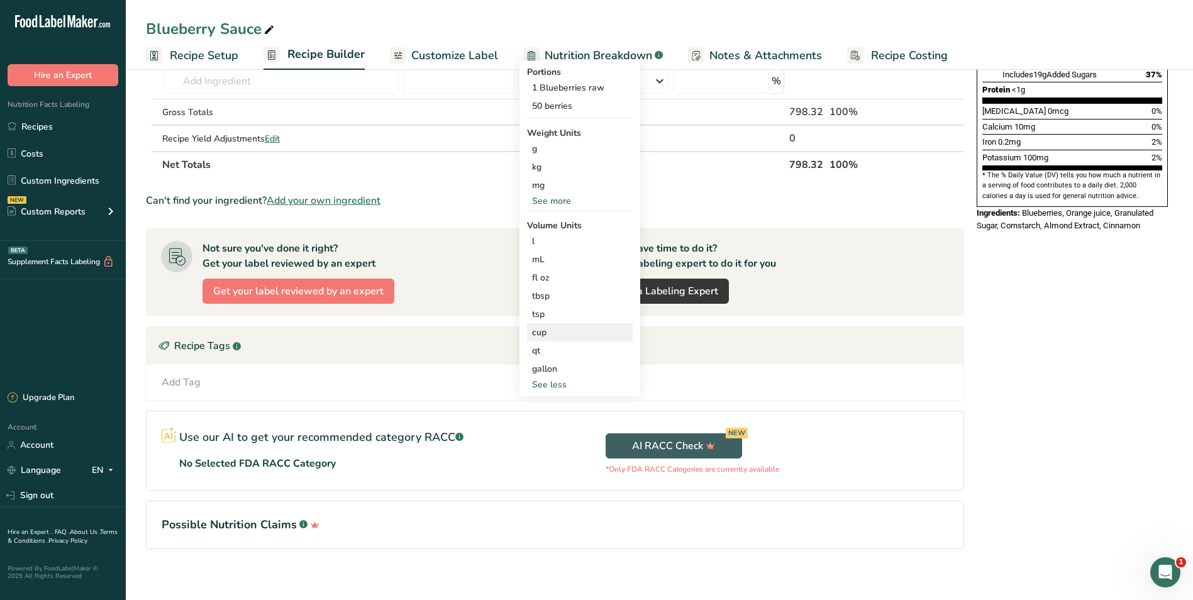
click at [544, 330] on div "cup" at bounding box center [580, 332] width 96 height 13
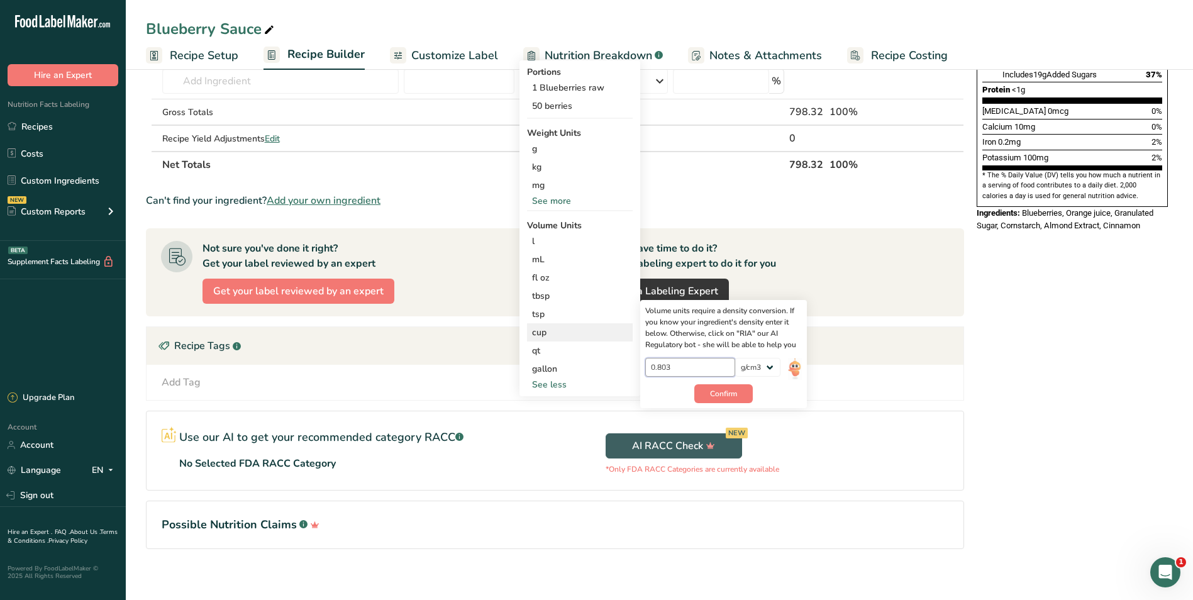
click at [710, 372] on input "0.803" at bounding box center [690, 367] width 90 height 19
click at [724, 390] on span "Confirm" at bounding box center [723, 393] width 27 height 11
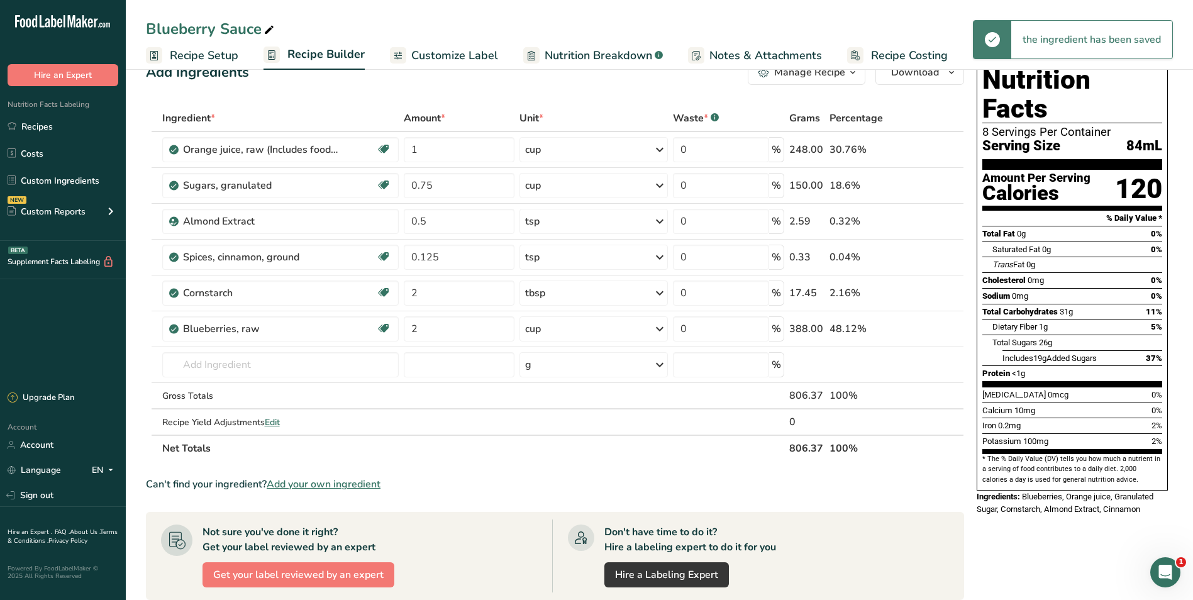
scroll to position [0, 0]
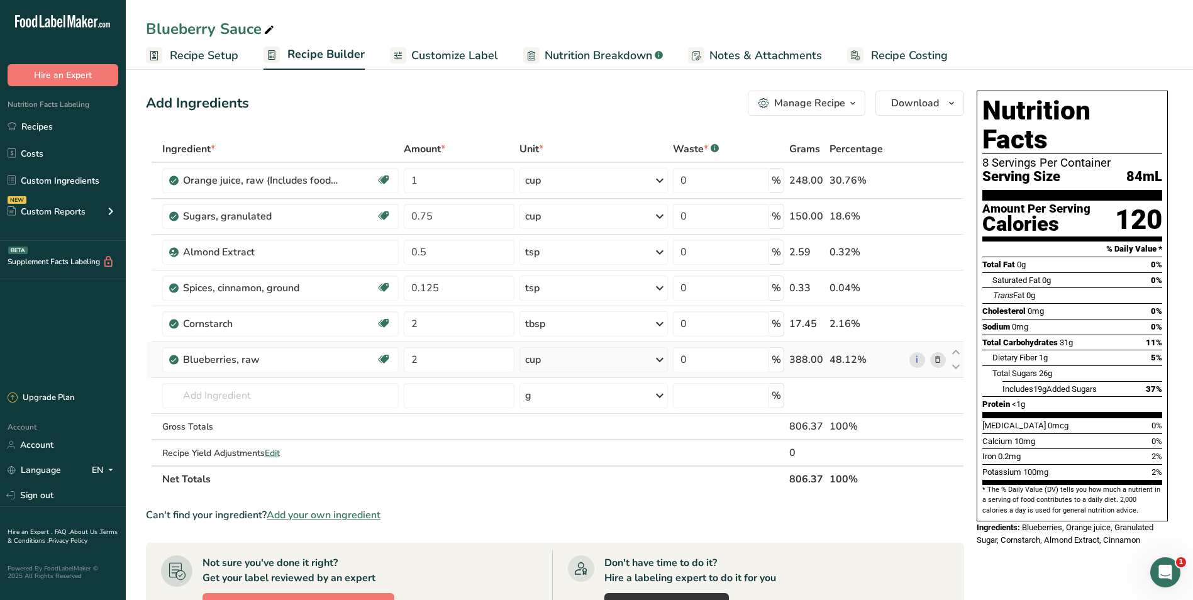
click at [648, 361] on div "cup" at bounding box center [593, 359] width 148 height 25
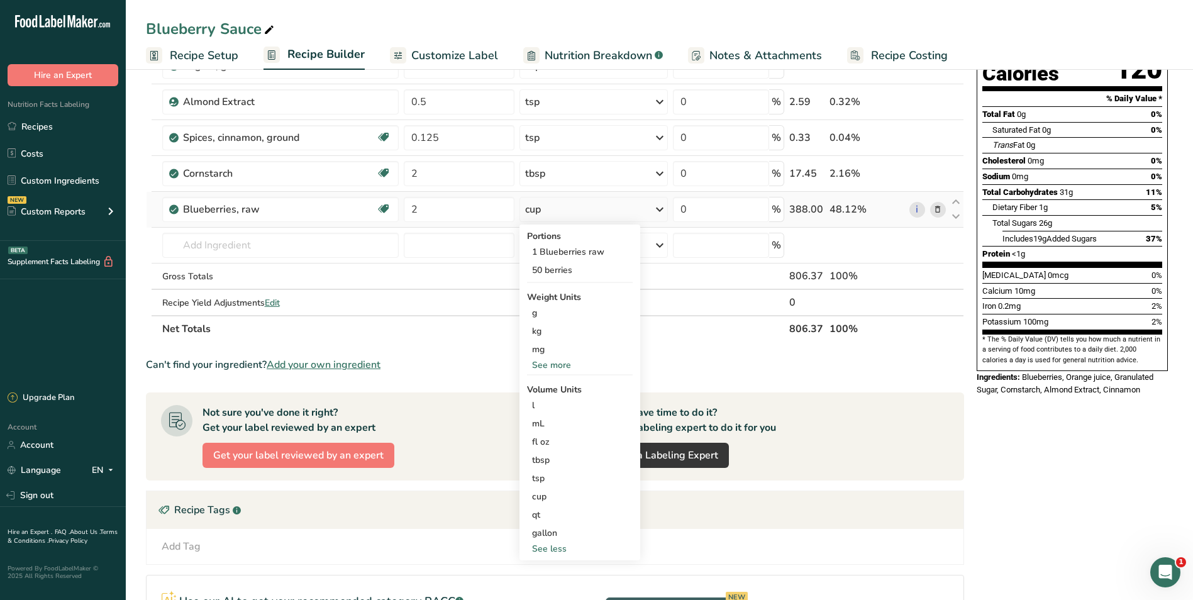
scroll to position [314, 0]
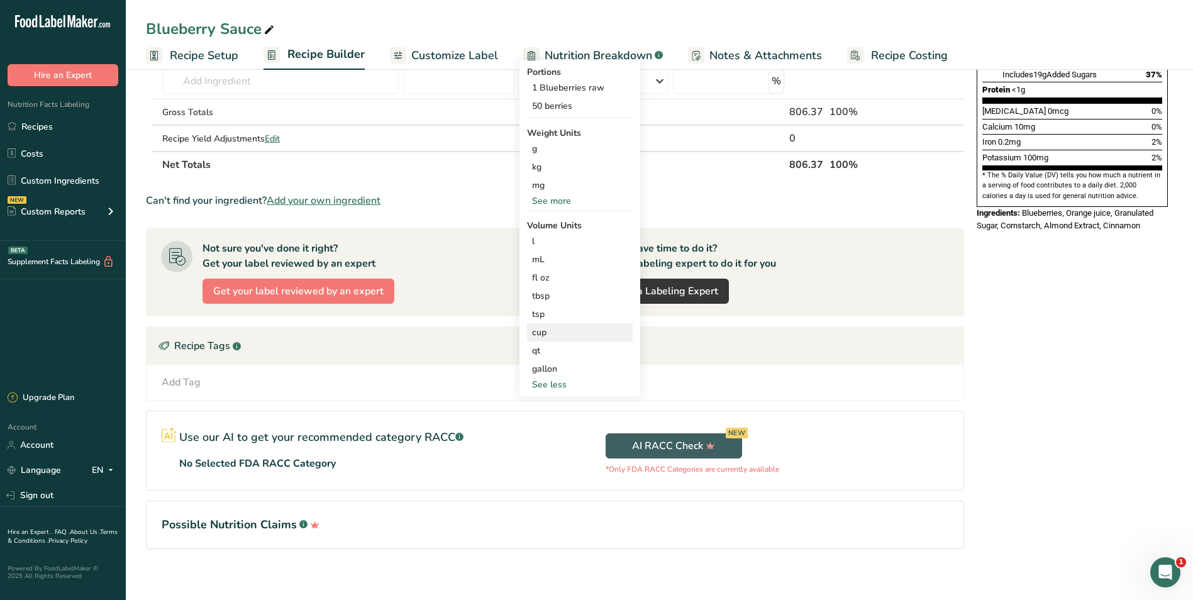
click at [557, 336] on div "cup" at bounding box center [580, 332] width 96 height 13
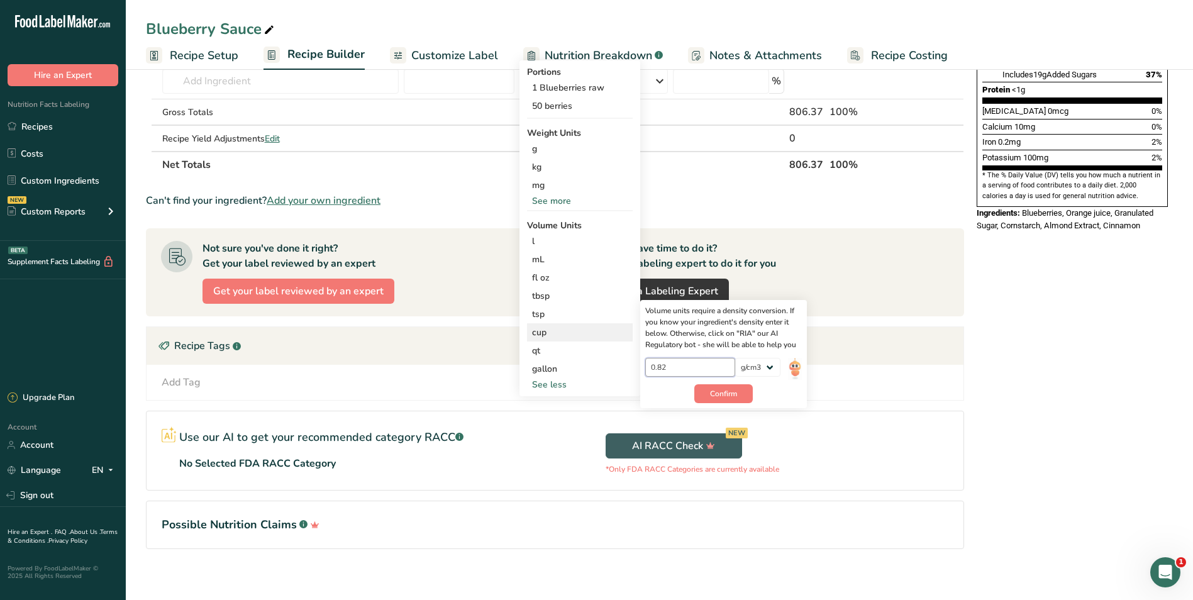
click at [707, 368] on input "0.82" at bounding box center [690, 367] width 90 height 19
click at [720, 391] on span "Confirm" at bounding box center [723, 393] width 27 height 11
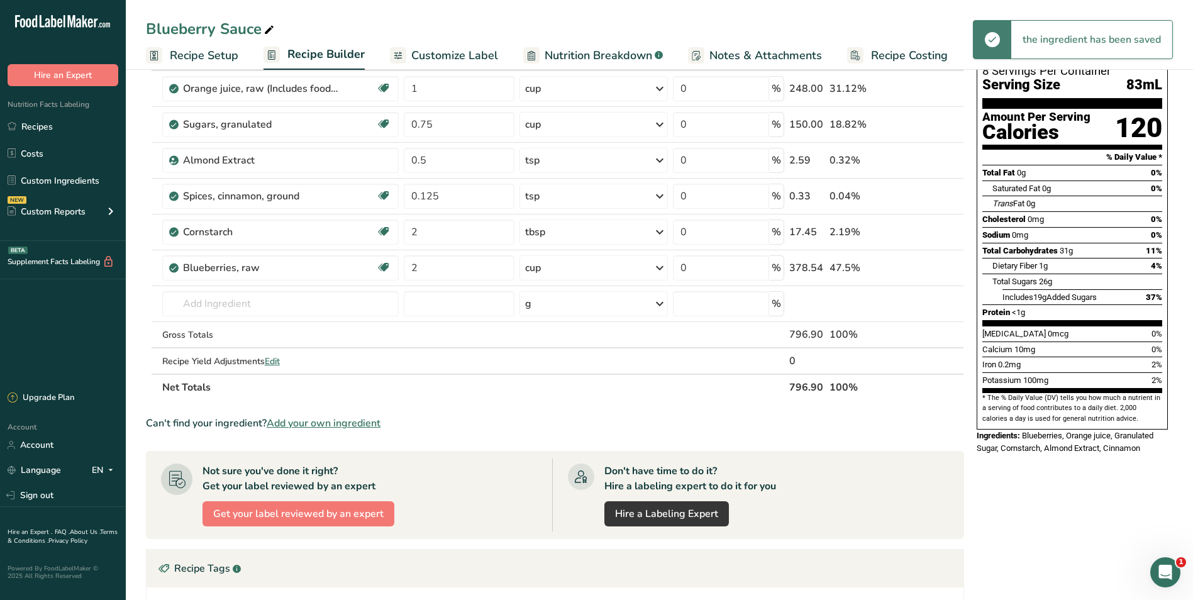
scroll to position [0, 0]
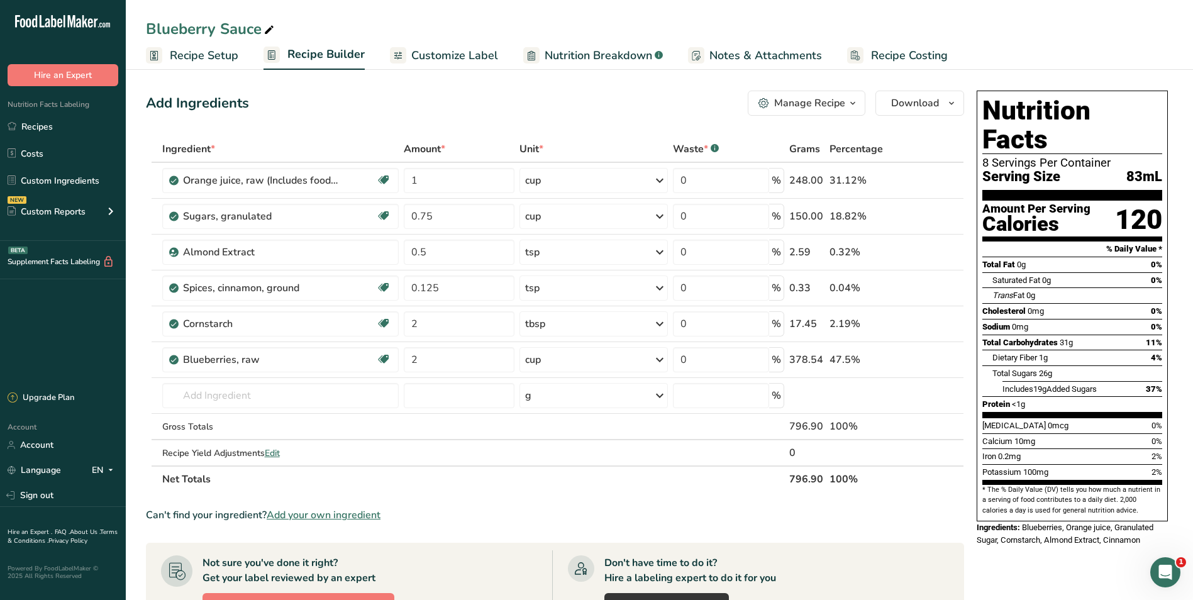
click at [442, 60] on span "Customize Label" at bounding box center [454, 55] width 87 height 17
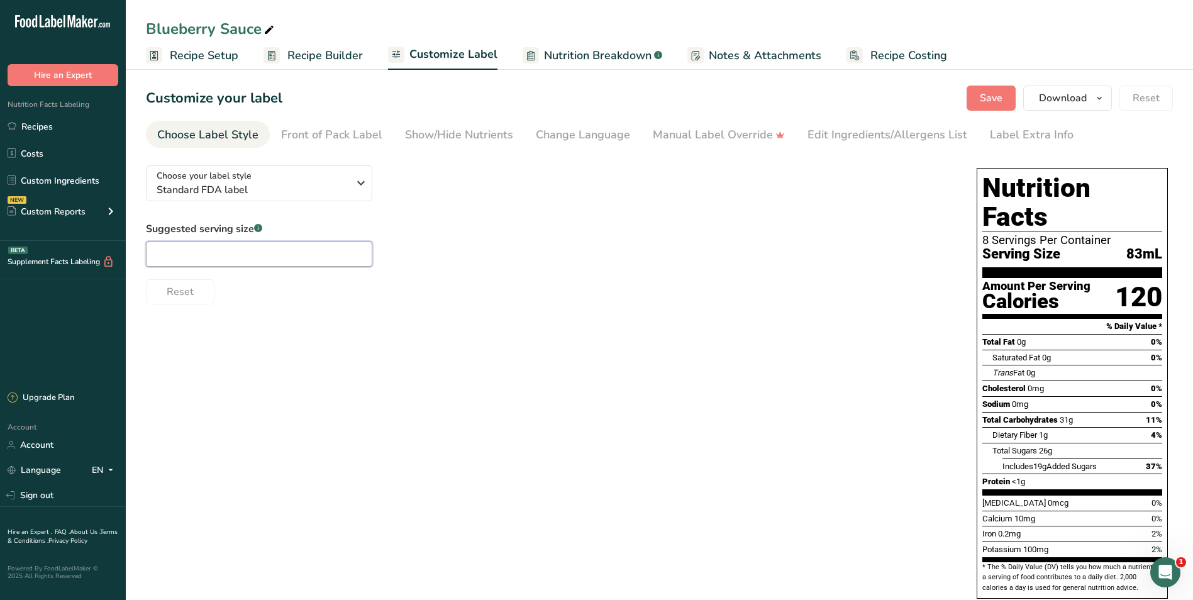
click at [186, 255] on input "text" at bounding box center [259, 253] width 226 height 25
click at [333, 350] on div "Choose your label style Standard FDA label USA (FDA) Standard FDA label Tabular…" at bounding box center [659, 395] width 1027 height 480
click at [703, 331] on div "Choose your label style Standard FDA label USA (FDA) Standard FDA label Tabular…" at bounding box center [659, 395] width 1027 height 480
click at [850, 137] on div "Edit Ingredients/Allergens List" at bounding box center [887, 134] width 160 height 17
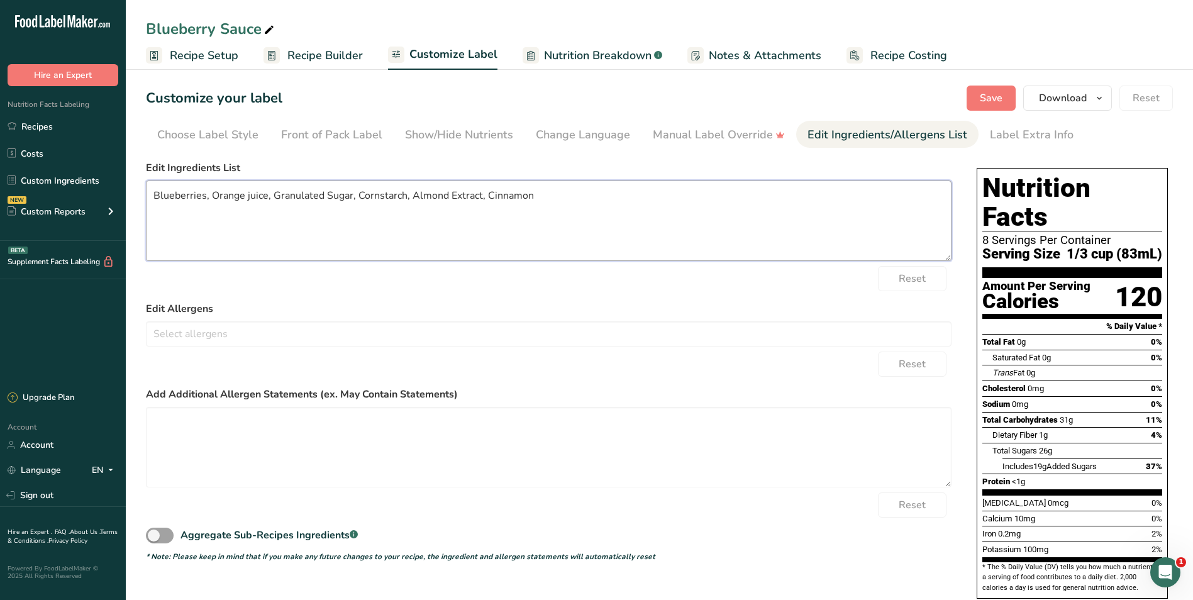
click at [550, 196] on textarea "Blueberries, Orange juice, Granulated Sugar, Cornstarch, Almond Extract, Cinnam…" at bounding box center [549, 220] width 806 height 80
click at [269, 56] on rect at bounding box center [271, 55] width 16 height 16
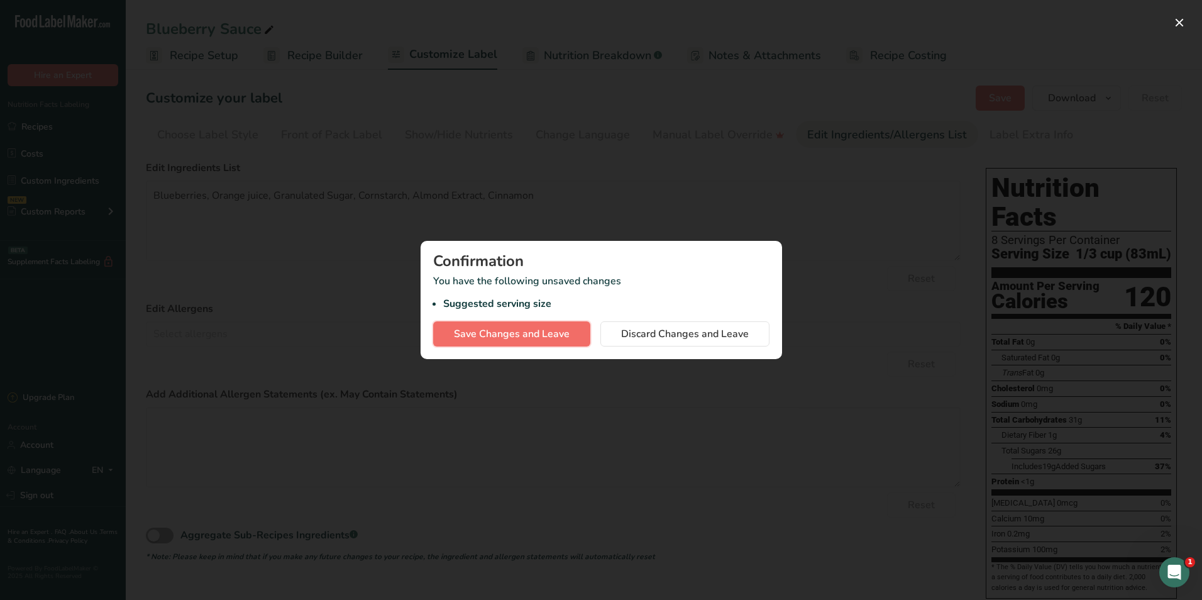
click at [560, 338] on span "Save Changes and Leave" at bounding box center [512, 333] width 116 height 15
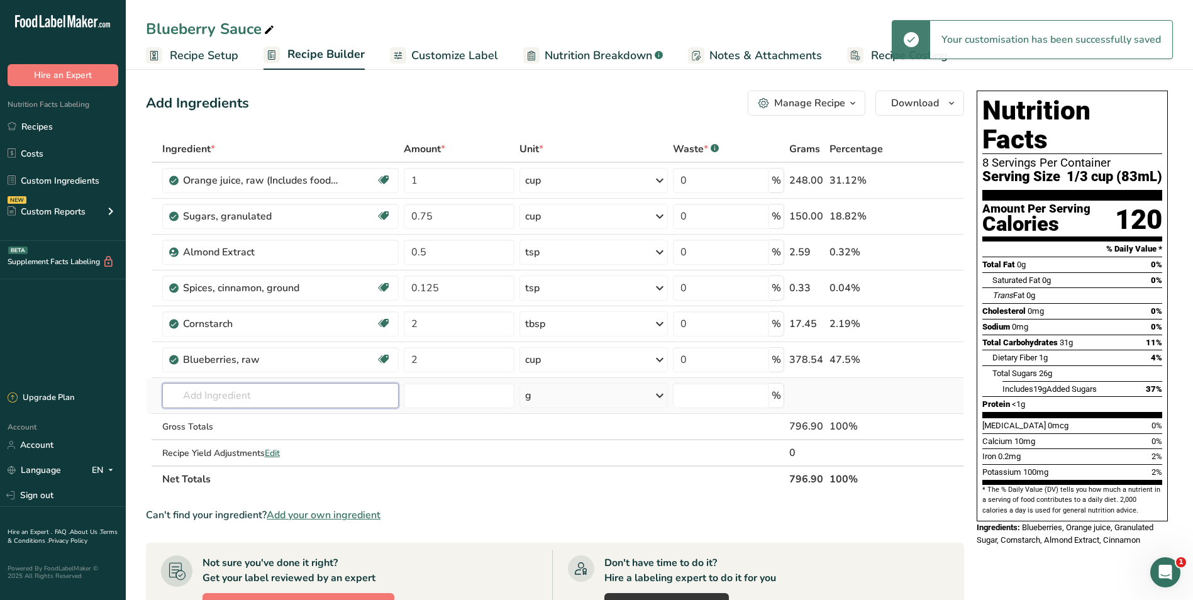
click at [260, 401] on input "text" at bounding box center [280, 395] width 236 height 25
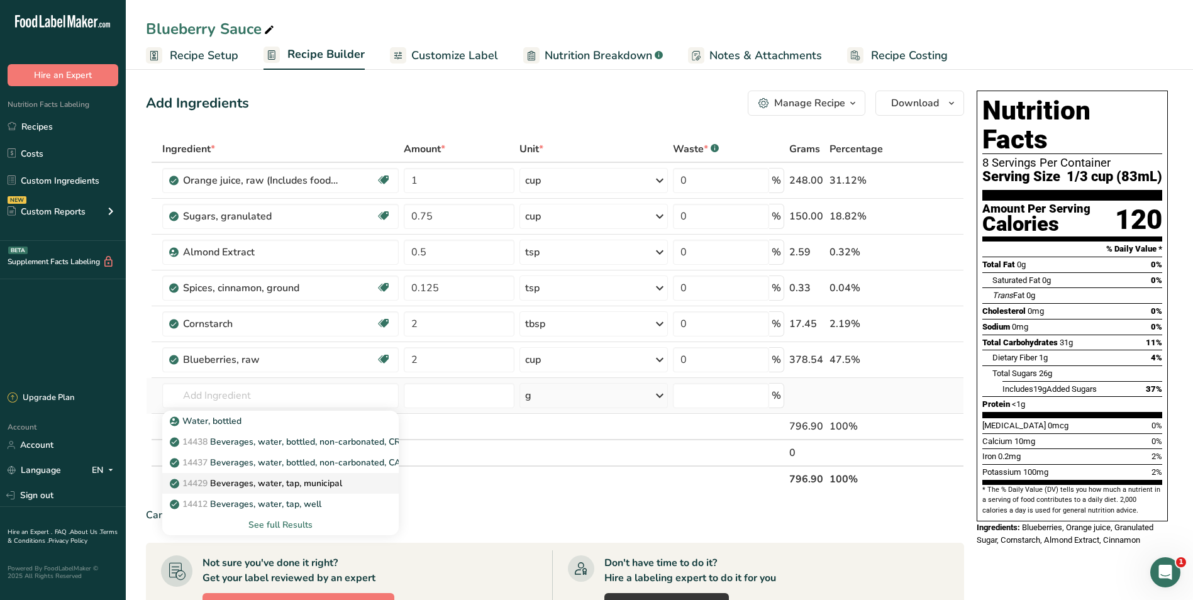
click at [269, 483] on p "14429 [GEOGRAPHIC_DATA], water, tap, municipal" at bounding box center [257, 483] width 170 height 13
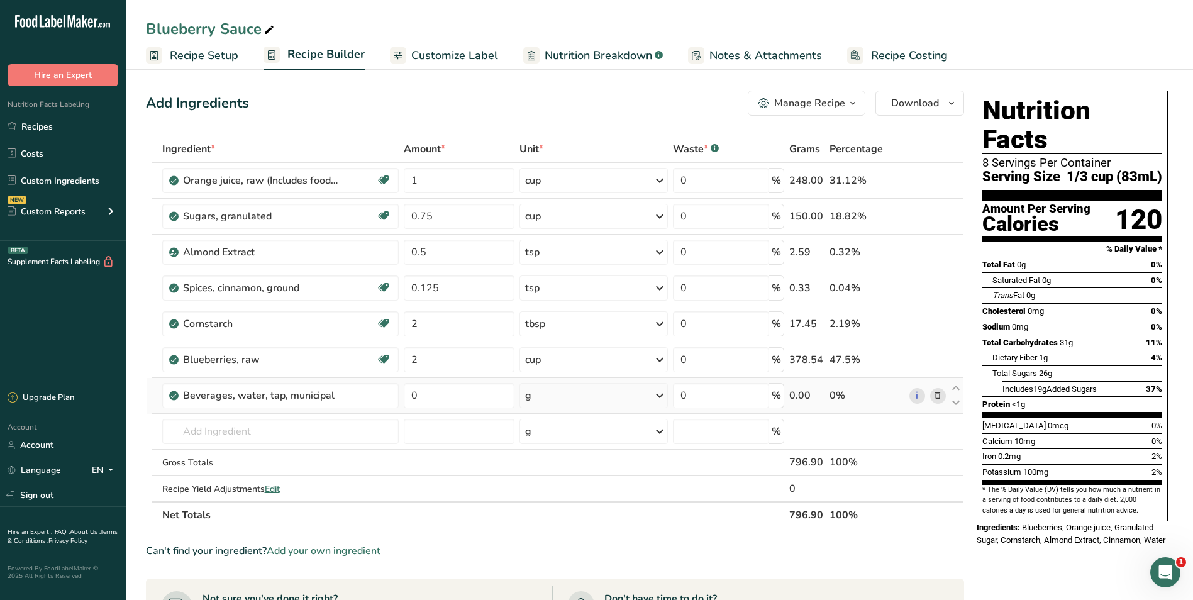
click at [579, 397] on div "g" at bounding box center [593, 395] width 148 height 25
click at [579, 443] on div "1 fl oz" at bounding box center [580, 438] width 106 height 18
click at [580, 394] on div "fl oz" at bounding box center [593, 395] width 148 height 25
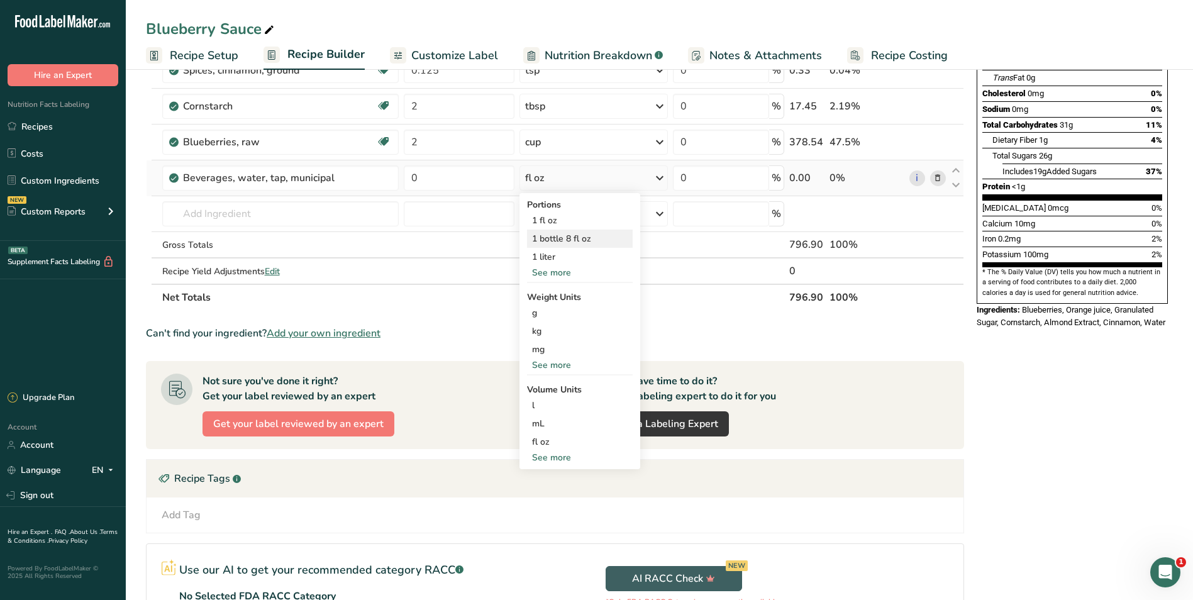
scroll to position [252, 0]
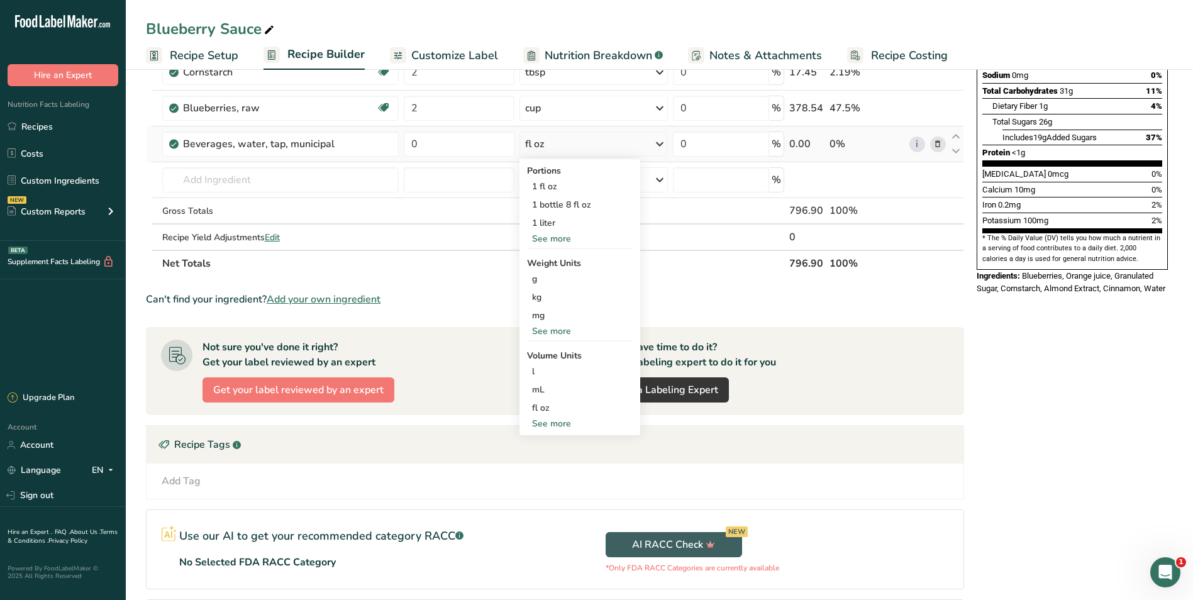
click at [559, 427] on div "See more" at bounding box center [580, 423] width 106 height 13
click at [552, 462] on div "cup" at bounding box center [580, 462] width 96 height 13
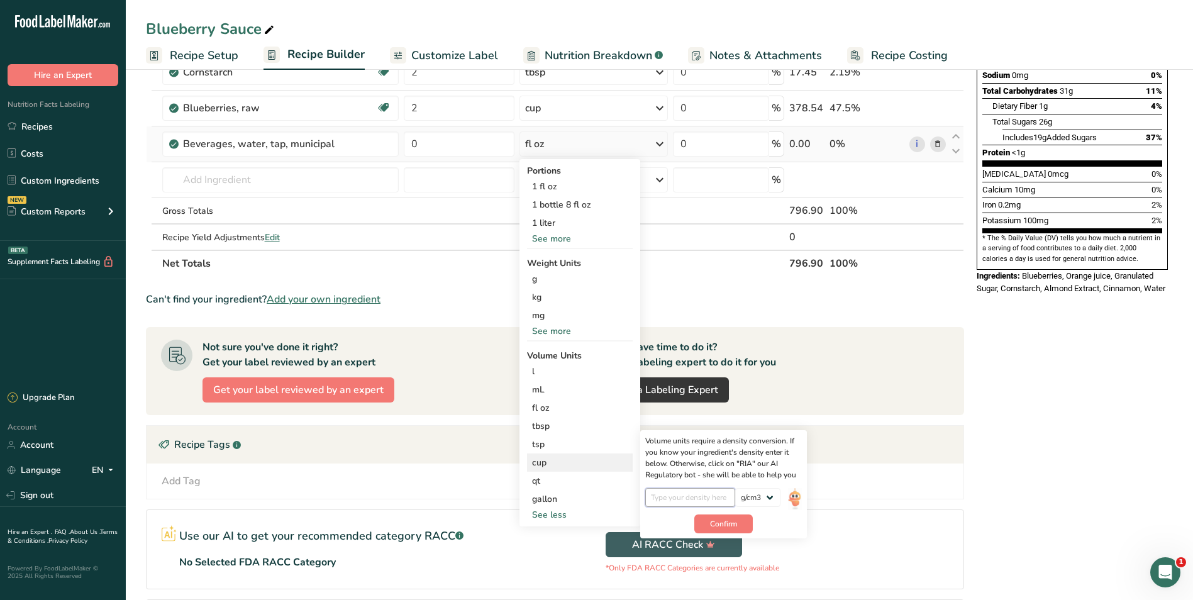
click at [689, 498] on input "number" at bounding box center [690, 497] width 90 height 19
click at [718, 518] on span "Confirm" at bounding box center [723, 523] width 27 height 11
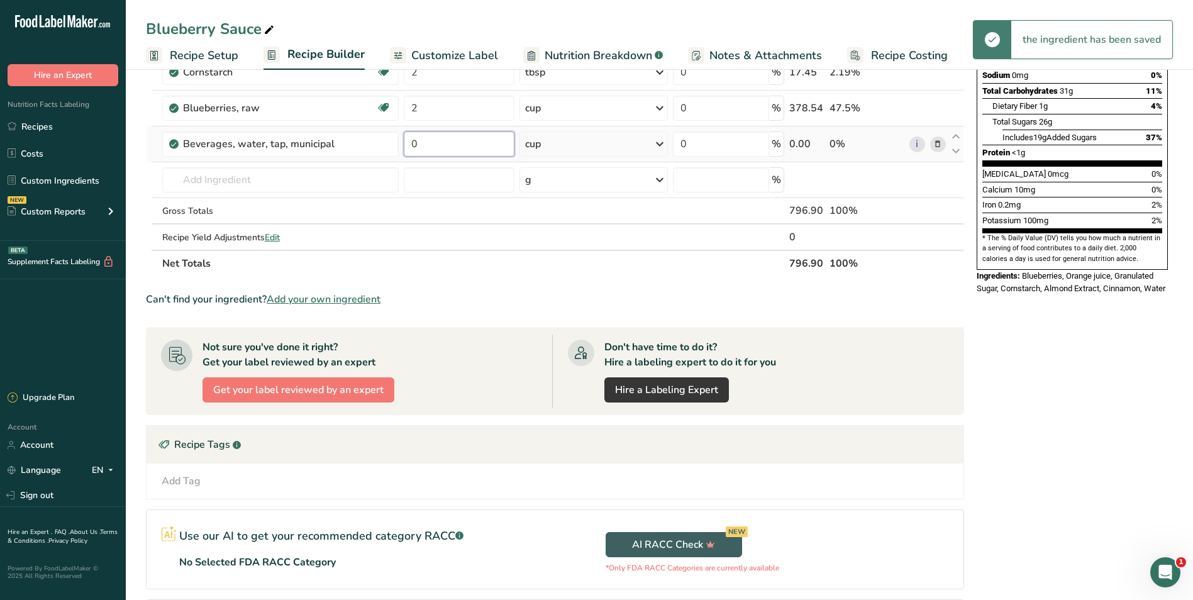
click at [483, 143] on input "0" at bounding box center [459, 143] width 111 height 25
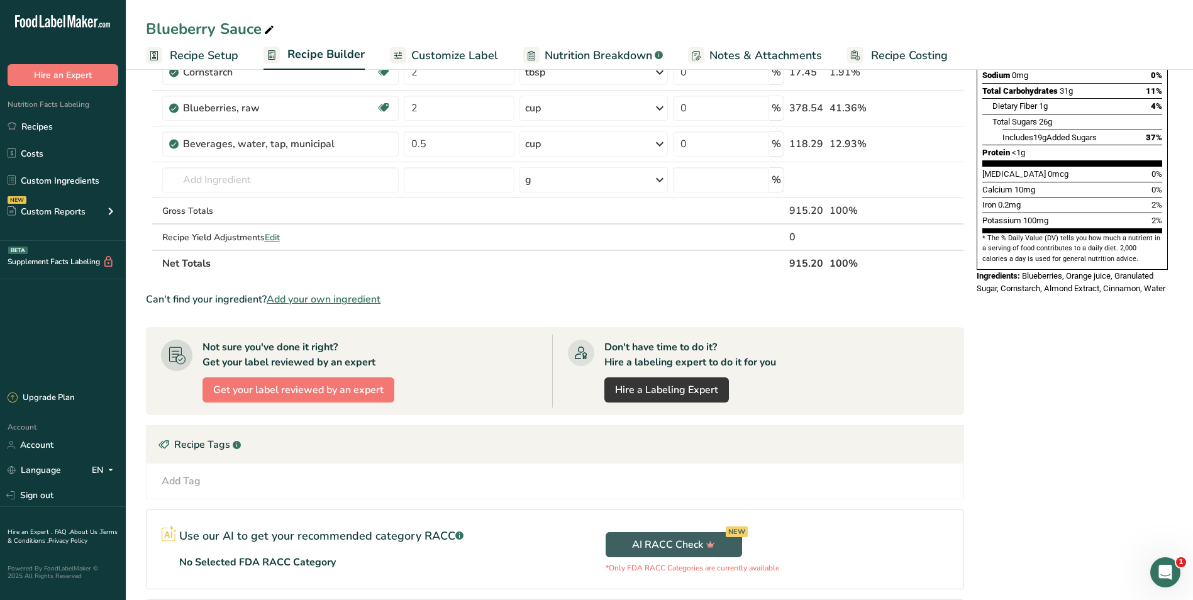
click at [539, 284] on section "Ingredient * Amount * Unit * Waste * .a-a{fill:#347362;}.b-a{fill:#fff;} Grams …" at bounding box center [555, 276] width 818 height 784
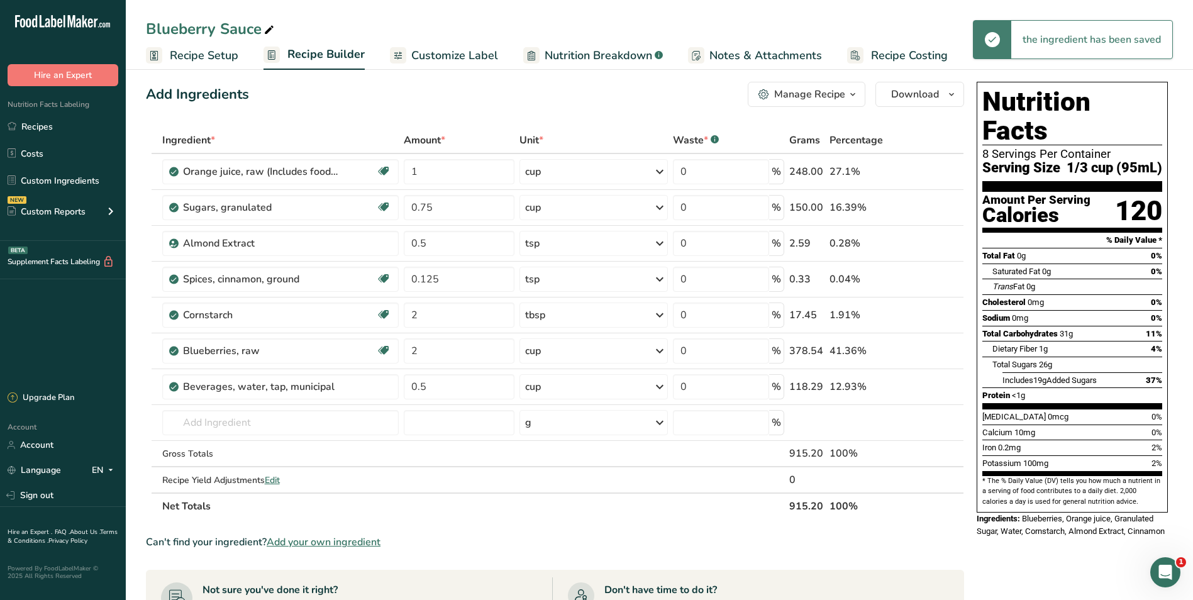
scroll to position [0, 0]
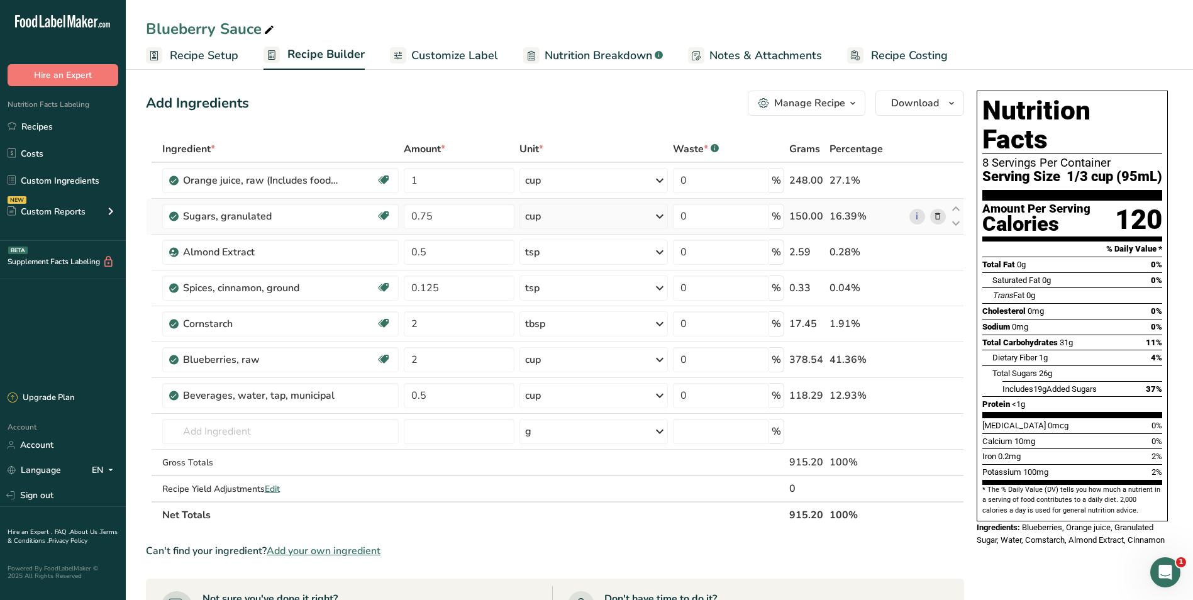
click at [871, 214] on icon at bounding box center [937, 216] width 9 height 13
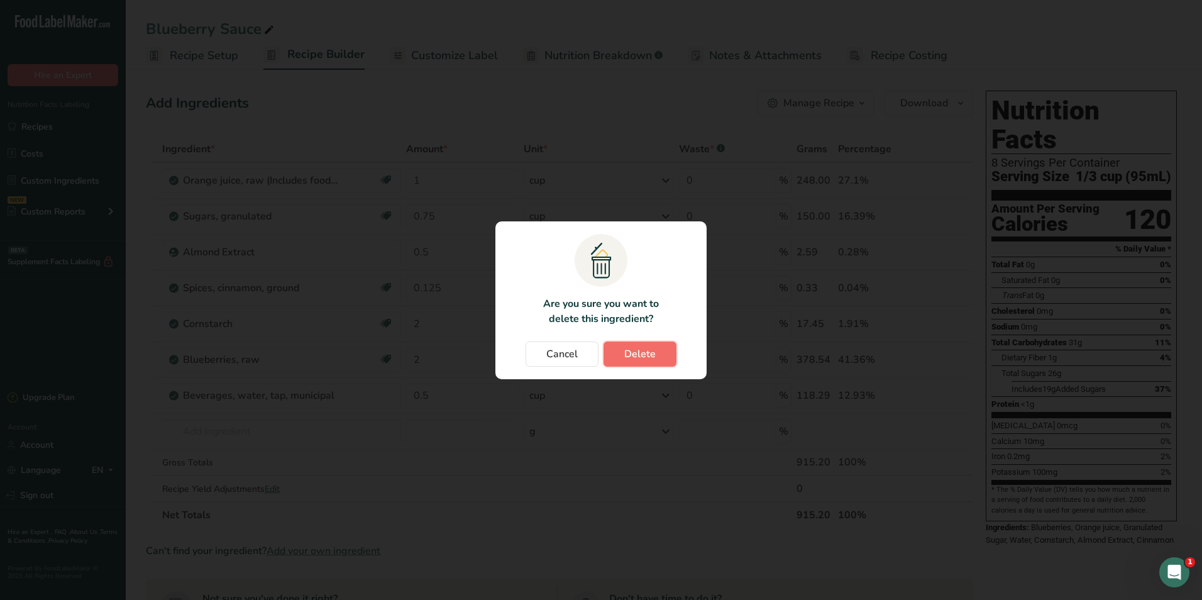
click at [632, 348] on span "Delete" at bounding box center [639, 354] width 31 height 15
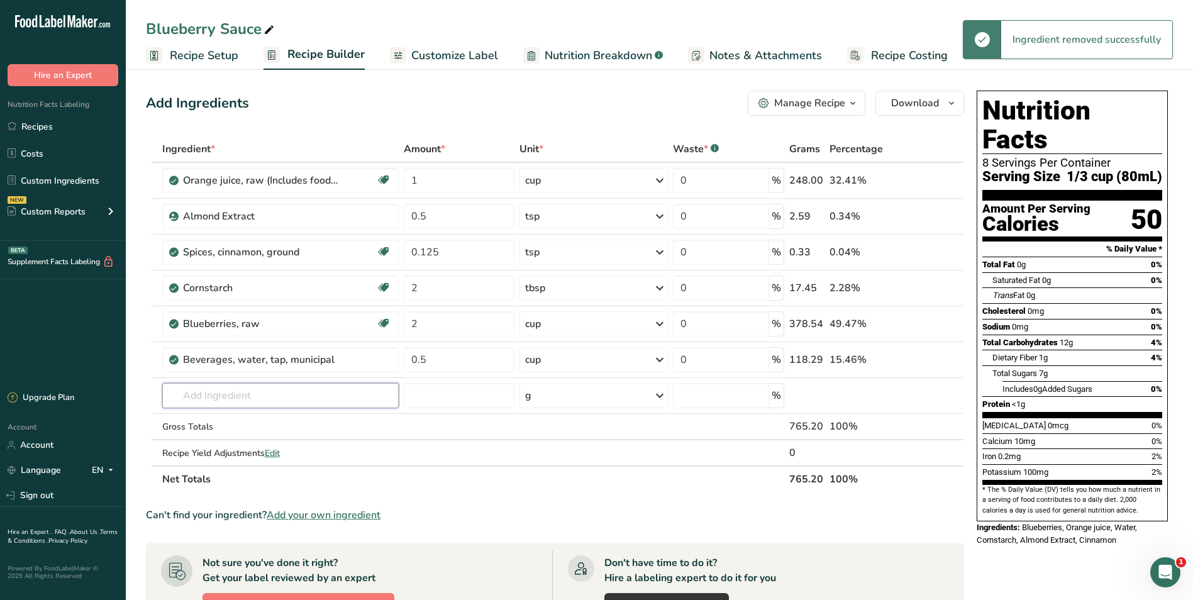
click at [198, 394] on input "text" at bounding box center [280, 395] width 236 height 25
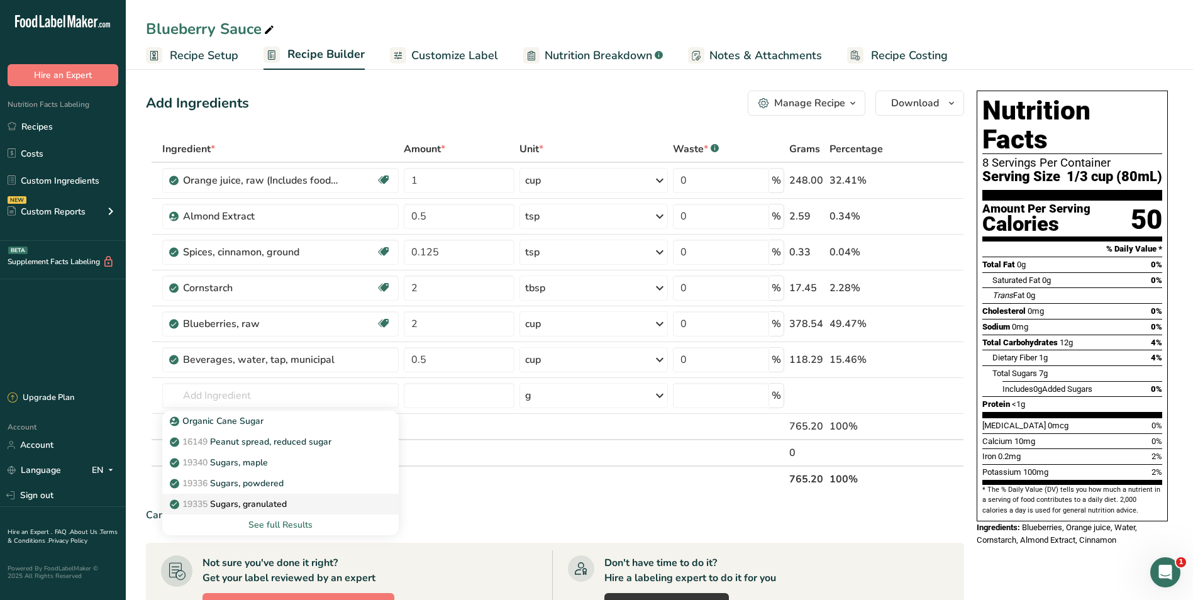
click at [253, 501] on p "19335 [GEOGRAPHIC_DATA], granulated" at bounding box center [229, 503] width 114 height 13
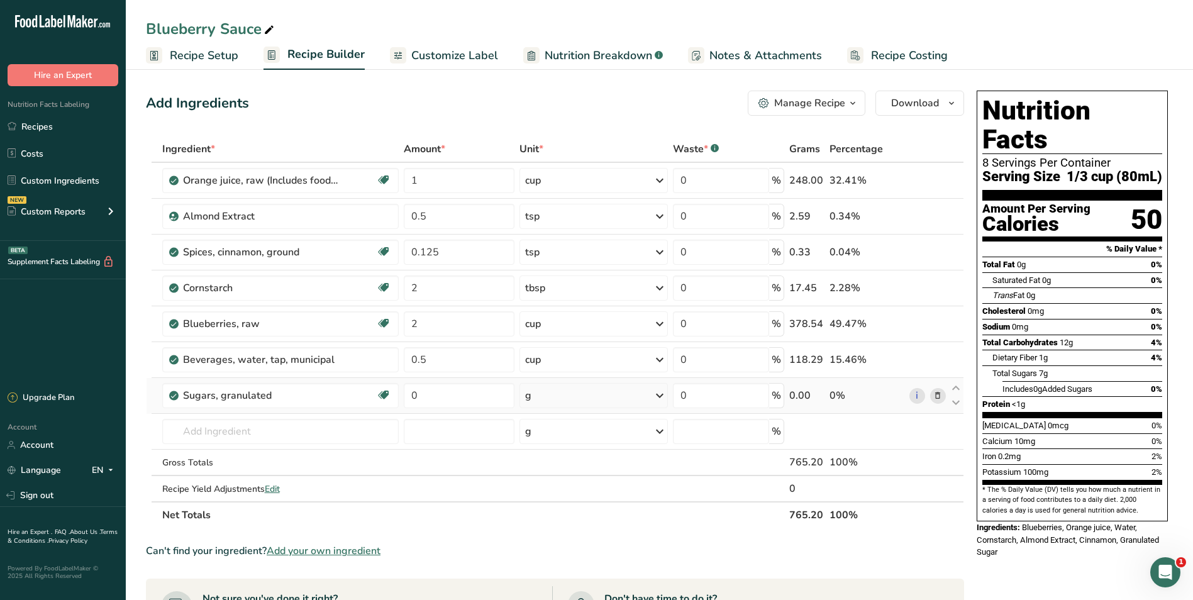
click at [548, 392] on div "g" at bounding box center [593, 395] width 148 height 25
click at [558, 469] on div "1 cup" at bounding box center [580, 474] width 106 height 18
click at [469, 397] on input "0" at bounding box center [459, 395] width 111 height 25
click at [524, 533] on section "Ingredient * Amount * Unit * Waste * .a-a{fill:#347362;}.b-a{fill:#fff;} Grams …" at bounding box center [555, 528] width 818 height 784
click at [716, 360] on input "0" at bounding box center [721, 359] width 96 height 25
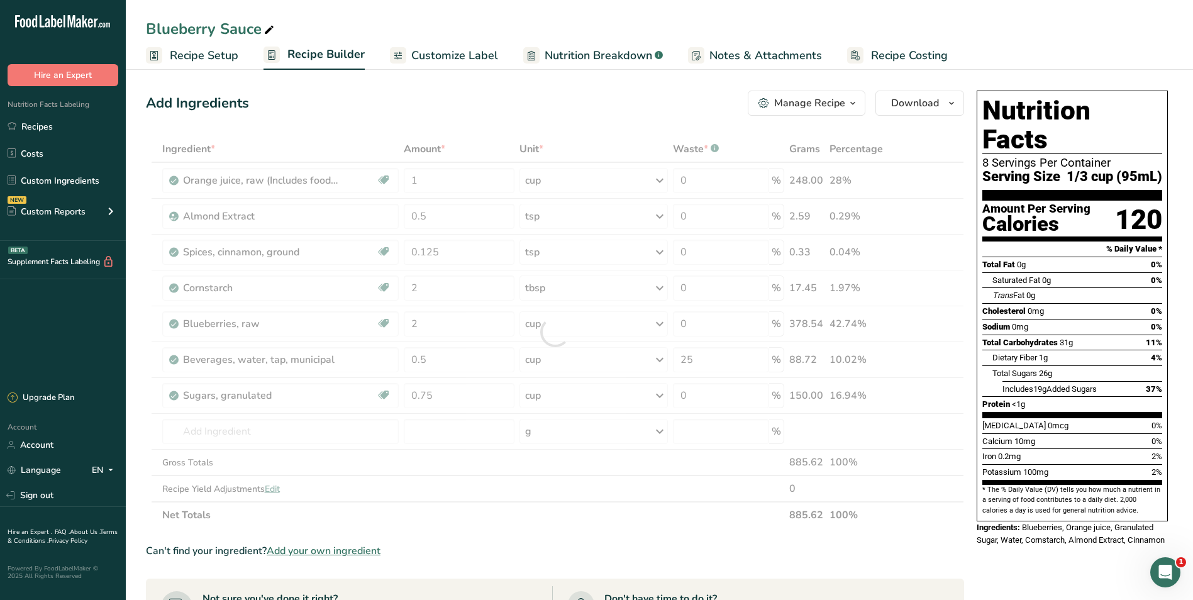
click at [638, 97] on div "Add Ingredients Manage Recipe Delete Recipe Duplicate Recipe Scale Recipe Save …" at bounding box center [555, 103] width 818 height 25
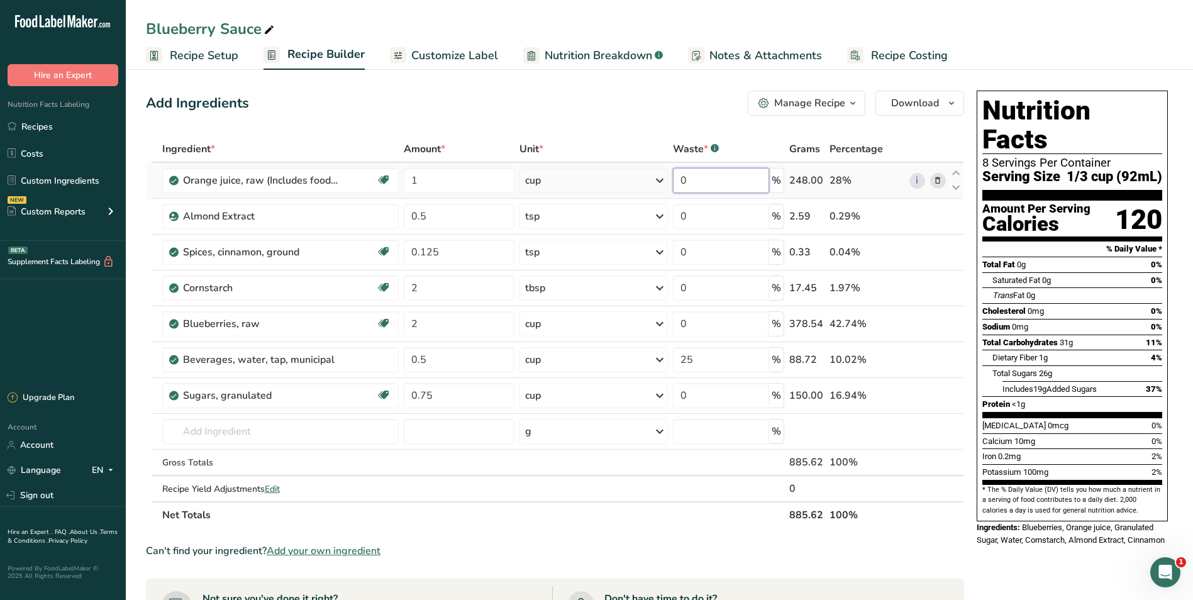
click at [707, 180] on input "0" at bounding box center [721, 180] width 96 height 25
click at [625, 98] on div "Add Ingredients Manage Recipe Delete Recipe Duplicate Recipe Scale Recipe Save …" at bounding box center [555, 103] width 818 height 25
drag, startPoint x: 724, startPoint y: 183, endPoint x: 605, endPoint y: 169, distance: 119.7
click at [605, 169] on tr "Orange juice, raw (Includes foods for USDA's Food Distribution Program) Source …" at bounding box center [555, 181] width 817 height 36
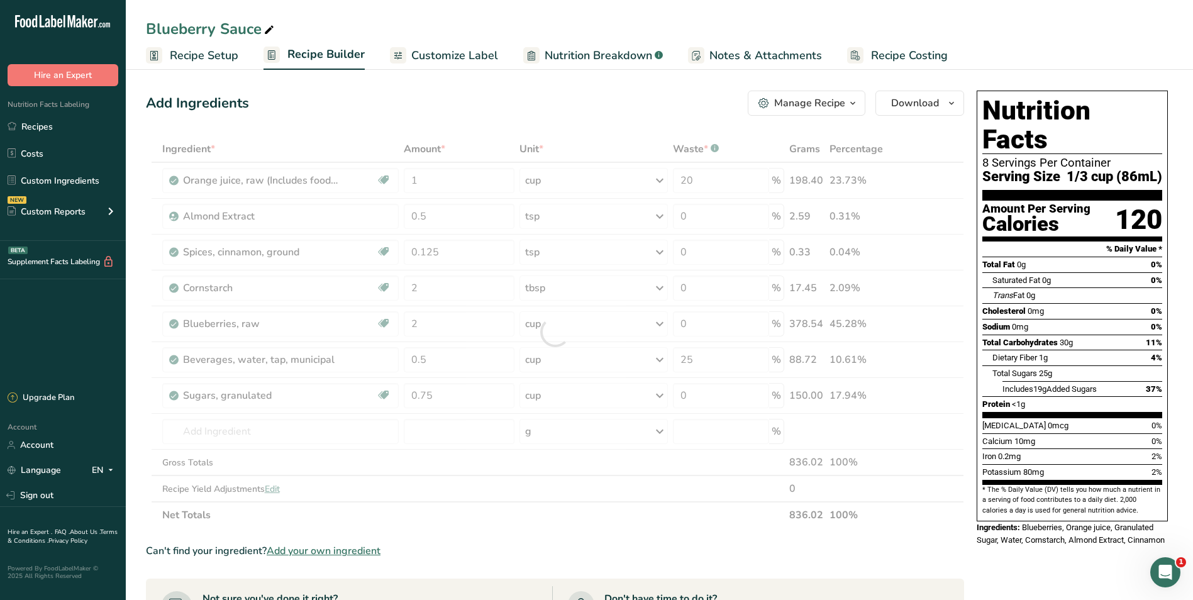
click at [624, 103] on div "Add Ingredients Manage Recipe Delete Recipe Duplicate Recipe Scale Recipe Save …" at bounding box center [555, 103] width 818 height 25
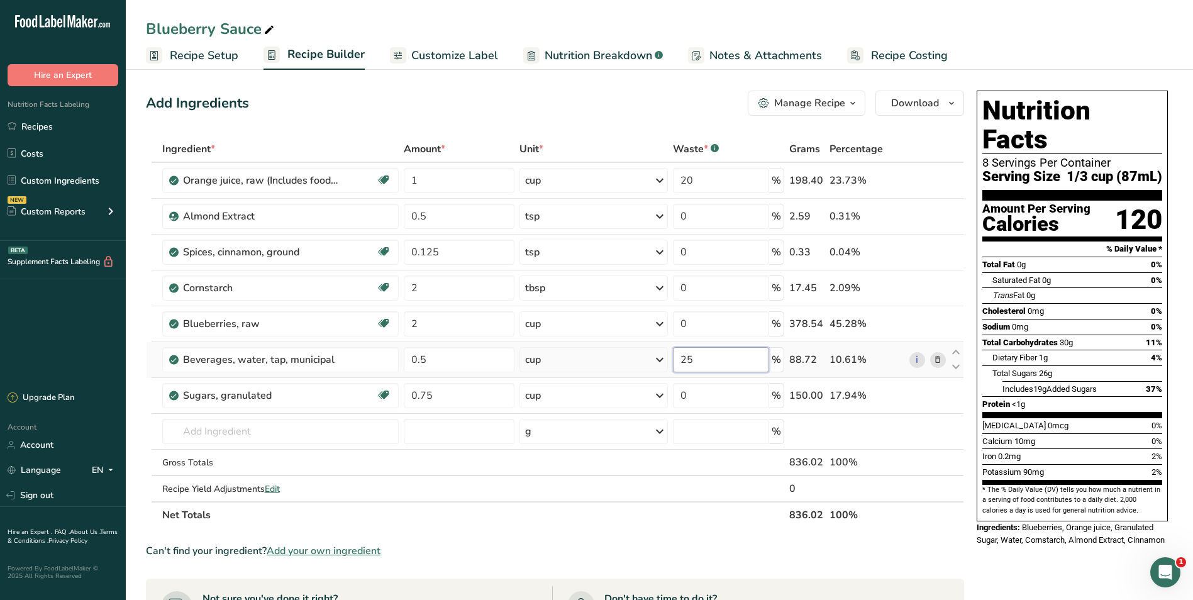
click at [570, 352] on tr "Beverages, water, tap, municipal 0.5 cup Portions 1 fl oz 1 bottle 8 fl oz 1 li…" at bounding box center [555, 360] width 817 height 36
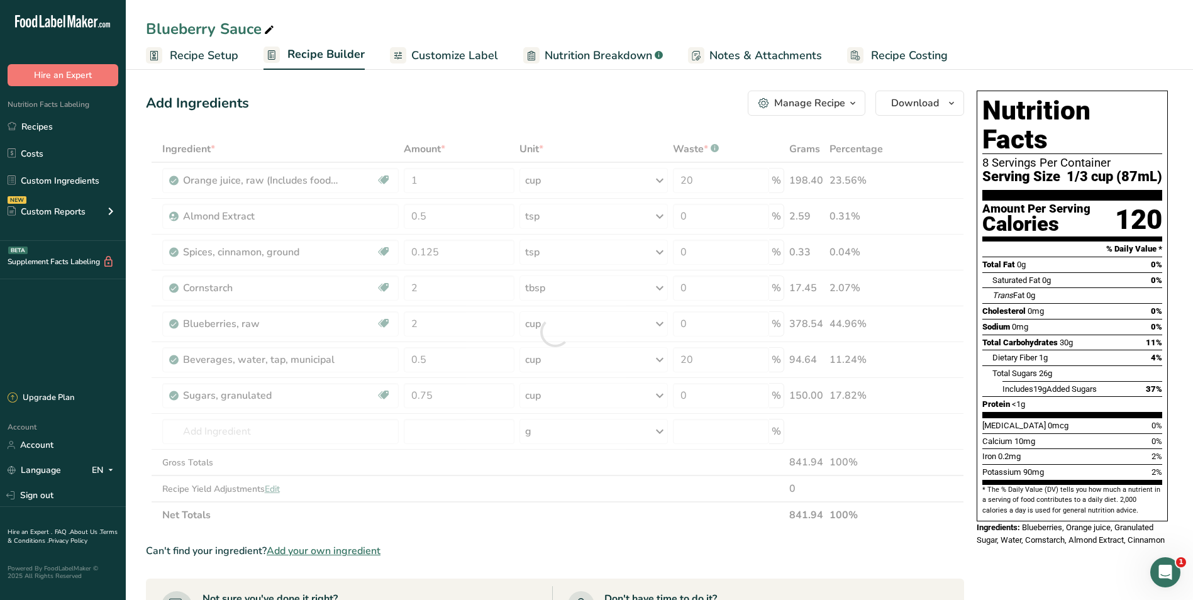
click at [614, 96] on div "Add Ingredients Manage Recipe Delete Recipe Duplicate Recipe Scale Recipe Save …" at bounding box center [555, 103] width 818 height 25
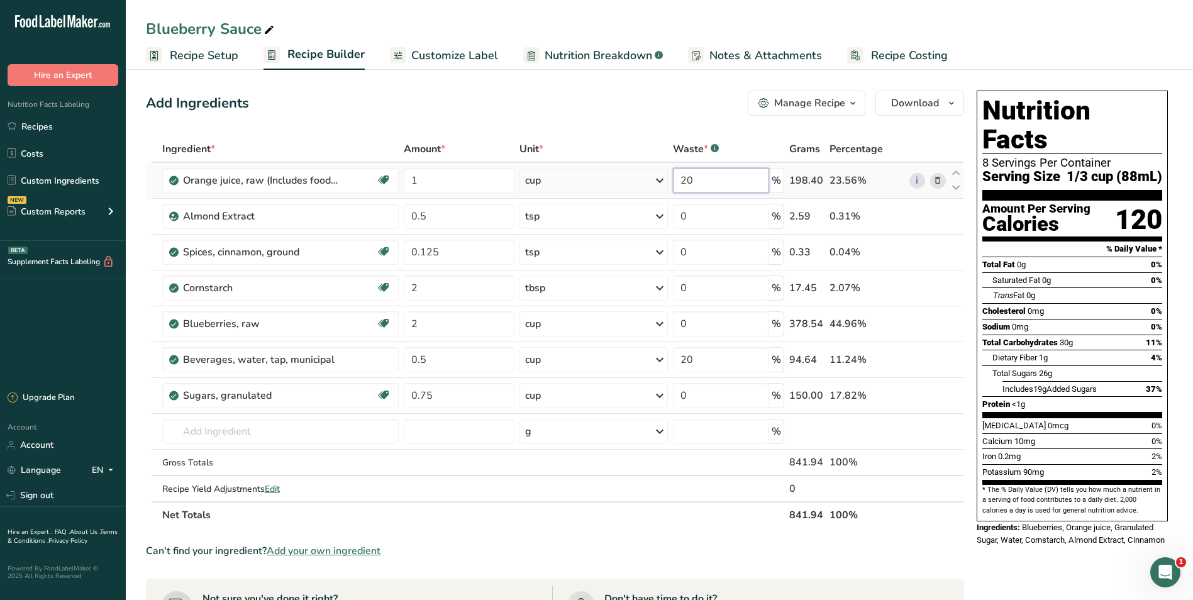
drag, startPoint x: 719, startPoint y: 175, endPoint x: 647, endPoint y: 175, distance: 71.7
click at [656, 175] on tr "Orange juice, raw (Includes foods for USDA's Food Distribution Program) Source …" at bounding box center [555, 181] width 817 height 36
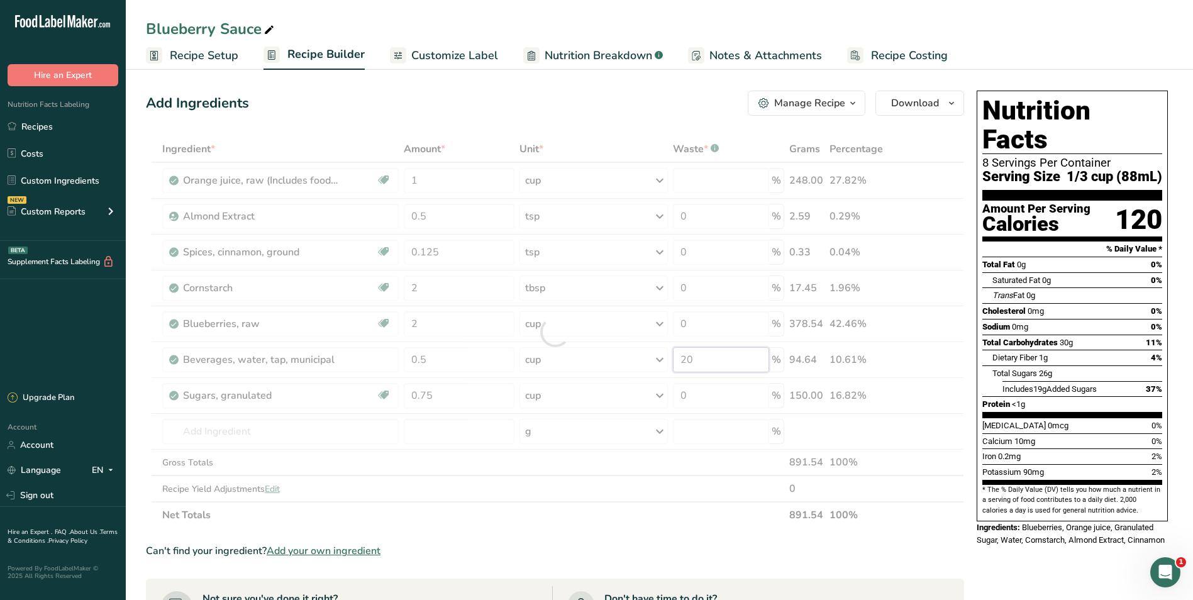
drag, startPoint x: 709, startPoint y: 360, endPoint x: 628, endPoint y: 372, distance: 81.4
click at [629, 371] on div "Ingredient * Amount * Unit * Waste * .a-a{fill:#347362;}.b-a{fill:#fff;} Grams …" at bounding box center [555, 332] width 818 height 392
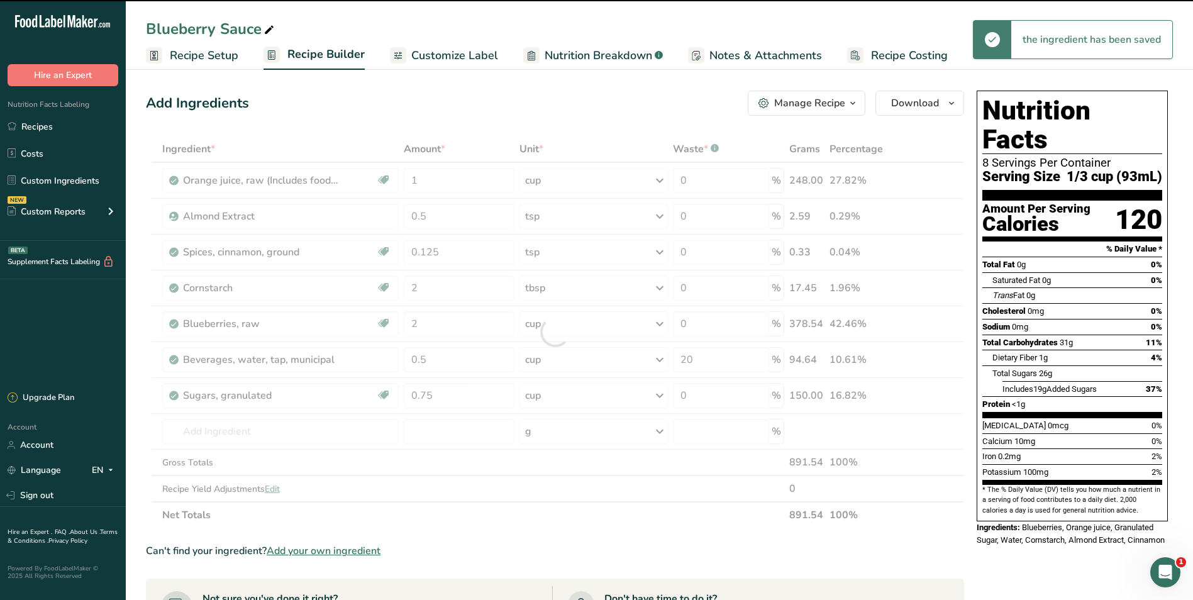
click at [616, 114] on div "Add Ingredients Manage Recipe Delete Recipe Duplicate Recipe Scale Recipe Save …" at bounding box center [555, 103] width 818 height 25
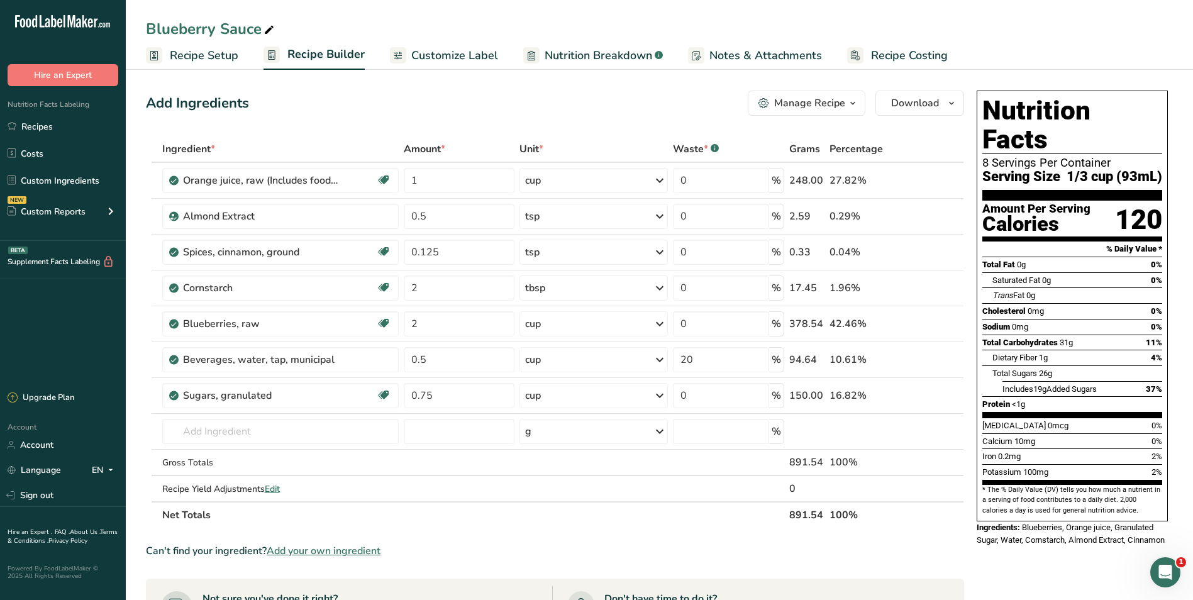
click at [472, 55] on span "Customize Label" at bounding box center [454, 55] width 87 height 17
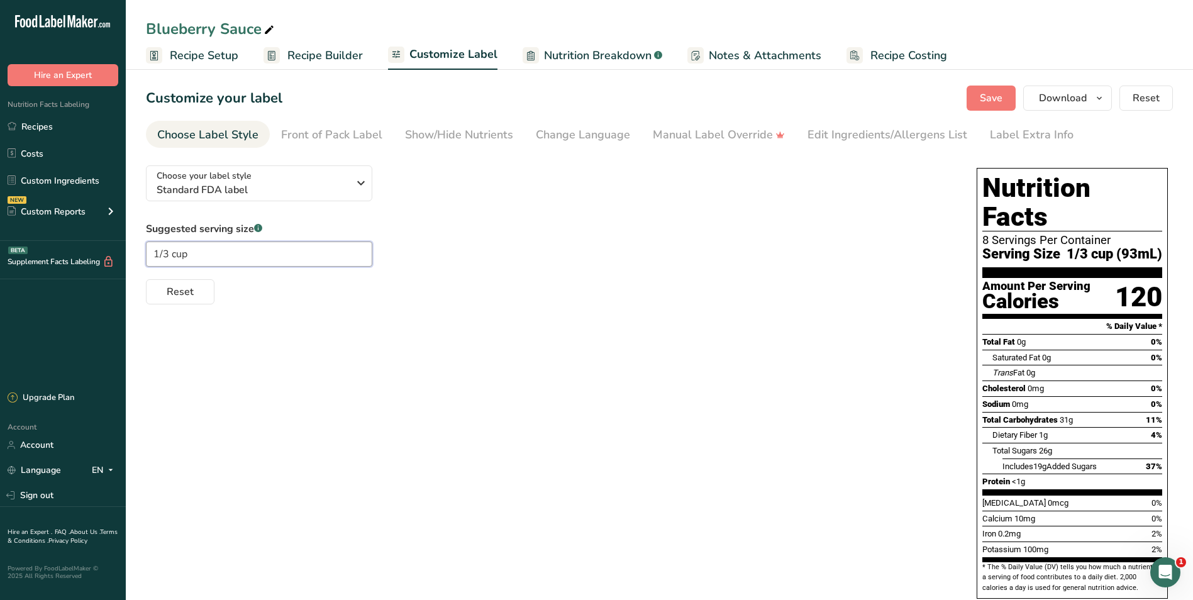
drag, startPoint x: 228, startPoint y: 250, endPoint x: 22, endPoint y: 255, distance: 206.3
click at [25, 254] on div ".a-20{fill:#fff;} Hire an Expert Nutrition Facts Labeling Recipes Costs Custom …" at bounding box center [596, 328] width 1193 height 656
click at [585, 374] on div "Choose your label style Standard FDA label USA (FDA) Standard FDA label Tabular…" at bounding box center [659, 395] width 1027 height 480
drag, startPoint x: 230, startPoint y: 258, endPoint x: -90, endPoint y: 234, distance: 320.4
click at [0, 234] on html ".a-20{fill:#fff;} Hire an Expert Nutrition Facts Labeling Recipes Costs Custom …" at bounding box center [596, 328] width 1193 height 656
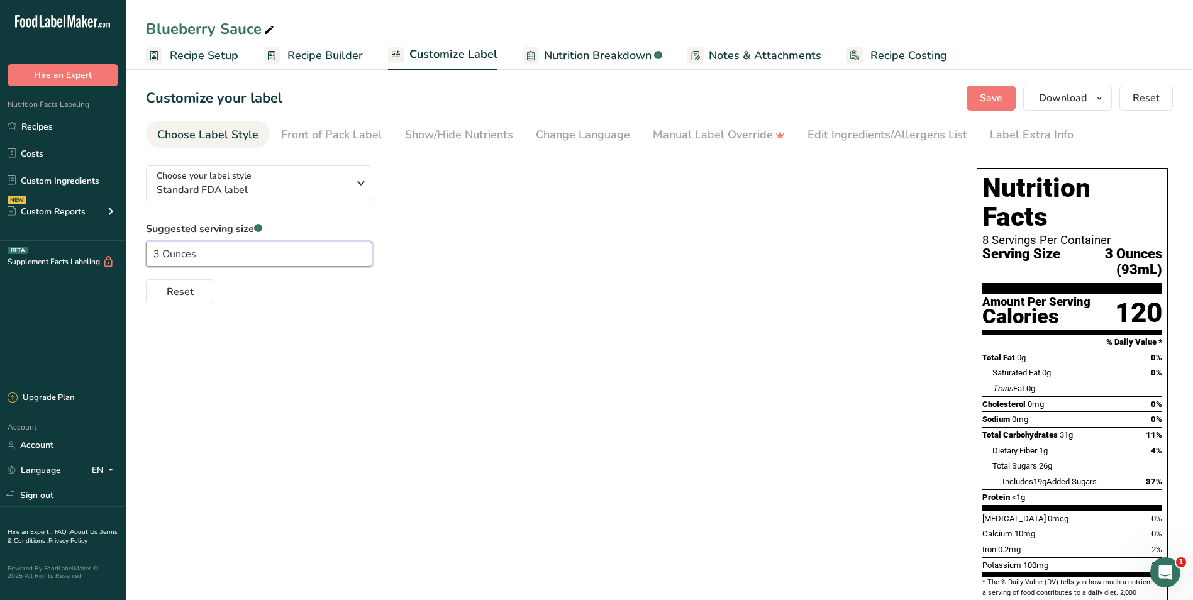
click at [355, 257] on input "3 Ounces" at bounding box center [259, 253] width 226 height 25
drag, startPoint x: 215, startPoint y: 256, endPoint x: 162, endPoint y: 256, distance: 52.8
click at [162, 256] on input "3 Ounces" at bounding box center [259, 253] width 226 height 25
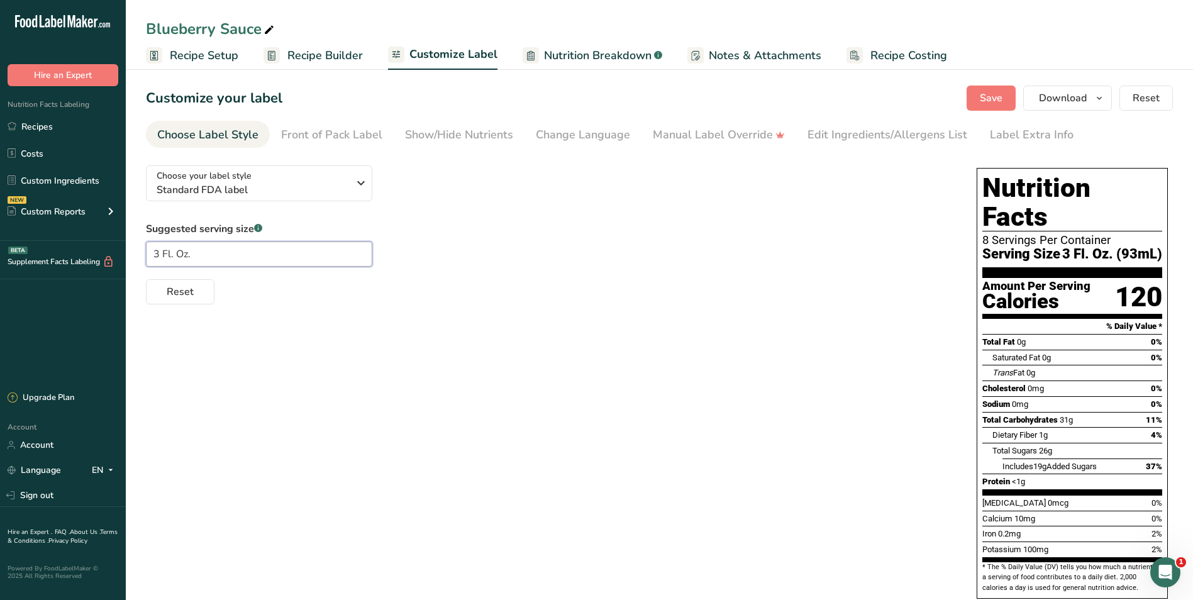
drag, startPoint x: 169, startPoint y: 250, endPoint x: 180, endPoint y: 262, distance: 16.5
click at [169, 250] on input "3 Fl. Oz." at bounding box center [259, 253] width 226 height 25
click at [180, 254] on input "3 fl. Oz." at bounding box center [259, 253] width 226 height 25
click at [479, 230] on div "Suggested serving size .a-a{fill:#347362;}.b-a{fill:#fff;} 3 fl. oz. Reset" at bounding box center [549, 262] width 806 height 83
click at [319, 60] on span "Recipe Builder" at bounding box center [324, 55] width 75 height 17
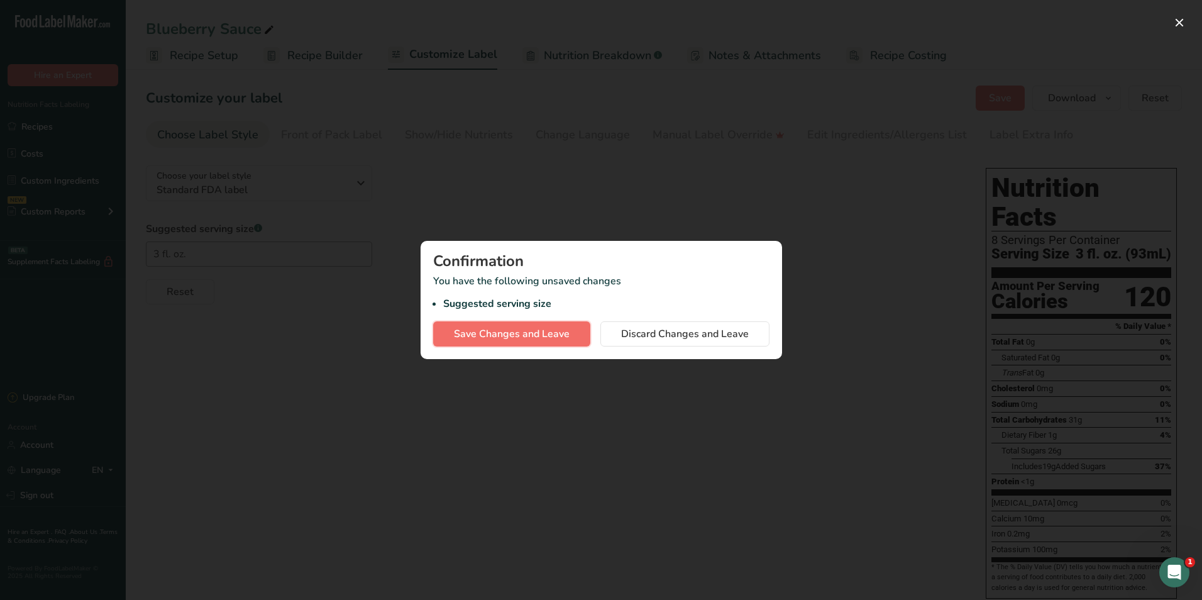
click at [536, 337] on span "Save Changes and Leave" at bounding box center [512, 333] width 116 height 15
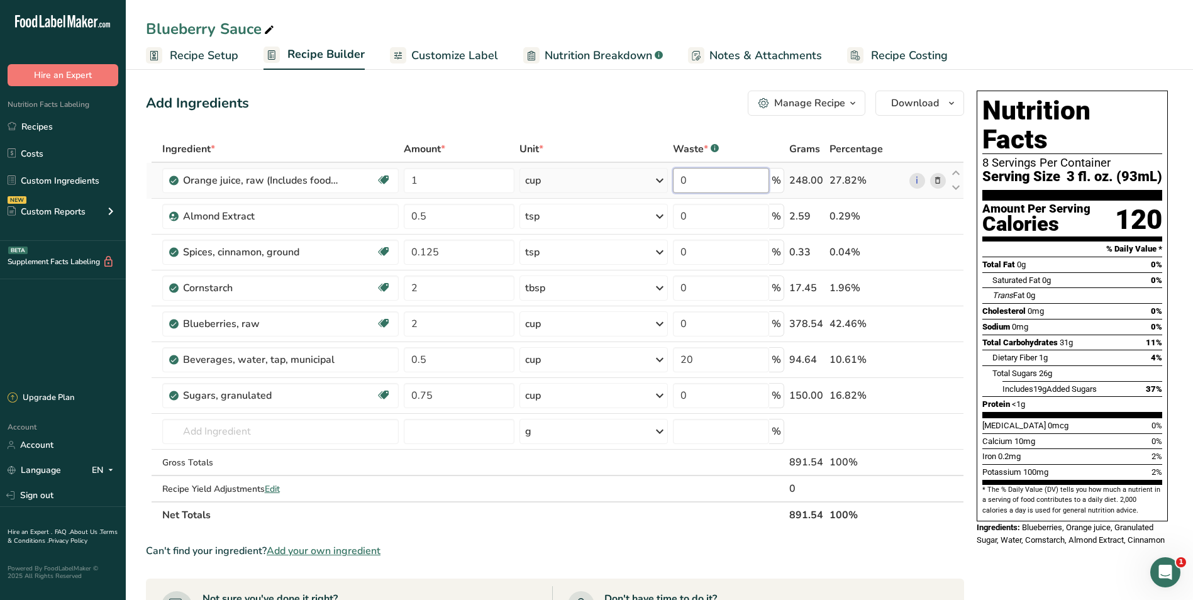
click at [730, 175] on input "0" at bounding box center [721, 180] width 96 height 25
drag, startPoint x: 690, startPoint y: 182, endPoint x: 642, endPoint y: 175, distance: 48.9
click at [643, 175] on tr "Orange juice, raw (Includes foods for USDA's Food Distribution Program) Source …" at bounding box center [555, 181] width 817 height 36
click at [656, 104] on div "Add Ingredients Manage Recipe Delete Recipe Duplicate Recipe Scale Recipe Save …" at bounding box center [555, 103] width 818 height 25
click at [465, 94] on div "Add Ingredients Manage Recipe Delete Recipe Duplicate Recipe Scale Recipe Save …" at bounding box center [555, 103] width 818 height 25
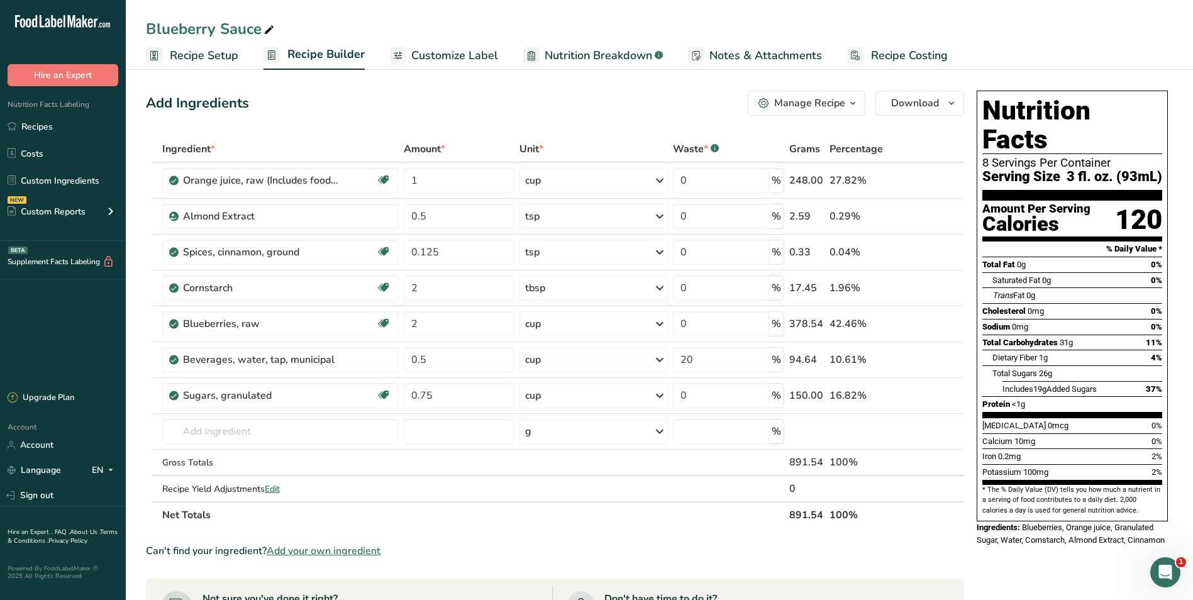
click at [404, 90] on div "Add Ingredients Manage Recipe Delete Recipe Duplicate Recipe Scale Recipe Save …" at bounding box center [559, 513] width 826 height 854
click at [52, 130] on link "Recipes" at bounding box center [63, 126] width 126 height 24
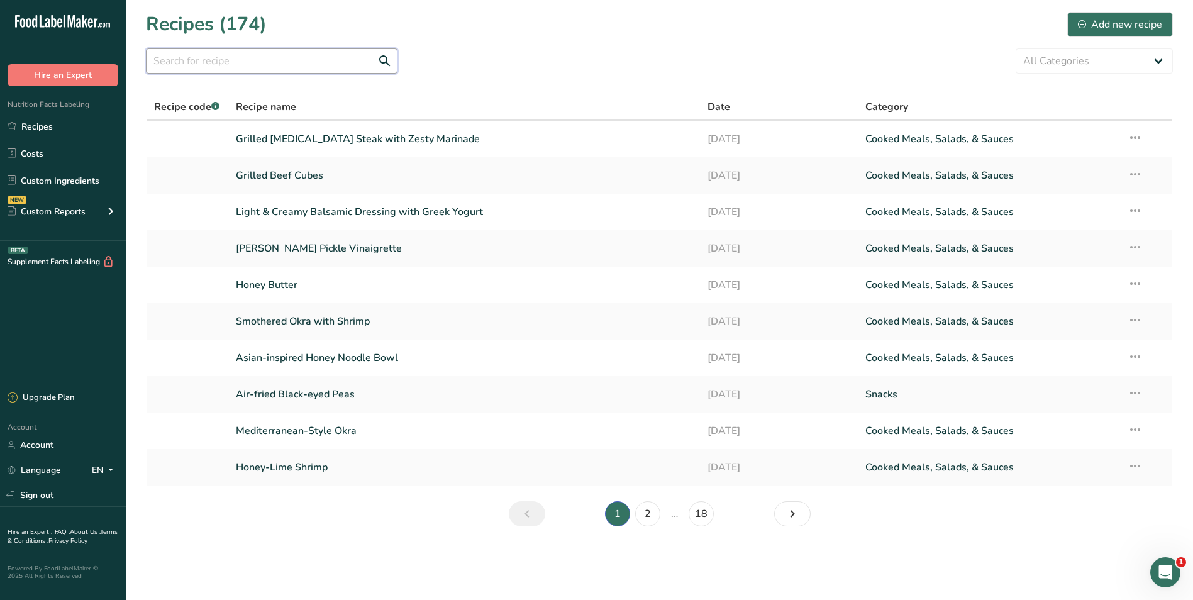
click at [213, 57] on input "text" at bounding box center [272, 60] width 252 height 25
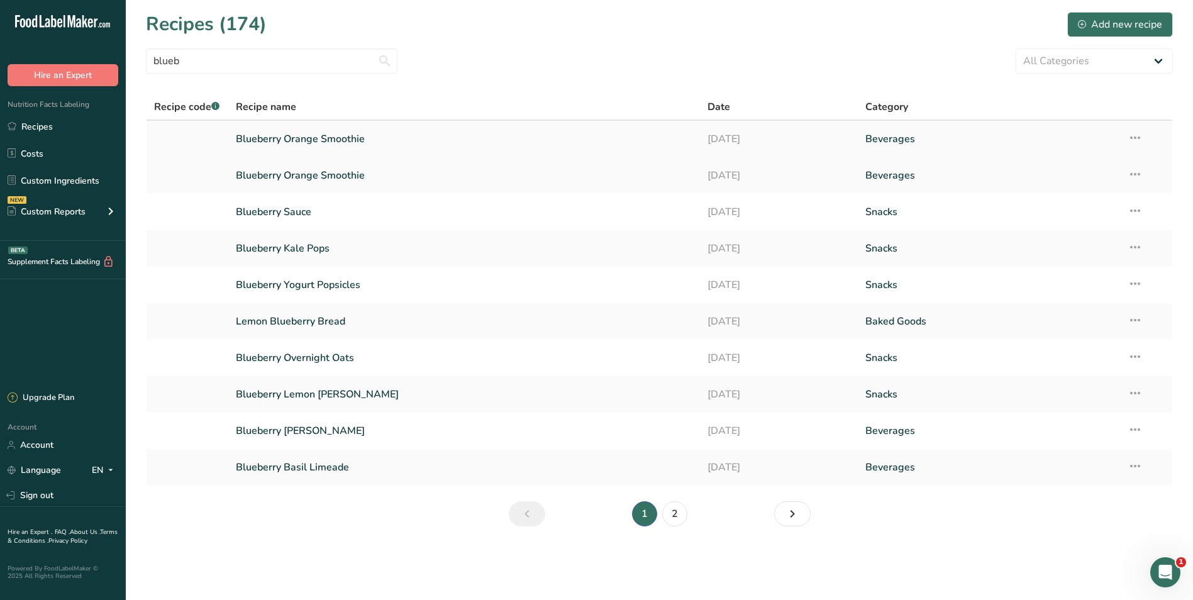
click at [306, 141] on link "Blueberry Orange Smoothie" at bounding box center [464, 139] width 457 height 26
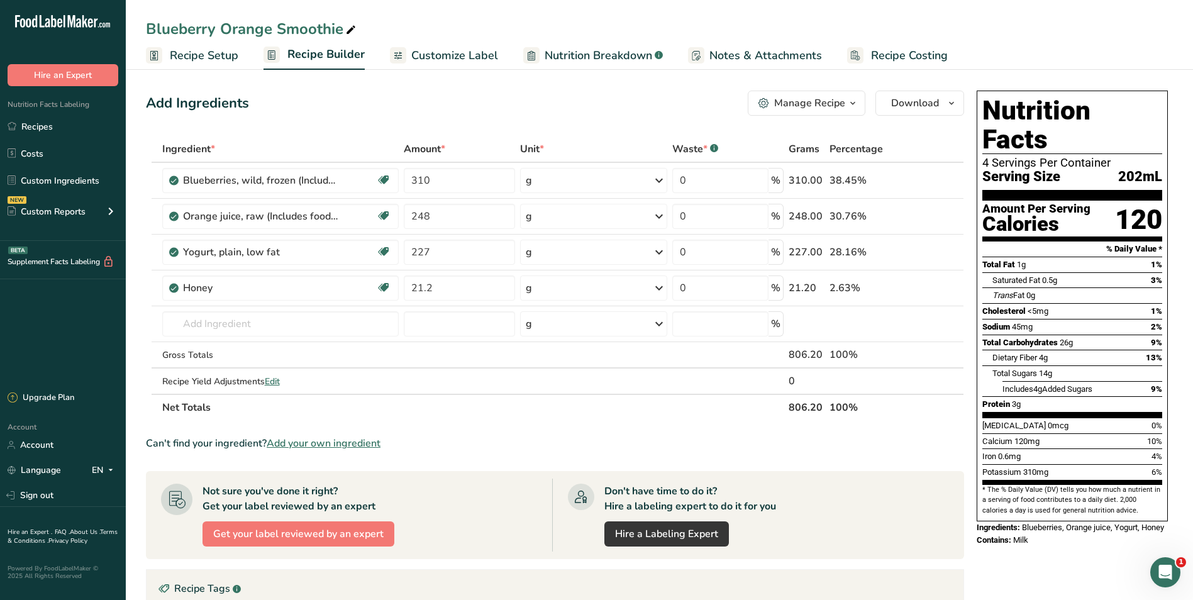
click at [184, 60] on span "Recipe Setup" at bounding box center [204, 55] width 69 height 17
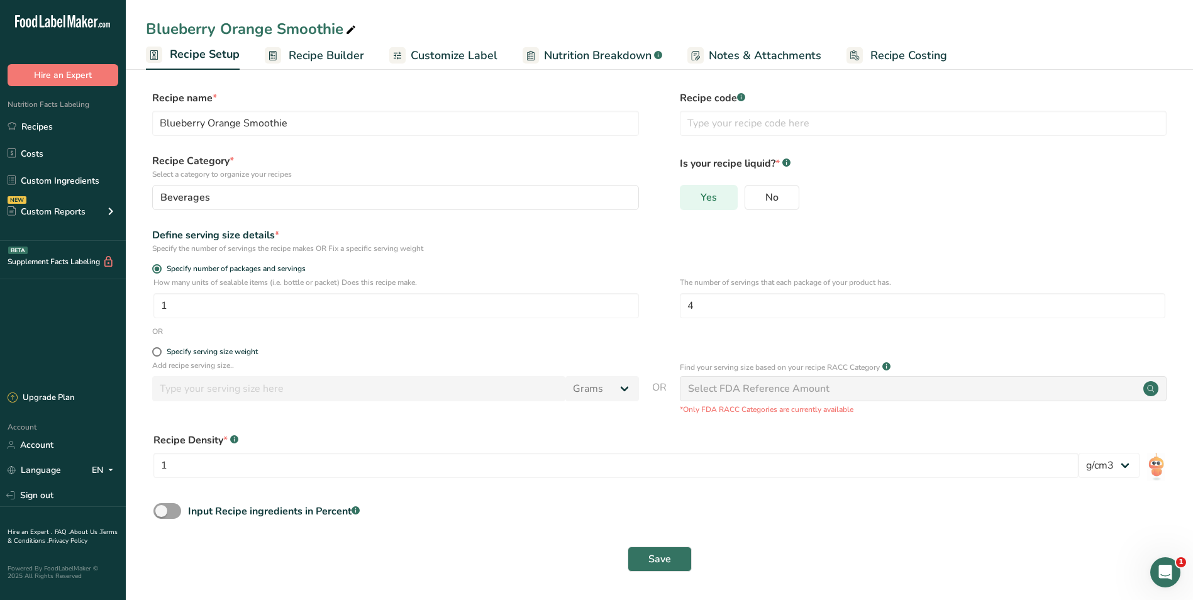
click at [724, 202] on label "Yes" at bounding box center [709, 197] width 58 height 25
click at [689, 201] on input "Yes" at bounding box center [684, 197] width 8 height 8
click at [355, 59] on span "Recipe Builder" at bounding box center [326, 55] width 75 height 17
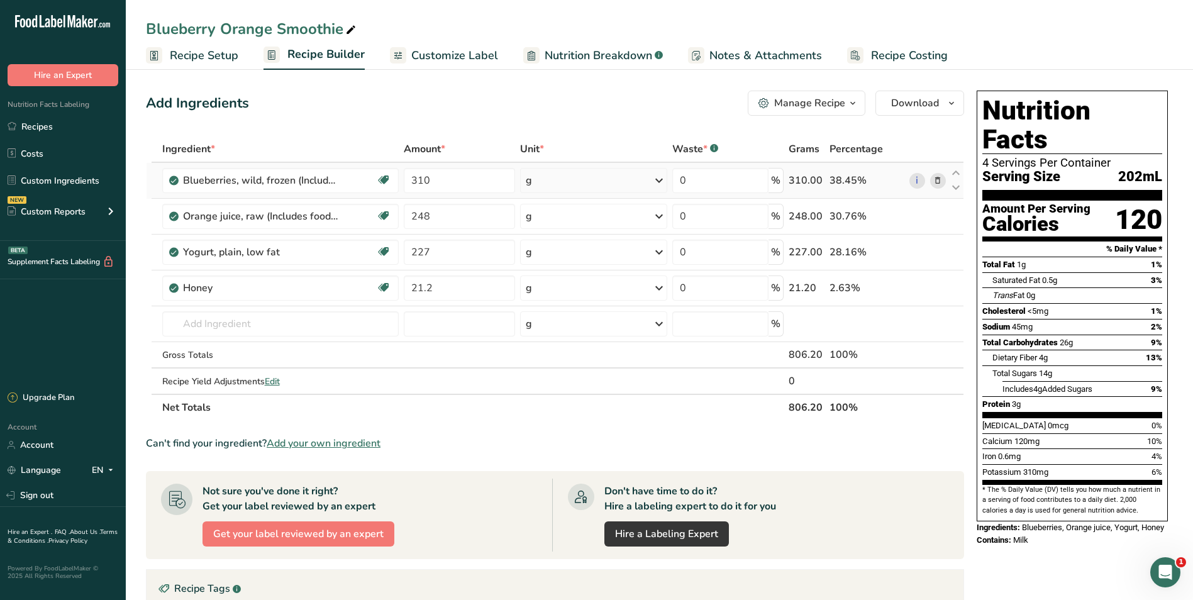
click at [538, 173] on div "g" at bounding box center [593, 180] width 147 height 25
click at [541, 221] on div "1 cup, frozen" at bounding box center [581, 223] width 106 height 18
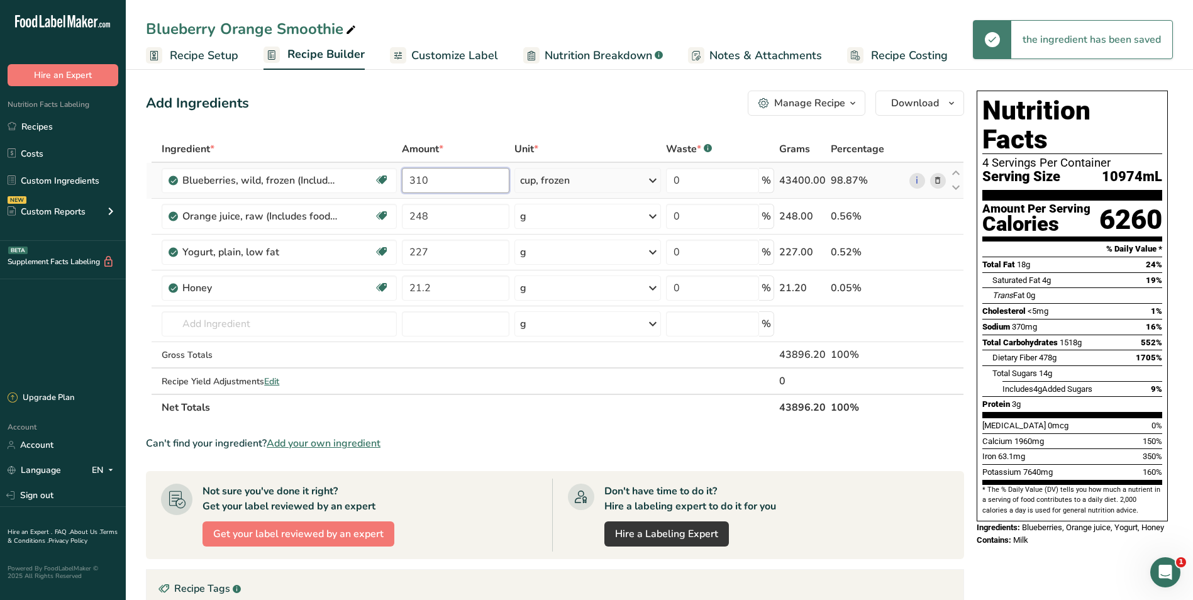
drag, startPoint x: 472, startPoint y: 184, endPoint x: 335, endPoint y: 164, distance: 138.7
click at [335, 164] on tr "Blueberries, wild, frozen (Includes foods for USDA's Food Distribution Program)…" at bounding box center [555, 181] width 817 height 36
click at [574, 121] on div "Add Ingredients Manage Recipe Delete Recipe Duplicate Recipe Scale Recipe Save …" at bounding box center [559, 459] width 826 height 746
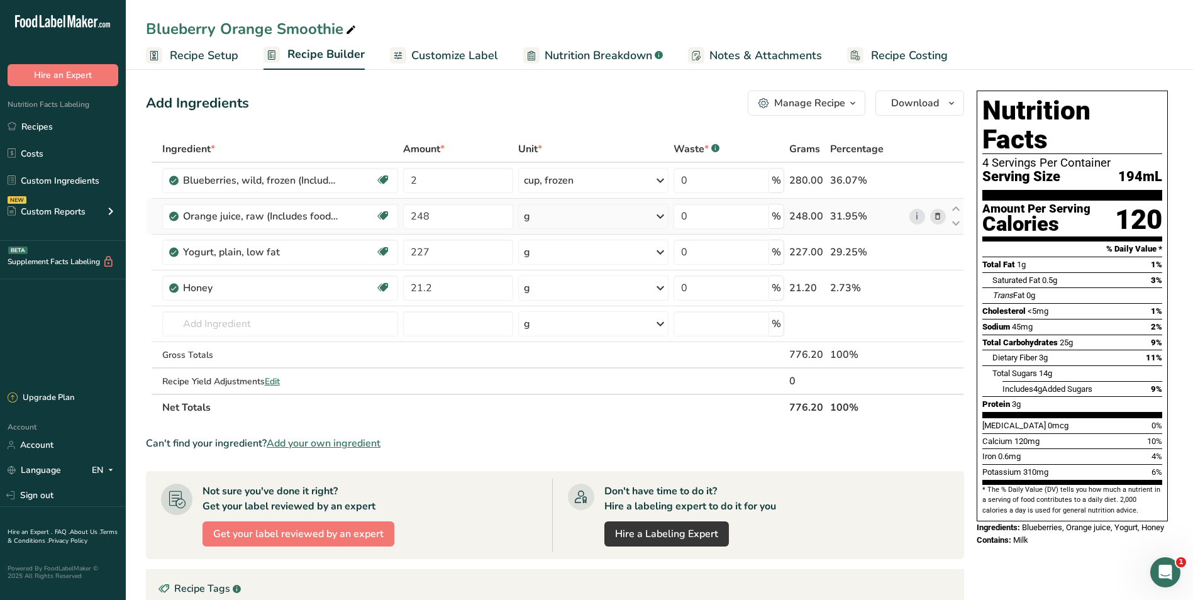
click at [609, 216] on div "g" at bounding box center [593, 216] width 150 height 25
click at [570, 260] on div "1 cup" at bounding box center [579, 259] width 106 height 18
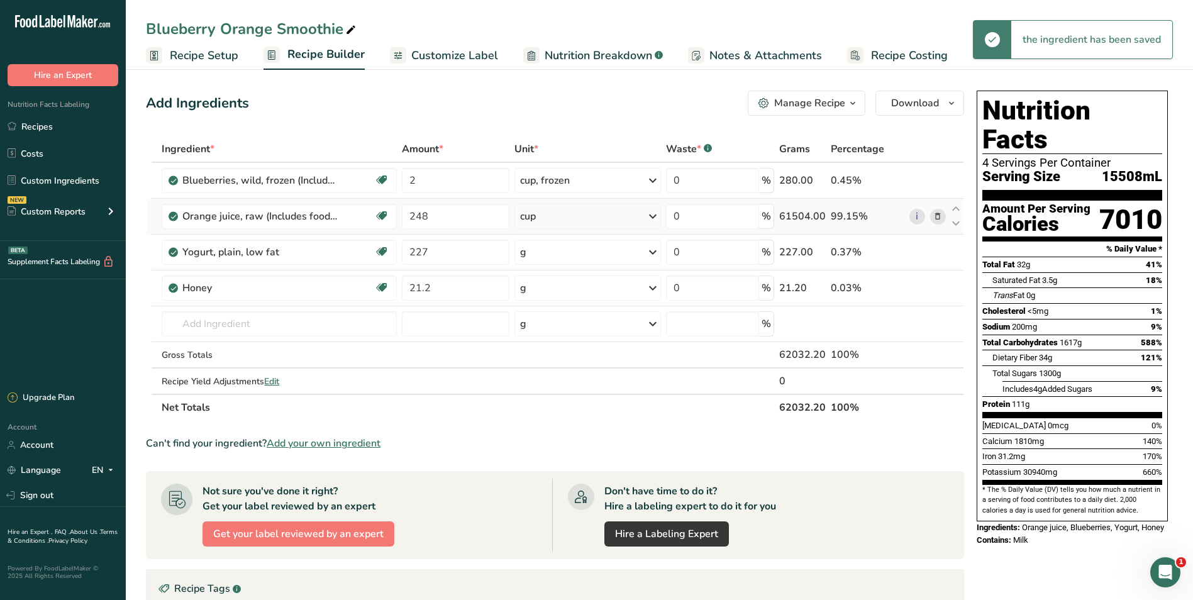
click at [626, 214] on div "cup" at bounding box center [587, 216] width 147 height 25
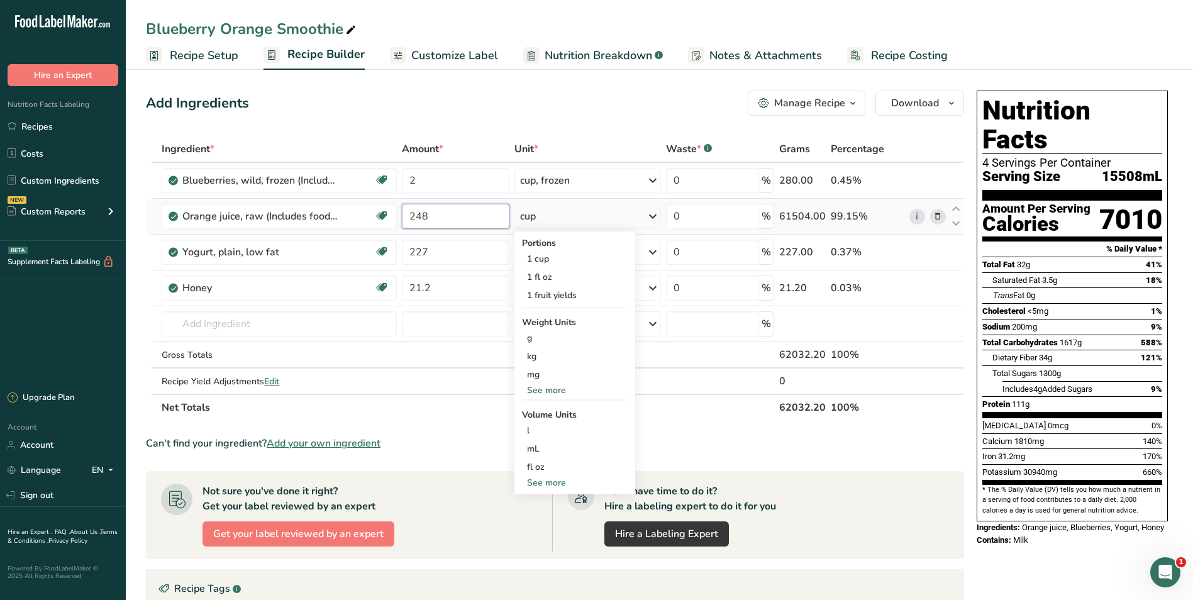
click at [471, 216] on input "248" at bounding box center [456, 216] width 108 height 25
drag, startPoint x: 469, startPoint y: 218, endPoint x: 264, endPoint y: 201, distance: 205.7
click at [285, 200] on tr "Orange juice, raw (Includes foods for USDA's Food Distribution Program) Source …" at bounding box center [555, 217] width 817 height 36
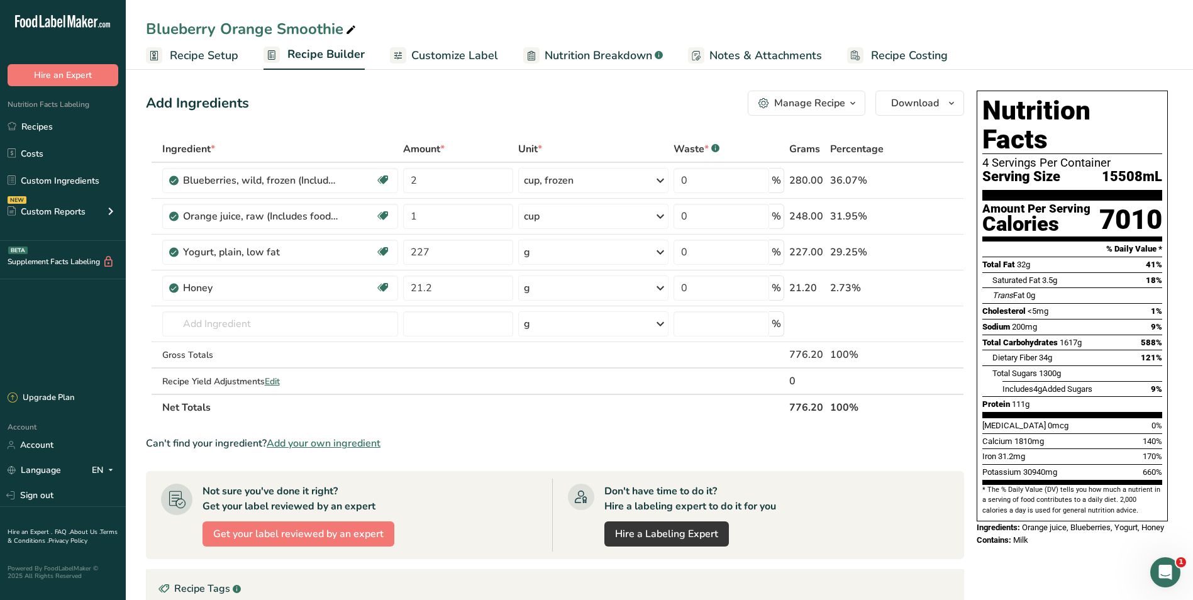
click at [447, 114] on div "Add Ingredients Manage Recipe Delete Recipe Duplicate Recipe Scale Recipe Save …" at bounding box center [555, 103] width 818 height 25
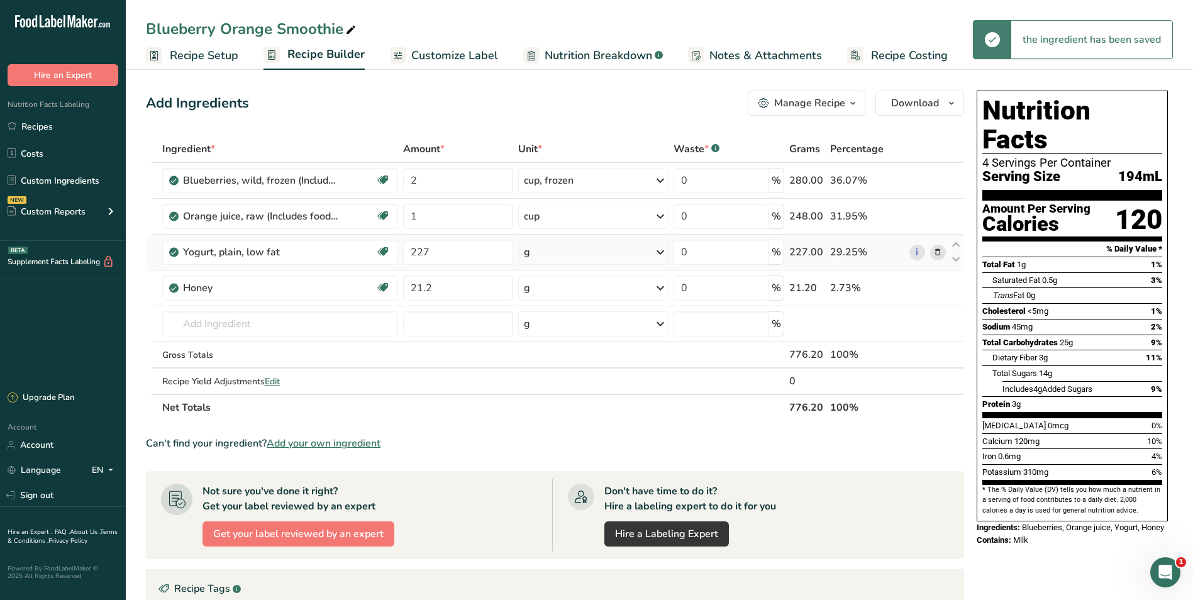
click at [600, 253] on div "g" at bounding box center [593, 252] width 150 height 25
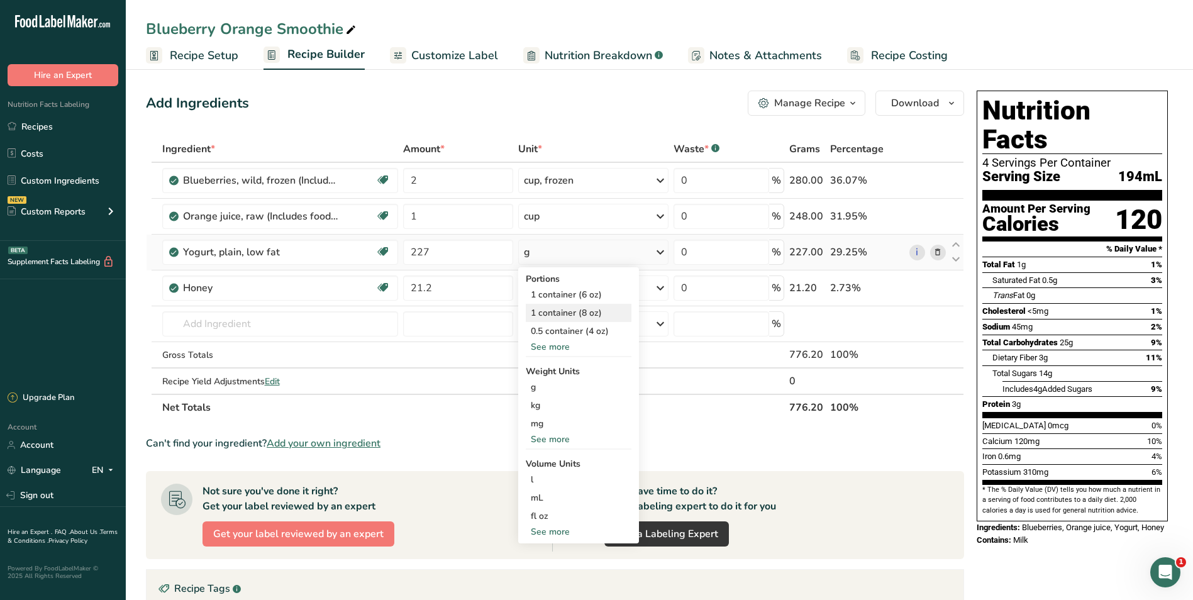
click at [596, 314] on div "1 container (8 oz)" at bounding box center [579, 313] width 106 height 18
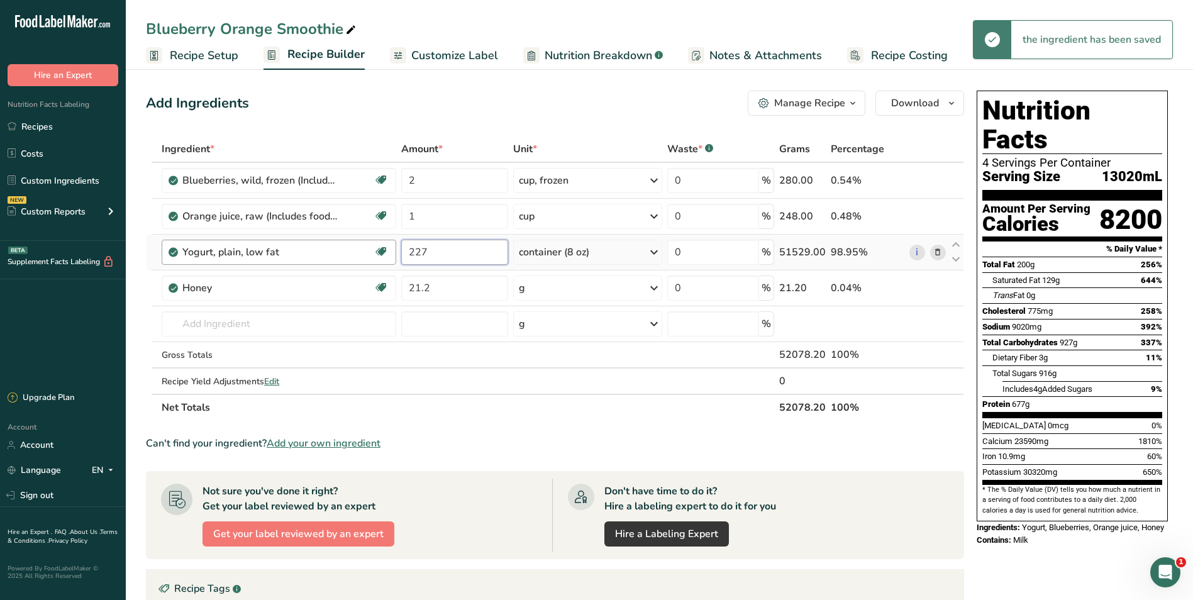
drag, startPoint x: 466, startPoint y: 253, endPoint x: 336, endPoint y: 260, distance: 129.7
click at [338, 259] on tr "Yogurt, plain, low fat [MEDICAL_DATA] Effect Gluten free Vegetarian Soy free 22…" at bounding box center [555, 253] width 817 height 36
click at [455, 111] on div "Add Ingredients Manage Recipe Delete Recipe Duplicate Recipe Scale Recipe Save …" at bounding box center [555, 103] width 818 height 25
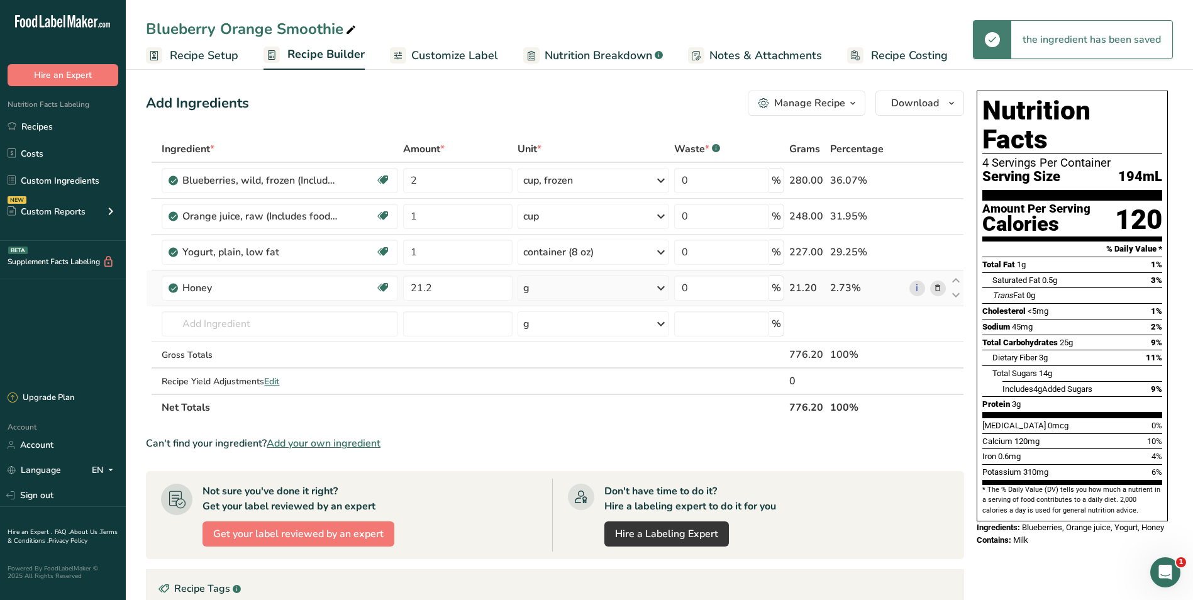
click at [574, 289] on div "g" at bounding box center [594, 287] width 152 height 25
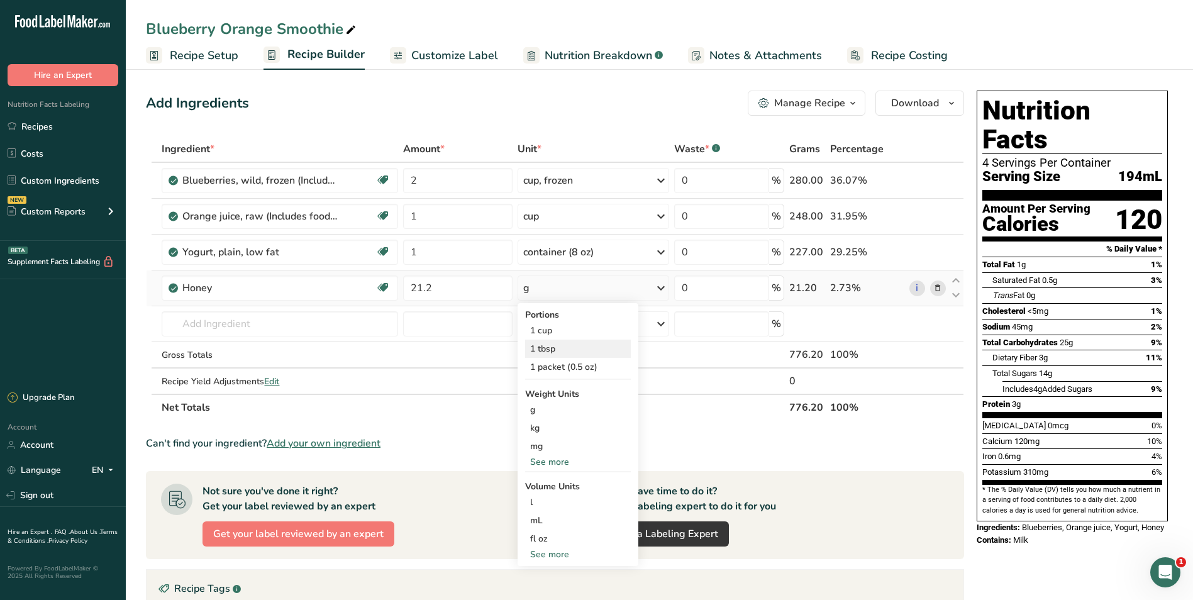
click at [560, 355] on div "1 tbsp" at bounding box center [578, 349] width 106 height 18
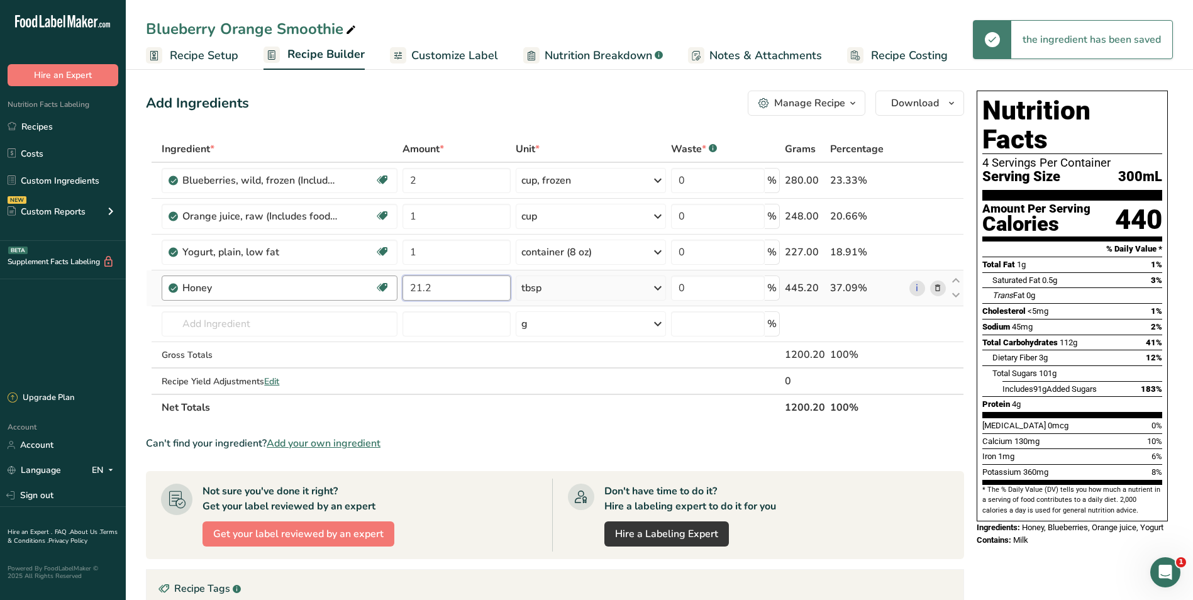
drag, startPoint x: 467, startPoint y: 293, endPoint x: 336, endPoint y: 283, distance: 131.2
click at [336, 283] on tr "Honey Source of Antioxidants Dairy free Gluten free Soy free 21.2 tbsp Portions…" at bounding box center [555, 288] width 817 height 36
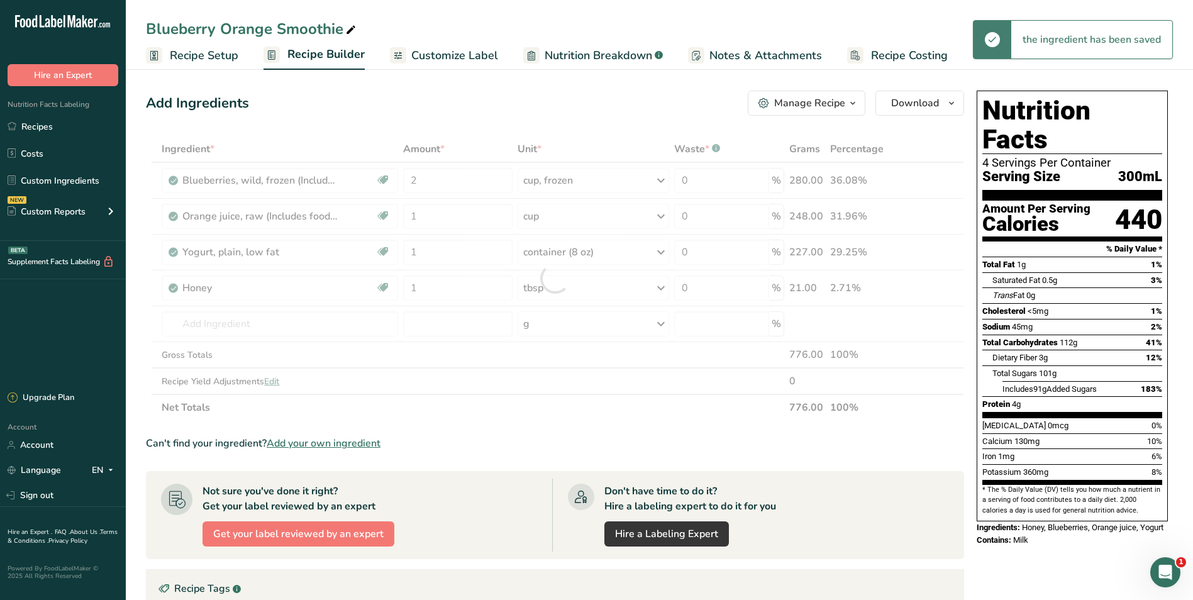
click at [497, 118] on div "Add Ingredients Manage Recipe Delete Recipe Duplicate Recipe Scale Recipe Save …" at bounding box center [559, 459] width 826 height 746
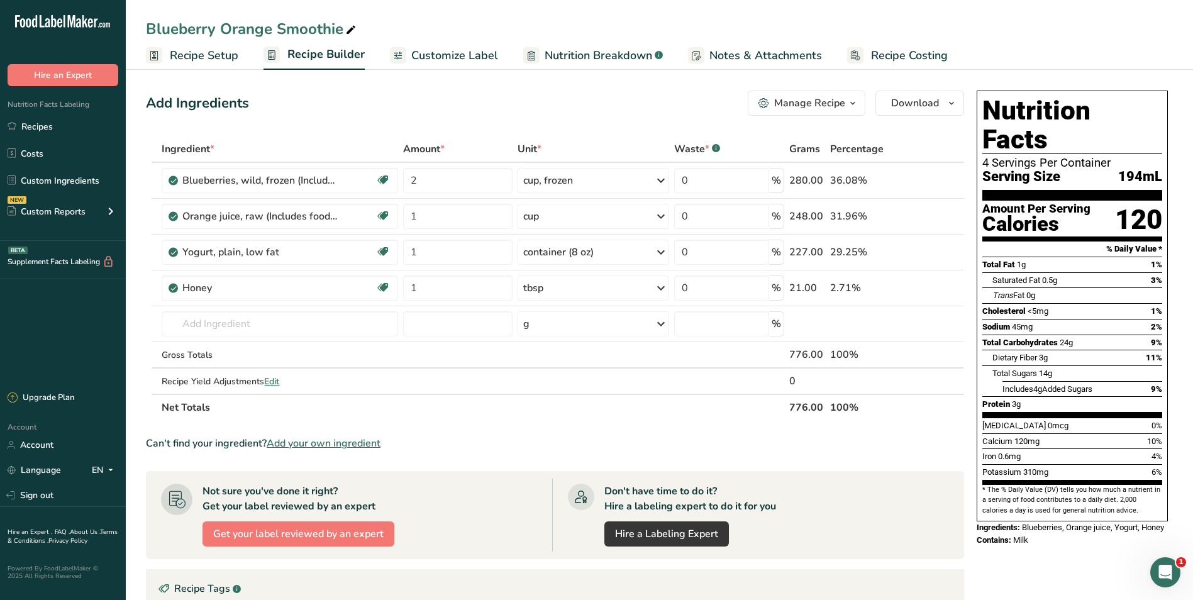
click at [701, 108] on div "Add Ingredients Manage Recipe Delete Recipe Duplicate Recipe Scale Recipe Save …" at bounding box center [555, 103] width 818 height 25
click at [479, 45] on link "Customize Label" at bounding box center [444, 56] width 108 height 28
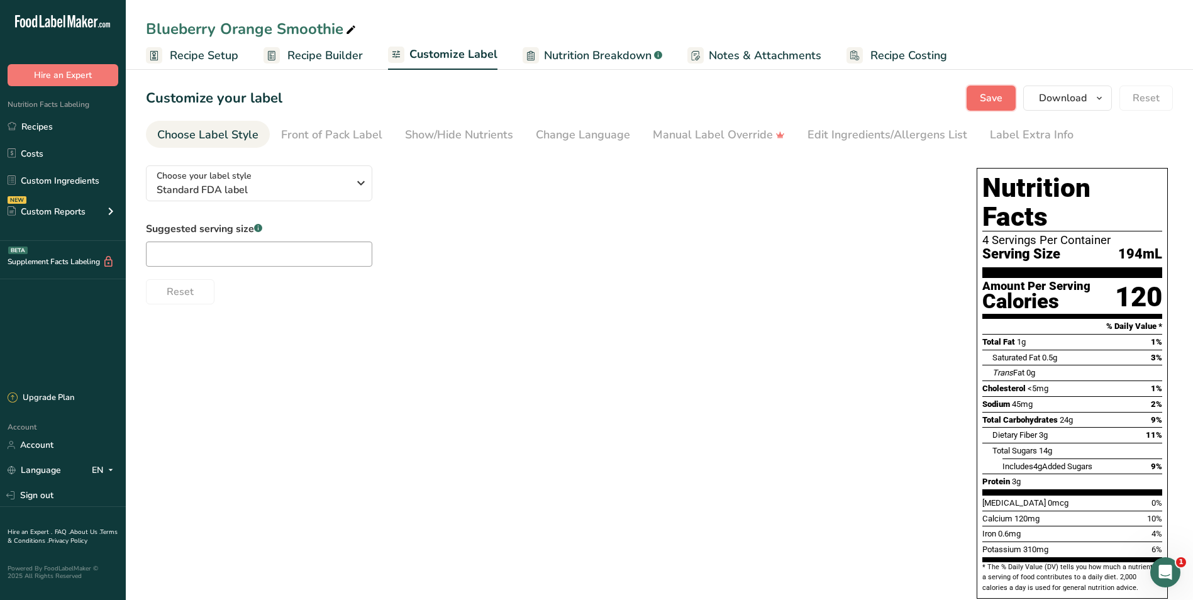
click at [871, 98] on span "Save" at bounding box center [991, 98] width 23 height 15
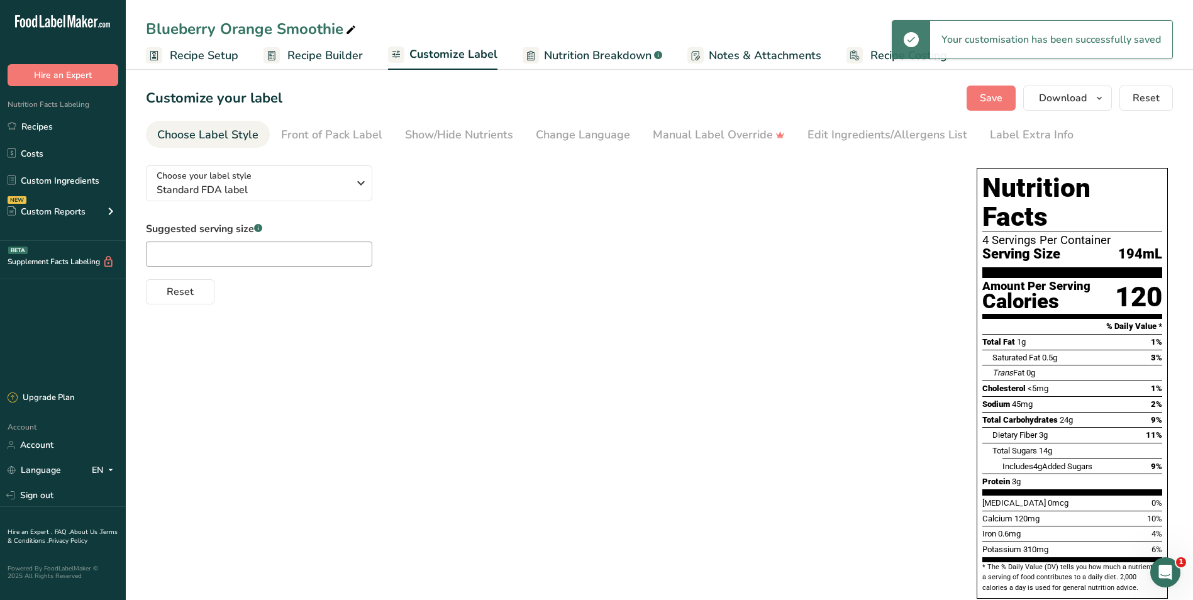
click at [225, 54] on span "Recipe Setup" at bounding box center [204, 55] width 69 height 17
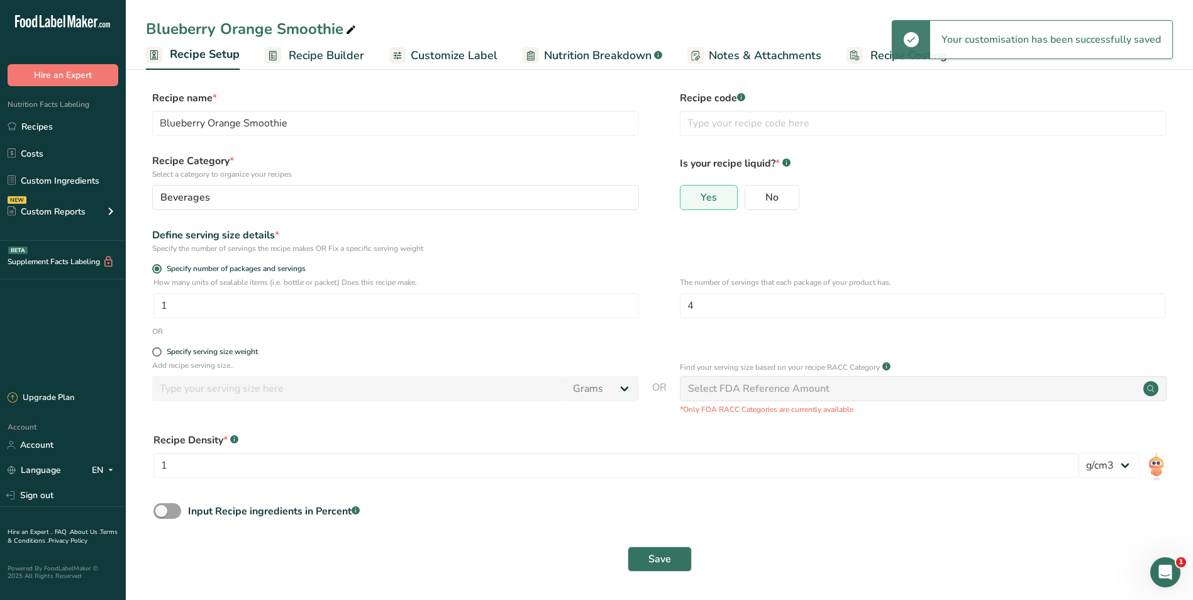
click at [303, 56] on span "Recipe Builder" at bounding box center [326, 55] width 75 height 17
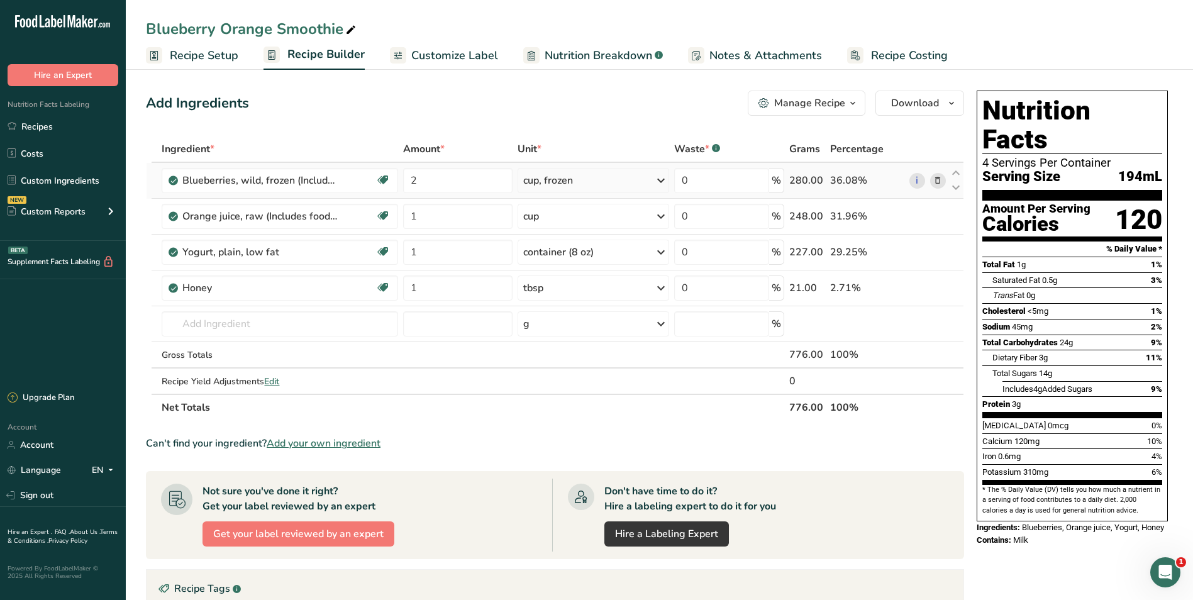
click at [549, 180] on div "cup, frozen" at bounding box center [548, 180] width 50 height 15
click at [536, 375] on div "mL" at bounding box center [578, 376] width 96 height 13
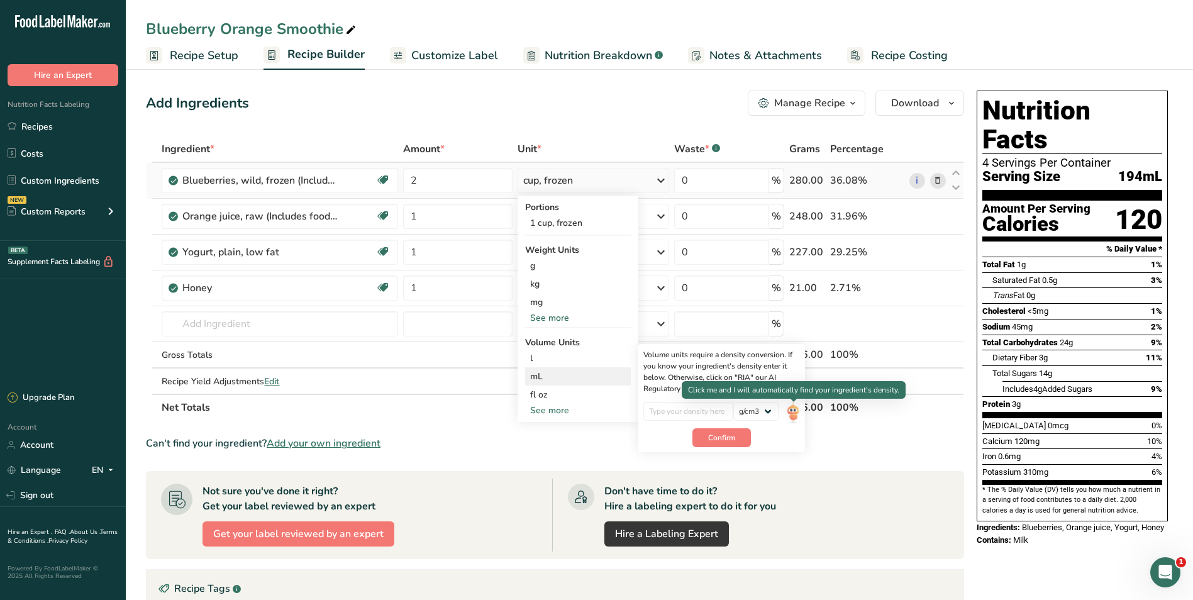
click at [791, 419] on img at bounding box center [793, 413] width 14 height 22
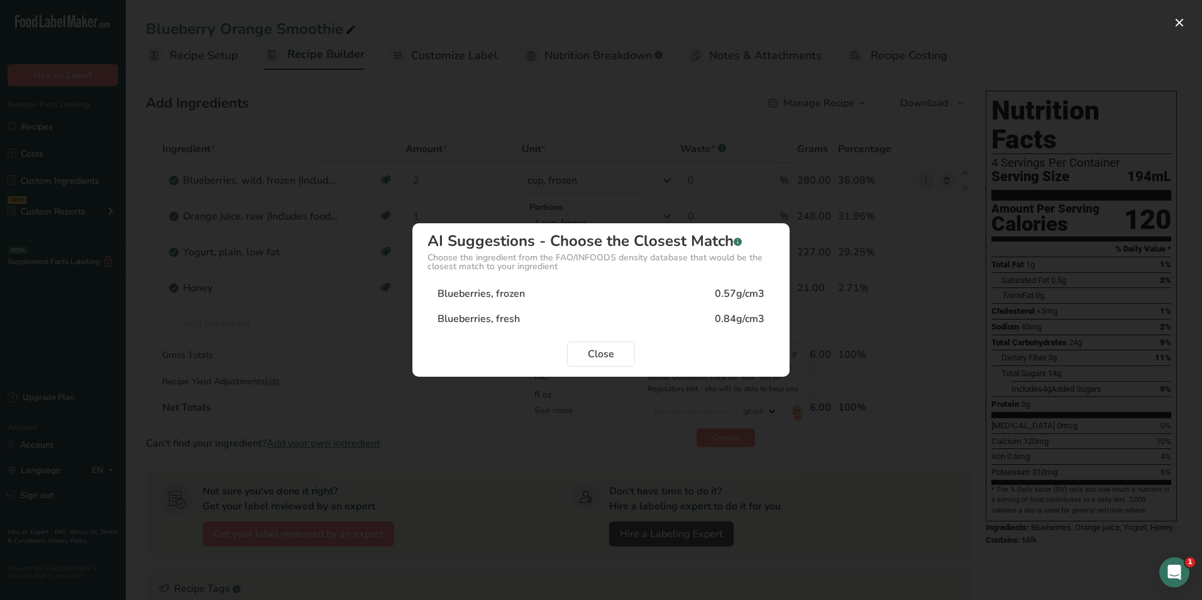
click at [489, 296] on div "Blueberries, frozen" at bounding box center [481, 293] width 87 height 15
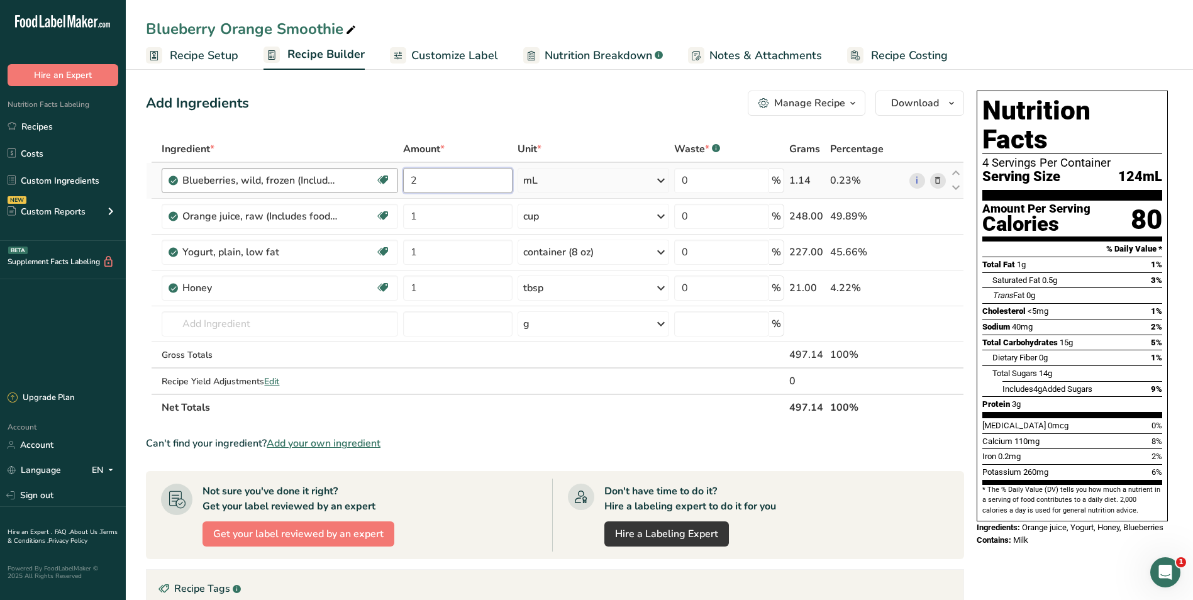
drag, startPoint x: 441, startPoint y: 182, endPoint x: 347, endPoint y: 183, distance: 95.0
click at [347, 183] on tr "Blueberries, wild, frozen (Includes foods for USDA's Food Distribution Program)…" at bounding box center [555, 181] width 817 height 36
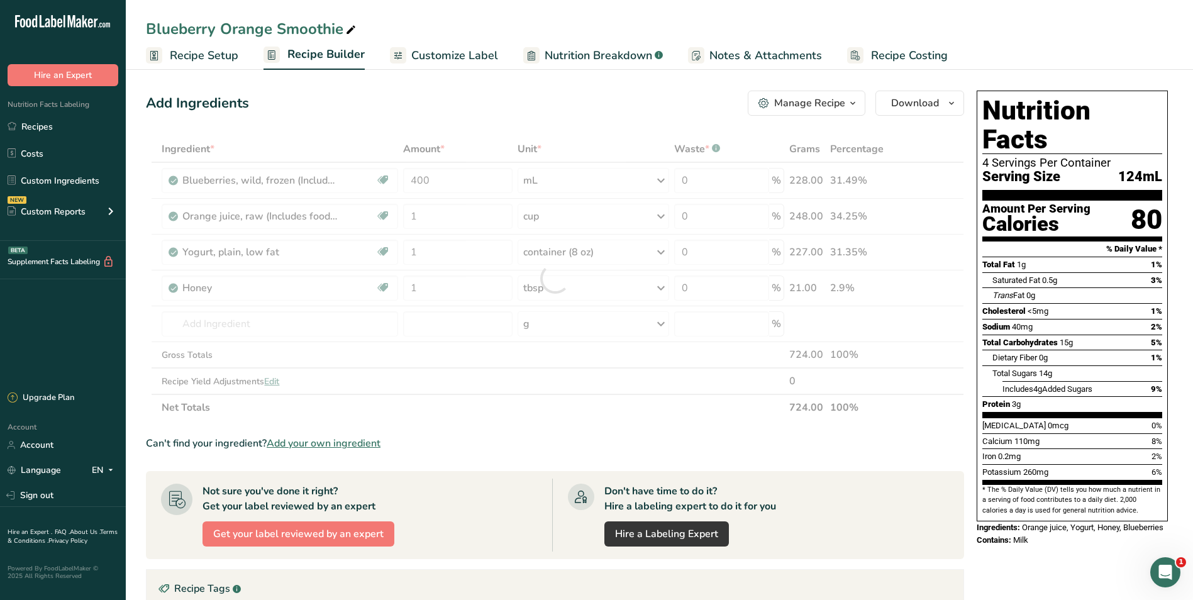
click at [471, 134] on div "Add Ingredients Manage Recipe Delete Recipe Duplicate Recipe Scale Recipe Save …" at bounding box center [559, 459] width 826 height 746
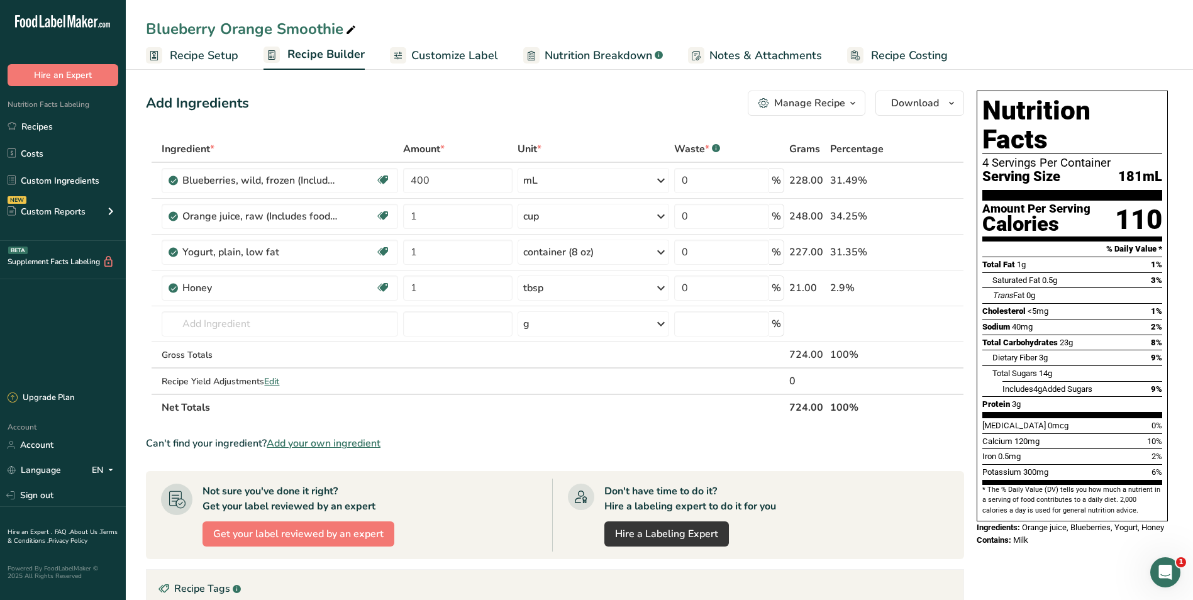
drag, startPoint x: 479, startPoint y: 54, endPoint x: 482, endPoint y: 60, distance: 7.0
click at [479, 54] on span "Customize Label" at bounding box center [454, 55] width 87 height 17
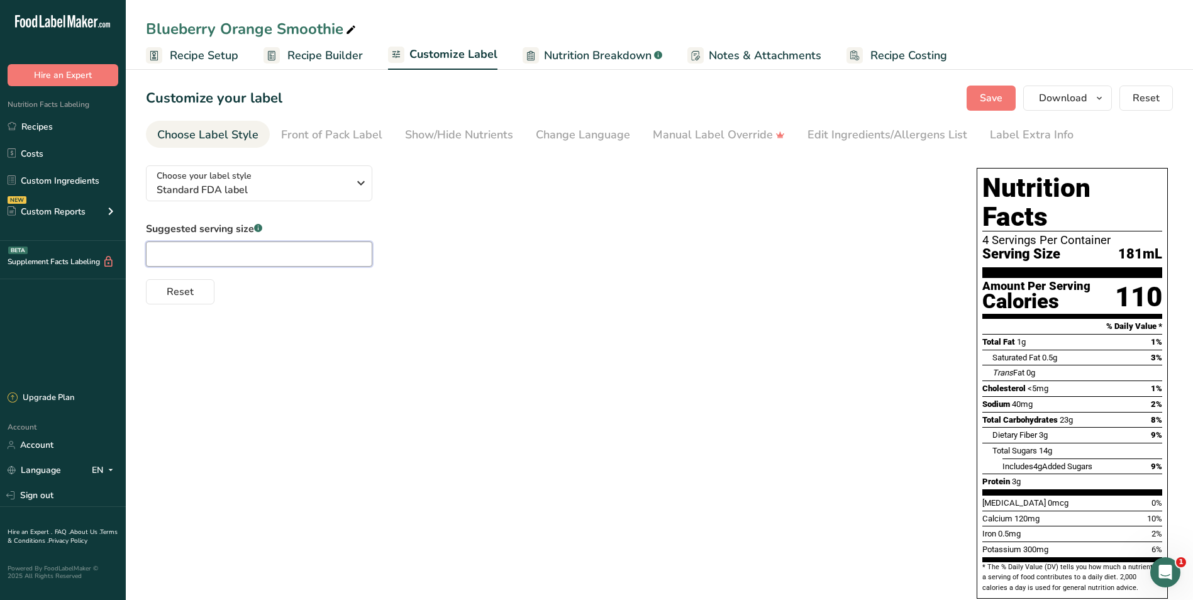
click at [278, 251] on input "text" at bounding box center [259, 253] width 226 height 25
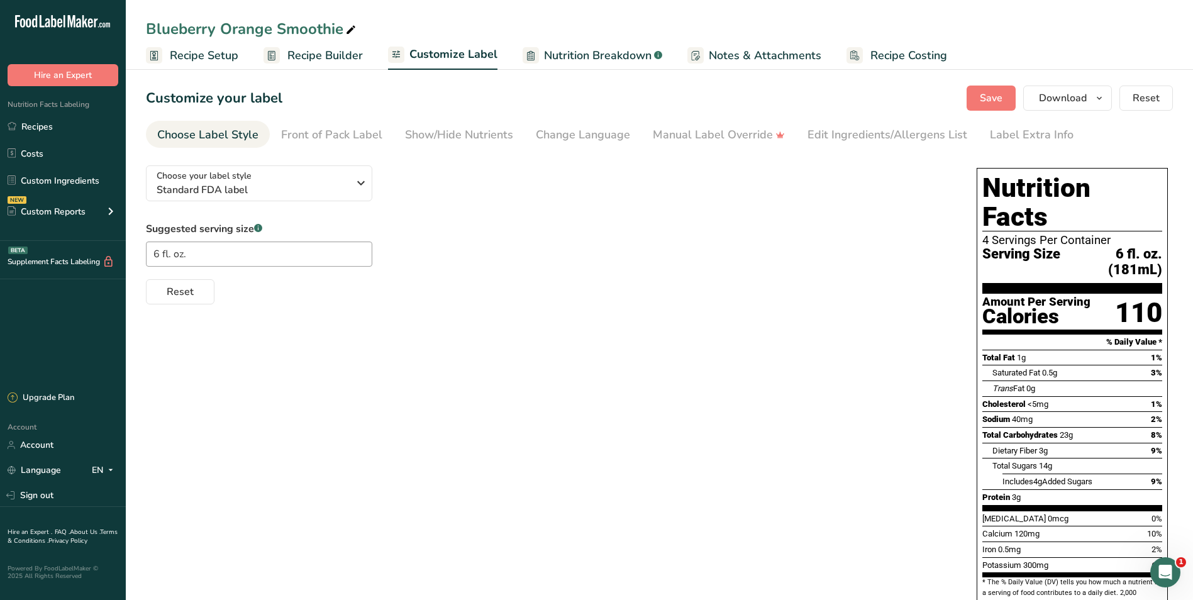
click at [646, 278] on div "Reset" at bounding box center [549, 289] width 806 height 30
click at [871, 96] on span "Save" at bounding box center [991, 98] width 23 height 15
drag, startPoint x: 613, startPoint y: 417, endPoint x: 572, endPoint y: 417, distance: 41.5
click at [613, 417] on div "Choose your label style Standard FDA label USA (FDA) Standard FDA label Tabular…" at bounding box center [659, 403] width 1027 height 496
click at [487, 349] on div "Choose your label style Standard FDA label USA (FDA) Standard FDA label Tabular…" at bounding box center [659, 403] width 1027 height 496
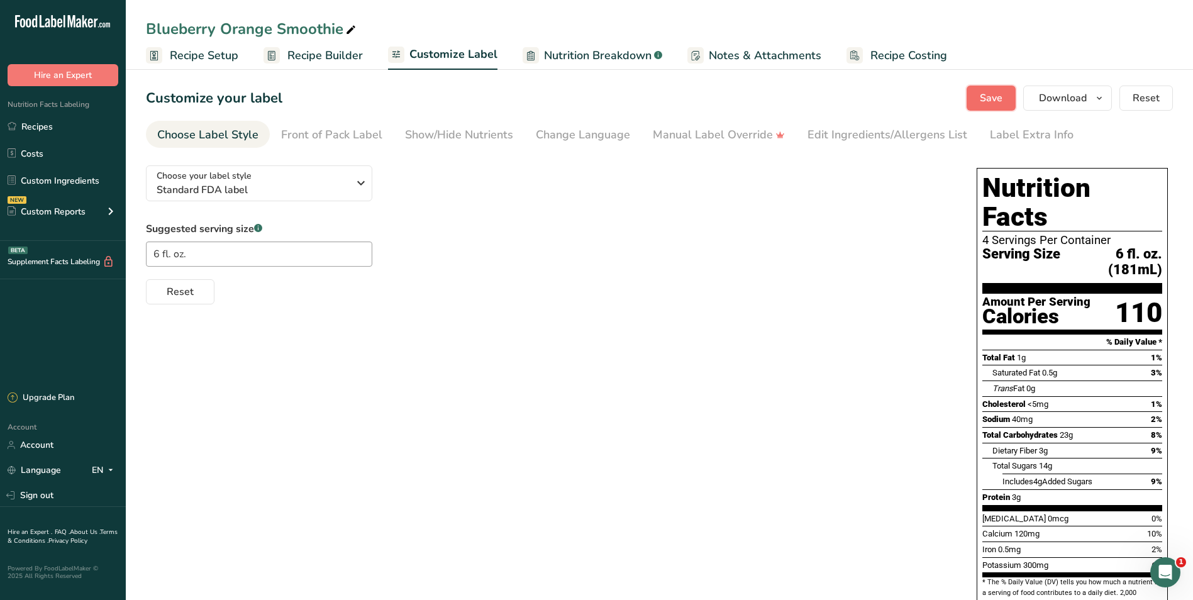
click at [871, 95] on span "Save" at bounding box center [991, 98] width 23 height 15
click at [663, 365] on div "Choose your label style Standard FDA label USA (FDA) Standard FDA label Tabular…" at bounding box center [659, 403] width 1027 height 496
